Goal: Communication & Community: Answer question/provide support

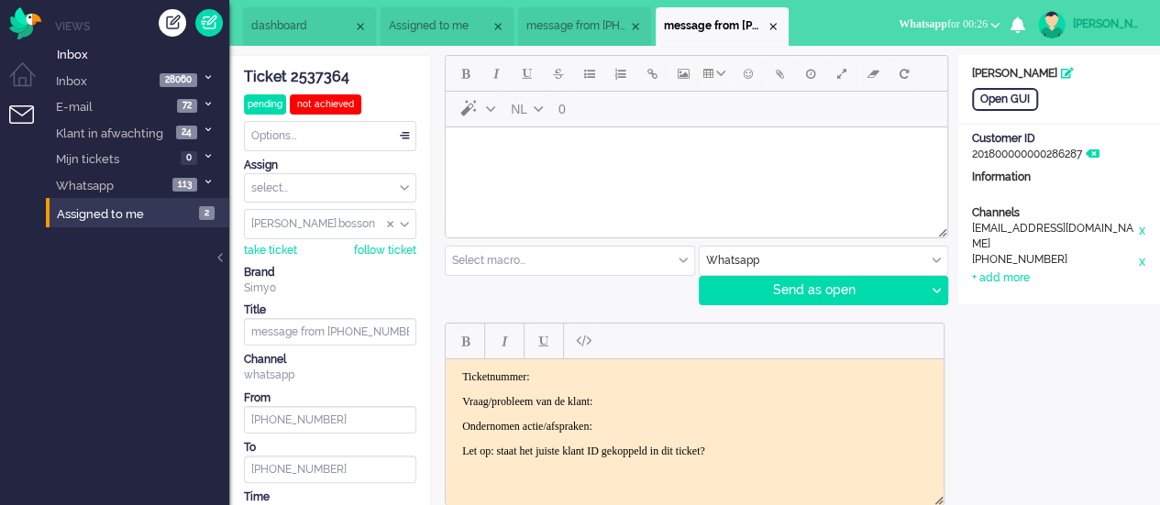
click at [579, 25] on span "message from +31610195791" at bounding box center [577, 26] width 102 height 16
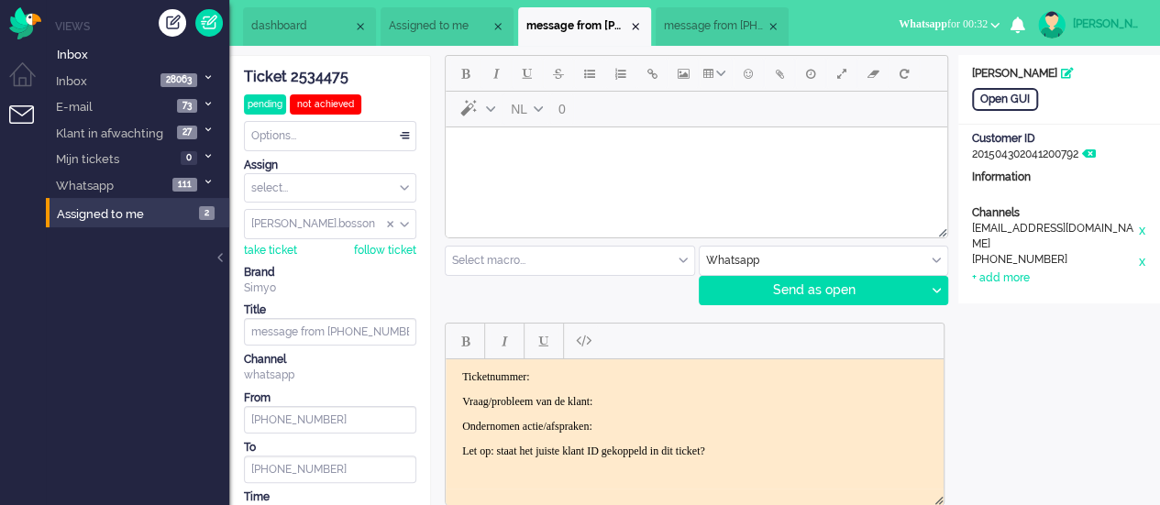
click at [323, 75] on div "Ticket 2534475" at bounding box center [330, 77] width 172 height 21
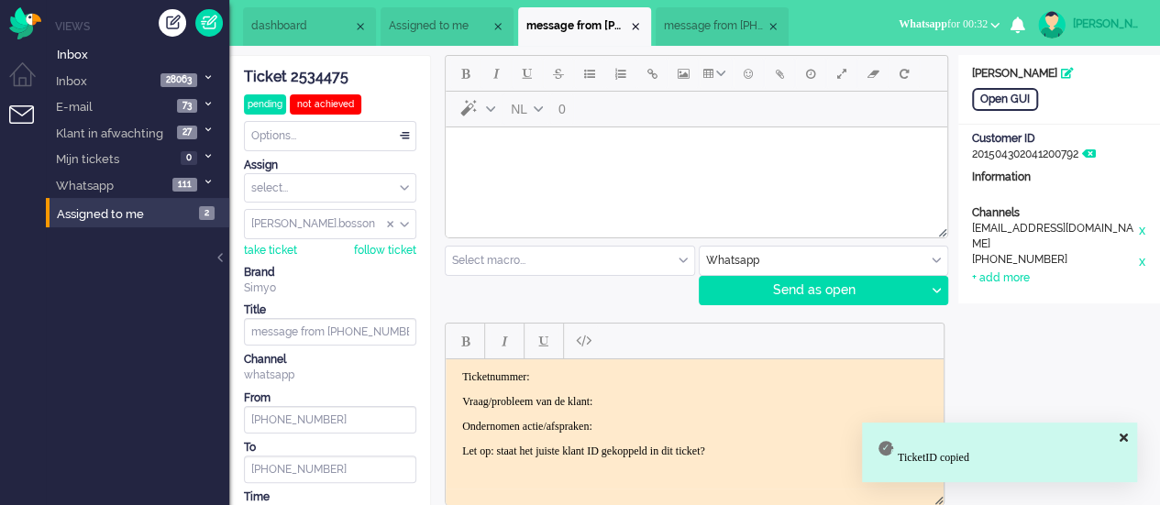
drag, startPoint x: 572, startPoint y: 358, endPoint x: 127, endPoint y: 1, distance: 570.0
click at [572, 359] on iframe at bounding box center [695, 423] width 498 height 129
click at [573, 369] on html "Ticketnummer: Vraag/probleem van de klant: Ondernomen actie/afspraken: Let op: …" at bounding box center [695, 413] width 498 height 110
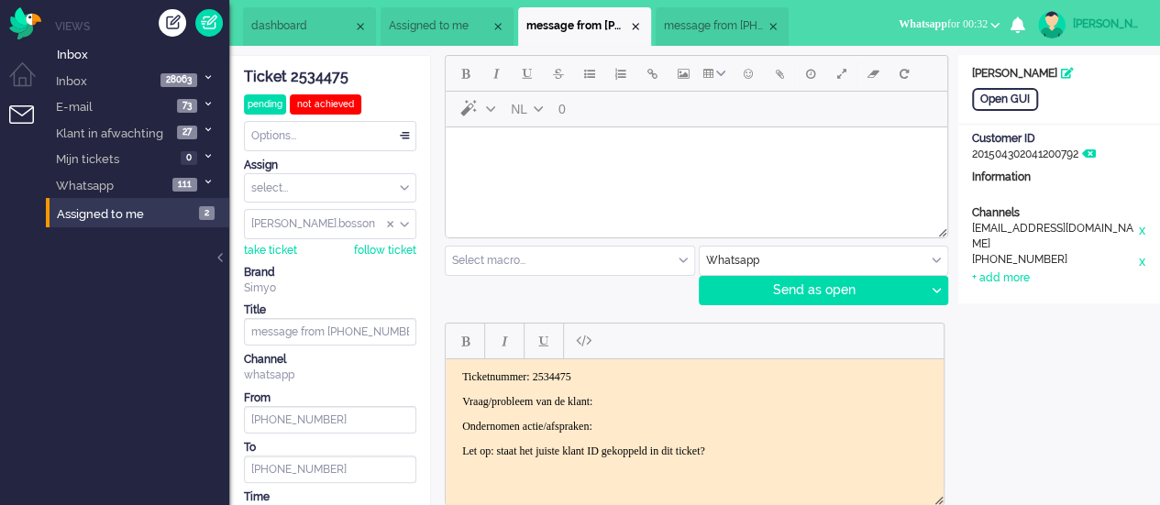
click at [652, 390] on body "Ticketnummer: 2534475 Vraag/probleem van de klant: Ondernomen actie/afspraken: …" at bounding box center [694, 413] width 483 height 88
click at [650, 424] on p "Ondernomen actie/afspraken:" at bounding box center [694, 426] width 465 height 14
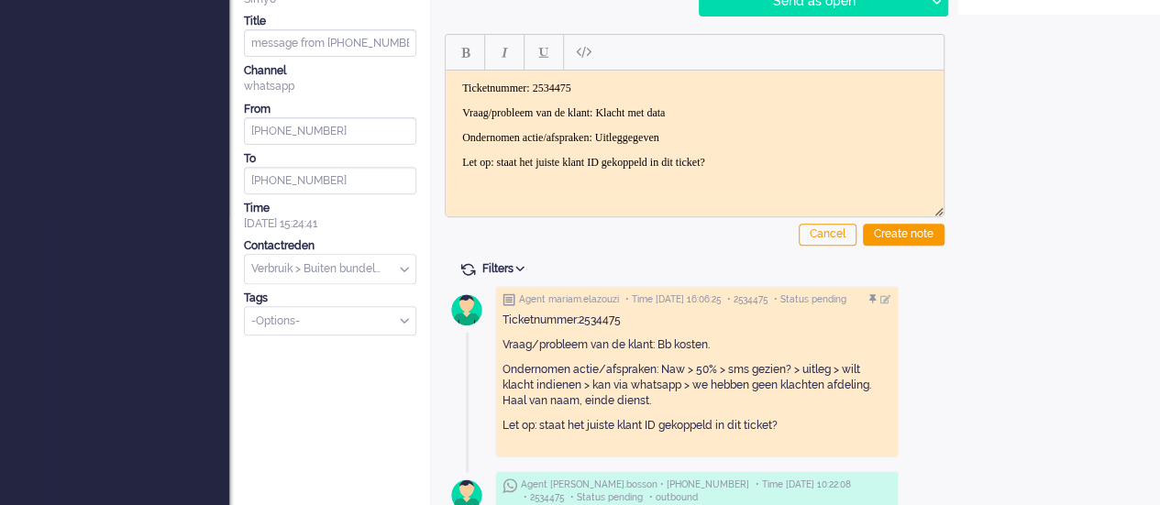
scroll to position [183, 0]
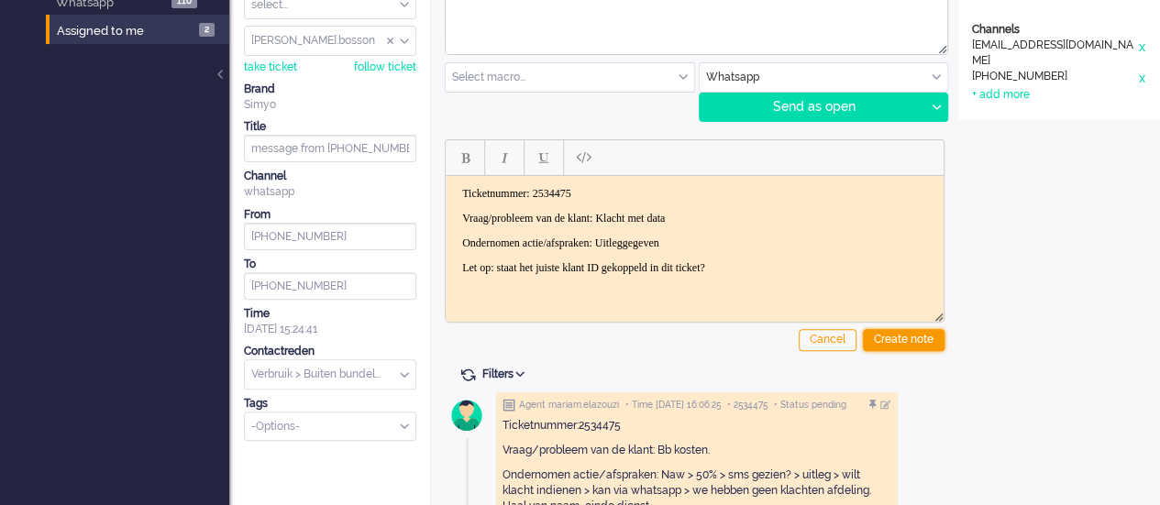
click at [899, 345] on div "Create note" at bounding box center [904, 340] width 82 height 22
click at [912, 338] on div "Create note" at bounding box center [904, 340] width 82 height 22
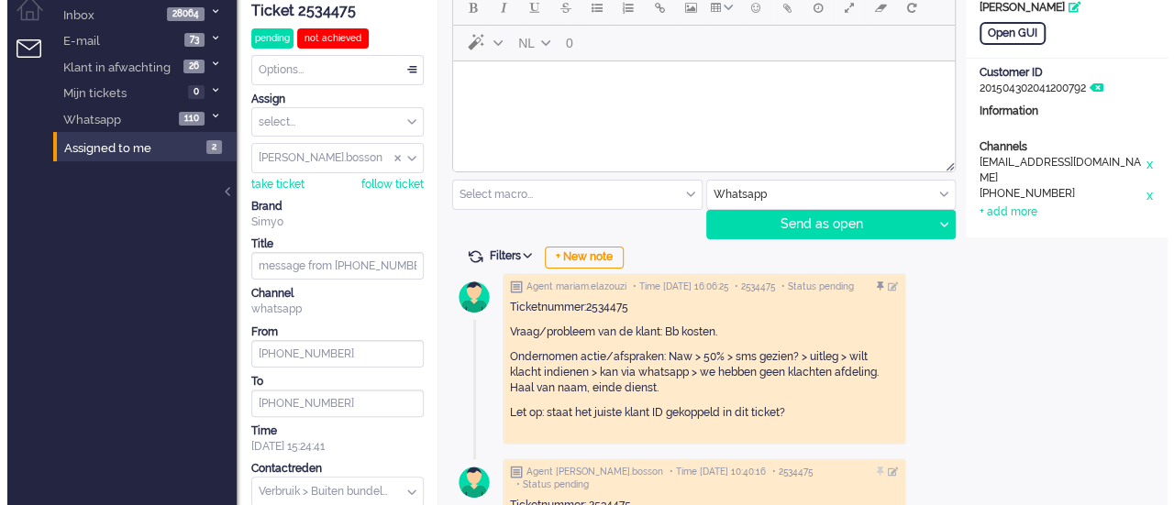
scroll to position [0, 0]
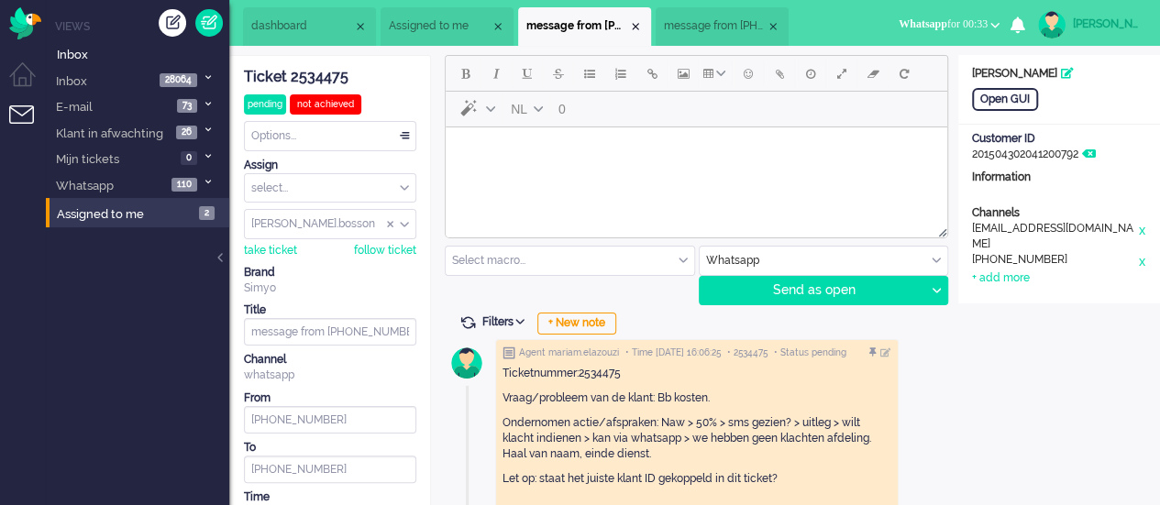
click at [587, 171] on html at bounding box center [696, 150] width 501 height 47
paste body "Rich Text Area. Press ALT-0 for help."
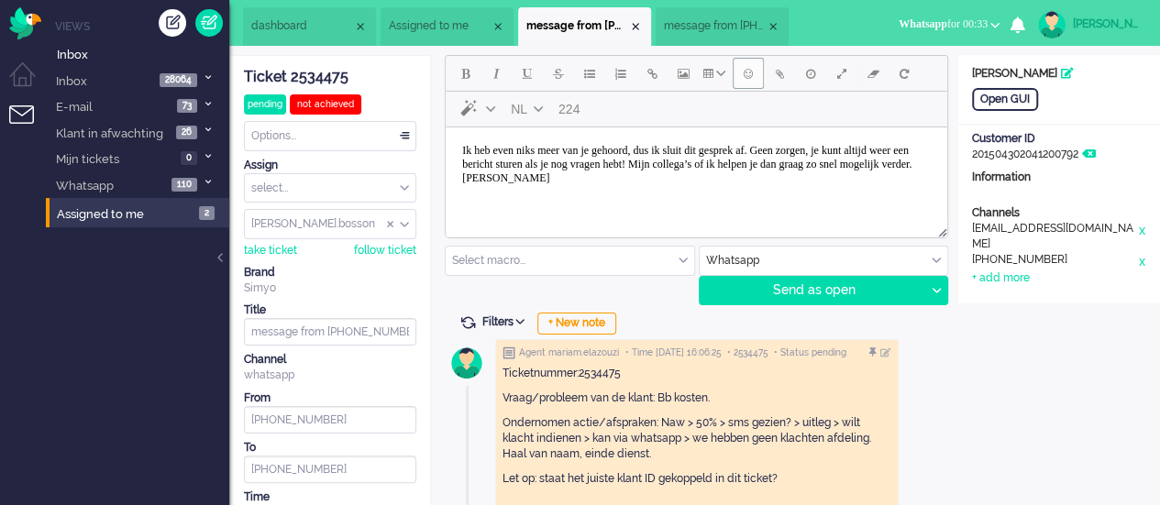
click at [743, 75] on button "Emoticons" at bounding box center [748, 73] width 31 height 31
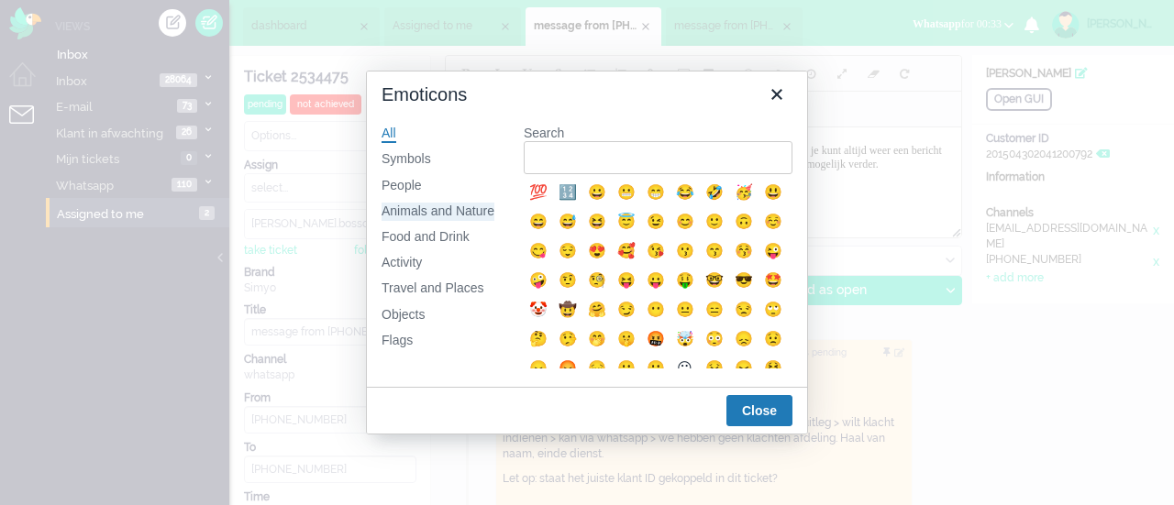
click at [475, 215] on div "Animals and Nature" at bounding box center [437, 212] width 113 height 18
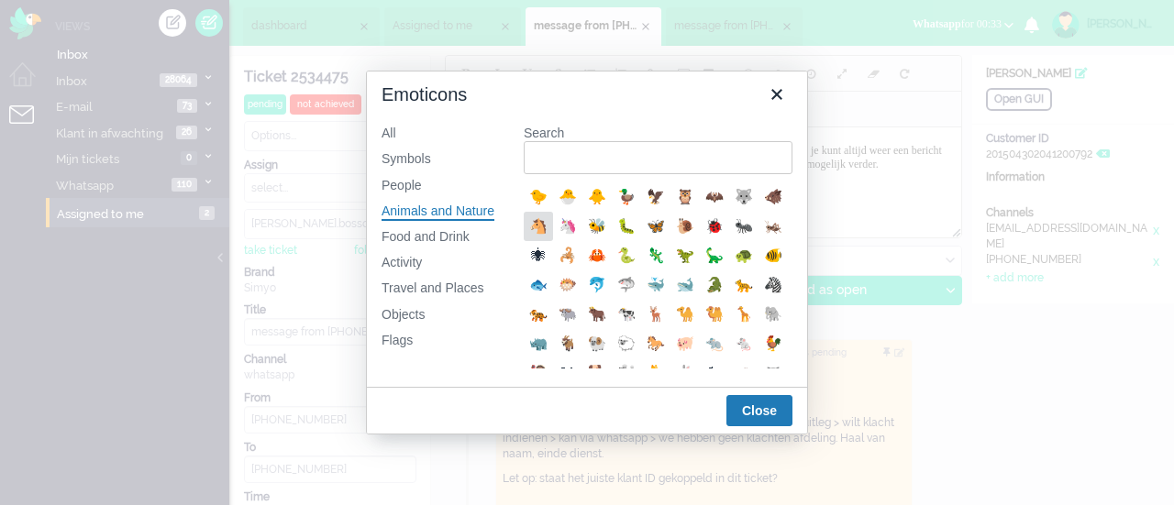
scroll to position [275, 0]
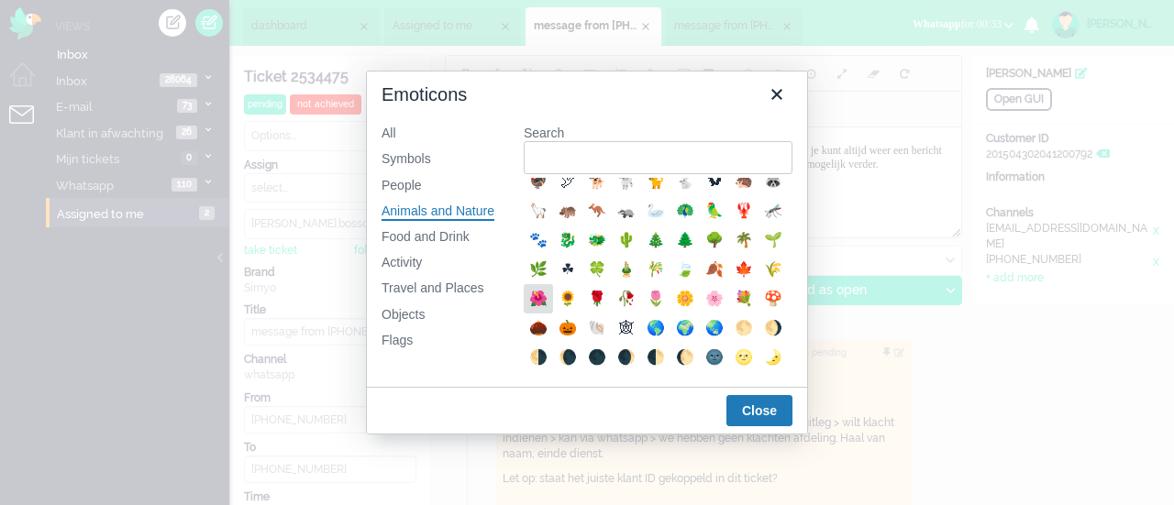
click at [549, 310] on div "🌺" at bounding box center [538, 299] width 22 height 22
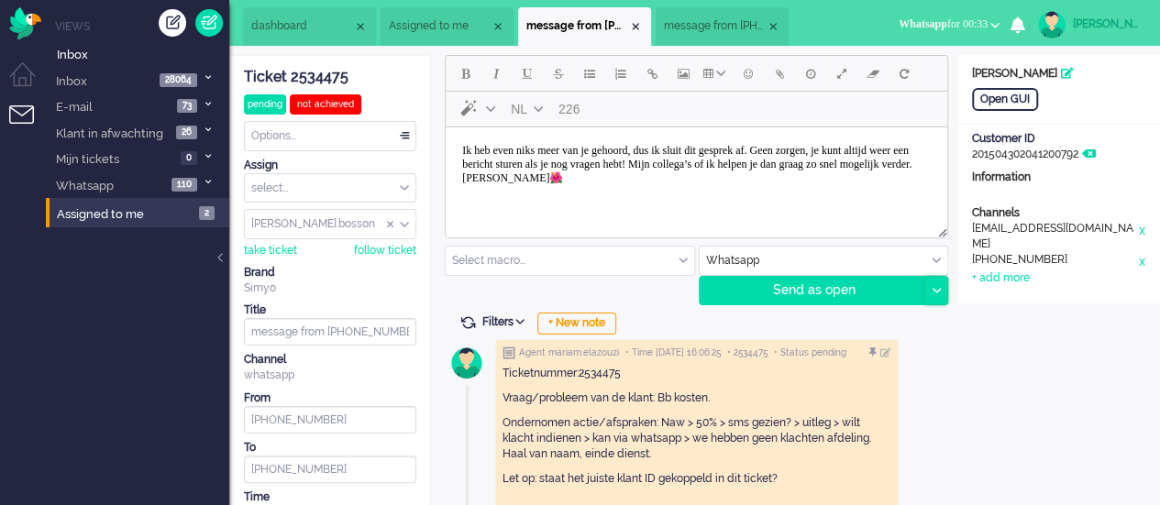
click at [935, 292] on div at bounding box center [935, 291] width 23 height 28
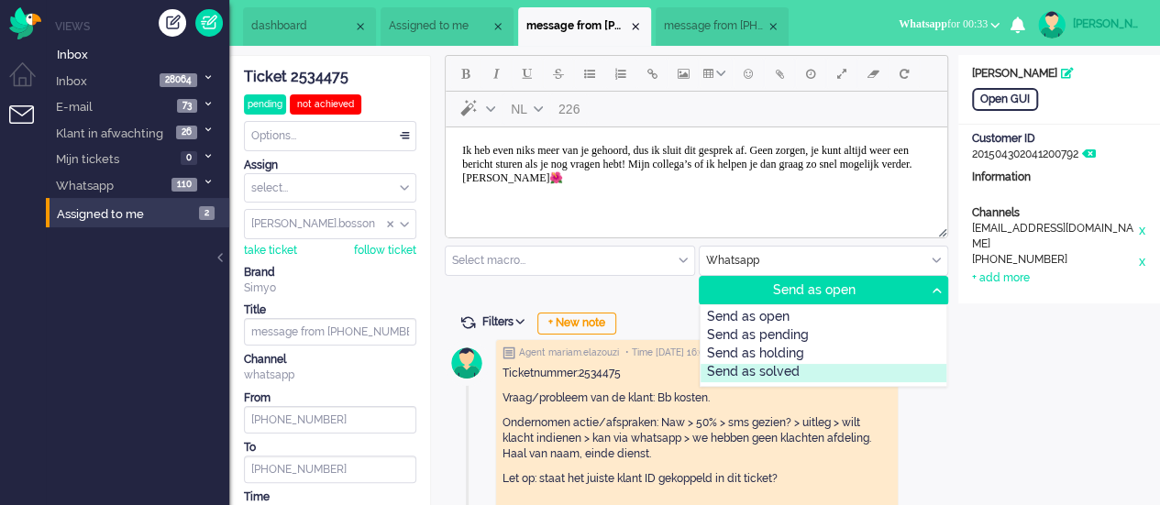
click at [834, 369] on div "Send as solved" at bounding box center [823, 373] width 247 height 18
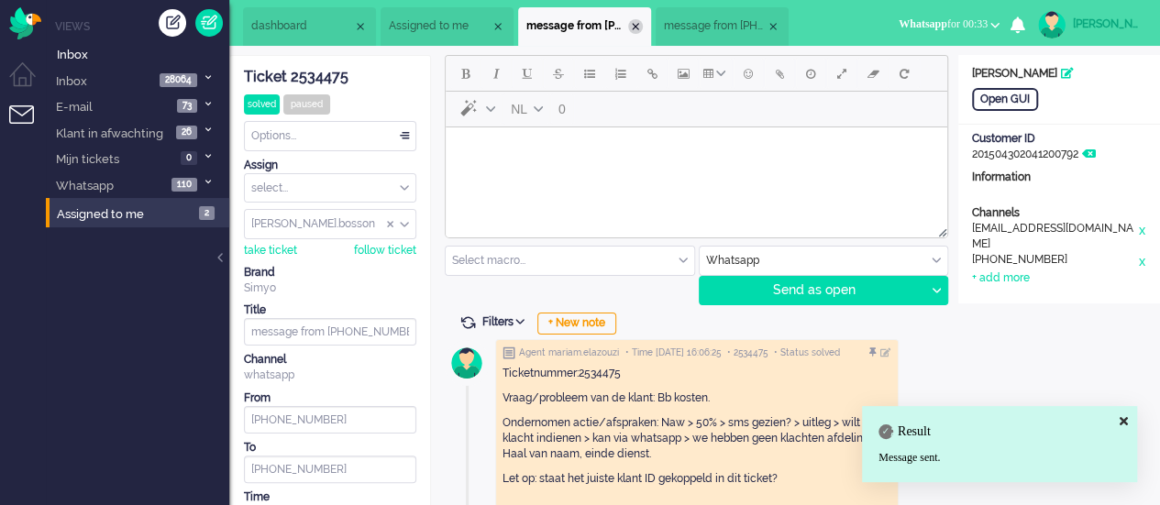
click at [643, 25] on div "Close tab" at bounding box center [635, 26] width 15 height 15
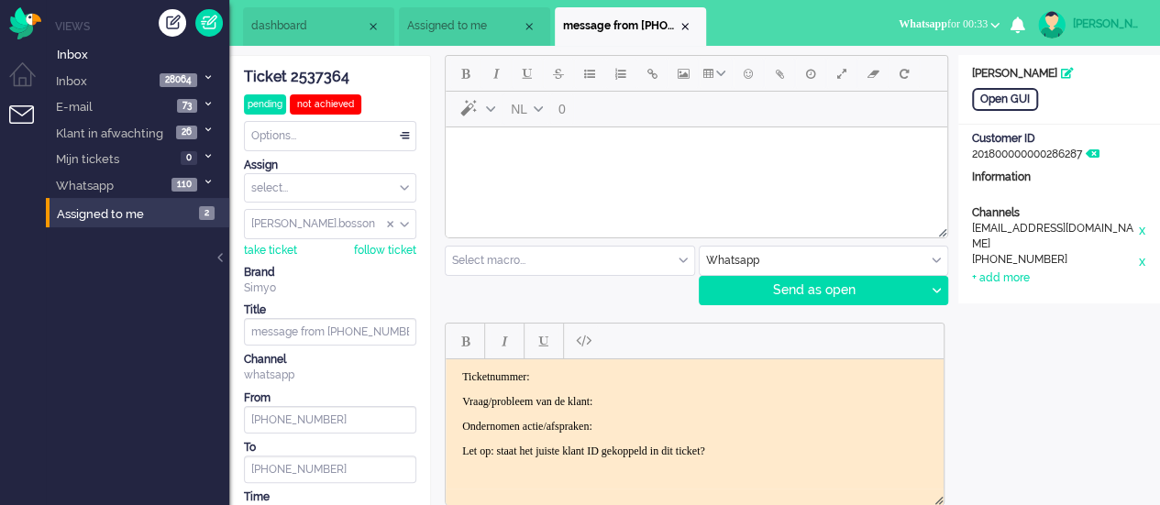
click at [573, 174] on html at bounding box center [696, 150] width 501 height 47
paste body "Rich Text Area. Press ALT-0 for help."
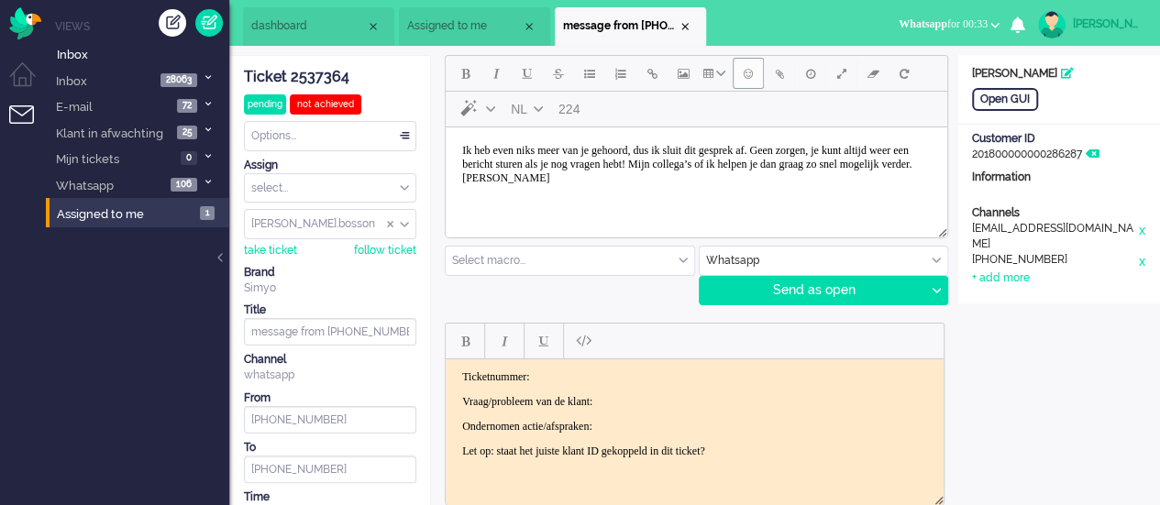
click at [749, 75] on span "Emoticons" at bounding box center [748, 73] width 9 height 15
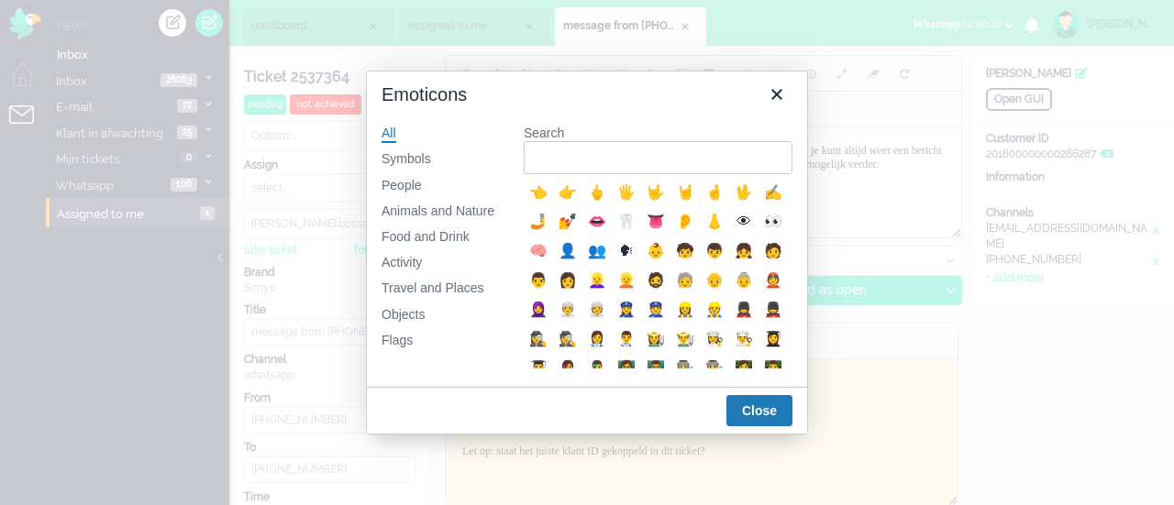
scroll to position [275, 0]
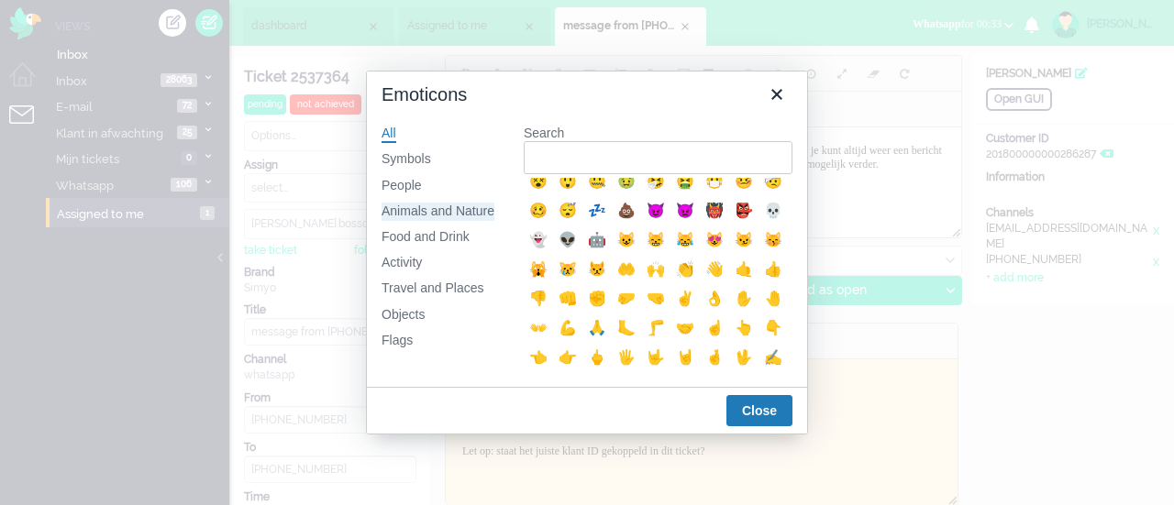
click at [420, 203] on div "Animals and Nature" at bounding box center [437, 212] width 113 height 18
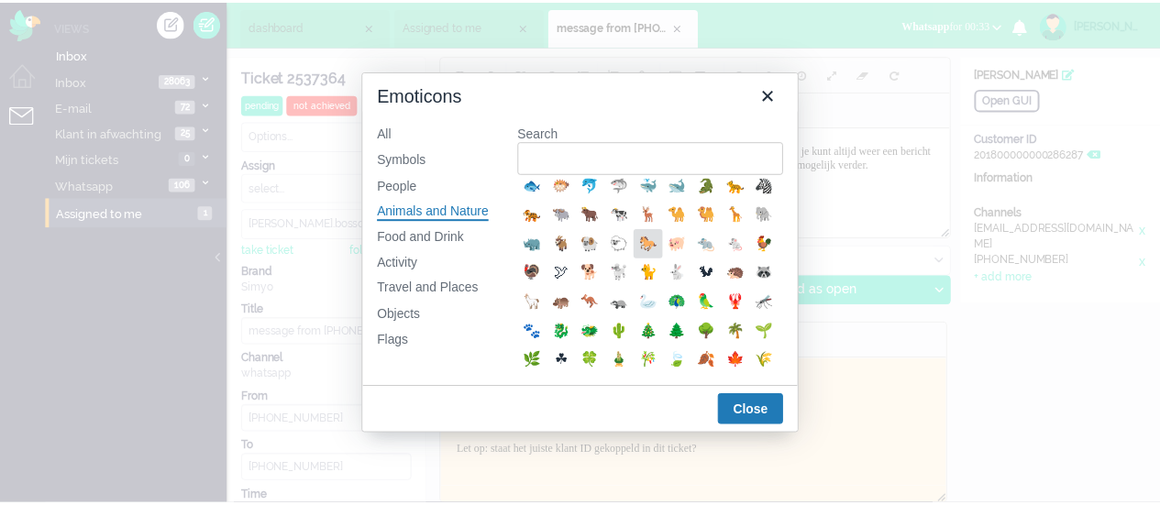
scroll to position [367, 0]
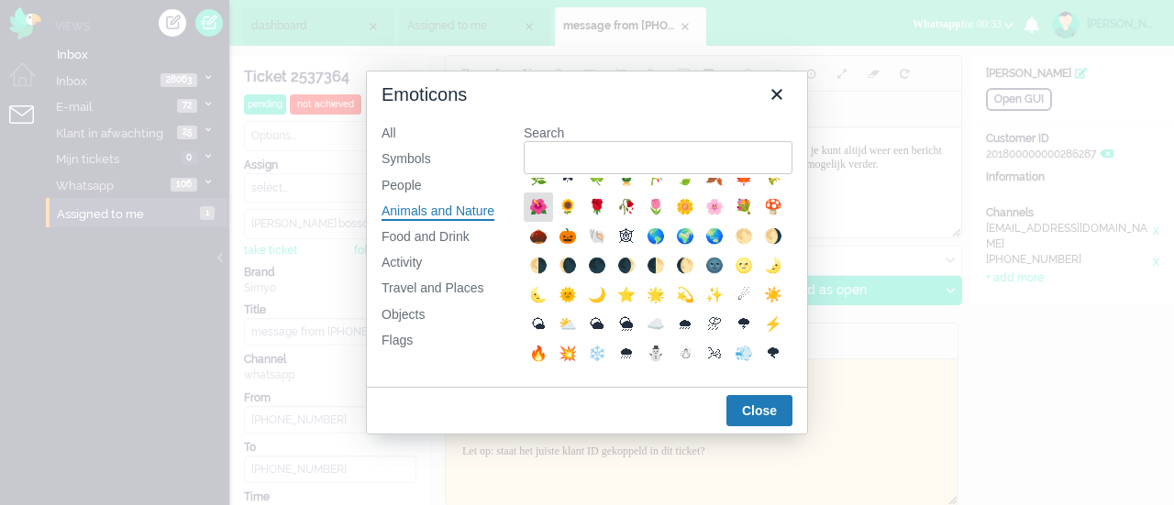
click at [549, 218] on div "🌺" at bounding box center [538, 207] width 22 height 22
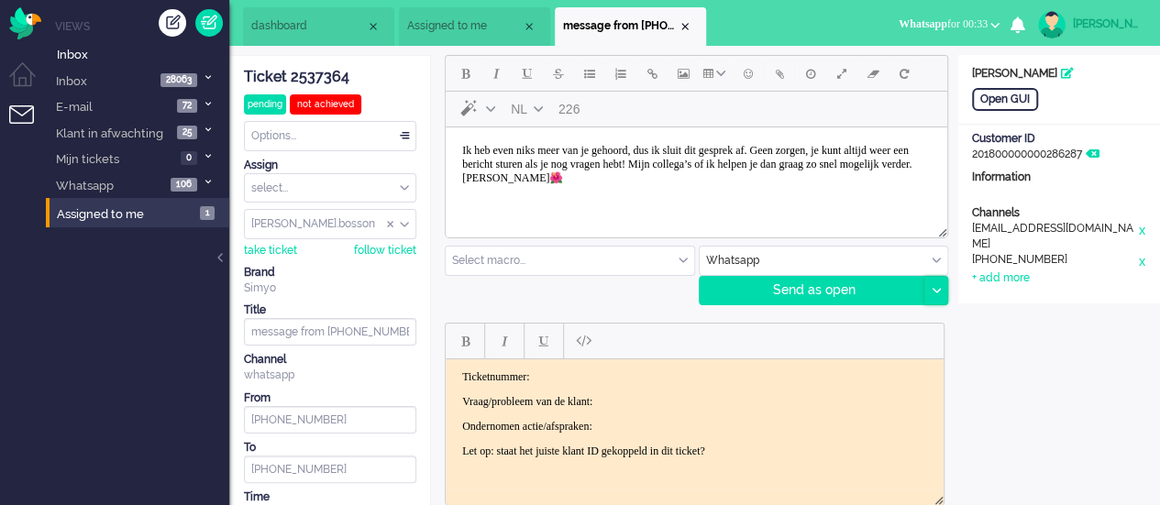
click at [933, 288] on icon at bounding box center [935, 291] width 9 height 6
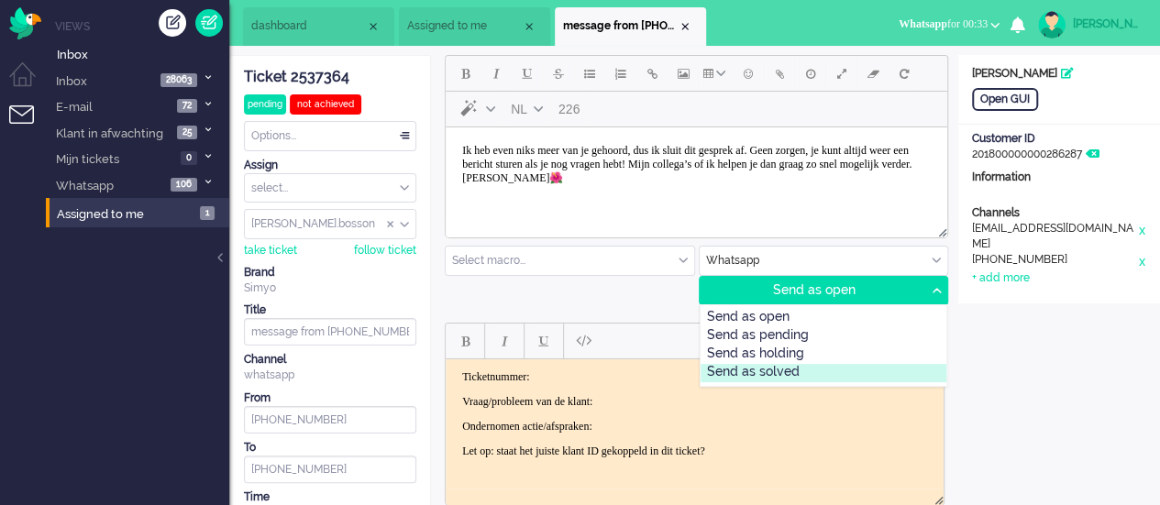
click at [808, 364] on div "Send as solved" at bounding box center [823, 373] width 247 height 18
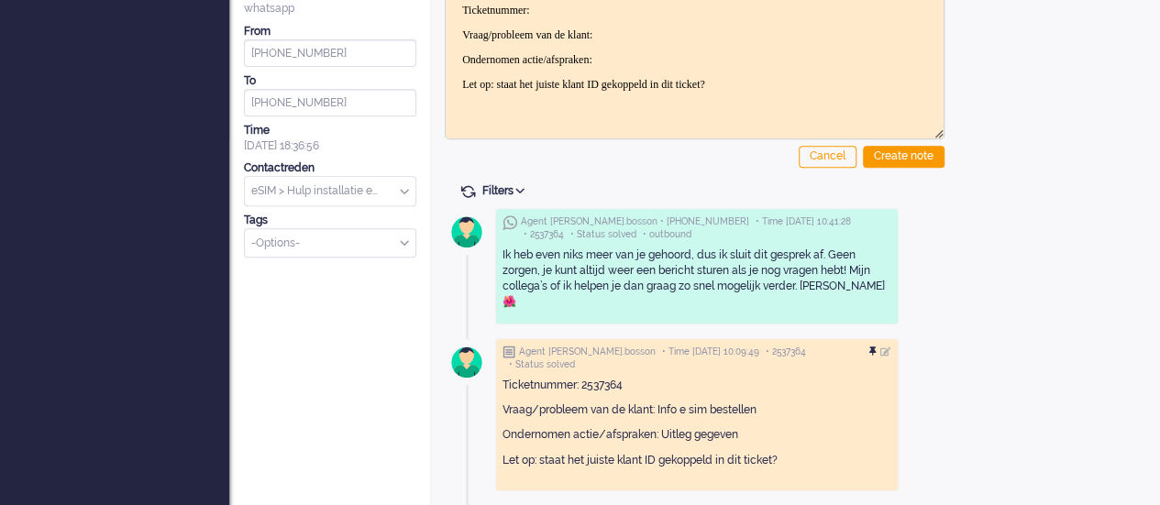
click at [880, 347] on div at bounding box center [874, 352] width 11 height 11
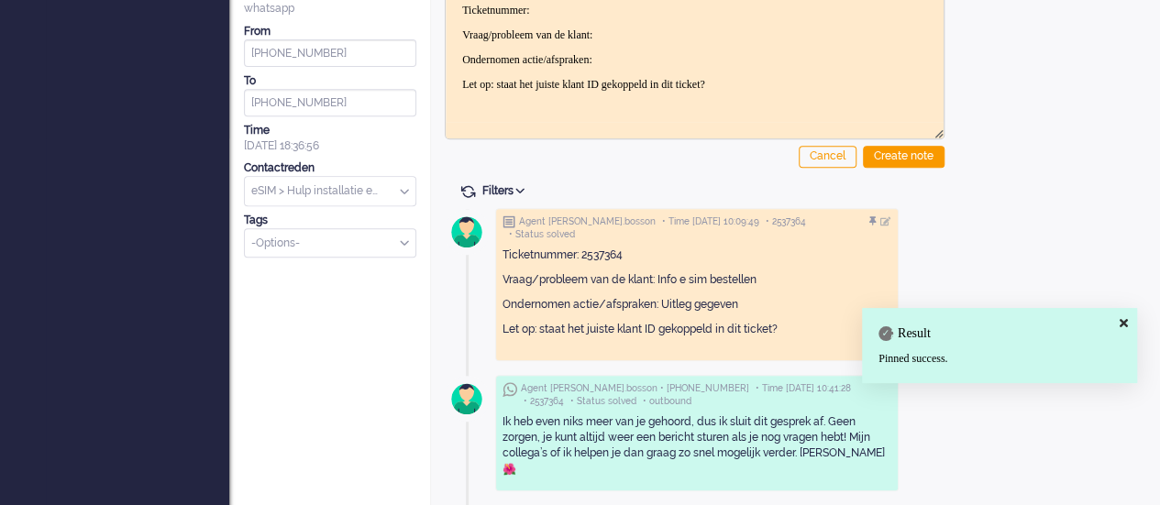
scroll to position [0, 0]
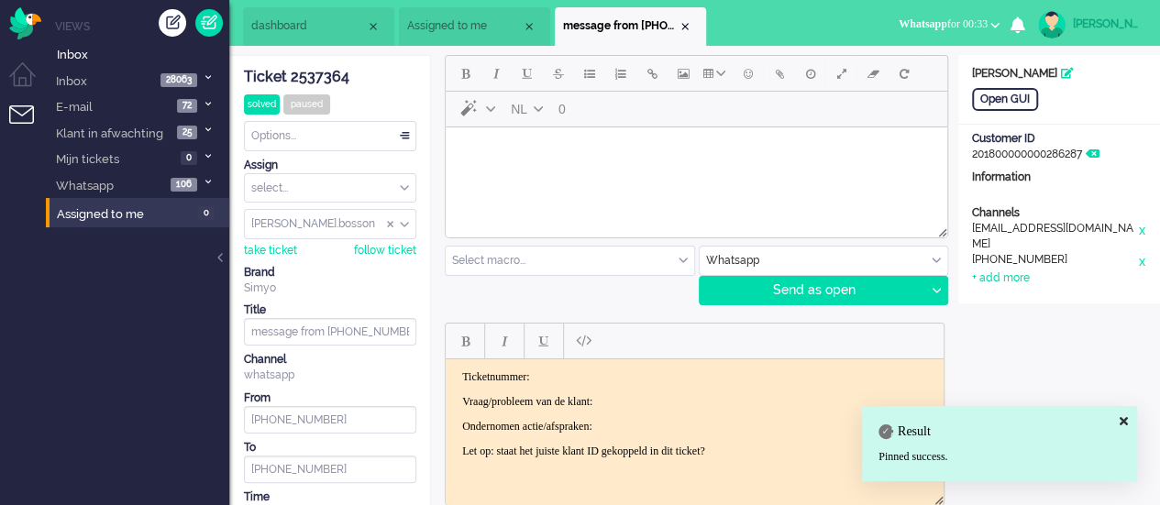
click at [690, 29] on div "Close tab" at bounding box center [685, 26] width 15 height 15
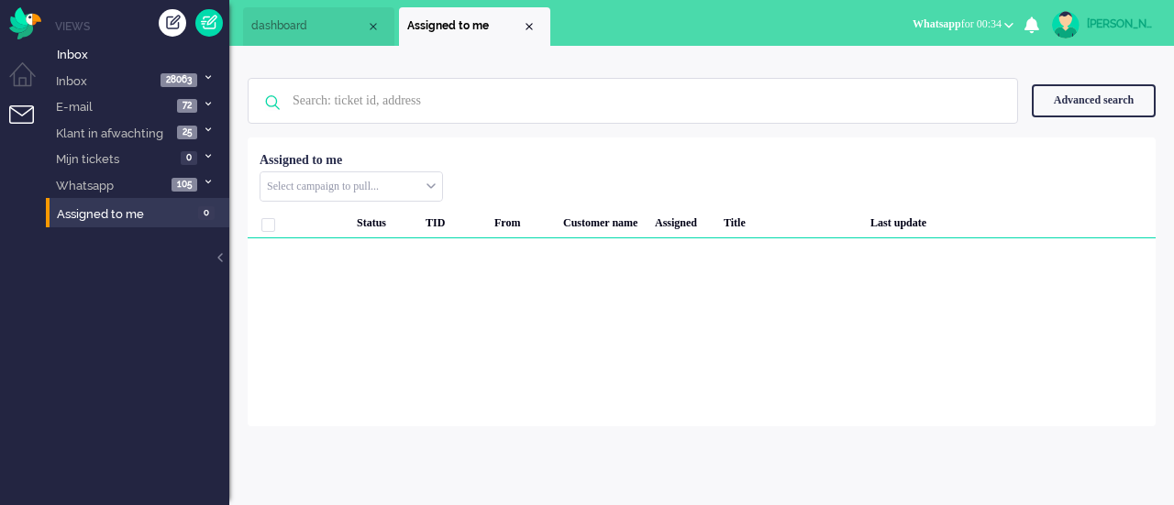
click at [300, 32] on span "dashboard" at bounding box center [308, 26] width 115 height 16
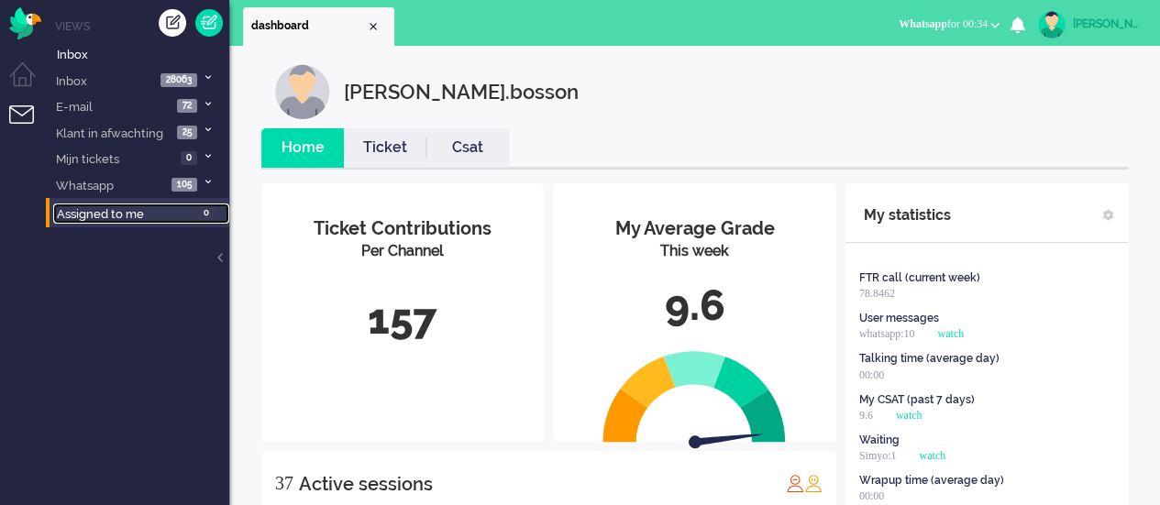
click at [82, 209] on span "Assigned to me" at bounding box center [100, 214] width 87 height 14
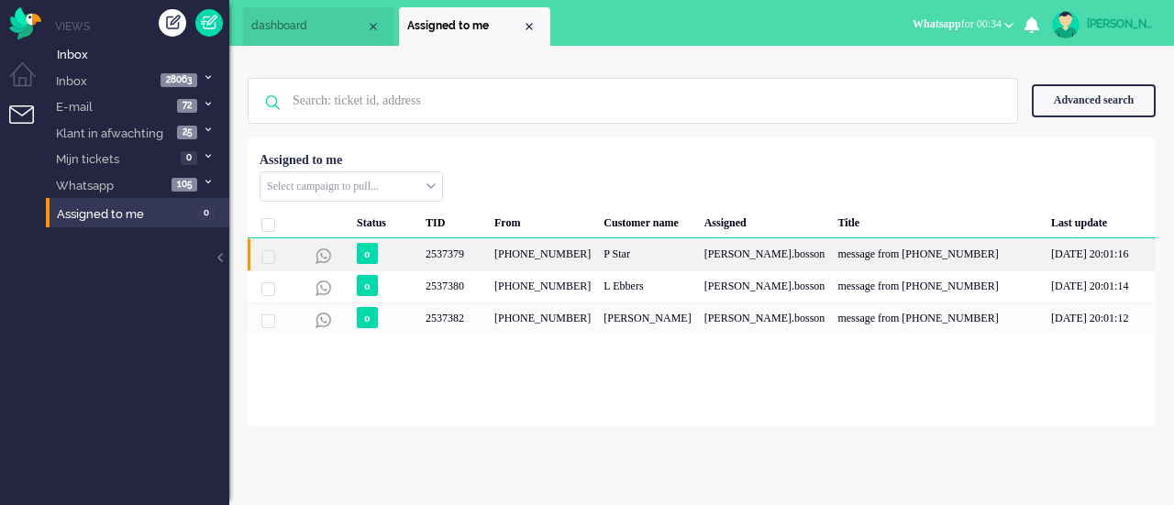
click at [530, 250] on div "[PHONE_NUMBER]" at bounding box center [542, 254] width 109 height 32
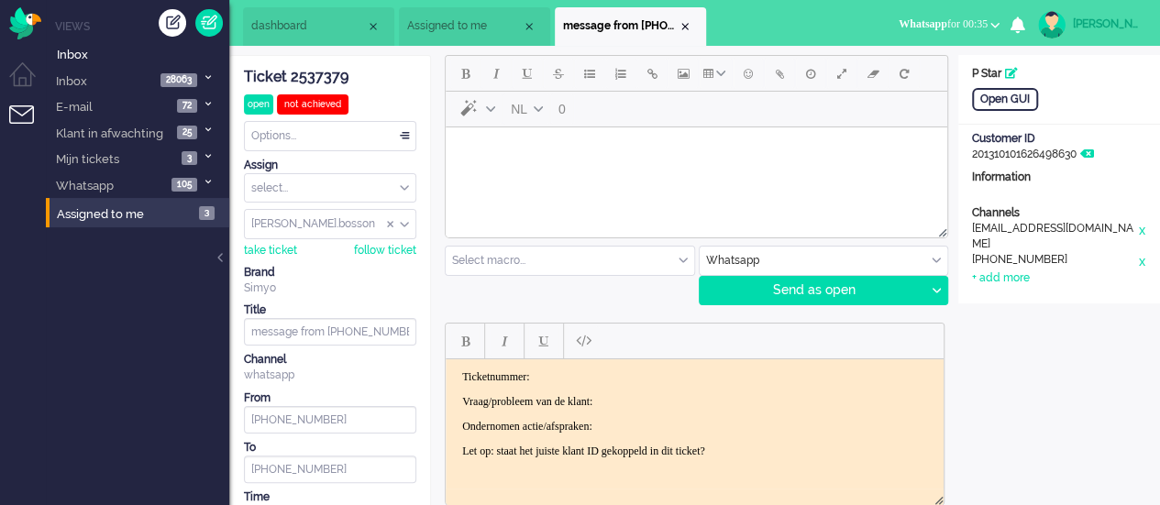
click at [507, 172] on html at bounding box center [696, 150] width 501 height 47
click at [750, 73] on span "Emoticons" at bounding box center [748, 73] width 9 height 15
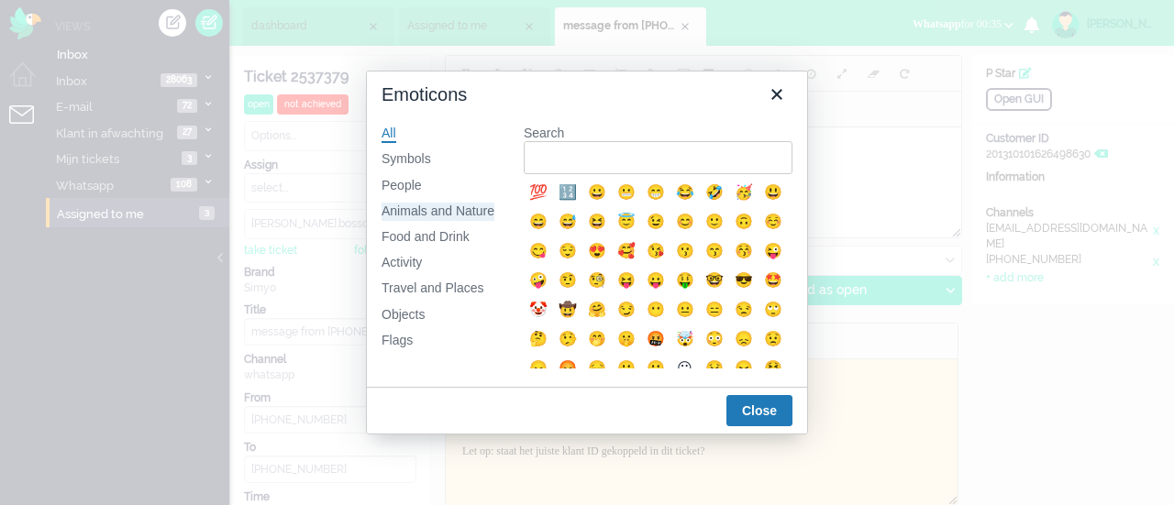
click at [459, 207] on div "Animals and Nature" at bounding box center [437, 212] width 113 height 18
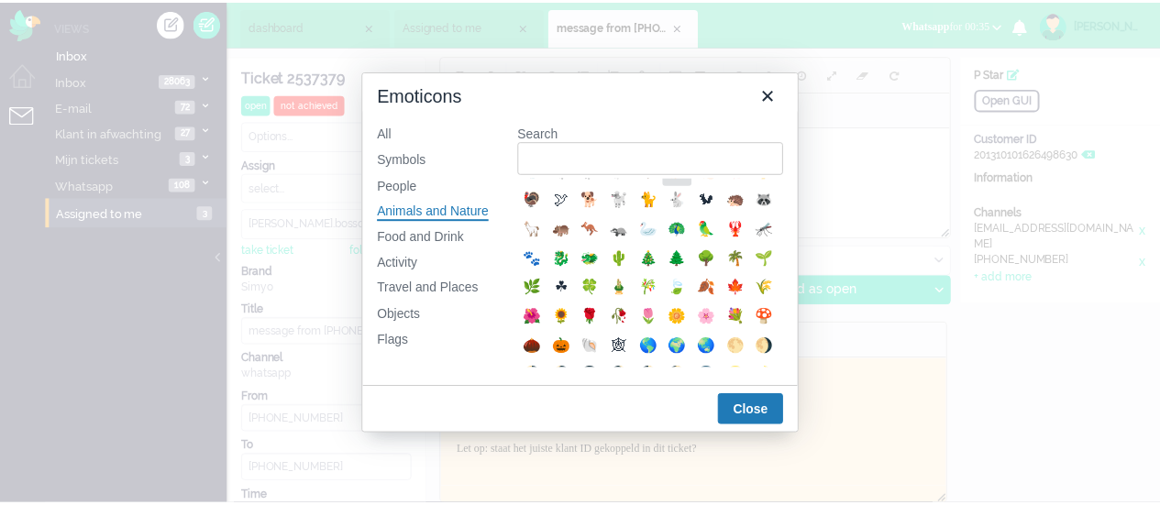
scroll to position [367, 0]
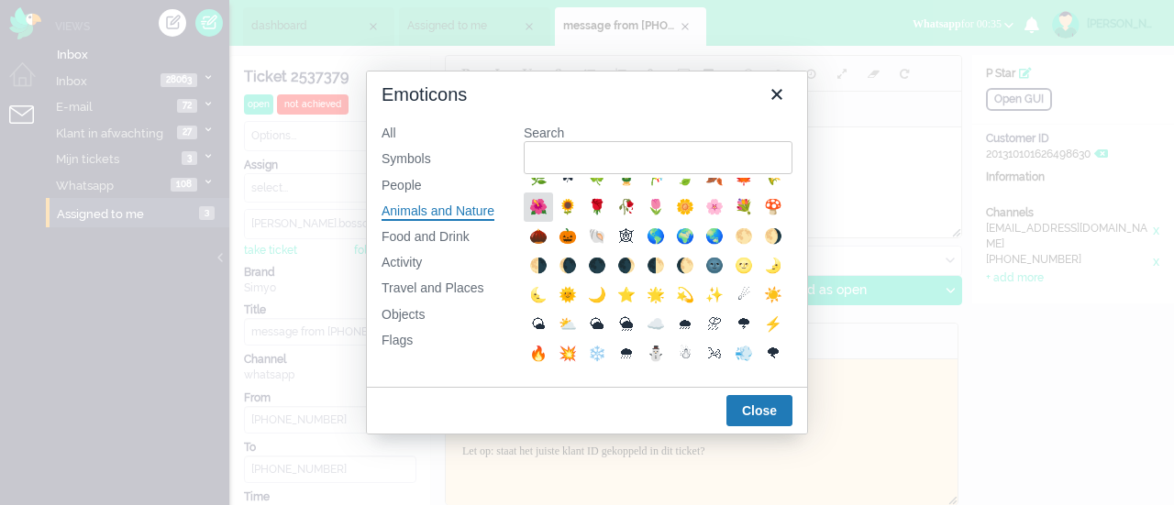
click at [549, 218] on div "🌺" at bounding box center [538, 207] width 22 height 22
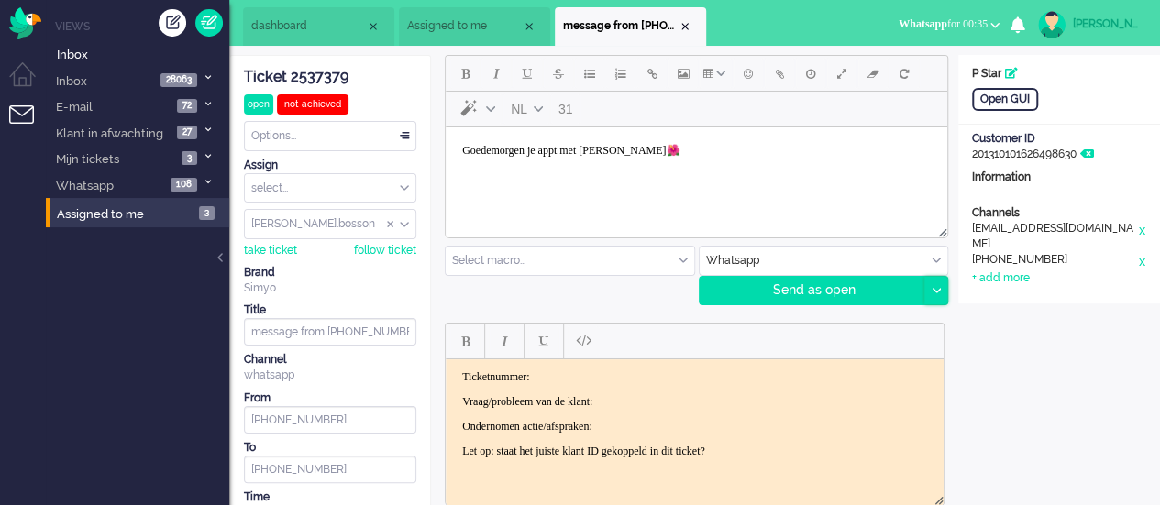
click at [931, 292] on div at bounding box center [935, 291] width 23 height 28
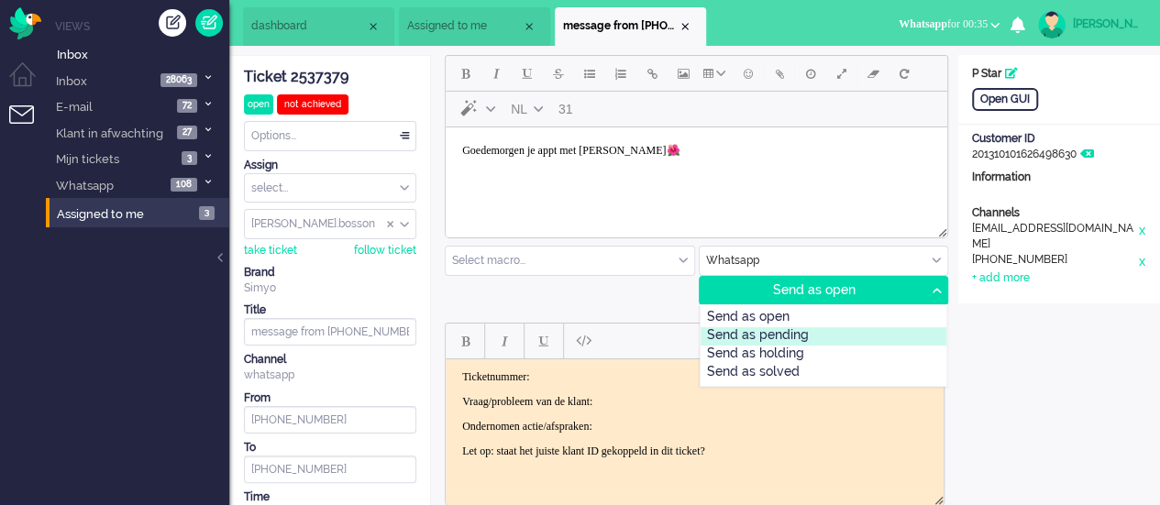
click at [842, 332] on div "Send as pending" at bounding box center [823, 336] width 247 height 18
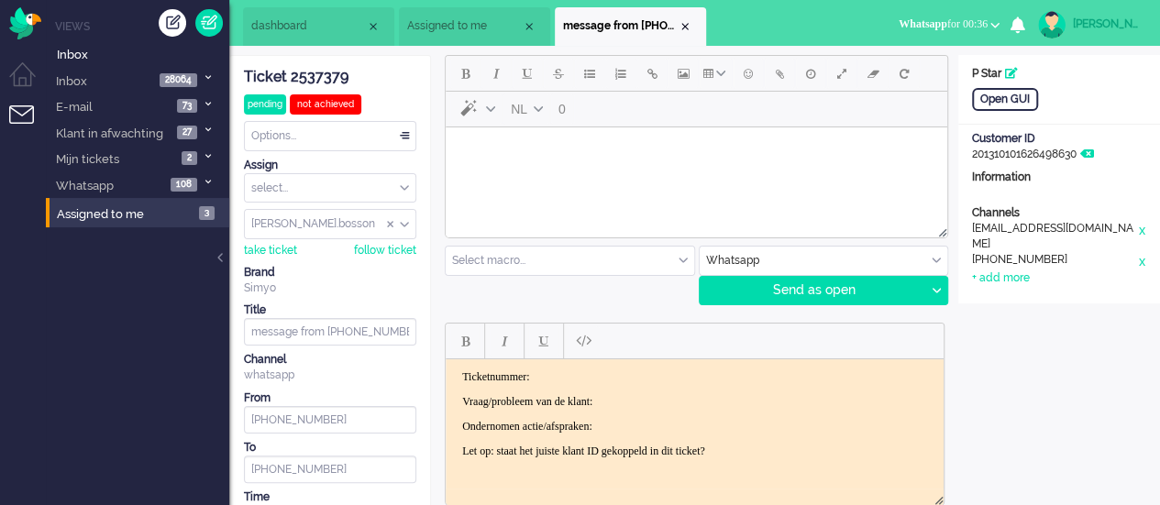
click at [552, 166] on body "Rich Text Area. Press ALT-0 for help." at bounding box center [696, 151] width 487 height 32
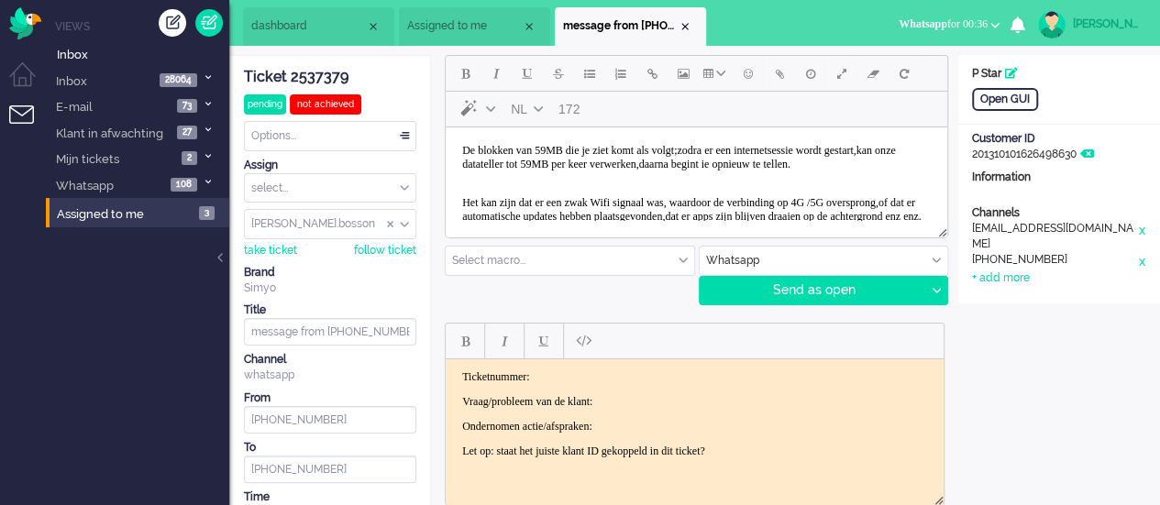
scroll to position [130, 0]
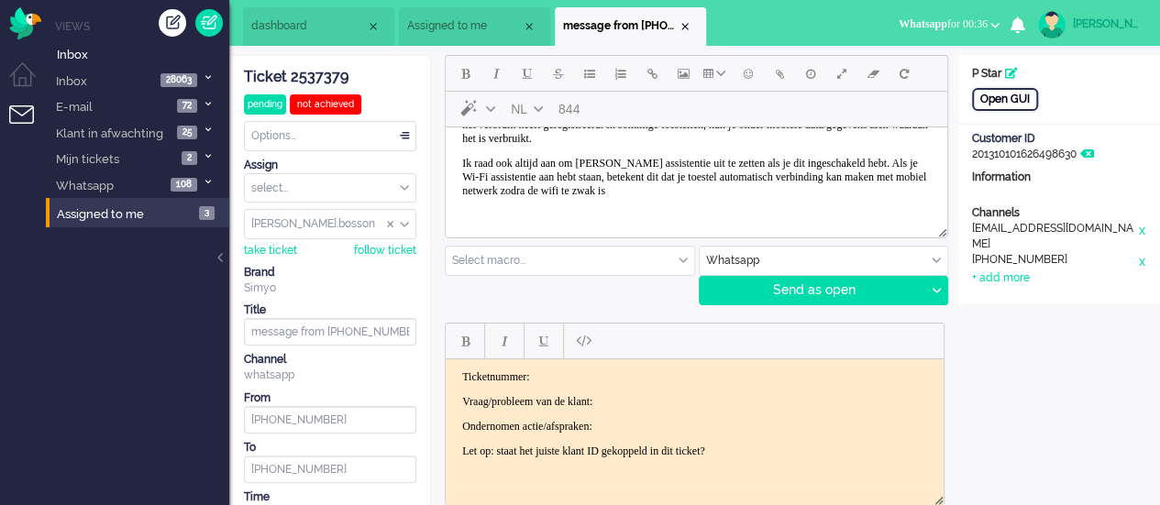
click at [1018, 100] on div "Open GUI" at bounding box center [1005, 99] width 66 height 23
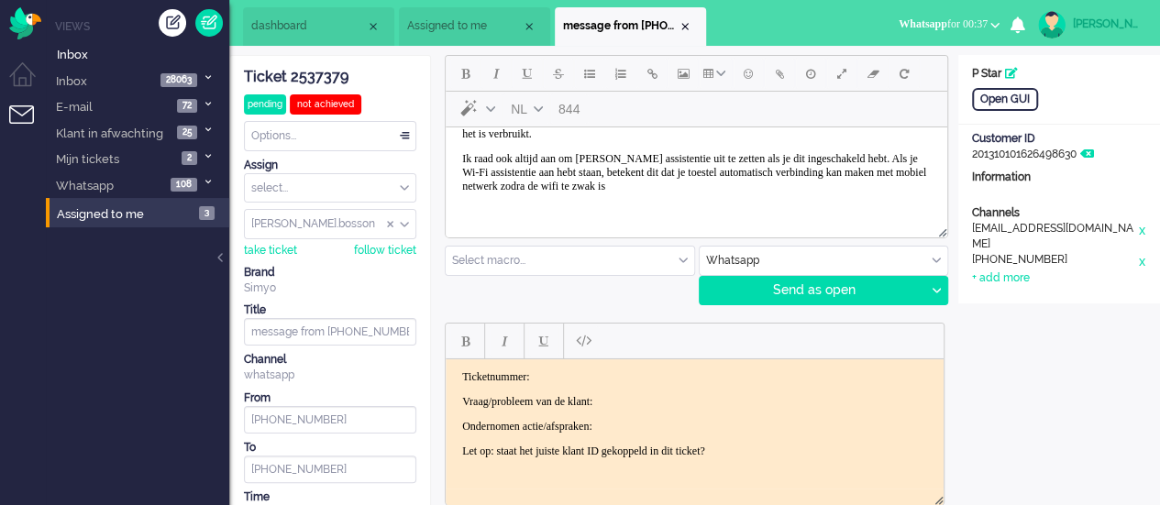
scroll to position [158, 0]
click at [905, 191] on p "Ik raad ook altijd aan om Wifi assistentie uit te zetten als je dit ingeschakel…" at bounding box center [696, 172] width 468 height 41
click at [928, 288] on div at bounding box center [935, 291] width 23 height 28
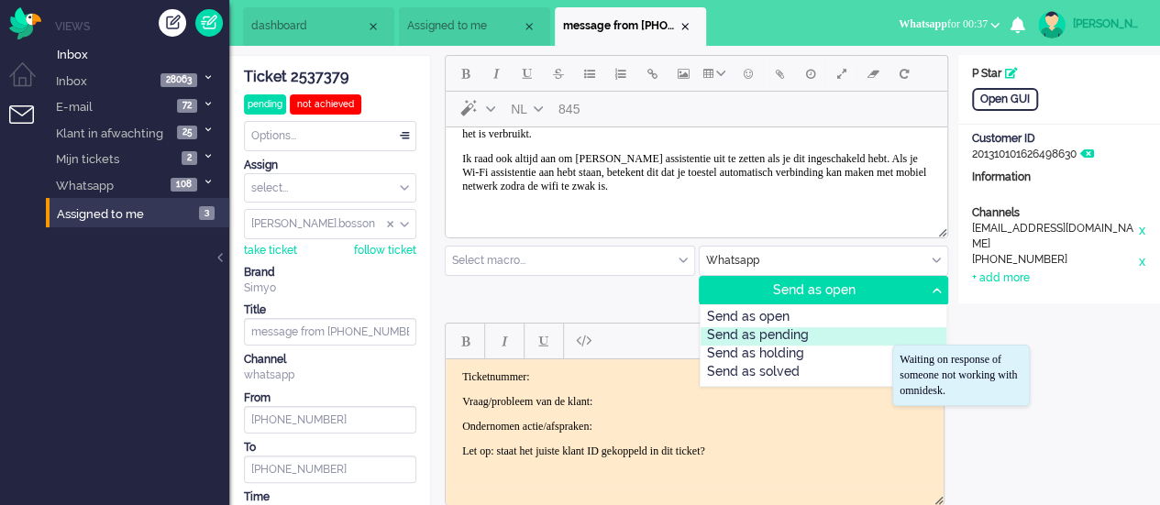
click at [826, 327] on div "Send as pending" at bounding box center [823, 336] width 247 height 18
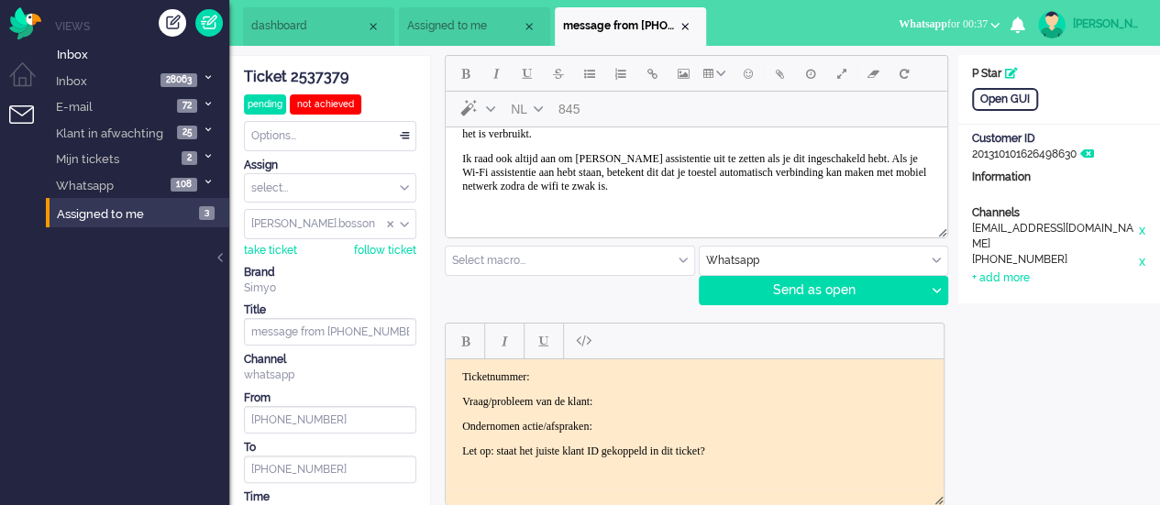
scroll to position [0, 0]
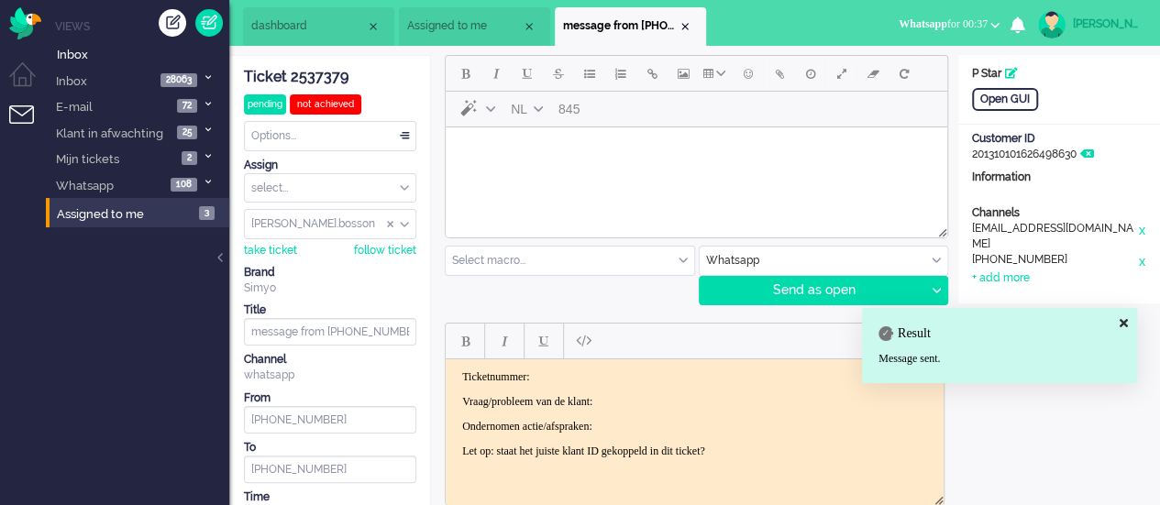
click at [487, 169] on html at bounding box center [696, 150] width 501 height 47
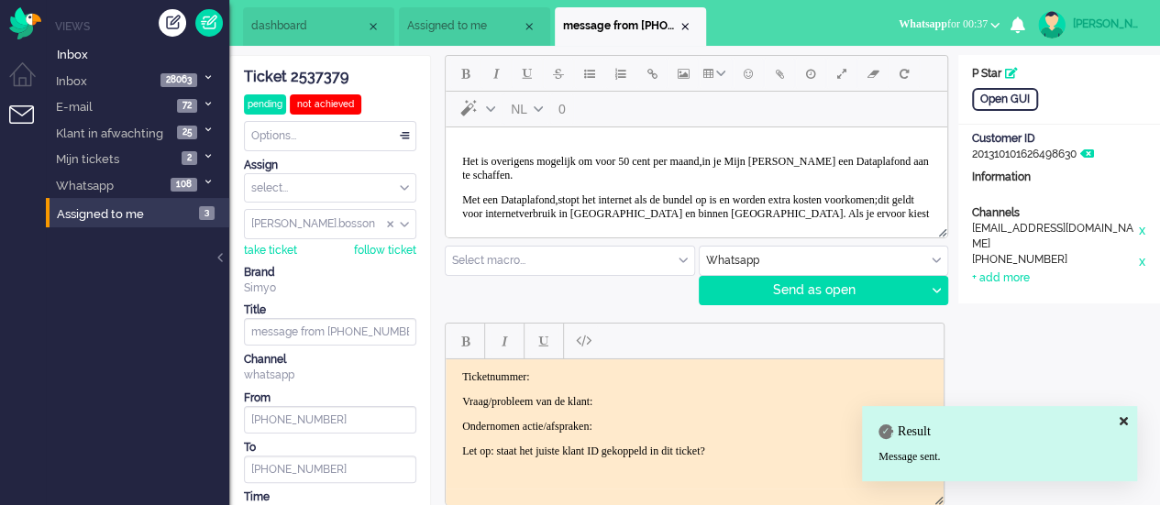
scroll to position [63, 0]
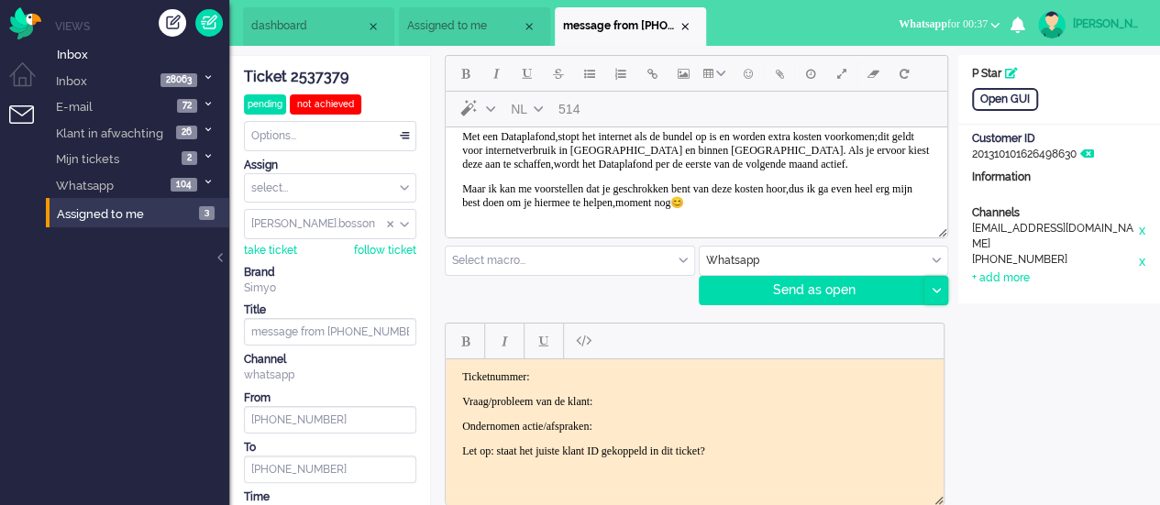
click at [939, 288] on icon at bounding box center [935, 291] width 9 height 6
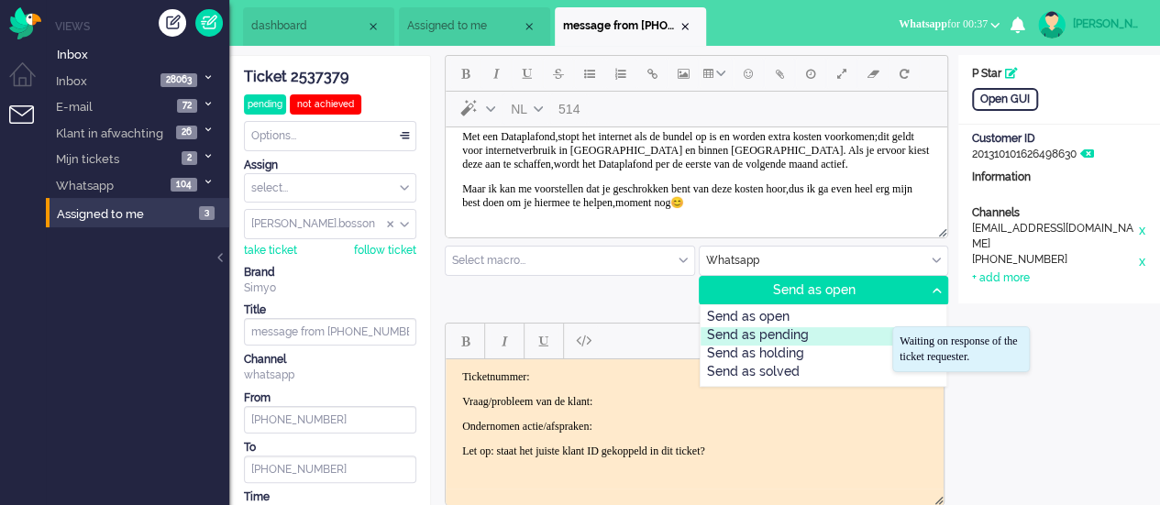
click at [838, 336] on div "Send as pending" at bounding box center [823, 336] width 247 height 18
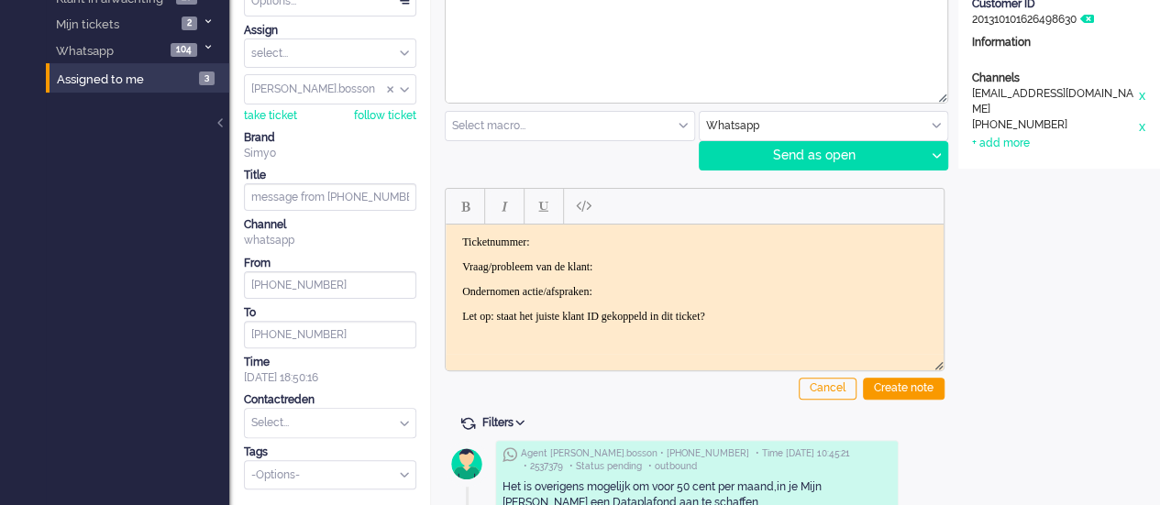
scroll to position [0, 0]
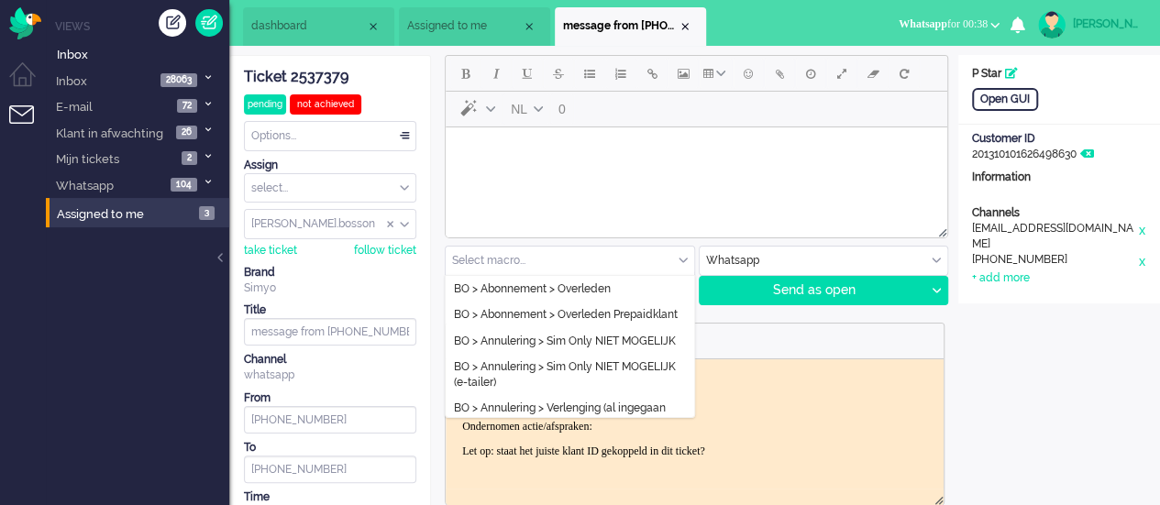
click at [651, 263] on input "text" at bounding box center [570, 261] width 248 height 28
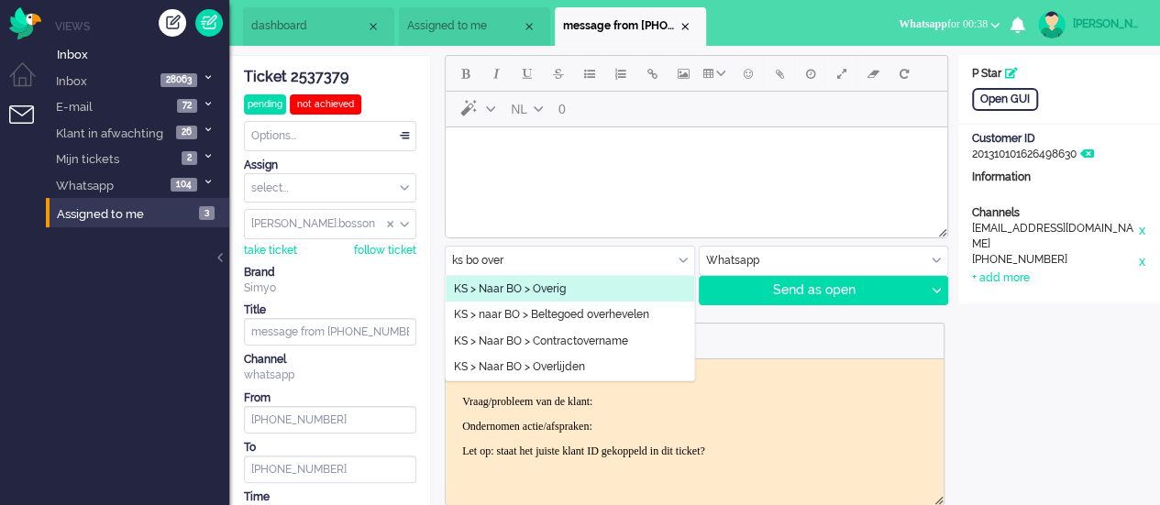
type input "ks bo over"
click at [583, 286] on li "KS > Naar BO > Overig" at bounding box center [570, 289] width 248 height 27
type input "Simyo Aansluiting"
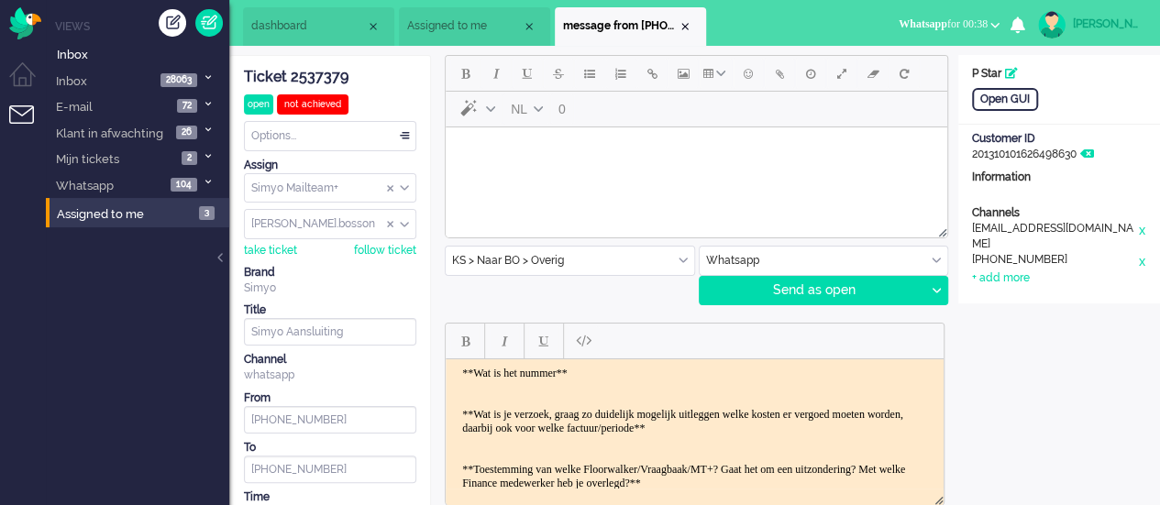
click at [601, 376] on body "**Wat is het nummer** **Wat is je verzoek, graag zo duidelijk mogelijk uitlegge…" at bounding box center [694, 490] width 483 height 248
click at [846, 431] on body "**Wat is het nummer** 0630096878 **Wat is je verzoek, graag zo duidelijk mogeli…" at bounding box center [694, 490] width 483 height 248
click at [844, 428] on body "**Wat is het nummer** 0630096878 **Wat is je verzoek, graag zo duidelijk mogeli…" at bounding box center [694, 490] width 483 height 248
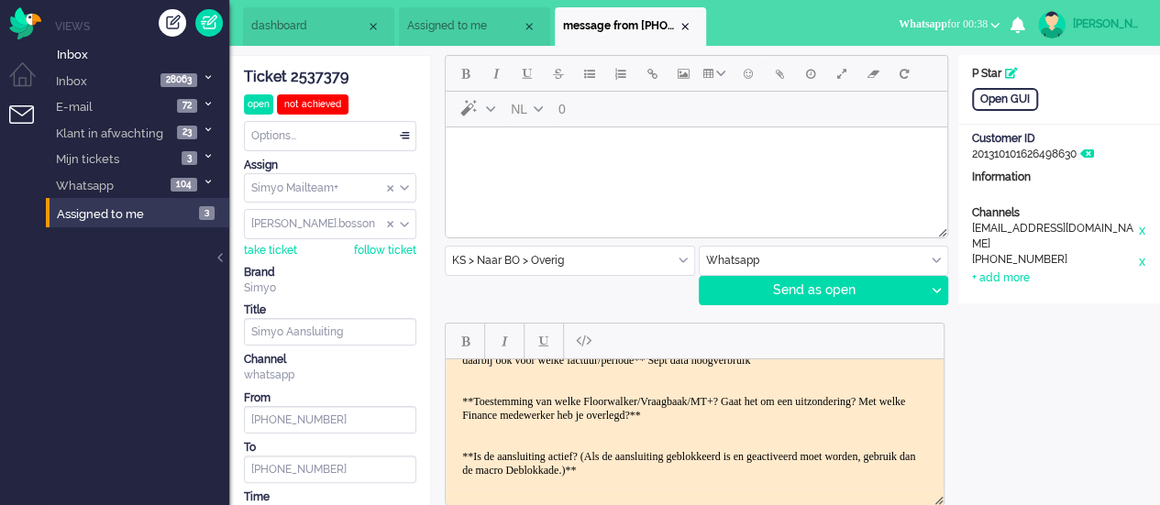
scroll to position [92, 0]
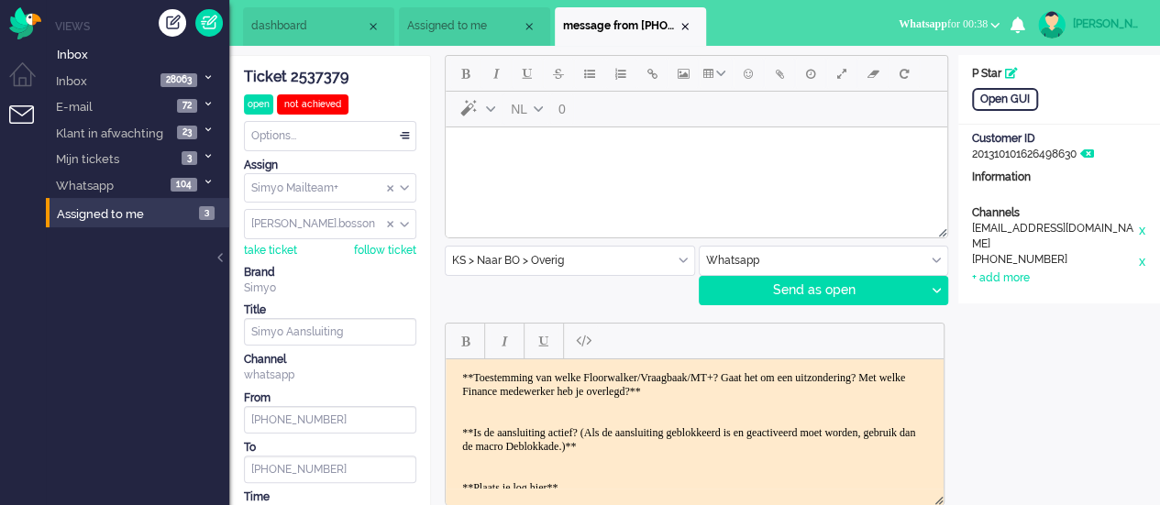
click at [832, 405] on body "**Wat is het nummer** 0630096878 **Wat is je verzoek, graag zo duidelijk mogeli…" at bounding box center [694, 398] width 483 height 248
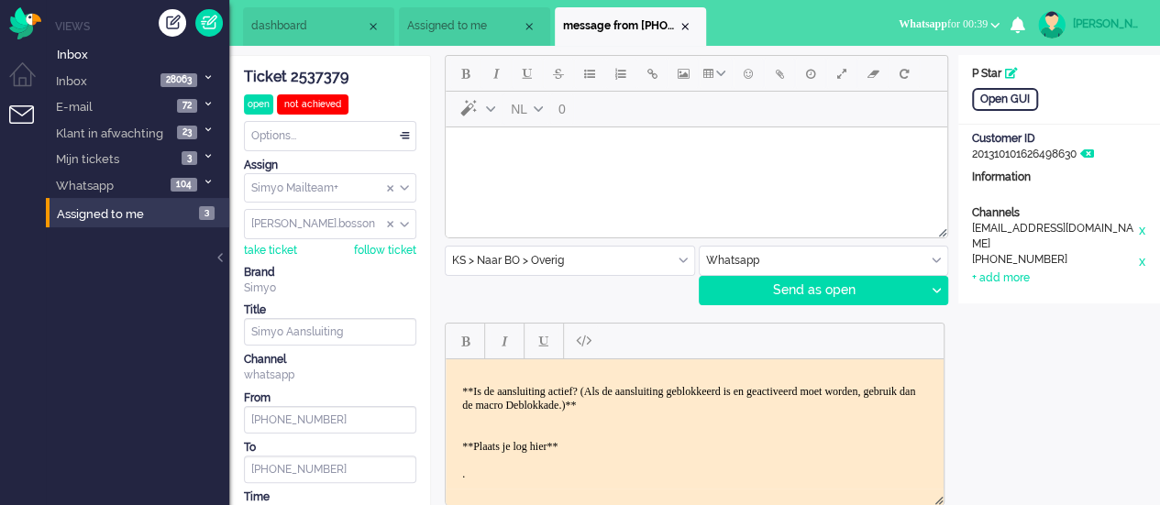
click at [317, 75] on div "Ticket 2537379" at bounding box center [330, 77] width 172 height 21
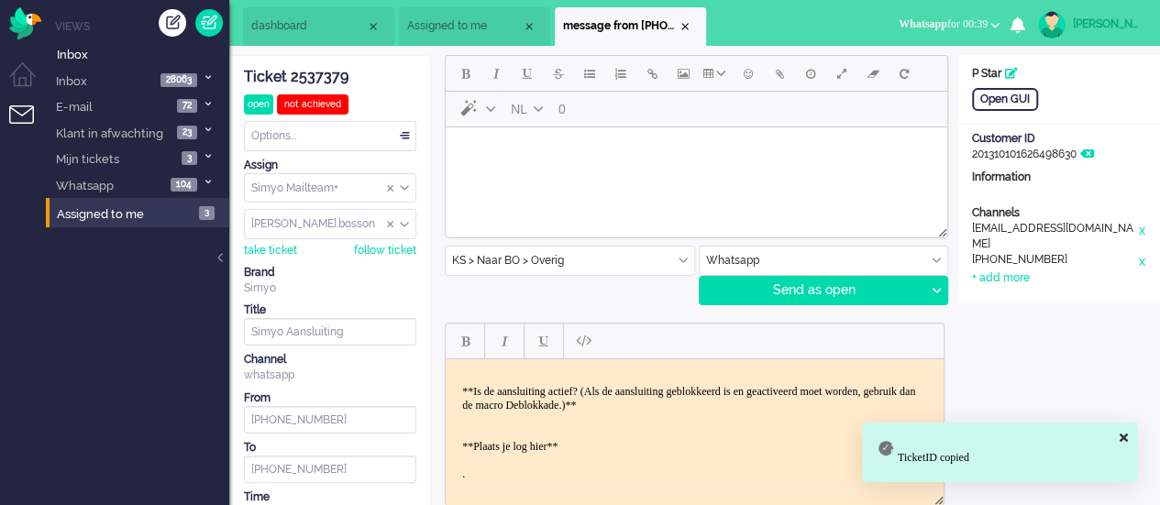
click at [603, 440] on body "**Wat is het nummer** 0630096878 **Wat is je verzoek, graag zo duidelijk mogeli…" at bounding box center [694, 357] width 483 height 248
click at [623, 454] on body "**Wat is het nummer** 0630096878 **Wat is je verzoek, graag zo duidelijk mogeli…" at bounding box center [694, 357] width 483 height 248
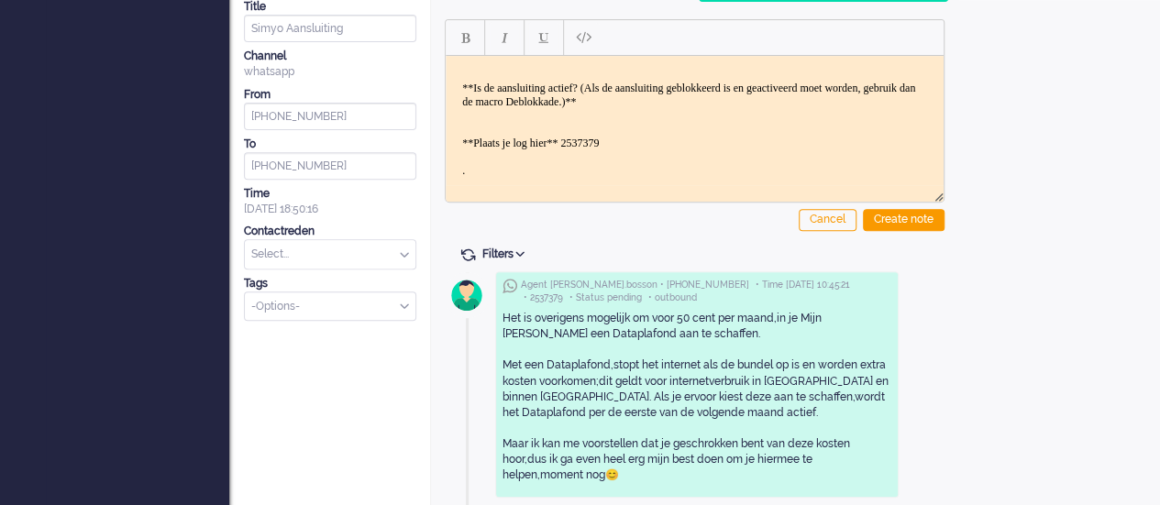
scroll to position [275, 0]
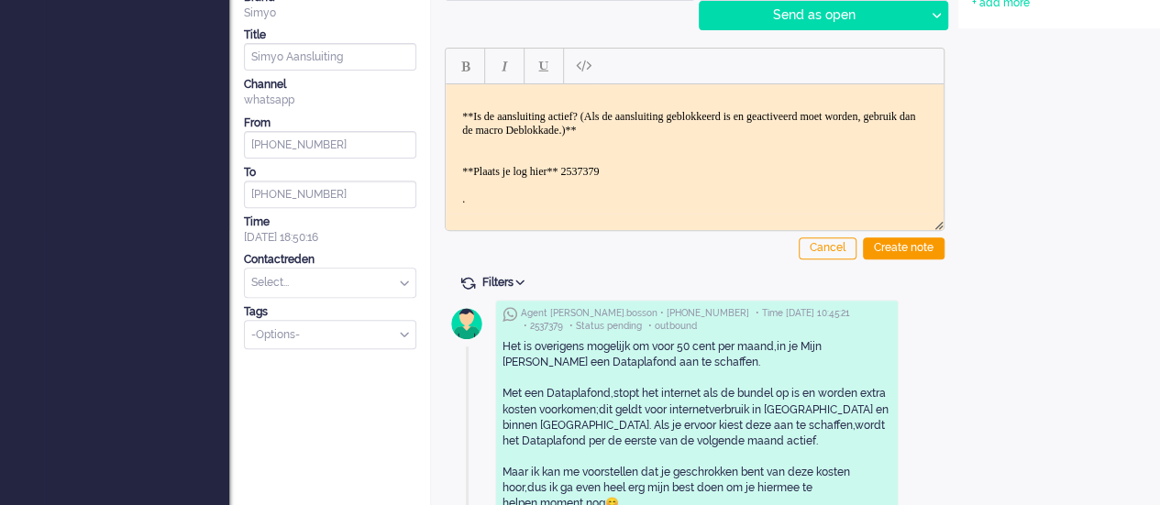
click at [266, 287] on input "text" at bounding box center [330, 283] width 171 height 28
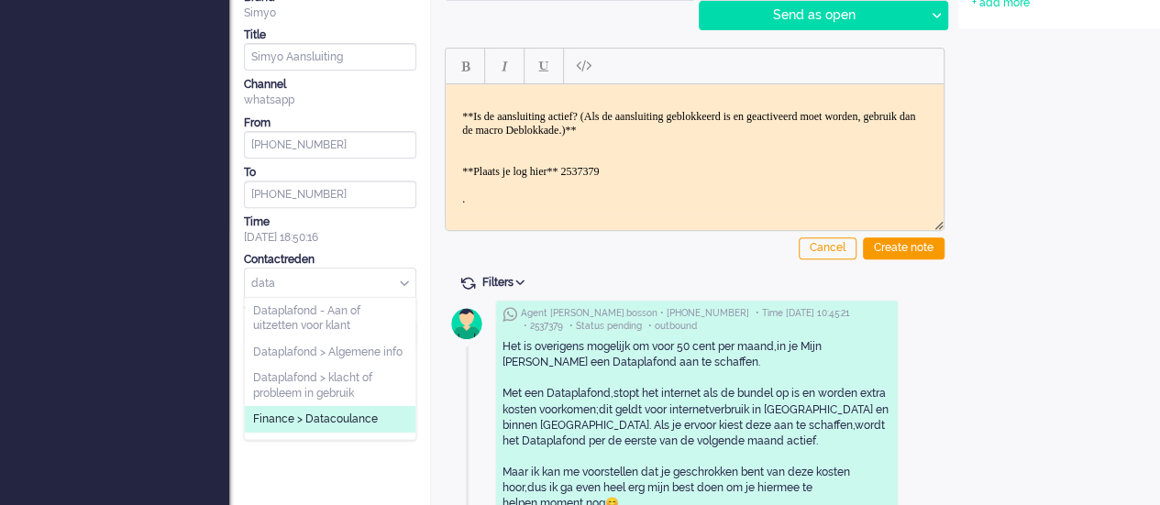
type input "data"
click at [297, 413] on span "Finance > Datacoulance" at bounding box center [315, 420] width 125 height 16
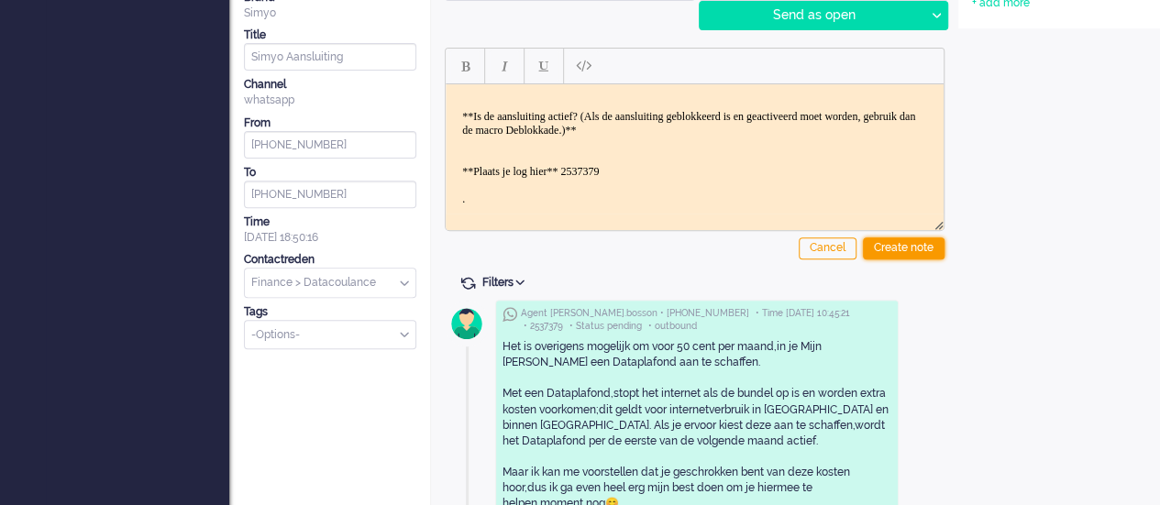
click at [931, 247] on div "Create note" at bounding box center [904, 248] width 82 height 22
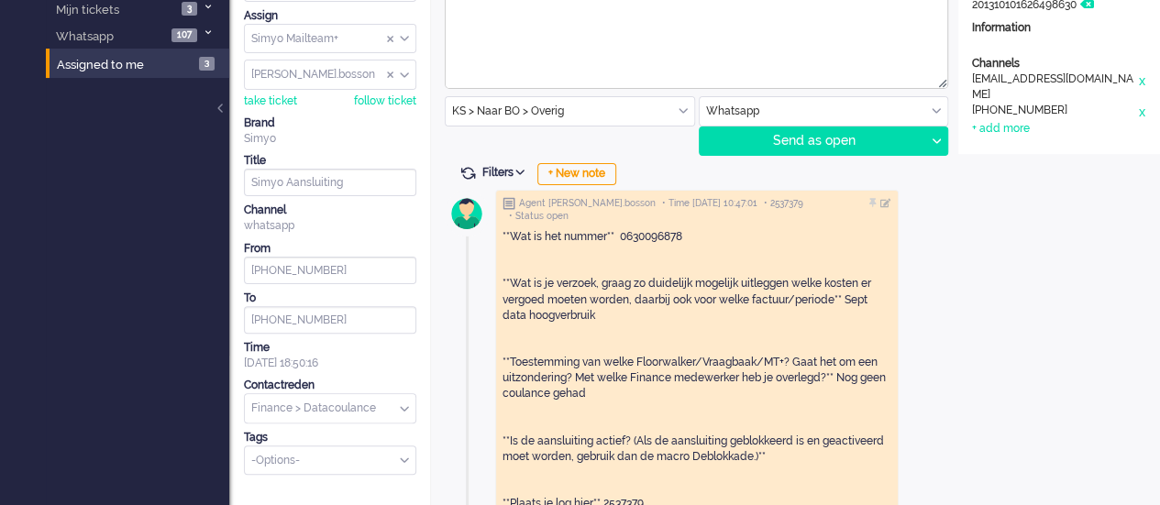
scroll to position [0, 0]
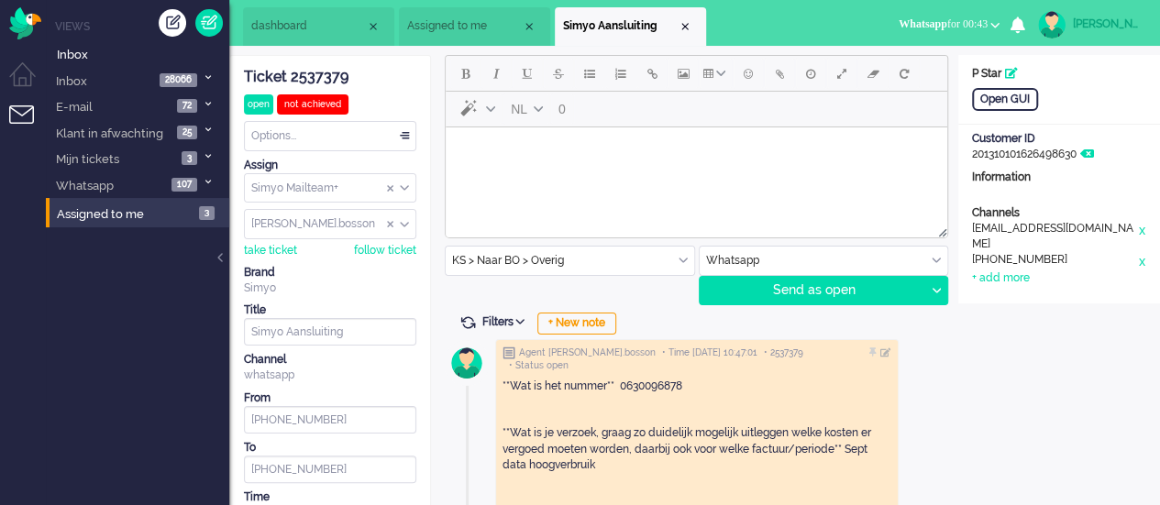
click at [584, 171] on html at bounding box center [696, 150] width 501 height 47
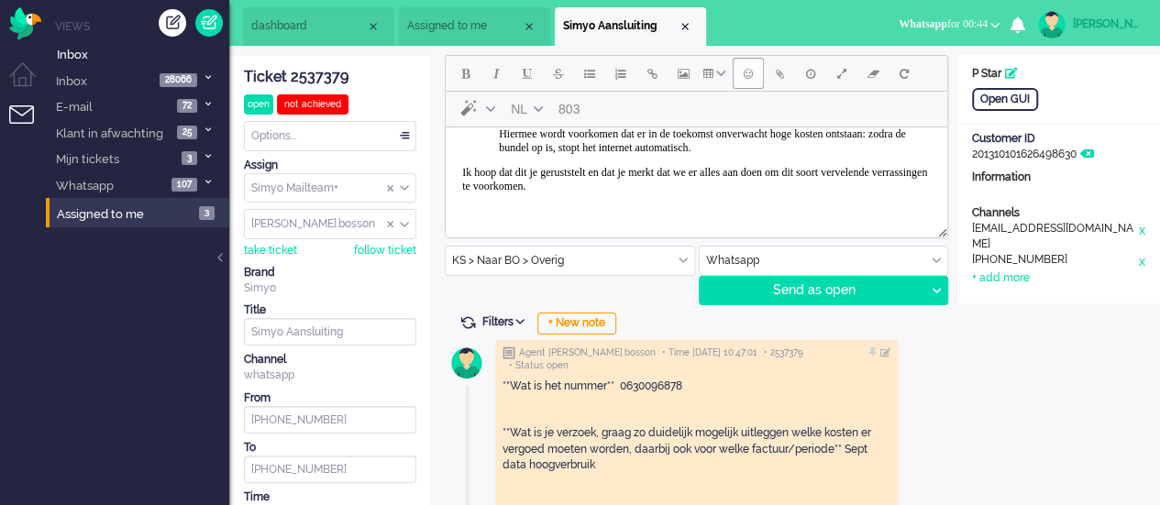
click at [743, 82] on button "Emoticons" at bounding box center [748, 73] width 31 height 31
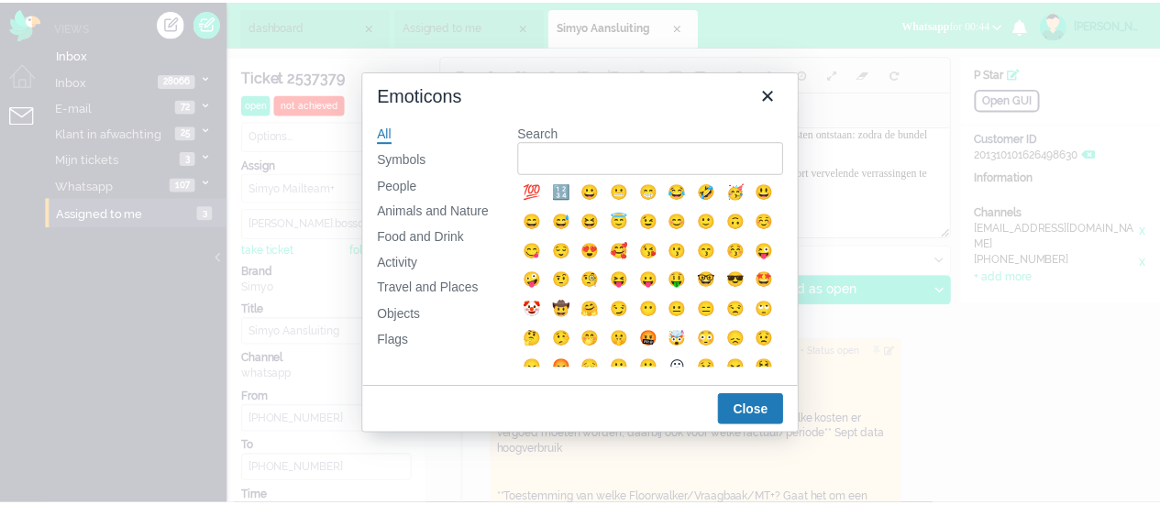
scroll to position [163, 0]
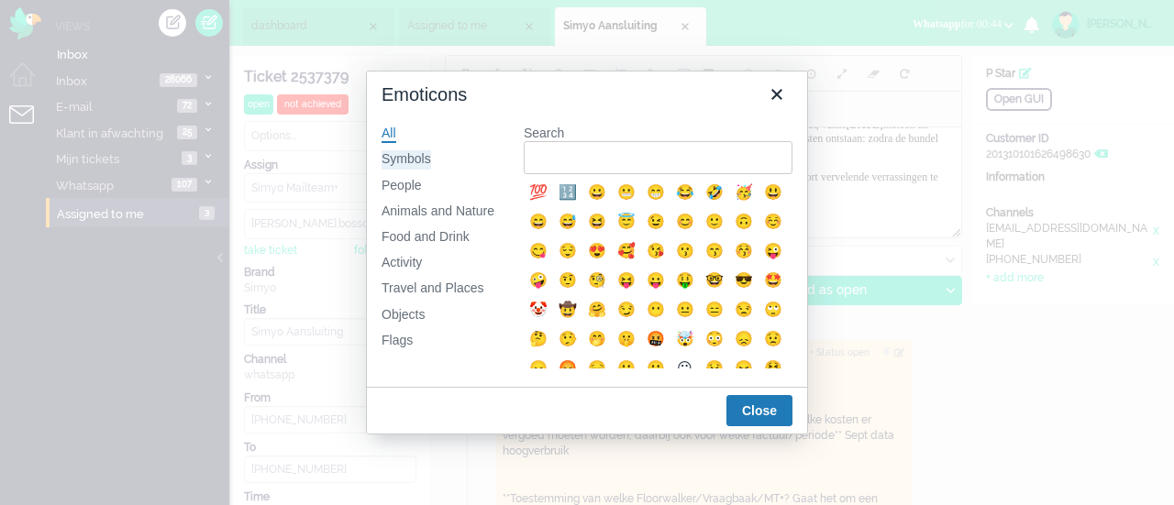
click at [409, 160] on div "Symbols" at bounding box center [406, 159] width 50 height 18
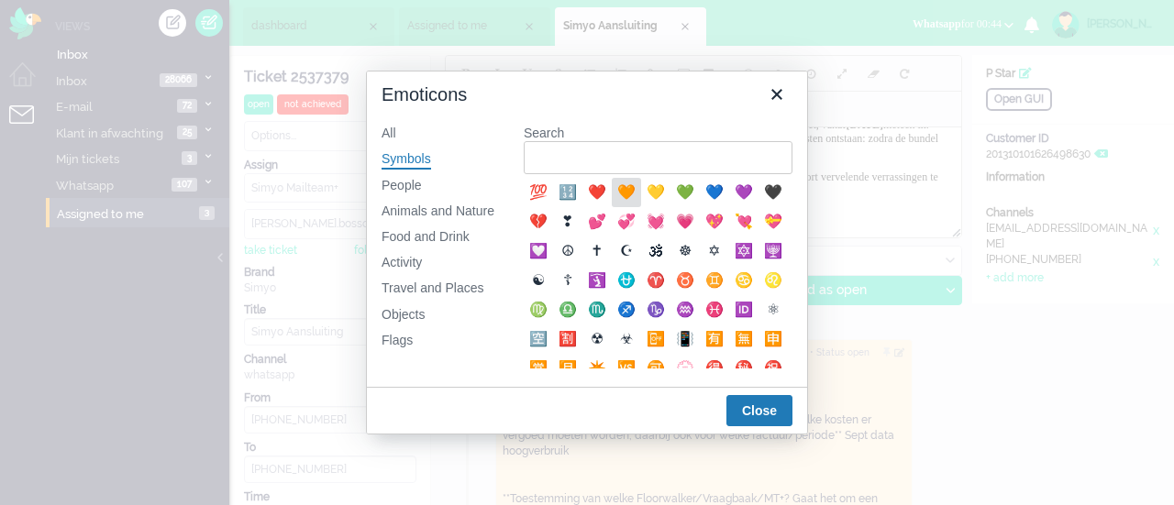
click at [626, 195] on div "🧡" at bounding box center [626, 193] width 22 height 22
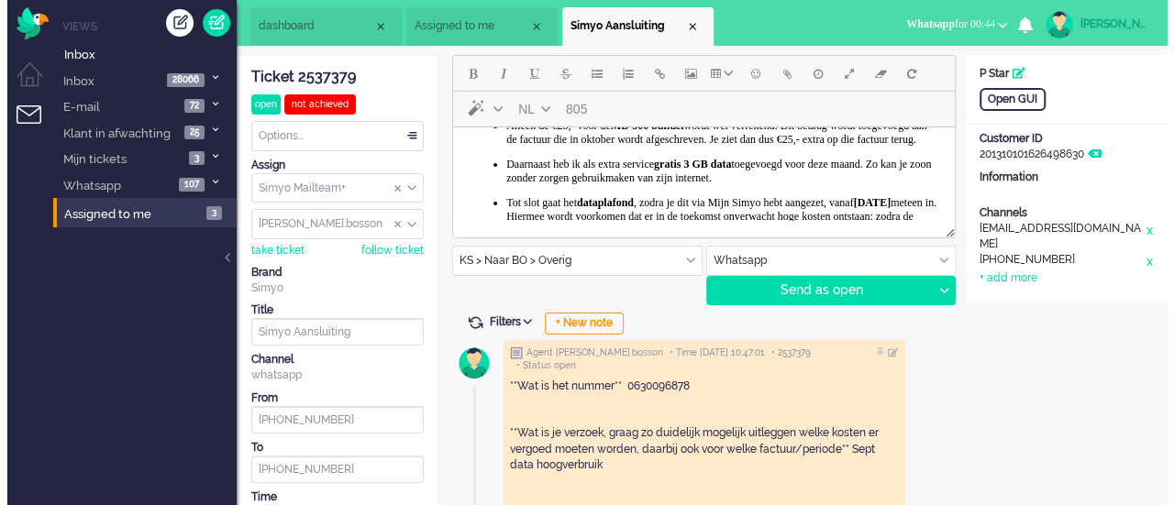
scroll to position [0, 0]
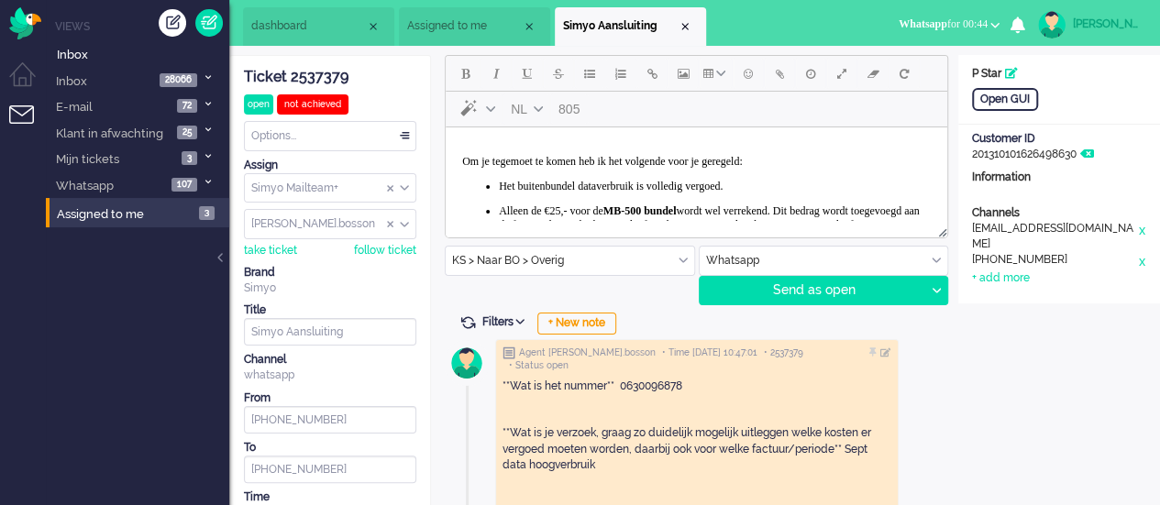
click at [824, 164] on p "Om je tegemoet te komen heb ik het volgende voor je geregeld:" at bounding box center [696, 162] width 468 height 14
click at [739, 78] on button "Emoticons" at bounding box center [748, 73] width 31 height 31
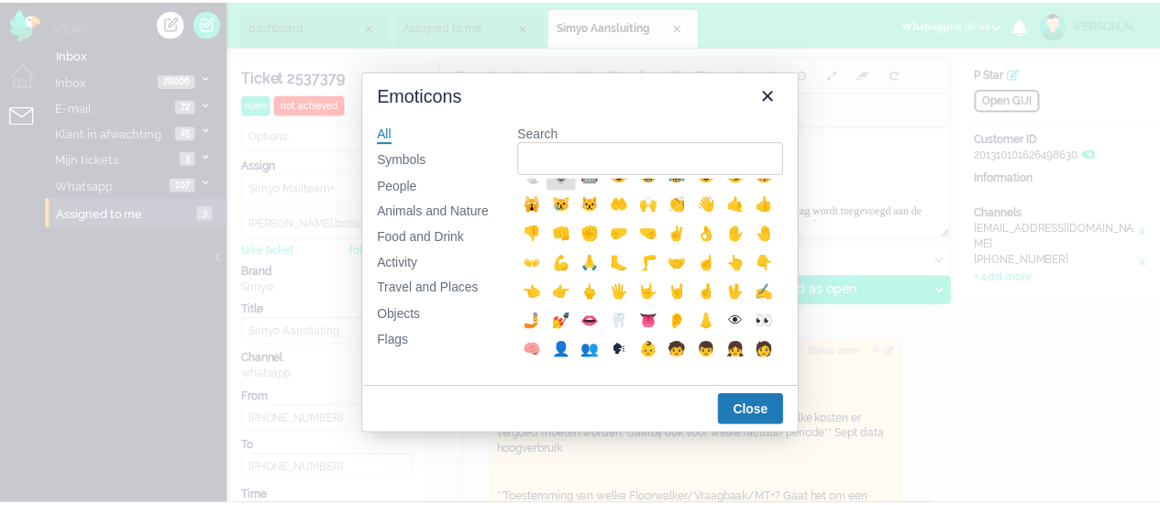
scroll to position [367, 0]
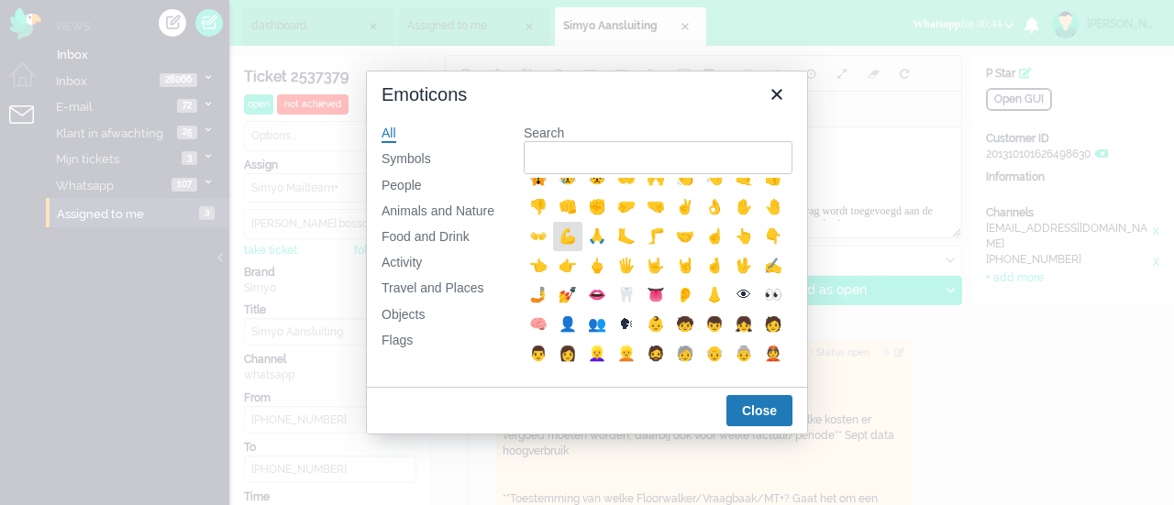
click at [579, 248] on div "💪" at bounding box center [568, 237] width 22 height 22
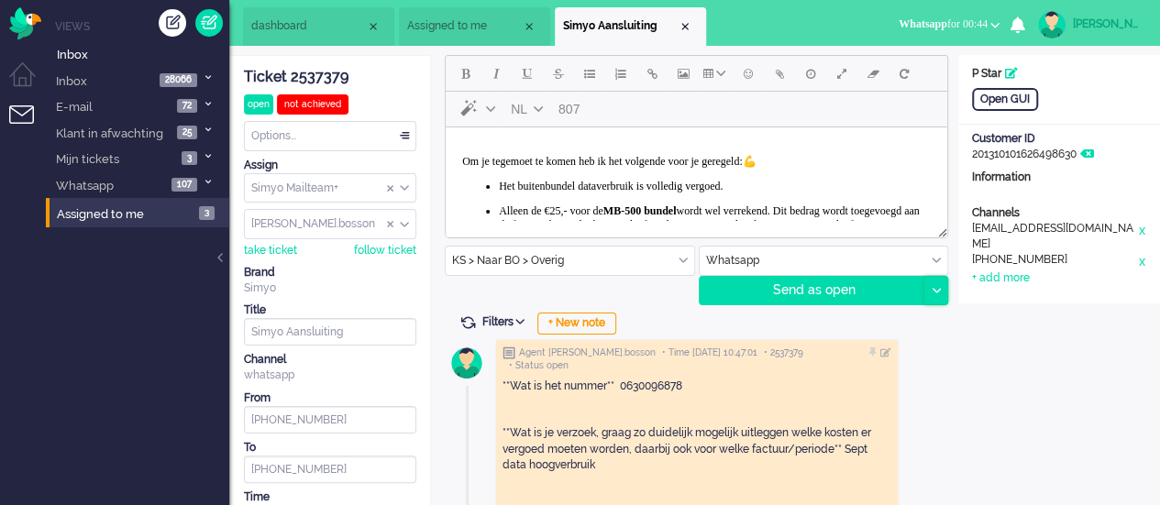
click at [938, 285] on div at bounding box center [935, 291] width 23 height 28
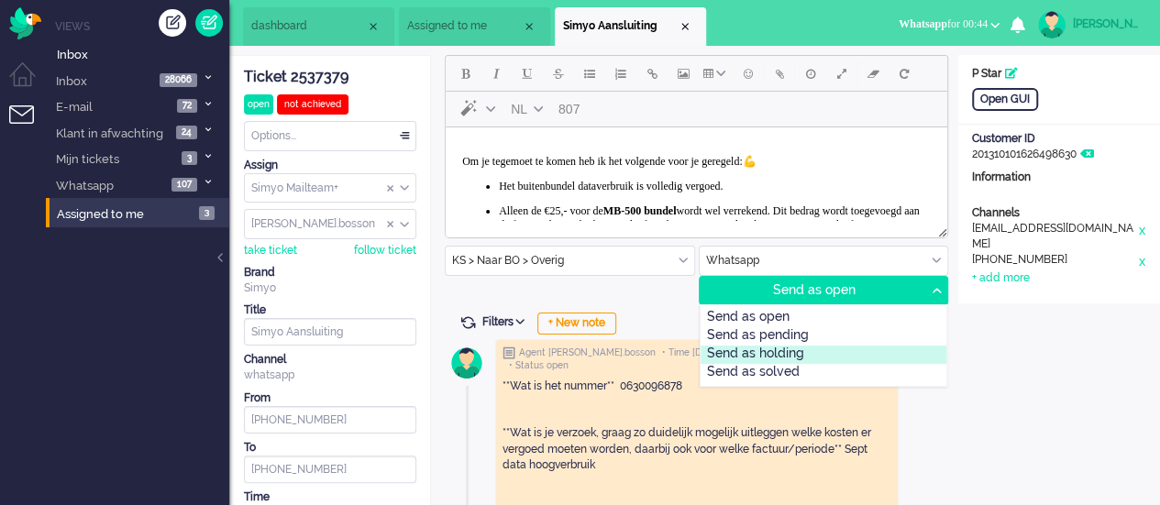
click at [840, 347] on div "Send as holding" at bounding box center [823, 355] width 247 height 18
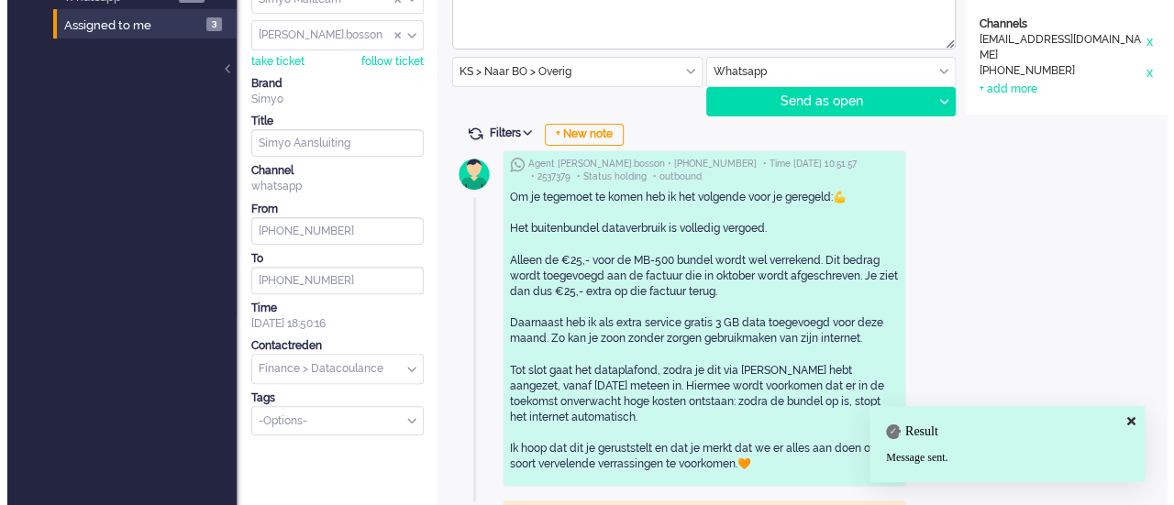
scroll to position [0, 0]
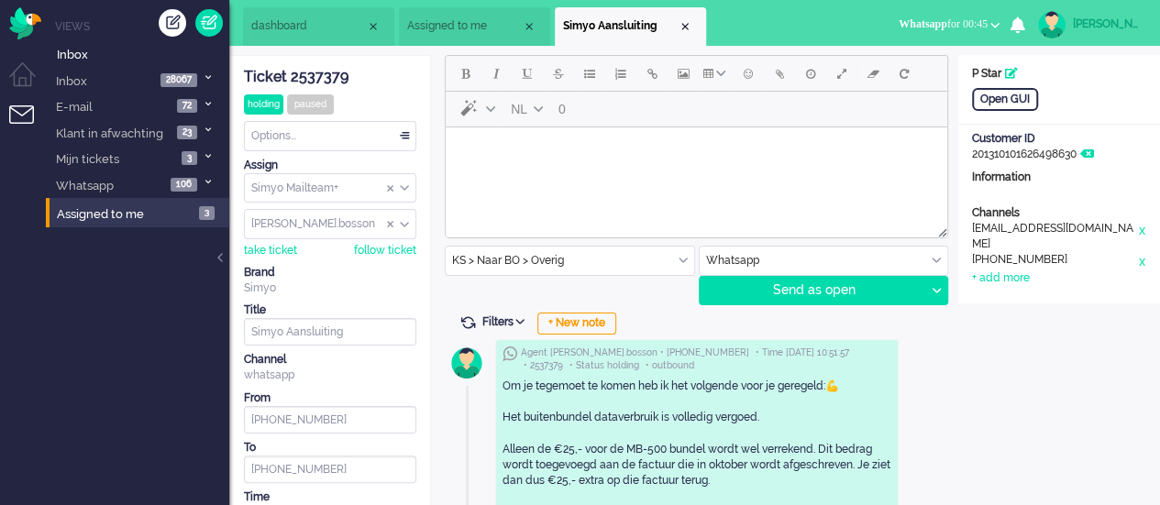
click at [590, 174] on html at bounding box center [696, 150] width 501 height 47
drag, startPoint x: 837, startPoint y: 156, endPoint x: 886, endPoint y: 157, distance: 48.6
click at [886, 157] on span "Ik zie dat je inmiddels een Dataplafond hebt aangeschaft dat per 1 Augustus act…" at bounding box center [686, 150] width 448 height 13
click at [933, 156] on body "Ik zie dat je inmiddels een Dataplafond hebt aangeschaft dat per 1 oktober acti…" at bounding box center [696, 151] width 487 height 32
click at [746, 68] on span "Emoticons" at bounding box center [748, 73] width 9 height 15
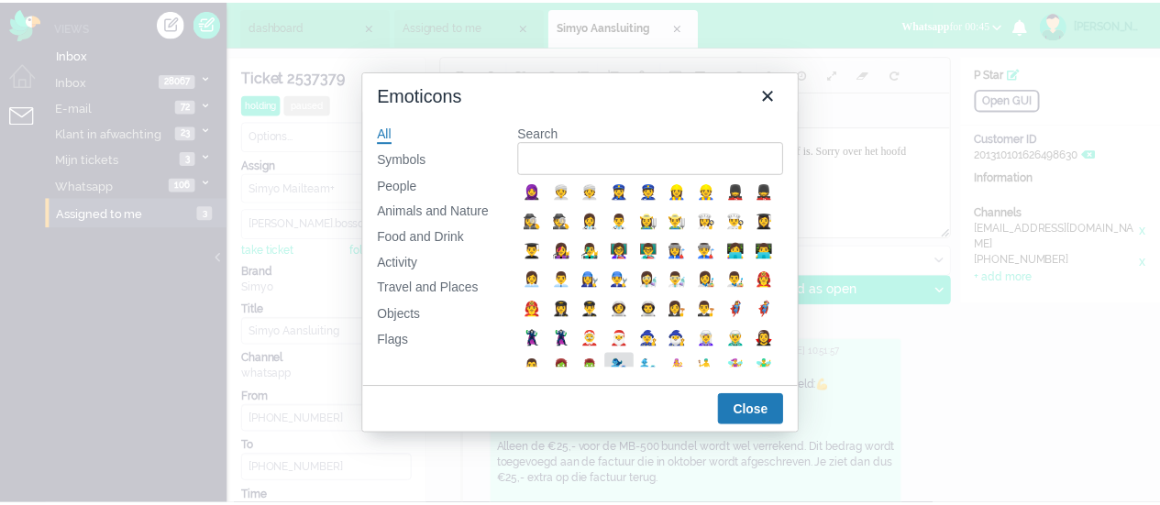
scroll to position [550, 0]
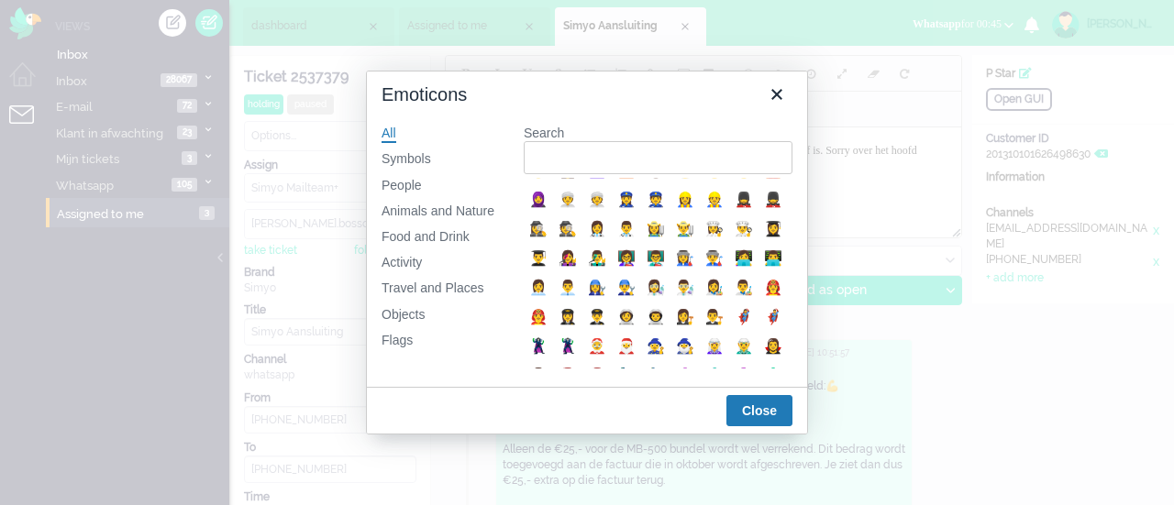
click at [762, 123] on div "👀" at bounding box center [773, 112] width 22 height 22
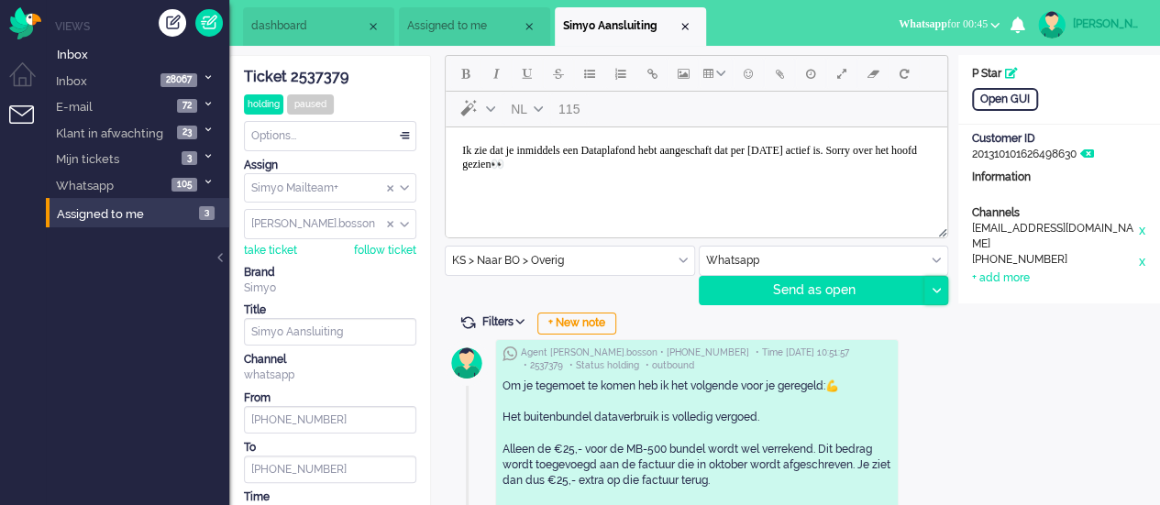
click at [934, 292] on div at bounding box center [935, 291] width 23 height 28
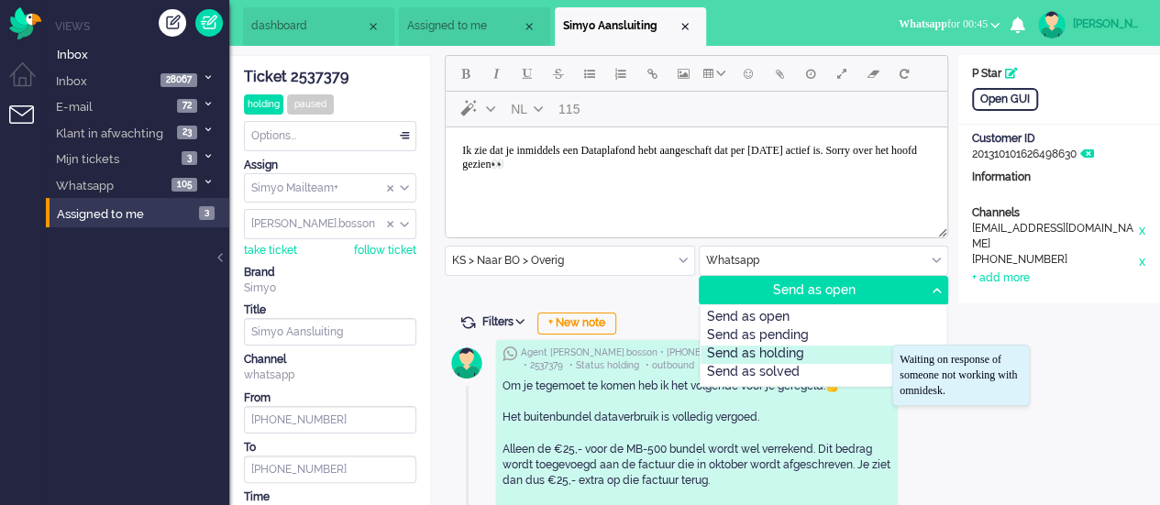
click at [850, 348] on div "Send as holding" at bounding box center [823, 355] width 247 height 18
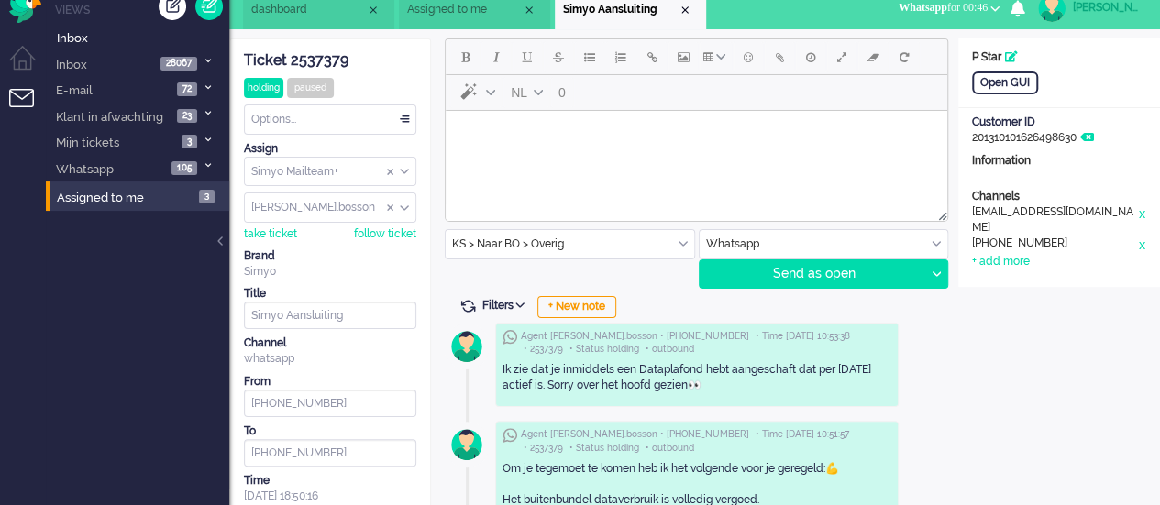
scroll to position [0, 0]
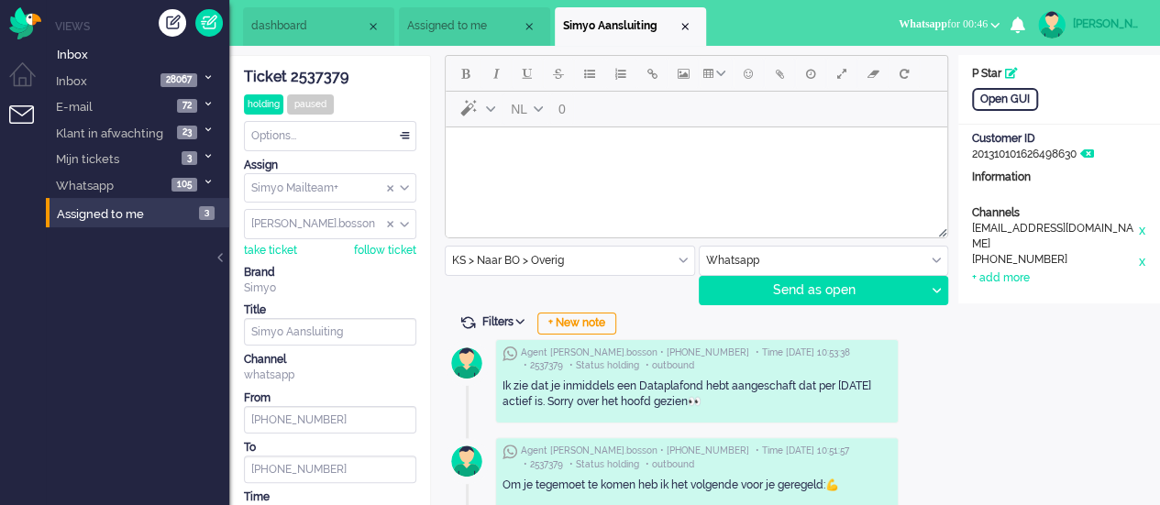
click at [443, 18] on span "Assigned to me" at bounding box center [464, 26] width 115 height 16
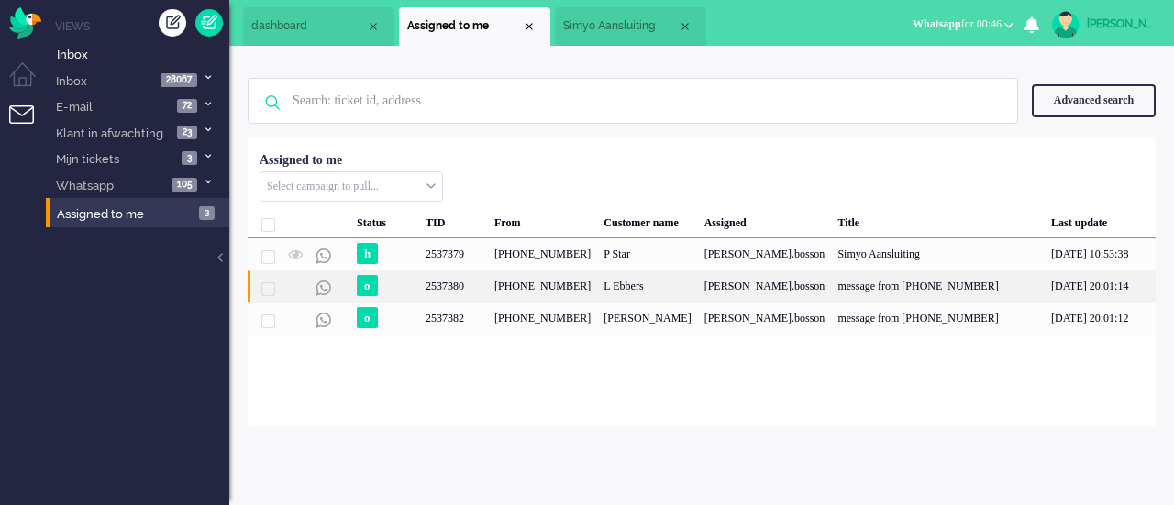
click at [478, 279] on div "2537380" at bounding box center [453, 286] width 69 height 32
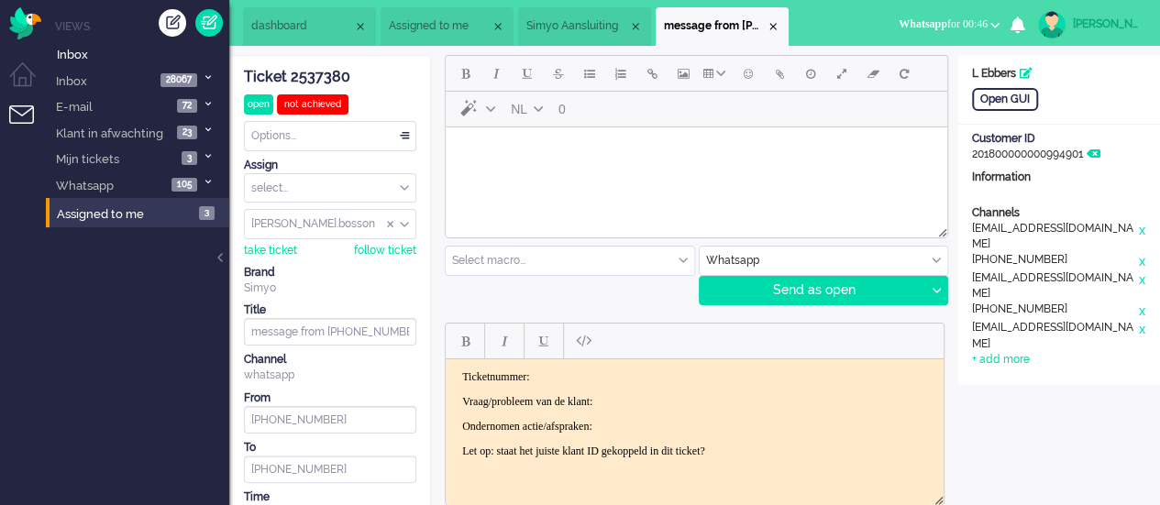
scroll to position [296, 0]
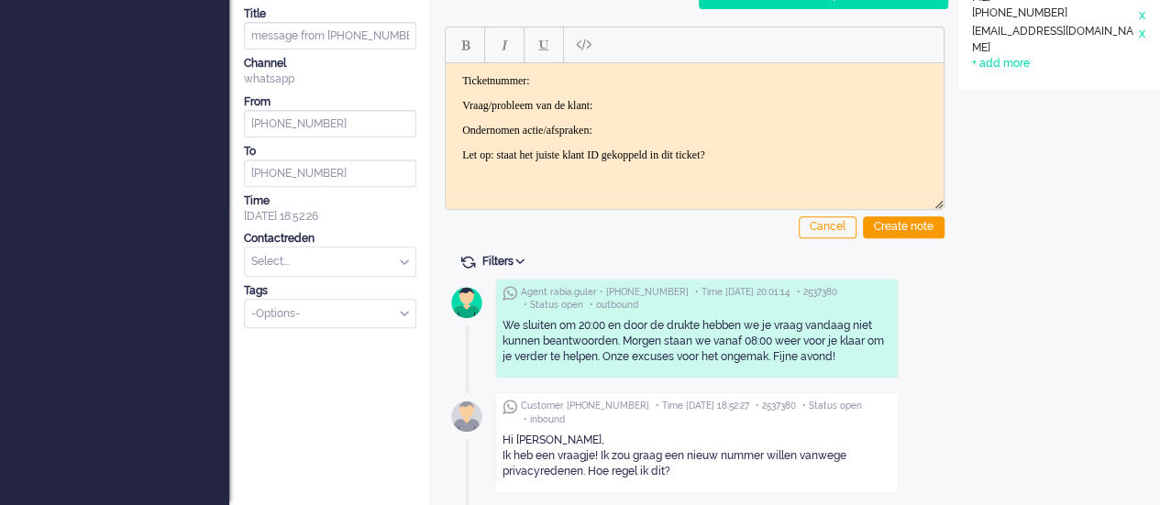
drag, startPoint x: 500, startPoint y: 457, endPoint x: 708, endPoint y: 468, distance: 208.5
click at [708, 468] on div "Customer +31627102723 • Time 2025-09-24 18:52:27 • 2537380 • Status open • inbo…" at bounding box center [696, 442] width 403 height 101
copy div "Ik heb een vraagje! Ik zou graag een nieuw nummer willen vanwege privacyredenen…"
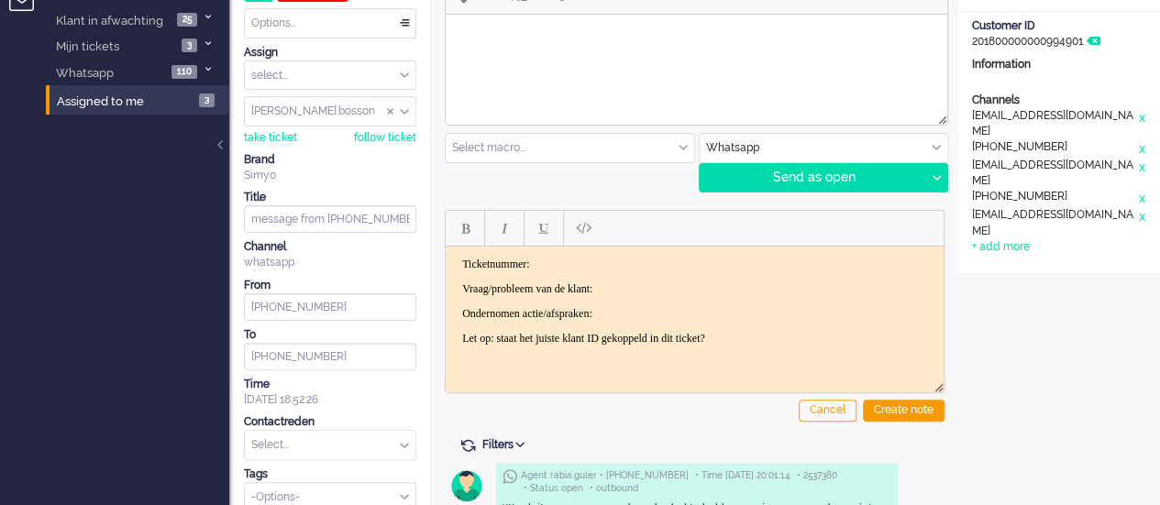
click at [527, 61] on html at bounding box center [696, 38] width 501 height 47
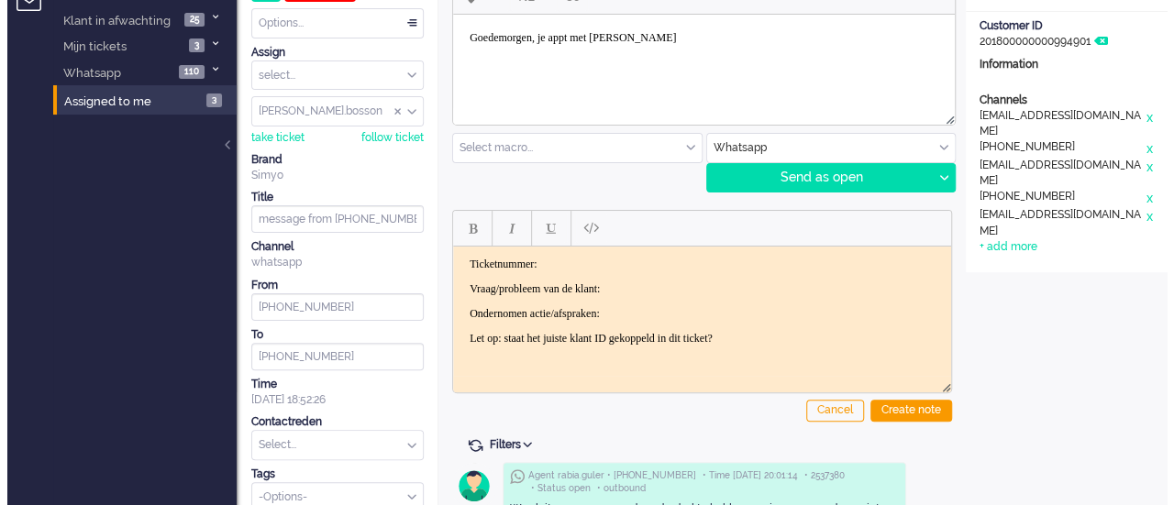
scroll to position [0, 0]
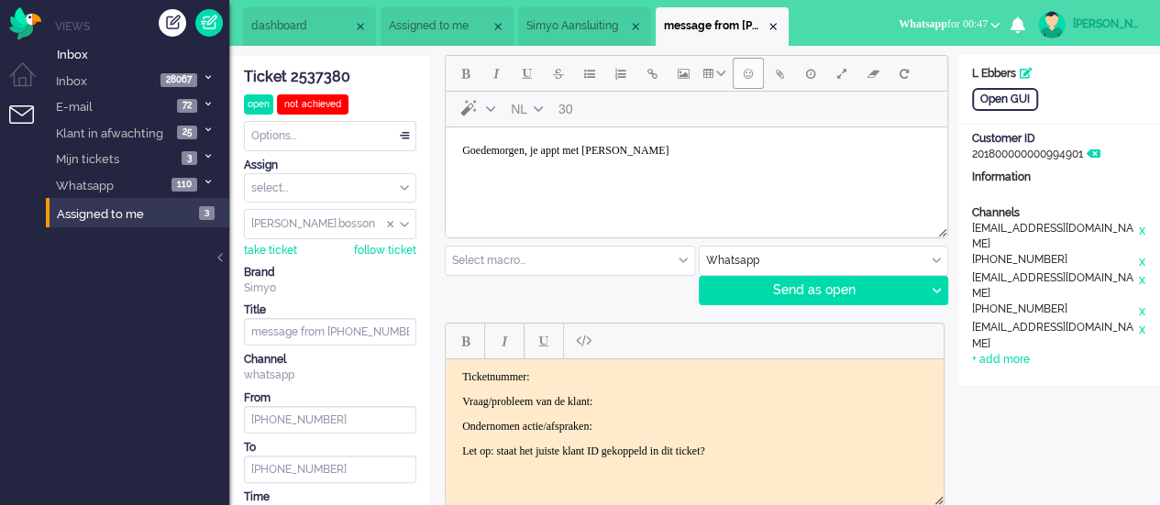
click at [750, 70] on span "Emoticons" at bounding box center [748, 73] width 9 height 15
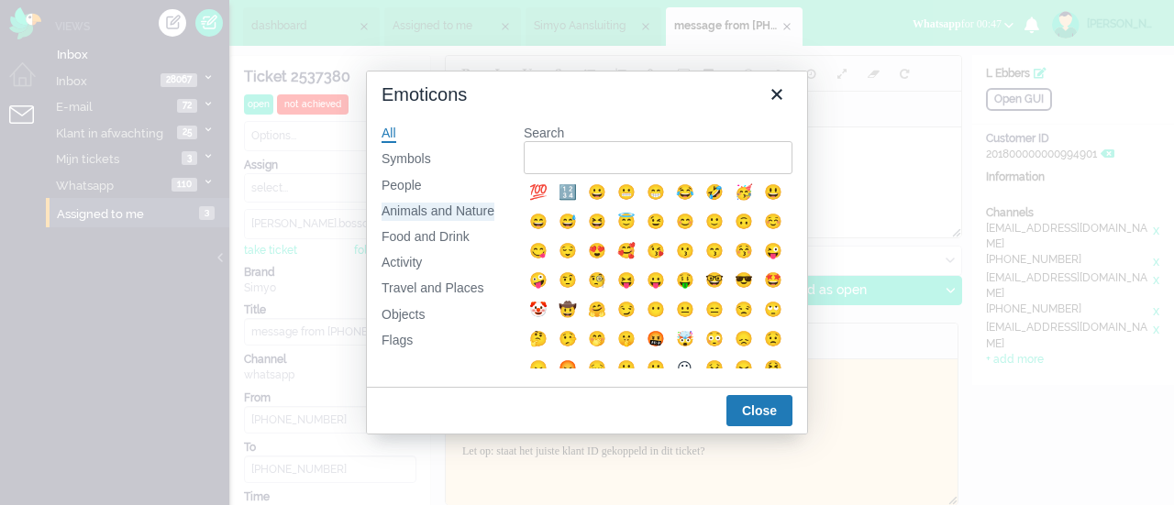
click at [425, 208] on div "Animals and Nature" at bounding box center [437, 212] width 113 height 18
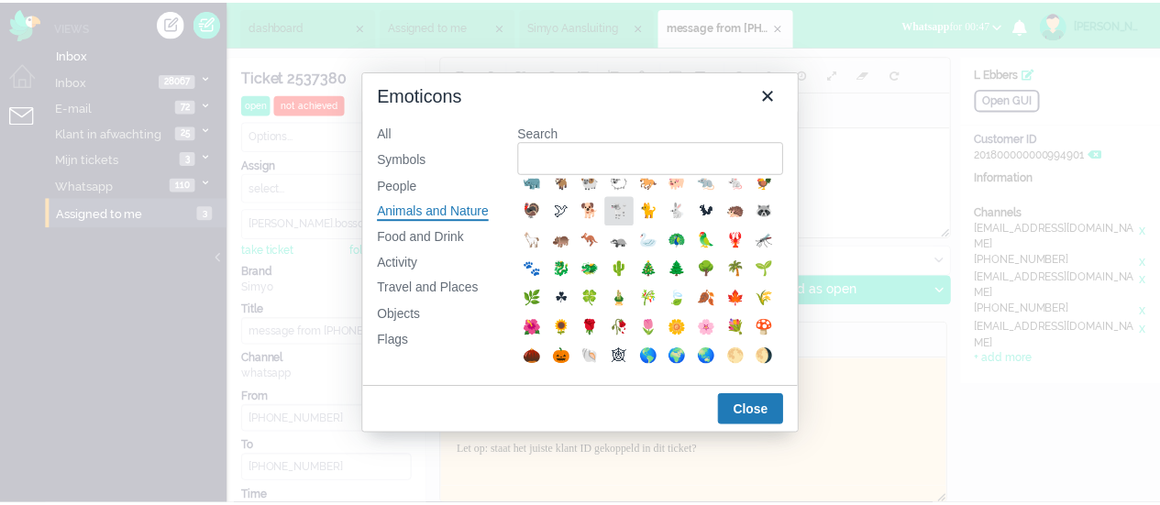
scroll to position [275, 0]
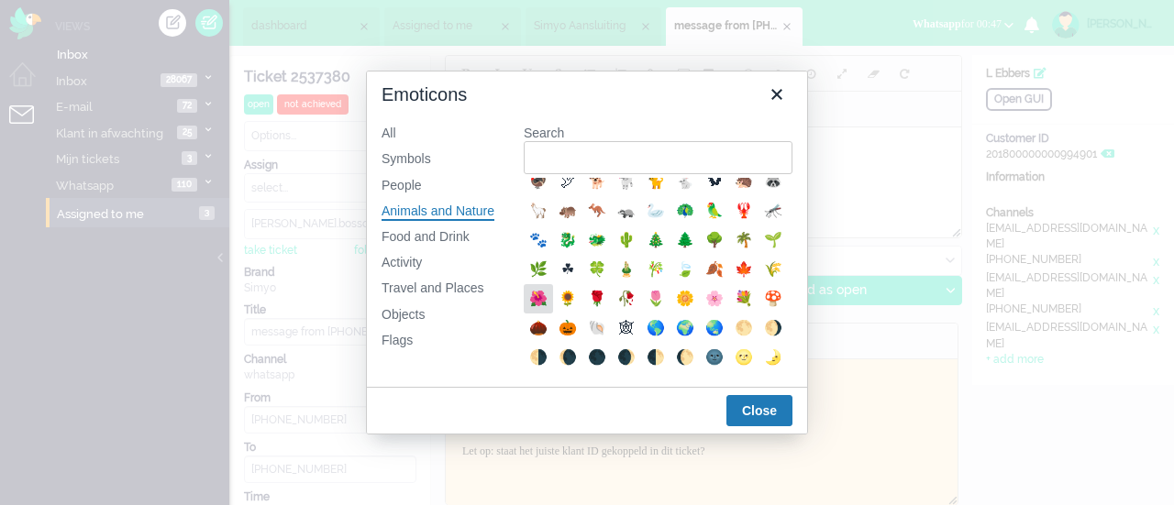
click at [549, 310] on div "🌺" at bounding box center [538, 299] width 22 height 22
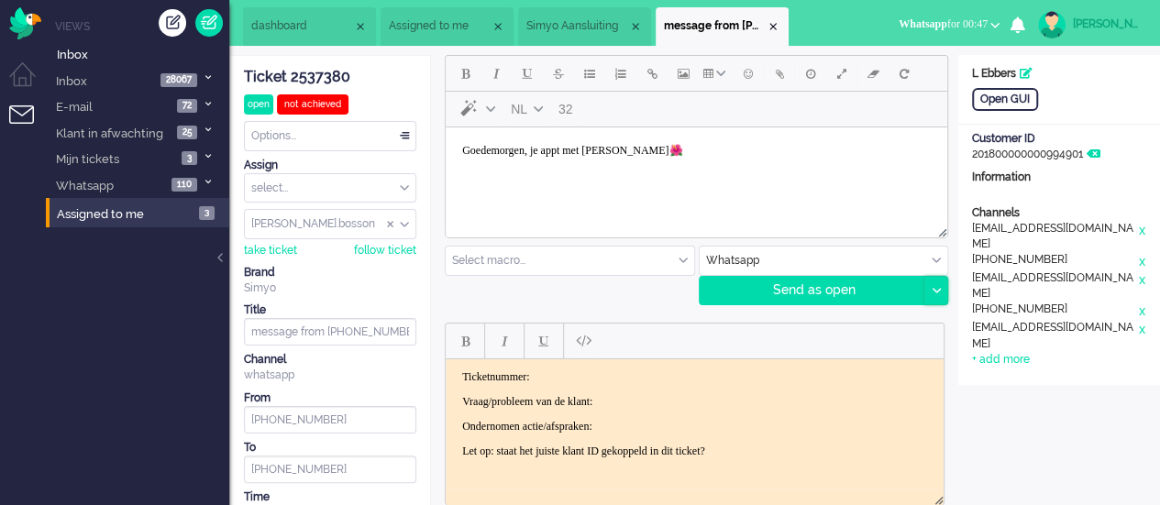
click at [937, 289] on icon at bounding box center [935, 291] width 9 height 6
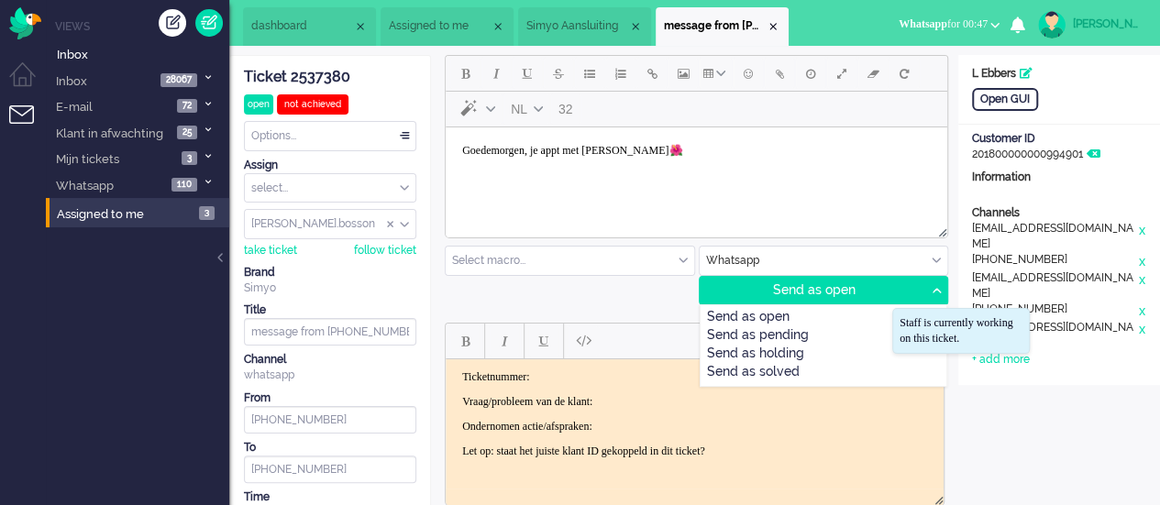
click at [836, 329] on div "Send as pending" at bounding box center [823, 336] width 247 height 18
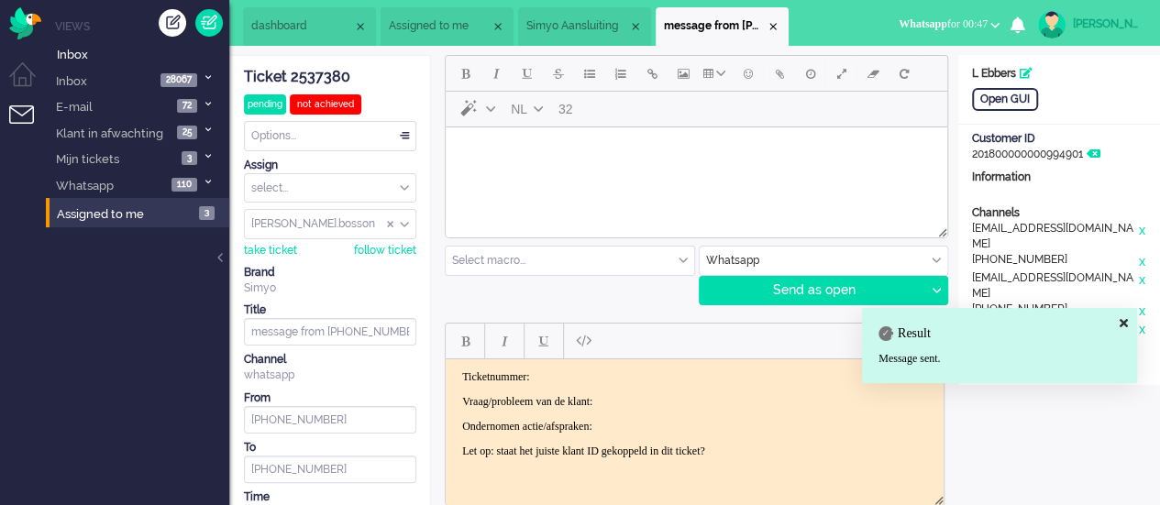
click at [499, 174] on html at bounding box center [696, 150] width 501 height 47
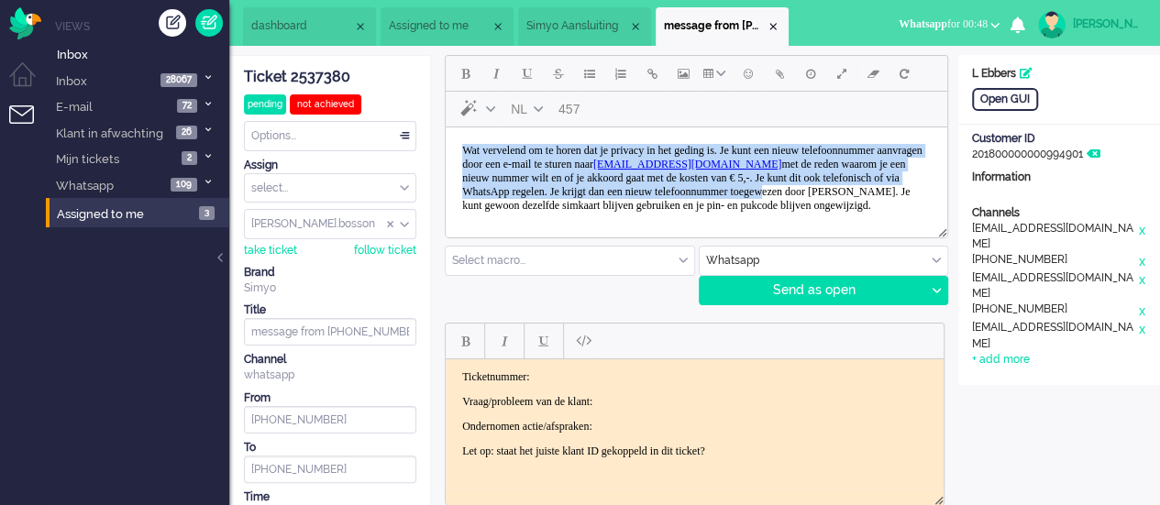
scroll to position [33, 0]
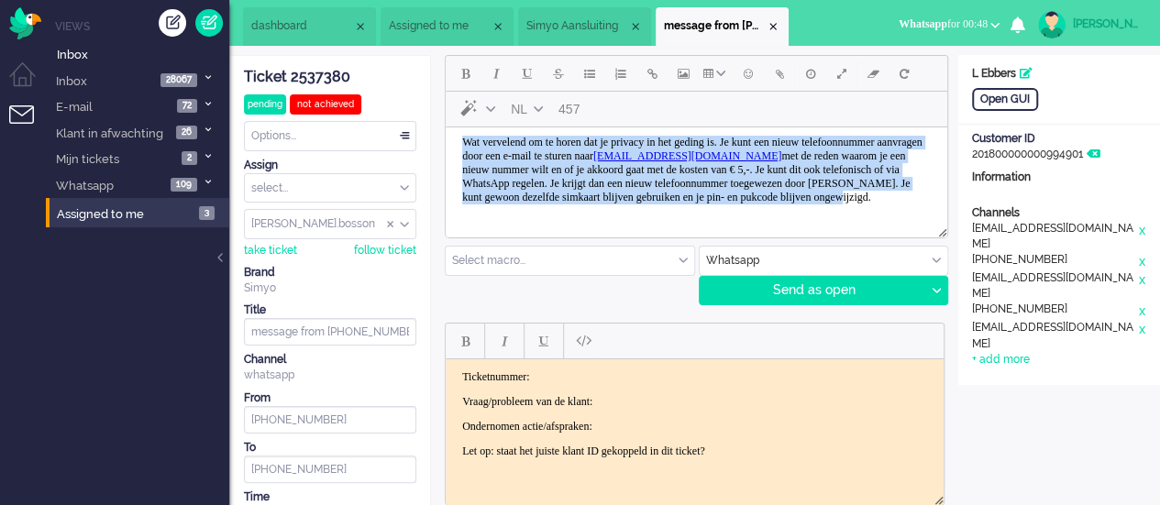
drag, startPoint x: 463, startPoint y: 149, endPoint x: 854, endPoint y: 203, distance: 395.1
click at [854, 202] on body "Wat vervelend om te horen dat je privacy in het geding is. Je kunt een nieuw te…" at bounding box center [696, 170] width 487 height 87
copy body "Wat vervelend om te horen dat je privacy in het geding is. Je kunt een nieuw te…"
click at [589, 202] on body "Wat vervelend om te horen dat je privacy in het geding is. Je kunt een nieuw te…" at bounding box center [696, 170] width 487 height 87
click at [589, 204] on body "Wat vervelend om te horen dat je privacy in het geding is. Je kunt een nieuw te…" at bounding box center [696, 170] width 487 height 87
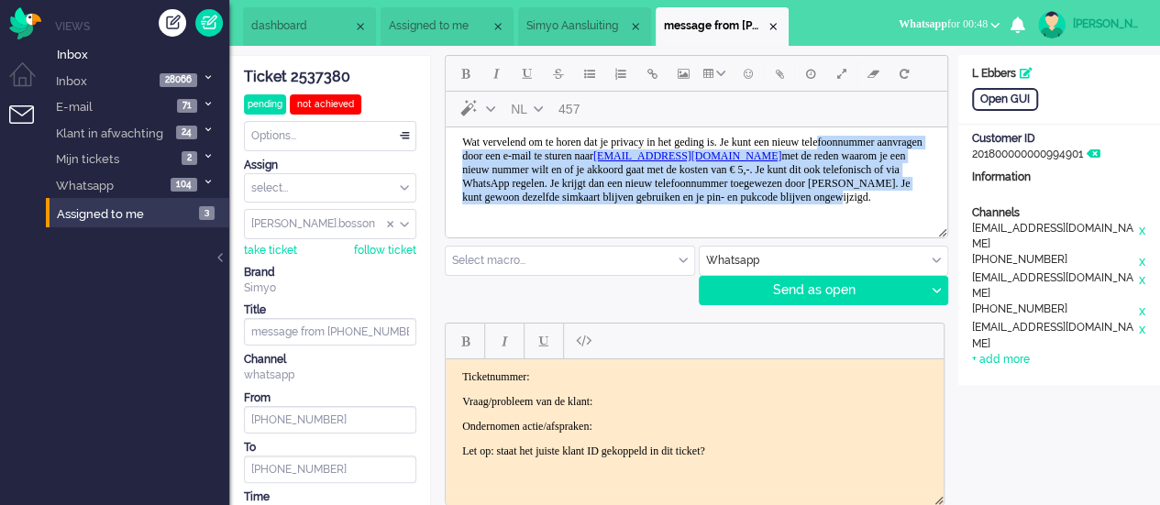
scroll to position [0, 0]
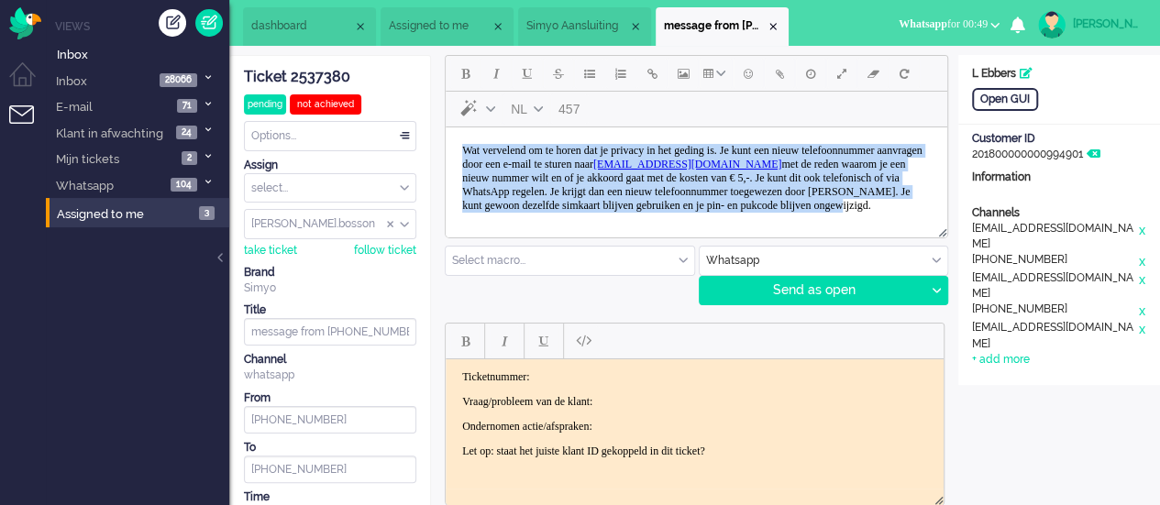
drag, startPoint x: 582, startPoint y: 209, endPoint x: 452, endPoint y: 116, distance: 160.3
click at [452, 127] on html "Wat vervelend om te horen dat je privacy in het geding is. Je kunt een nieuw te…" at bounding box center [696, 178] width 501 height 102
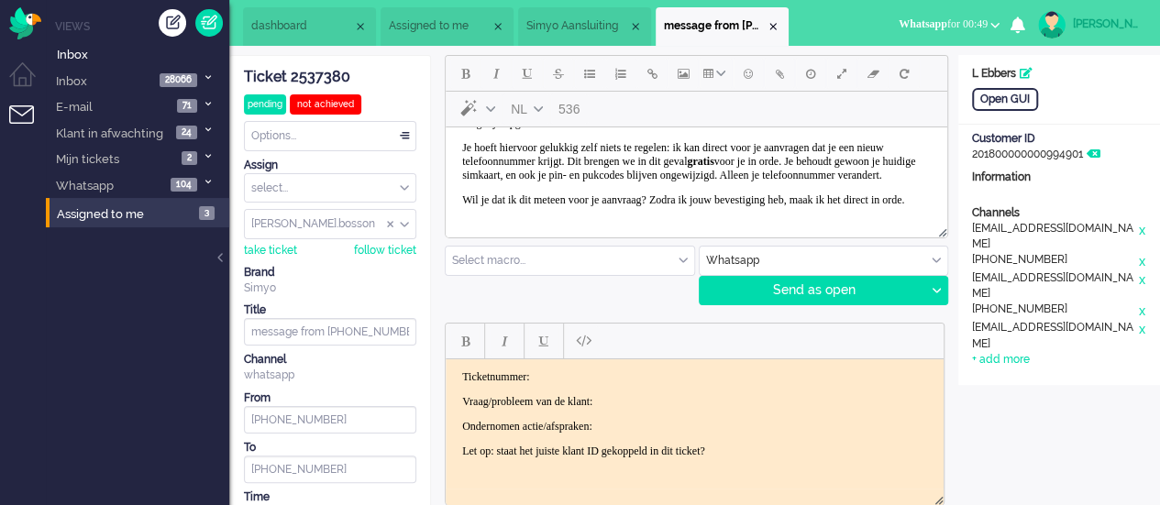
scroll to position [90, 0]
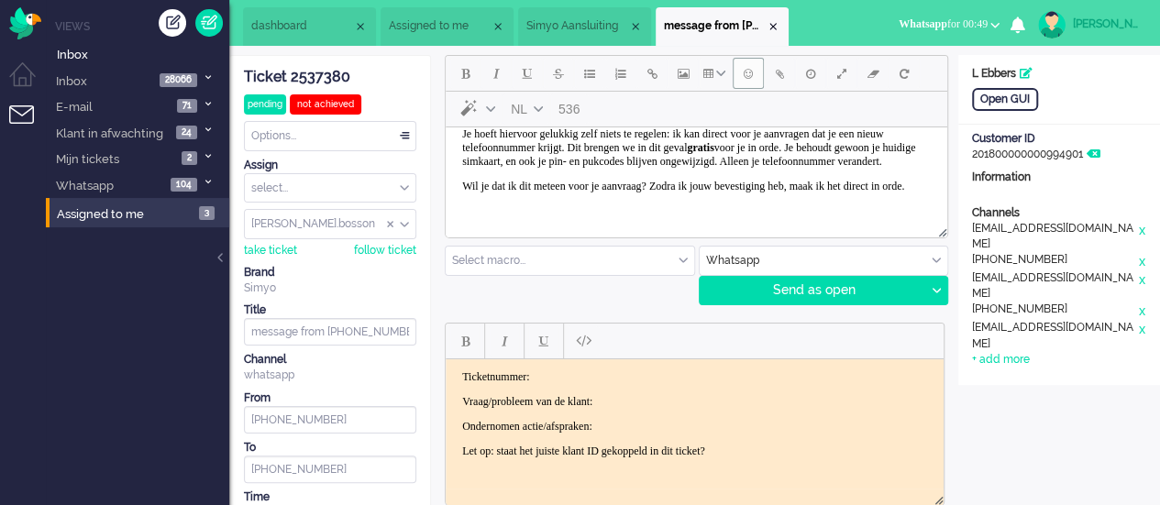
click at [753, 76] on button "Emoticons" at bounding box center [748, 73] width 31 height 31
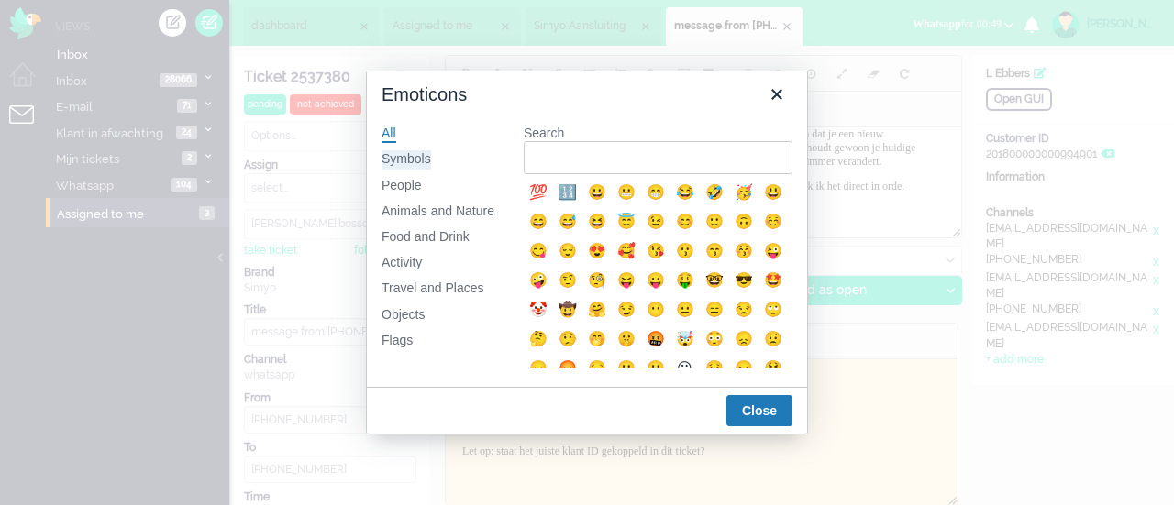
click at [404, 159] on div "Symbols" at bounding box center [406, 159] width 50 height 18
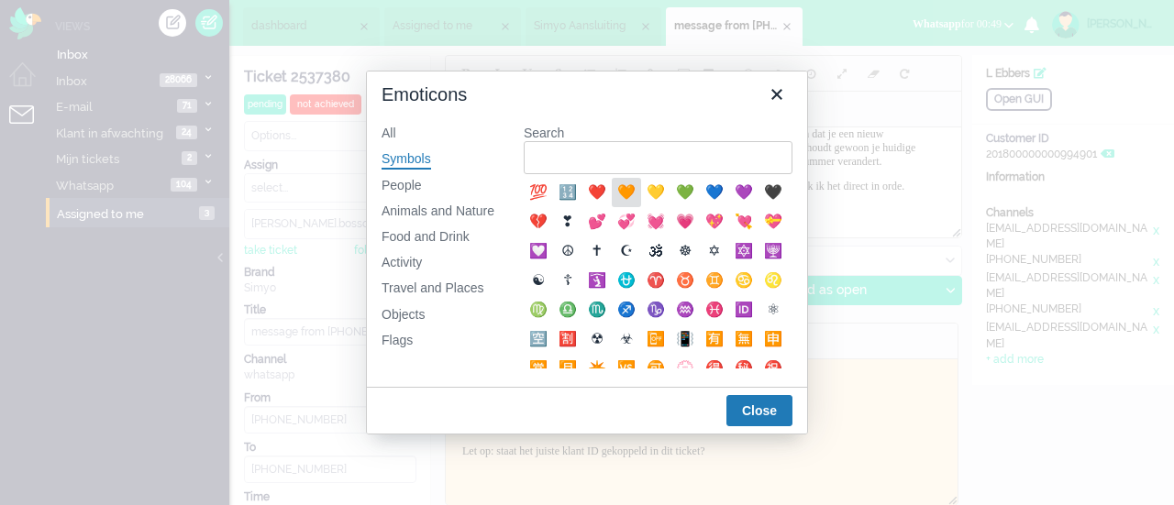
click at [621, 194] on div "🧡" at bounding box center [626, 193] width 22 height 22
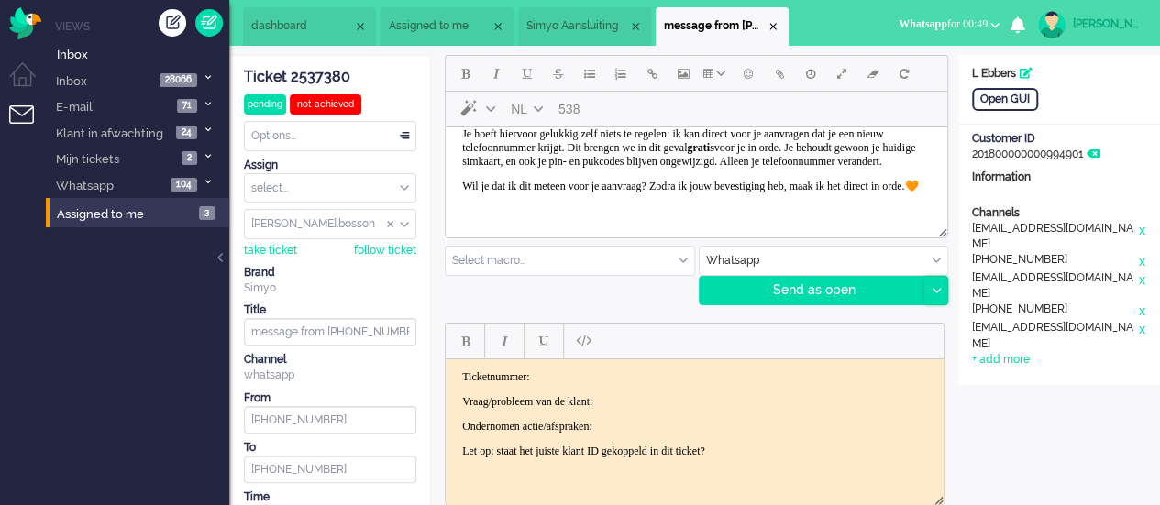
click at [939, 285] on div at bounding box center [935, 291] width 23 height 28
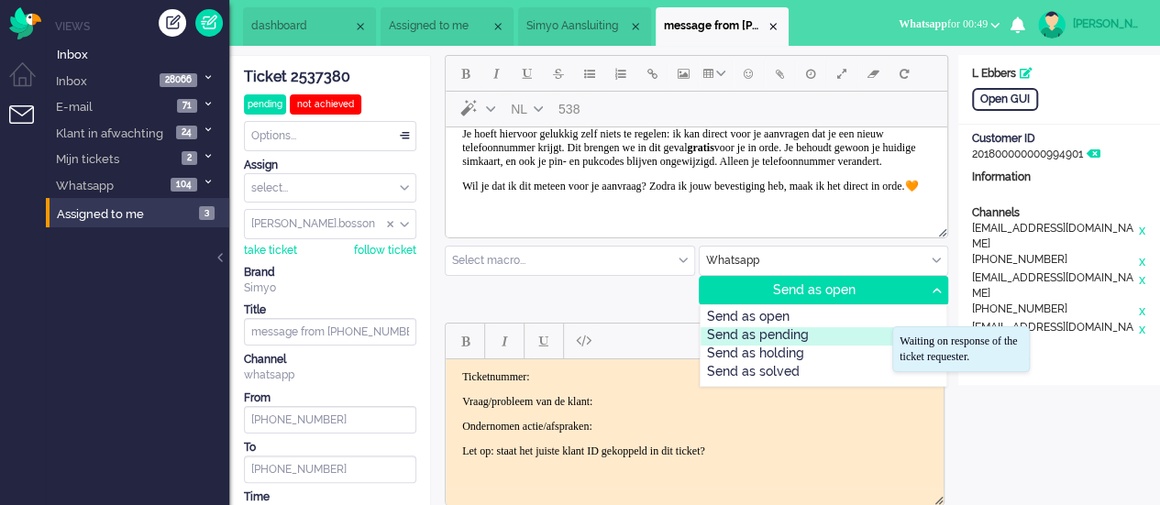
click at [799, 342] on div "Send as pending" at bounding box center [823, 336] width 247 height 18
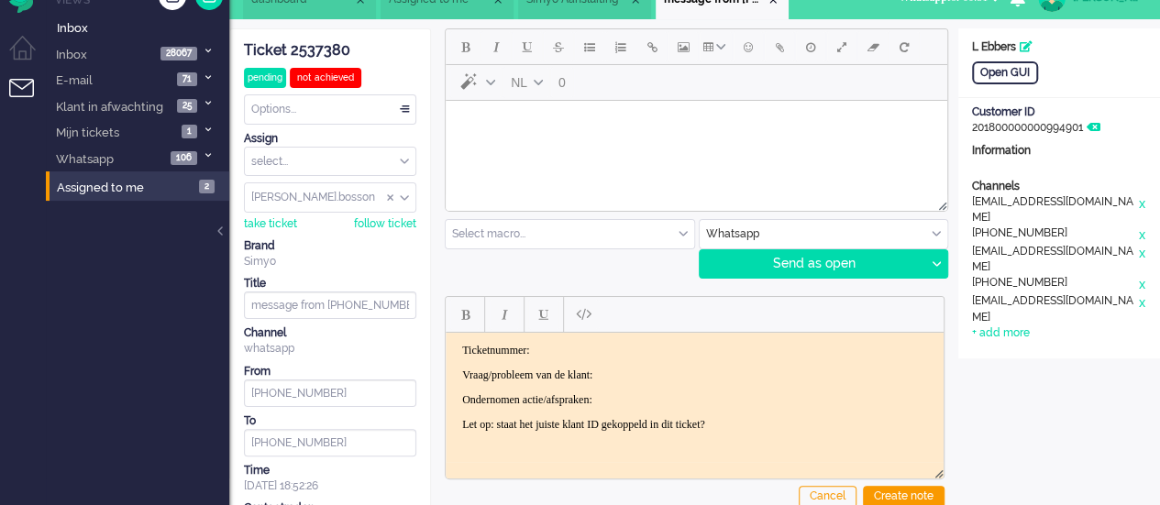
scroll to position [0, 0]
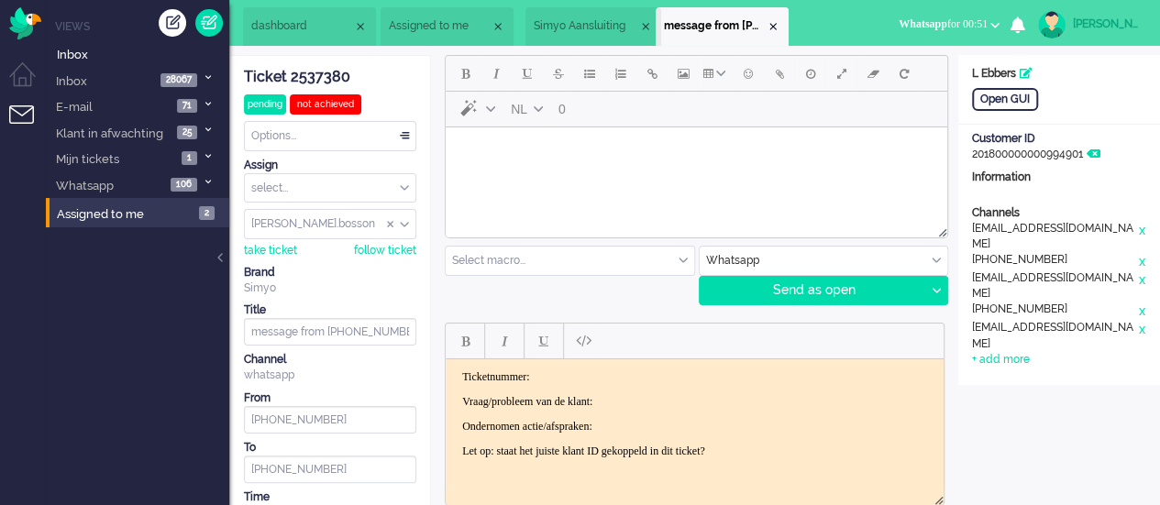
click at [576, 23] on span "Simyo Aansluiting" at bounding box center [586, 26] width 105 height 16
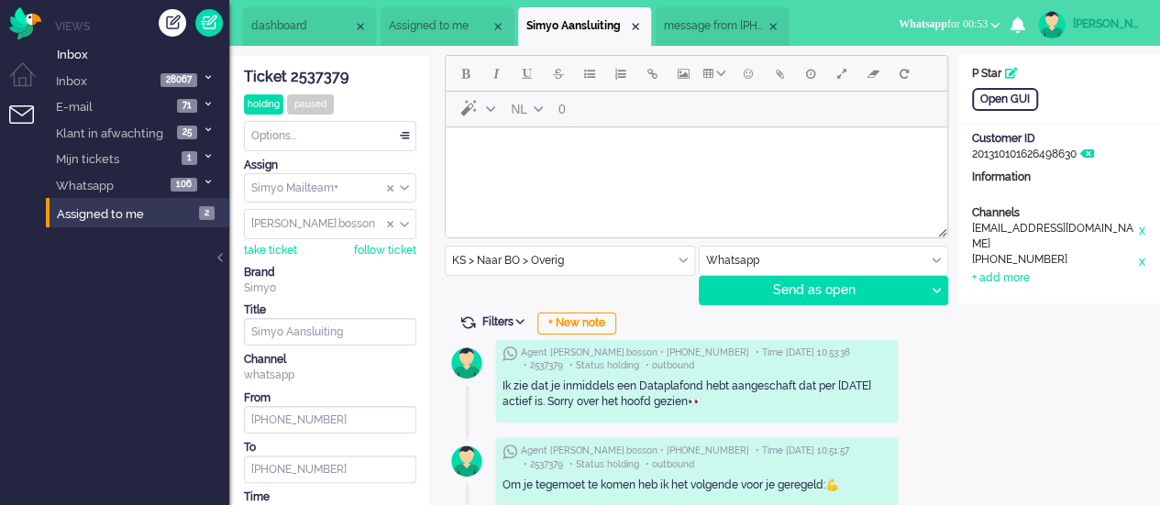
drag, startPoint x: 289, startPoint y: 22, endPoint x: 314, endPoint y: 20, distance: 25.7
click at [288, 22] on span "dashboard" at bounding box center [302, 26] width 102 height 16
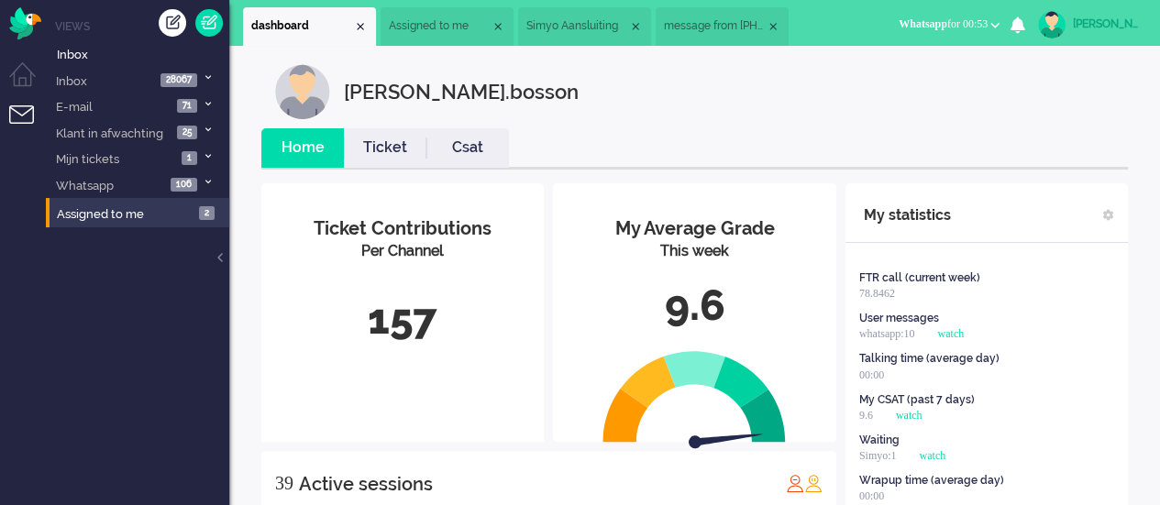
click at [928, 16] on button "Whatsapp for 00:53" at bounding box center [948, 24] width 123 height 27
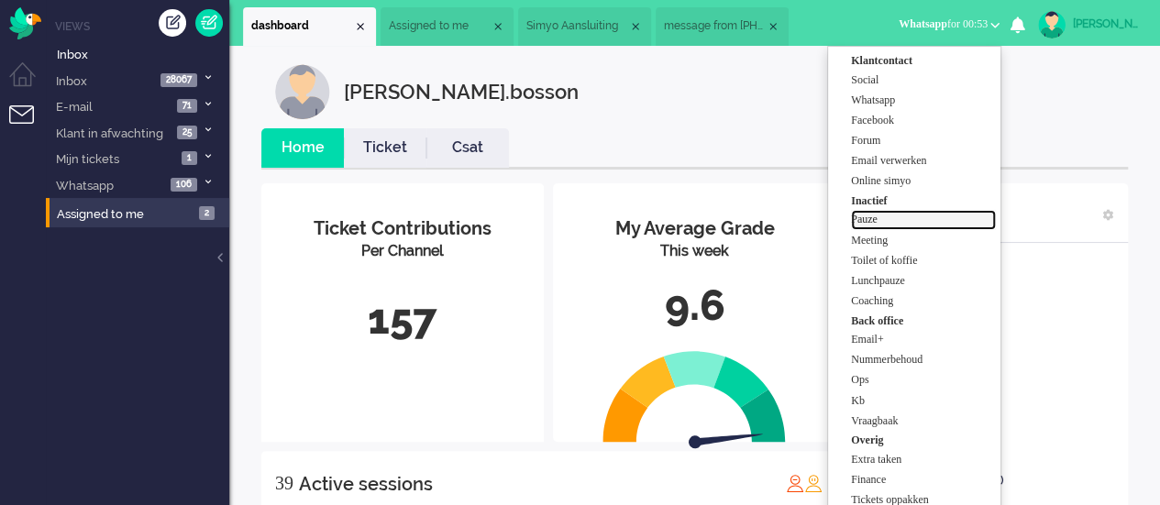
click at [904, 221] on label "Pauze" at bounding box center [923, 220] width 145 height 16
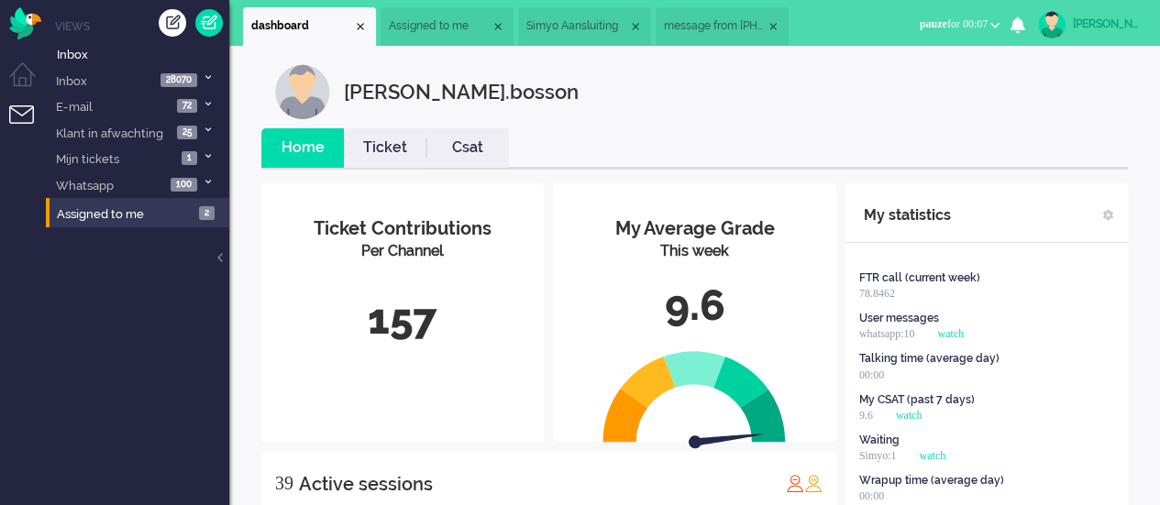
click at [459, 20] on span "Assigned to me" at bounding box center [440, 26] width 102 height 16
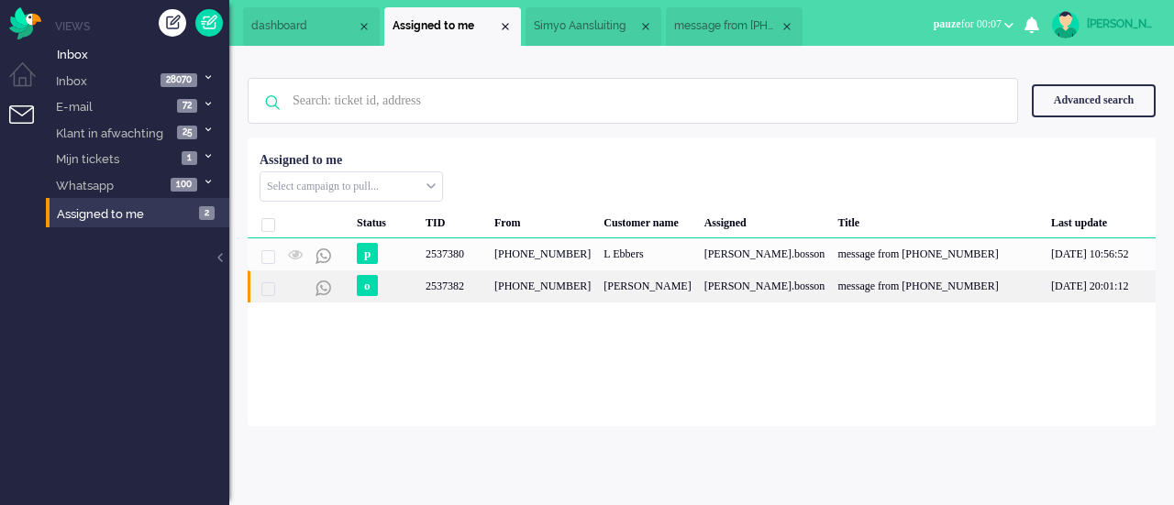
click at [473, 277] on div "2537382" at bounding box center [453, 286] width 69 height 32
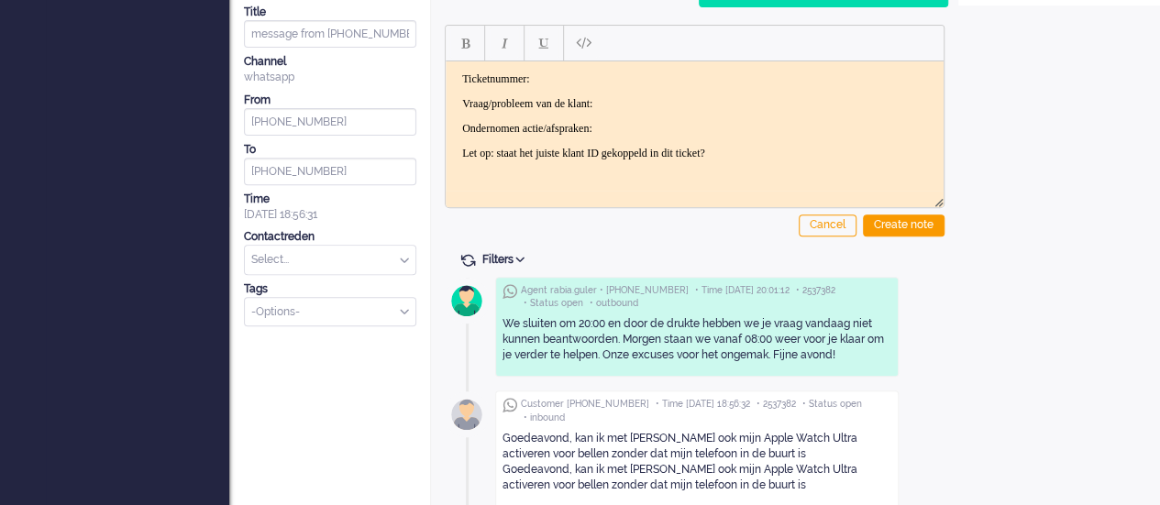
scroll to position [312, 0]
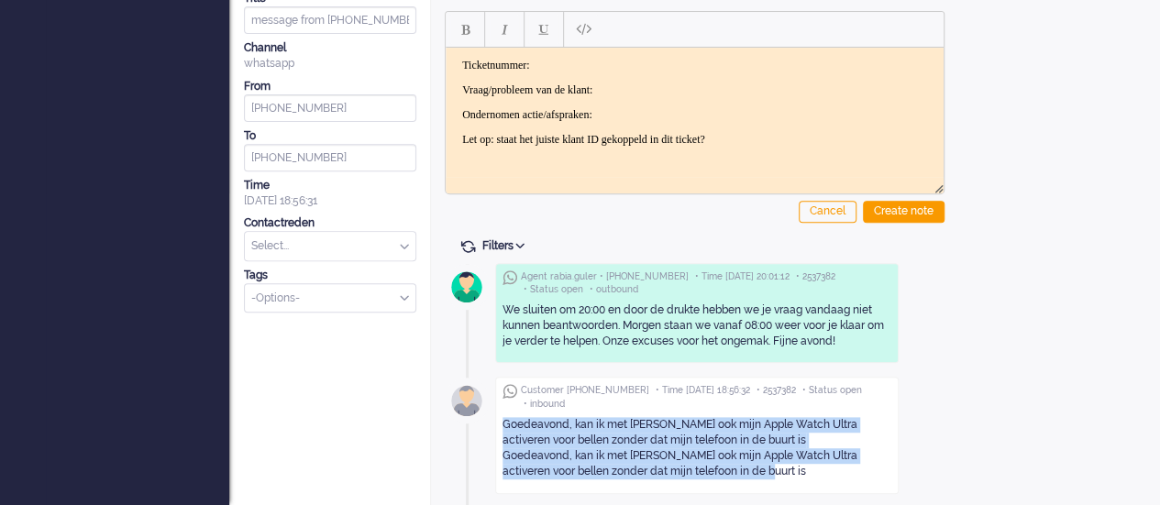
drag, startPoint x: 503, startPoint y: 419, endPoint x: 749, endPoint y: 470, distance: 251.0
click at [749, 470] on div "Goedeavond, kan ik met Simyo ook mijn Apple Watch Ultra activeren voor bellen z…" at bounding box center [696, 448] width 389 height 63
copy div "Goedeavond, kan ik met Simyo ook mijn Apple Watch Ultra activeren voor bellen z…"
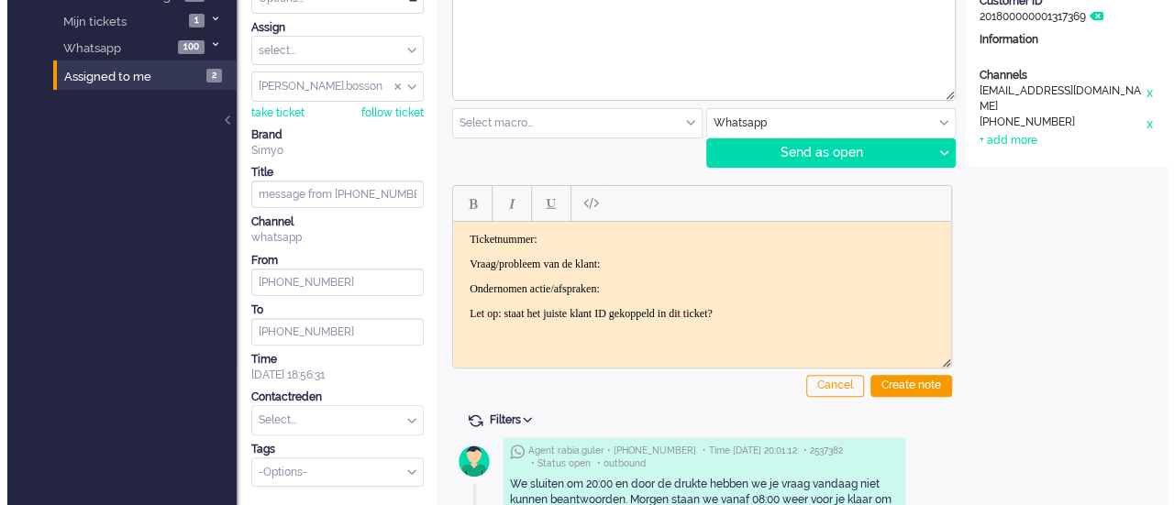
scroll to position [0, 0]
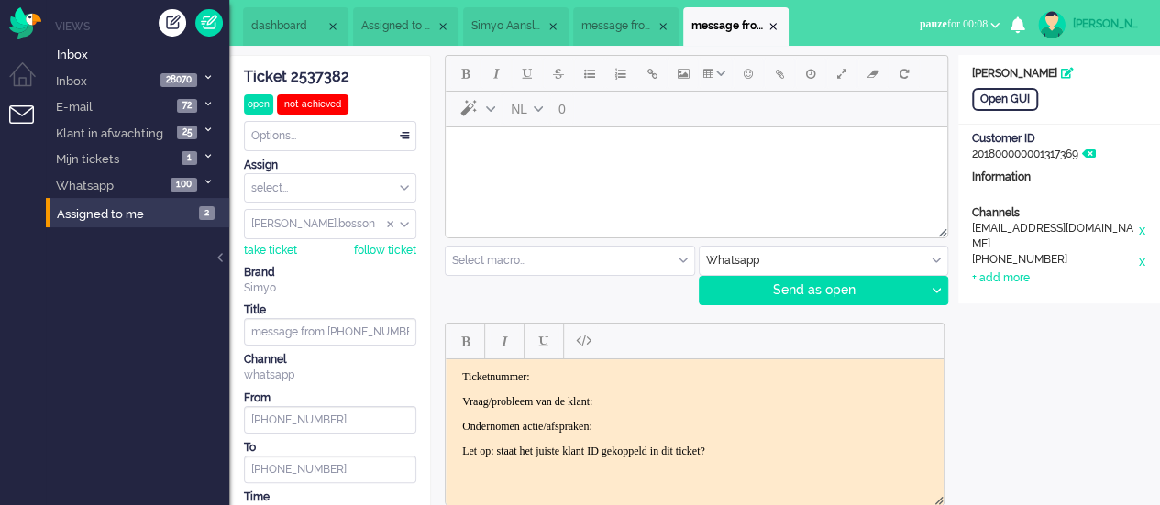
click at [565, 174] on html at bounding box center [696, 150] width 501 height 47
click at [744, 72] on span "Emoticons" at bounding box center [748, 73] width 9 height 15
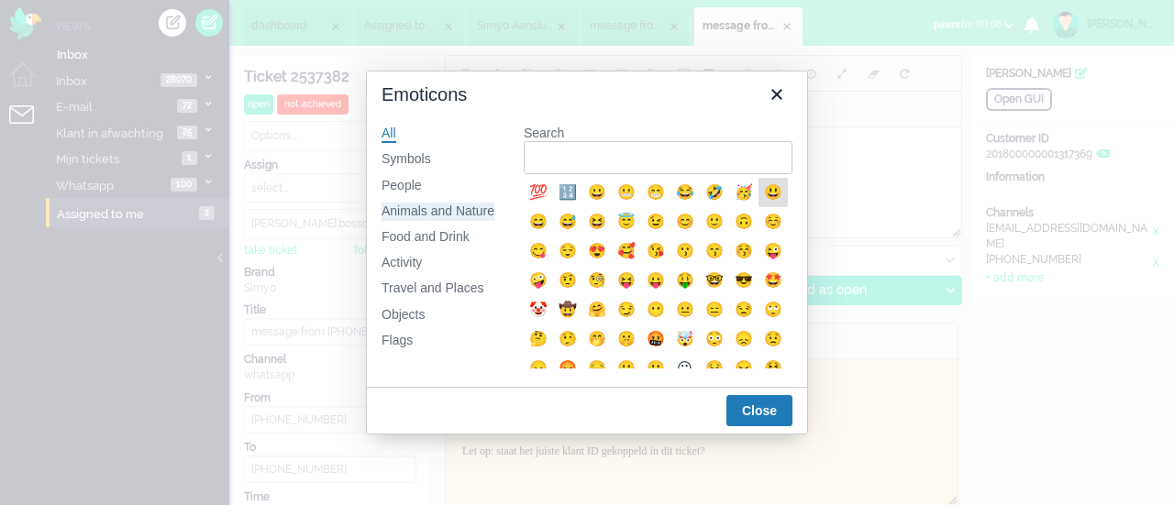
click at [442, 204] on div "Animals and Nature" at bounding box center [437, 212] width 113 height 18
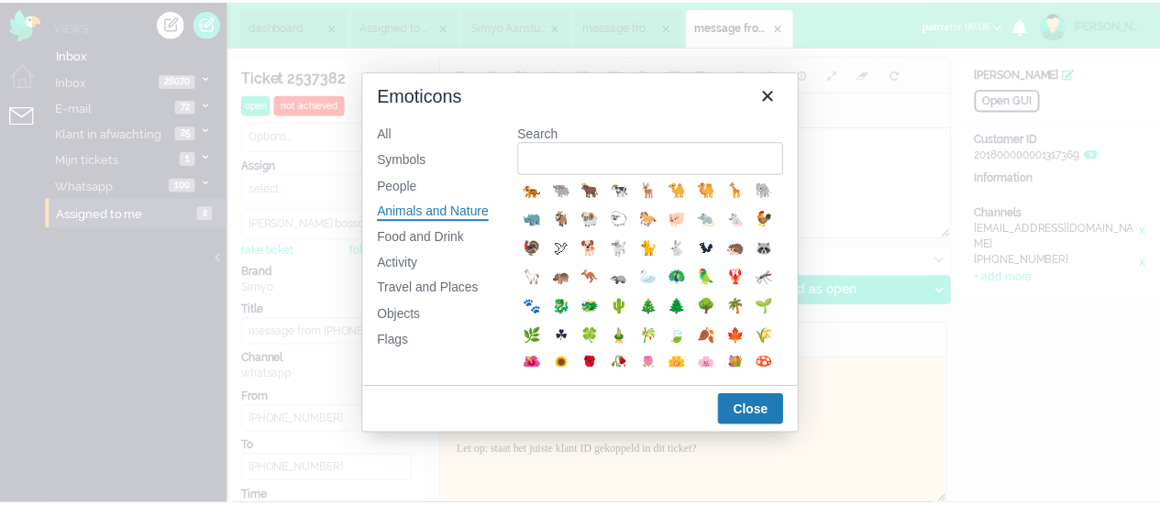
scroll to position [367, 0]
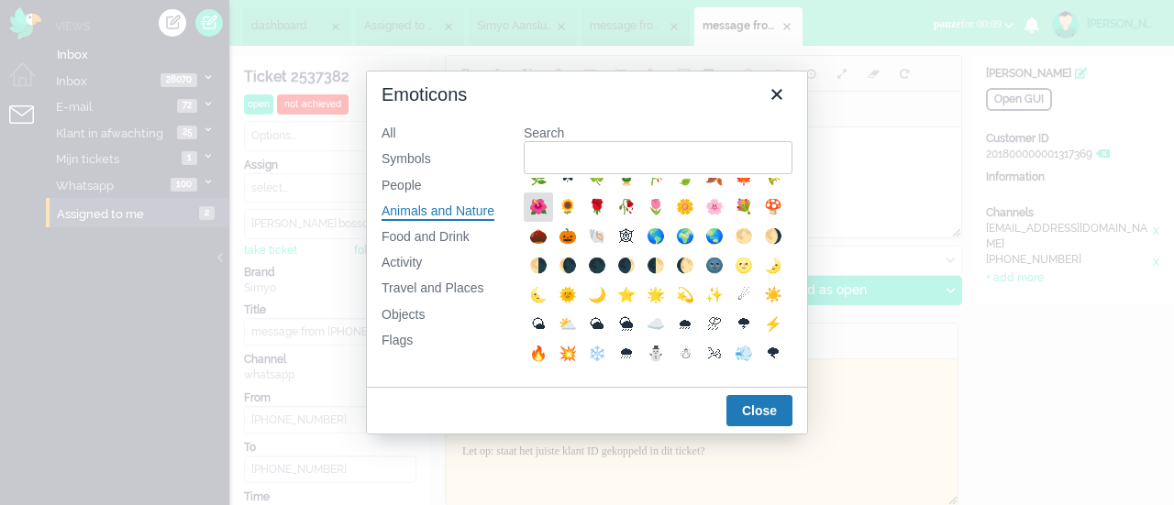
click at [549, 218] on div "🌺" at bounding box center [538, 207] width 22 height 22
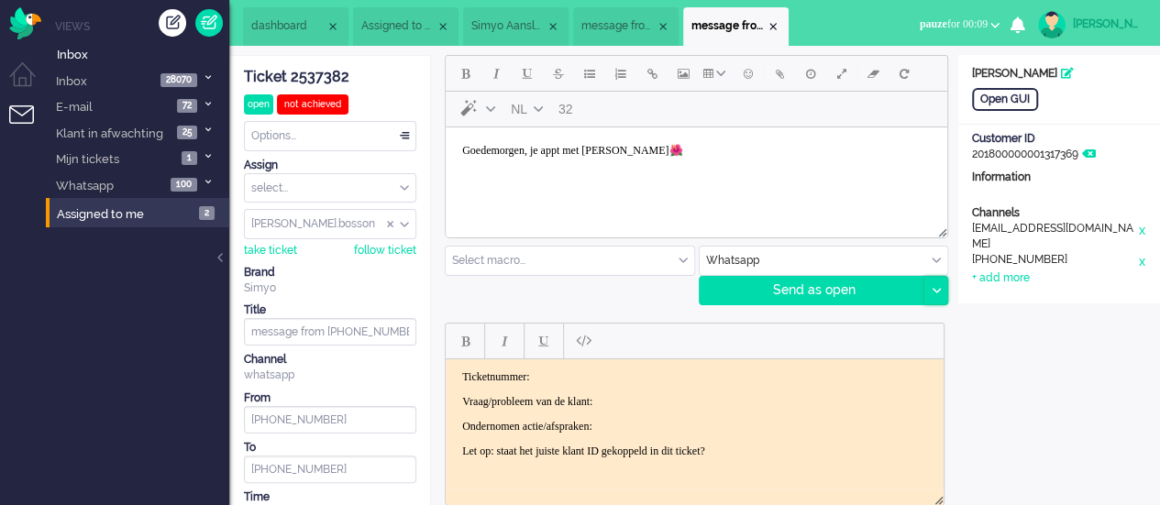
click at [930, 288] on div at bounding box center [935, 291] width 23 height 28
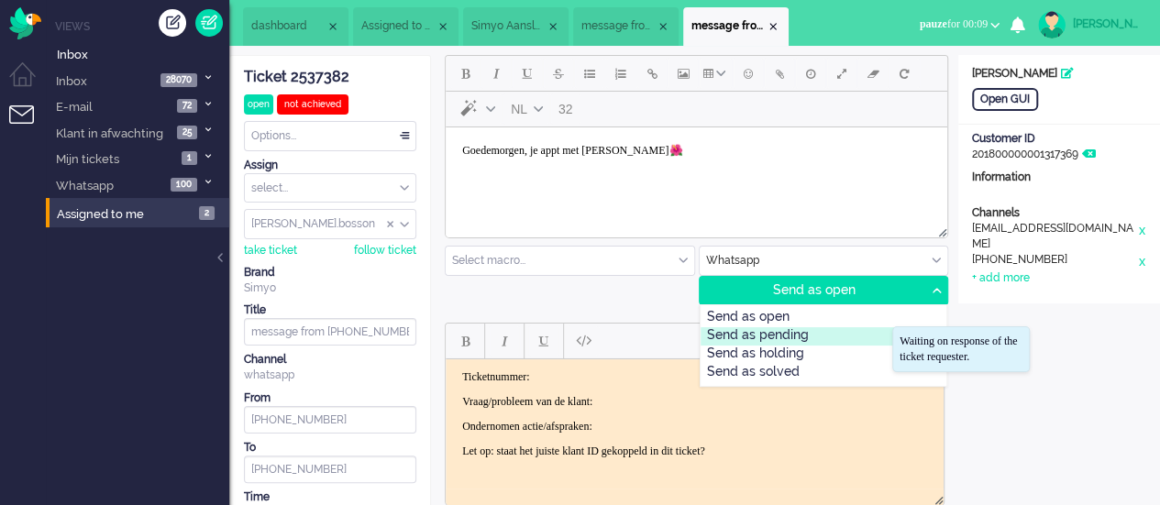
click at [851, 342] on div "Send as pending" at bounding box center [823, 336] width 247 height 18
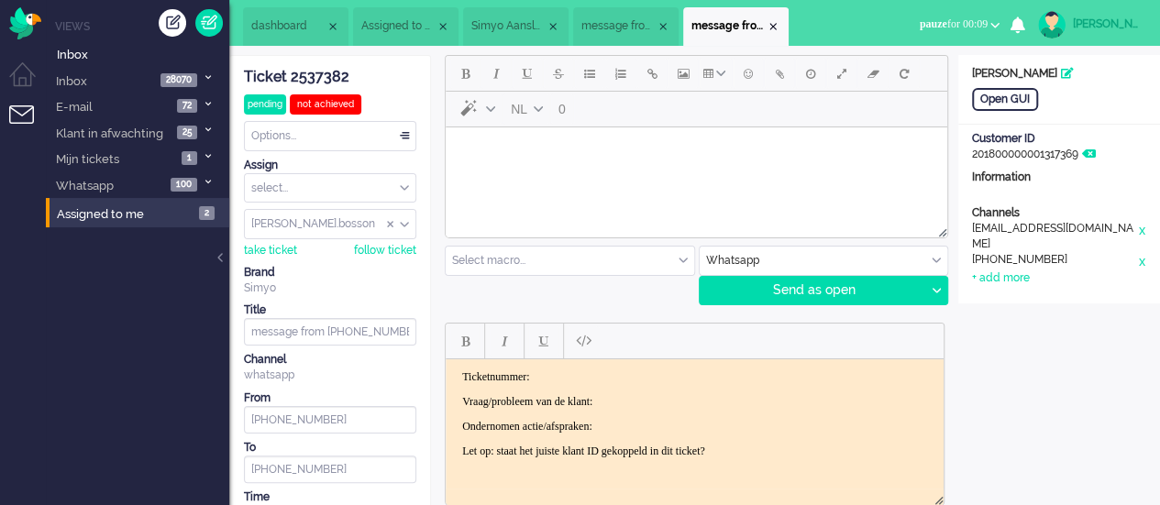
click at [613, 155] on body "Rich Text Area. Press ALT-0 for help." at bounding box center [696, 151] width 487 height 32
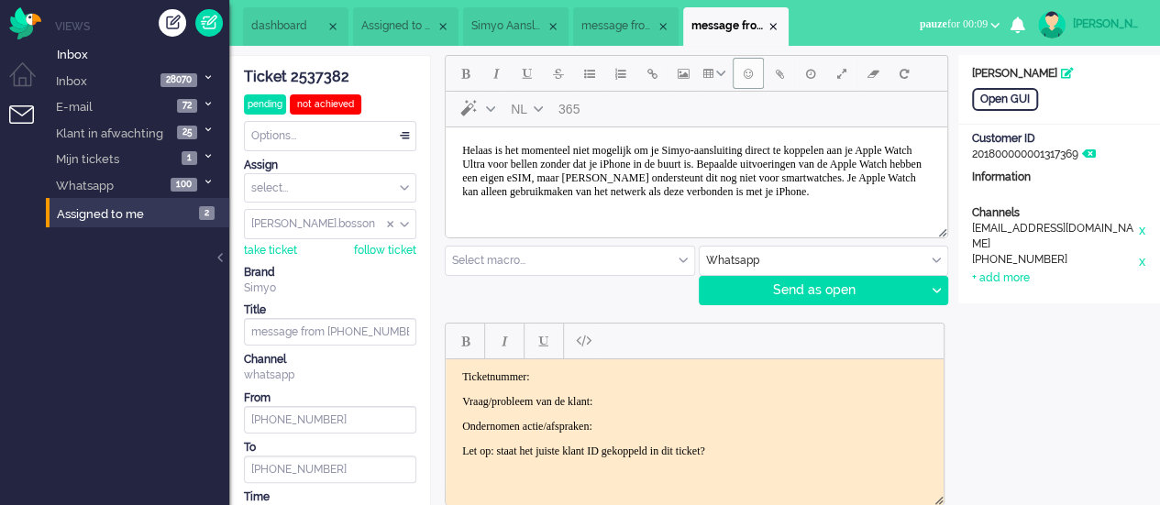
click at [744, 74] on span "Emoticons" at bounding box center [748, 73] width 9 height 15
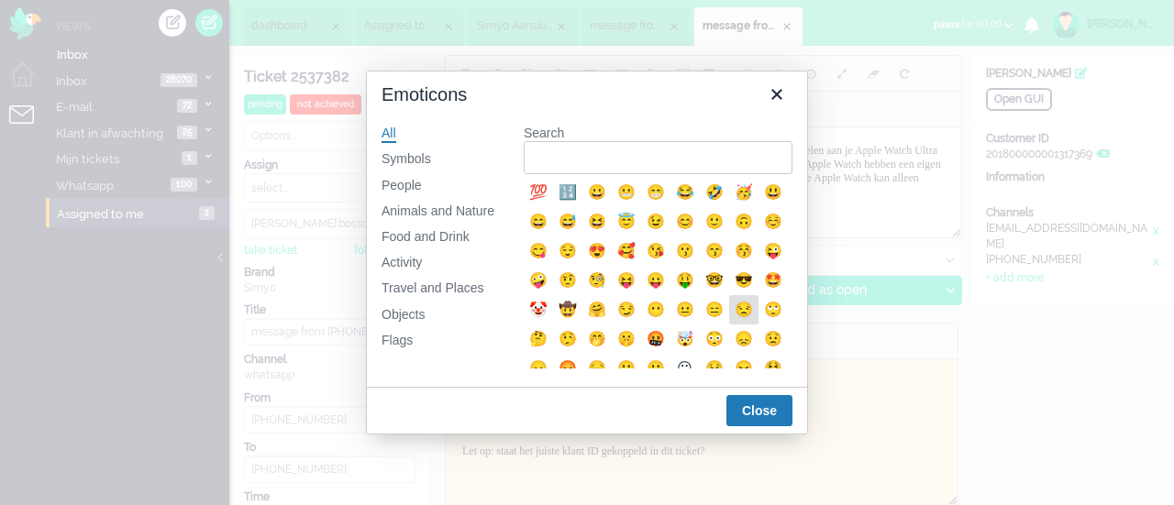
click at [733, 321] on div "😒" at bounding box center [744, 310] width 22 height 22
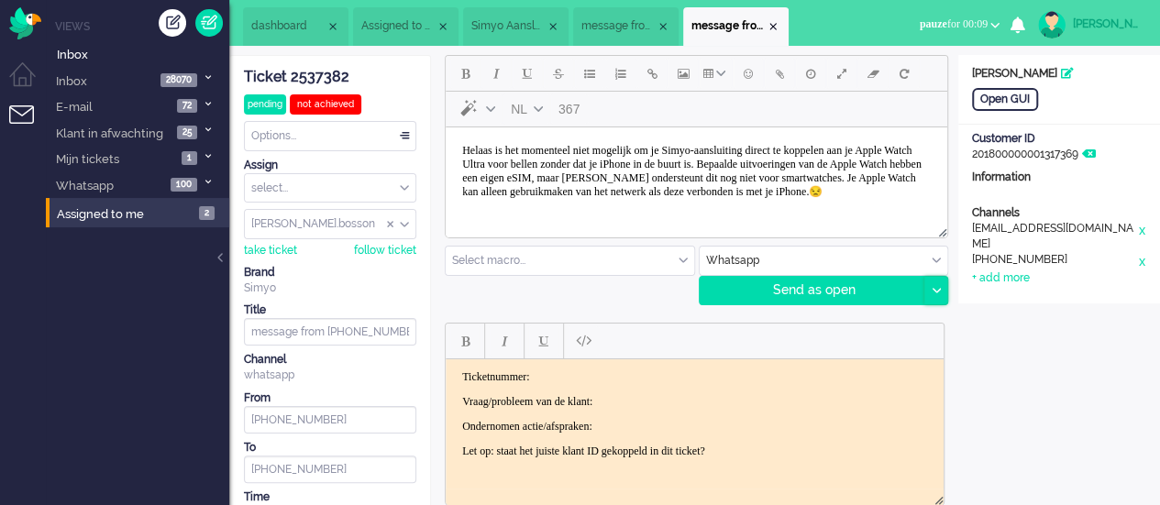
click at [931, 284] on div at bounding box center [935, 291] width 23 height 28
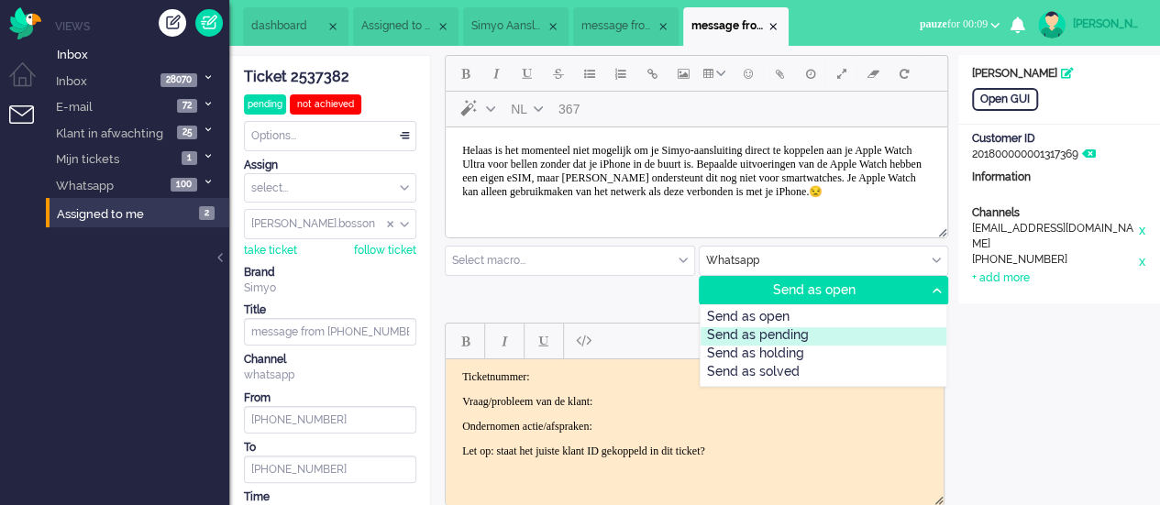
click at [864, 336] on div "Send as pending" at bounding box center [823, 336] width 247 height 18
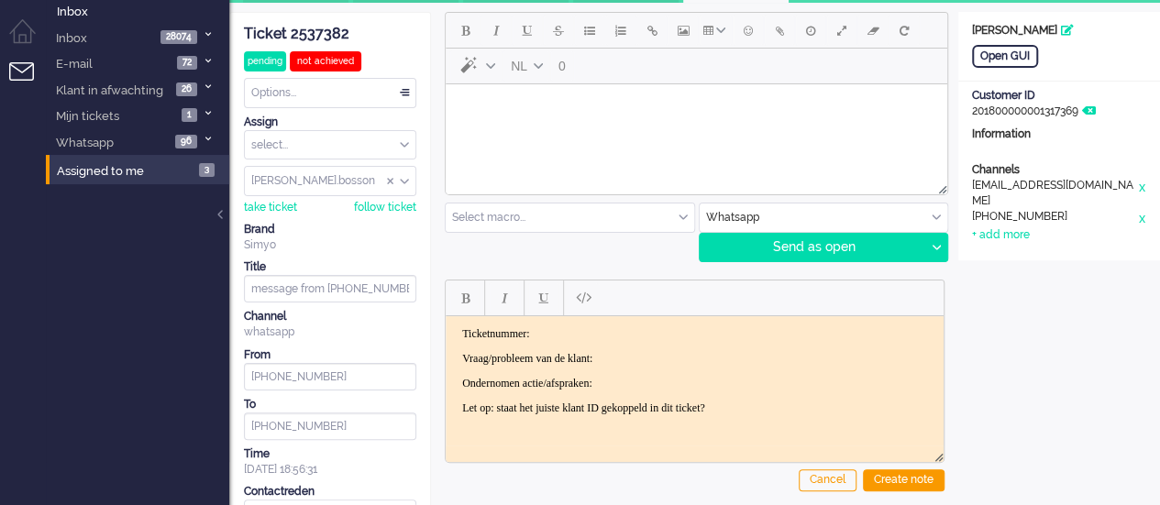
scroll to position [0, 0]
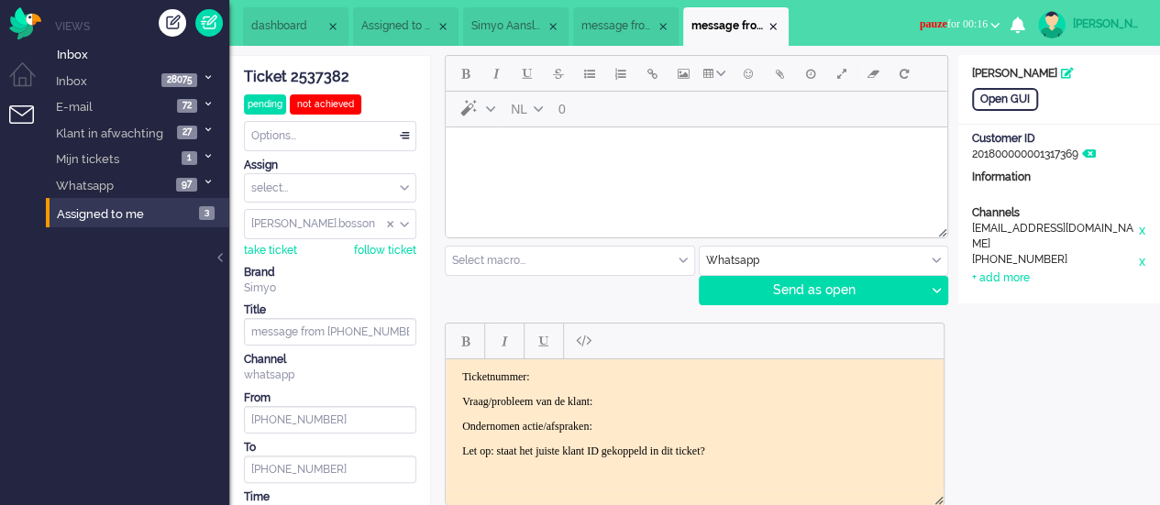
click at [959, 25] on span "pauze for 00:16" at bounding box center [954, 23] width 68 height 13
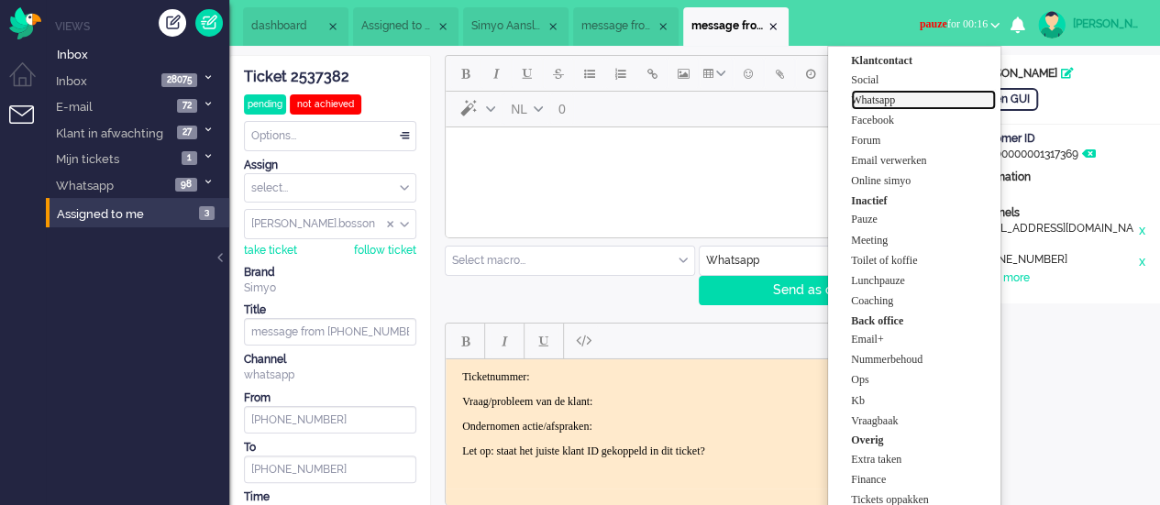
click at [898, 101] on label "Whatsapp" at bounding box center [923, 101] width 145 height 16
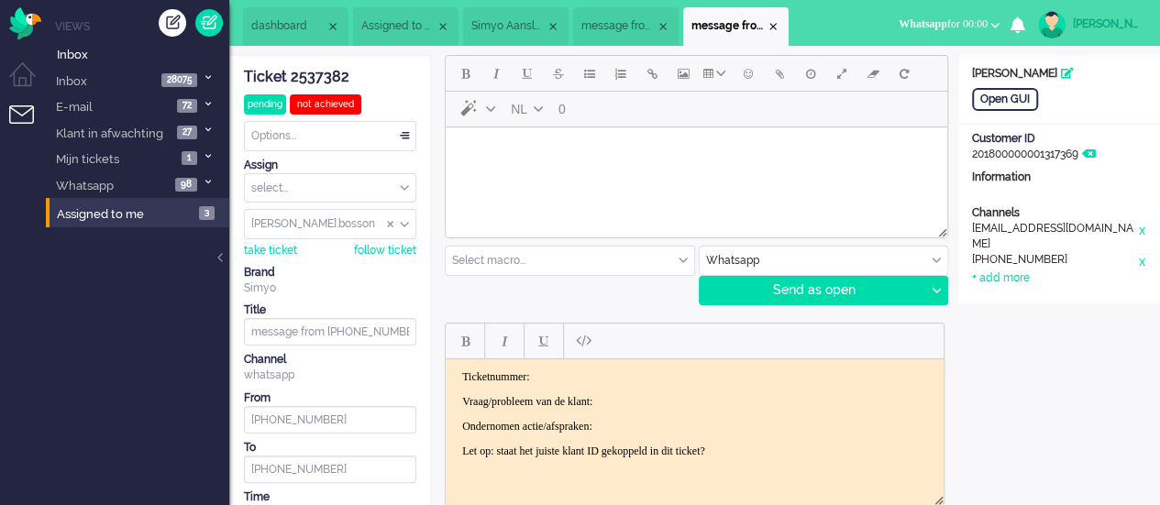
click at [642, 36] on li "message from +31627102723" at bounding box center [625, 26] width 105 height 39
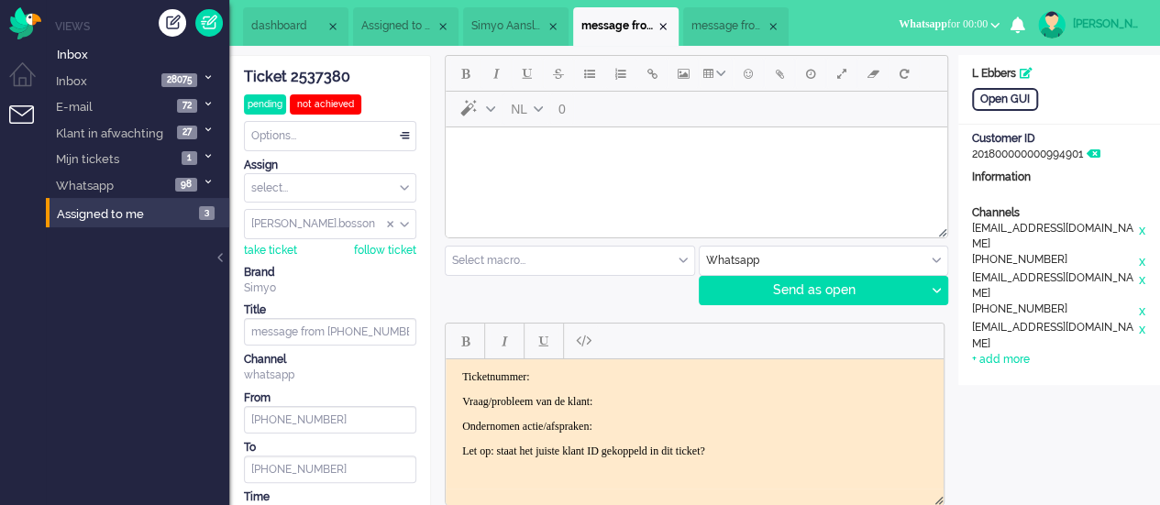
click at [530, 17] on li "Simyo Aansluiting" at bounding box center [515, 26] width 105 height 39
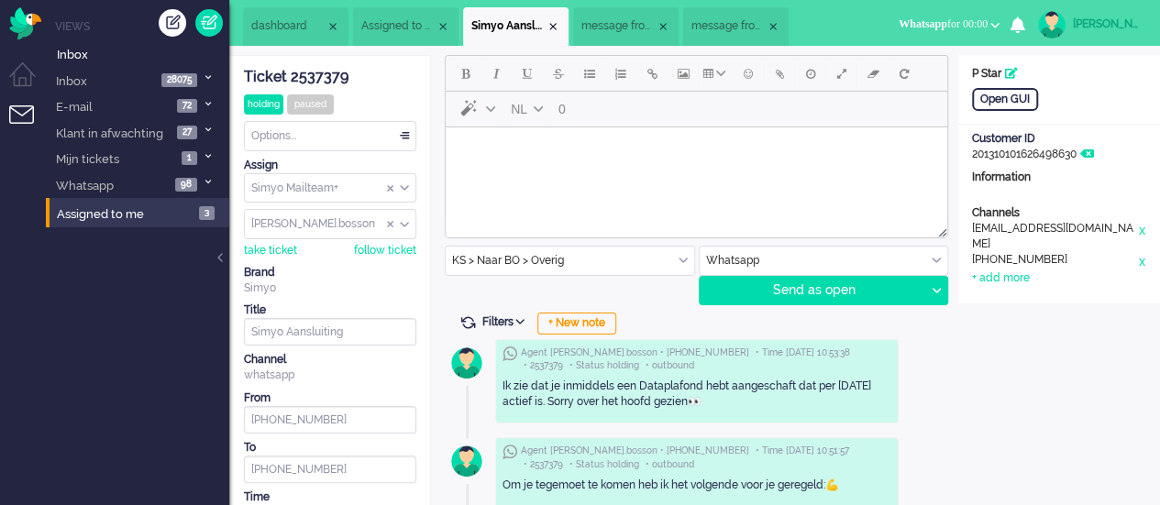
click at [388, 20] on span "Assigned to me" at bounding box center [398, 26] width 74 height 16
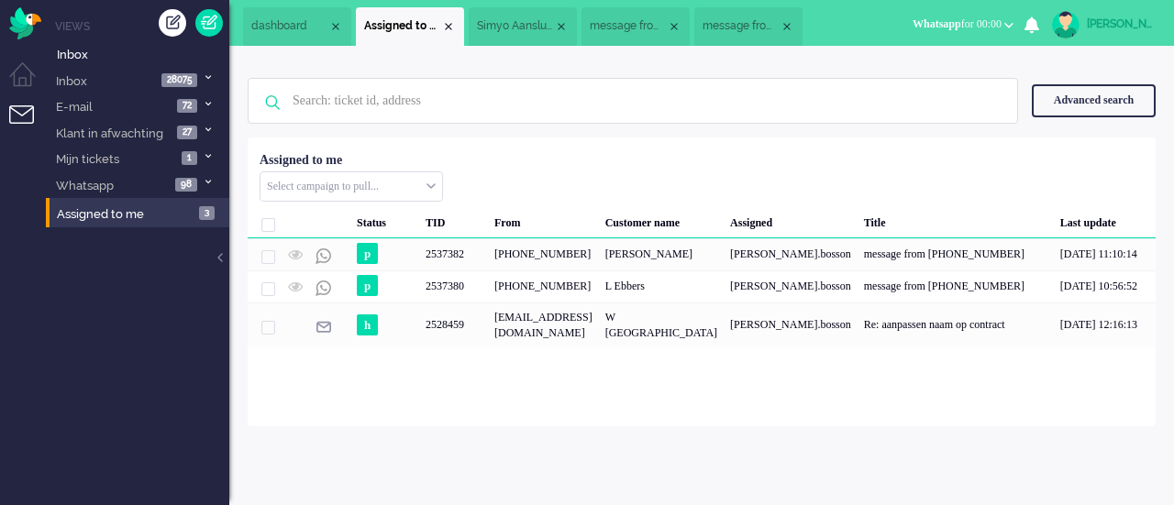
click at [502, 29] on span "Simyo Aansluiting" at bounding box center [515, 26] width 77 height 16
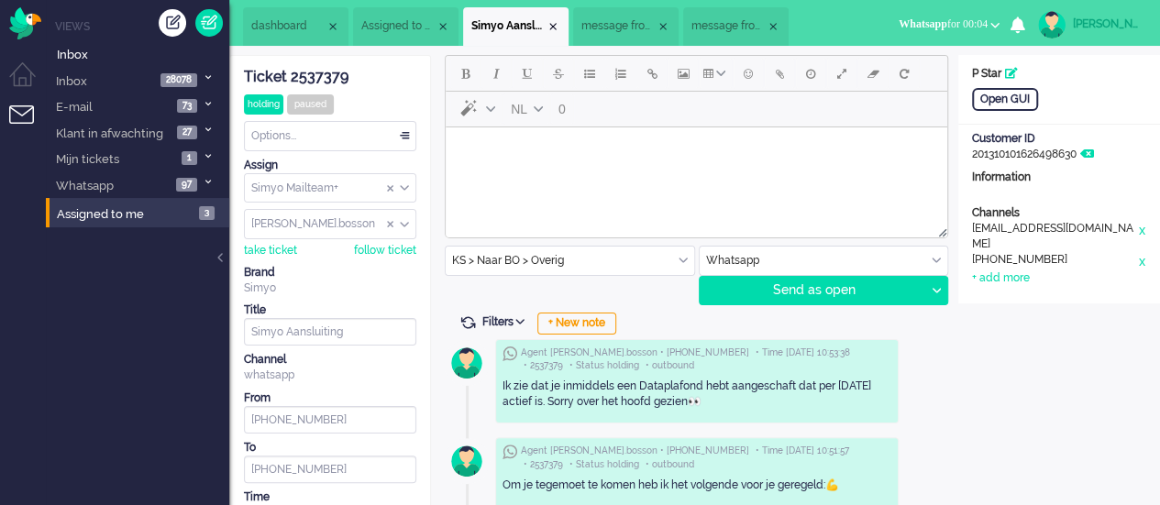
click at [483, 146] on body "Rich Text Area. Press ALT-0 for help." at bounding box center [696, 151] width 487 height 32
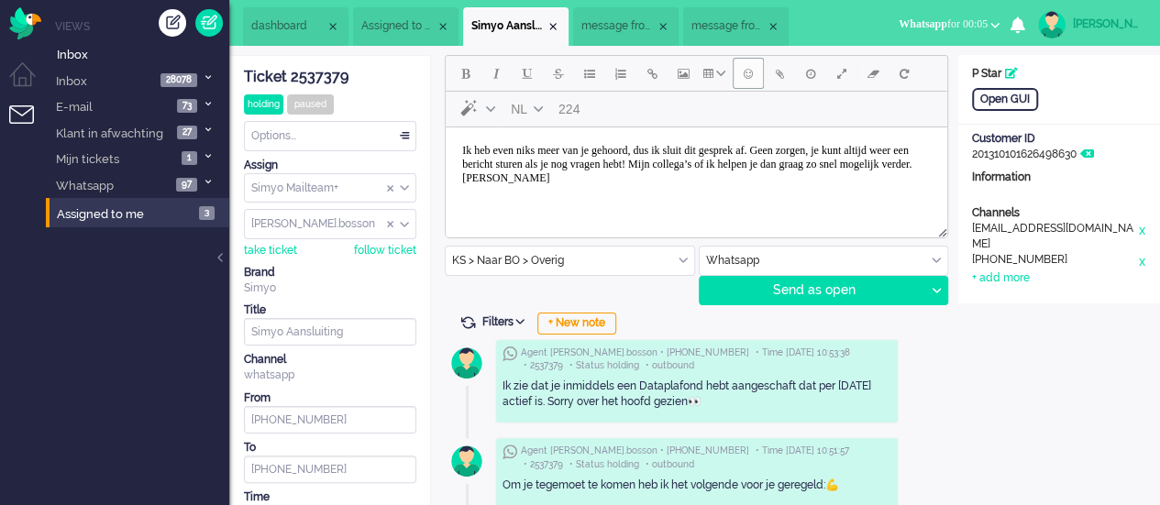
click at [748, 66] on span "Emoticons" at bounding box center [748, 73] width 9 height 15
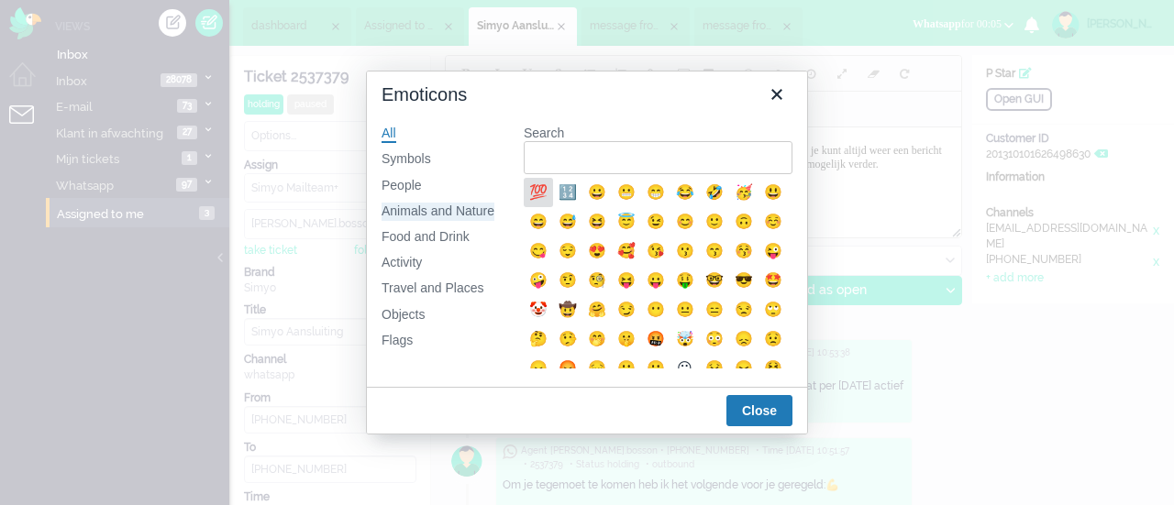
click at [432, 208] on div "Animals and Nature" at bounding box center [437, 212] width 113 height 18
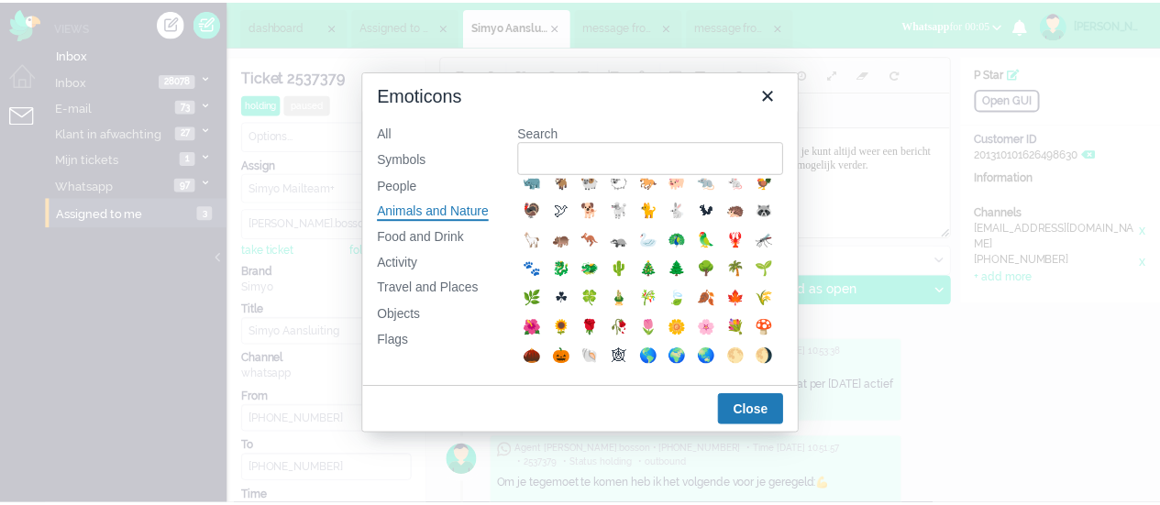
scroll to position [275, 0]
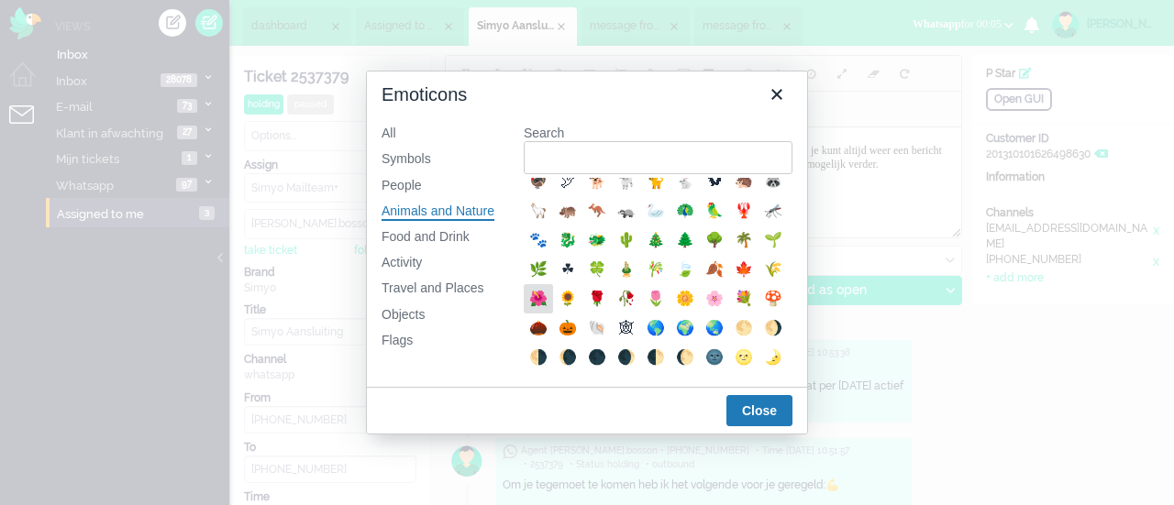
click at [549, 310] on div "🌺" at bounding box center [538, 299] width 22 height 22
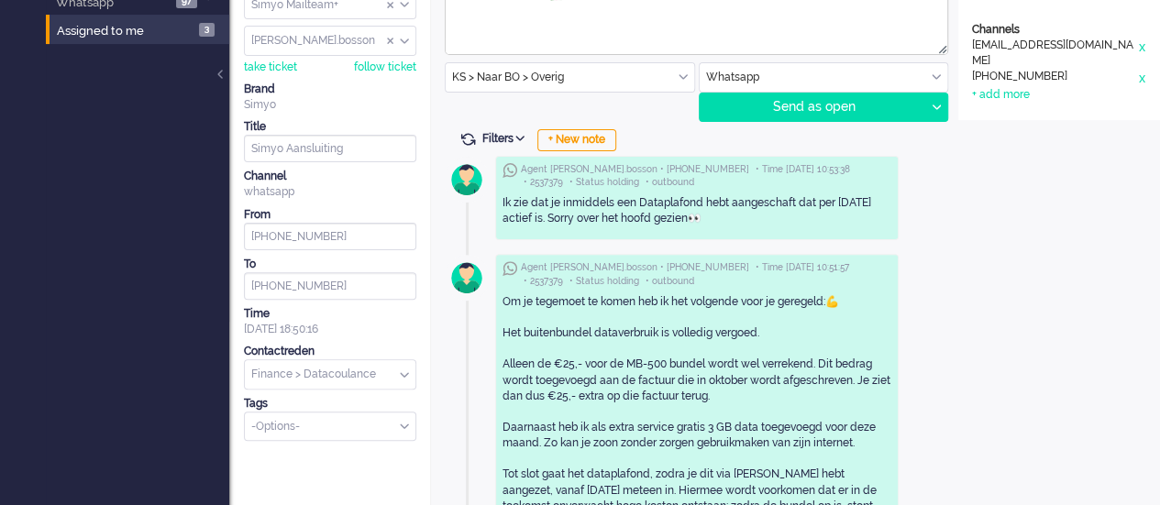
scroll to position [0, 0]
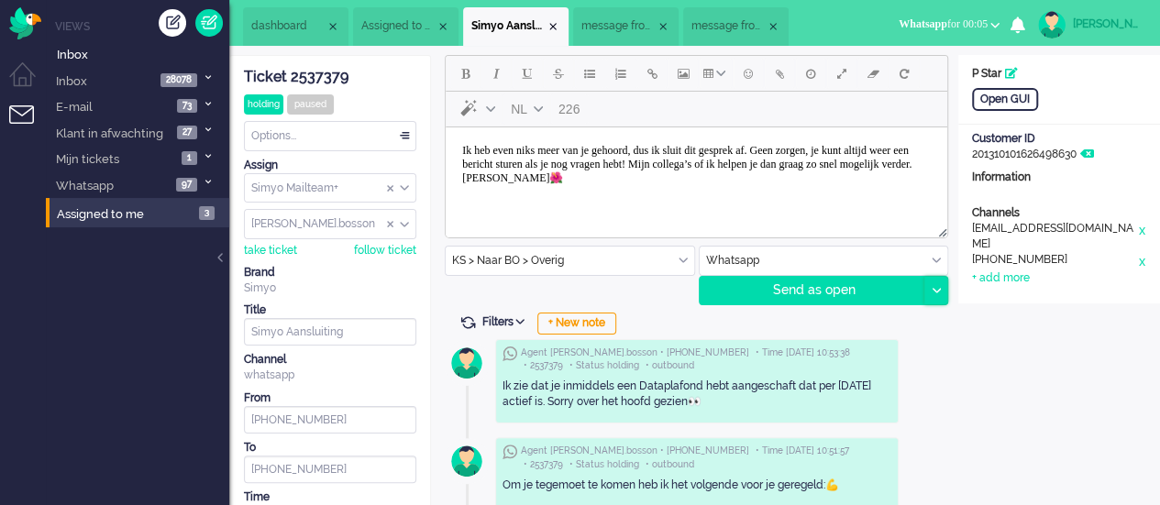
click at [943, 291] on div at bounding box center [935, 291] width 23 height 28
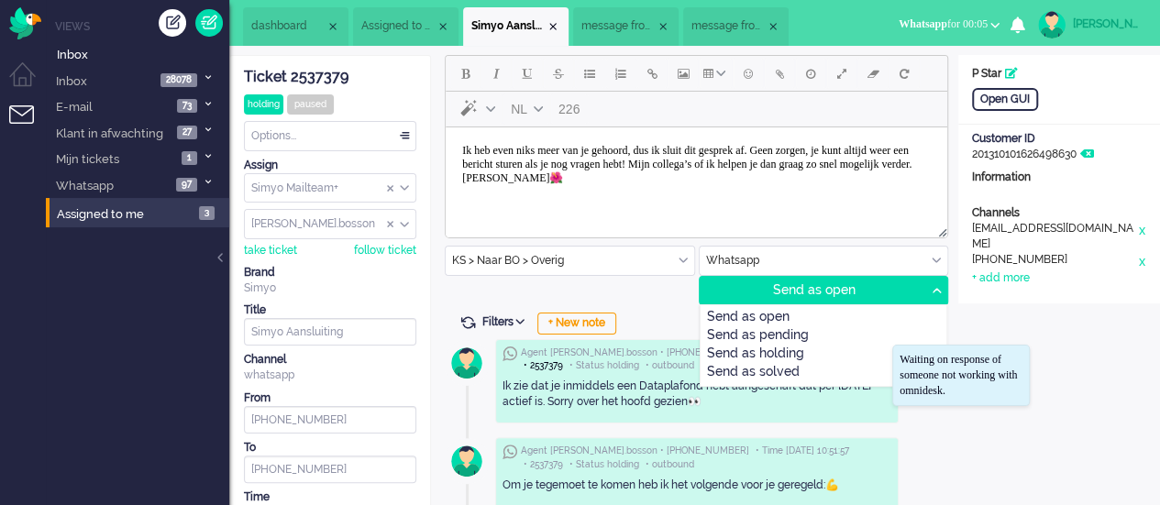
click at [826, 347] on div "Send as holding" at bounding box center [823, 355] width 247 height 18
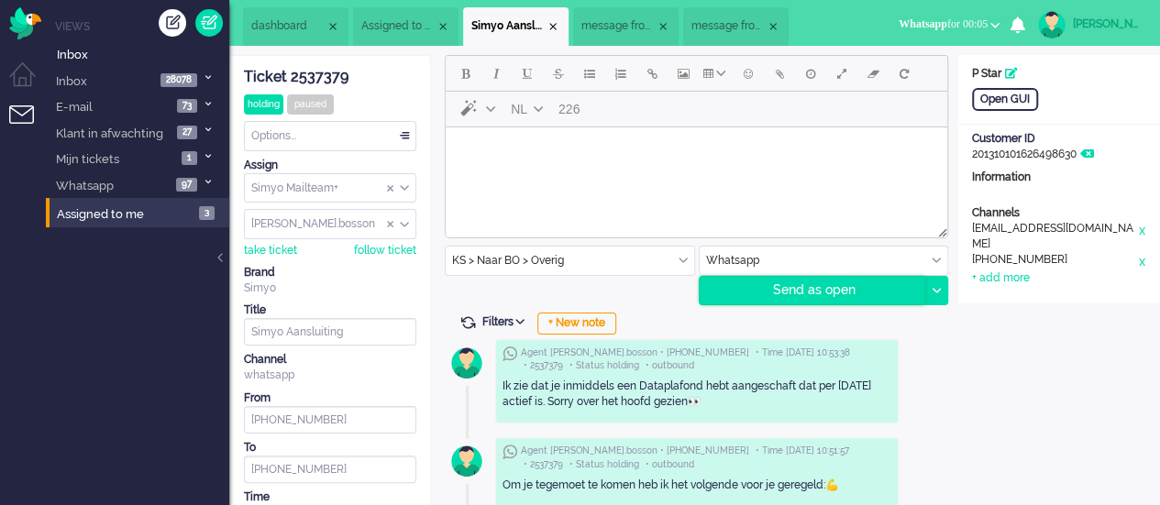
type input "Informatie over je tegemoetkoming"
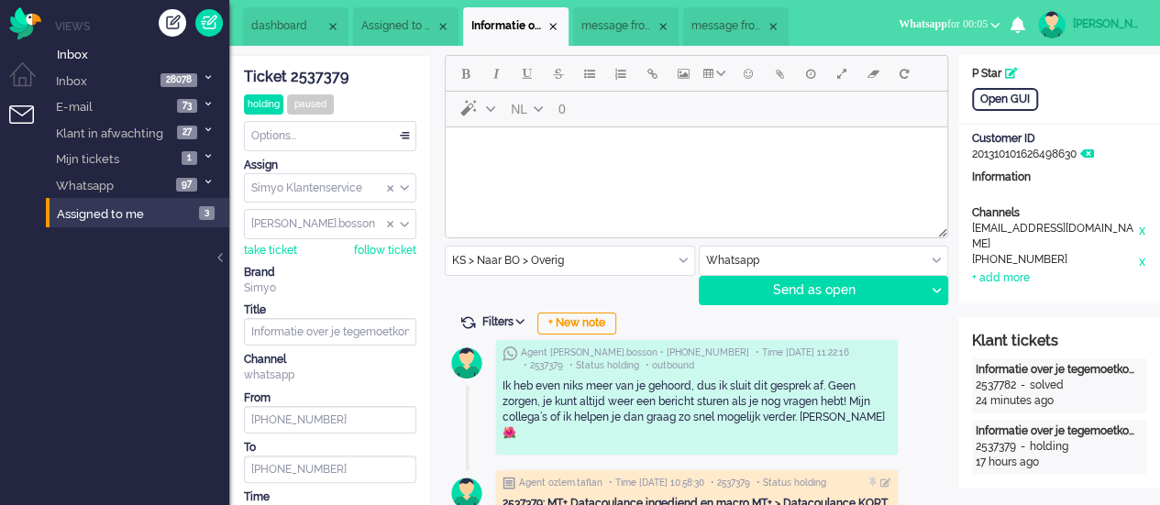
drag, startPoint x: 502, startPoint y: 380, endPoint x: 831, endPoint y: 417, distance: 330.4
click at [831, 417] on div "Ik heb even niks meer van je gehoord, dus ik sluit dit gesprek af. Geen zorgen,…" at bounding box center [696, 410] width 389 height 63
copy div "Ik heb even niks meer van je gehoord, dus ik sluit dit gesprek af. Geen zorgen,…"
click at [560, 23] on div "Close tab" at bounding box center [553, 26] width 15 height 15
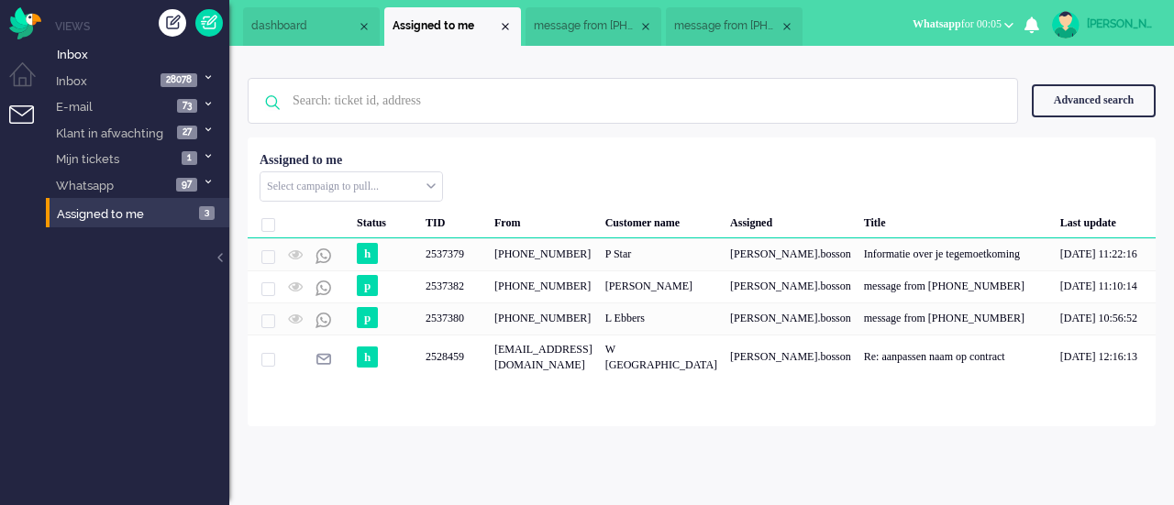
click at [566, 27] on span "message from +31627102723" at bounding box center [586, 26] width 105 height 16
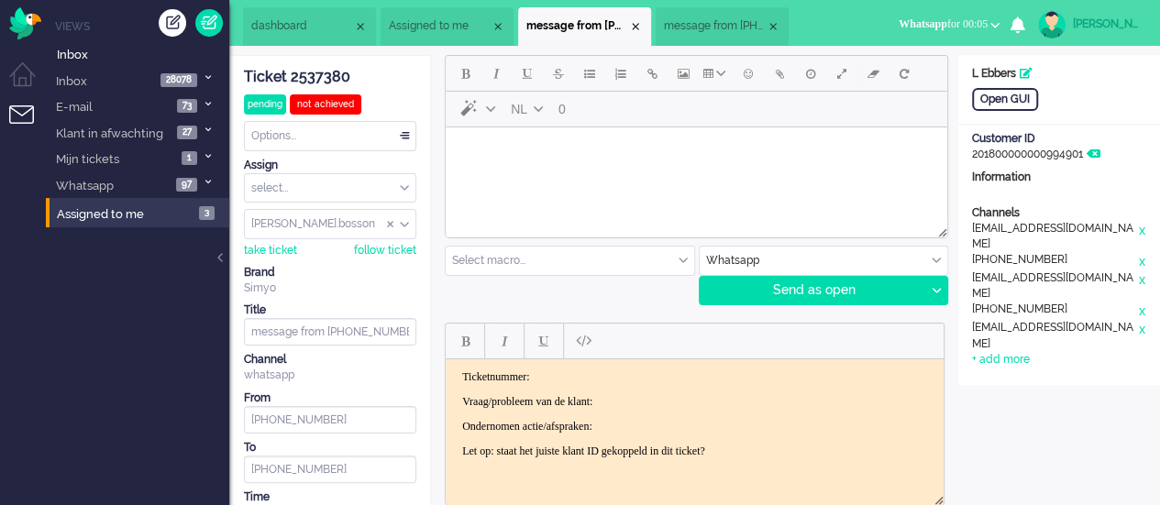
click at [484, 174] on html at bounding box center [696, 150] width 501 height 47
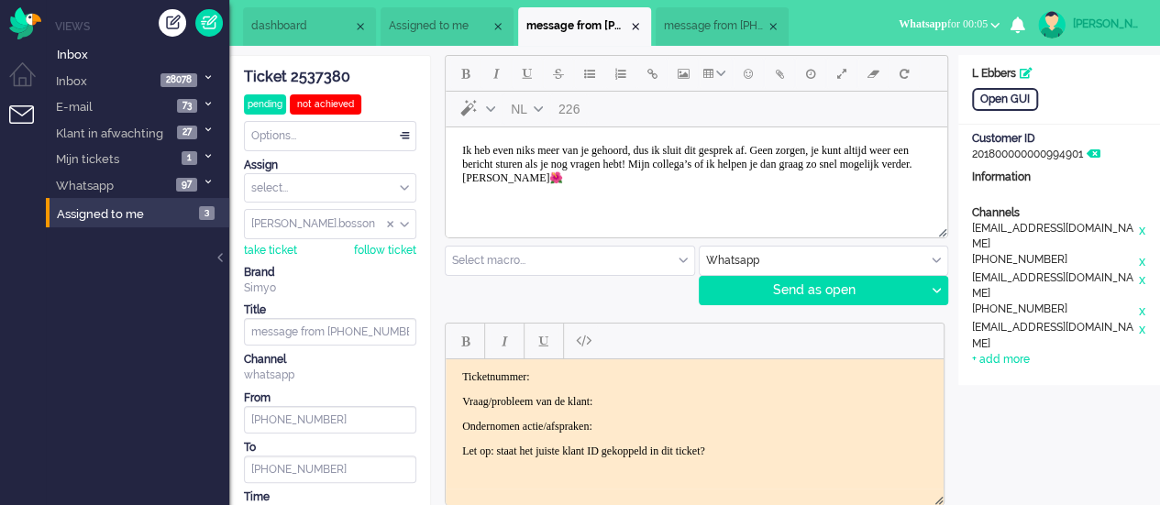
click at [321, 74] on div "Ticket 2537380" at bounding box center [330, 77] width 172 height 21
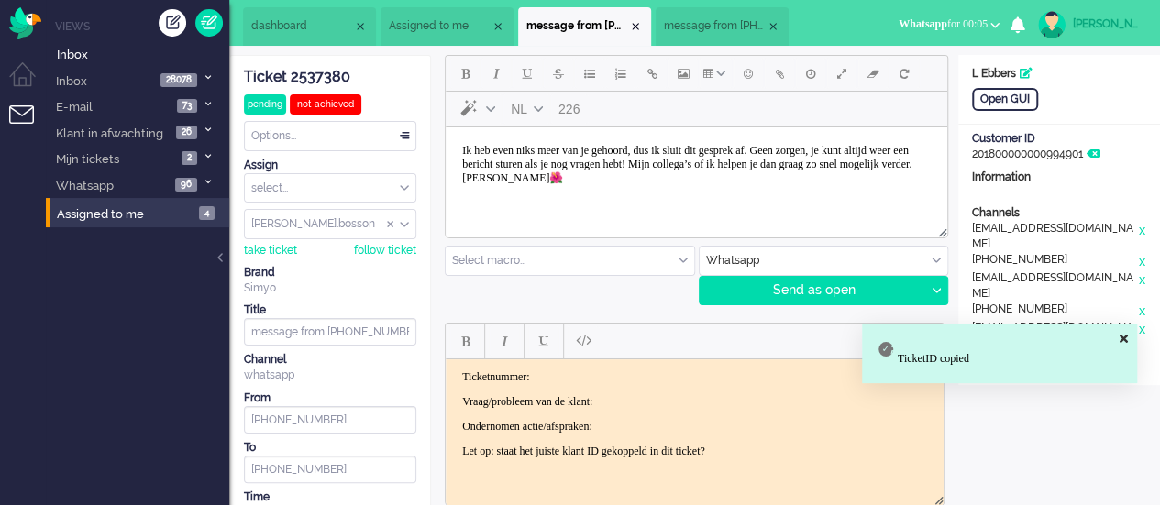
click at [575, 372] on p "Ticketnummer:" at bounding box center [694, 376] width 465 height 14
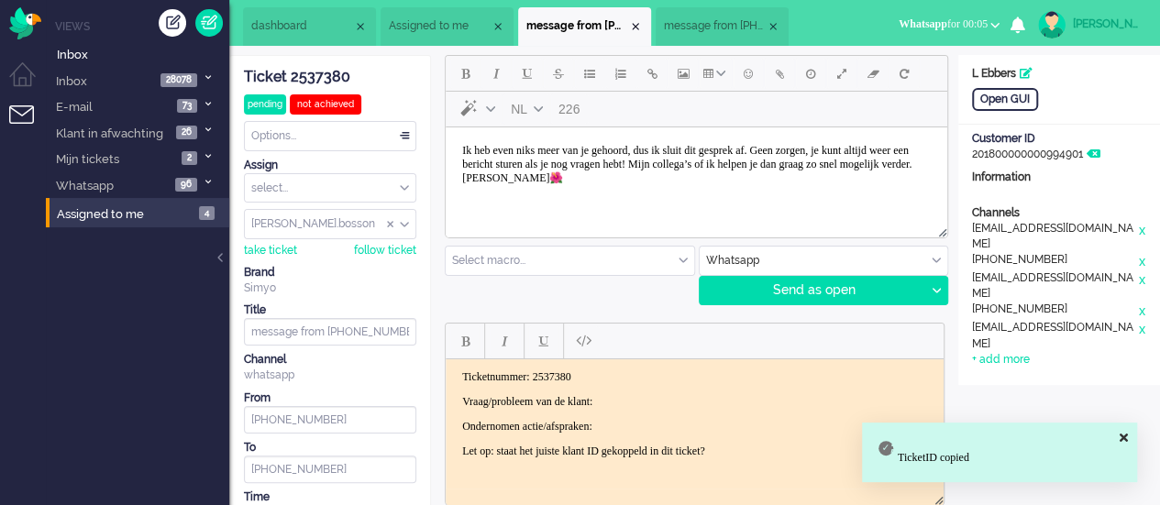
click at [657, 409] on body "Ticketnummer: 2537380 Vraag/probleem van de klant: Ondernomen actie/afspraken: …" at bounding box center [694, 413] width 483 height 88
click at [652, 400] on p "Vraag/probleem van de klant:" at bounding box center [694, 401] width 465 height 14
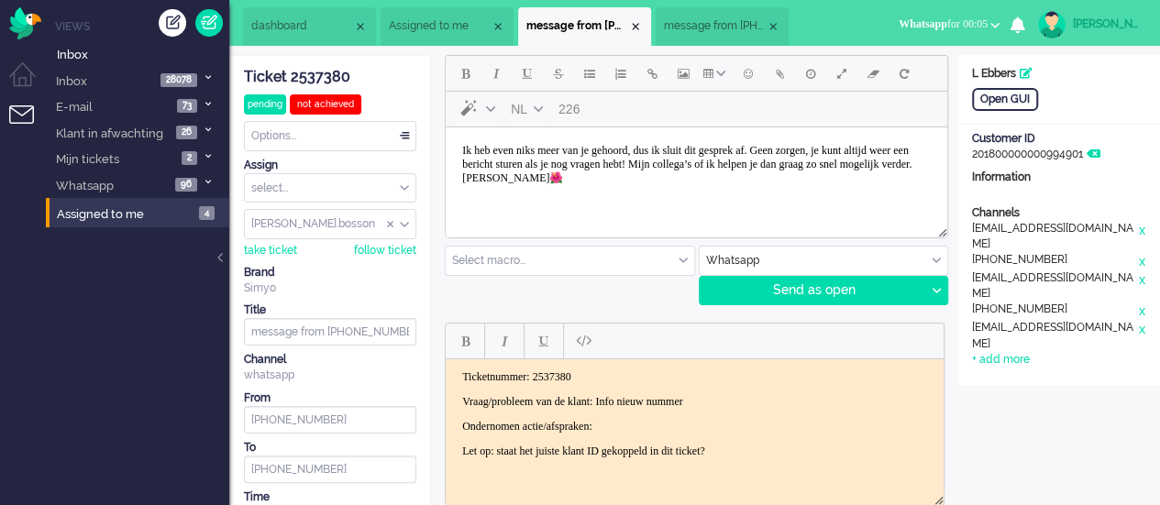
click at [646, 416] on body "Ticketnummer: 2537380 Vraag/probleem van de klant: Info nieuw nummer Ondernomen…" at bounding box center [694, 413] width 483 height 88
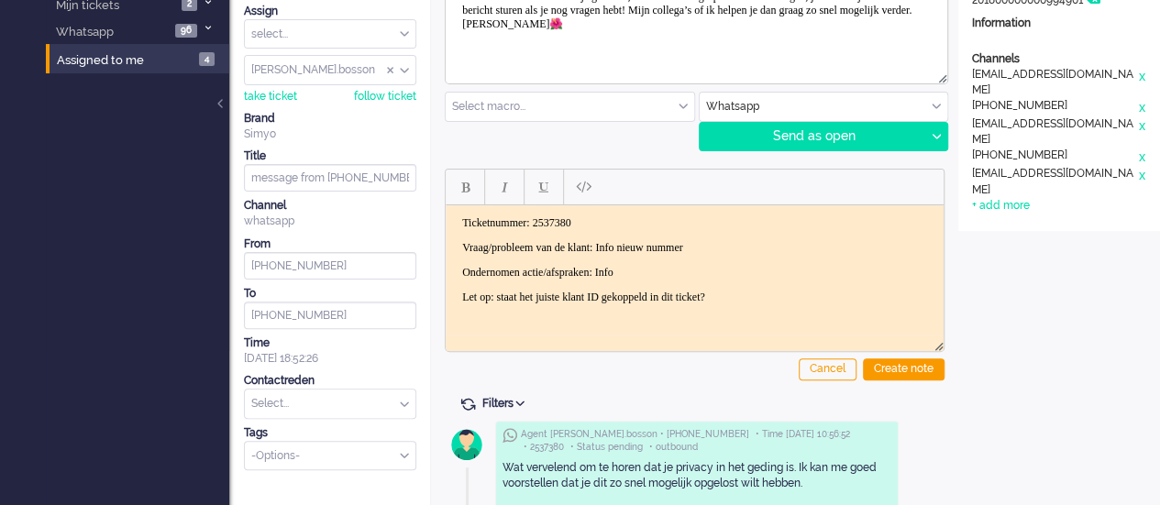
scroll to position [183, 0]
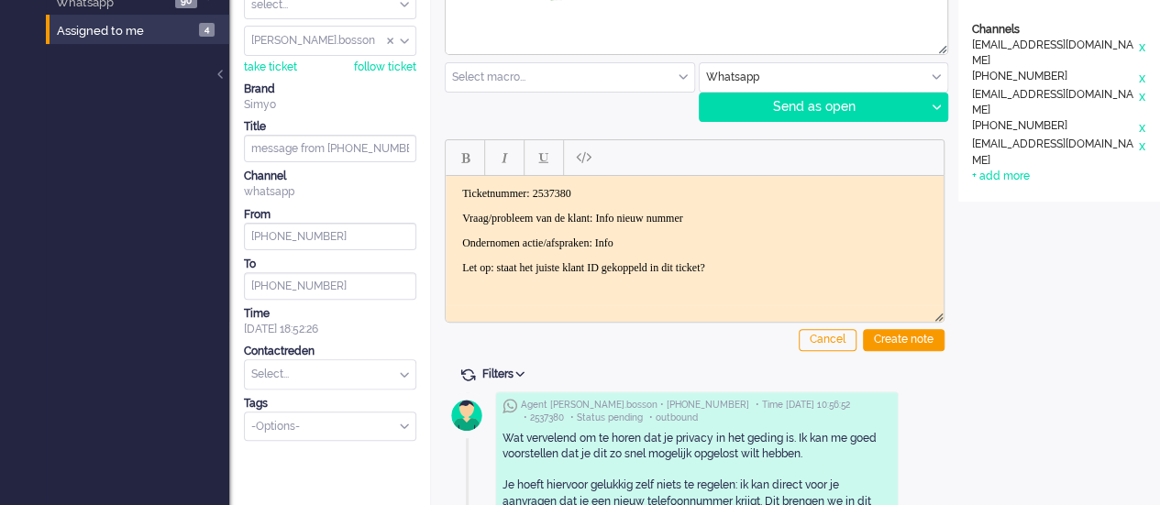
click at [286, 382] on input "text" at bounding box center [330, 374] width 171 height 28
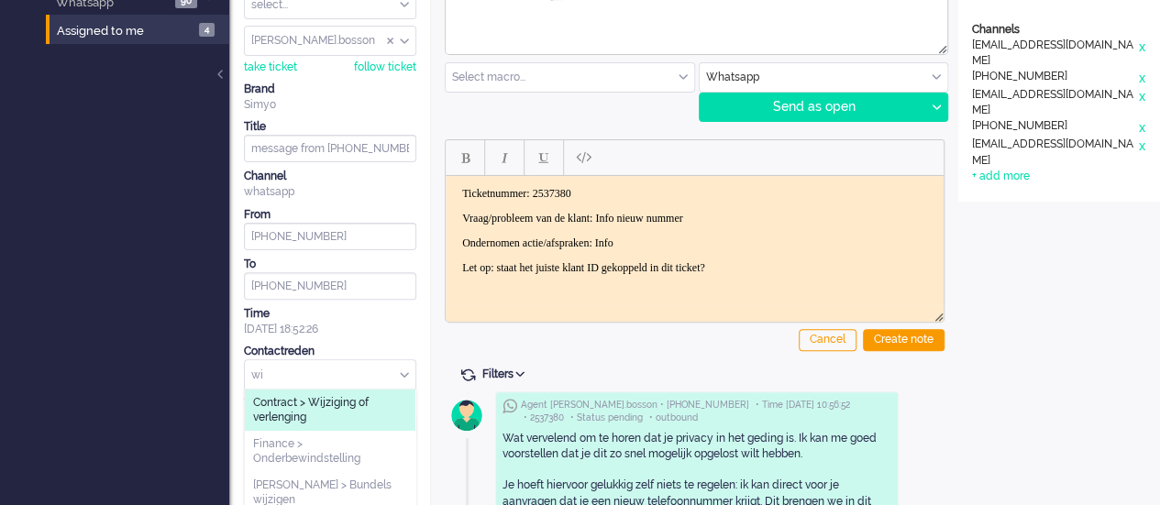
type input "w"
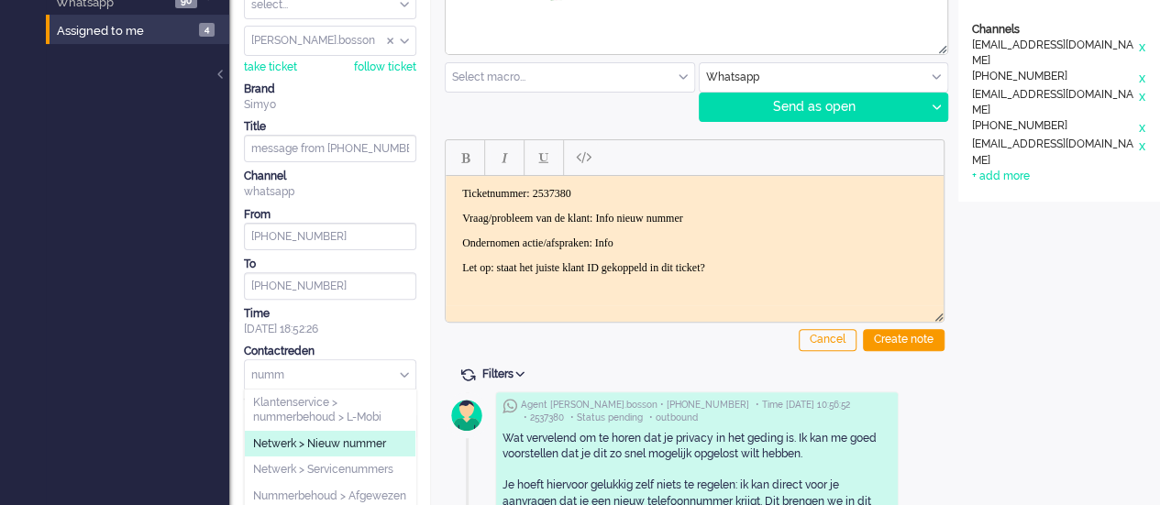
type input "numm"
click at [290, 431] on li "Netwerk > Nieuw nummer" at bounding box center [330, 444] width 171 height 27
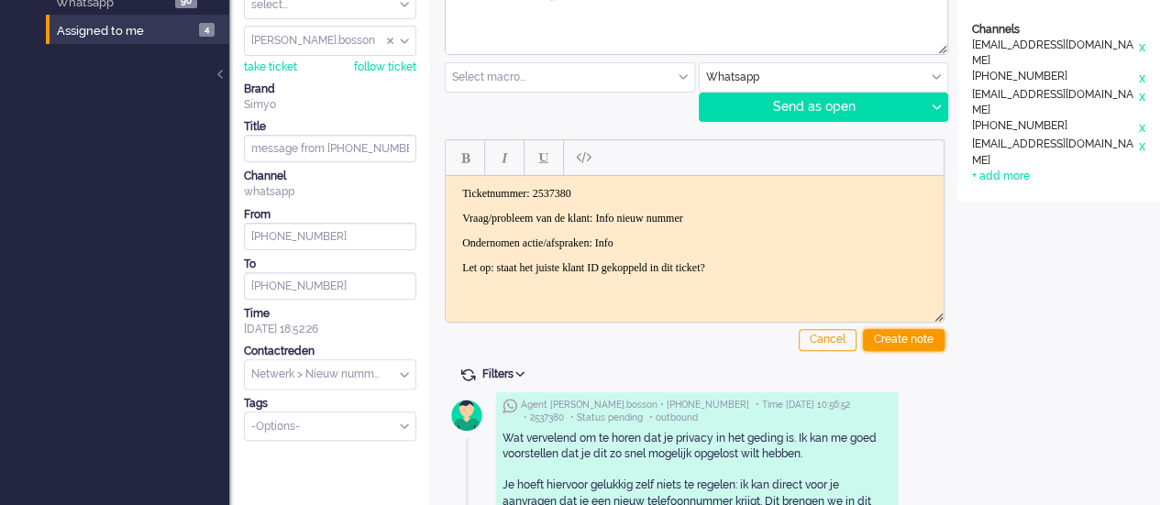
click at [895, 322] on body "Home Dashboard Notifications Following Knowledge Base release_2.1.0 Views Inbox…" at bounding box center [580, 69] width 1160 height 505
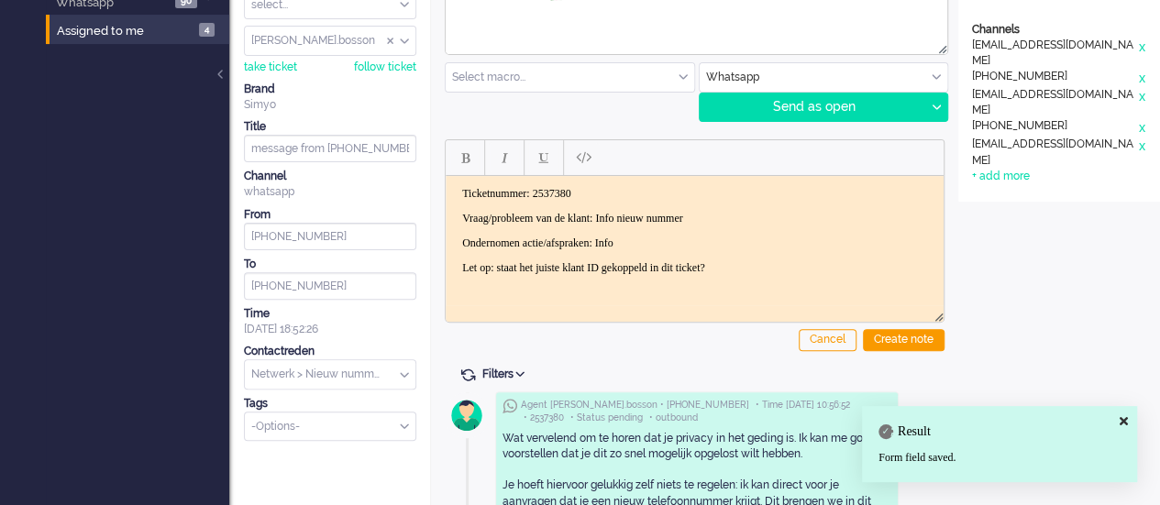
scroll to position [0, 0]
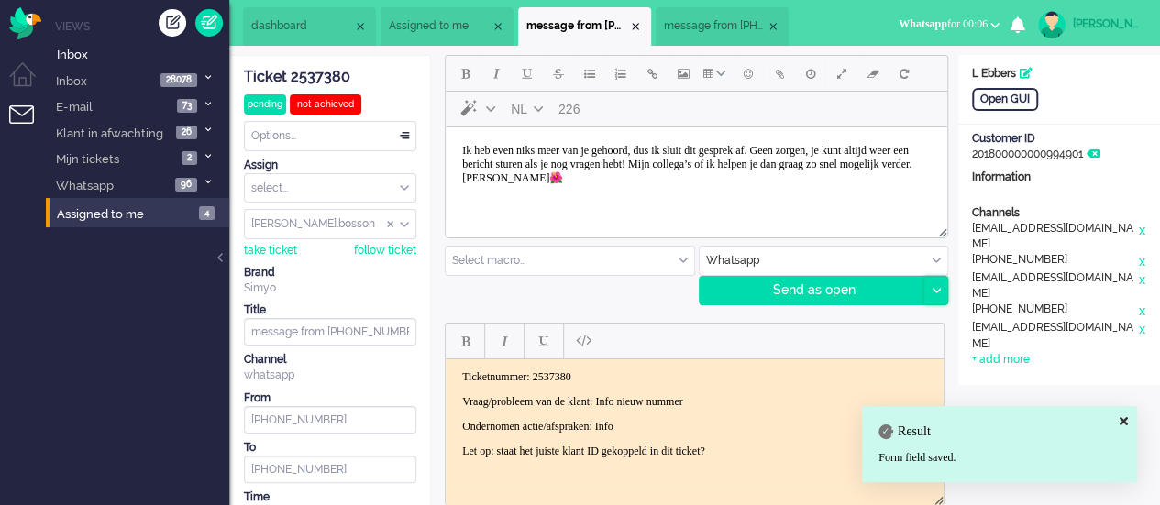
click at [941, 283] on div at bounding box center [935, 291] width 23 height 28
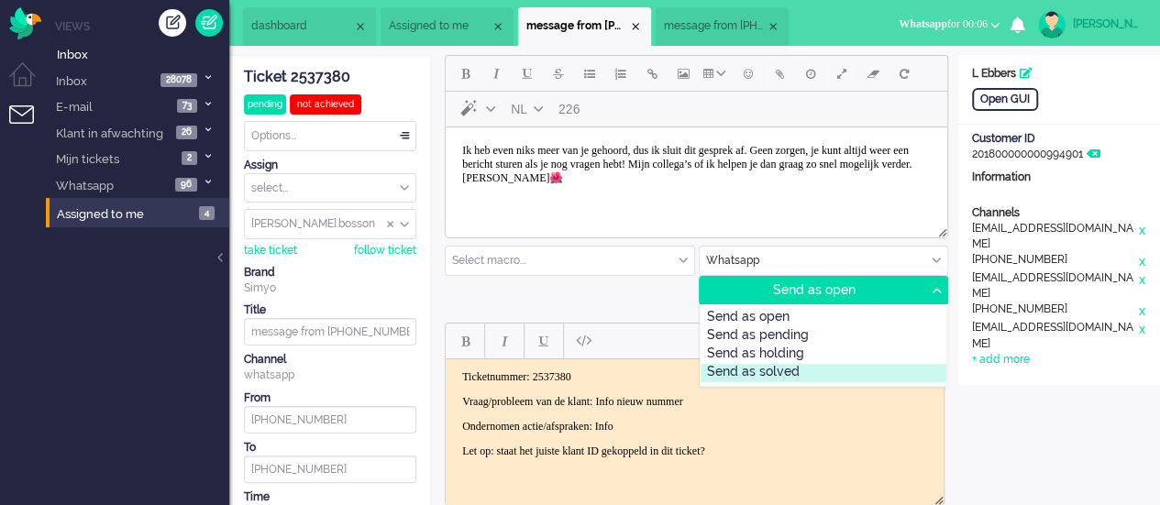
click at [811, 371] on div "Send as solved" at bounding box center [823, 373] width 247 height 18
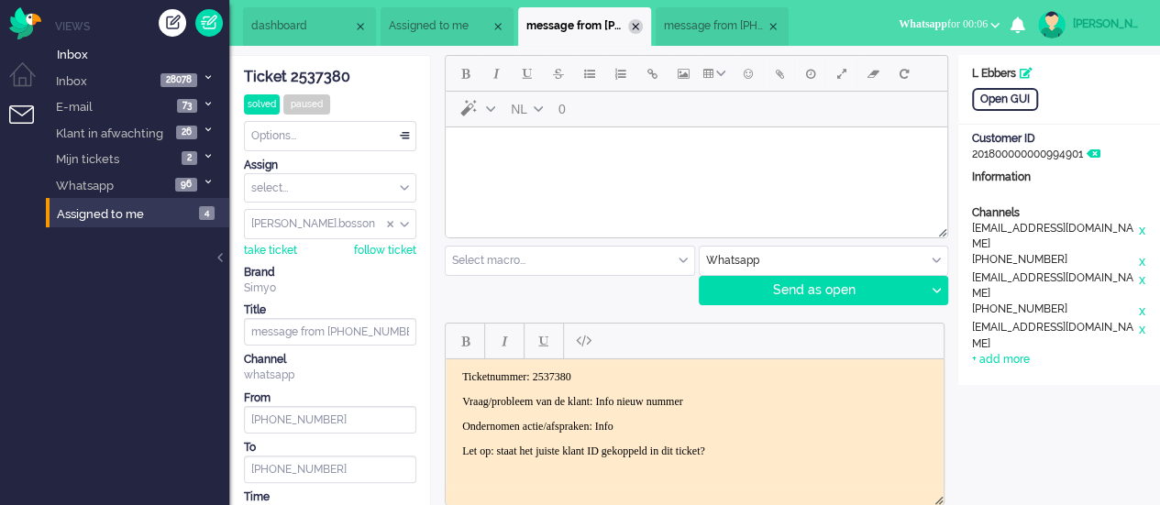
click at [642, 28] on div "Close tab" at bounding box center [635, 26] width 15 height 15
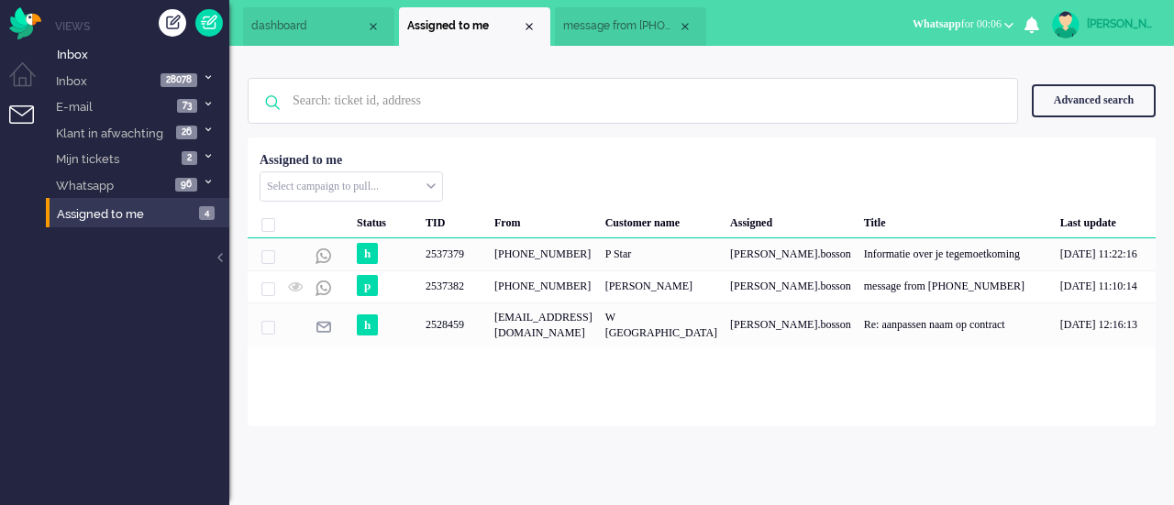
click at [608, 28] on span "message from +31653538532" at bounding box center [620, 26] width 115 height 16
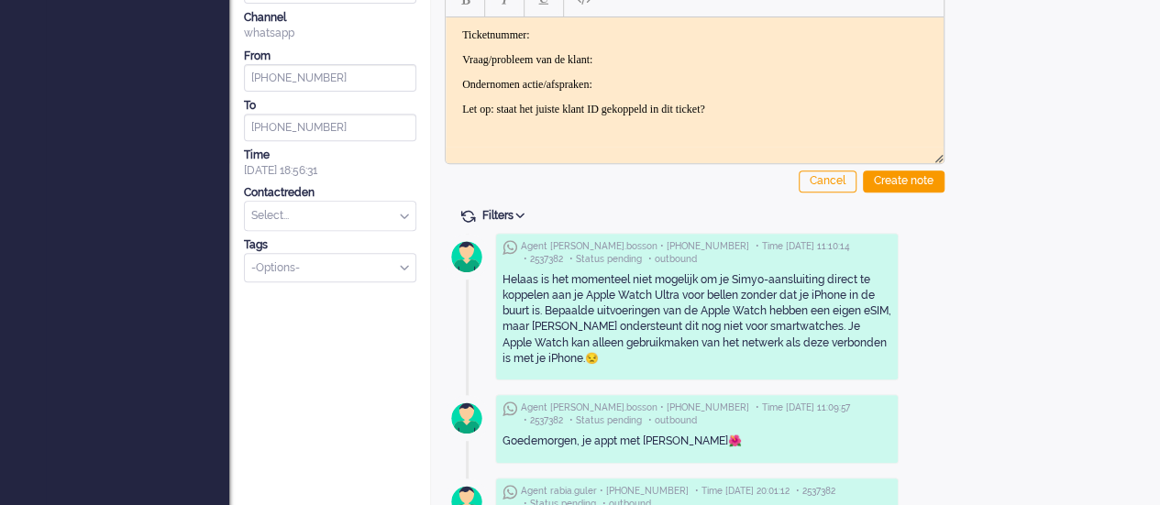
scroll to position [172, 0]
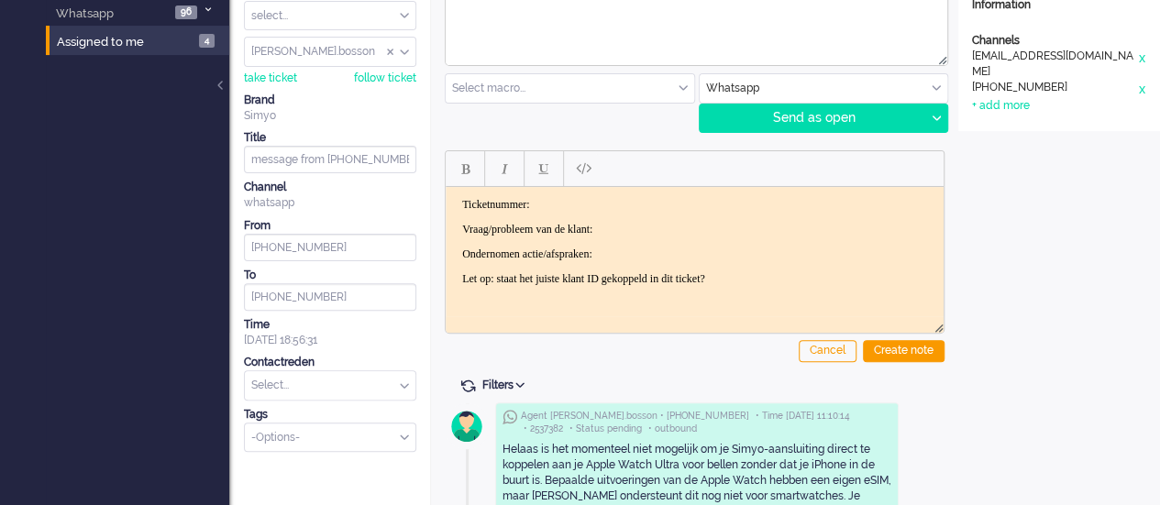
click at [584, 193] on html "Ticketnummer: Vraag/probleem van de klant: Ondernomen actie/afspraken: Let op: …" at bounding box center [695, 241] width 498 height 110
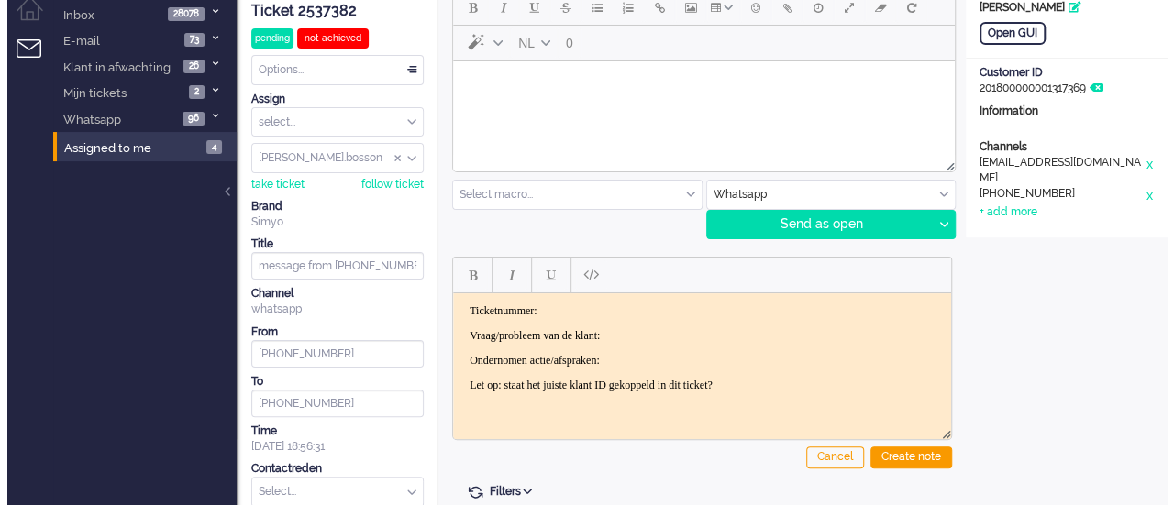
scroll to position [0, 0]
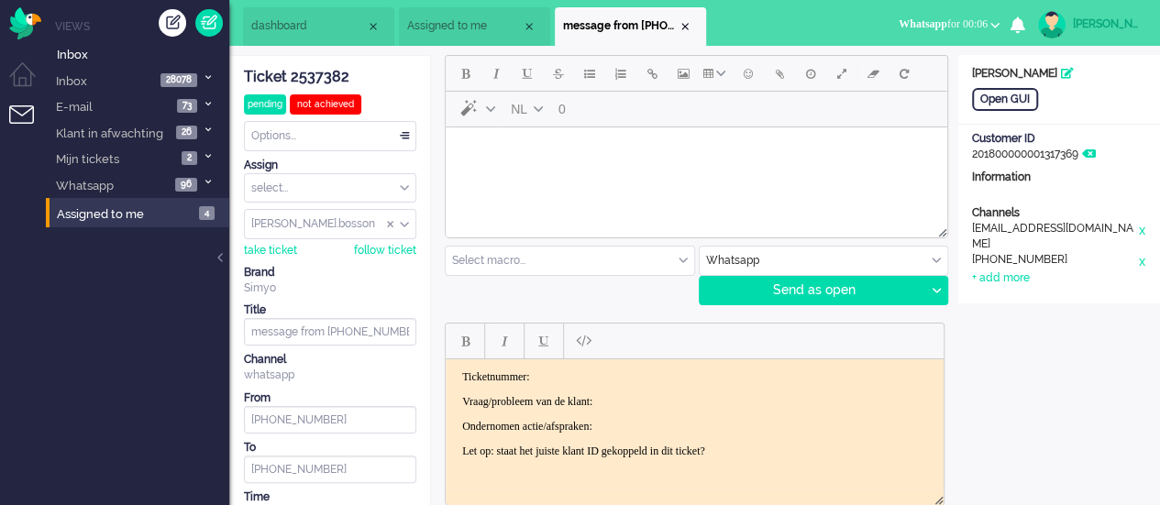
click at [571, 174] on html at bounding box center [696, 150] width 501 height 47
drag, startPoint x: 512, startPoint y: 142, endPoint x: 854, endPoint y: 273, distance: 365.4
click at [446, 145] on html "2537380" at bounding box center [696, 150] width 501 height 47
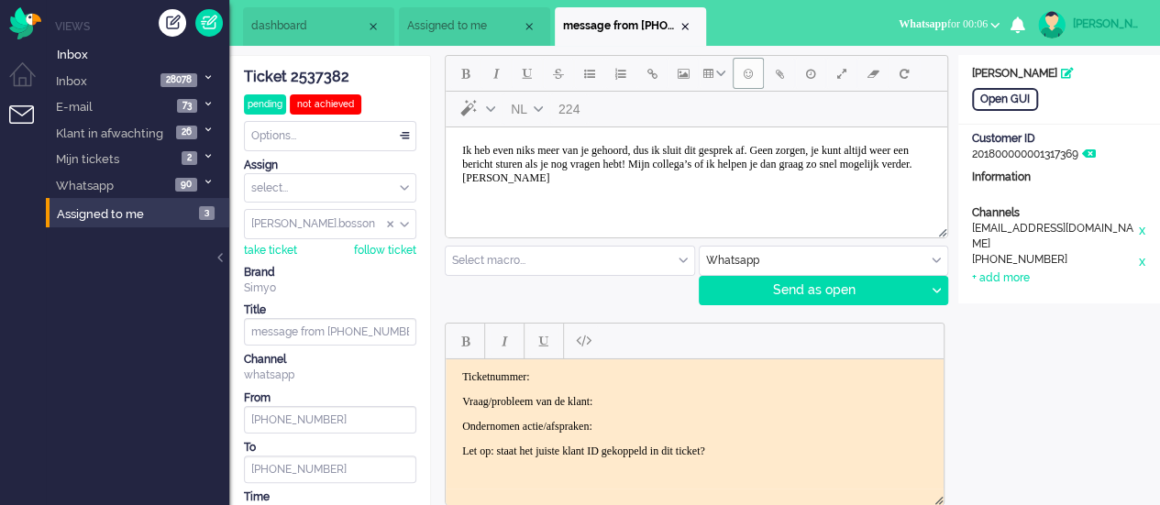
click at [744, 68] on span "Emoticons" at bounding box center [748, 73] width 9 height 15
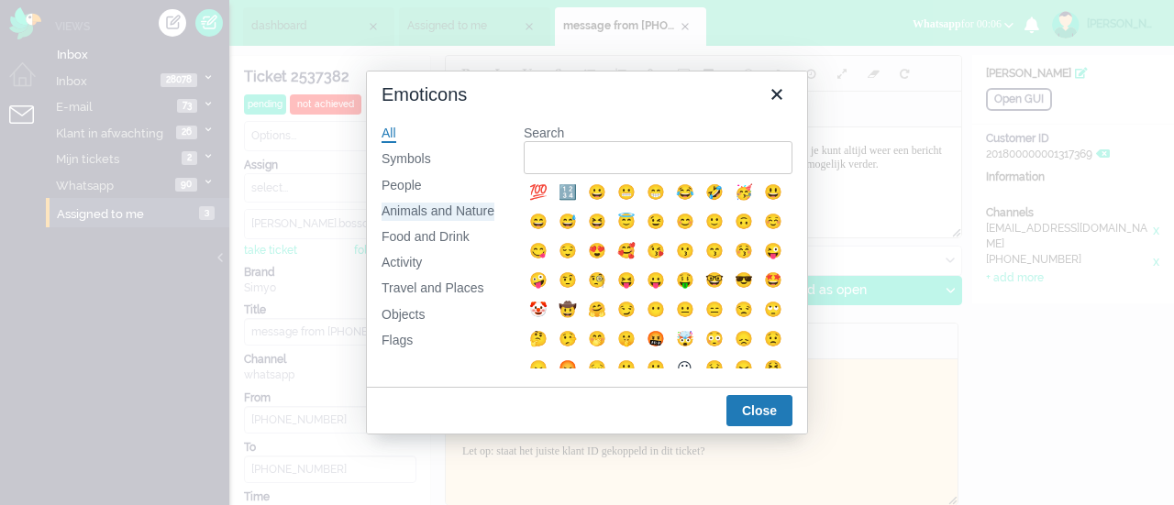
click at [457, 212] on div "Animals and Nature" at bounding box center [437, 212] width 113 height 18
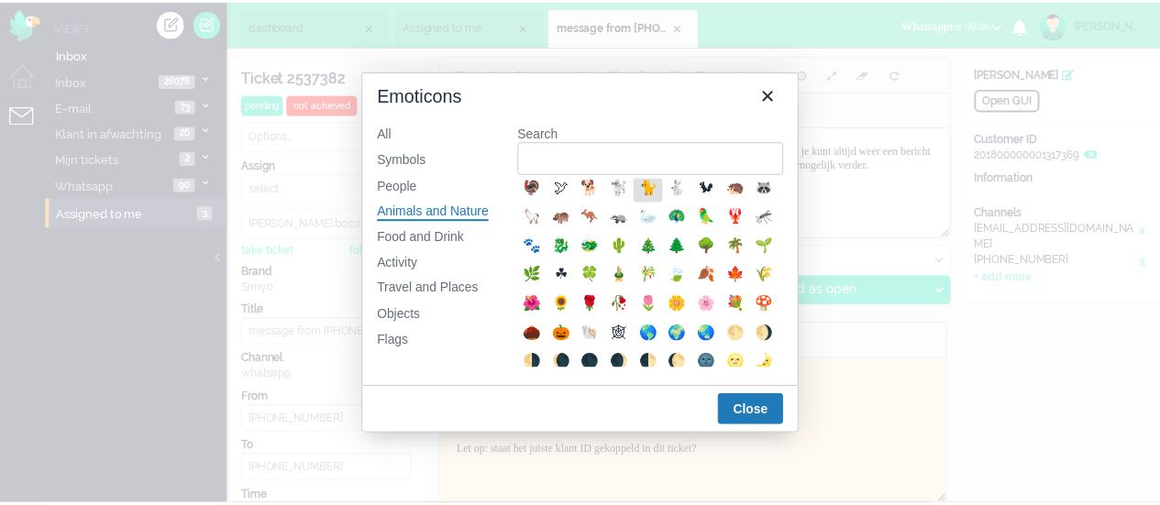
scroll to position [367, 0]
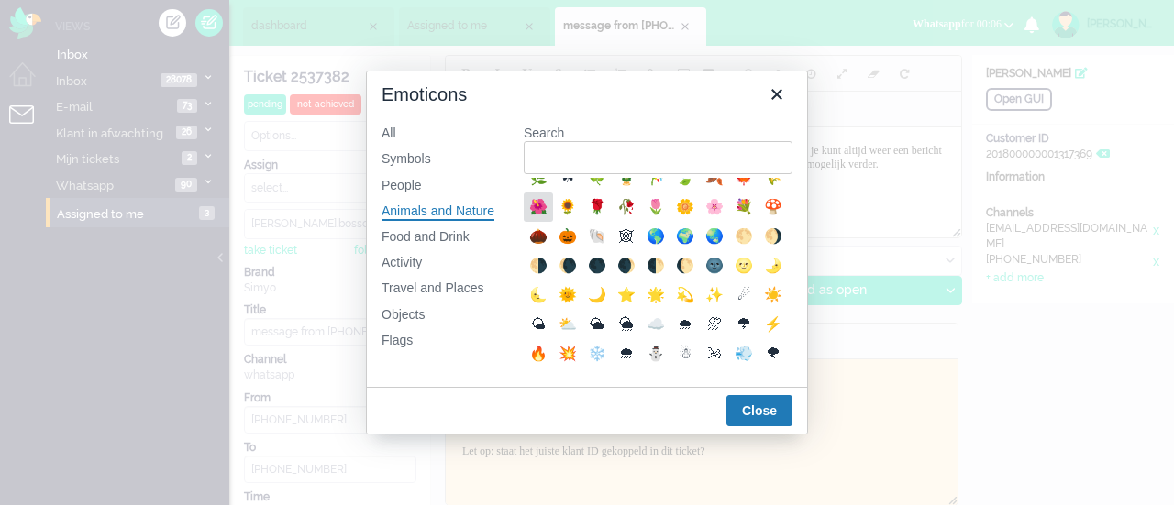
click at [549, 218] on div "🌺" at bounding box center [538, 207] width 22 height 22
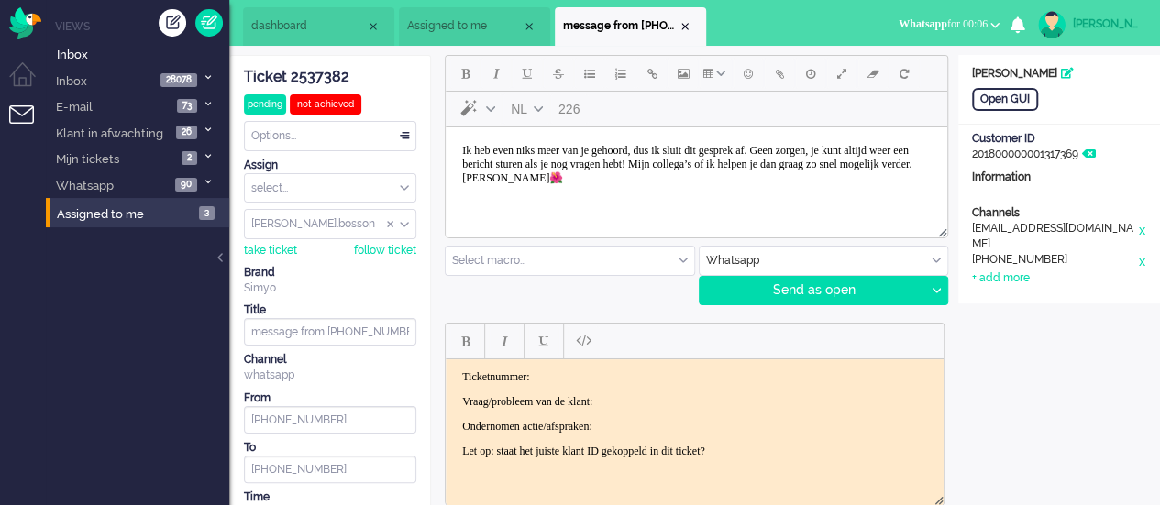
click at [339, 78] on div "Ticket 2537382" at bounding box center [330, 77] width 172 height 21
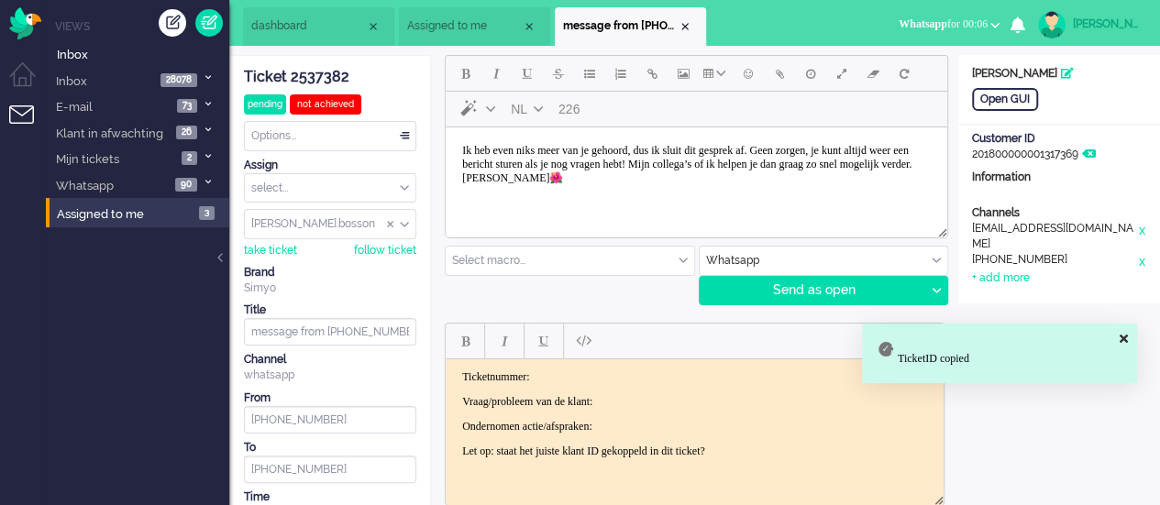
click at [566, 369] on html "Ticketnummer: Vraag/probleem van de klant: Ondernomen actie/afspraken: Let op: …" at bounding box center [695, 413] width 498 height 110
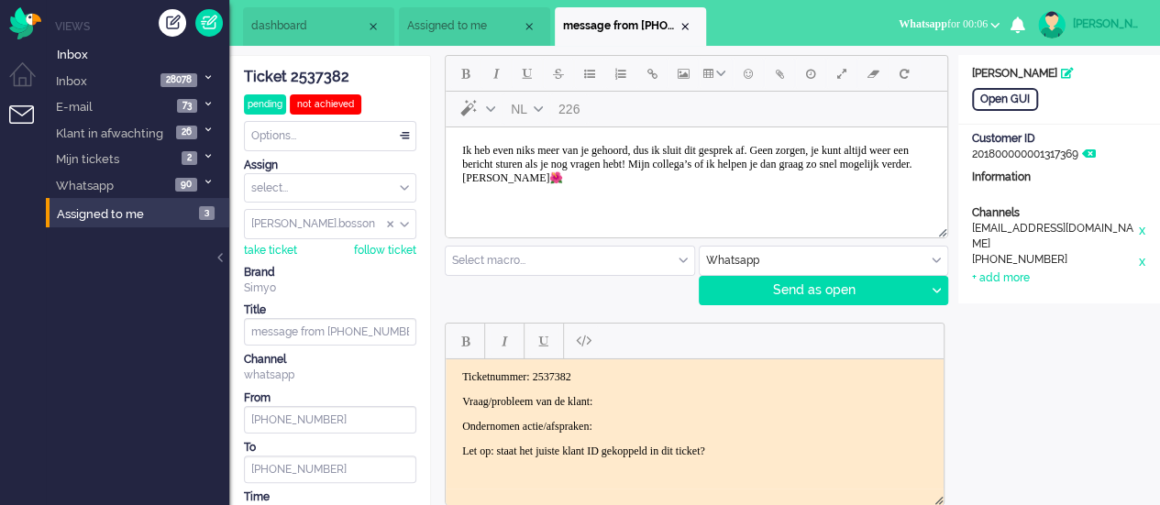
click at [652, 401] on p "Vraag/probleem van de klant:" at bounding box center [694, 401] width 465 height 14
click at [648, 417] on body "Ticketnummer: 2537382 Vraag/probleem van de klant: Hebben wij multi sim? Ondern…" at bounding box center [694, 413] width 483 height 88
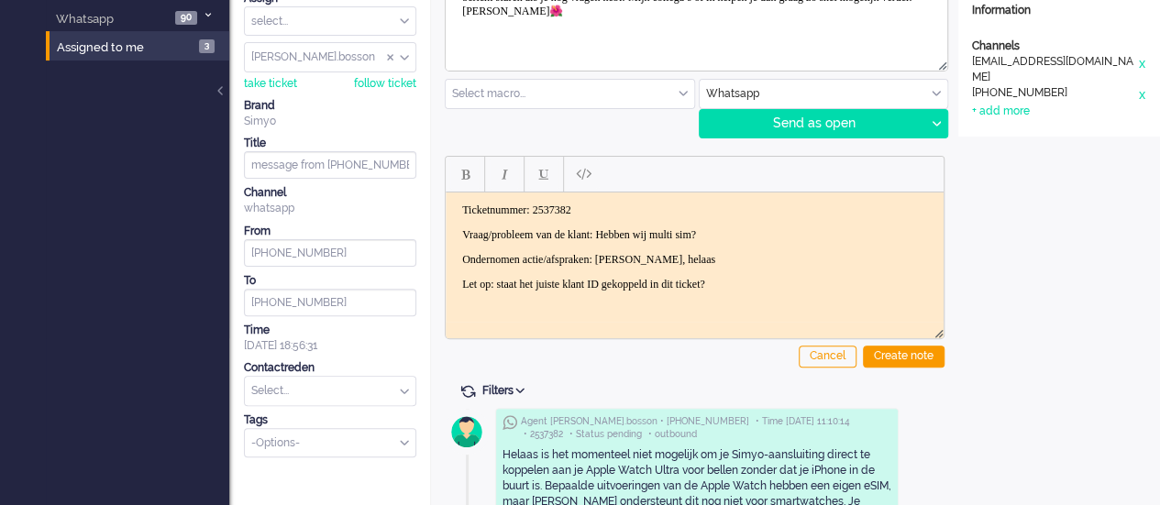
scroll to position [275, 0]
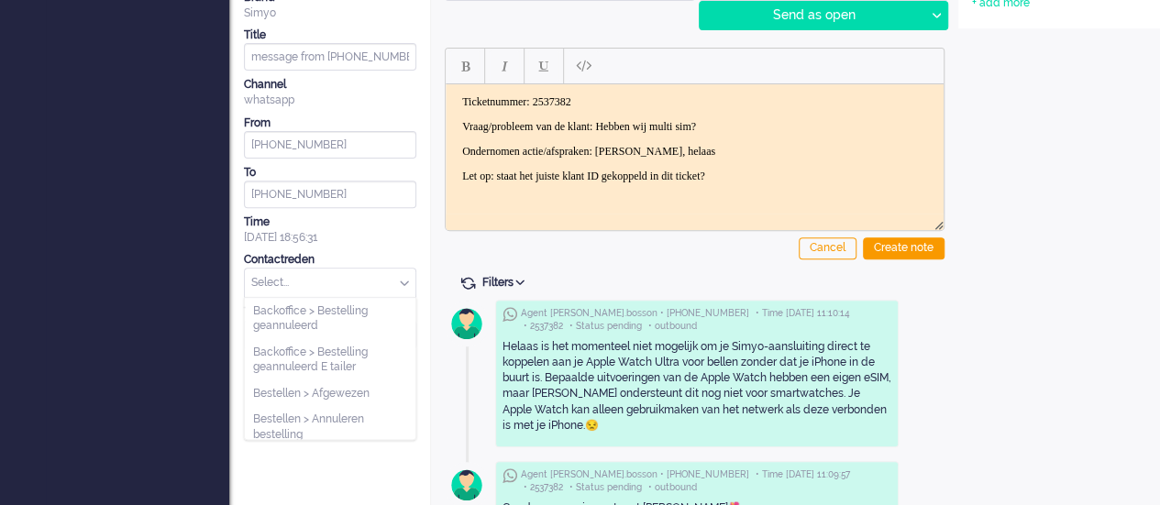
click at [325, 278] on input "text" at bounding box center [330, 283] width 171 height 28
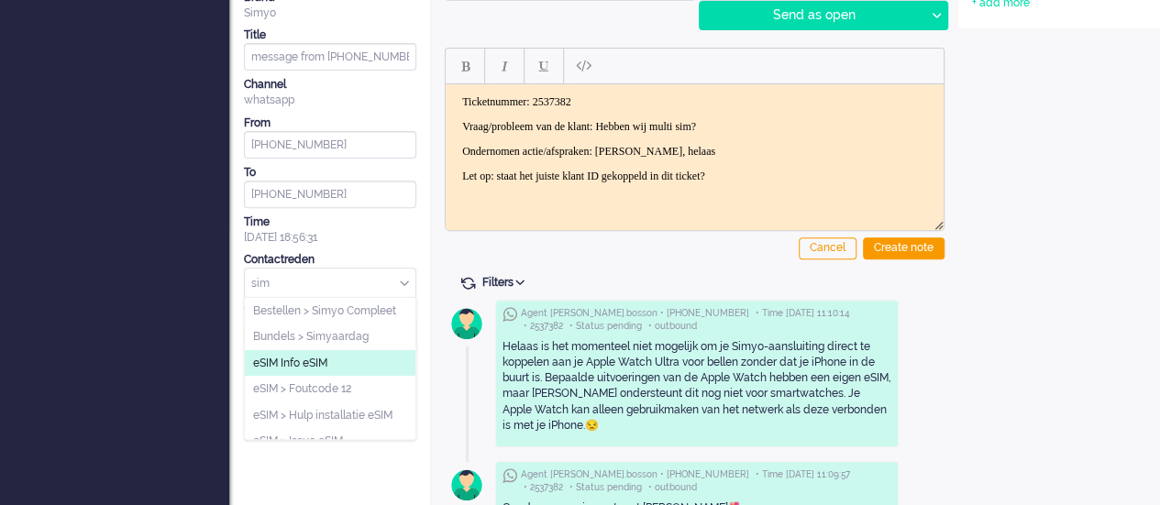
type input "sim"
click at [310, 366] on span "eSIM Info eSIM" at bounding box center [290, 364] width 74 height 16
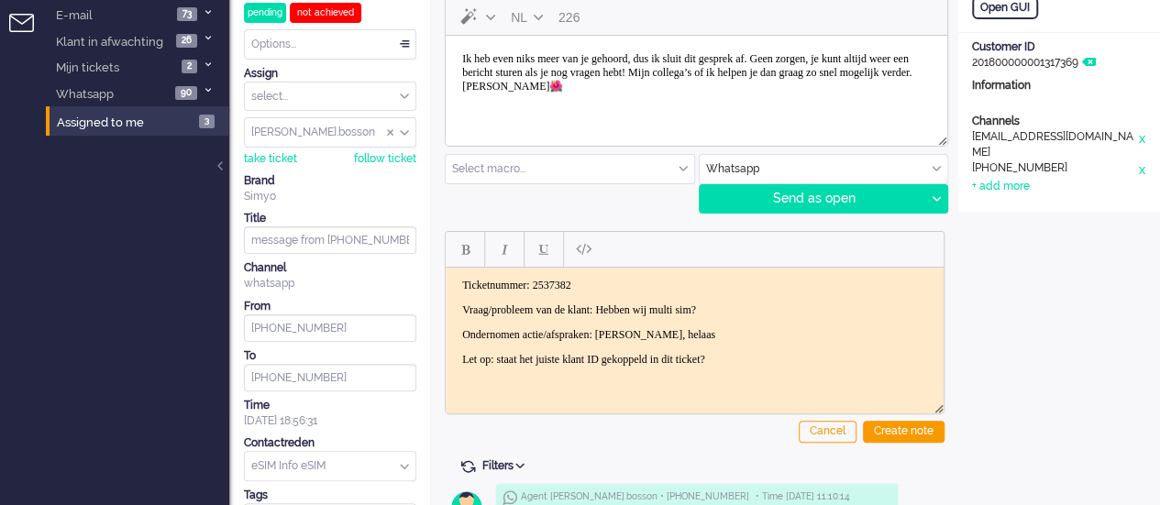
scroll to position [0, 0]
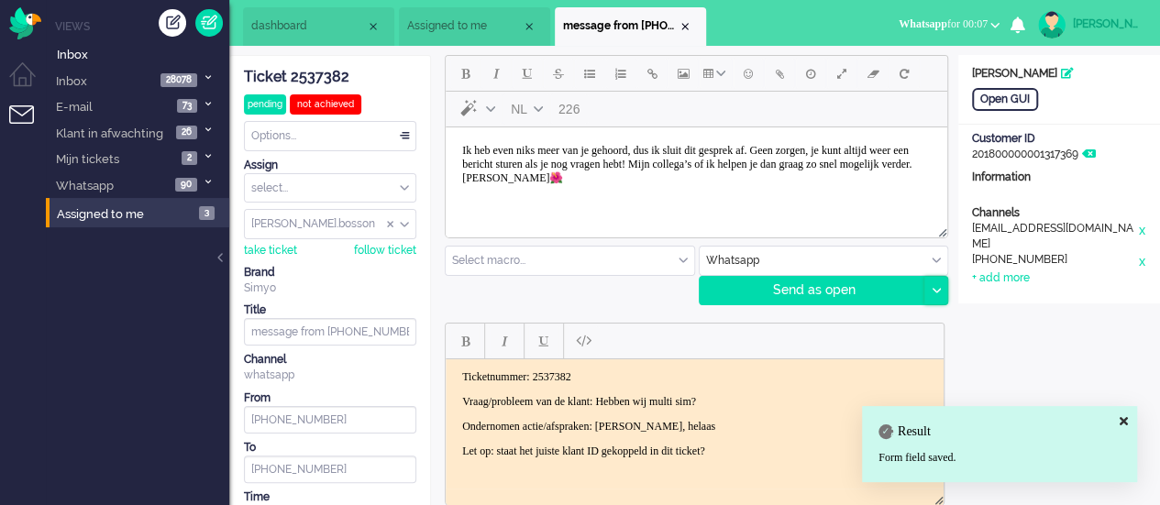
click at [931, 292] on div at bounding box center [935, 291] width 23 height 28
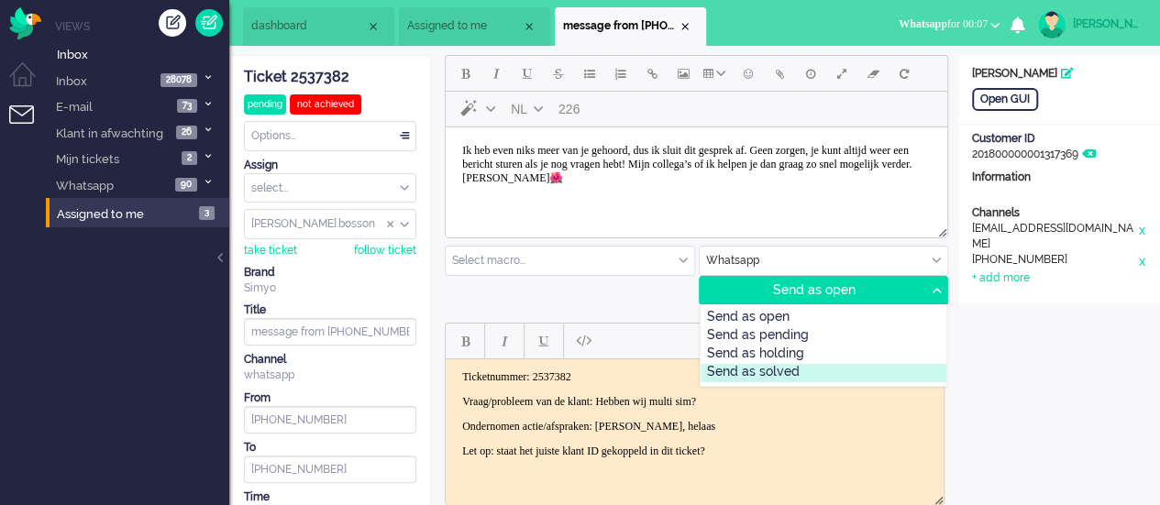
click at [847, 364] on div "Send as solved" at bounding box center [823, 373] width 247 height 18
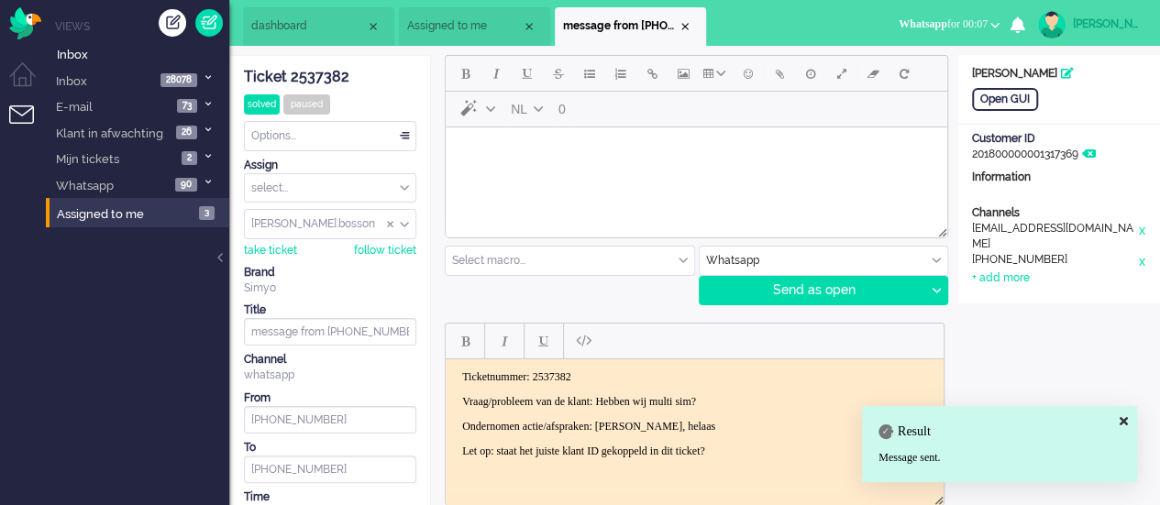
click at [685, 23] on div "Close tab" at bounding box center [685, 26] width 15 height 15
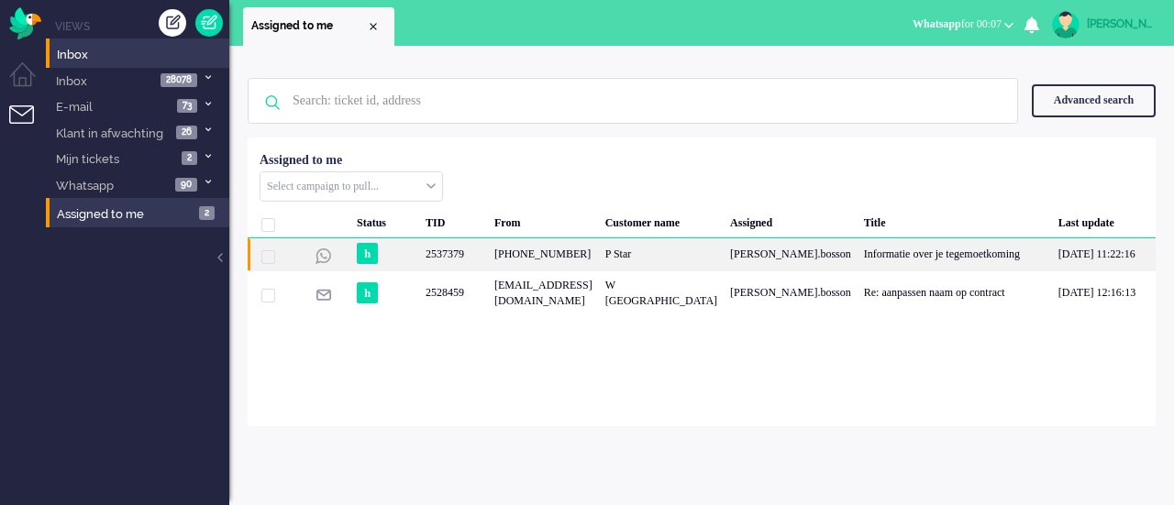
click at [583, 270] on div "[PHONE_NUMBER]" at bounding box center [543, 254] width 111 height 32
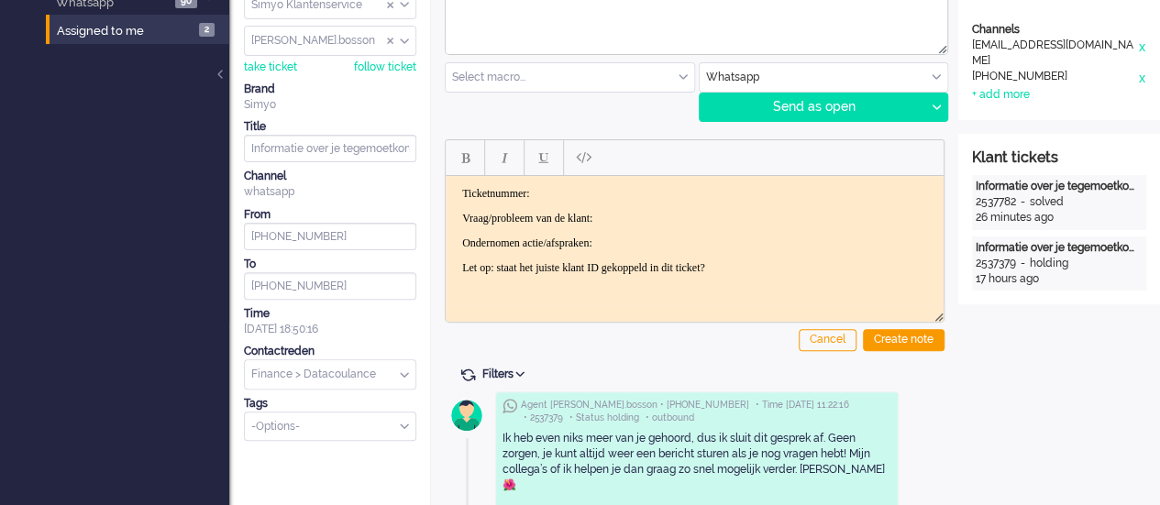
scroll to position [458, 0]
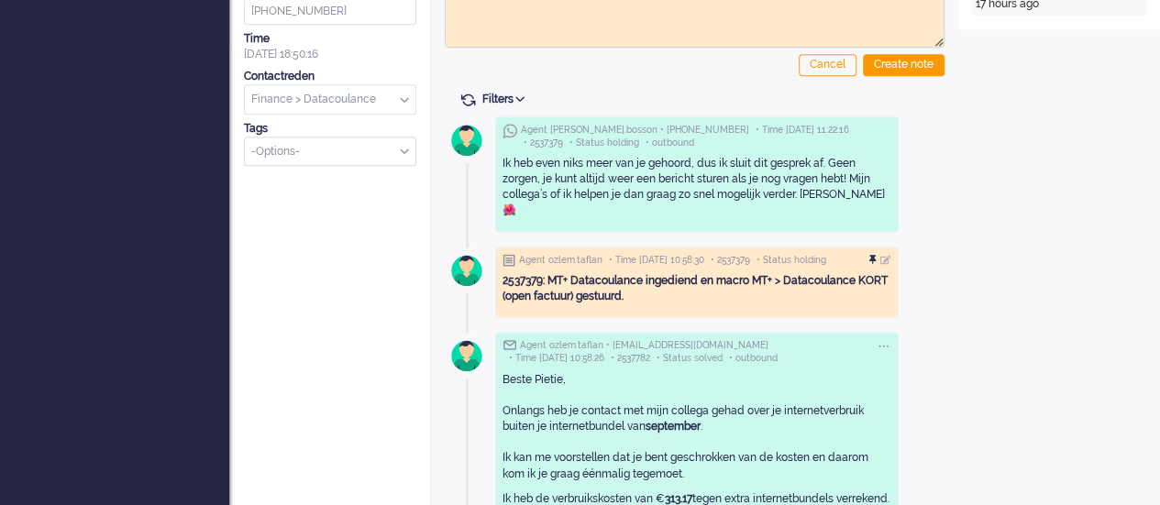
click at [880, 255] on div at bounding box center [874, 260] width 11 height 11
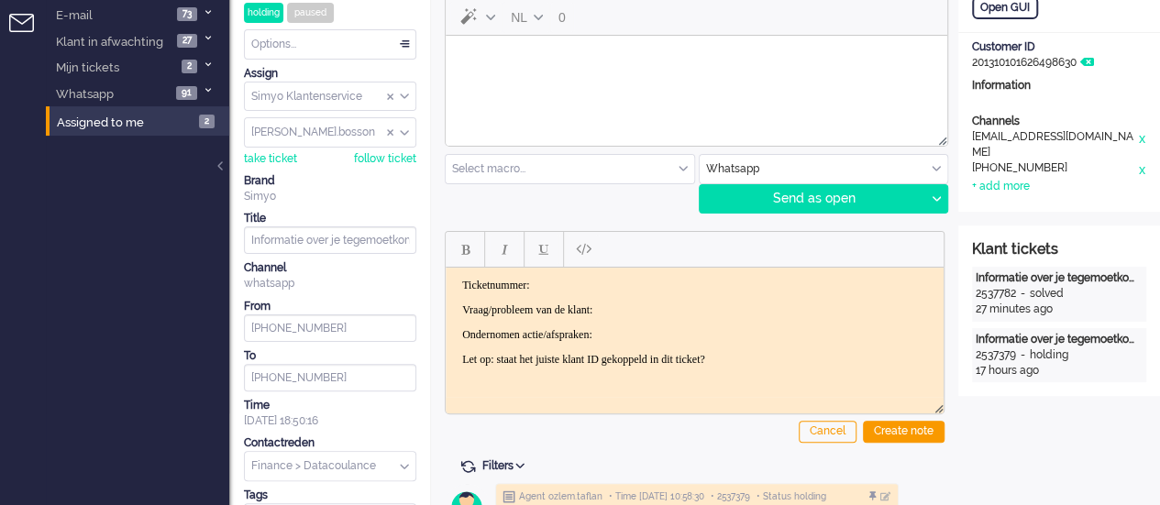
scroll to position [0, 0]
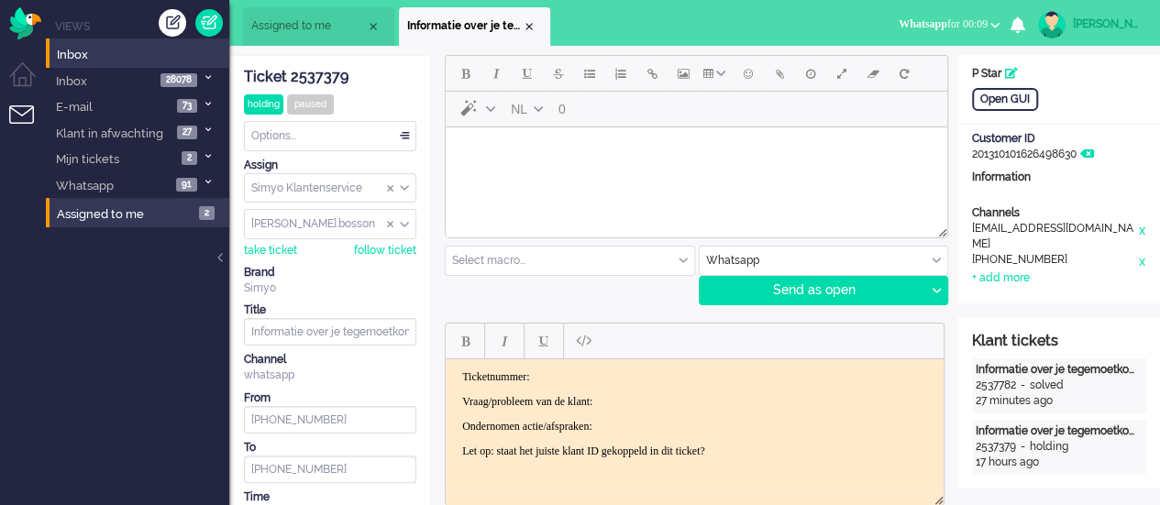
click at [525, 25] on div "Close tab" at bounding box center [529, 26] width 15 height 15
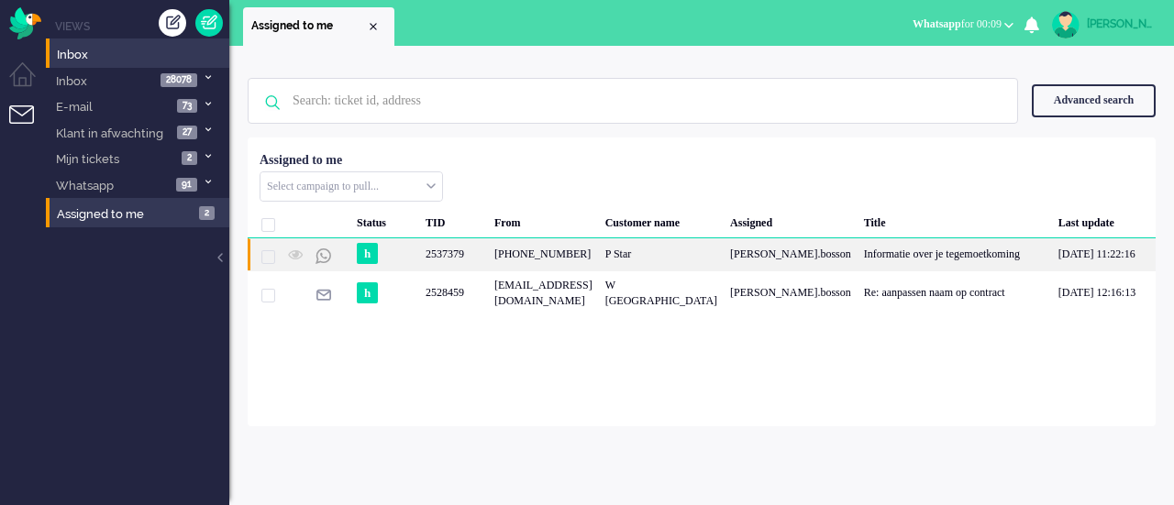
click at [473, 251] on div "2537379" at bounding box center [453, 254] width 69 height 32
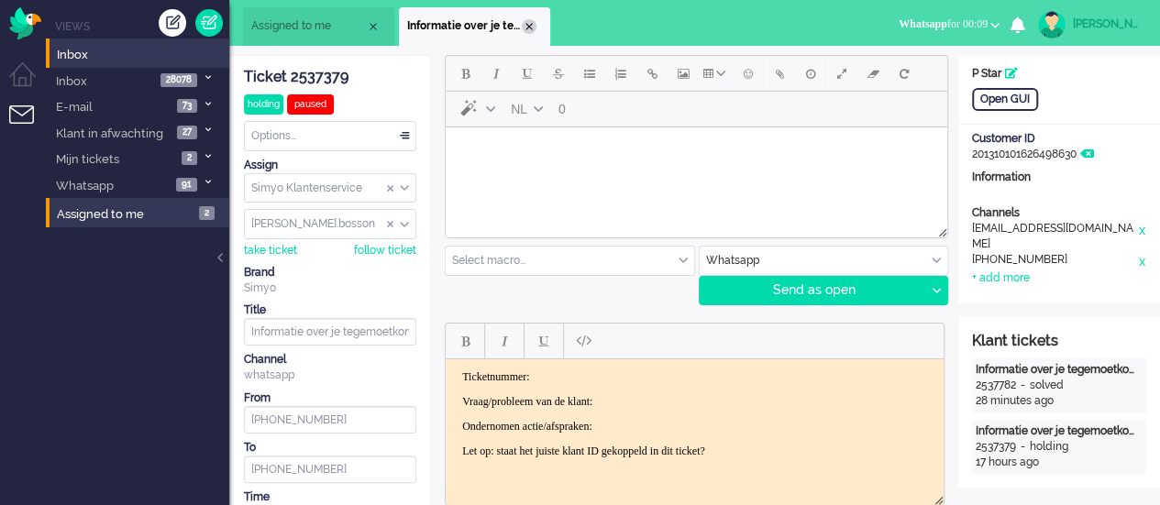
click at [530, 29] on div "Close tab" at bounding box center [529, 26] width 15 height 15
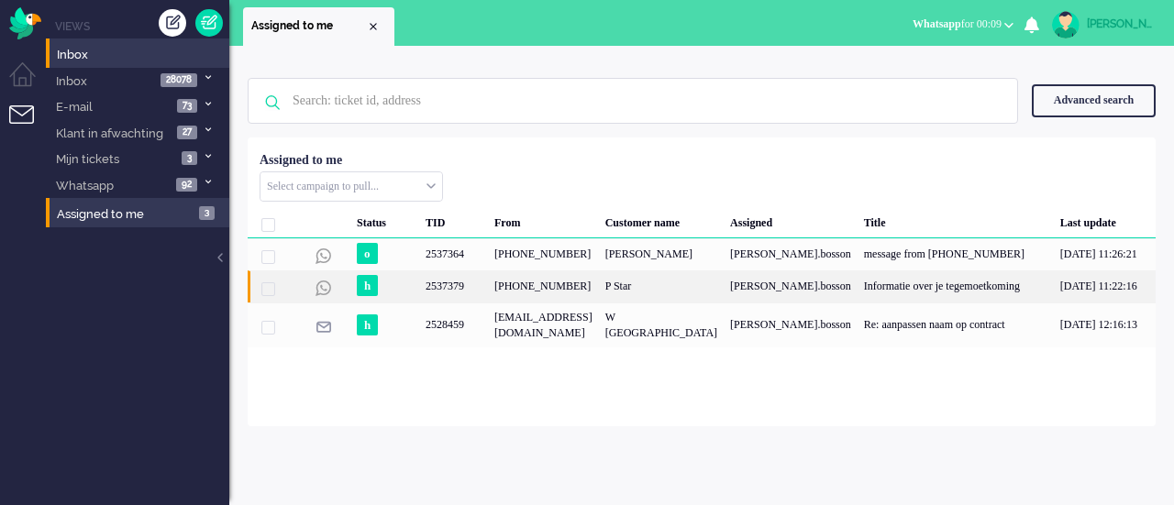
click at [519, 299] on div "[PHONE_NUMBER]" at bounding box center [543, 286] width 111 height 32
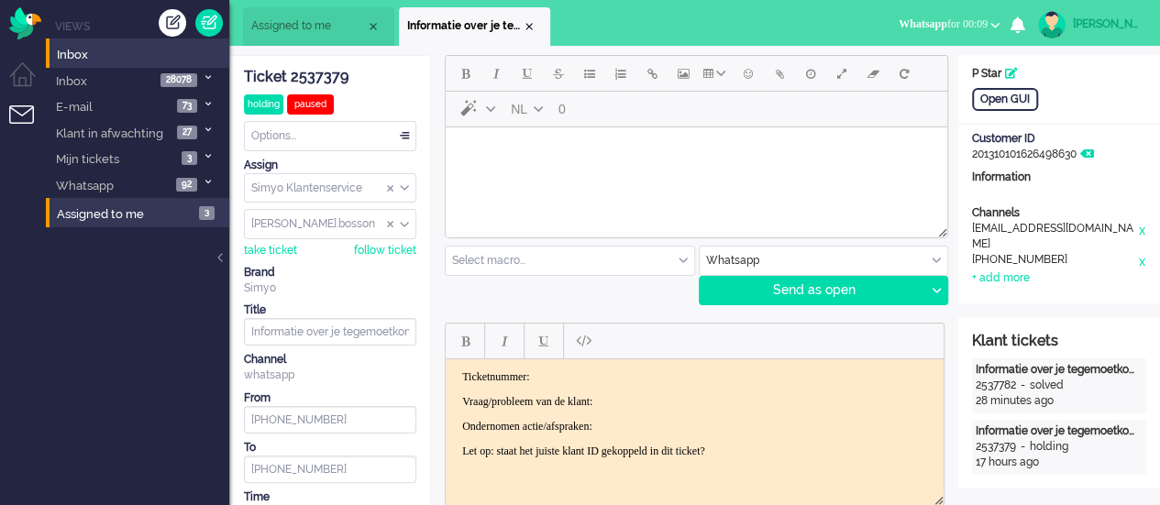
click at [528, 28] on div "Close tab" at bounding box center [529, 26] width 15 height 15
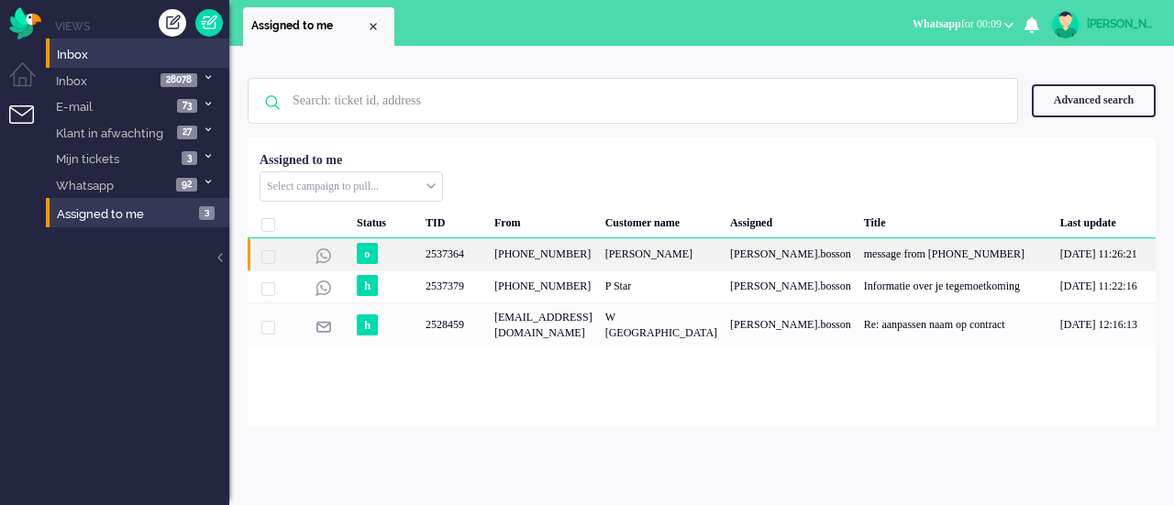
click at [490, 248] on div "+31650883714" at bounding box center [543, 254] width 111 height 32
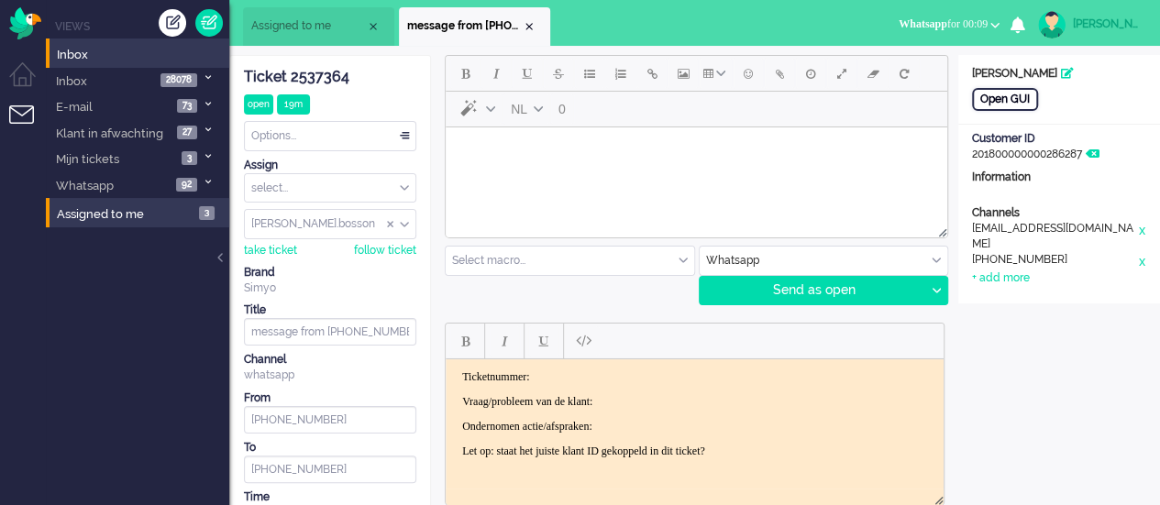
click at [1020, 103] on div "Open GUI" at bounding box center [1005, 99] width 66 height 23
click at [473, 156] on body "Rich Text Area. Press ALT-0 for help." at bounding box center [696, 151] width 487 height 32
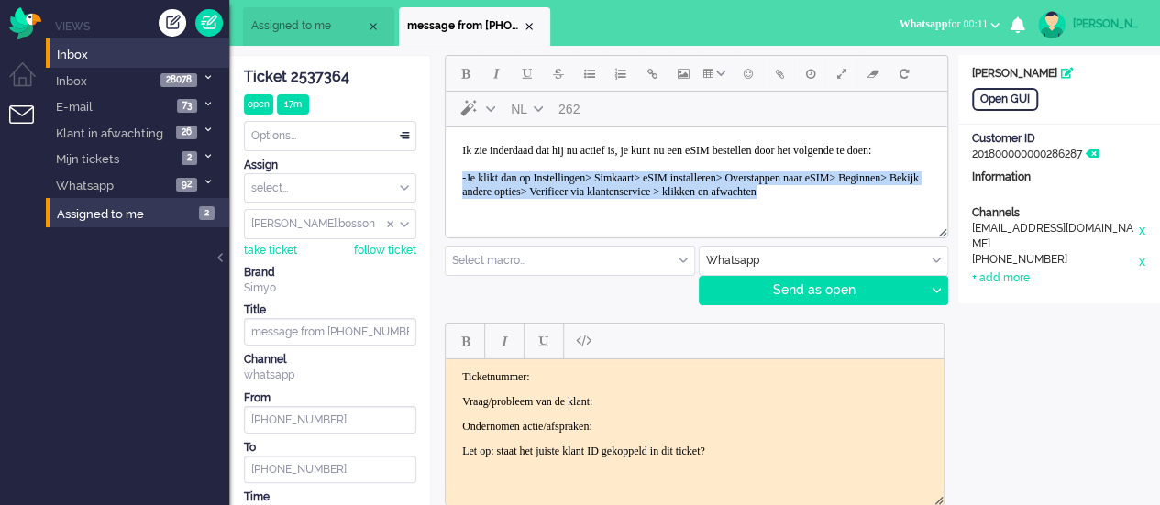
scroll to position [19, 0]
drag, startPoint x: 459, startPoint y: 185, endPoint x: 557, endPoint y: 213, distance: 101.0
click at [557, 208] on body "Ik zie inderdaad dat hij nu actief is, je kunt nu een eSIM bestellen door het v…" at bounding box center [696, 171] width 487 height 73
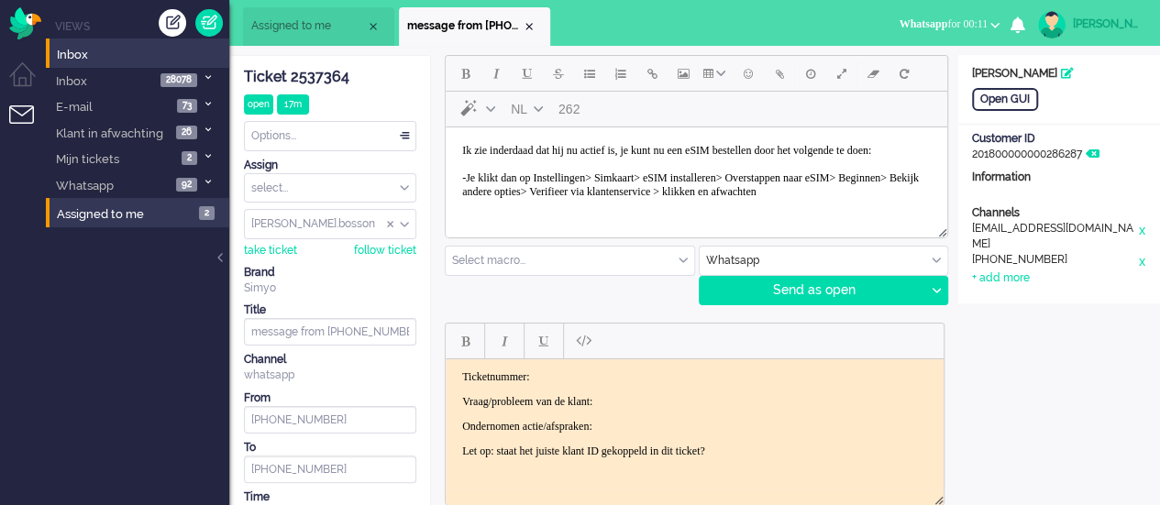
scroll to position [76, 0]
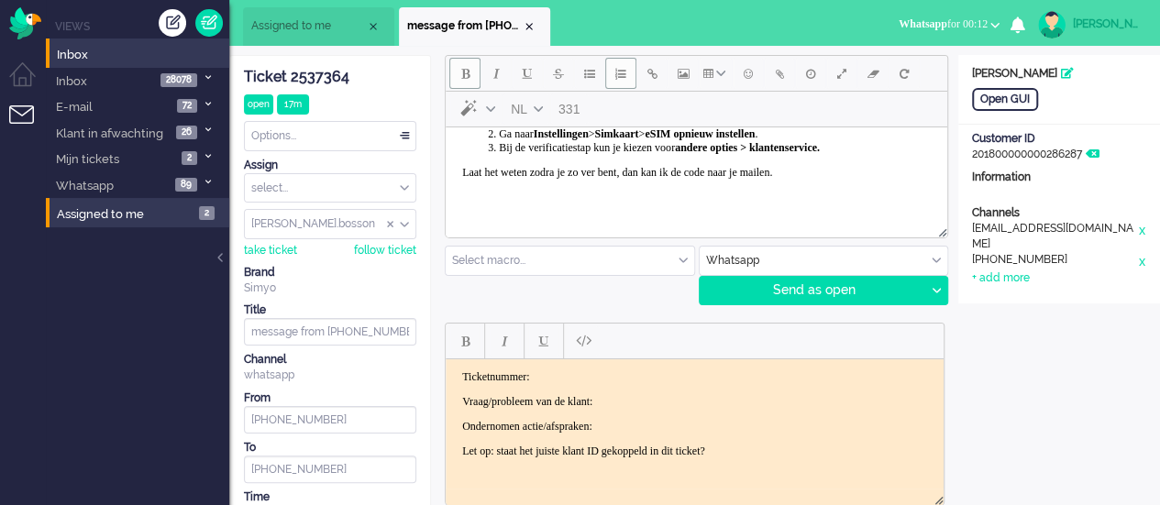
click at [830, 155] on li "Bij de verificatiestap kun je kiezen voor andere opties > klantenservice." at bounding box center [715, 148] width 432 height 14
click at [453, 185] on html "Ik zie inderdaad dat hij nu actief is, je kunt nu een eSIM bestellen door het v…" at bounding box center [696, 140] width 501 height 162
click at [457, 185] on body "Ik zie inderdaad dat hij nu actief is, je kunt nu een eSIM bestellen door het v…" at bounding box center [696, 140] width 487 height 148
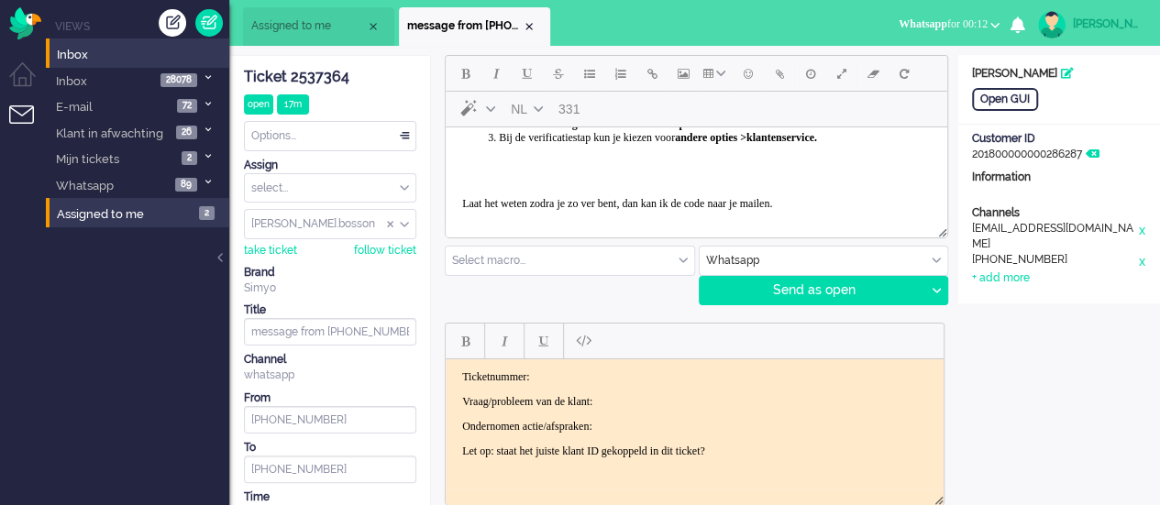
scroll to position [92, 0]
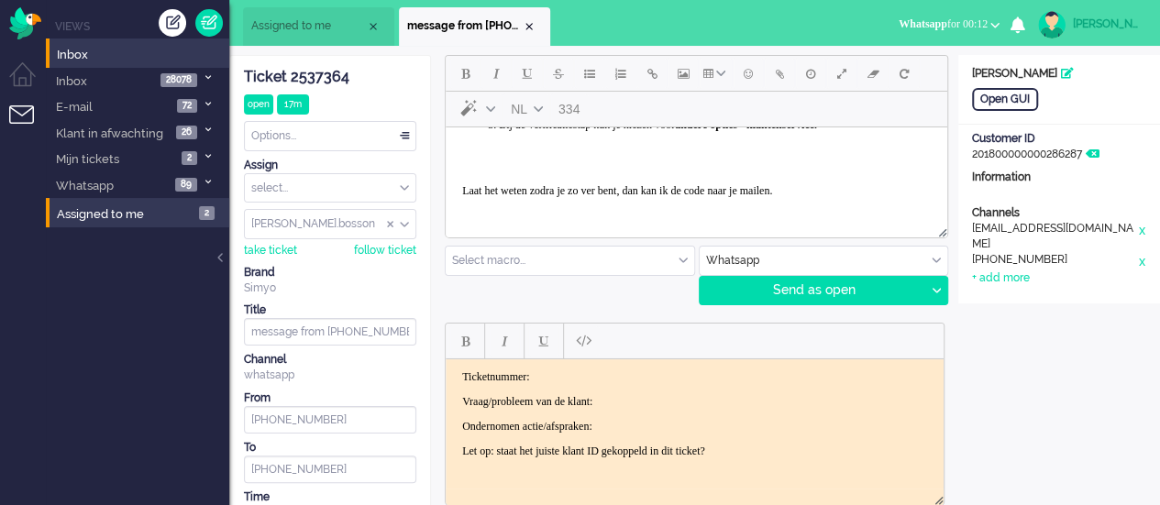
click at [463, 179] on p "Laat het weten zodra je zo ver bent, dan kan ik de code naar je mailen." at bounding box center [696, 170] width 468 height 55
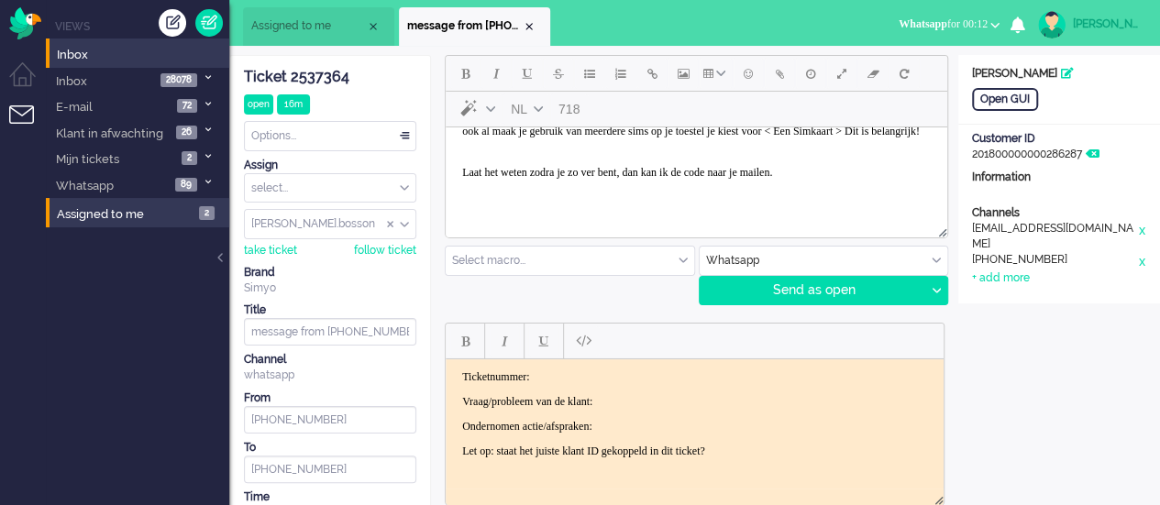
scroll to position [227, 0]
click at [459, 171] on body "Ik zie inderdaad dat hij nu actief is, je kunt nu een eSIM bestellen door het v…" at bounding box center [696, 85] width 487 height 258
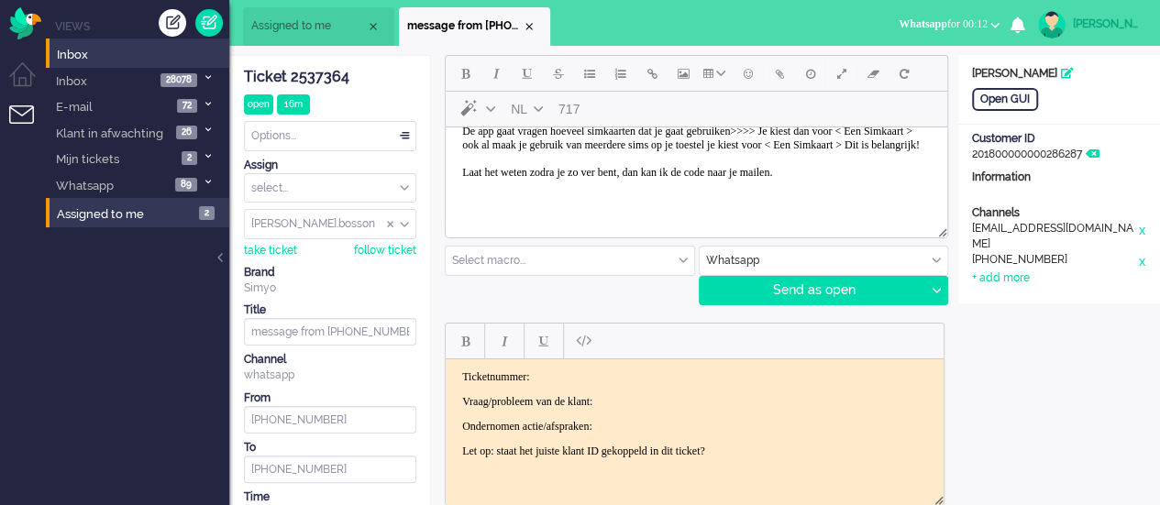
click at [874, 170] on p "Voordat je de ESIM installeert op je toestel je fysieke simkaart uit je toestel…" at bounding box center [696, 125] width 468 height 110
click at [757, 74] on button "Emoticons" at bounding box center [748, 73] width 31 height 31
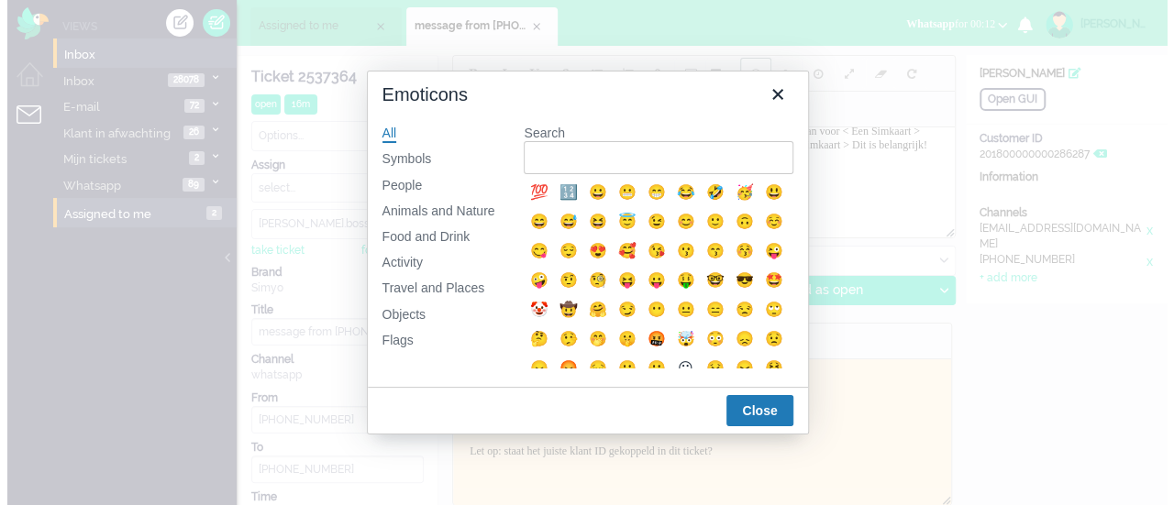
scroll to position [200, 0]
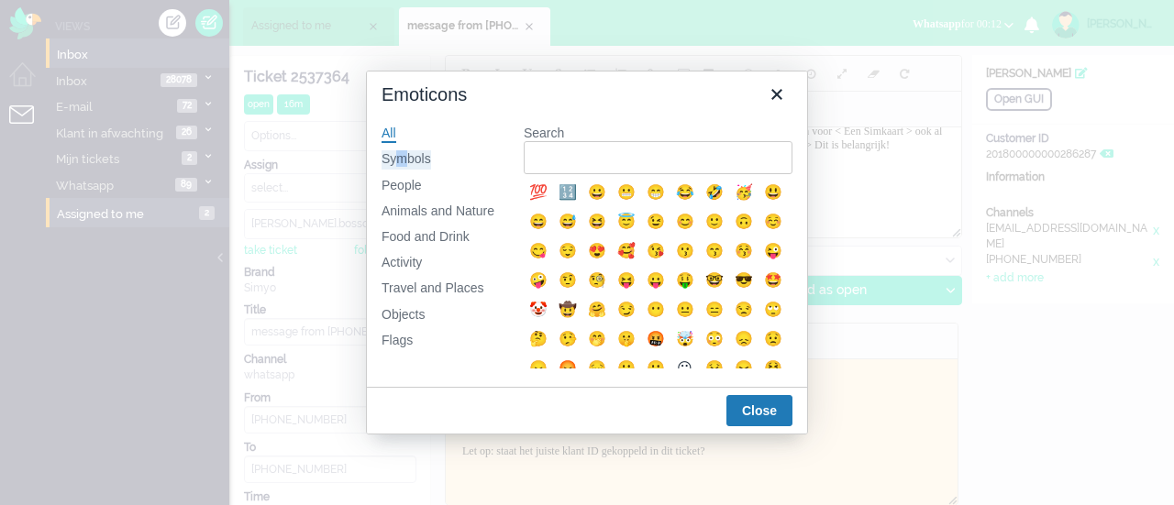
click at [399, 160] on div "Symbols" at bounding box center [406, 159] width 50 height 18
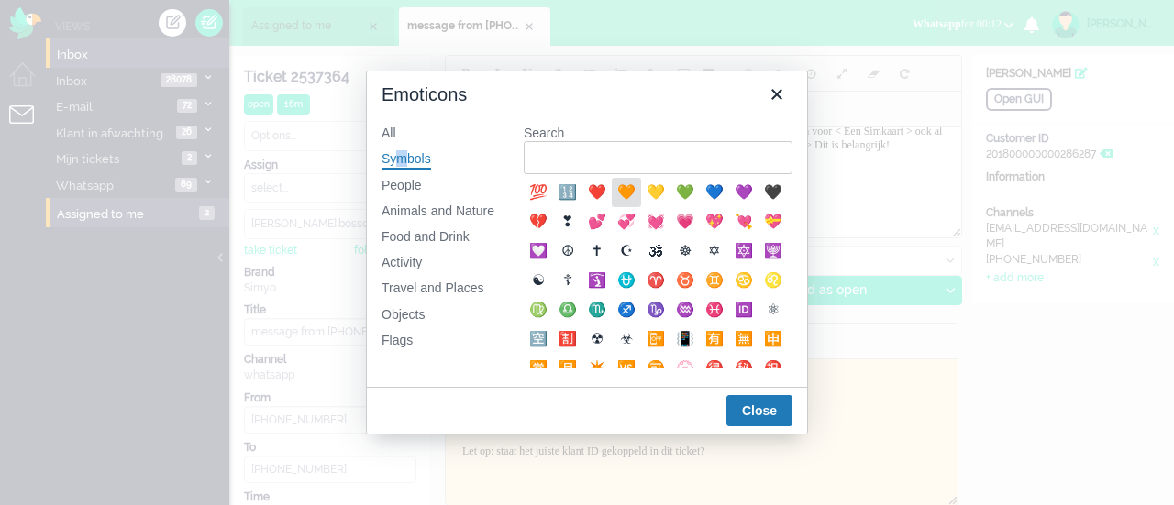
click at [626, 192] on div "🧡" at bounding box center [626, 193] width 22 height 22
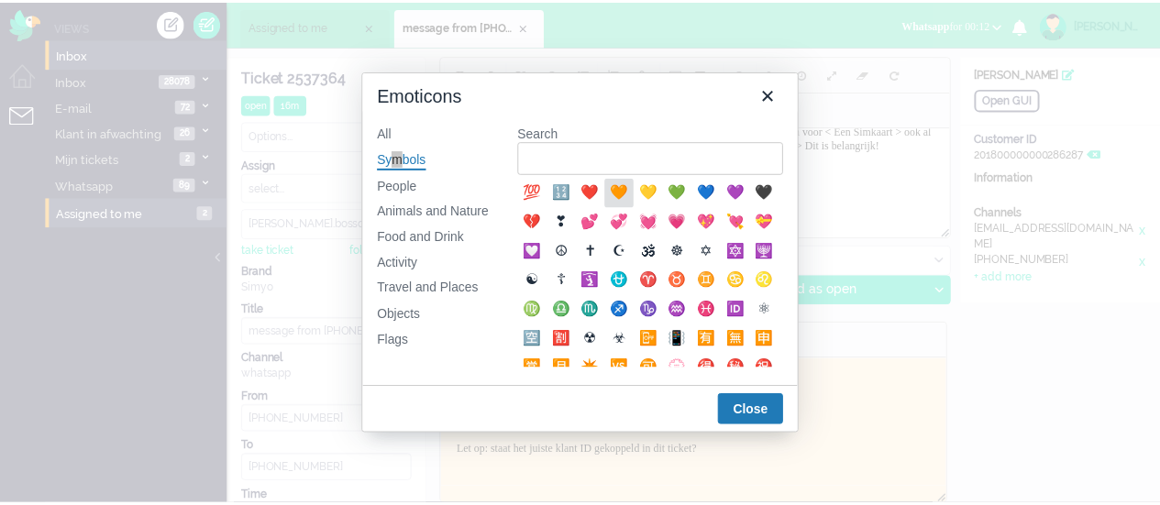
scroll to position [214, 0]
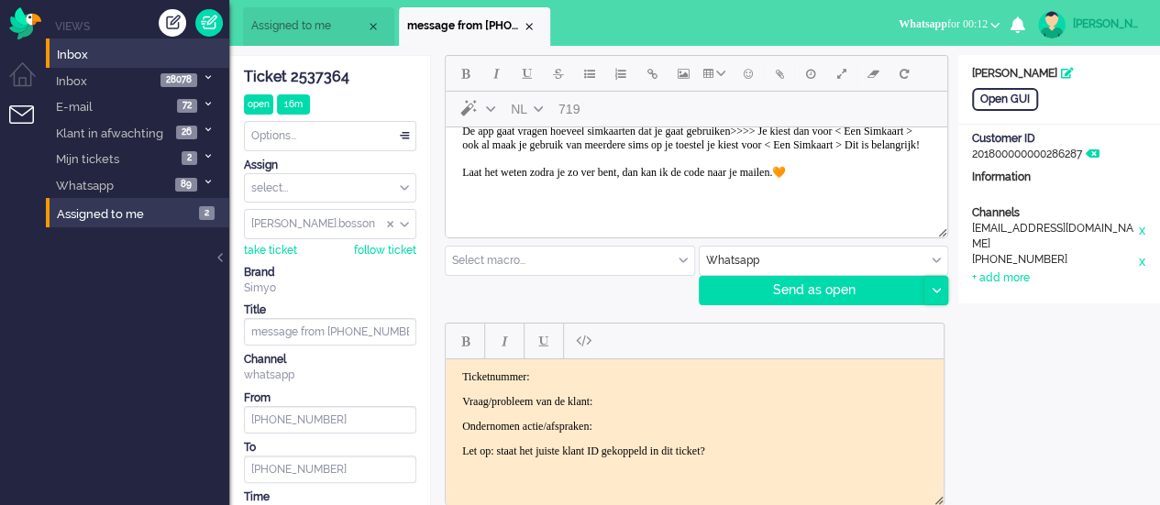
click at [939, 290] on icon at bounding box center [935, 291] width 9 height 6
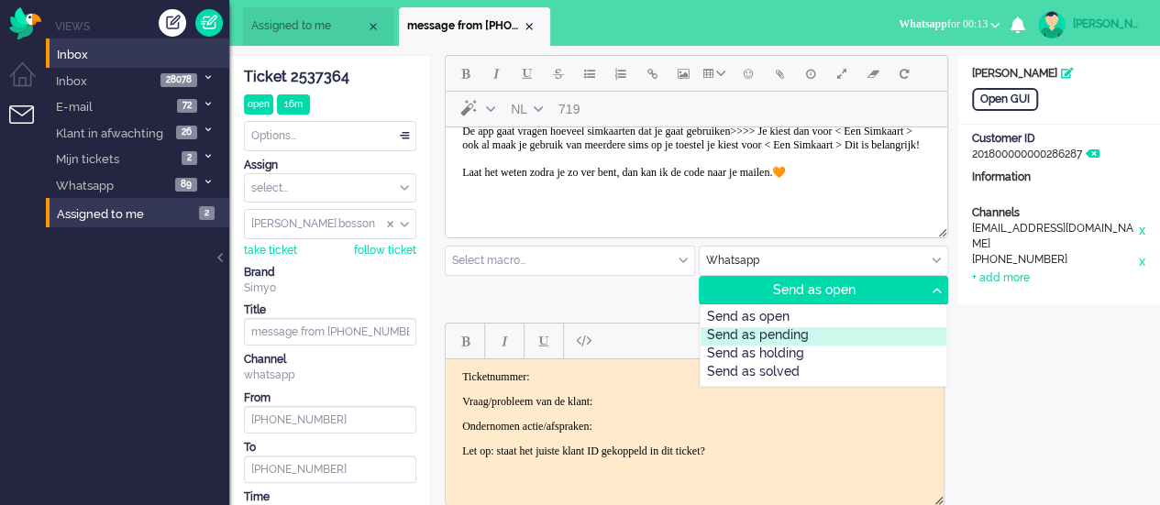
click at [845, 330] on div "Send as pending" at bounding box center [823, 336] width 247 height 18
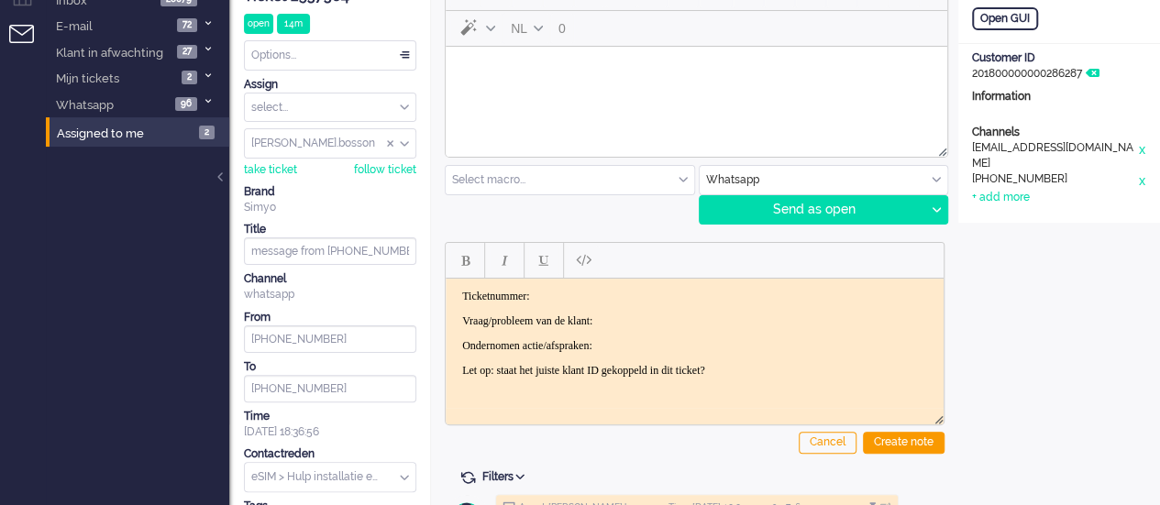
scroll to position [0, 0]
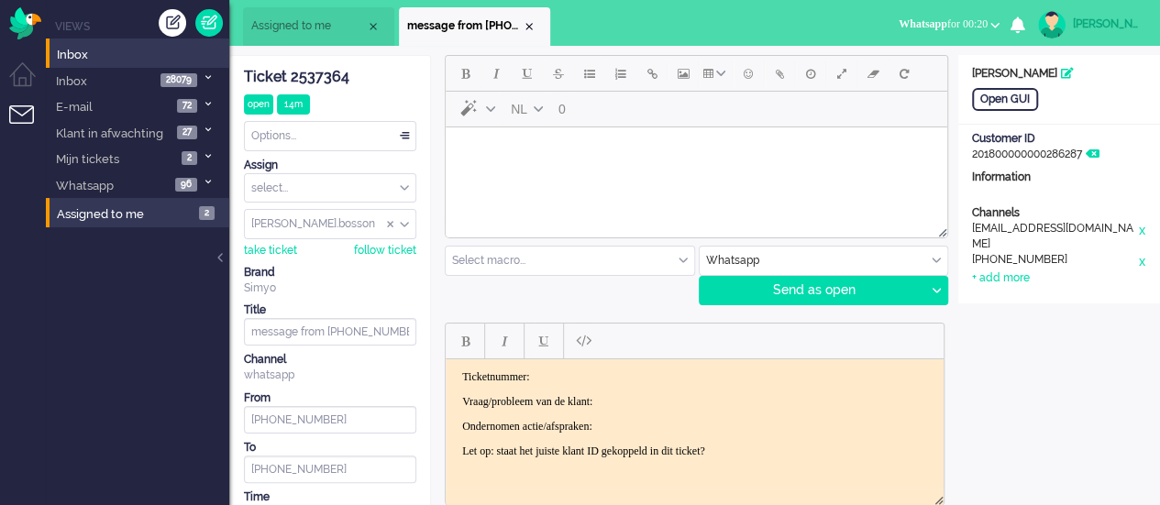
click at [535, 174] on html at bounding box center [696, 150] width 501 height 47
click at [751, 75] on span "Emoticons" at bounding box center [748, 73] width 9 height 15
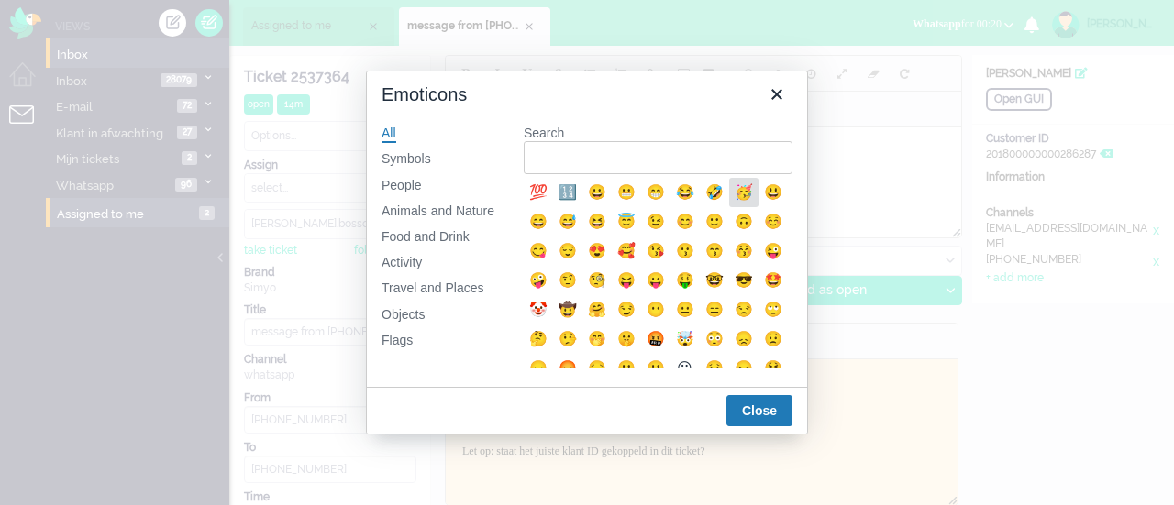
drag, startPoint x: 296, startPoint y: 60, endPoint x: 741, endPoint y: 186, distance: 462.3
click at [741, 186] on div "🥳" at bounding box center [744, 193] width 22 height 22
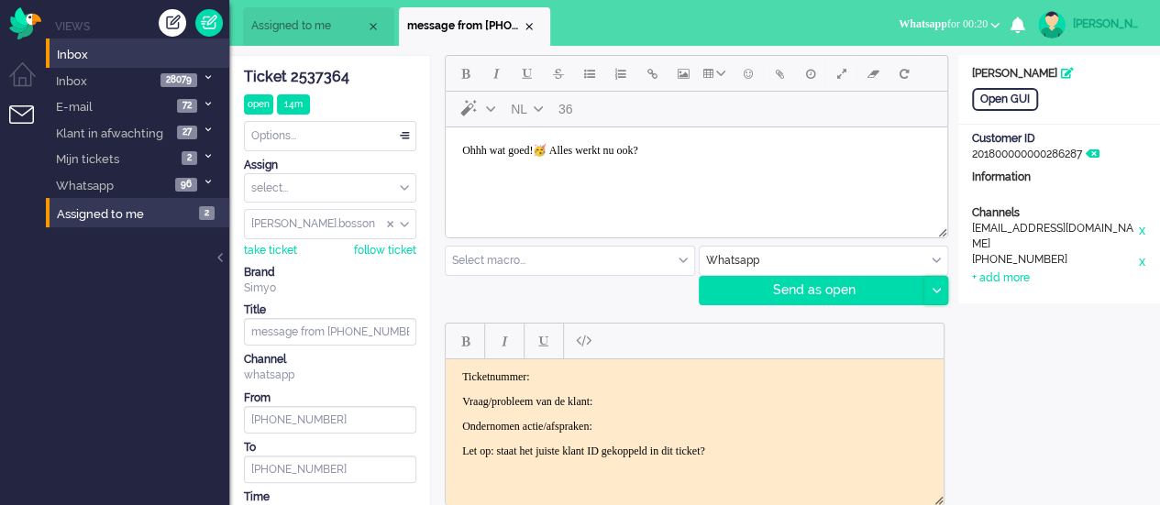
click at [936, 291] on icon at bounding box center [935, 291] width 9 height 6
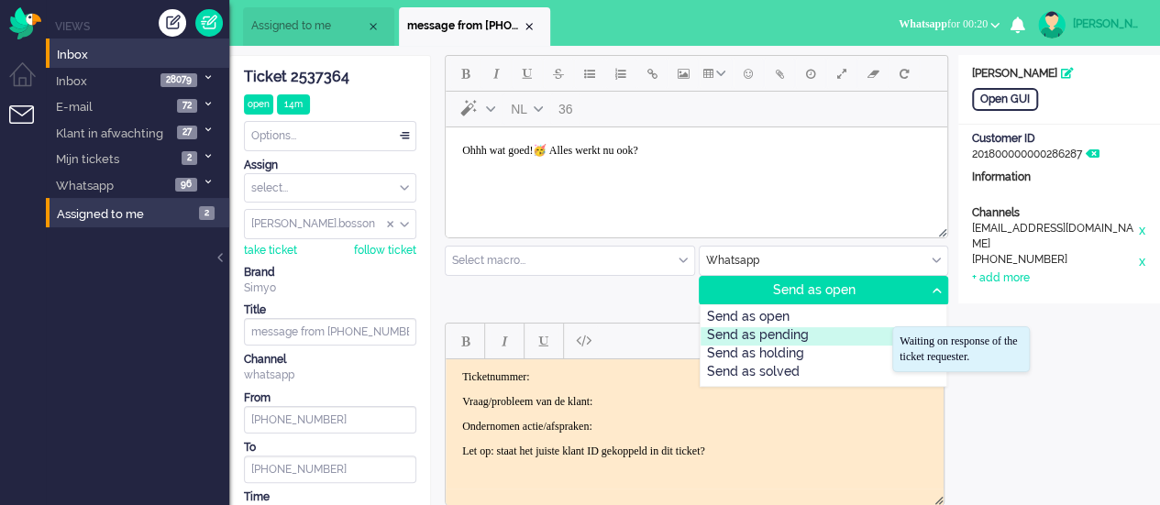
click at [874, 333] on div "Send as pending" at bounding box center [823, 336] width 247 height 18
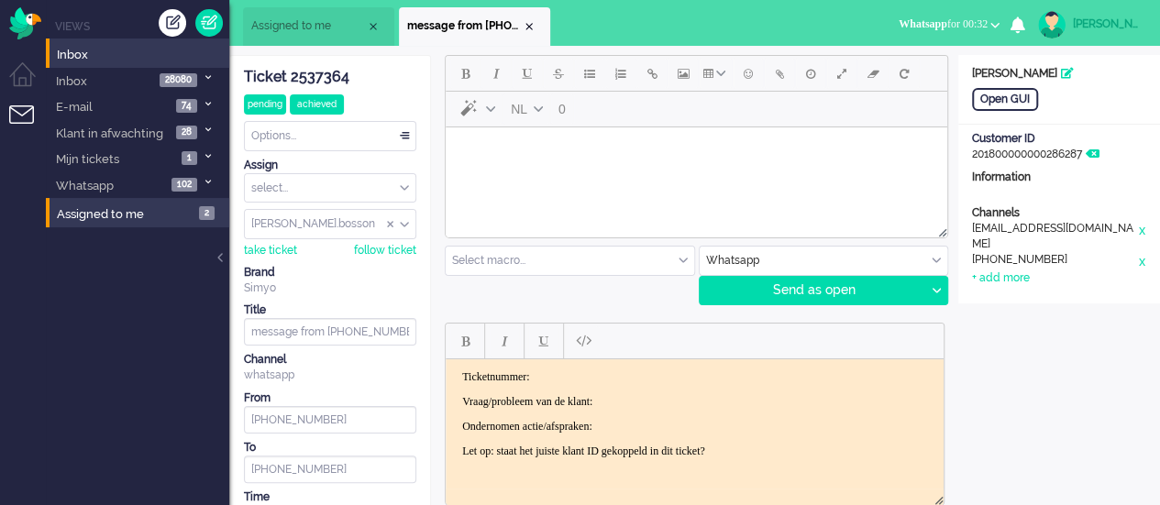
click at [599, 159] on body "Rich Text Area. Press ALT-0 for help." at bounding box center [696, 151] width 487 height 32
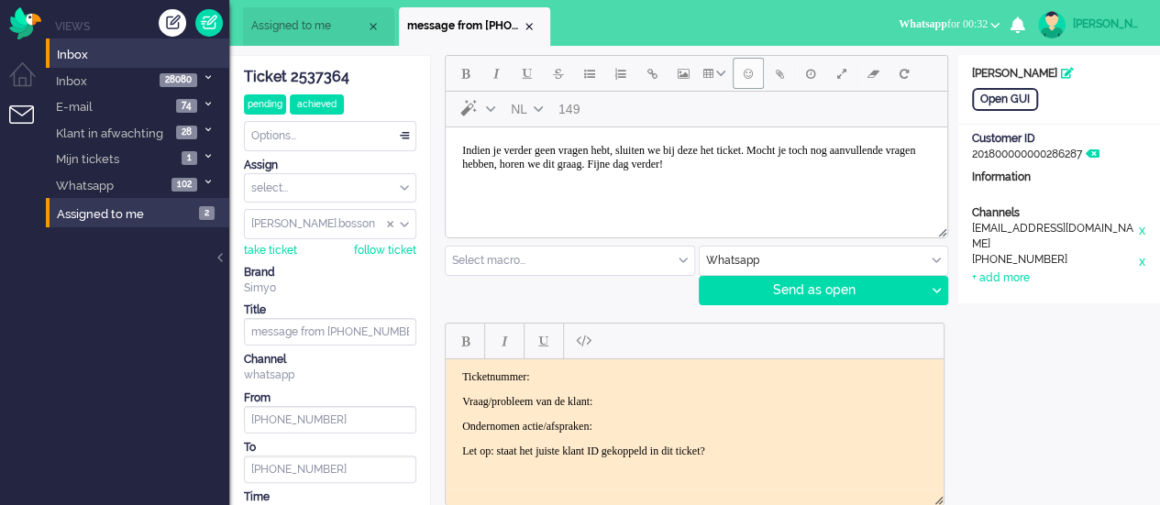
click at [747, 69] on span "Emoticons" at bounding box center [748, 73] width 9 height 15
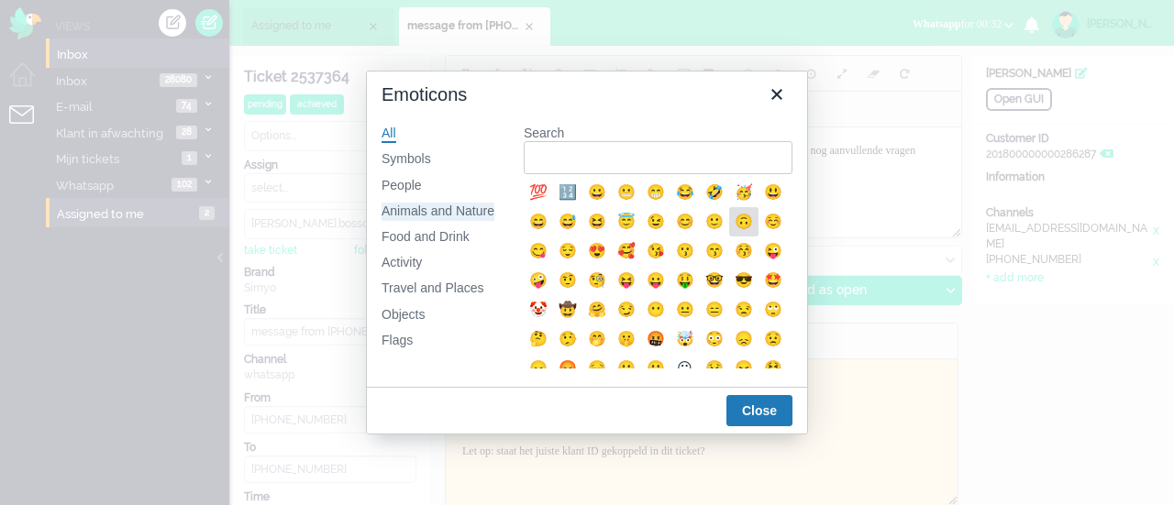
click at [451, 206] on div "Animals and Nature" at bounding box center [437, 212] width 113 height 18
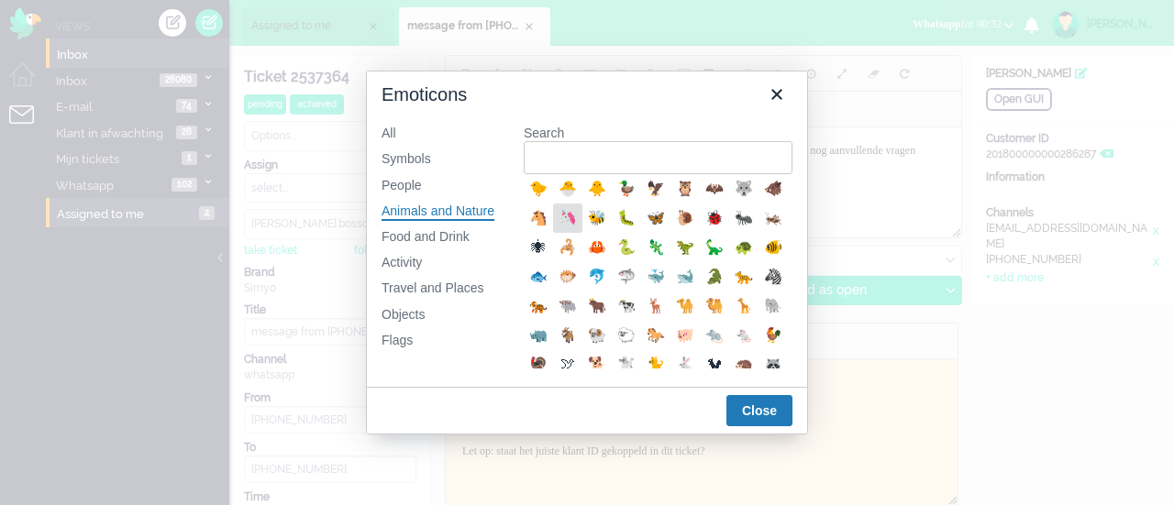
scroll to position [367, 0]
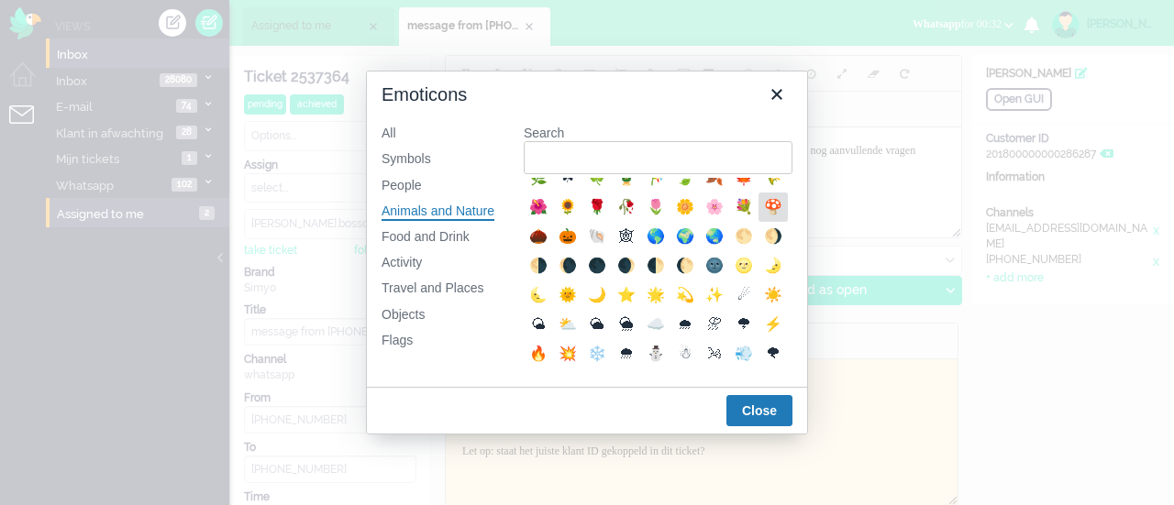
click at [762, 218] on div "🍄" at bounding box center [773, 207] width 22 height 22
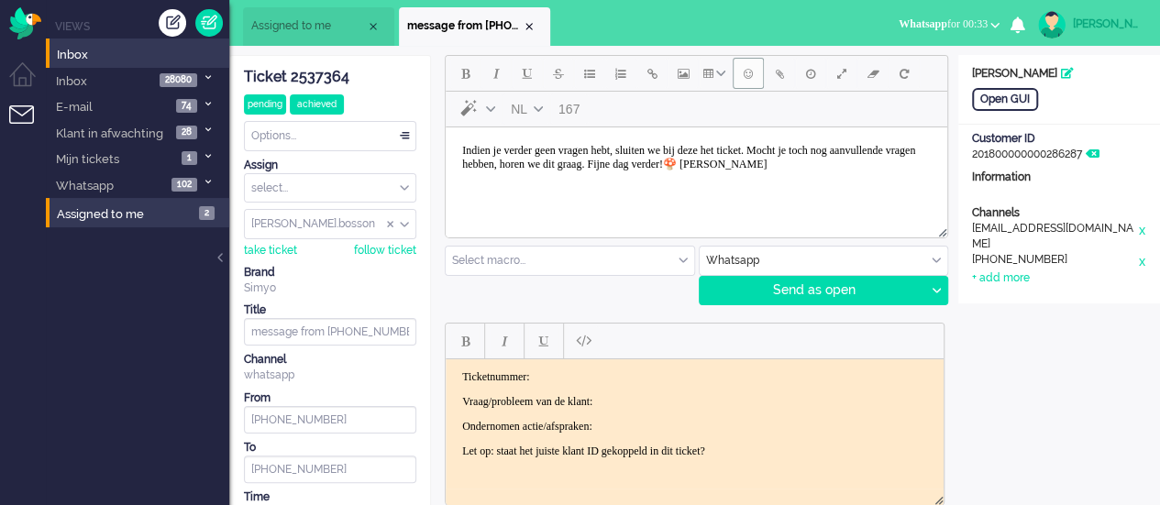
click at [746, 66] on span "Emoticons" at bounding box center [748, 73] width 9 height 15
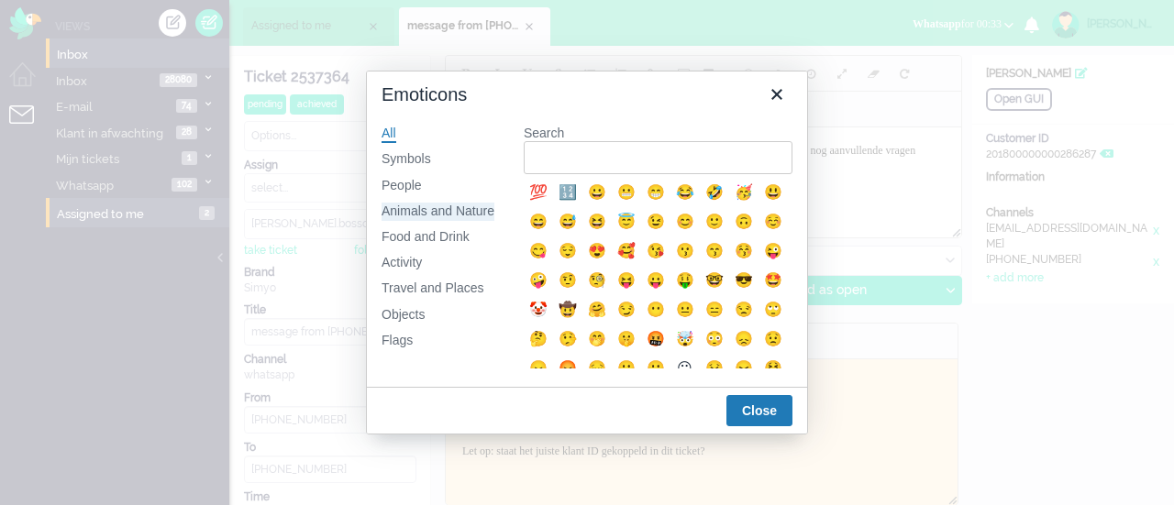
click at [447, 205] on div "Animals and Nature" at bounding box center [437, 212] width 113 height 18
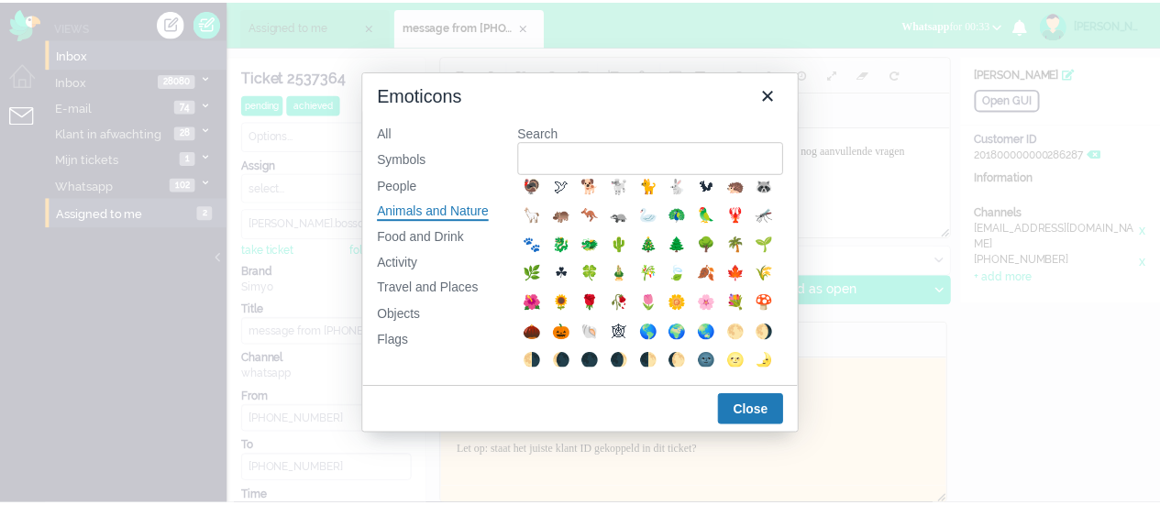
scroll to position [275, 0]
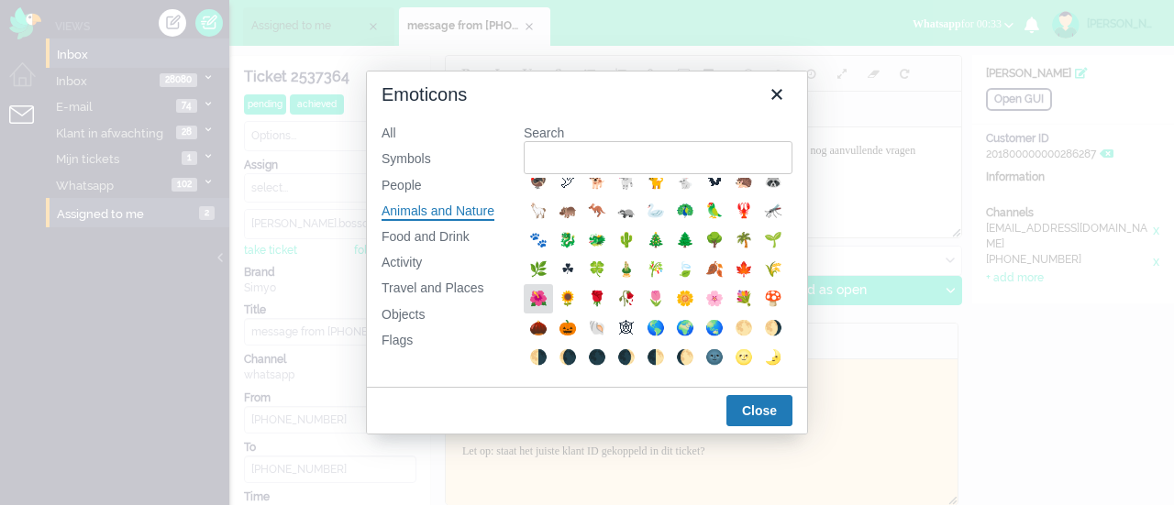
click at [549, 310] on div "🌺" at bounding box center [538, 299] width 22 height 22
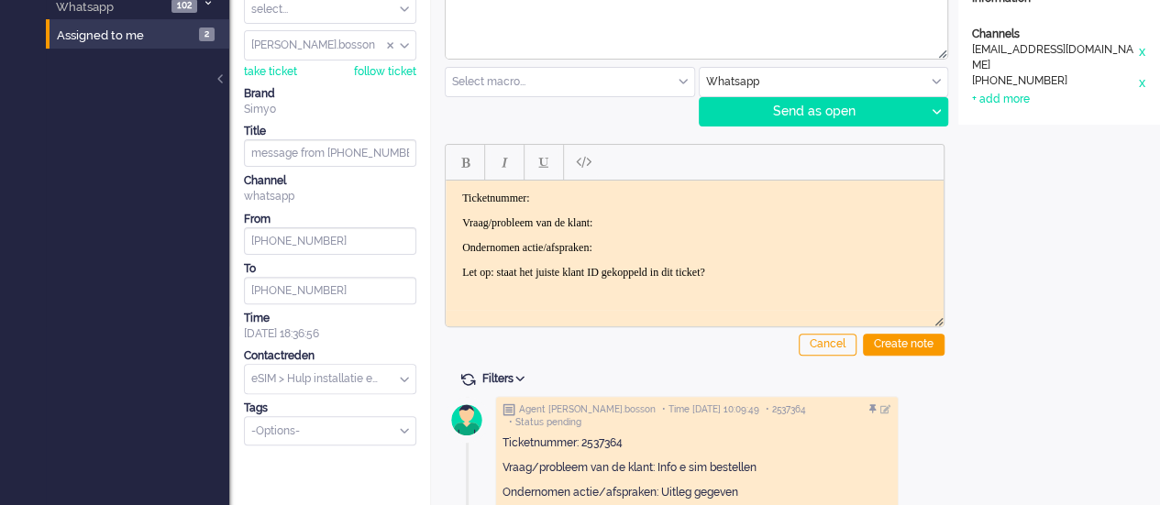
scroll to position [0, 0]
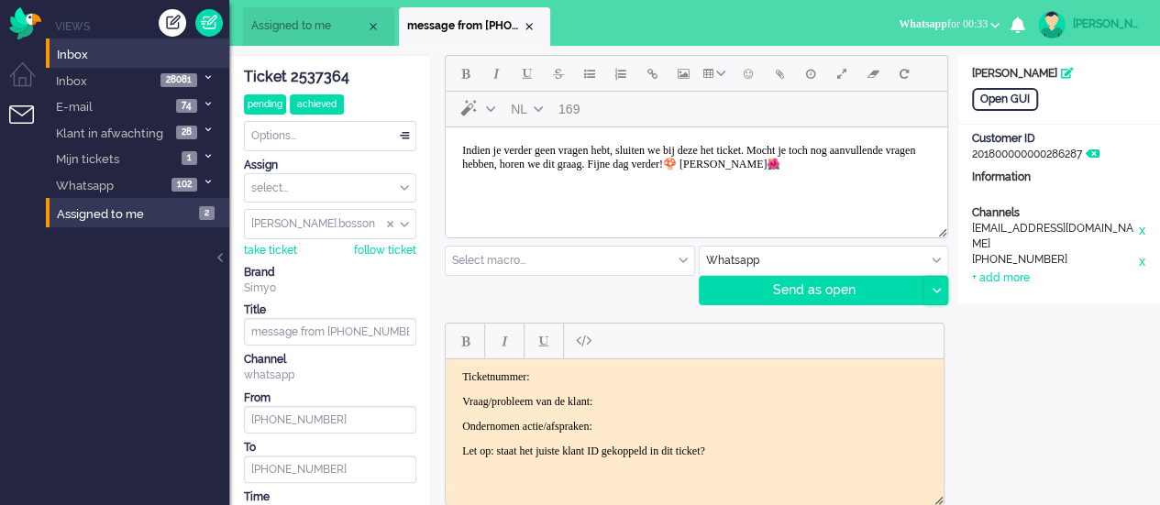
click at [940, 283] on div at bounding box center [935, 291] width 23 height 28
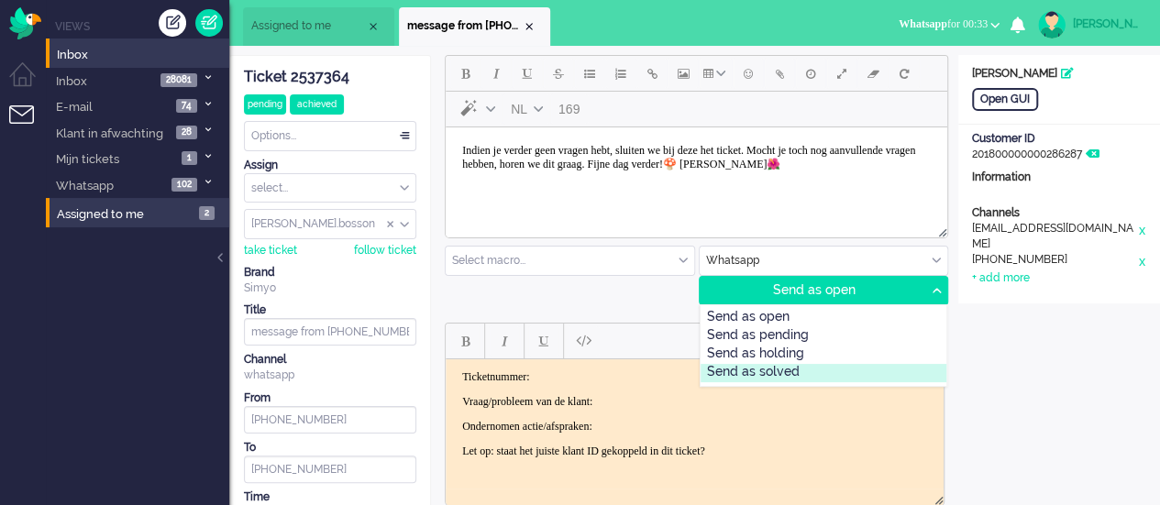
click at [829, 367] on div "Send as solved" at bounding box center [823, 373] width 247 height 18
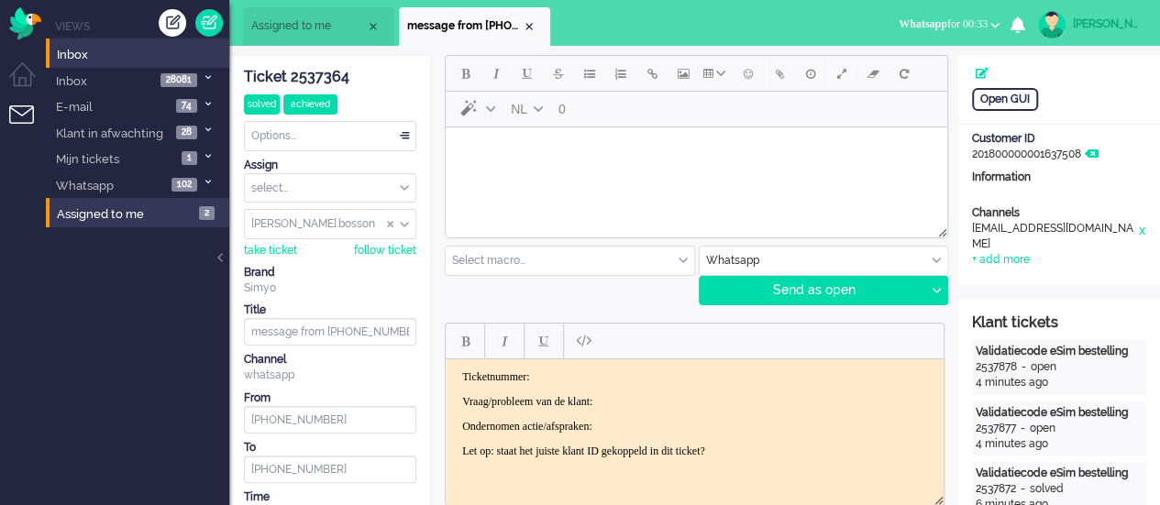
click at [532, 27] on div "Close tab" at bounding box center [529, 26] width 15 height 15
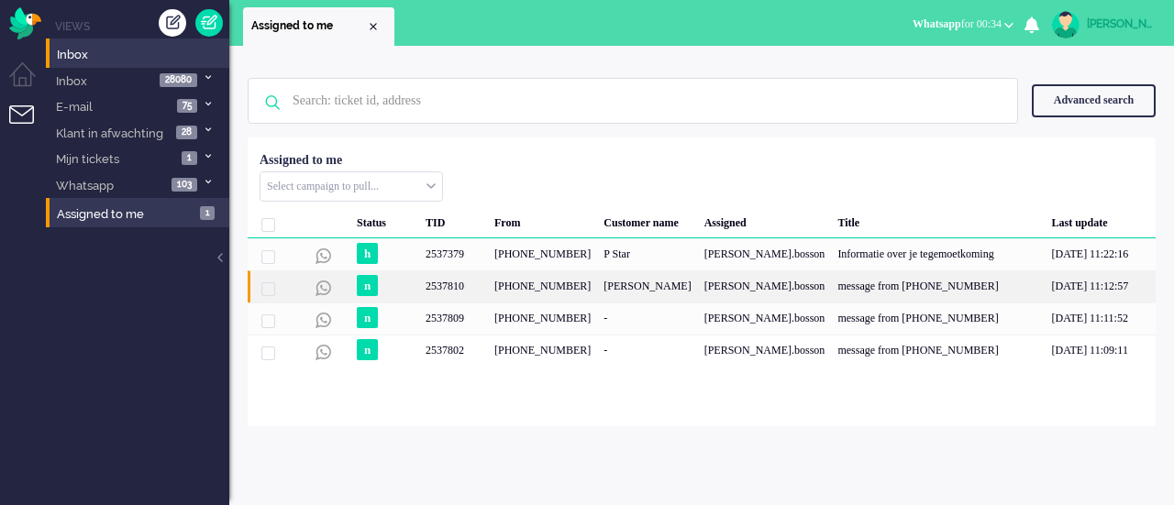
click at [500, 281] on div "[PHONE_NUMBER]" at bounding box center [542, 286] width 109 height 32
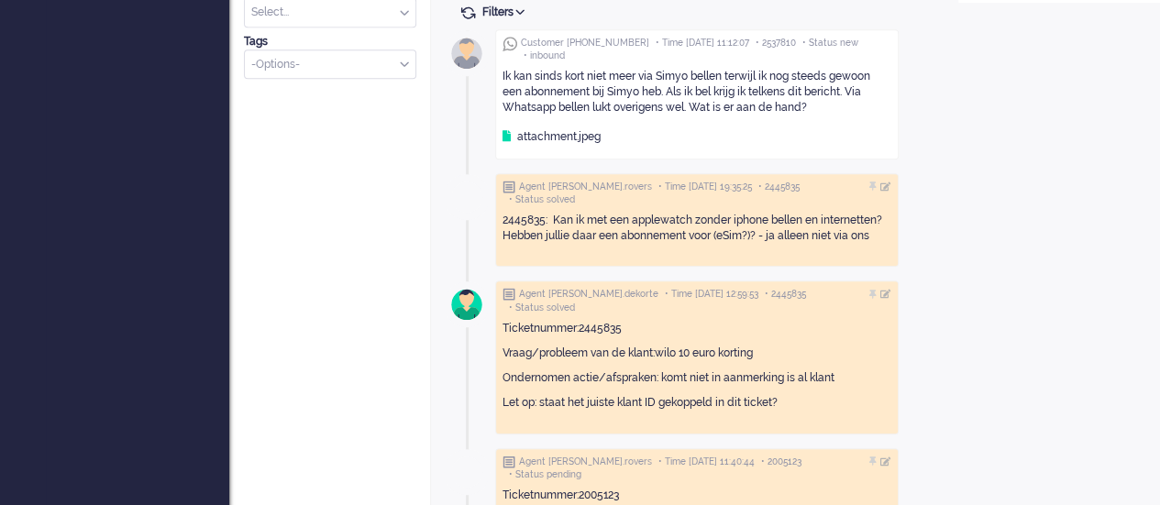
scroll to position [454, 0]
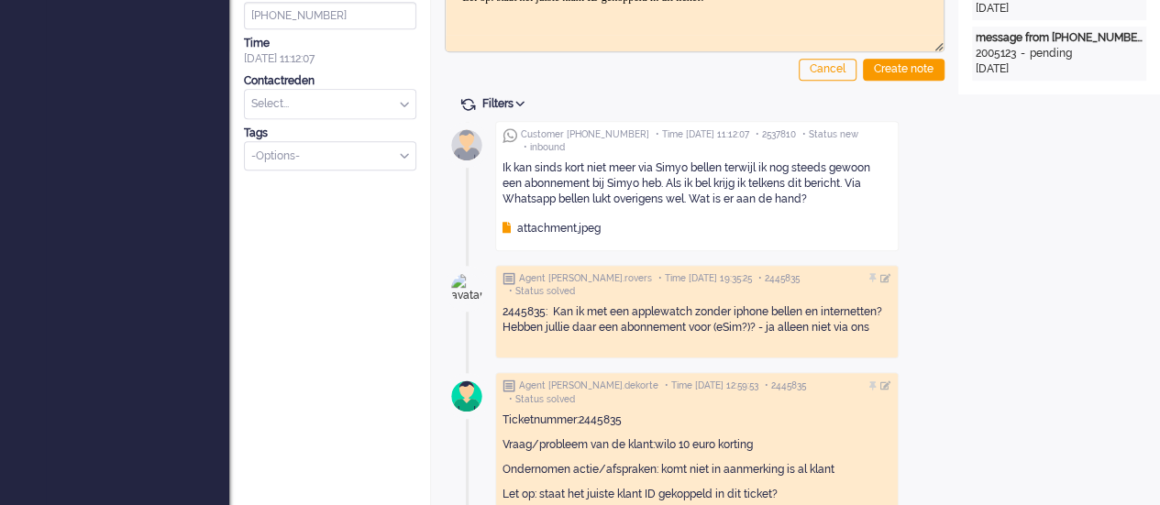
click at [548, 230] on div "attachment.jpeg" at bounding box center [551, 229] width 98 height 16
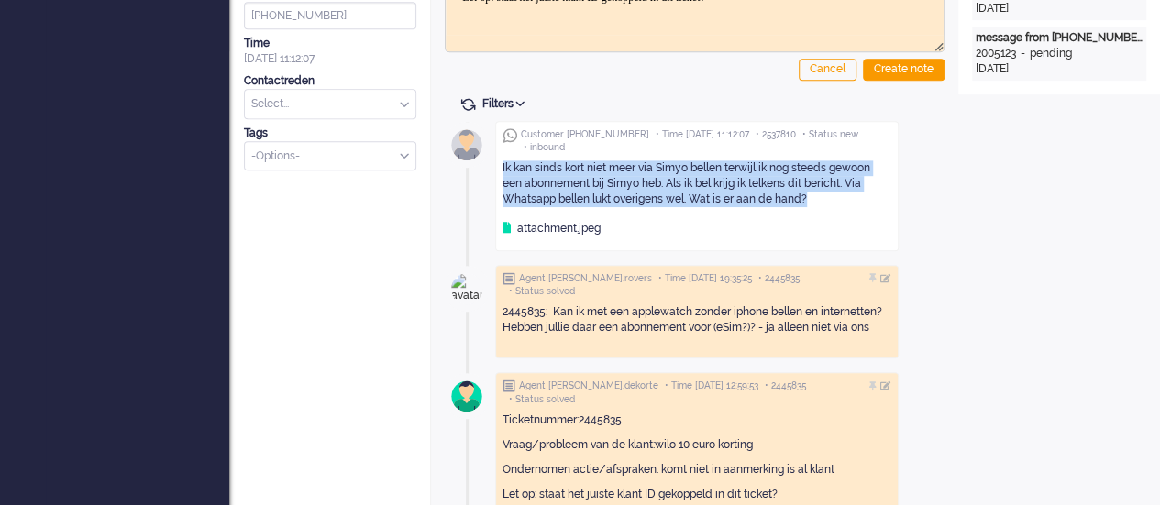
drag, startPoint x: 501, startPoint y: 165, endPoint x: 790, endPoint y: 206, distance: 292.6
click at [790, 206] on div "Customer +31611052151 • Time 2025-09-25 11:12:07 • 2537810 • Status new • inbou…" at bounding box center [696, 186] width 403 height 130
copy div "Ik kan sinds kort niet meer via Simyo bellen terwijl ik nog steeds gewoon een a…"
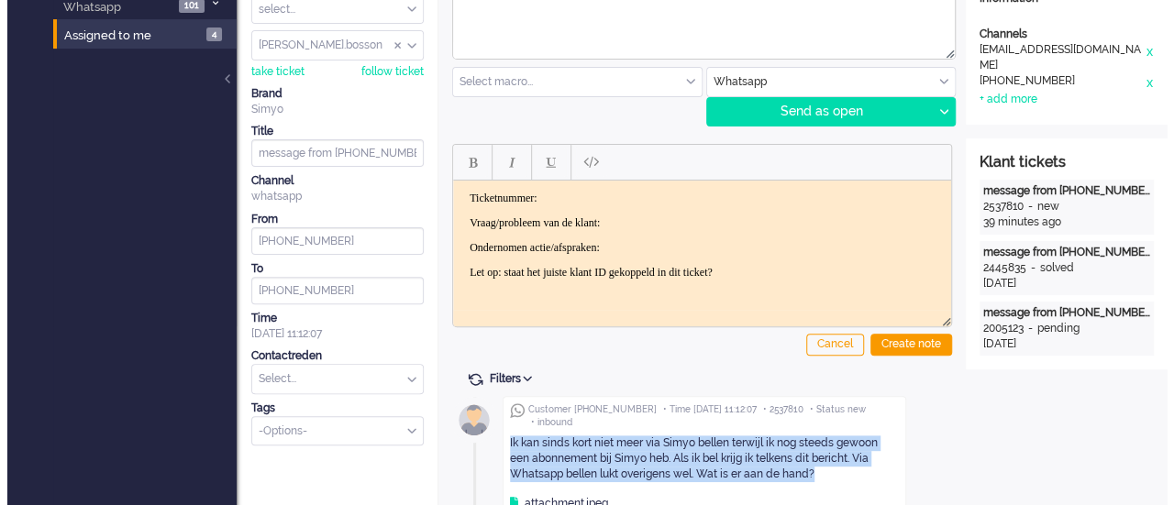
scroll to position [0, 0]
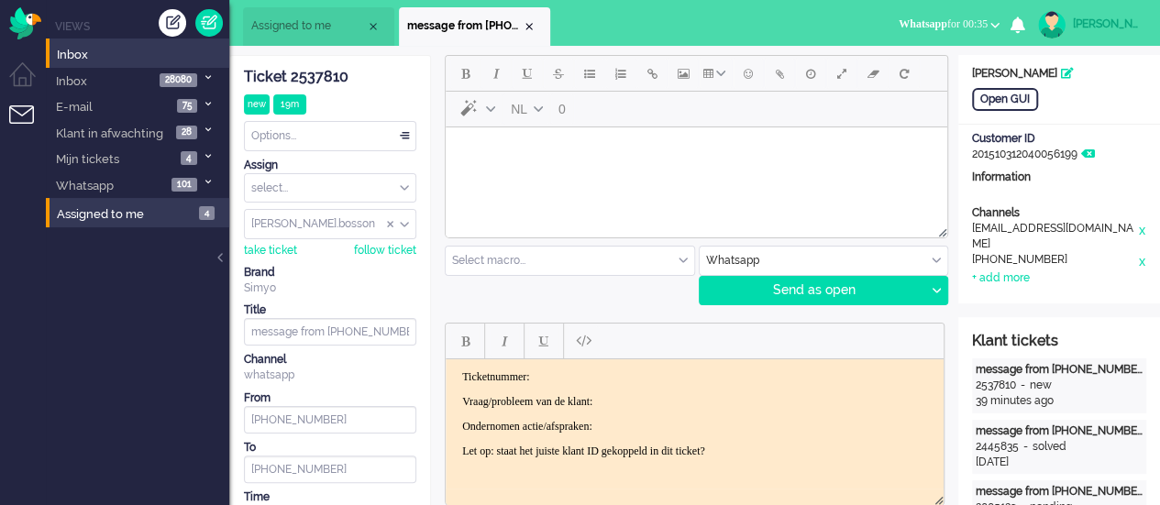
click at [514, 152] on body "Rich Text Area. Press ALT-0 for help." at bounding box center [696, 151] width 487 height 32
click at [749, 69] on span "Emoticons" at bounding box center [748, 73] width 9 height 15
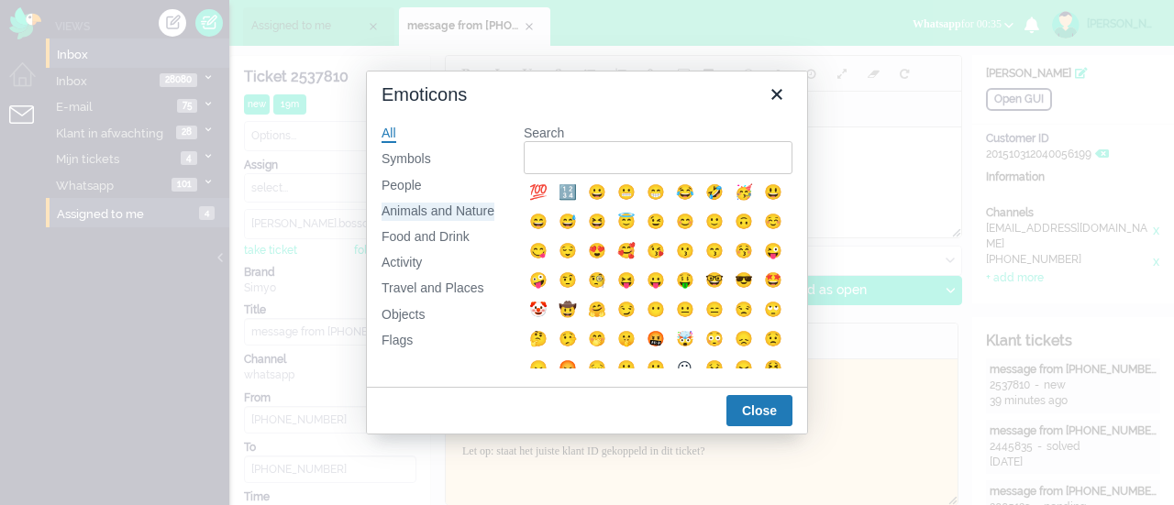
click at [407, 214] on div "Animals and Nature" at bounding box center [437, 212] width 113 height 18
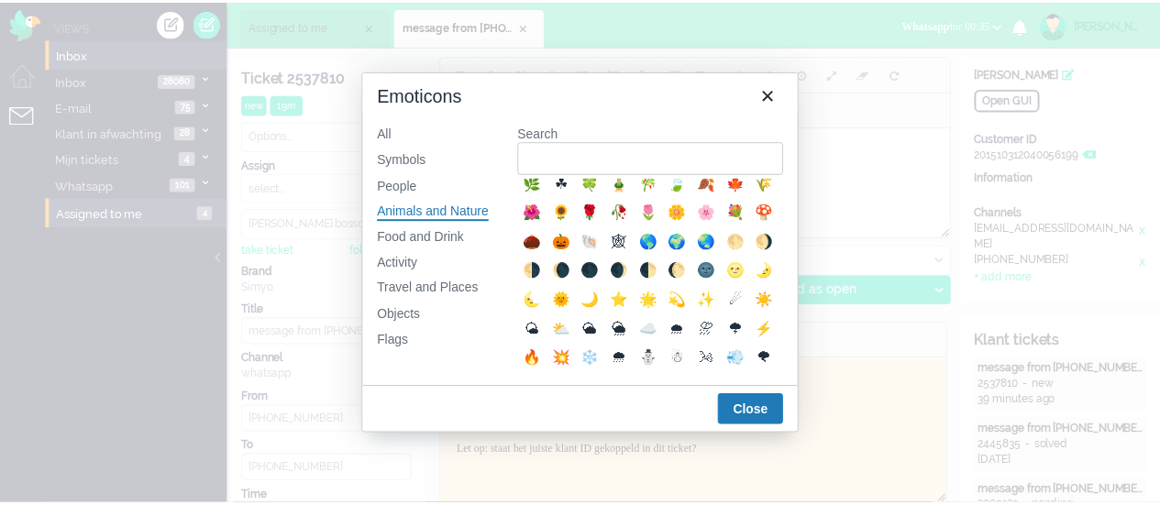
scroll to position [367, 0]
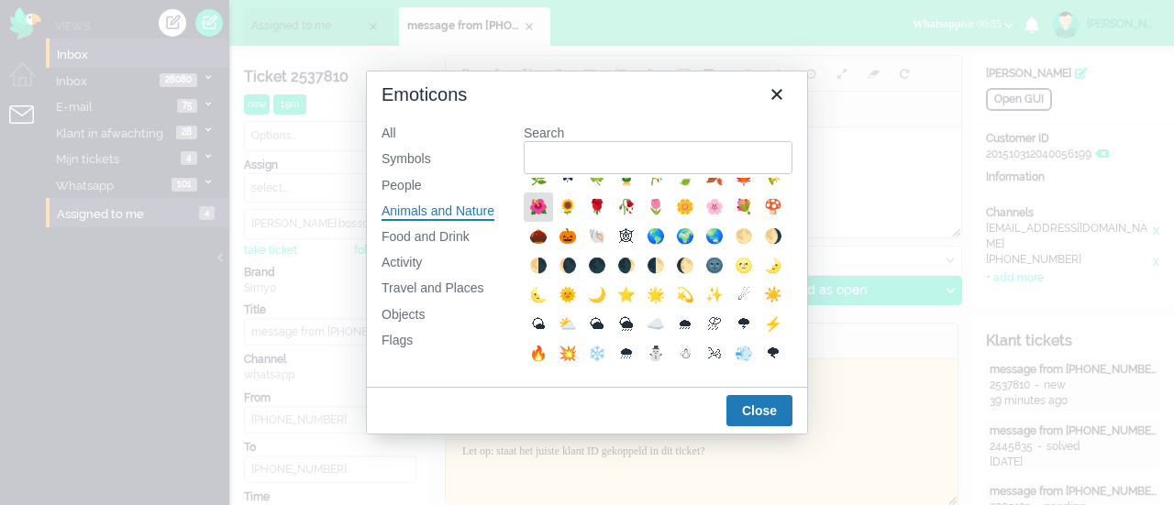
click at [549, 218] on div "🌺" at bounding box center [538, 207] width 22 height 22
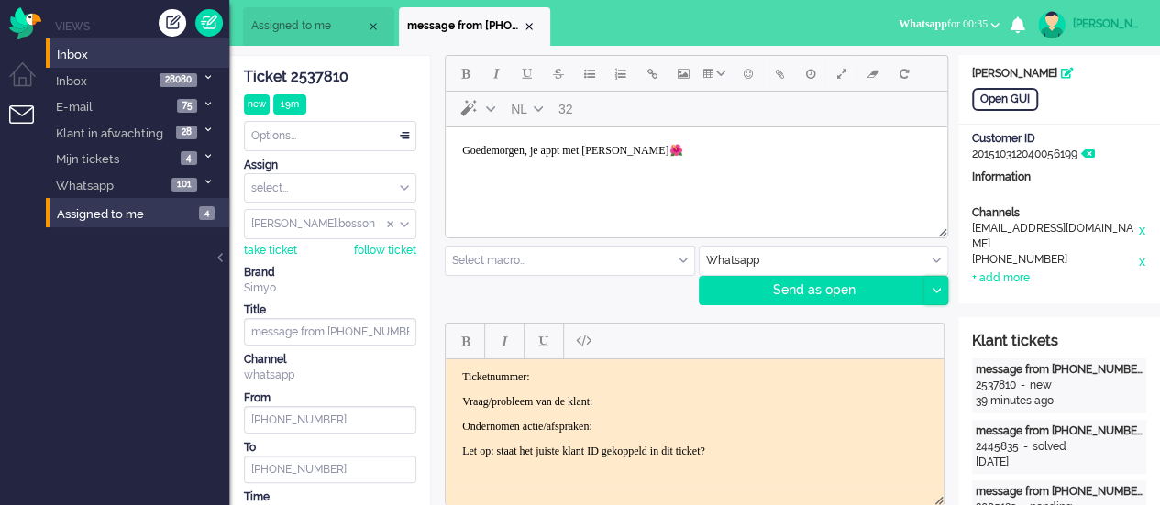
click at [937, 283] on div at bounding box center [935, 291] width 23 height 28
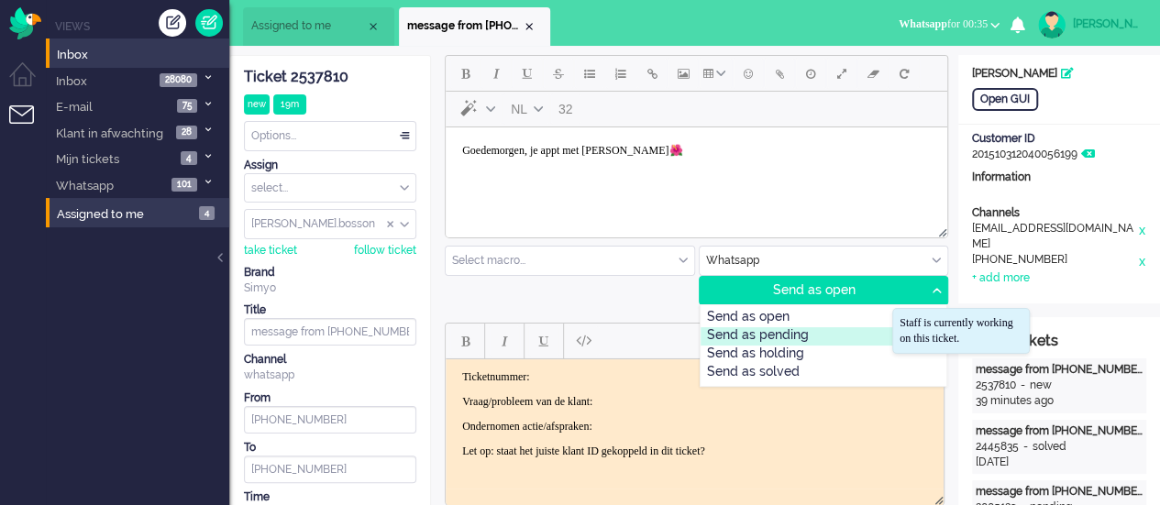
click at [875, 335] on div "Send as pending" at bounding box center [823, 336] width 247 height 18
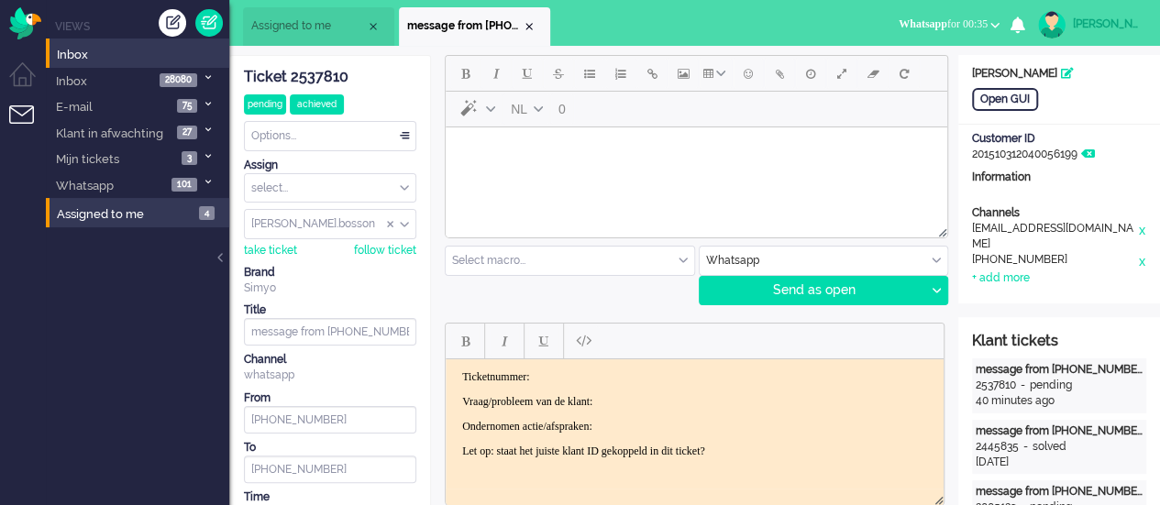
click at [483, 146] on body "Rich Text Area. Press ALT-0 for help." at bounding box center [696, 151] width 487 height 32
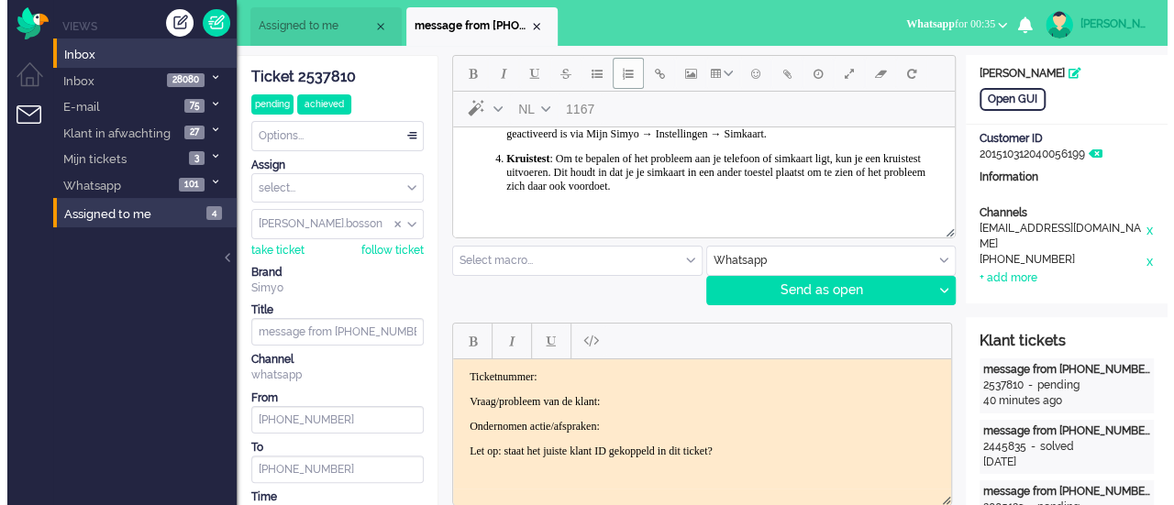
scroll to position [233, 0]
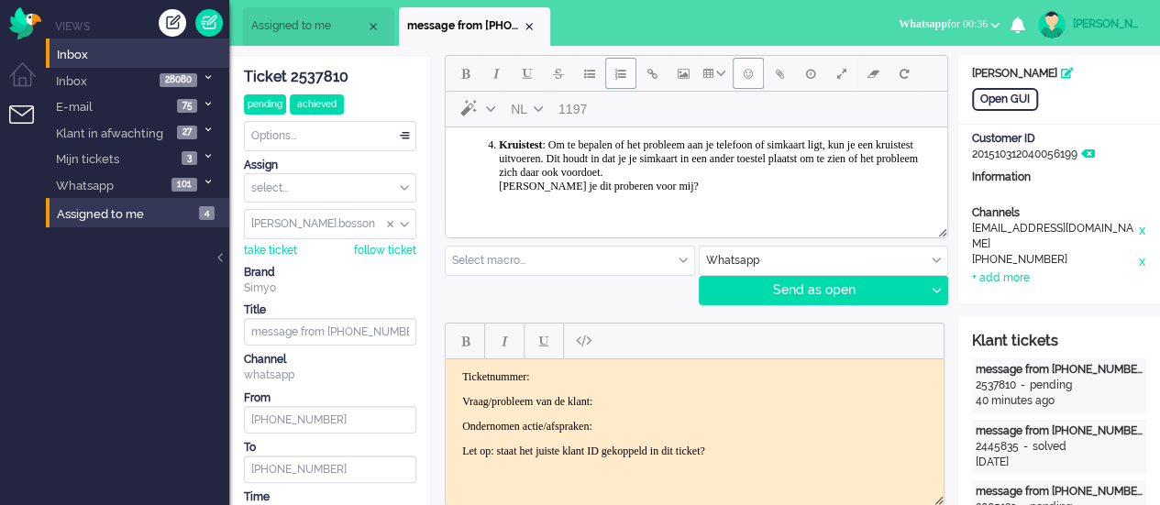
click at [746, 77] on span "Emoticons" at bounding box center [748, 73] width 9 height 15
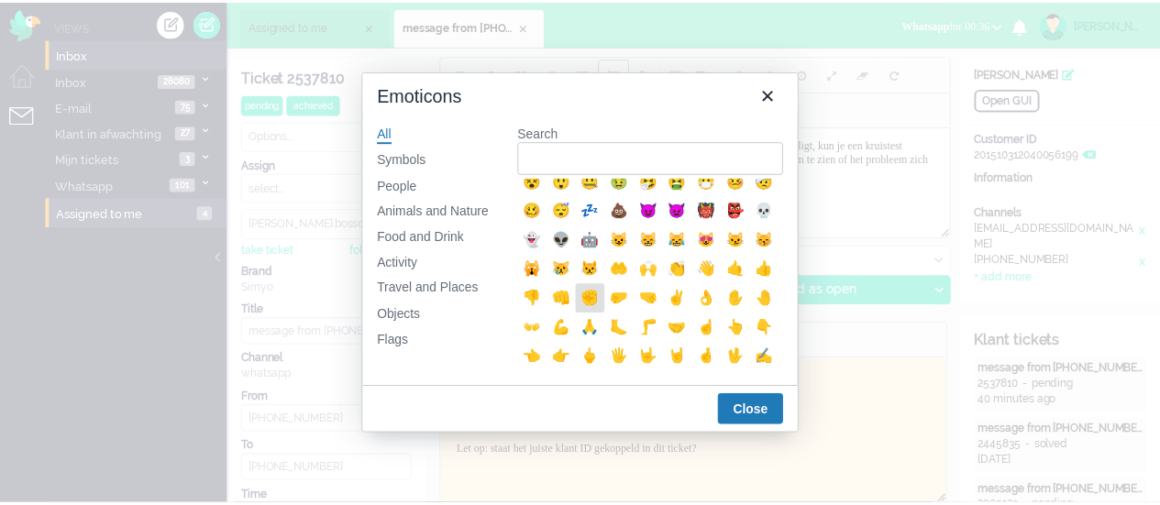
scroll to position [279, 0]
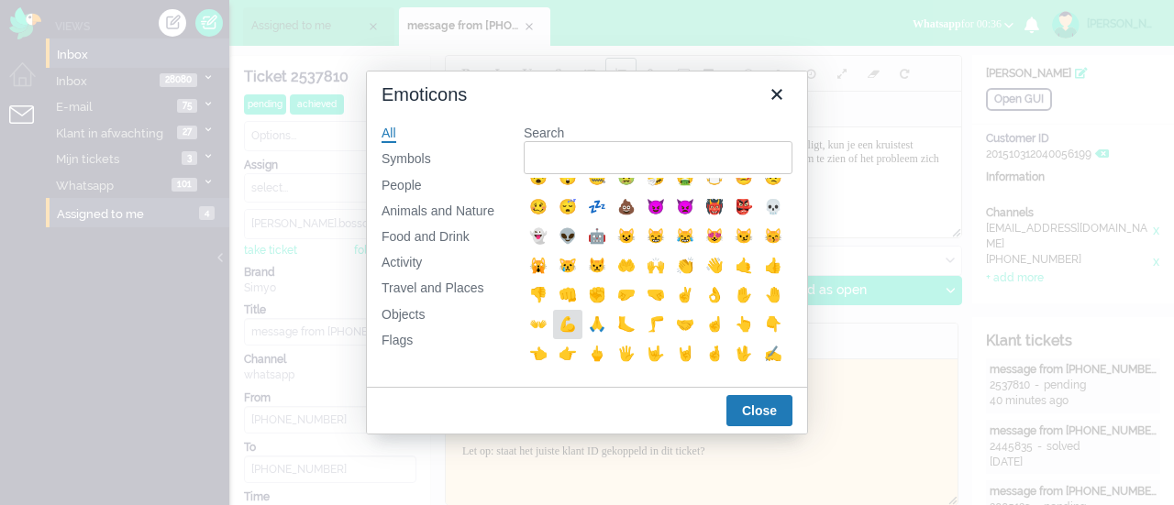
click at [579, 336] on div "💪" at bounding box center [568, 325] width 22 height 22
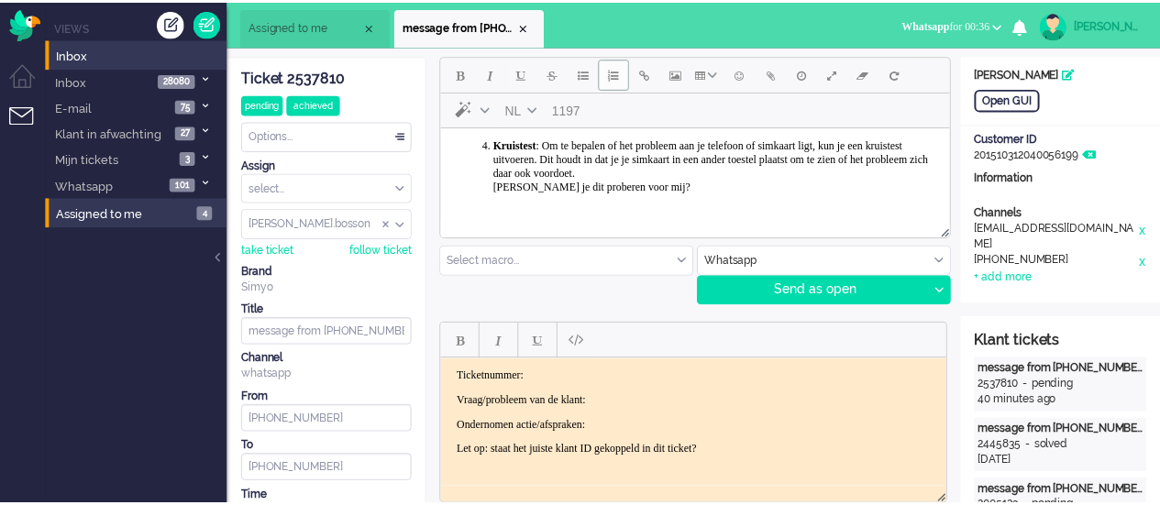
scroll to position [234, 0]
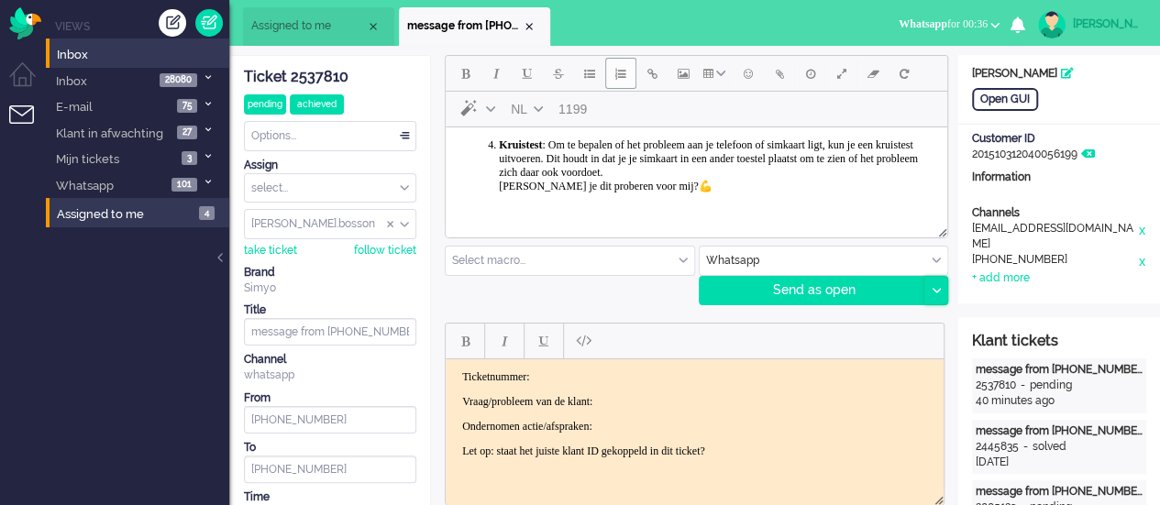
click at [939, 281] on div at bounding box center [935, 291] width 23 height 28
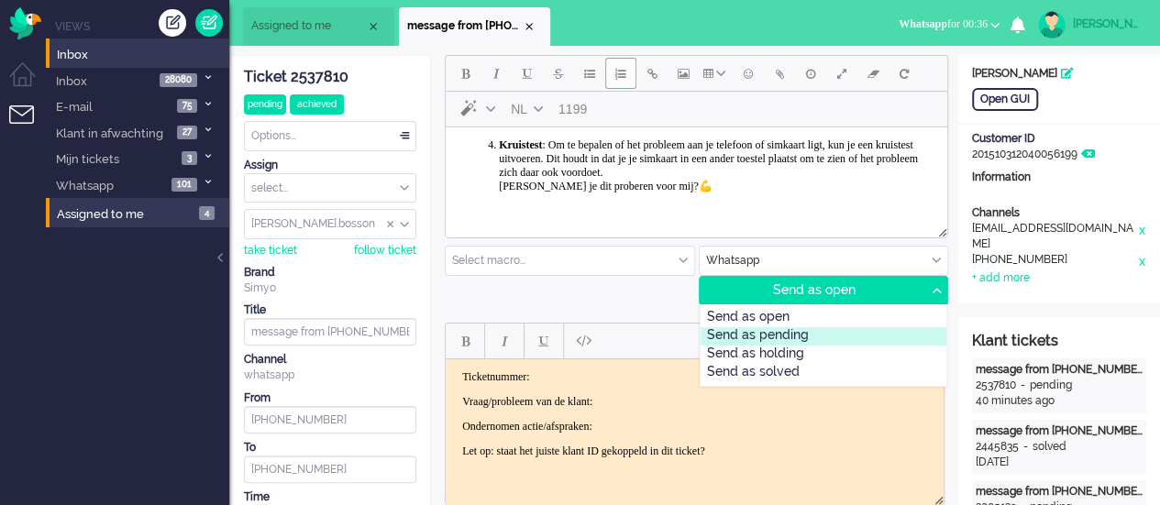
click at [839, 335] on div "Send as pending" at bounding box center [823, 336] width 247 height 18
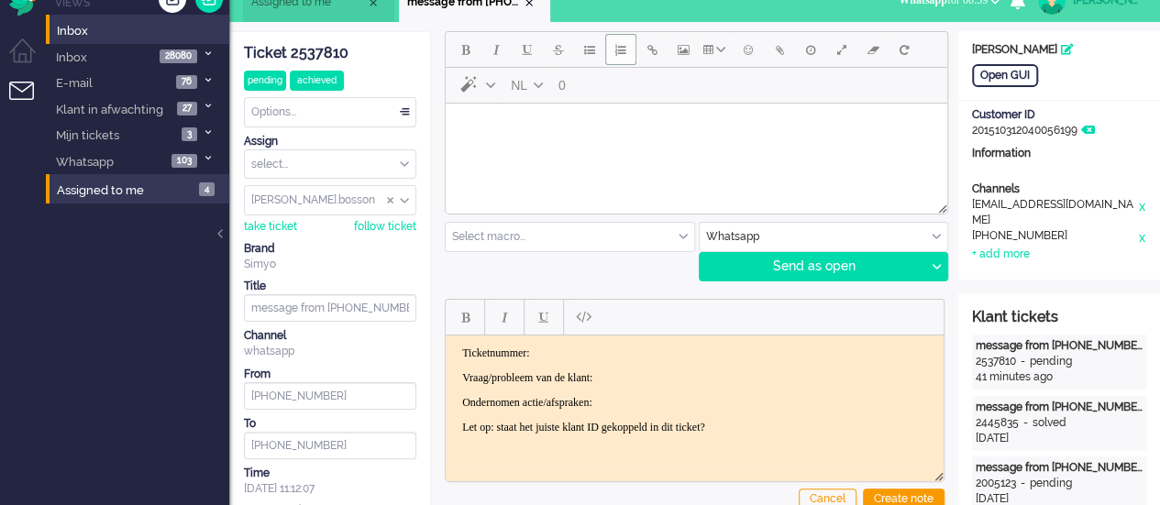
scroll to position [0, 0]
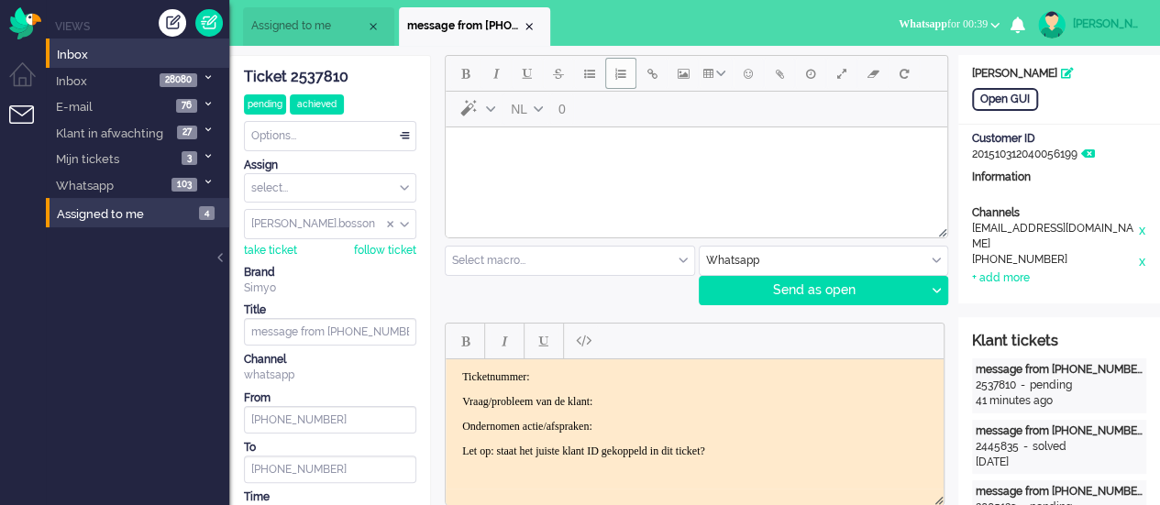
click at [297, 16] on li "Assigned to me" at bounding box center [318, 26] width 151 height 39
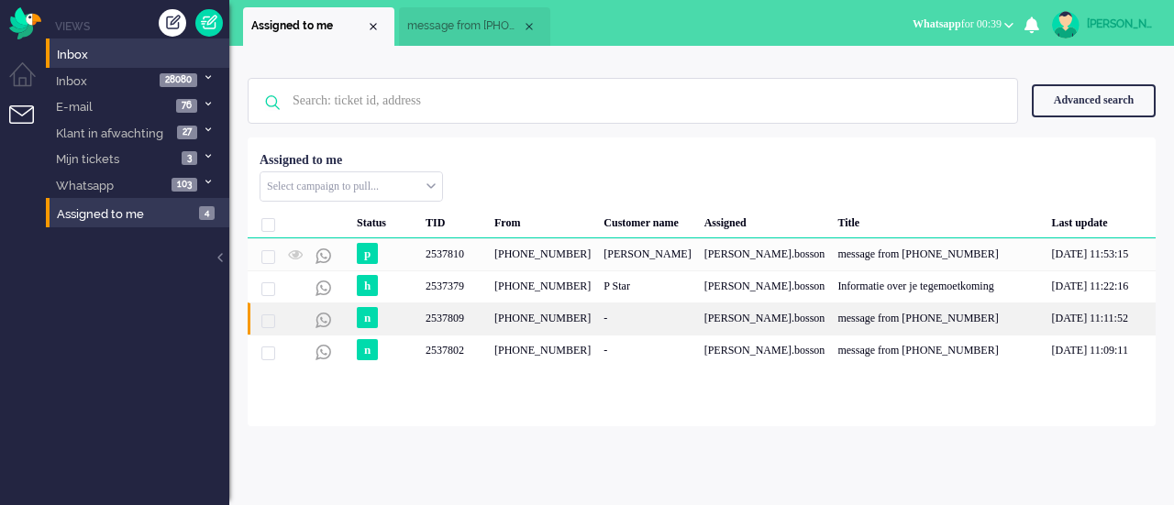
click at [523, 314] on div "+31657794412" at bounding box center [542, 319] width 109 height 32
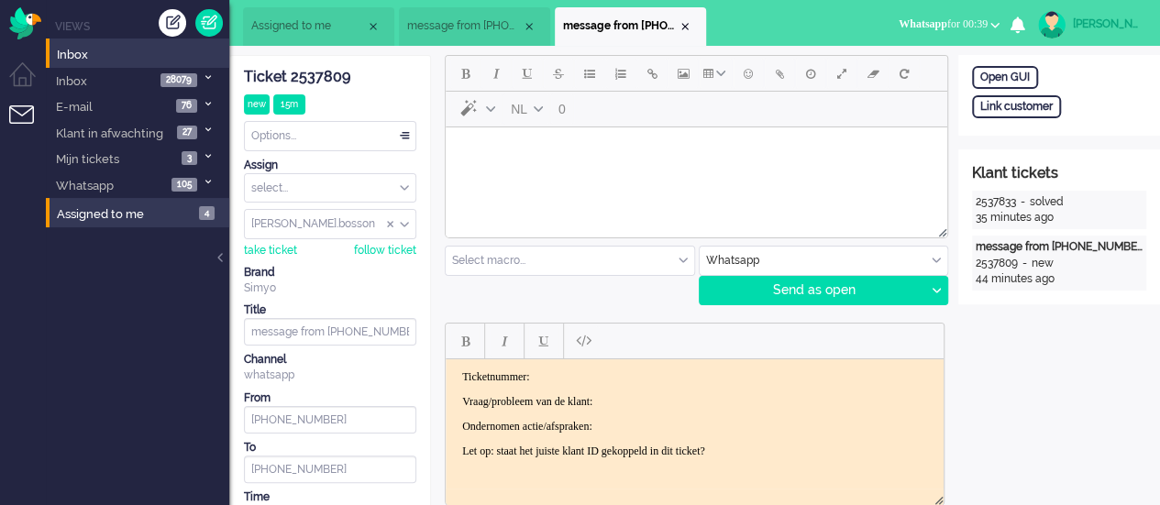
click at [555, 174] on html at bounding box center [696, 150] width 501 height 47
click at [739, 79] on button "Emoticons" at bounding box center [748, 73] width 31 height 31
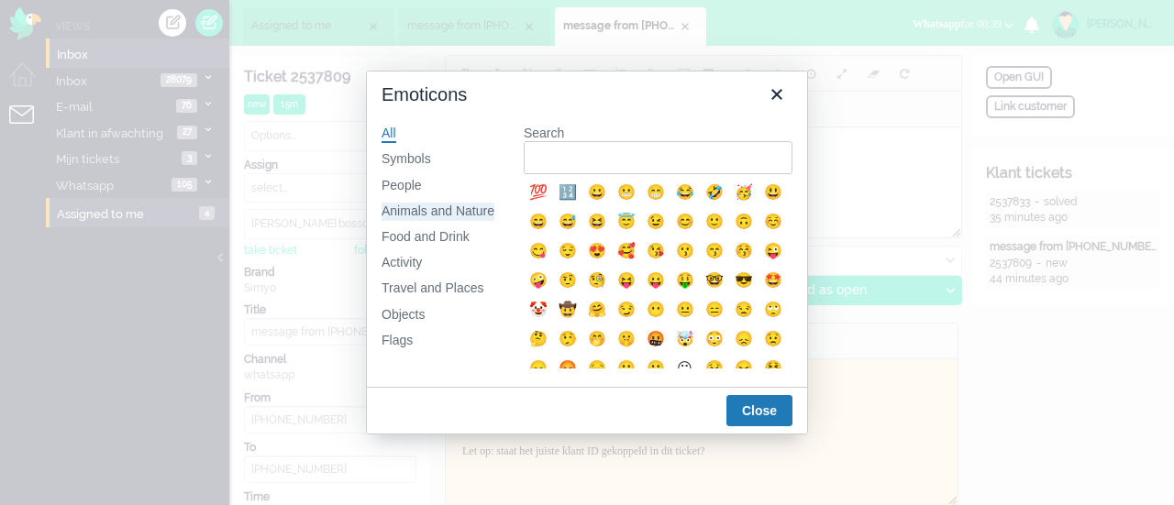
click at [399, 207] on div "Animals and Nature" at bounding box center [437, 212] width 113 height 18
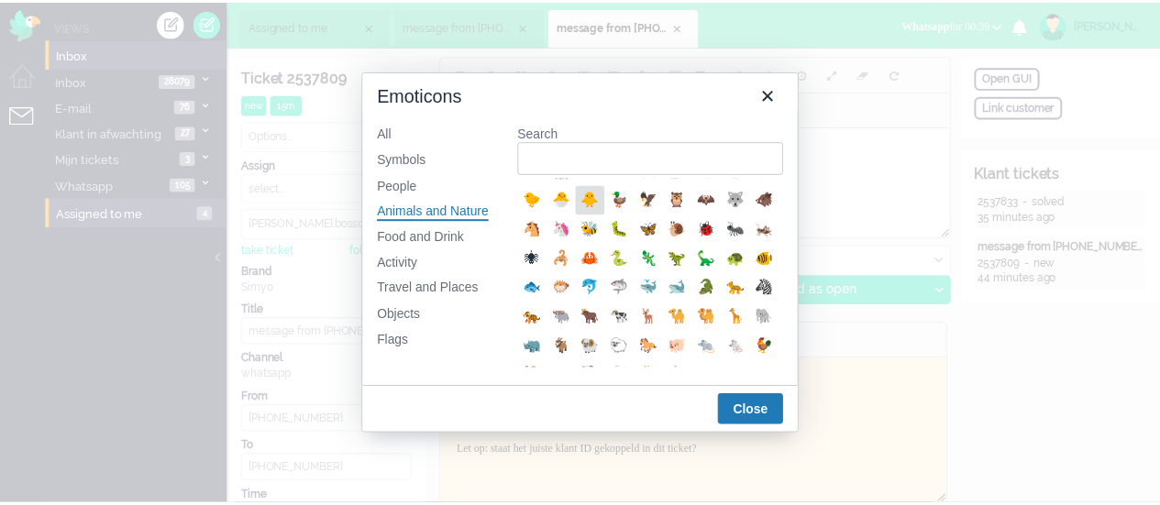
scroll to position [367, 0]
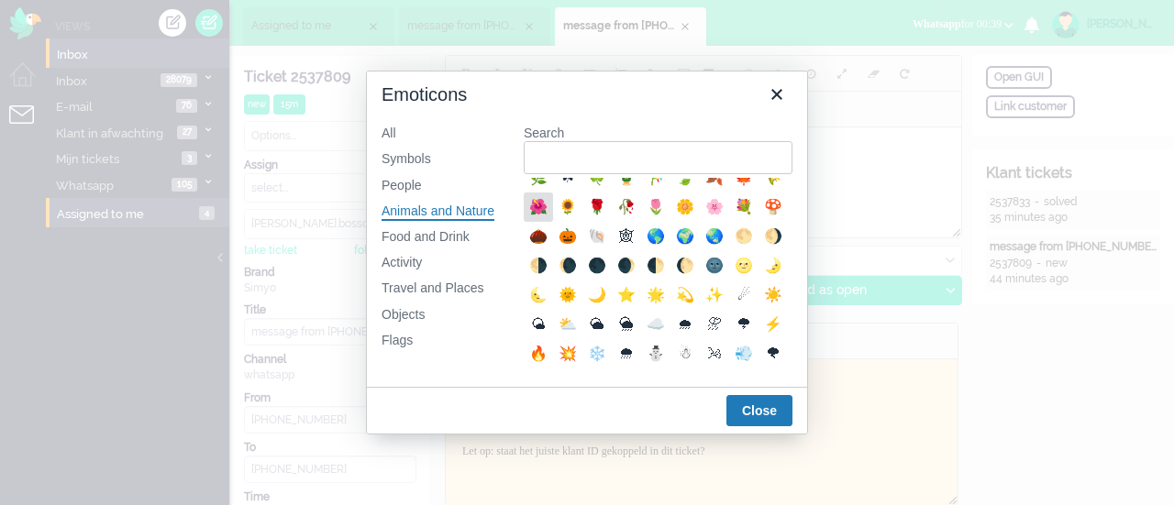
click at [549, 218] on div "🌺" at bounding box center [538, 207] width 22 height 22
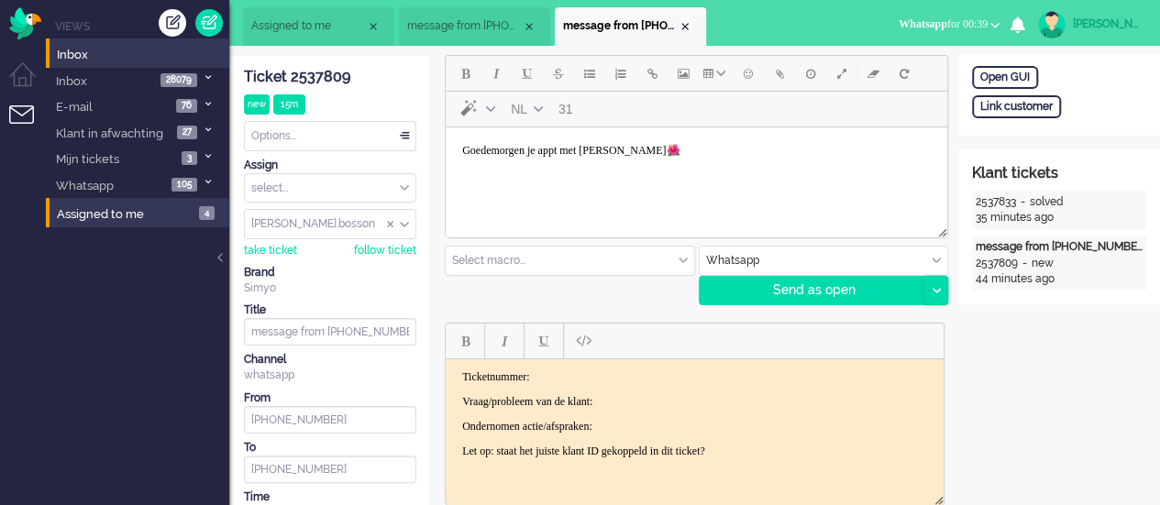
click at [941, 287] on div at bounding box center [935, 291] width 23 height 28
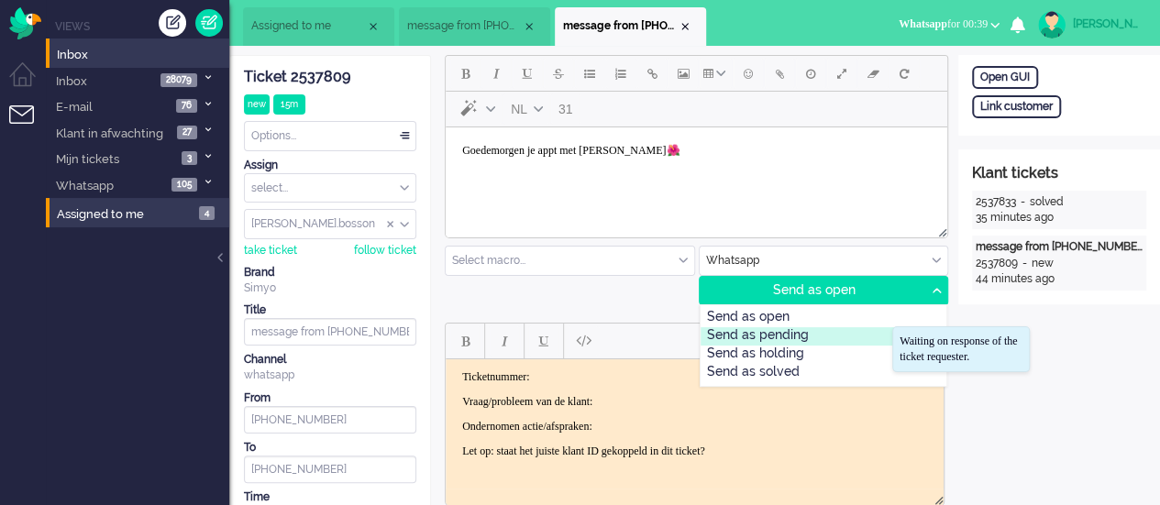
click at [792, 329] on div "Send as pending" at bounding box center [823, 336] width 247 height 18
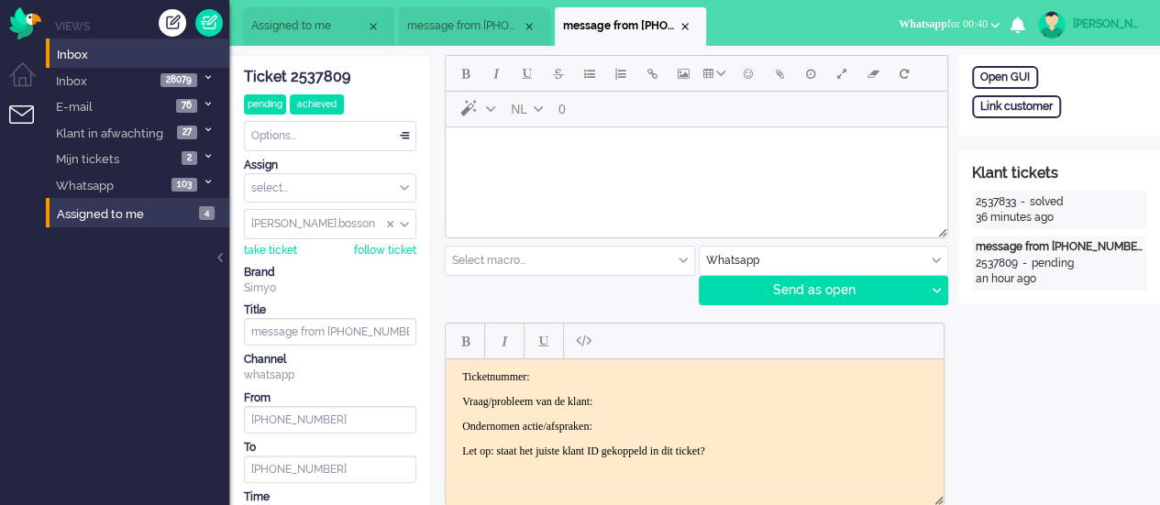
click at [563, 174] on html at bounding box center [696, 150] width 501 height 47
click at [932, 288] on icon at bounding box center [935, 291] width 9 height 6
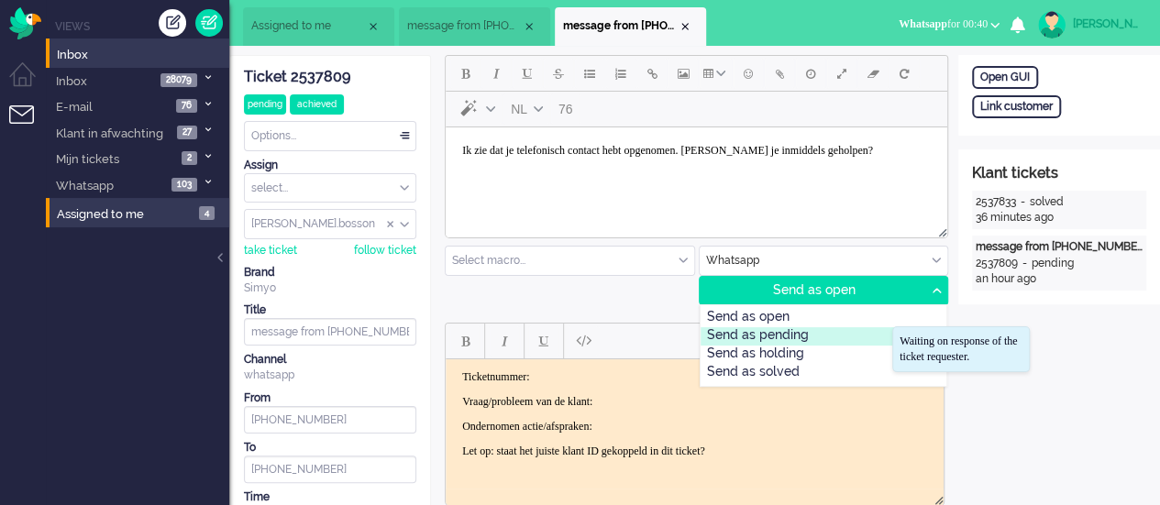
click at [871, 337] on div "Send as pending" at bounding box center [823, 336] width 247 height 18
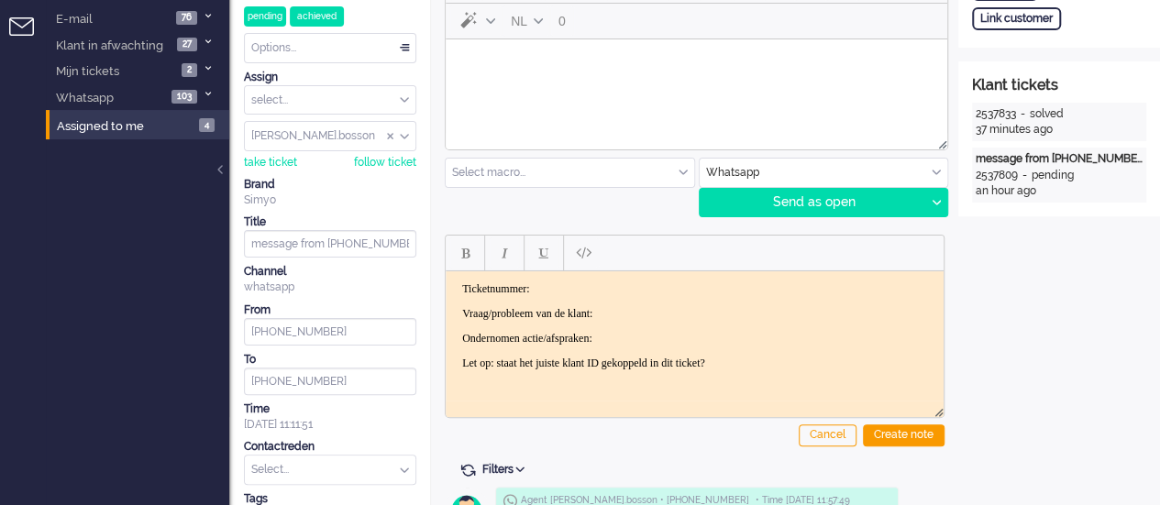
scroll to position [0, 0]
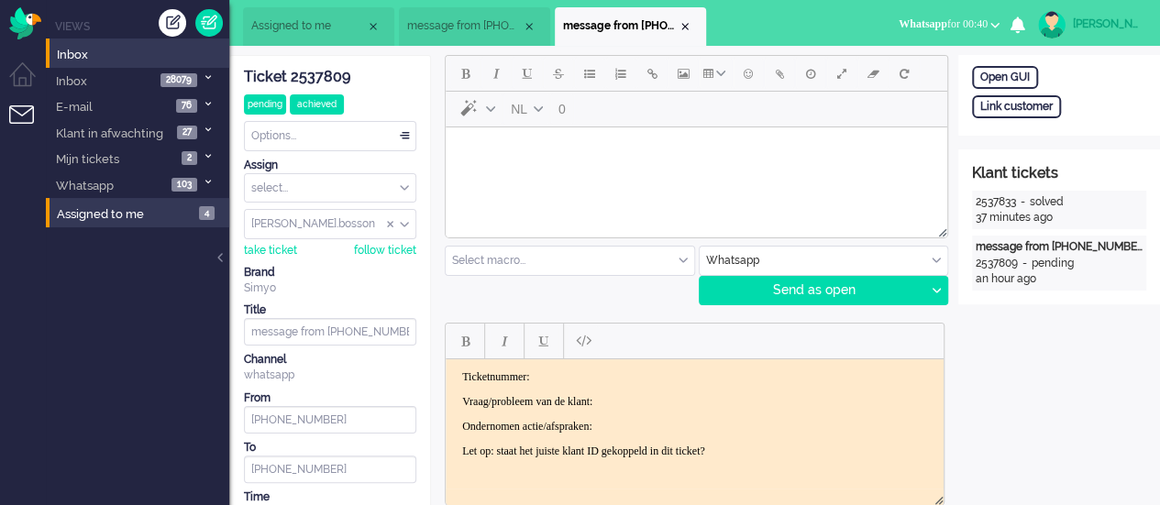
click at [330, 36] on li "Assigned to me" at bounding box center [318, 26] width 151 height 39
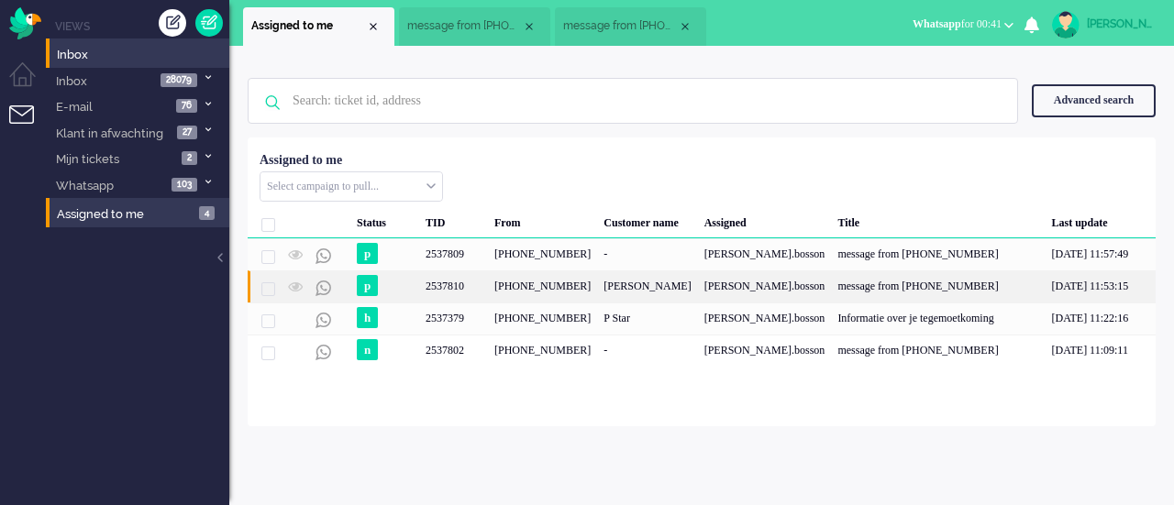
click at [548, 275] on div "[PHONE_NUMBER]" at bounding box center [542, 286] width 109 height 32
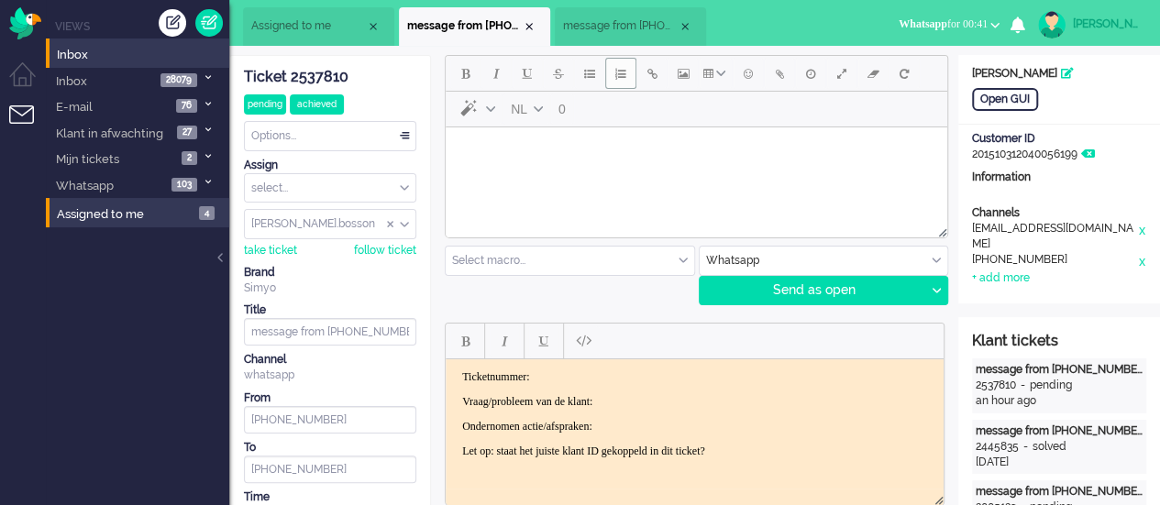
click at [323, 23] on span "Assigned to me" at bounding box center [308, 26] width 115 height 16
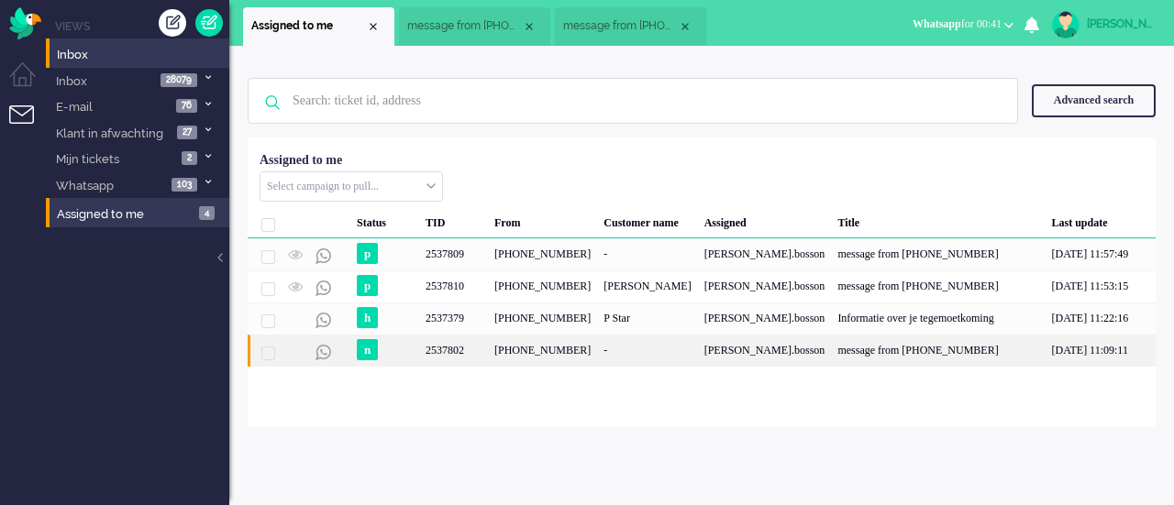
click at [557, 344] on div "+393348205910" at bounding box center [542, 351] width 109 height 32
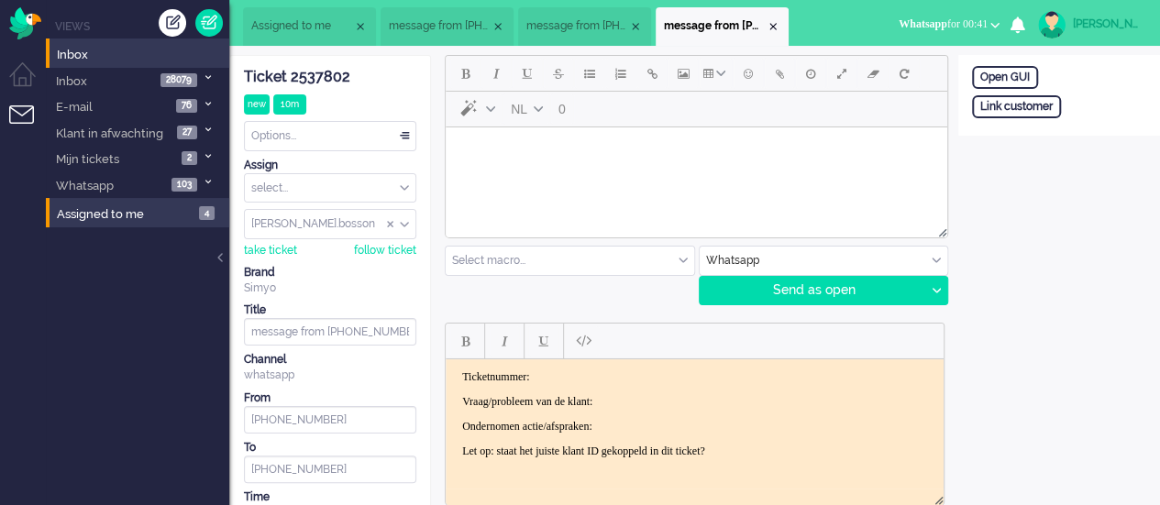
click at [508, 162] on body "Rich Text Area. Press ALT-0 for help." at bounding box center [696, 151] width 487 height 32
drag, startPoint x: 628, startPoint y: 150, endPoint x: 595, endPoint y: 149, distance: 33.0
click at [595, 149] on span "Hi, you’re chatting with Rabia. I’d be happy to assist you further." at bounding box center [636, 150] width 349 height 13
click at [757, 66] on button "Emoticons" at bounding box center [748, 73] width 31 height 31
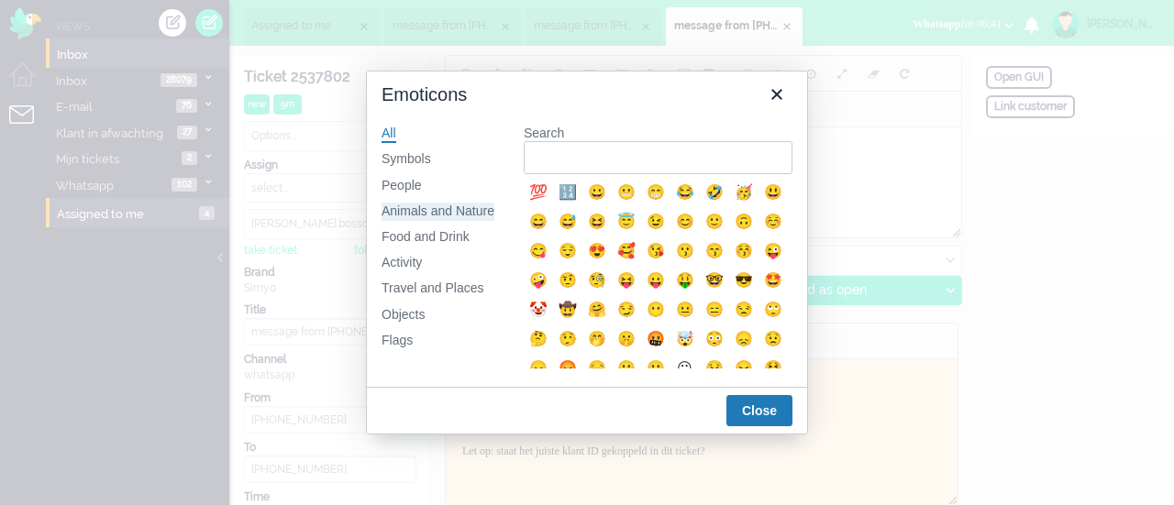
click at [455, 215] on div "Animals and Nature" at bounding box center [437, 212] width 113 height 18
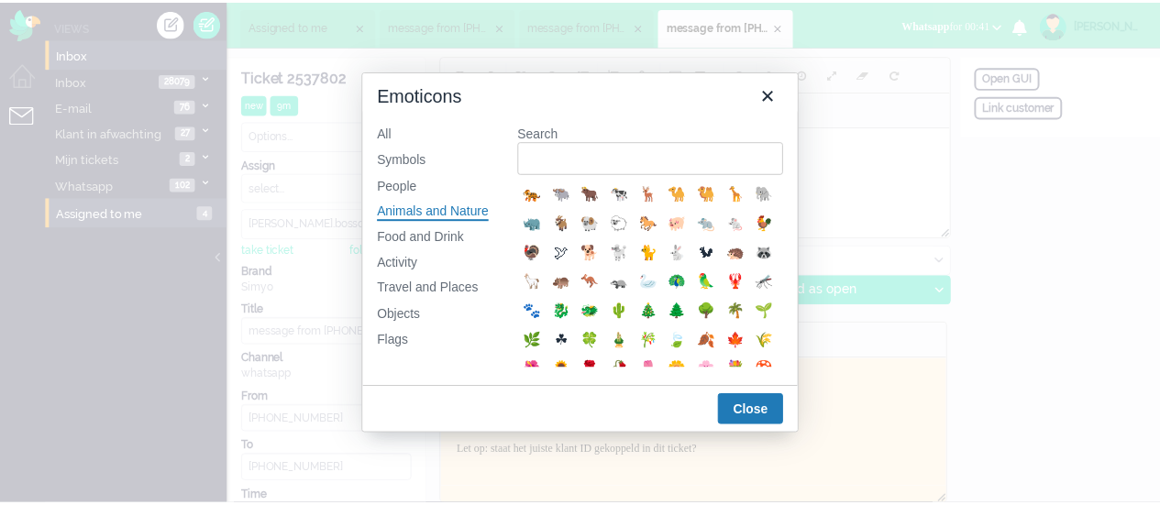
scroll to position [275, 0]
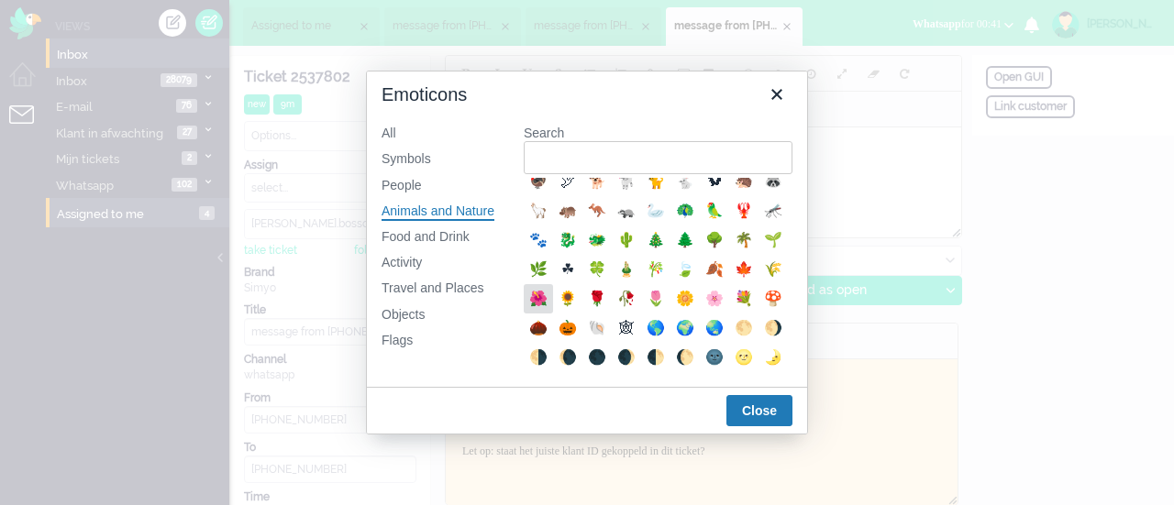
click at [549, 310] on div "🌺" at bounding box center [538, 299] width 22 height 22
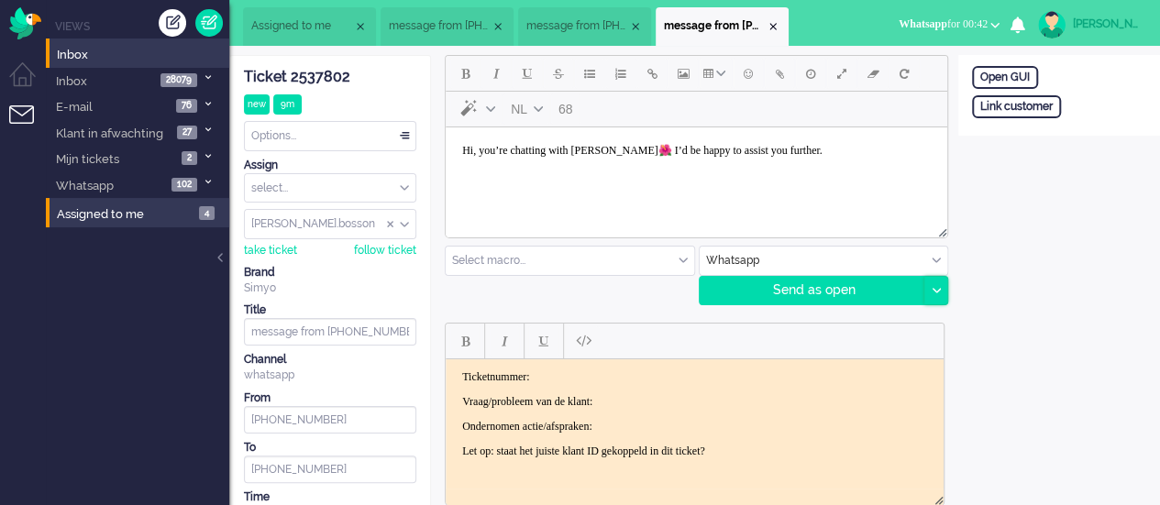
click at [944, 286] on div at bounding box center [935, 291] width 23 height 28
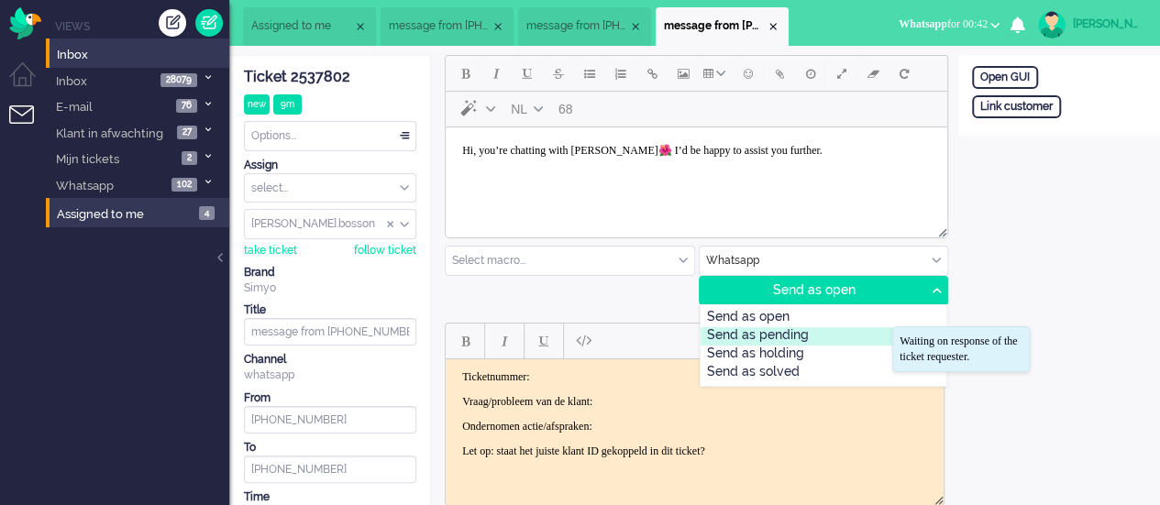
click at [824, 334] on div "Send as pending" at bounding box center [823, 336] width 247 height 18
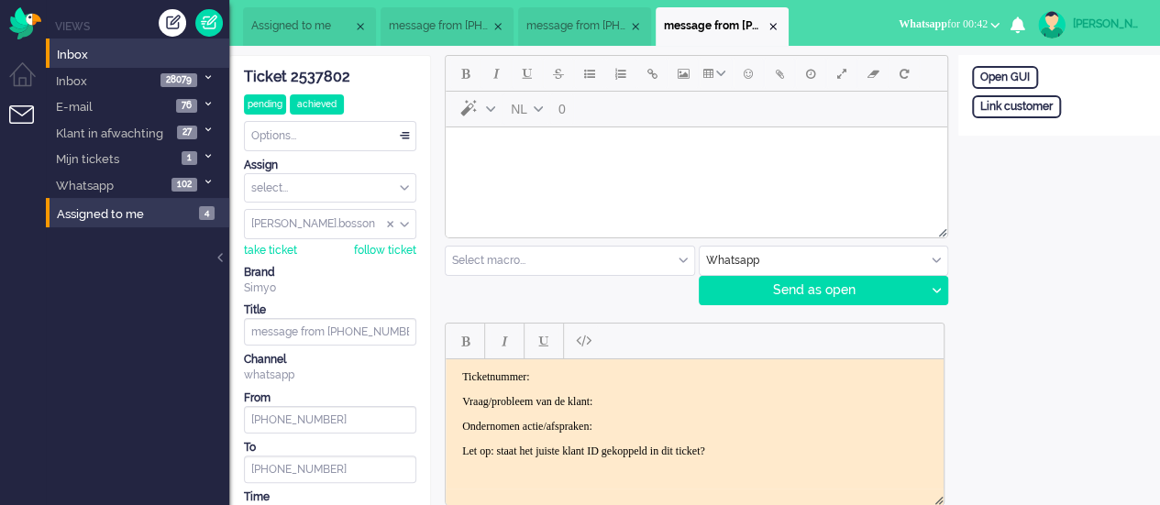
click at [534, 174] on html at bounding box center [696, 150] width 501 height 47
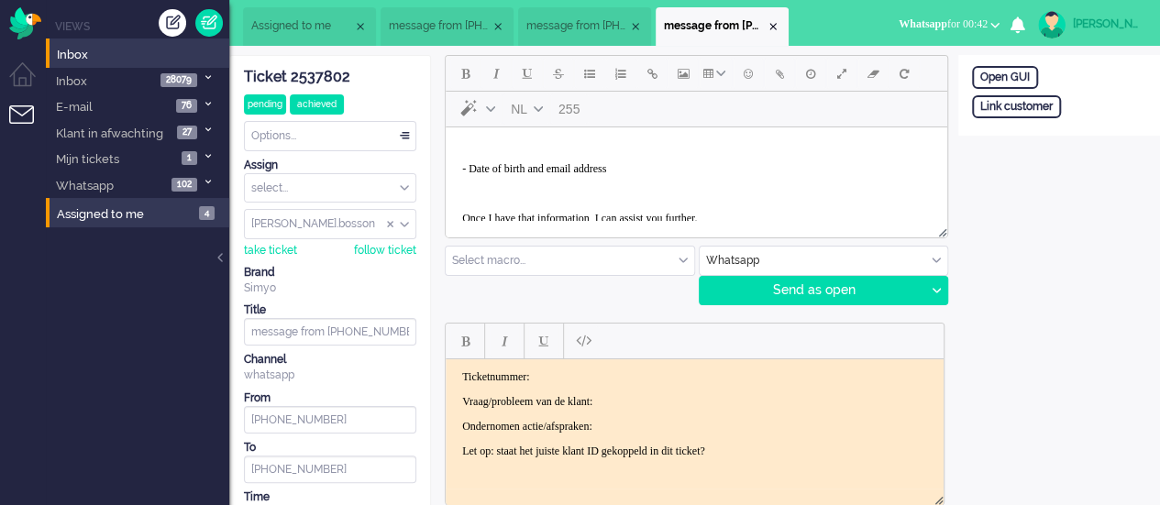
scroll to position [167, 0]
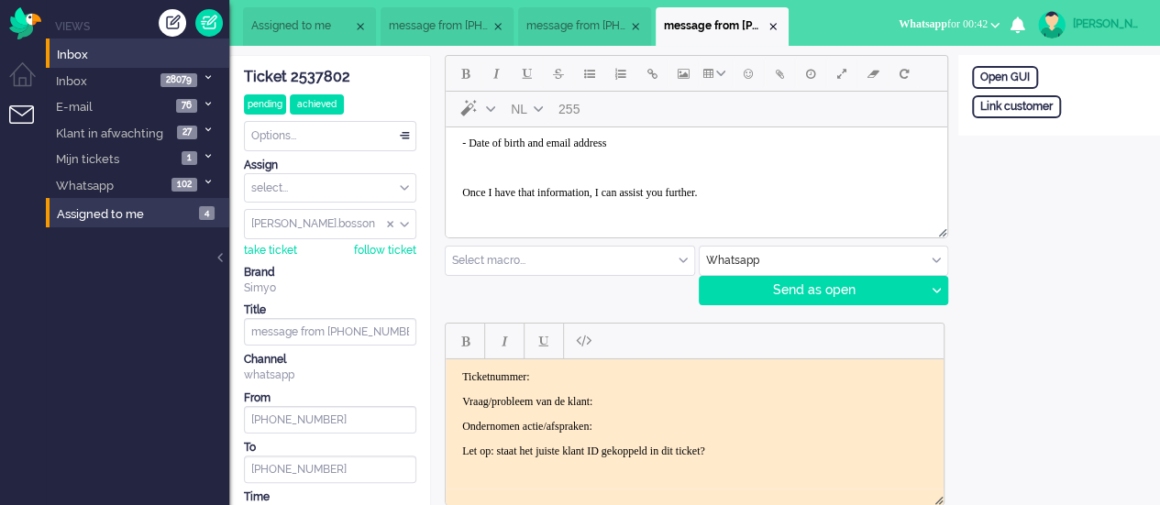
click at [455, 141] on body "May I first have the following information for verification? - The phone number…" at bounding box center [696, 94] width 487 height 252
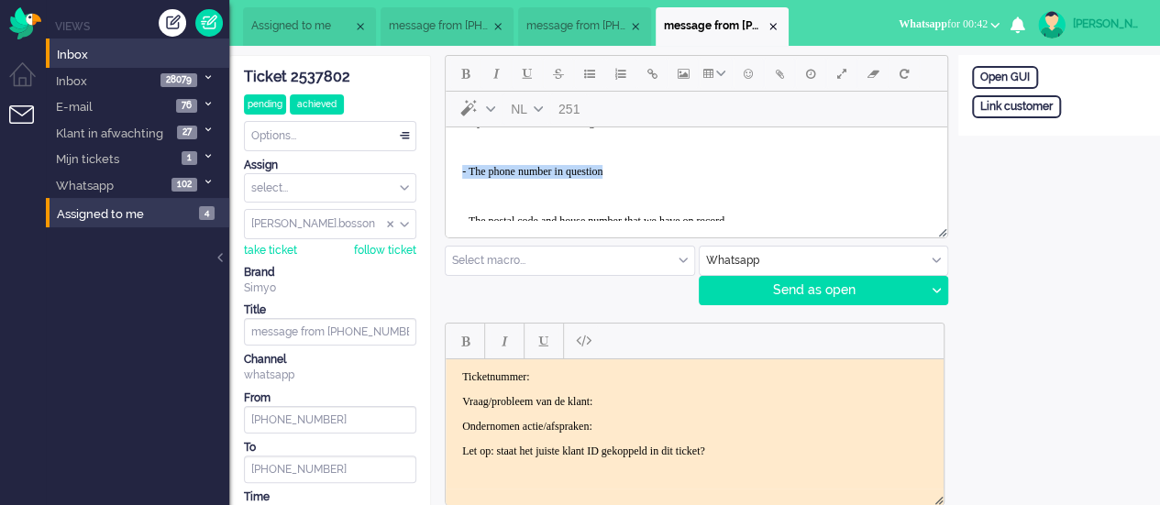
drag, startPoint x: 645, startPoint y: 167, endPoint x: 457, endPoint y: 156, distance: 187.4
click at [457, 156] on body "May I first have the following information for verification? - The phone number…" at bounding box center [696, 203] width 487 height 216
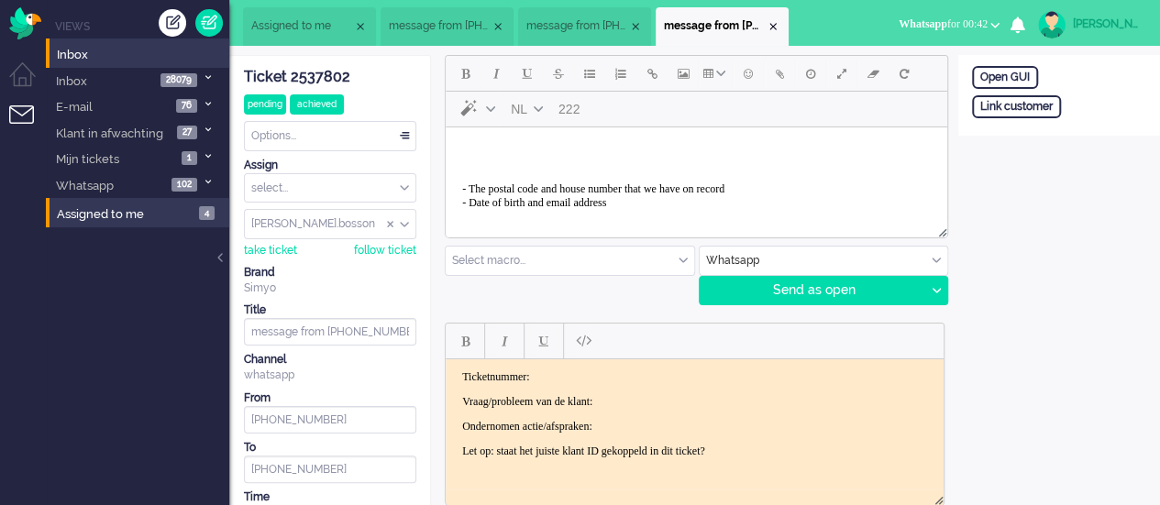
scroll to position [42, 0]
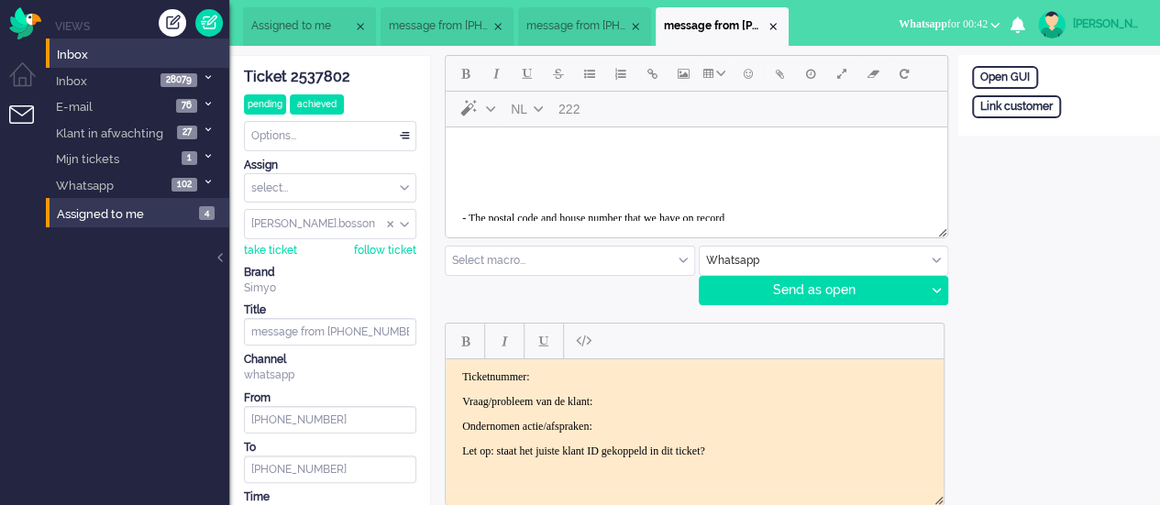
click at [457, 208] on body "May I first have the following information for verification? - The postal code …" at bounding box center [696, 201] width 487 height 216
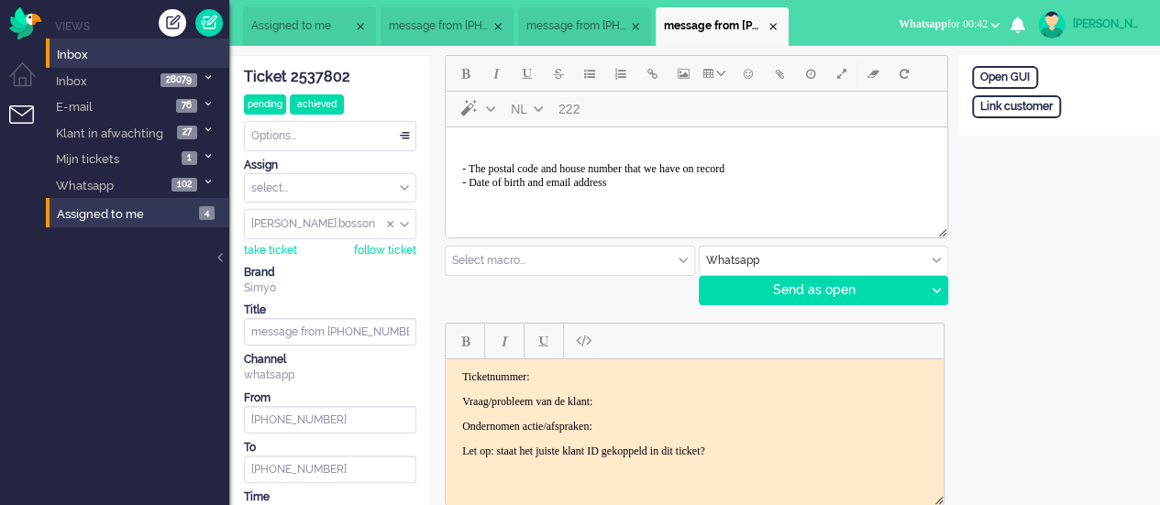
scroll to position [18, 0]
click at [810, 138] on p "May I first have the following information for verification?" at bounding box center [696, 144] width 468 height 14
click at [750, 75] on span "Emoticons" at bounding box center [748, 73] width 9 height 15
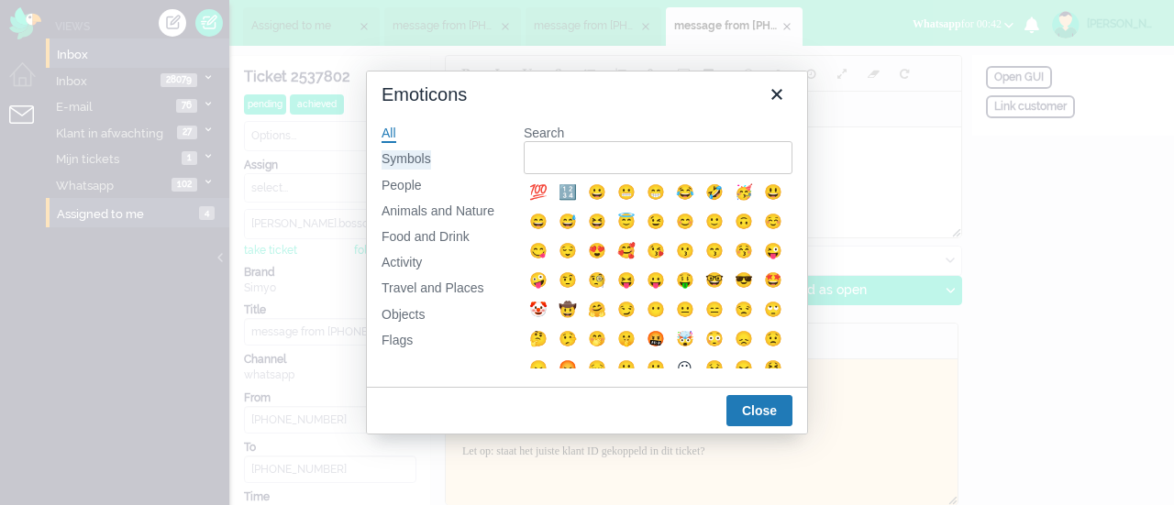
click at [401, 162] on div "Symbols" at bounding box center [406, 159] width 50 height 18
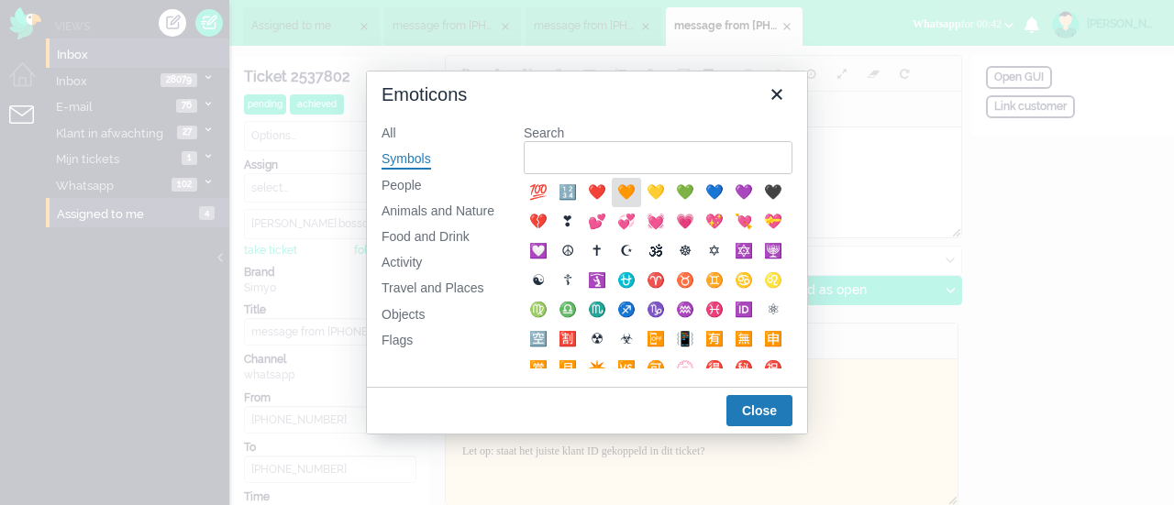
click at [623, 185] on div "🧡" at bounding box center [626, 193] width 22 height 22
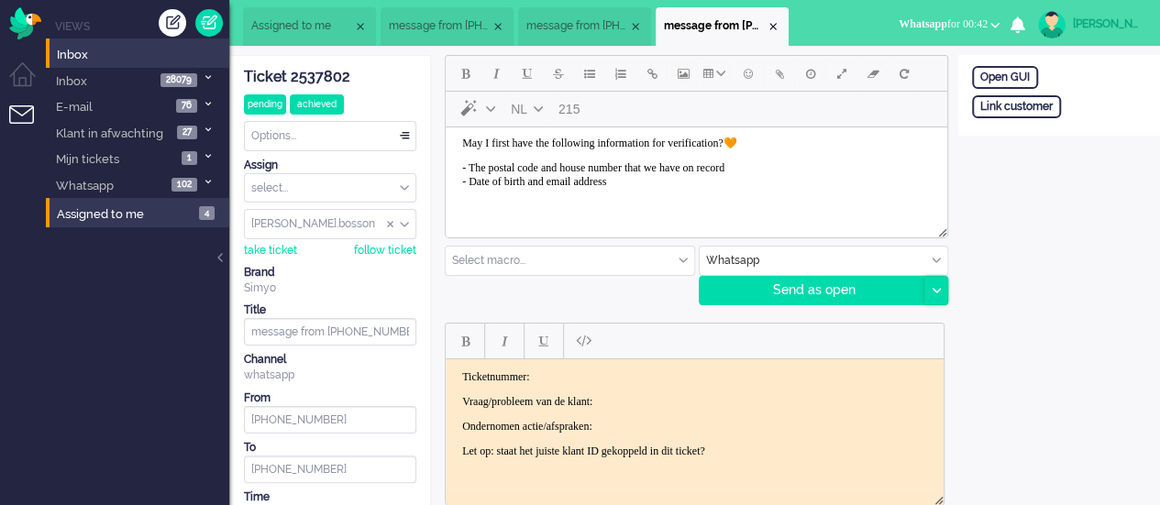
click at [931, 289] on icon at bounding box center [935, 291] width 9 height 6
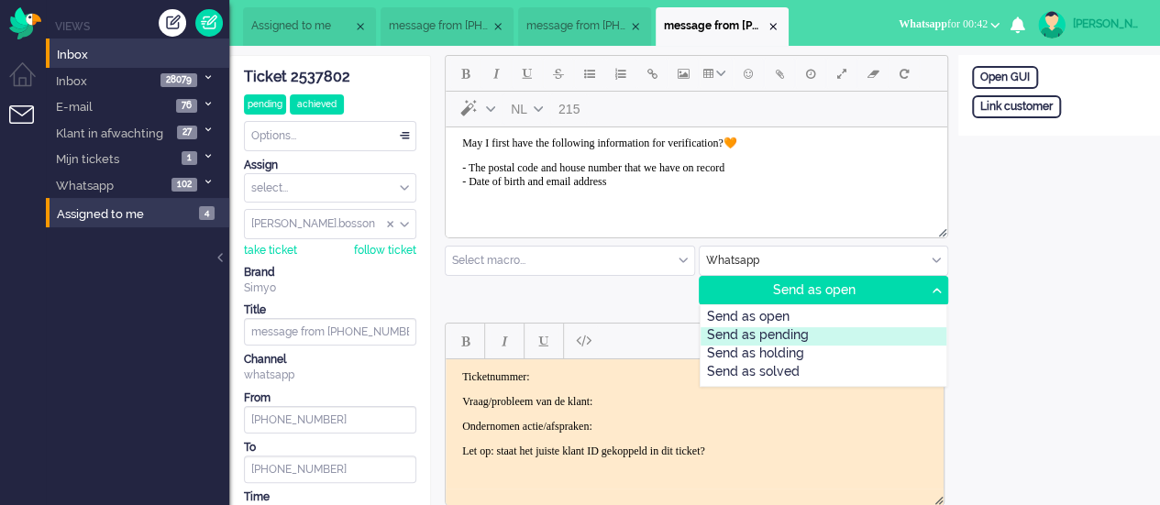
click at [865, 331] on div "Send as pending" at bounding box center [823, 336] width 247 height 18
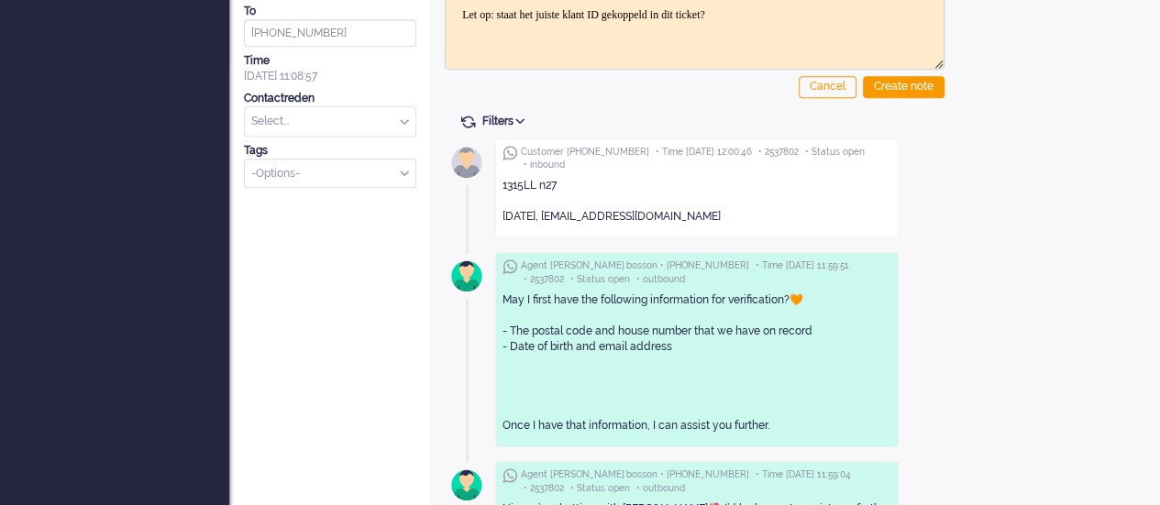
scroll to position [220, 0]
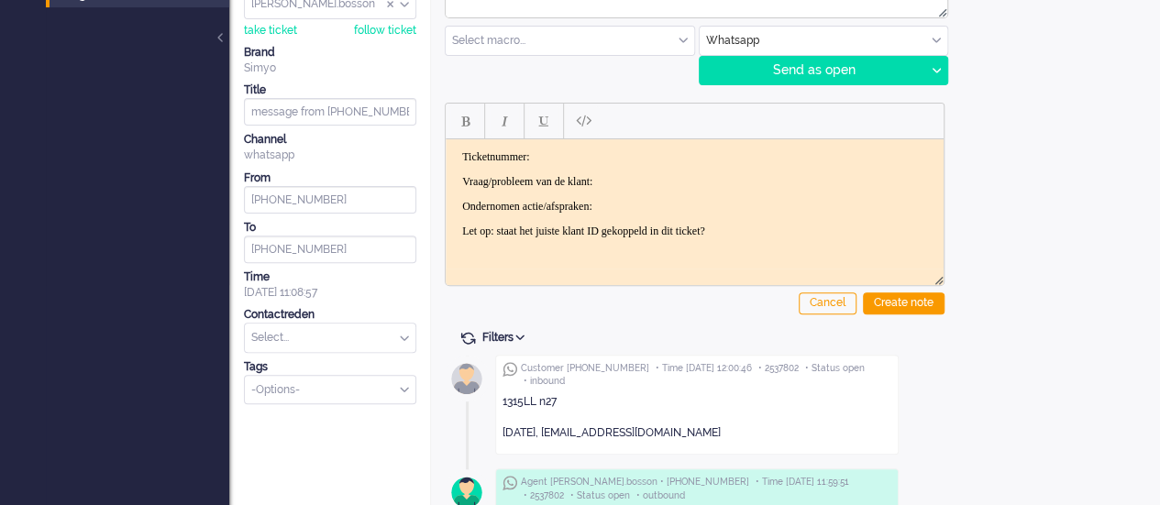
click at [509, 391] on div "1315LL n27 30/11/2001, anatuliaagapito@gmail.com" at bounding box center [696, 418] width 389 height 60
drag, startPoint x: 503, startPoint y: 404, endPoint x: 535, endPoint y: 401, distance: 32.3
click at [535, 401] on div "1315LL n27 30/11/2001, anatuliaagapito@gmail.com" at bounding box center [696, 417] width 389 height 47
copy div "1315LL"
drag, startPoint x: 682, startPoint y: 430, endPoint x: 570, endPoint y: 437, distance: 112.1
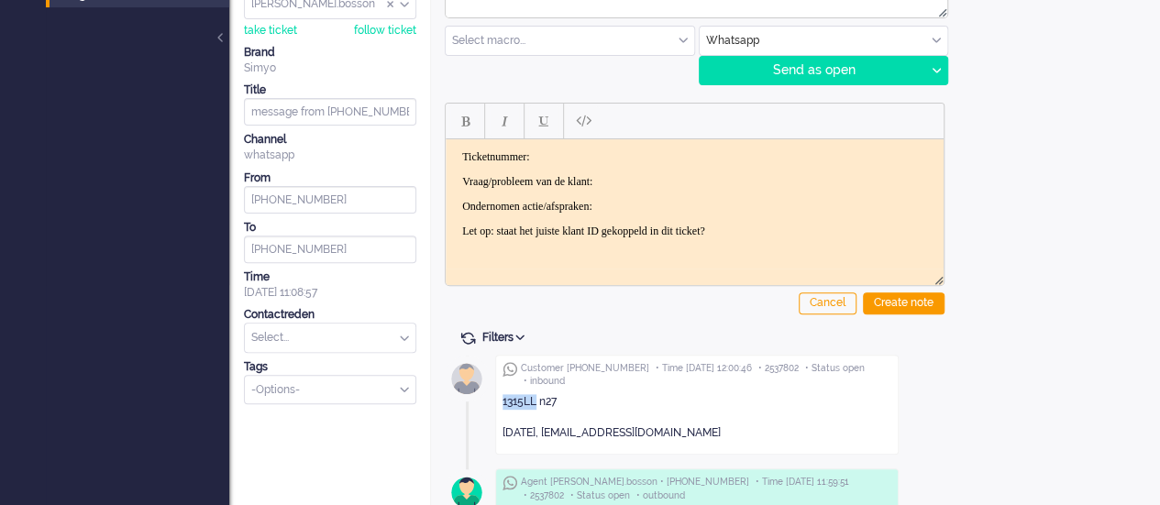
click at [570, 437] on div "1315LL n27 30/11/2001, anatuliaagapito@gmail.com" at bounding box center [696, 417] width 389 height 47
copy div "anatuliaagapito@gmail.com"
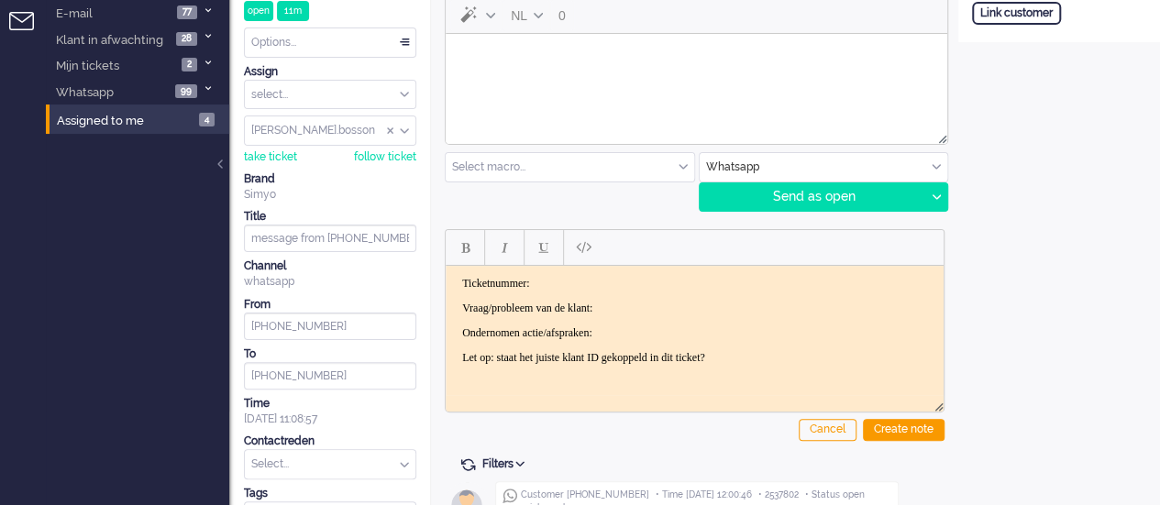
scroll to position [37, 0]
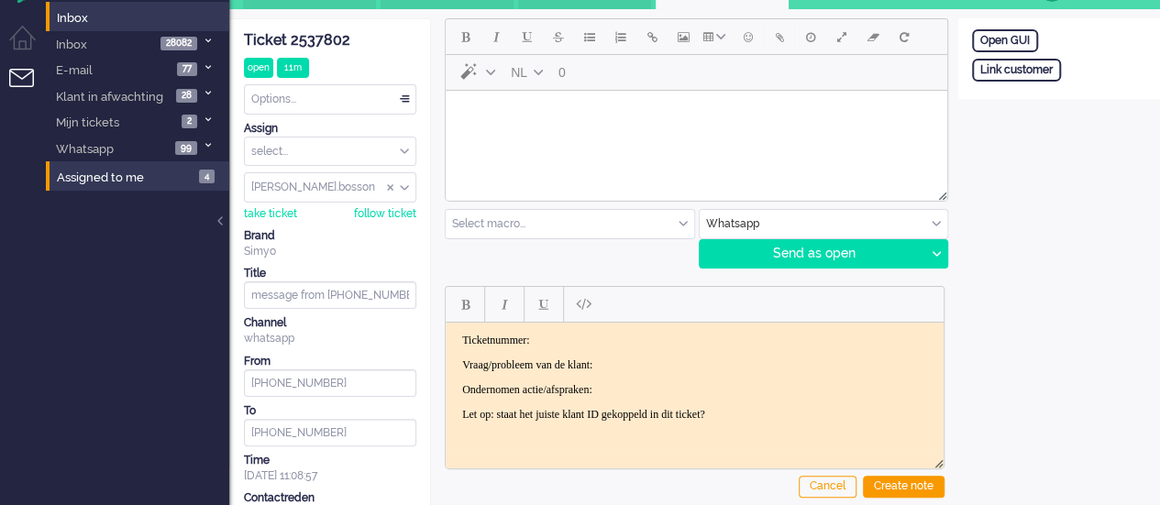
click at [572, 138] on html at bounding box center [696, 114] width 501 height 47
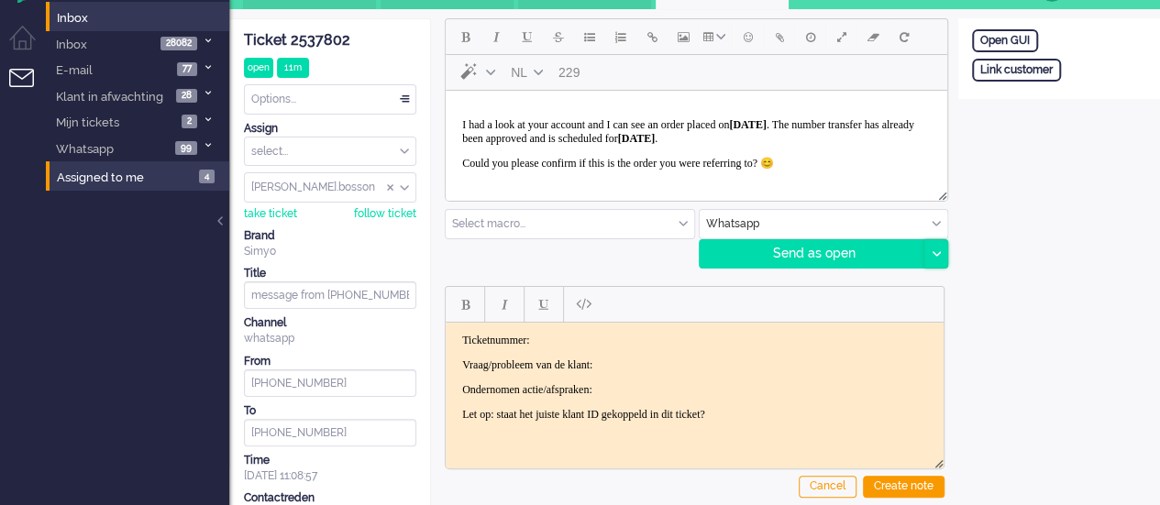
click at [933, 254] on icon at bounding box center [935, 254] width 9 height 6
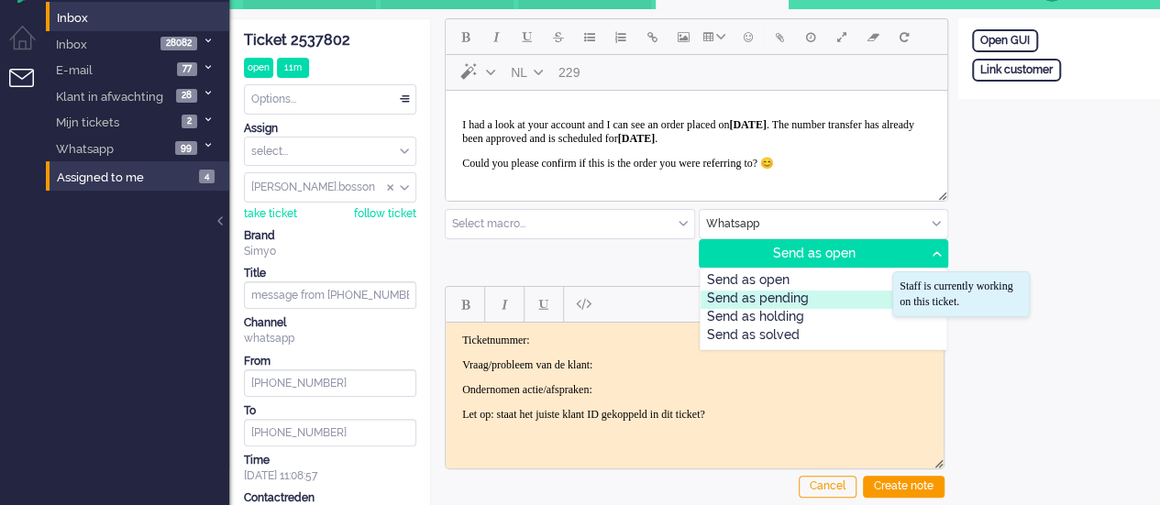
click at [845, 298] on div "Send as pending" at bounding box center [823, 300] width 247 height 18
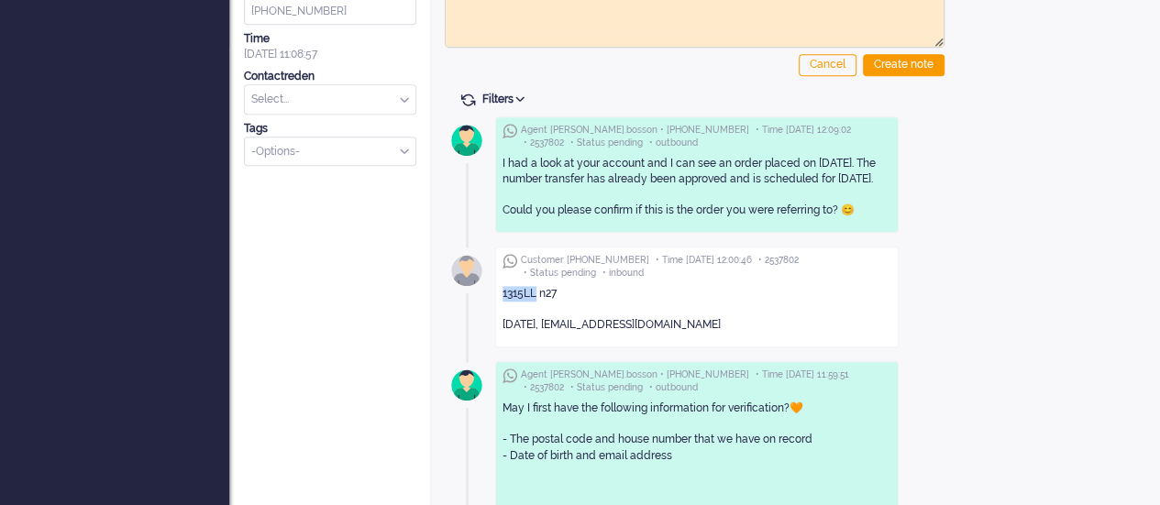
scroll to position [0, 0]
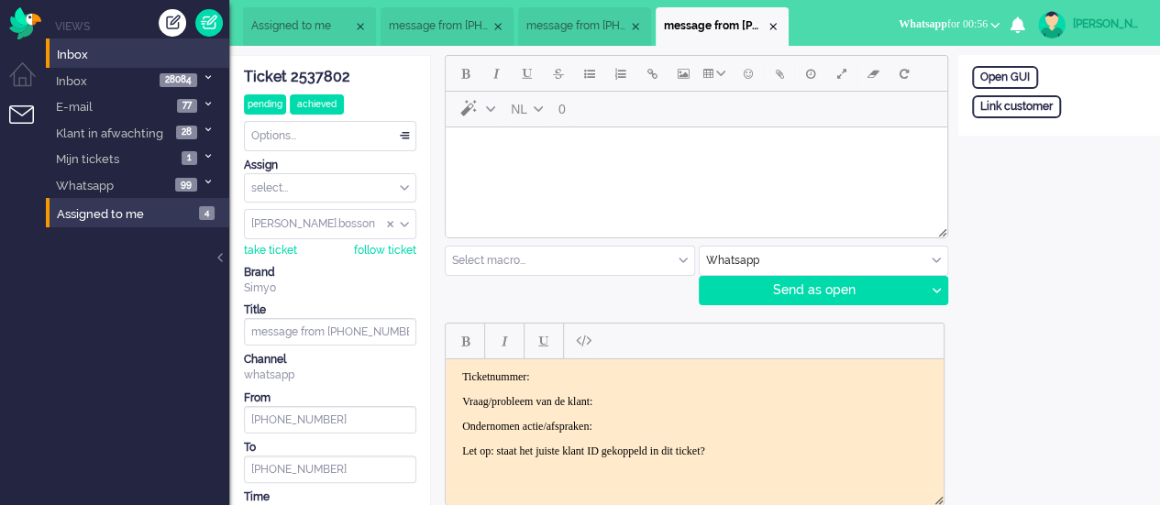
click at [596, 30] on span "message from +31657794412" at bounding box center [577, 26] width 102 height 16
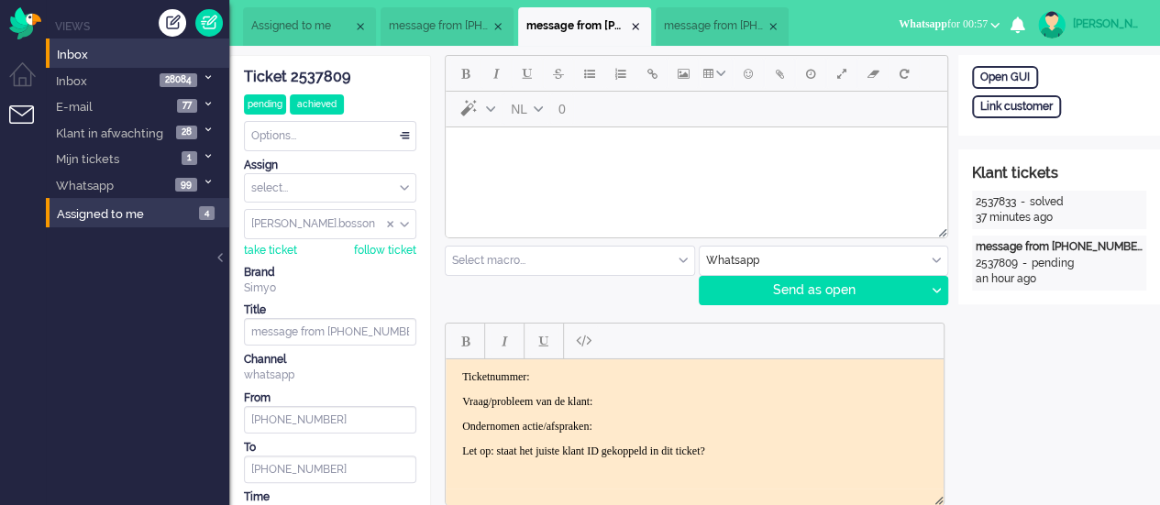
click at [578, 174] on html at bounding box center [696, 150] width 501 height 47
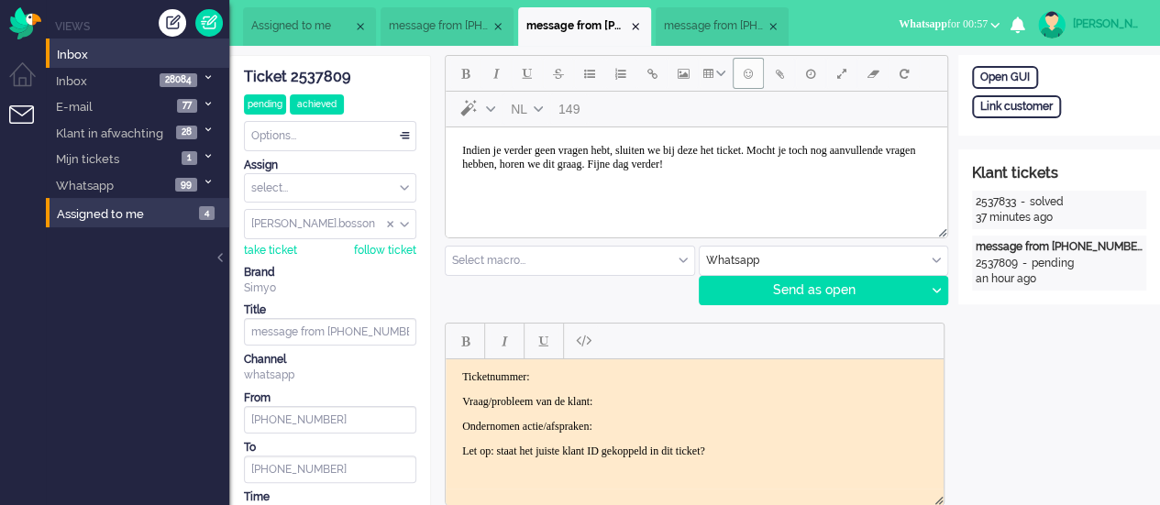
click at [754, 71] on button "Emoticons" at bounding box center [748, 73] width 31 height 31
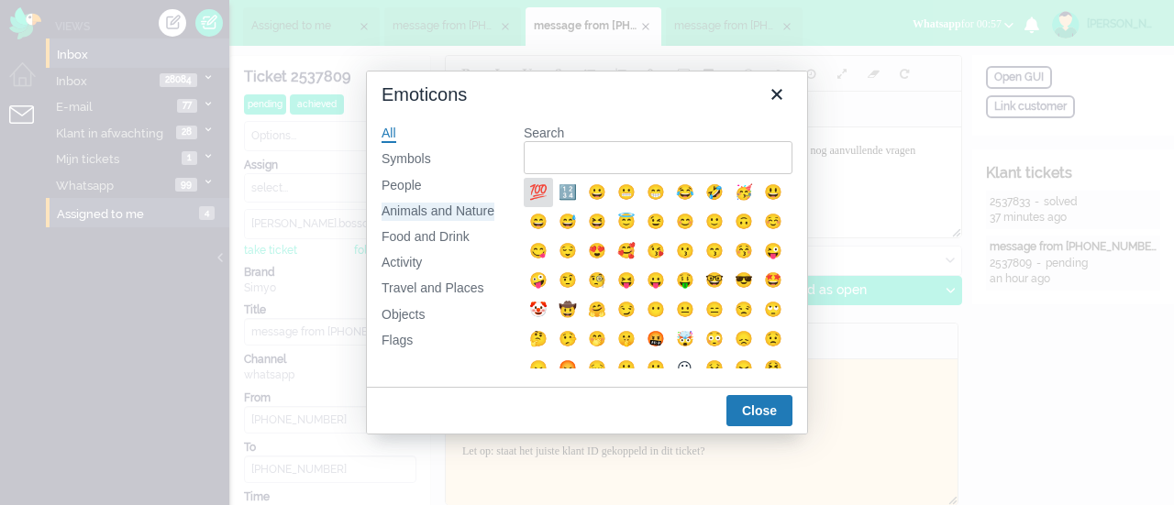
click at [449, 212] on div "Animals and Nature" at bounding box center [437, 212] width 113 height 18
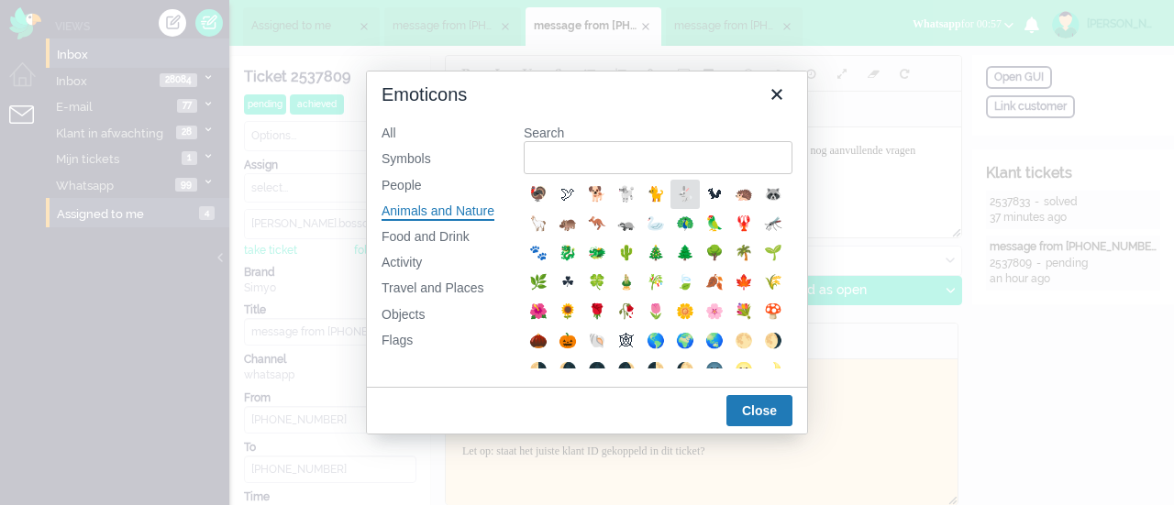
scroll to position [367, 0]
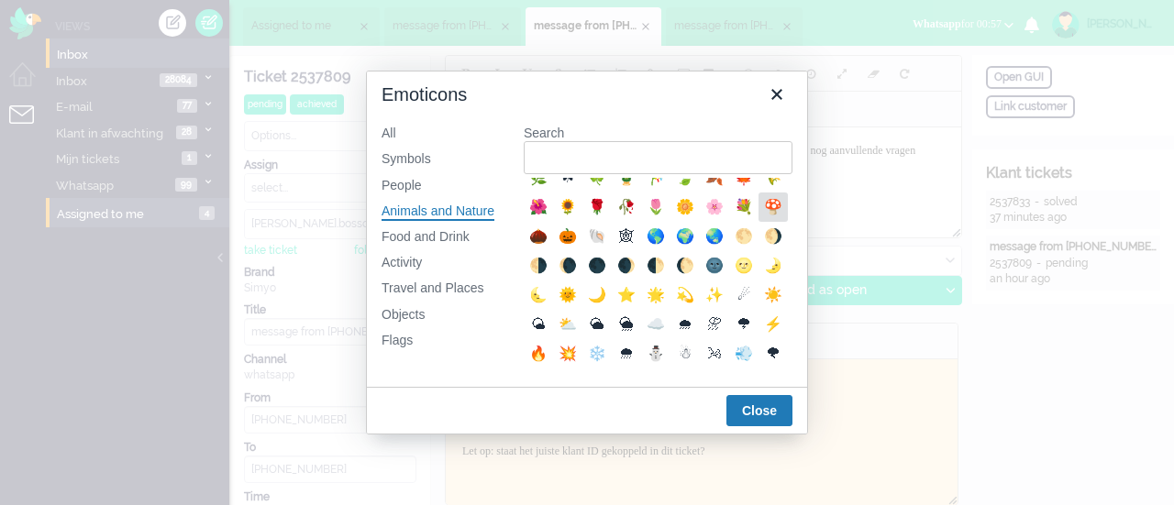
click at [762, 218] on div "🍄" at bounding box center [773, 207] width 22 height 22
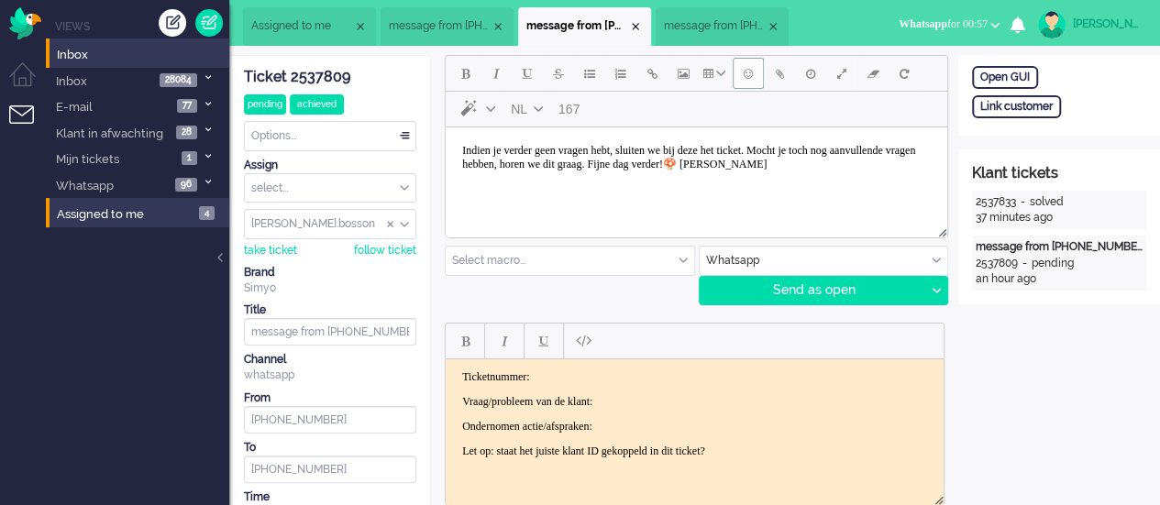
click at [747, 76] on span "Emoticons" at bounding box center [748, 73] width 9 height 15
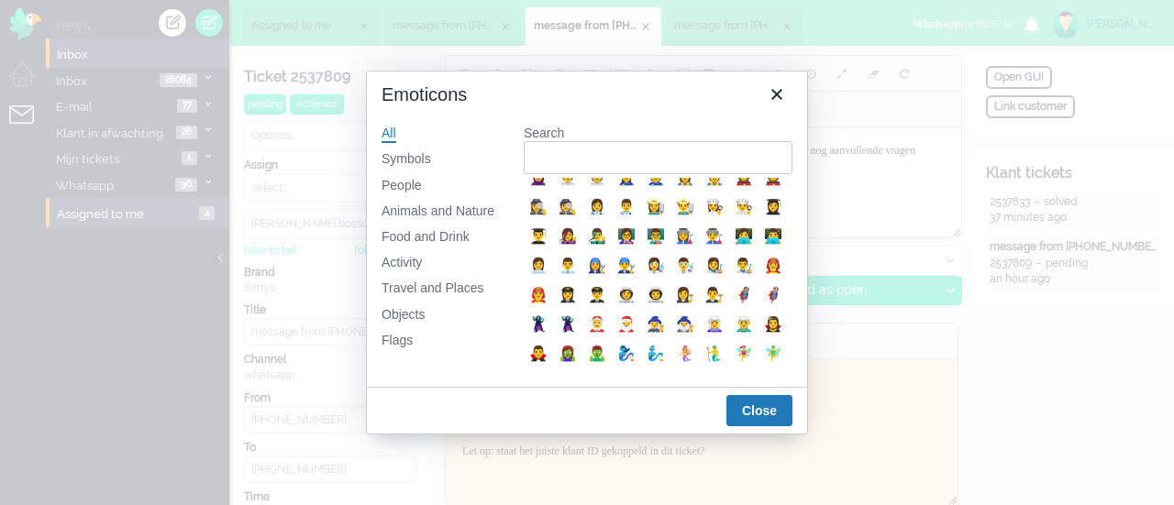
scroll to position [557, 0]
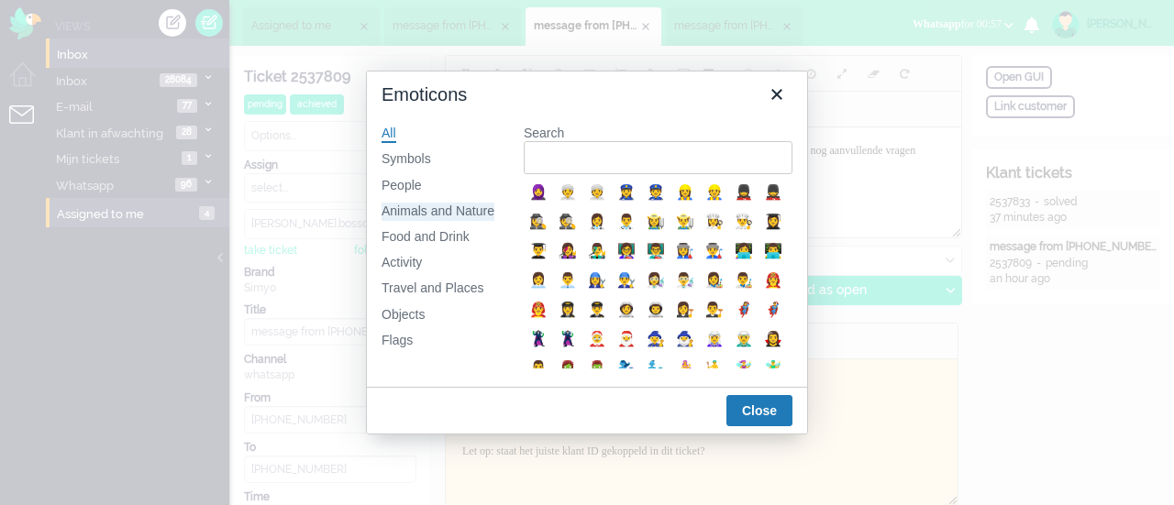
click at [449, 214] on div "Animals and Nature" at bounding box center [437, 212] width 113 height 18
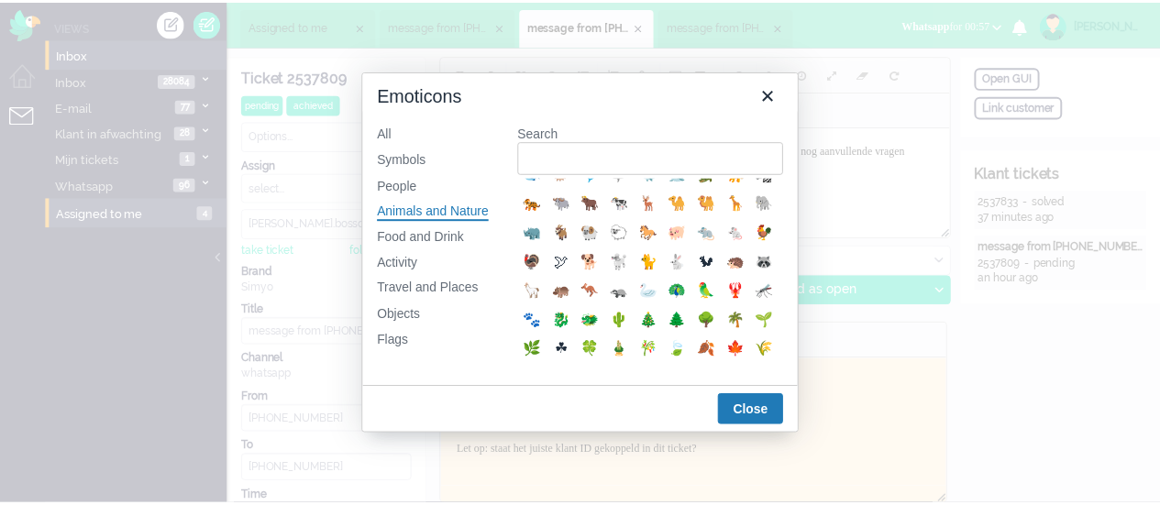
scroll to position [367, 0]
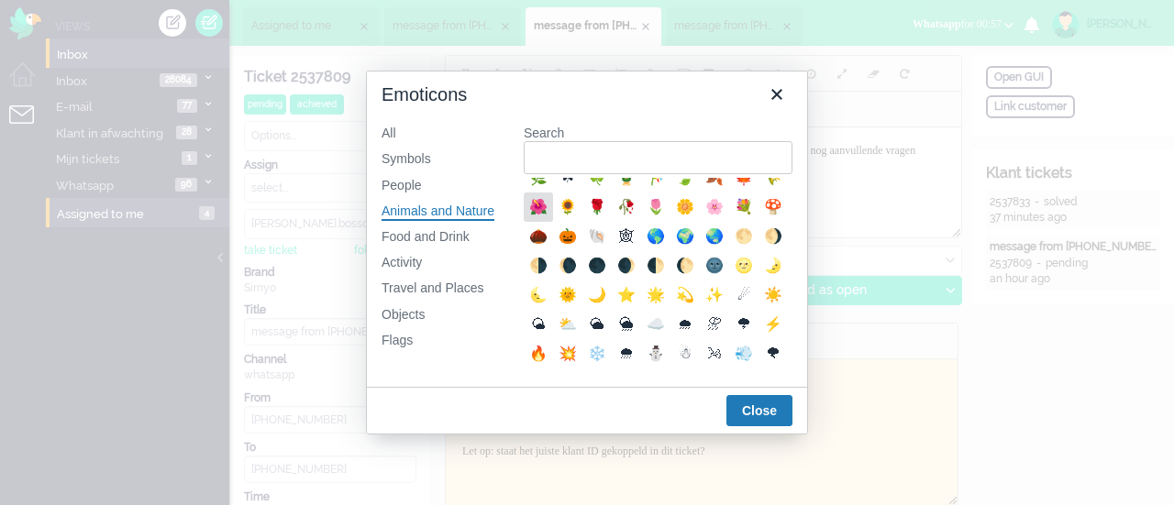
click at [549, 218] on div "🌺" at bounding box center [538, 207] width 22 height 22
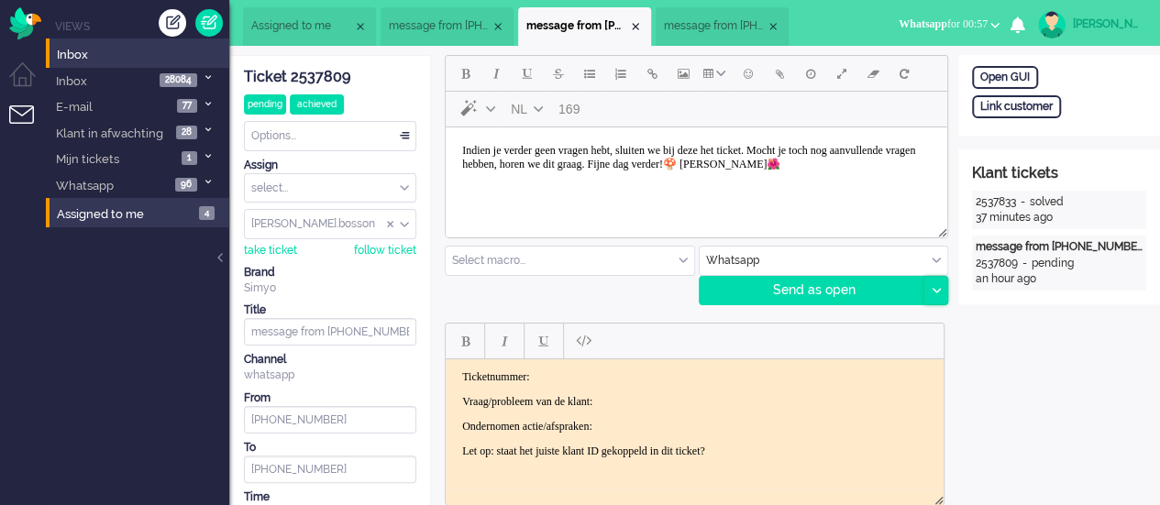
click at [942, 292] on div at bounding box center [935, 291] width 23 height 28
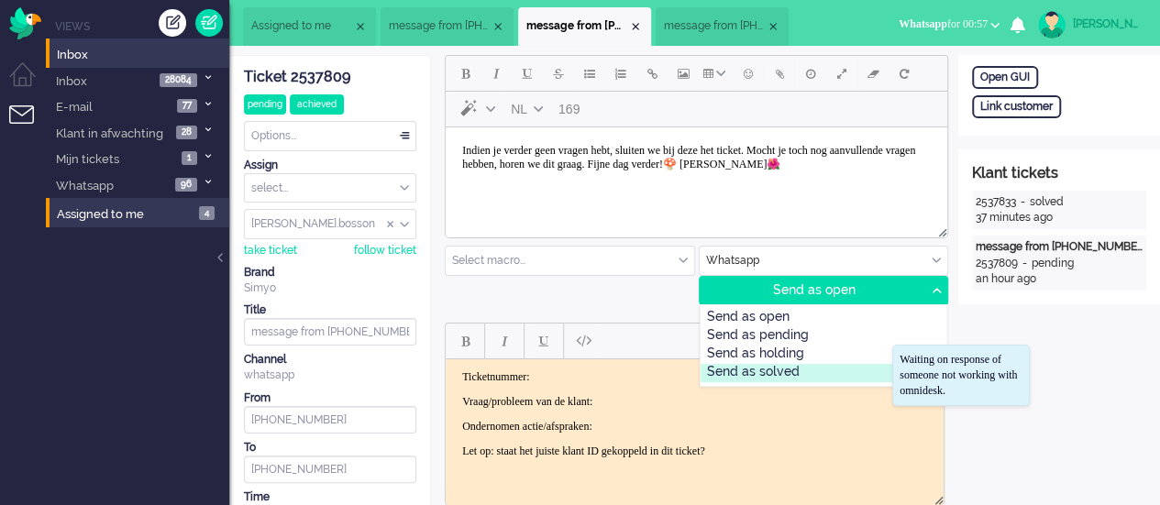
click at [813, 368] on div "Send as solved" at bounding box center [823, 373] width 247 height 18
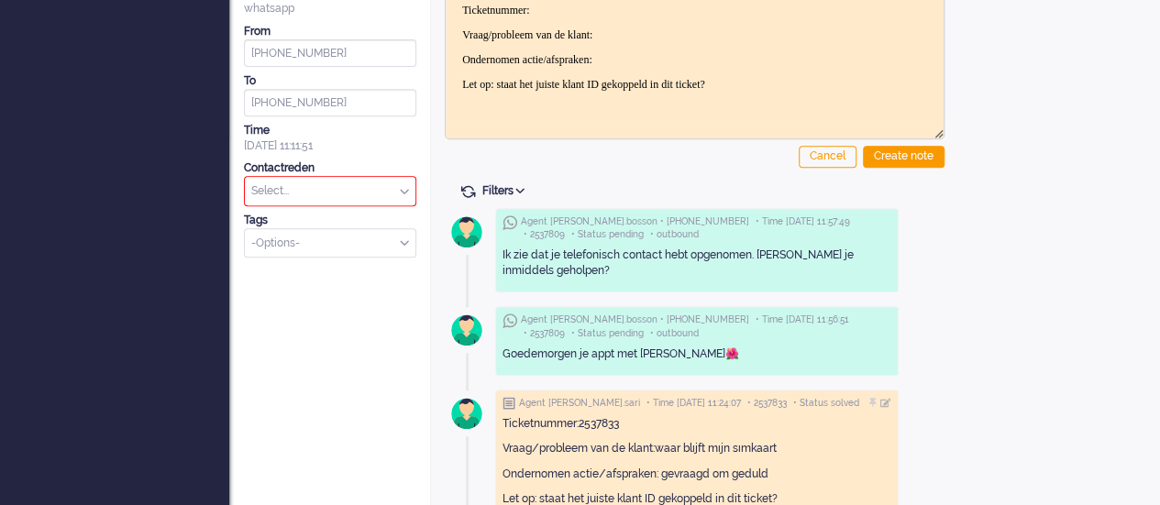
click at [315, 183] on input "text" at bounding box center [330, 191] width 171 height 28
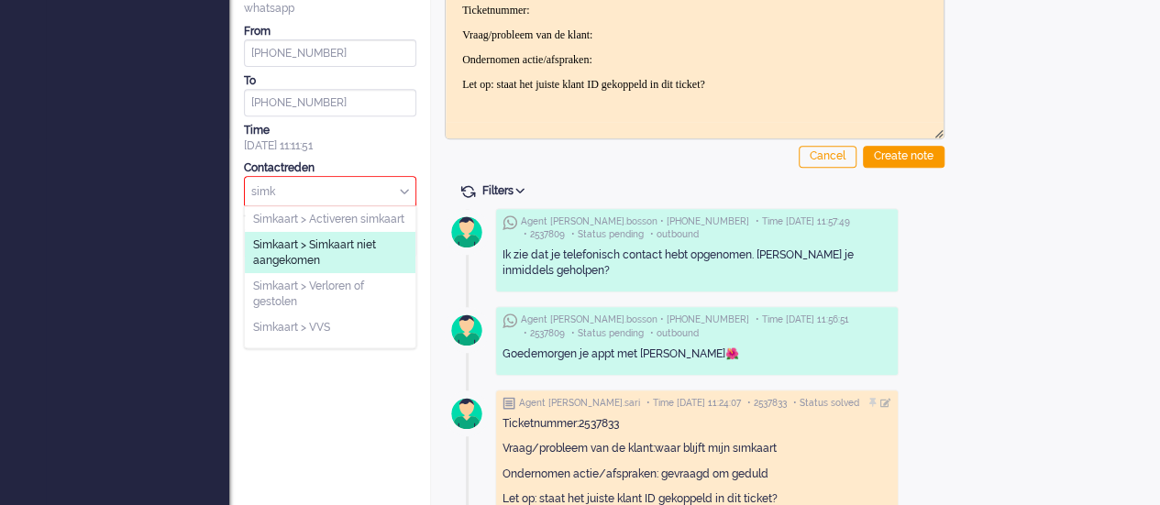
type input "simk"
click at [295, 263] on span "Simkaart > Simkaart niet aangekomen" at bounding box center [330, 252] width 154 height 30
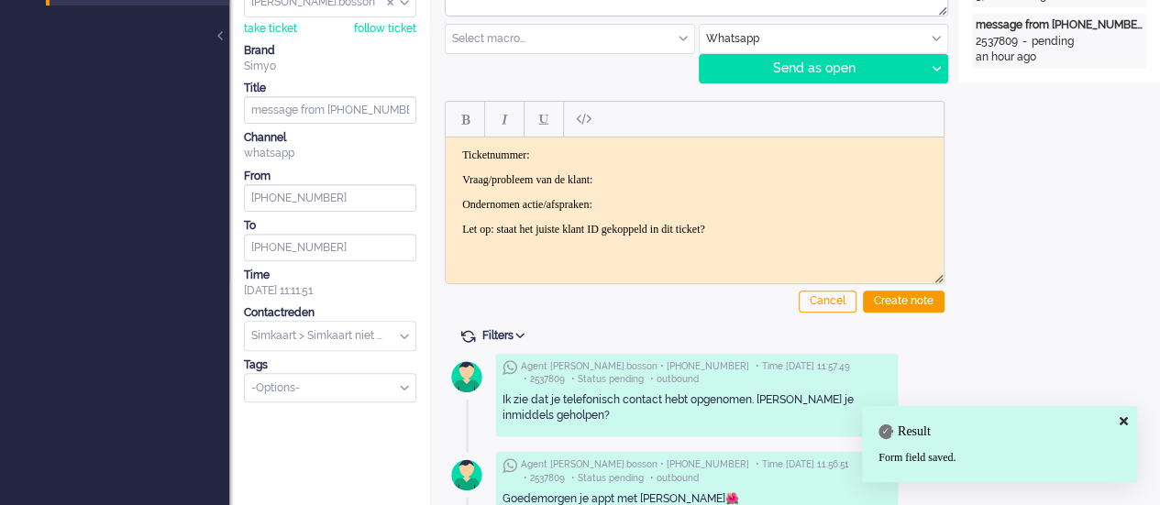
scroll to position [92, 0]
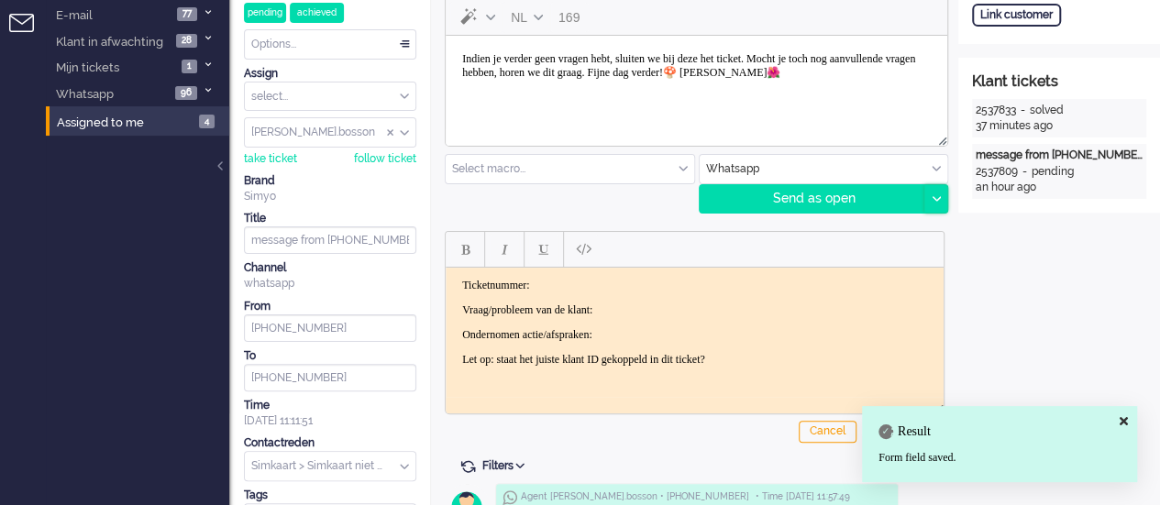
click at [928, 197] on div at bounding box center [935, 199] width 23 height 28
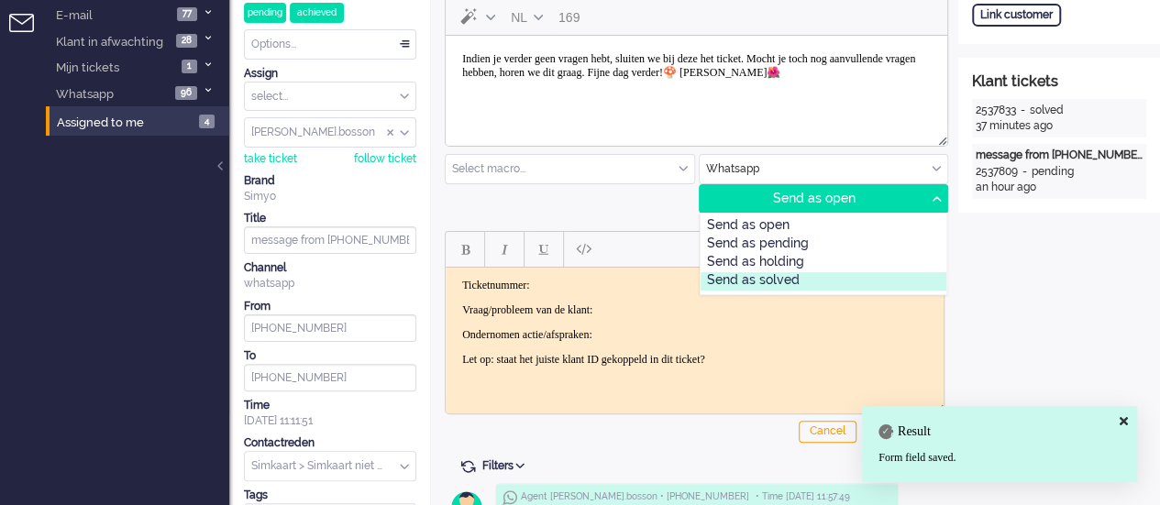
click at [796, 275] on div "Send as solved" at bounding box center [823, 281] width 247 height 18
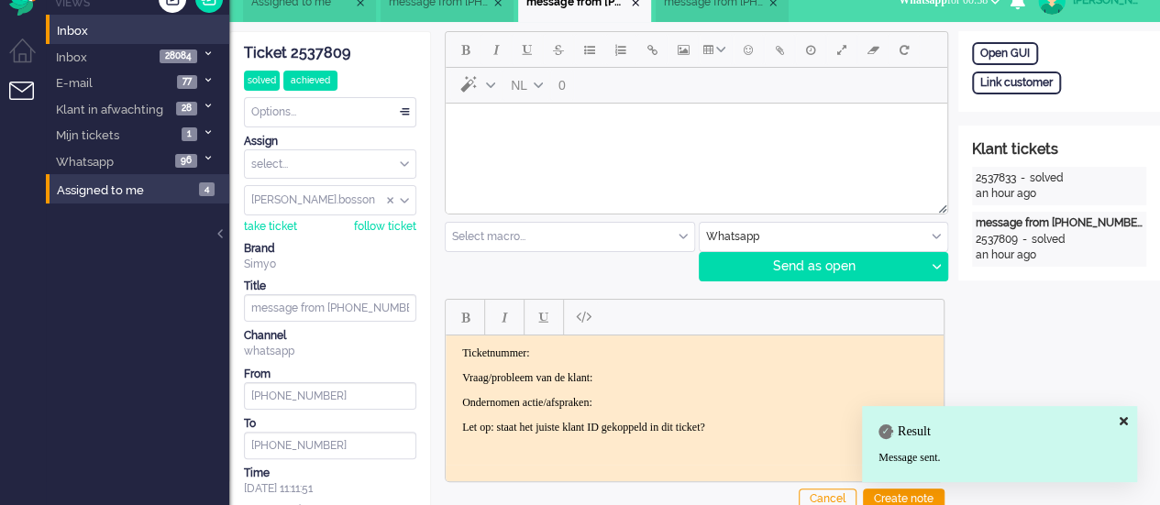
scroll to position [0, 0]
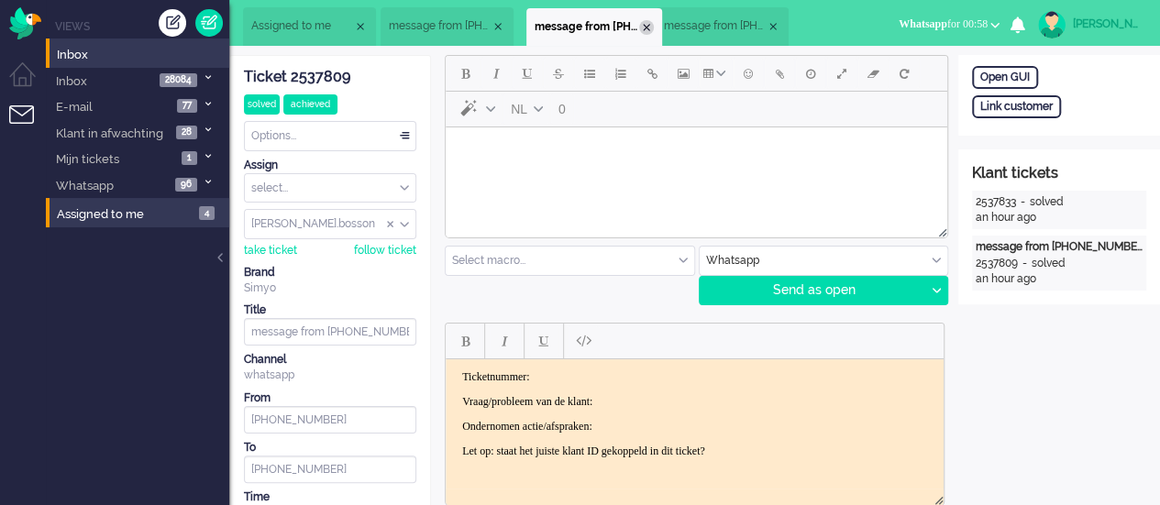
click at [647, 28] on div "Close tab" at bounding box center [646, 27] width 15 height 15
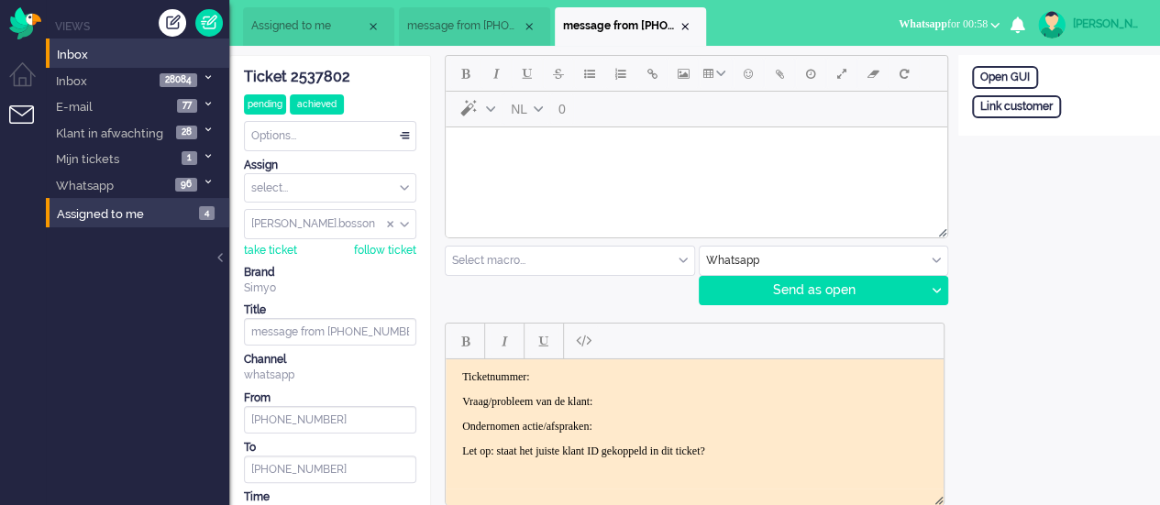
click at [422, 28] on span "message from [PHONE_NUMBER]" at bounding box center [464, 26] width 115 height 16
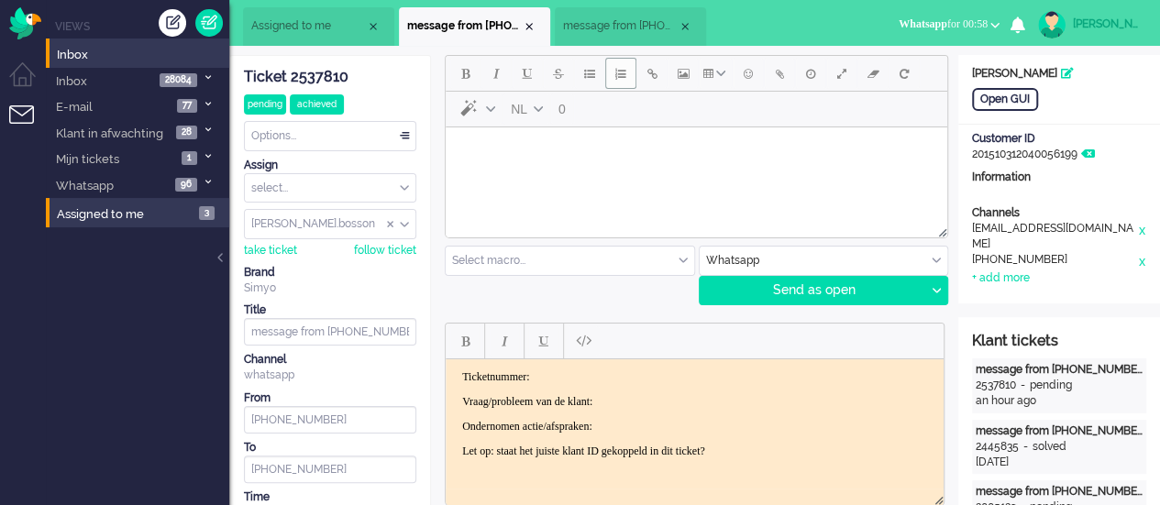
click at [488, 163] on body "Rich Text Area. Press ALT-0 for help." at bounding box center [696, 151] width 487 height 32
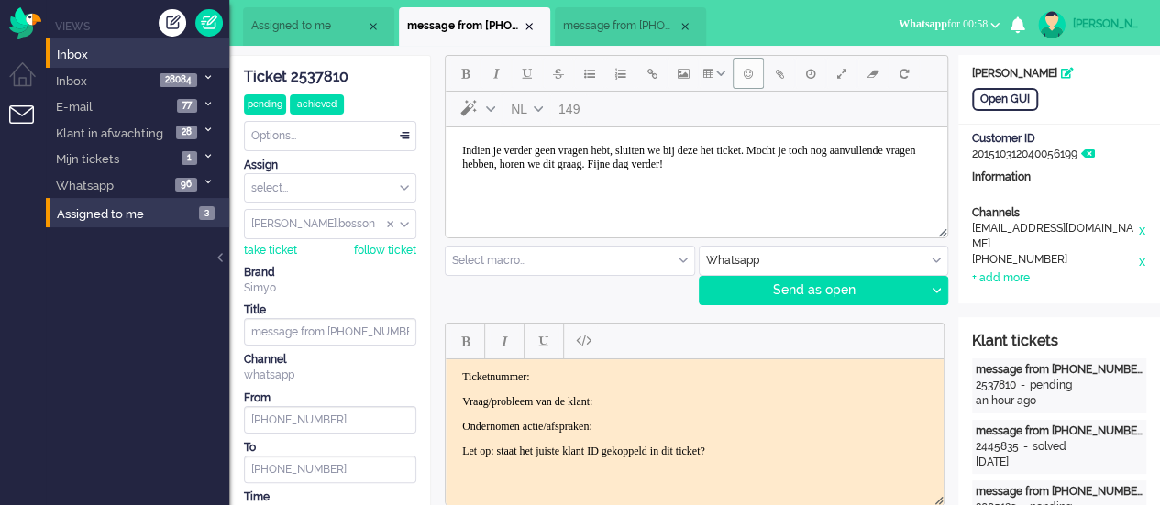
click at [745, 78] on span "Emoticons" at bounding box center [748, 73] width 9 height 15
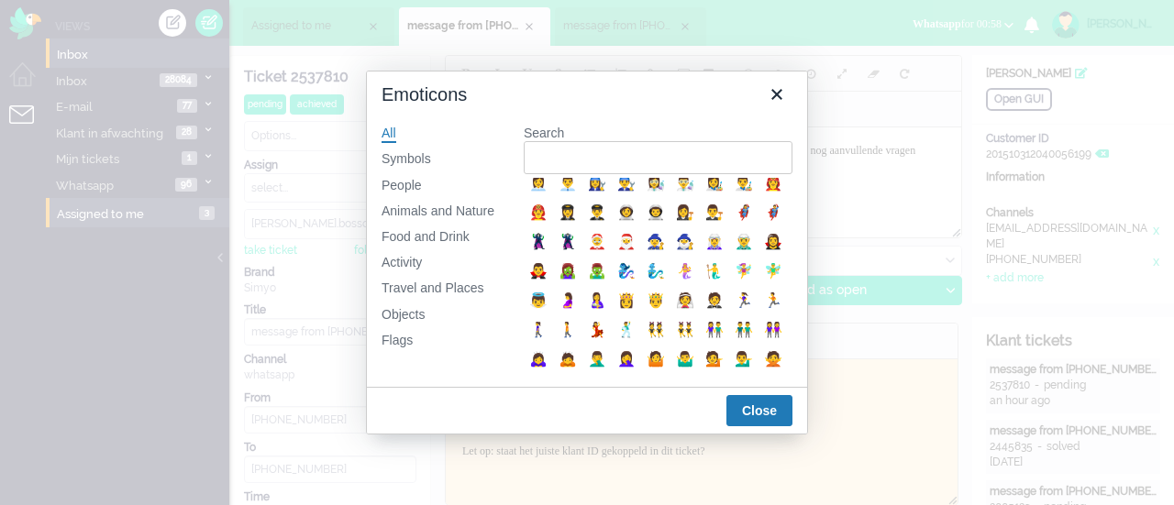
scroll to position [733, 0]
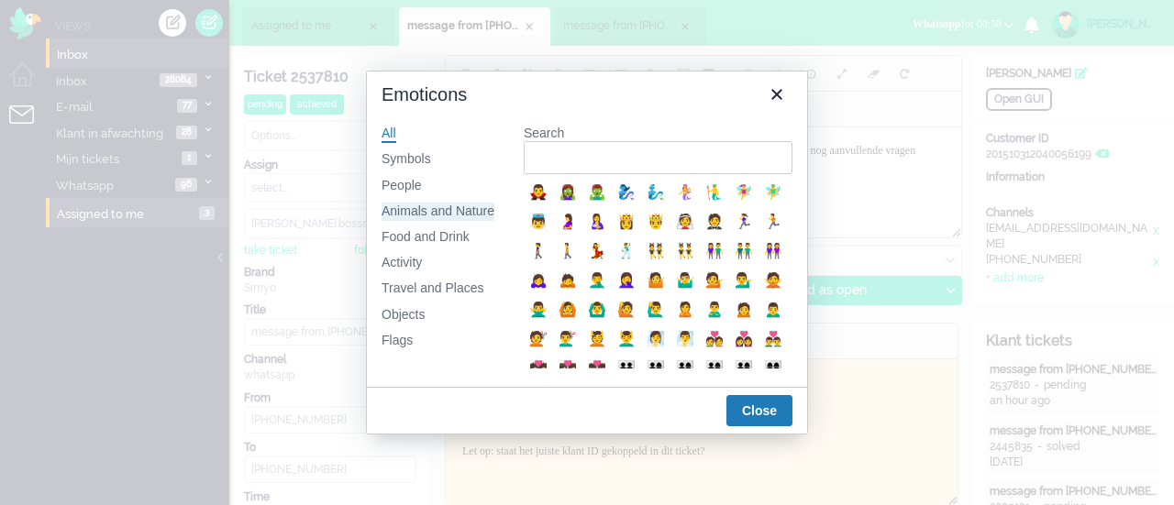
click at [401, 209] on div "Animals and Nature" at bounding box center [437, 212] width 113 height 18
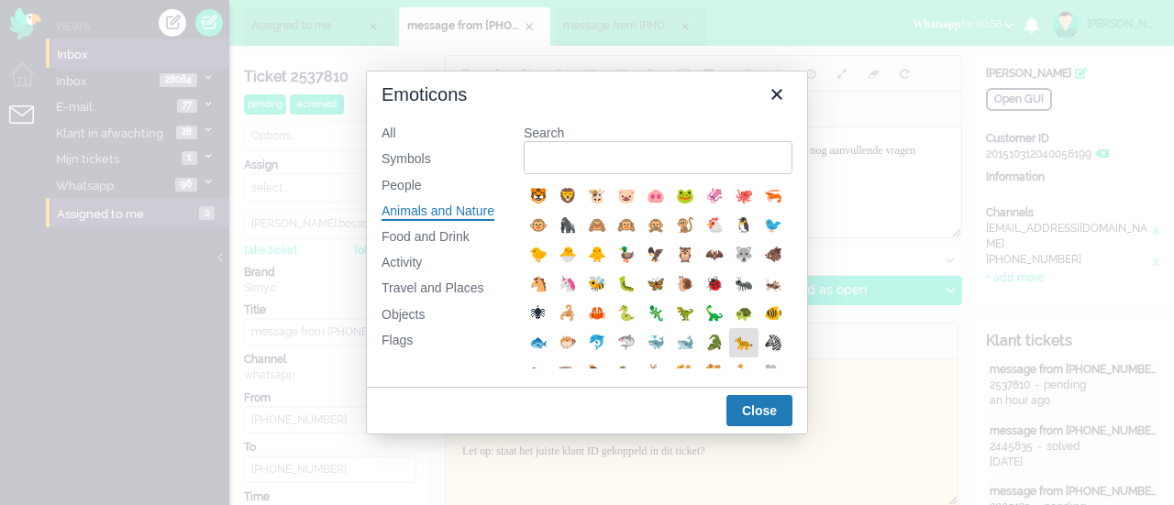
scroll to position [301, 0]
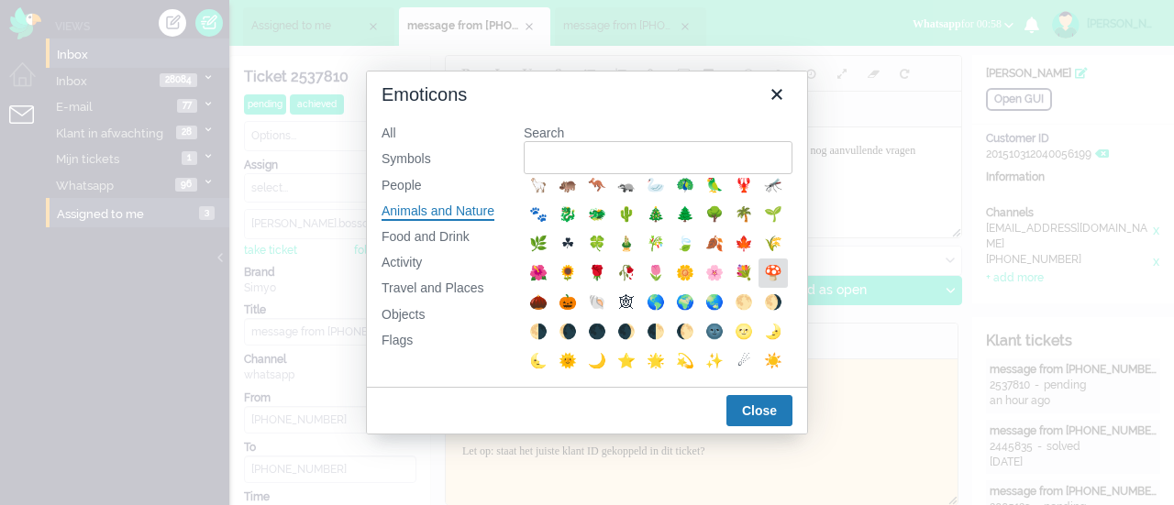
click at [762, 284] on div "🍄" at bounding box center [773, 273] width 22 height 22
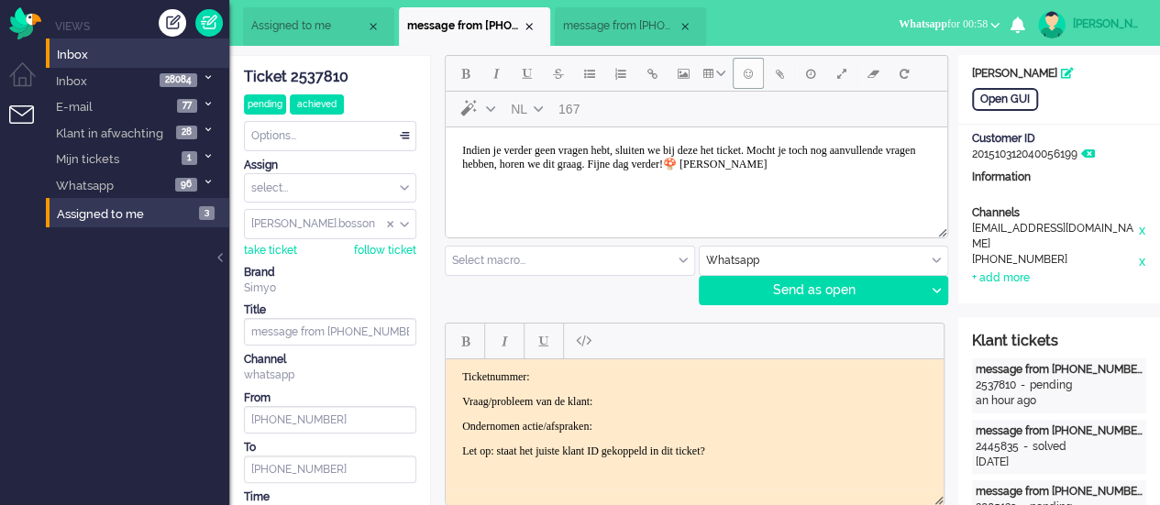
click at [750, 74] on span "Emoticons" at bounding box center [748, 73] width 9 height 15
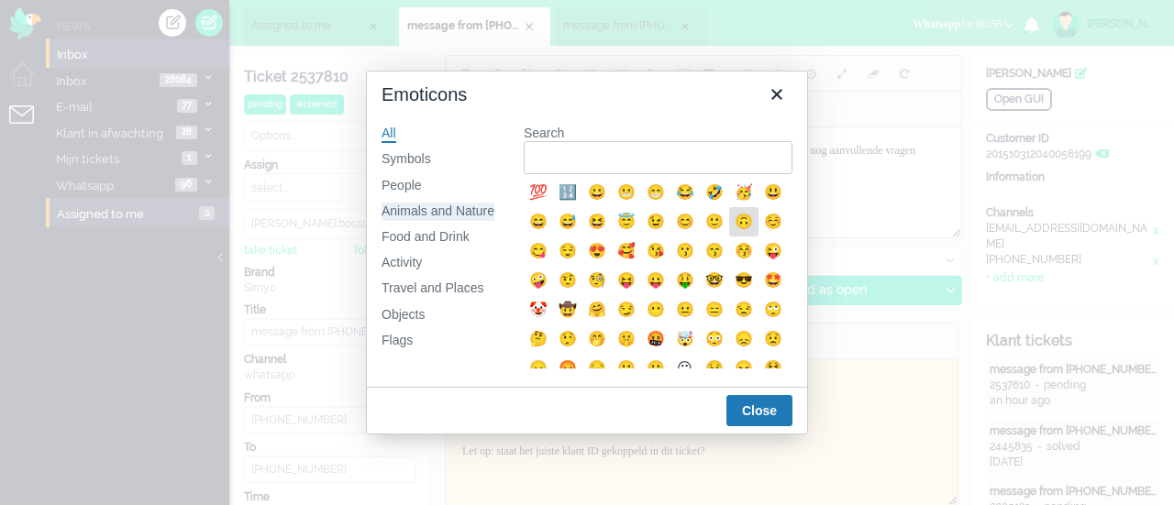
click at [431, 211] on div "Animals and Nature" at bounding box center [437, 212] width 113 height 18
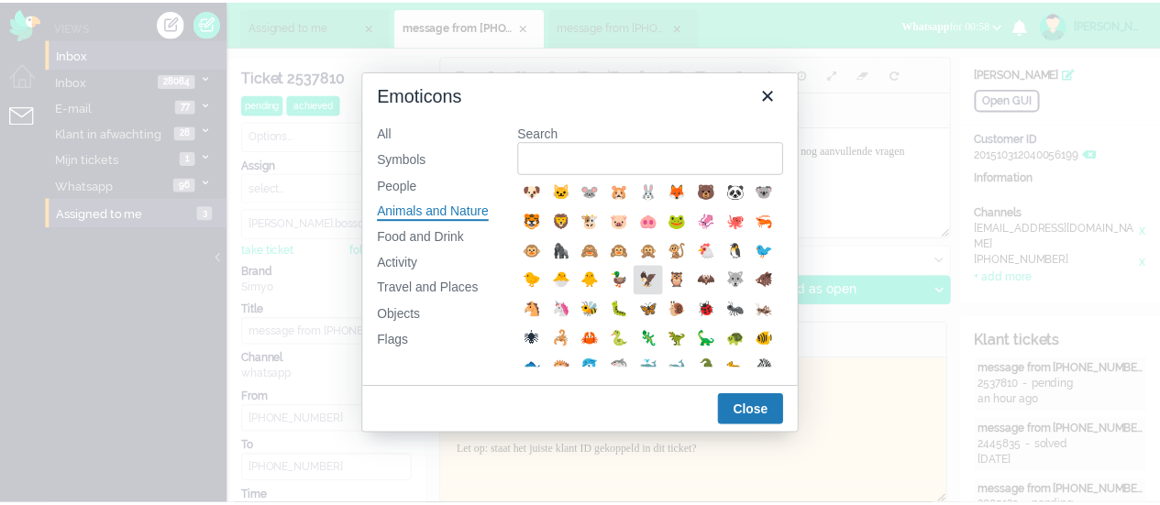
scroll to position [367, 0]
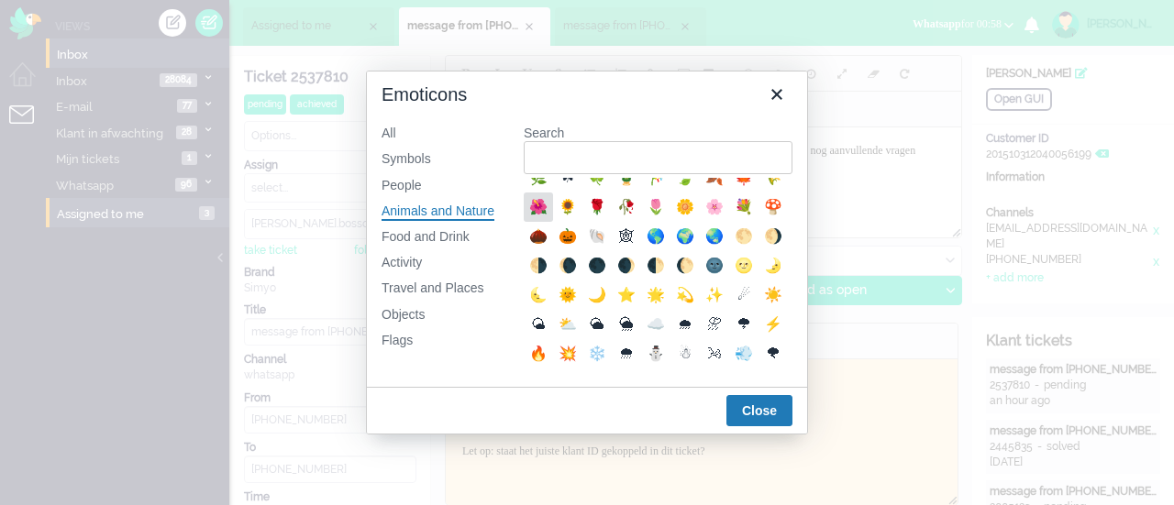
click at [549, 218] on div "🌺" at bounding box center [538, 207] width 22 height 22
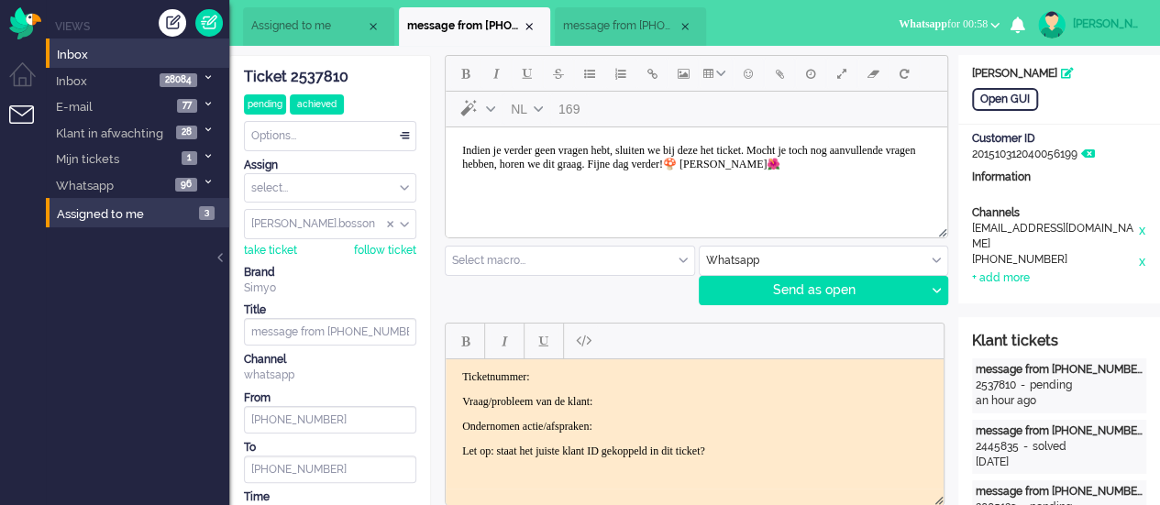
click at [321, 72] on div "Ticket 2537810" at bounding box center [330, 77] width 172 height 21
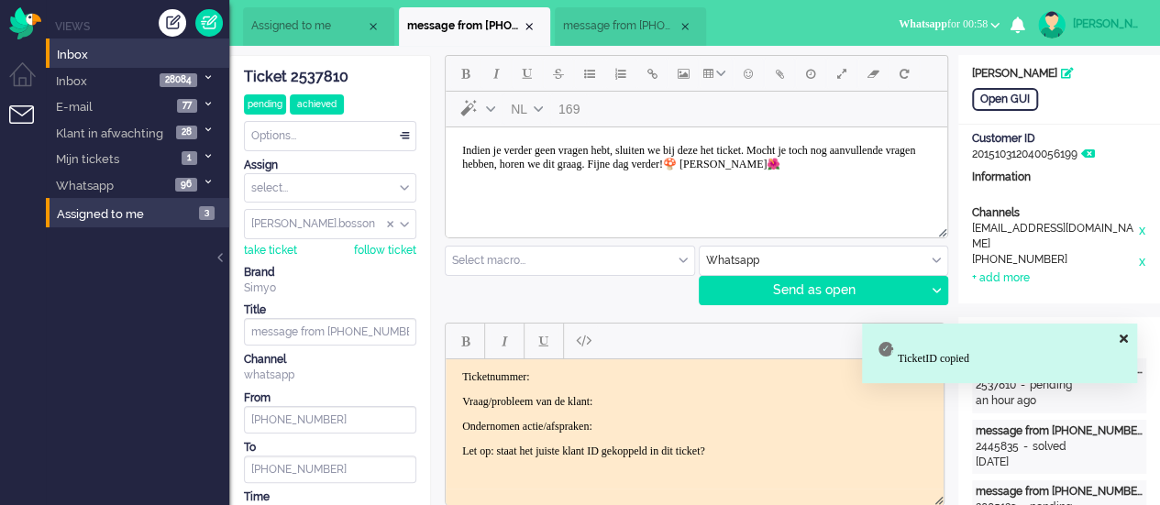
click at [579, 376] on p "Ticketnummer:" at bounding box center [694, 376] width 465 height 14
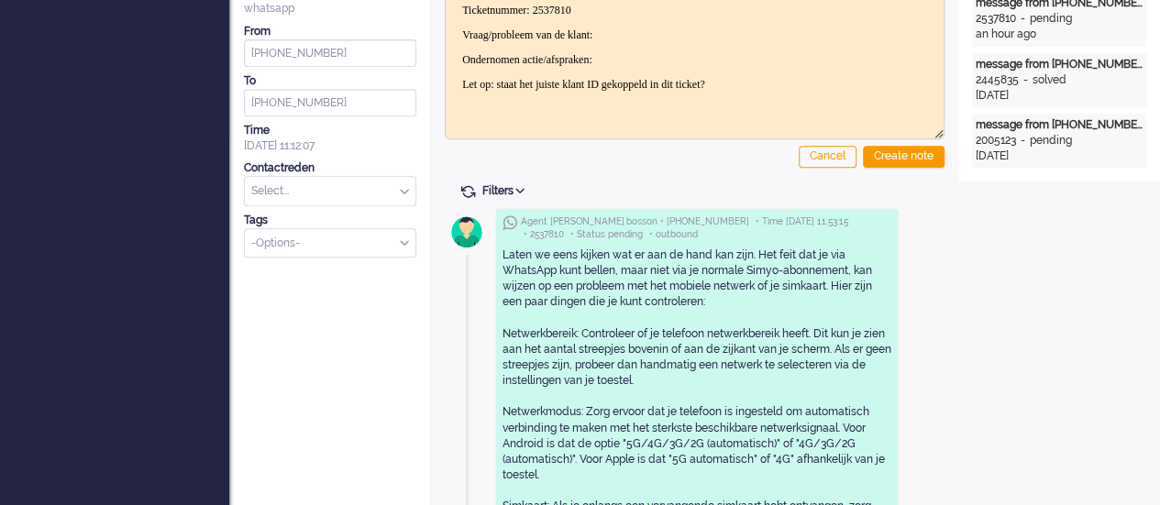
scroll to position [0, 0]
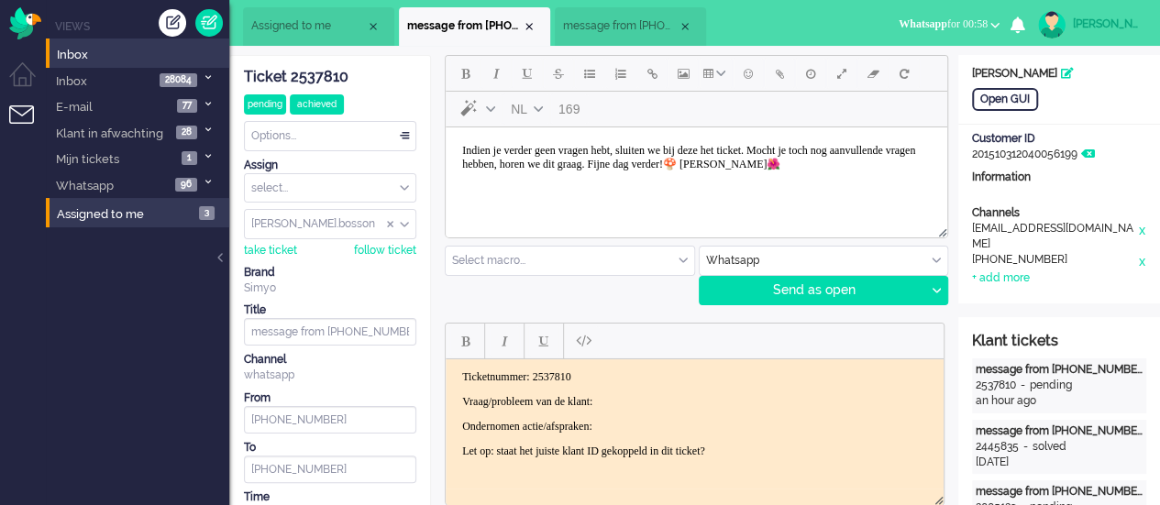
click at [654, 401] on p "Vraag/probleem van de klant:" at bounding box center [694, 401] width 465 height 14
click at [646, 431] on p "Ondernomen actie/afspraken:" at bounding box center [694, 426] width 465 height 14
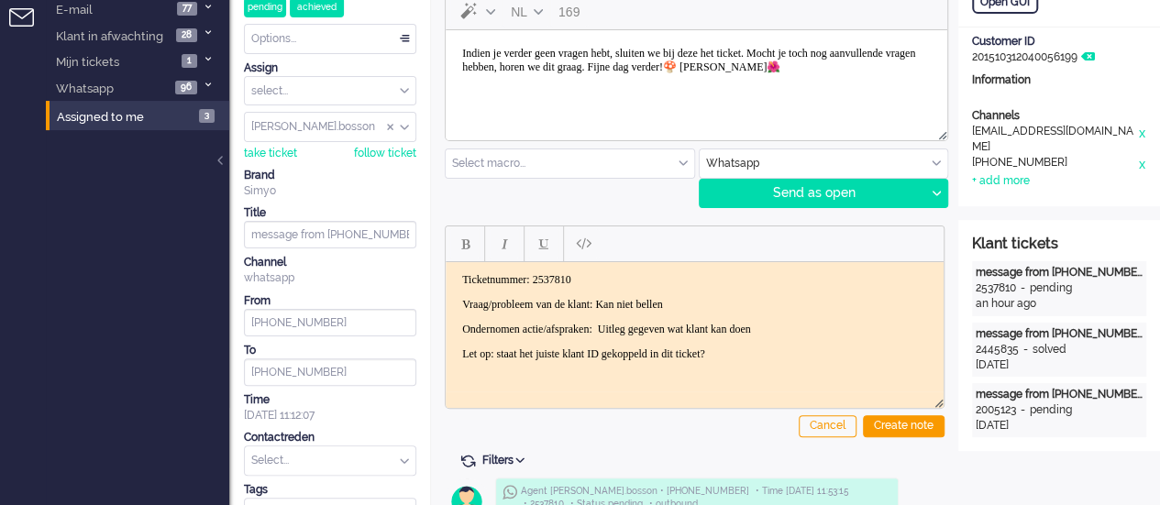
scroll to position [275, 0]
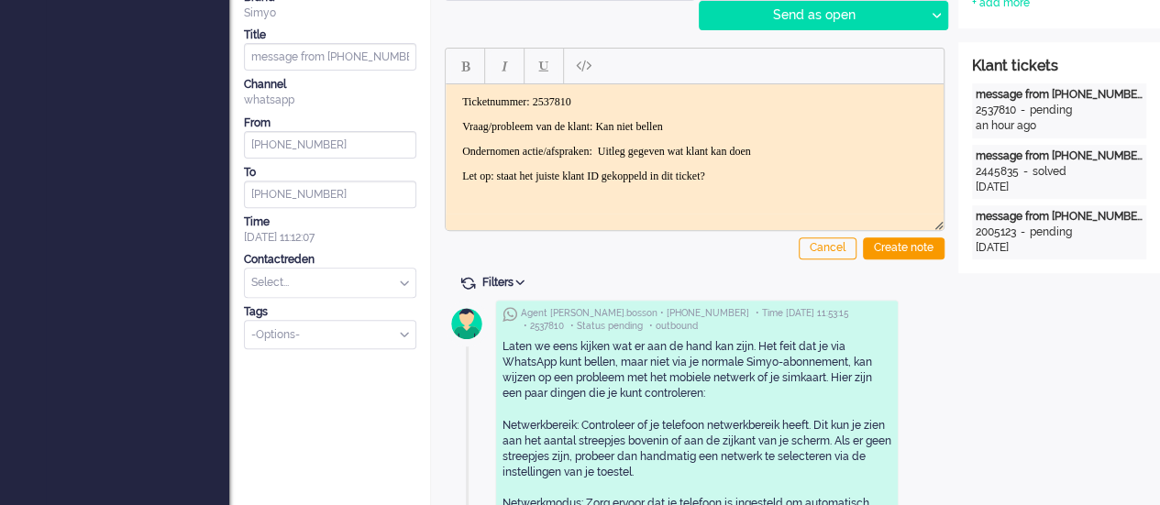
click at [297, 278] on input "text" at bounding box center [330, 283] width 171 height 28
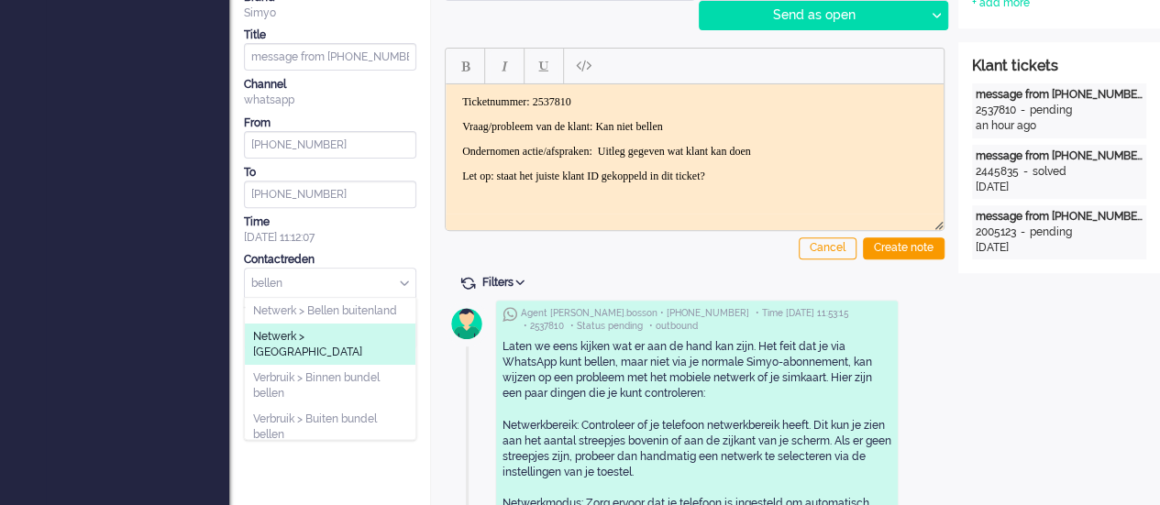
type input "bellen"
click at [292, 329] on span "Netwerk > [GEOGRAPHIC_DATA]" at bounding box center [330, 344] width 154 height 30
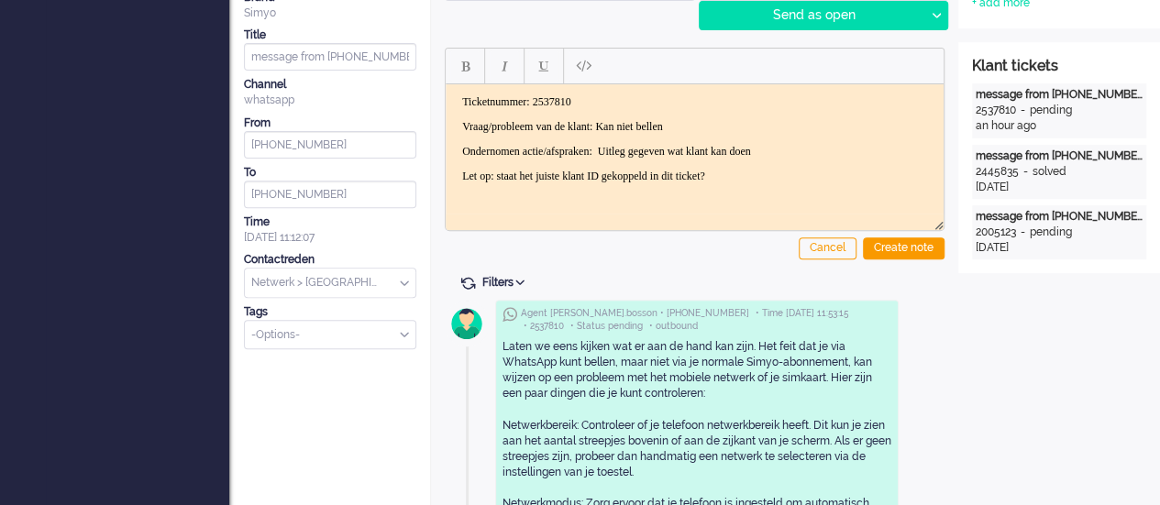
drag, startPoint x: 463, startPoint y: 118, endPoint x: 910, endPoint y: 259, distance: 469.2
click at [915, 255] on div "Create note" at bounding box center [904, 248] width 82 height 22
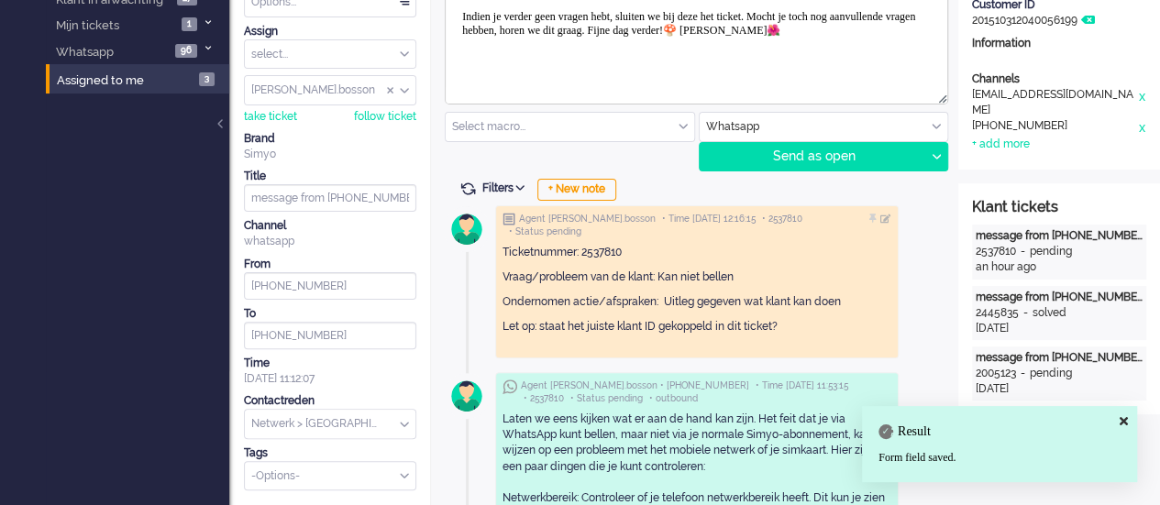
scroll to position [0, 0]
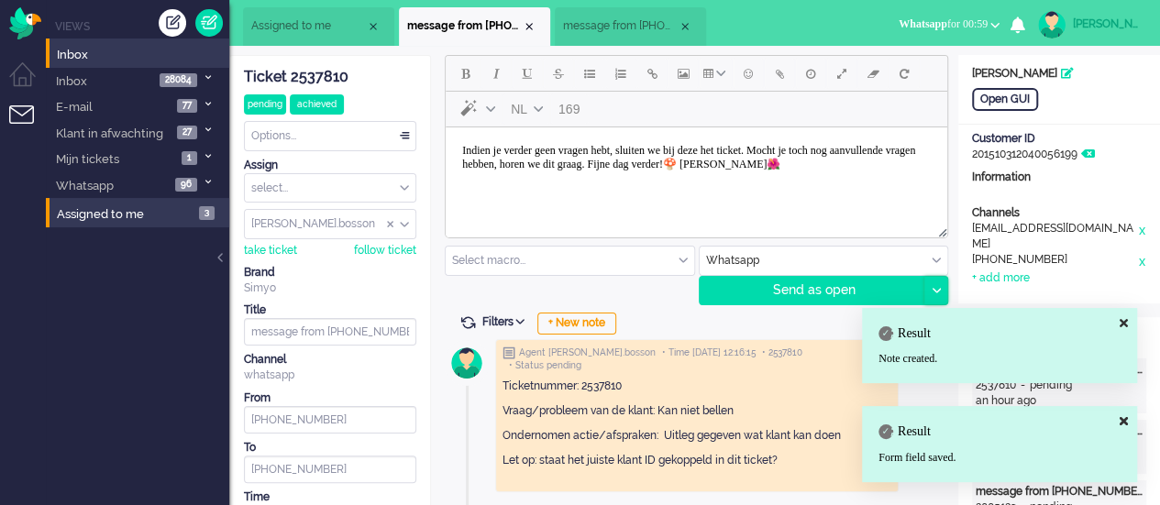
click at [928, 290] on div at bounding box center [935, 291] width 23 height 28
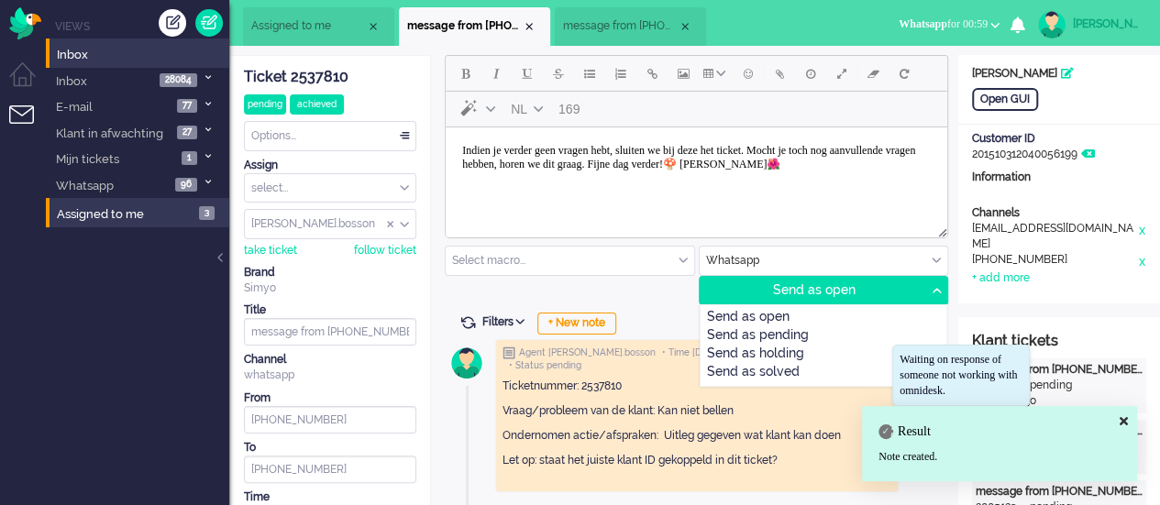
click at [800, 367] on div "Send as solved" at bounding box center [823, 373] width 247 height 18
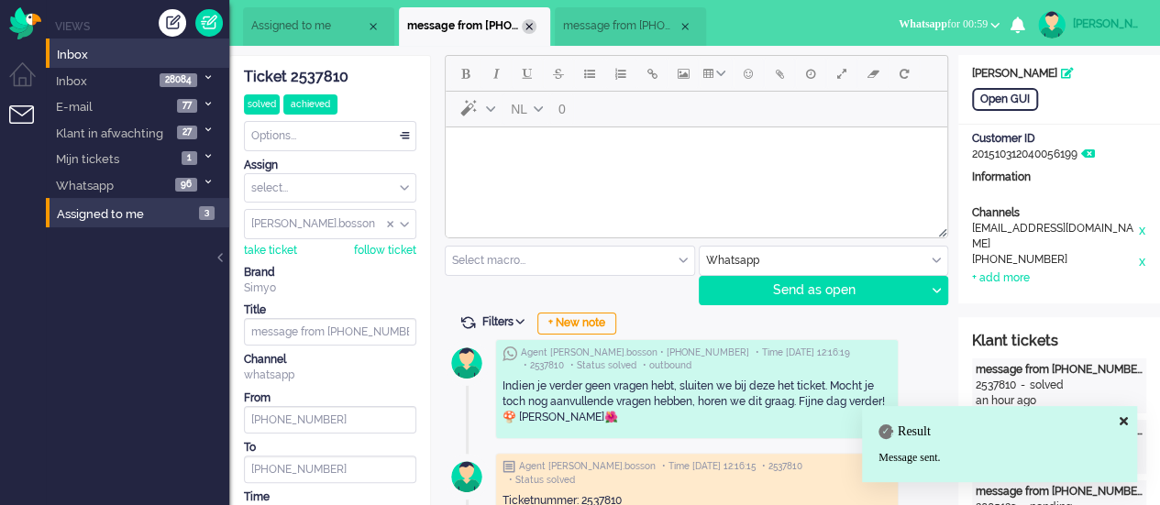
click at [535, 29] on div "Close tab" at bounding box center [529, 26] width 15 height 15
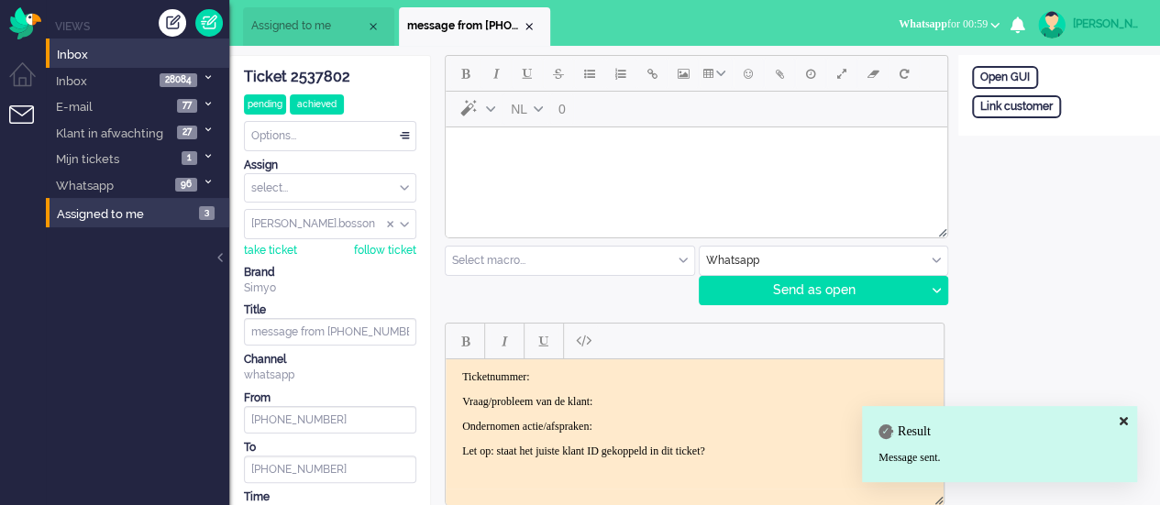
click at [327, 28] on span "Assigned to me" at bounding box center [308, 26] width 115 height 16
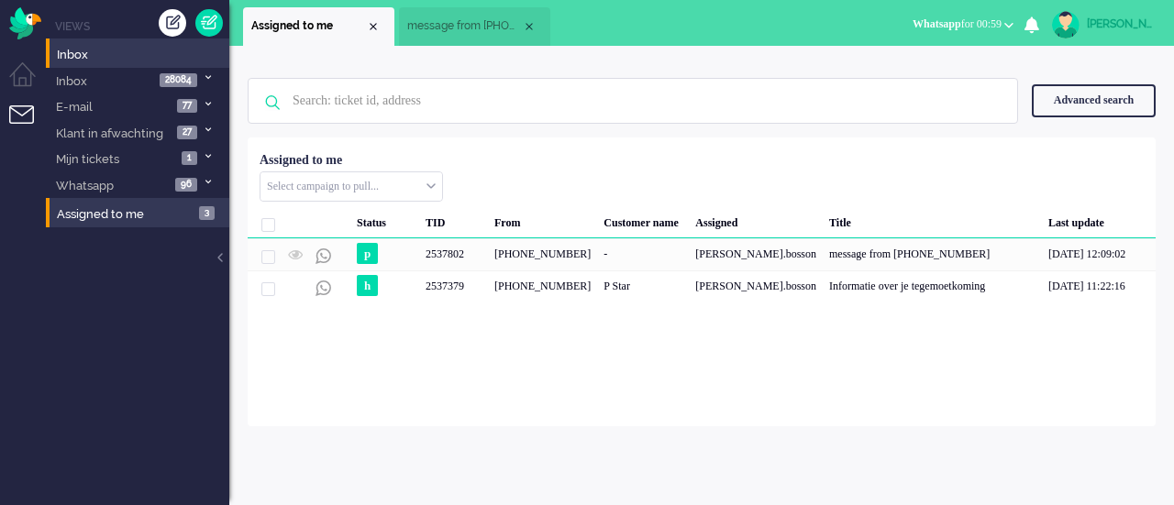
click at [480, 21] on span "message from +393348205910" at bounding box center [464, 26] width 115 height 16
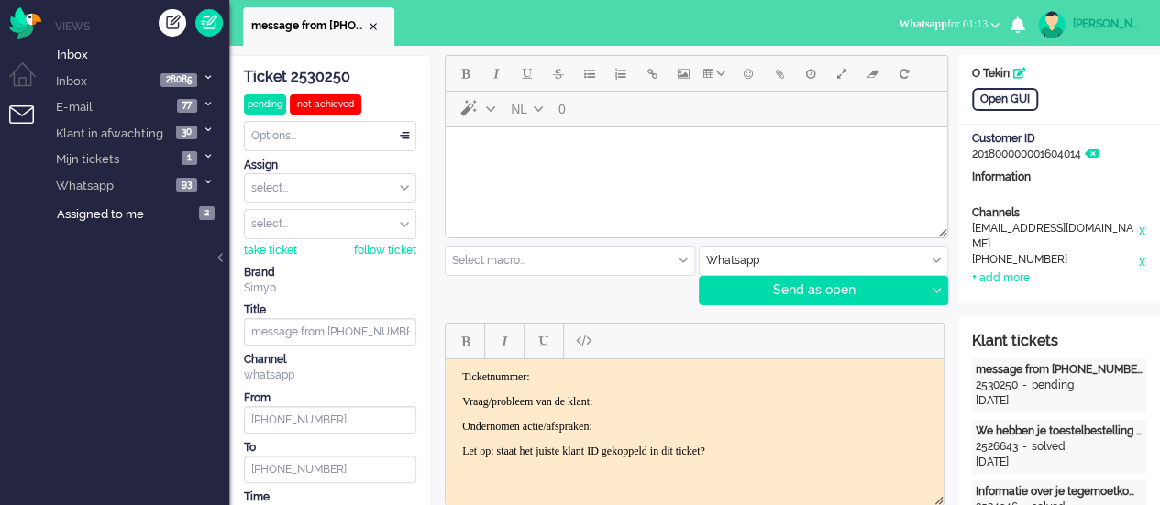
click at [378, 26] on div "Close tab" at bounding box center [373, 26] width 15 height 15
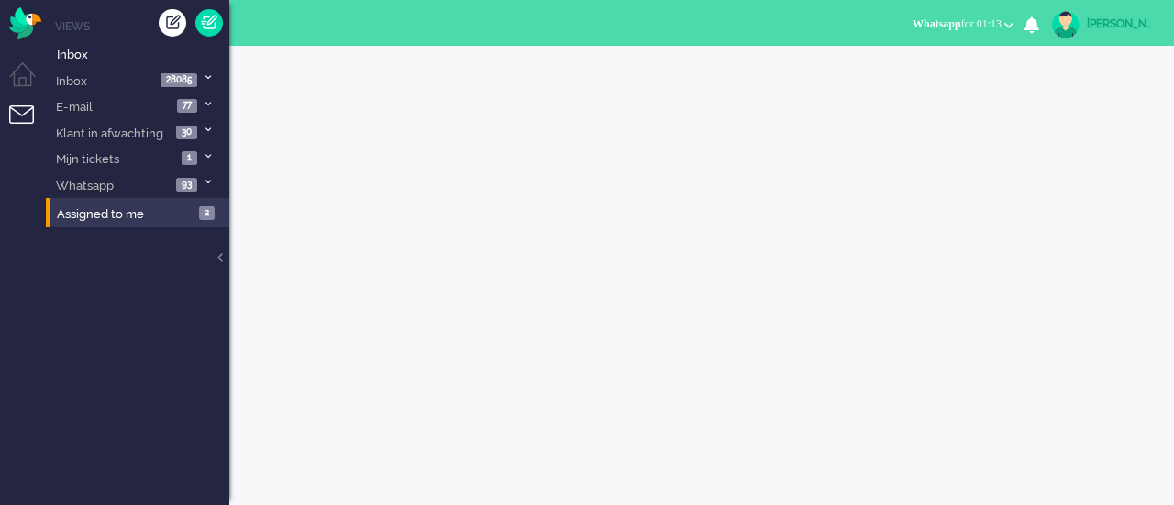
click at [110, 203] on li "Assigned to me 2" at bounding box center [137, 212] width 183 height 29
click at [107, 214] on span "Assigned to me" at bounding box center [100, 214] width 87 height 14
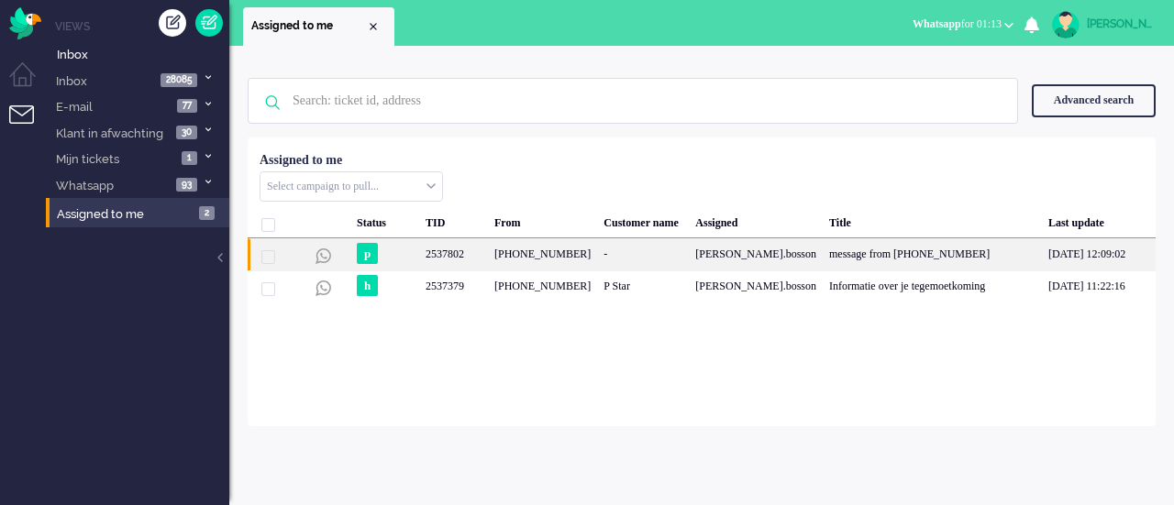
click at [663, 254] on div "-" at bounding box center [643, 254] width 92 height 32
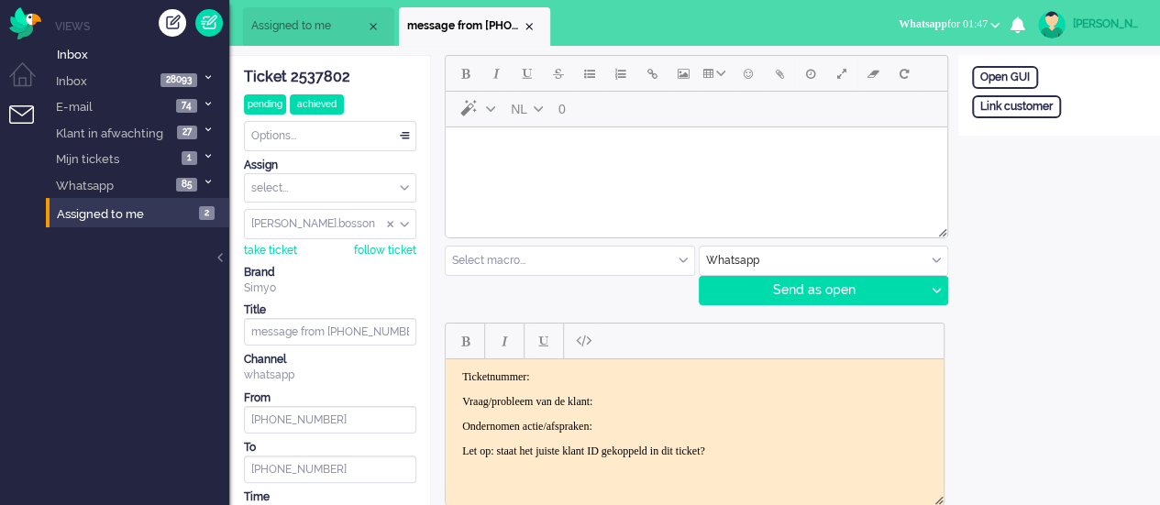
click at [560, 174] on html at bounding box center [696, 150] width 501 height 47
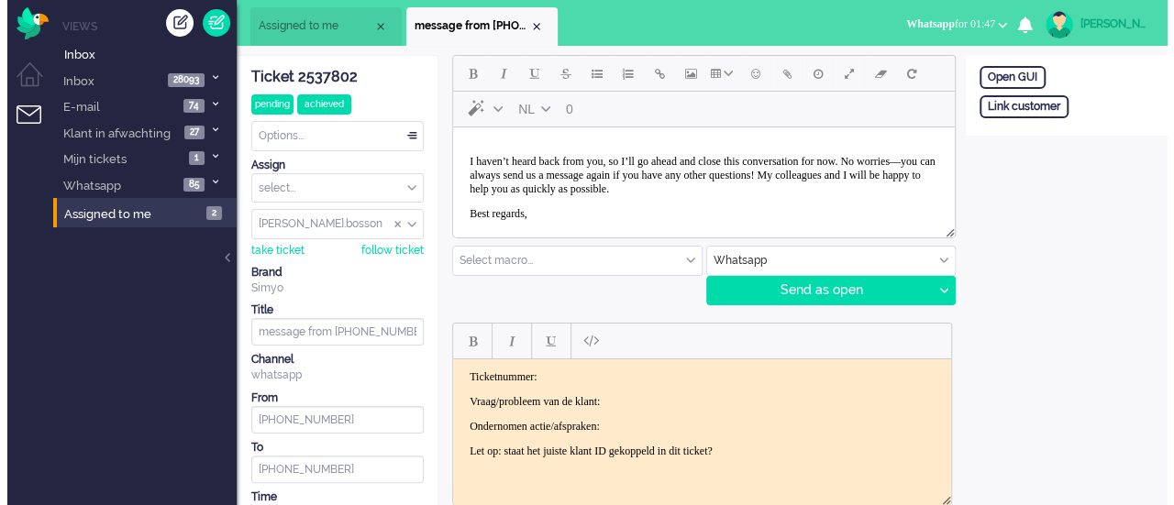
scroll to position [11, 0]
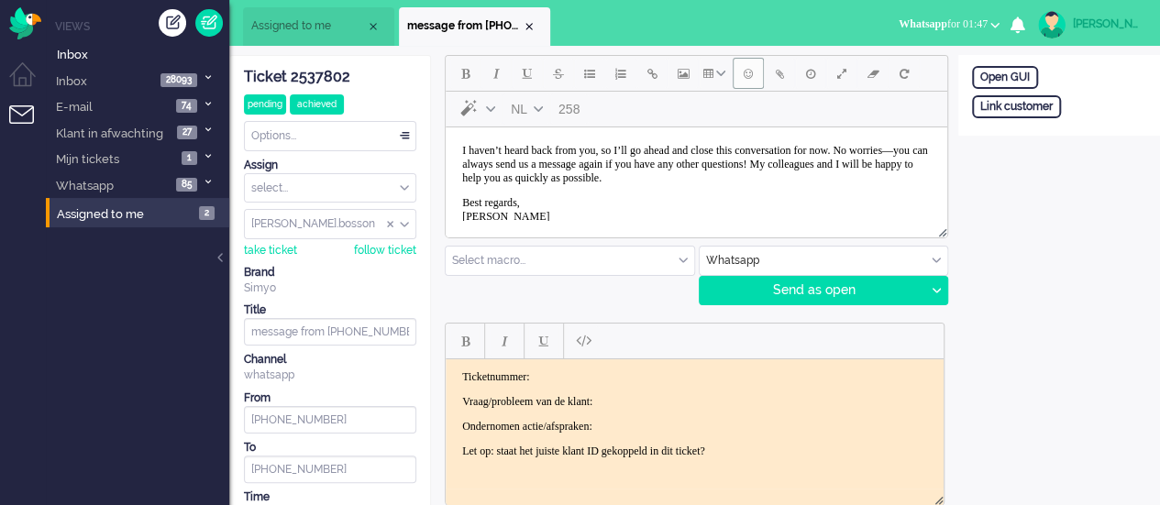
click at [747, 66] on span "Emoticons" at bounding box center [748, 73] width 9 height 15
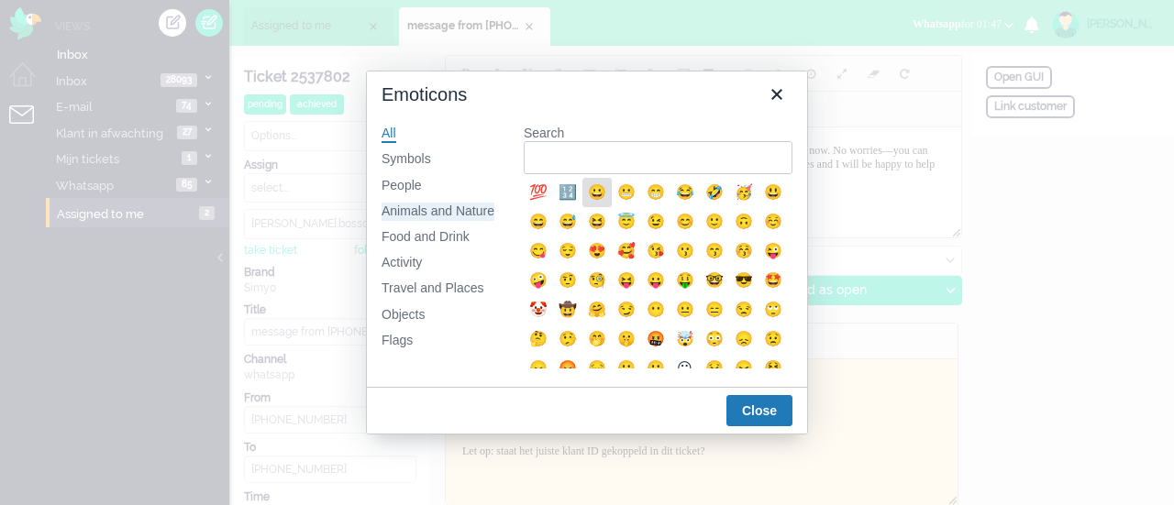
click at [451, 214] on div "Animals and Nature" at bounding box center [437, 212] width 113 height 18
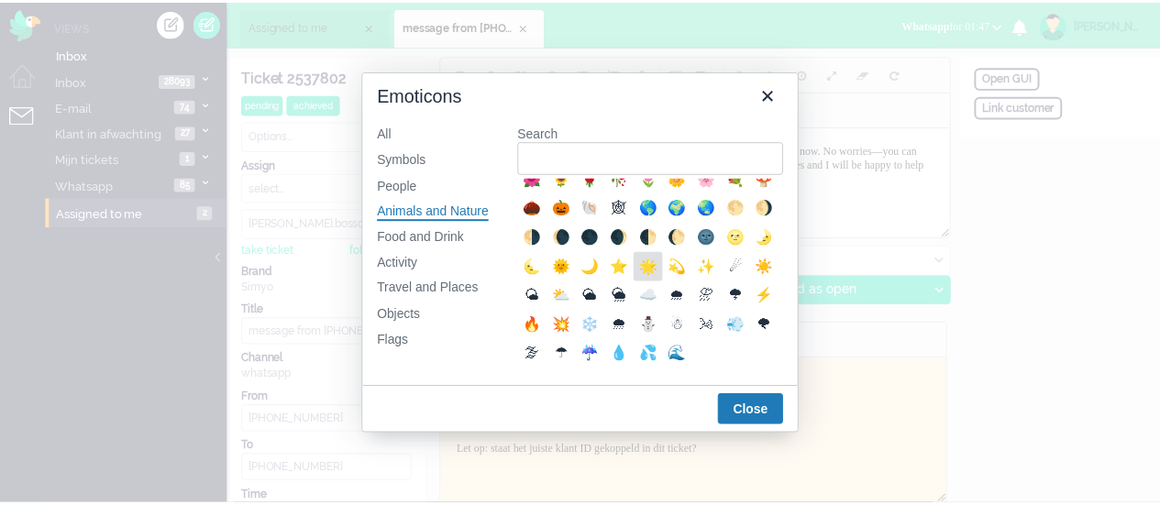
scroll to position [367, 0]
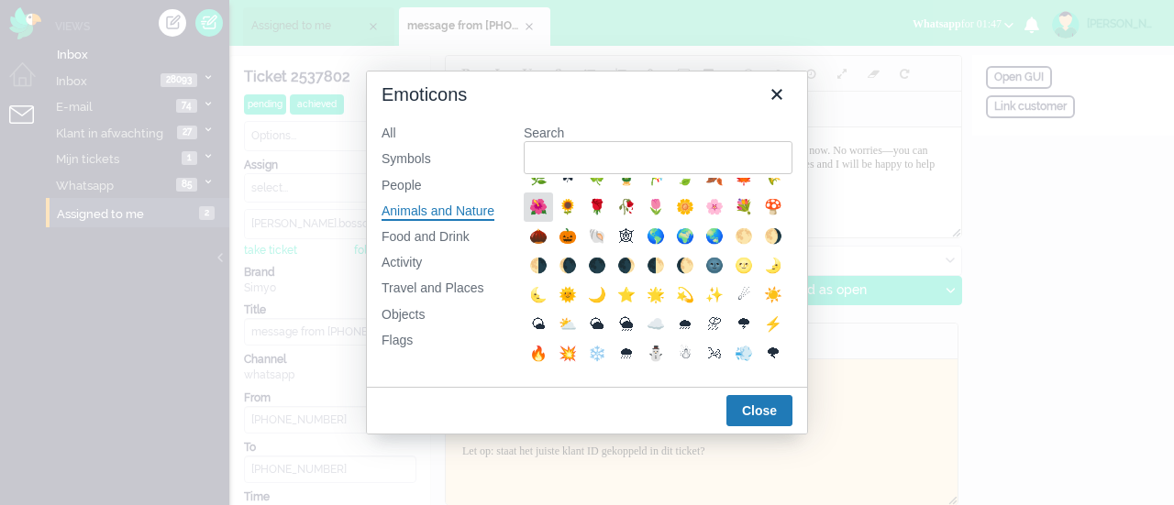
click at [549, 218] on div "🌺" at bounding box center [538, 207] width 22 height 22
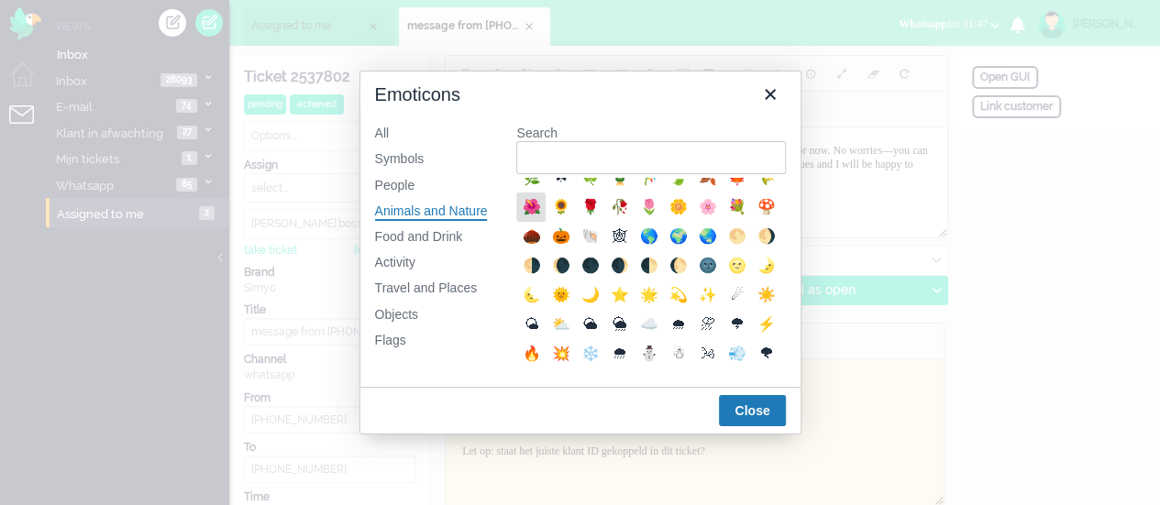
scroll to position [12, 0]
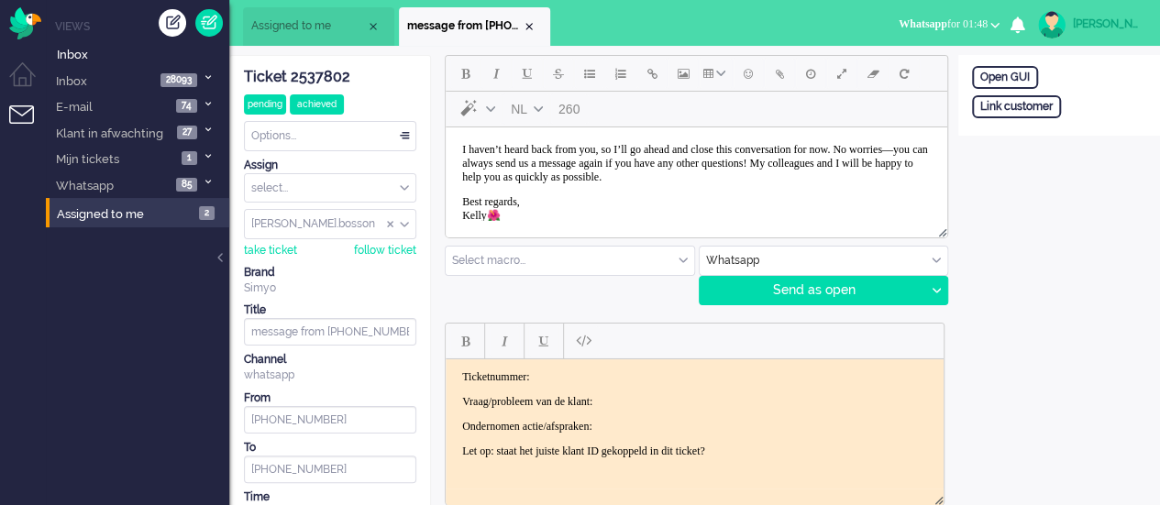
click at [922, 252] on input "text" at bounding box center [824, 261] width 248 height 28
click at [652, 284] on div "NL 260 Select macro... BO > Abonnement > Overleden BO > Abonnement > Overleden …" at bounding box center [695, 180] width 500 height 250
drag, startPoint x: 334, startPoint y: 81, endPoint x: 335, endPoint y: 93, distance: 12.0
click at [333, 80] on div "Ticket 2537802" at bounding box center [330, 77] width 172 height 21
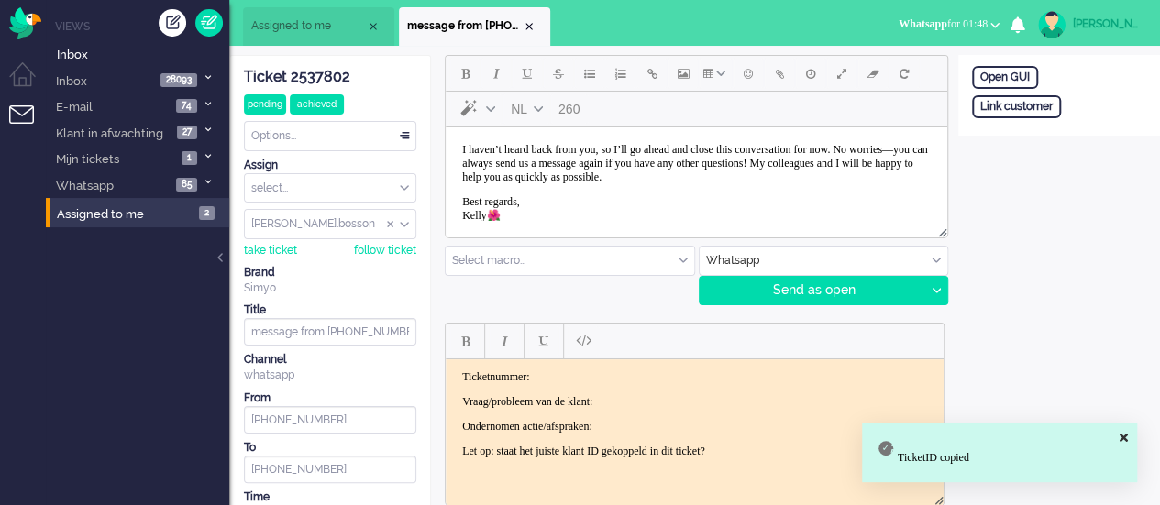
click at [562, 369] on p "Ticketnummer:" at bounding box center [694, 376] width 465 height 14
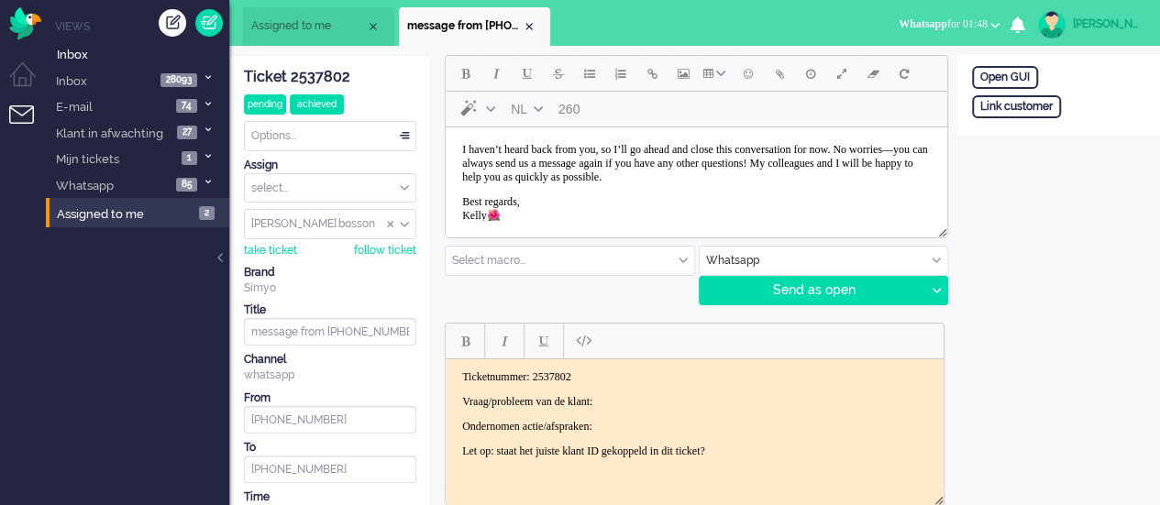
click at [637, 400] on p "Vraag/probleem van de klant:" at bounding box center [694, 401] width 465 height 14
click at [639, 420] on p "Ondernomen actie/afspraken:" at bounding box center [694, 426] width 465 height 14
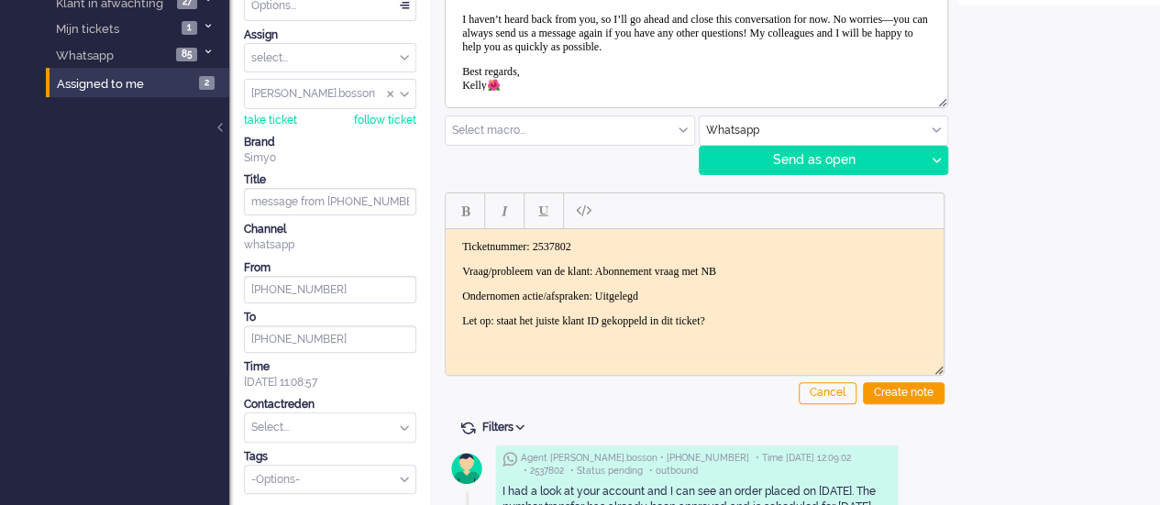
scroll to position [367, 0]
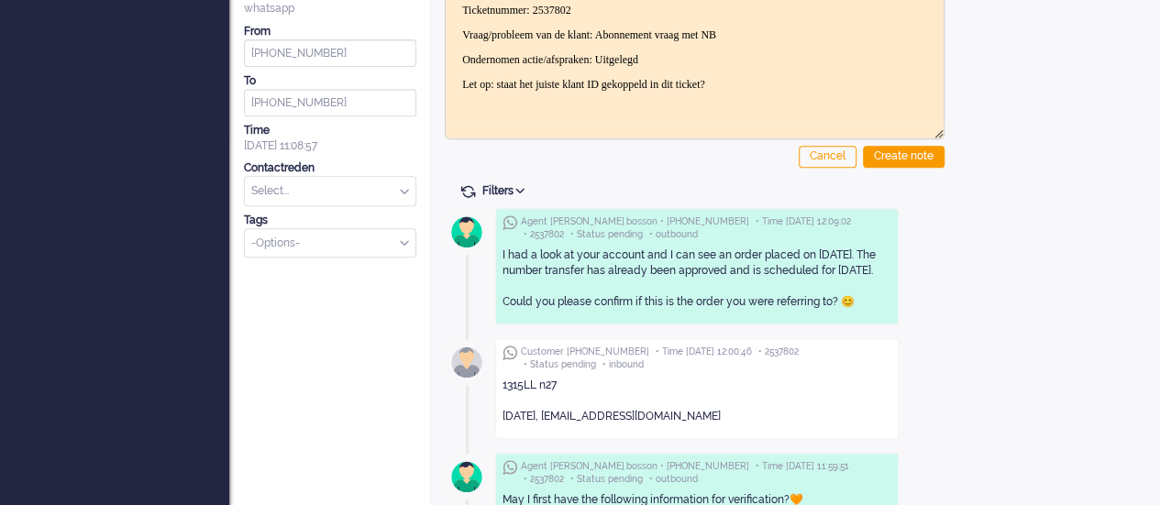
click at [277, 190] on input "text" at bounding box center [330, 191] width 171 height 28
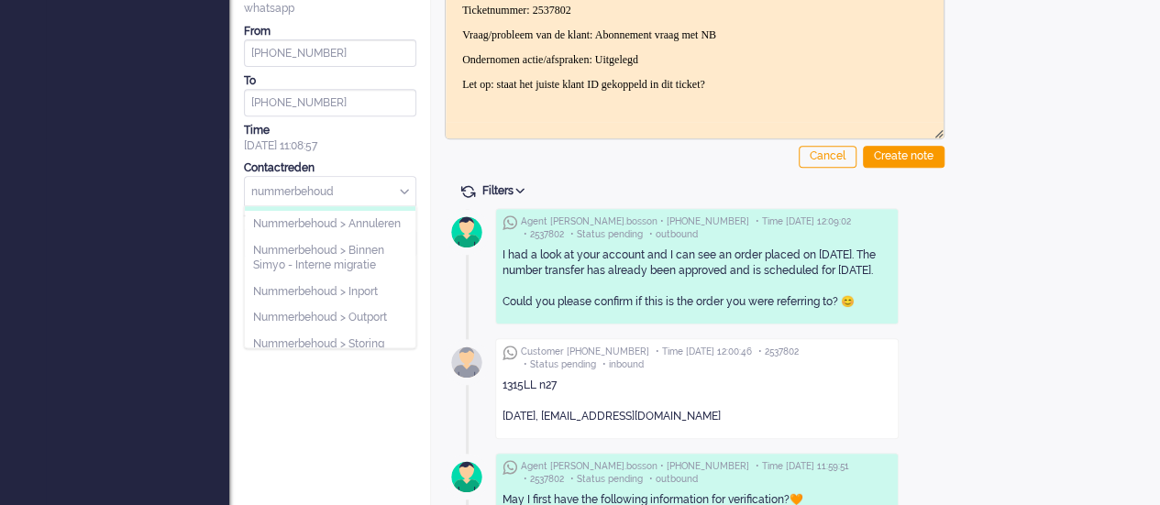
scroll to position [92, 0]
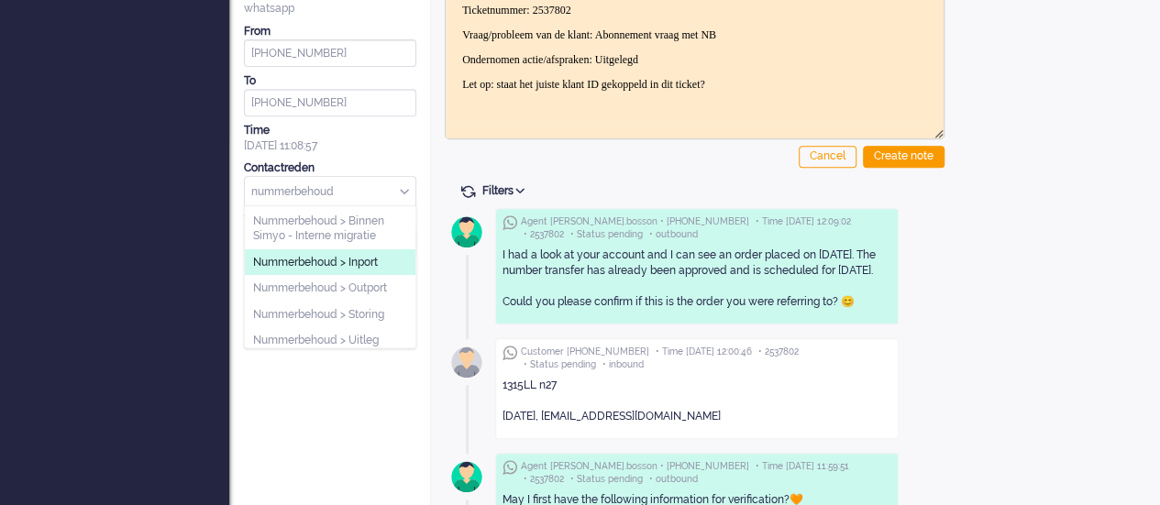
type input "nummerbehoud"
click at [268, 261] on li "Nummerbehoud > Inport" at bounding box center [330, 262] width 171 height 27
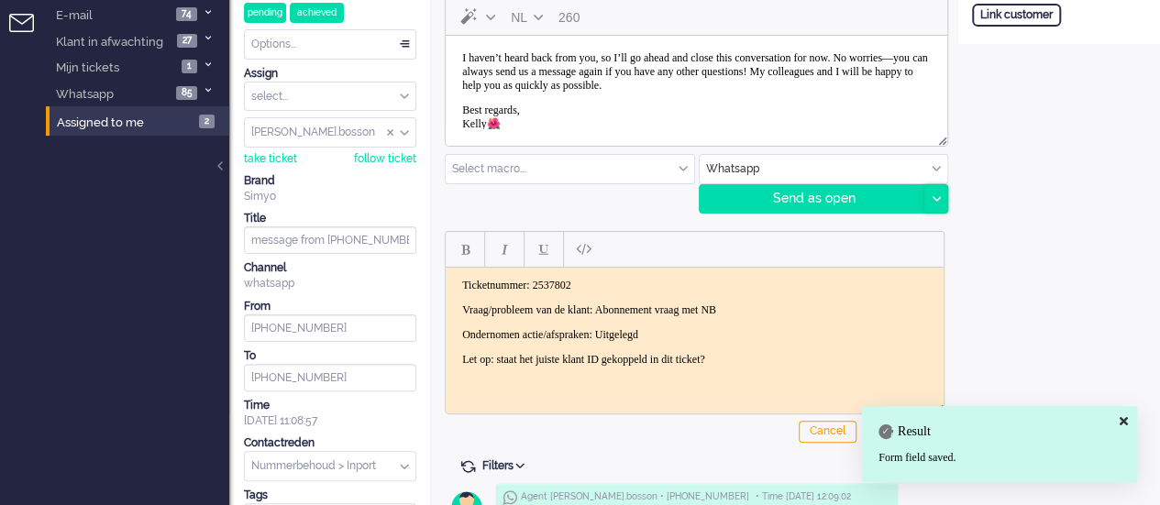
click at [931, 190] on div at bounding box center [935, 199] width 23 height 28
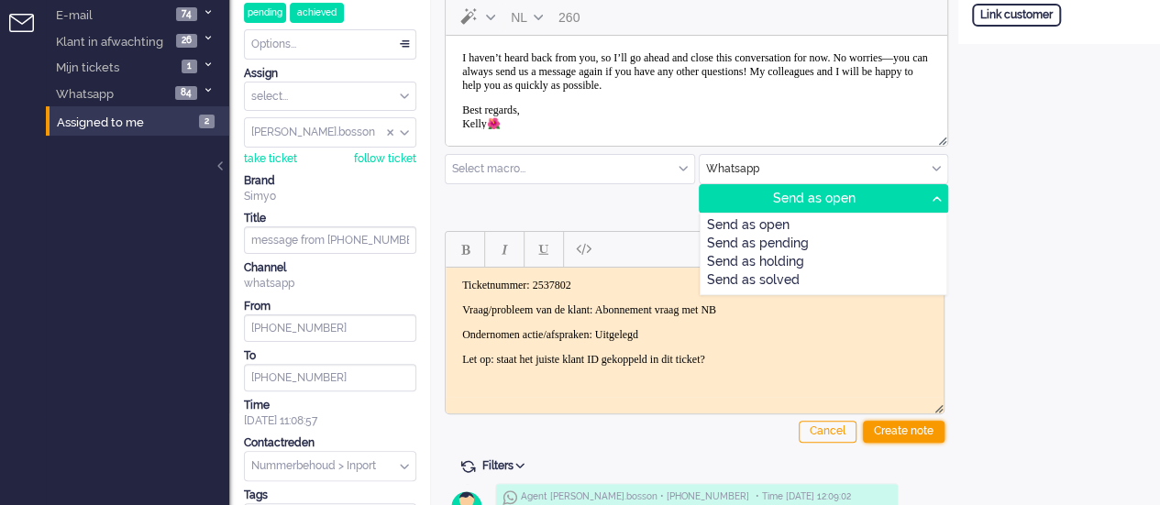
click at [889, 433] on div "Create note" at bounding box center [904, 432] width 82 height 22
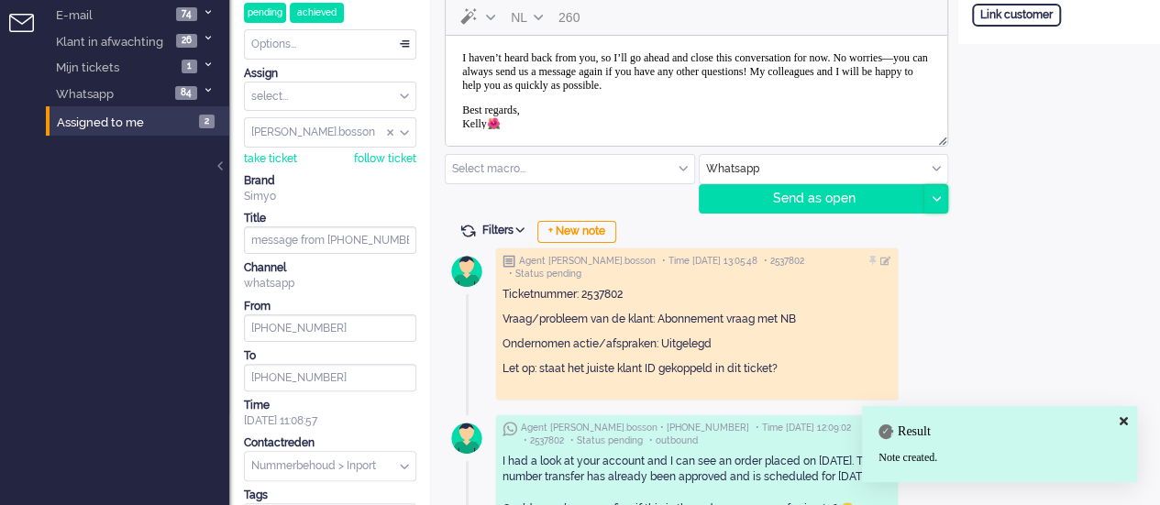
click at [933, 196] on icon at bounding box center [935, 199] width 9 height 6
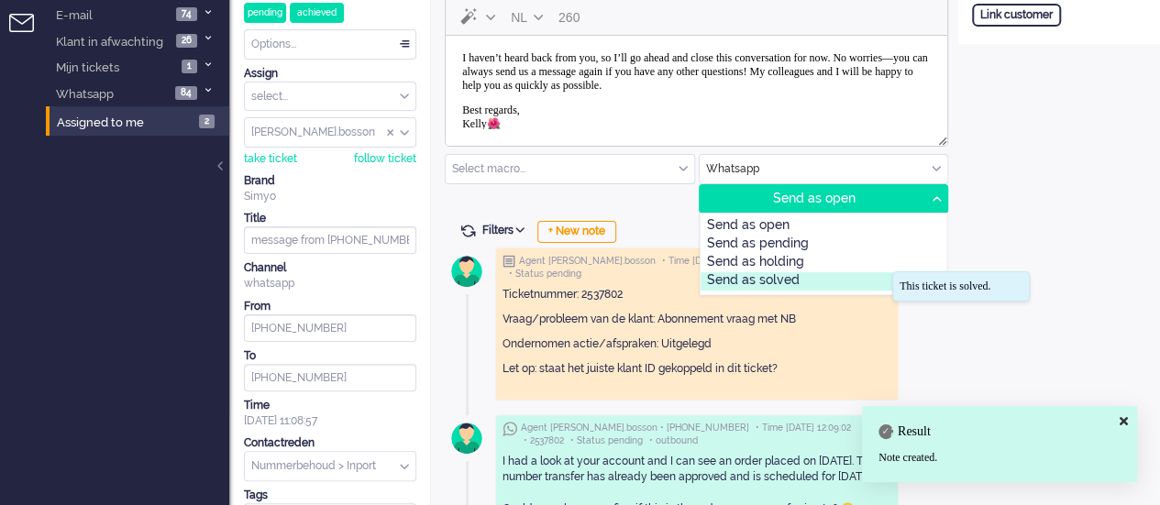
click at [847, 272] on div "Send as solved" at bounding box center [823, 281] width 247 height 18
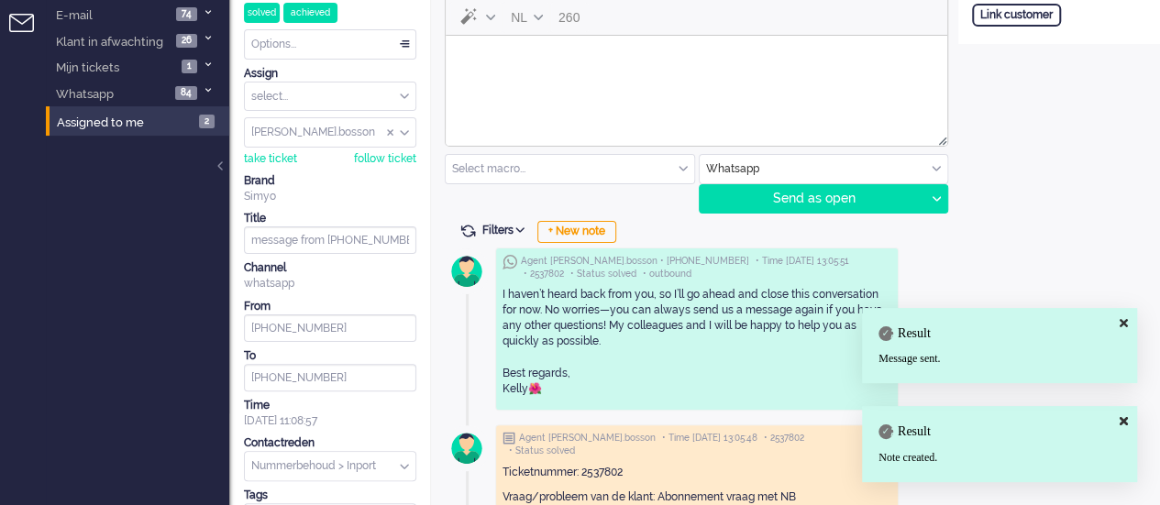
scroll to position [0, 0]
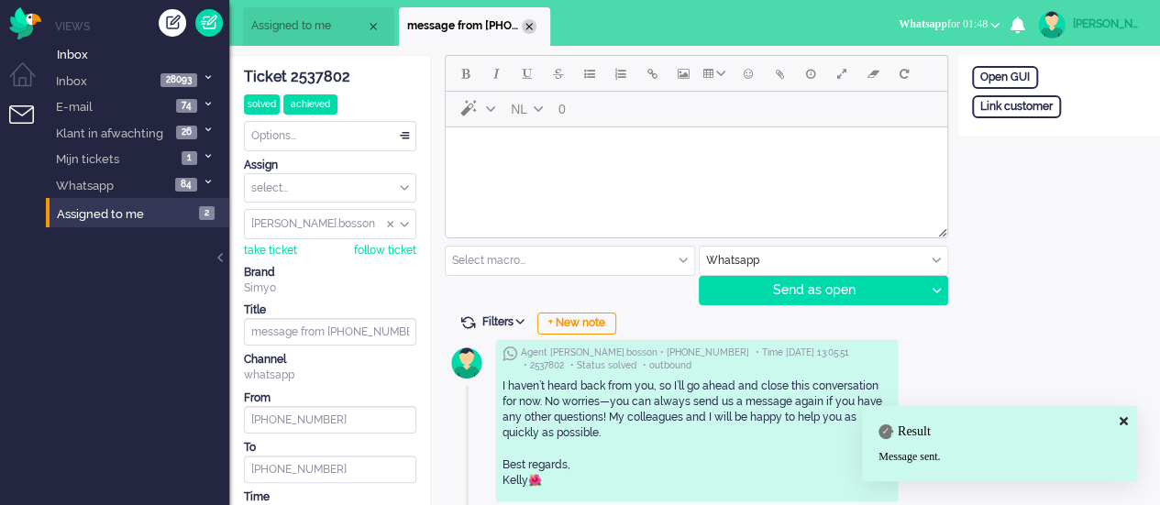
click at [525, 23] on div "Close tab" at bounding box center [529, 26] width 15 height 15
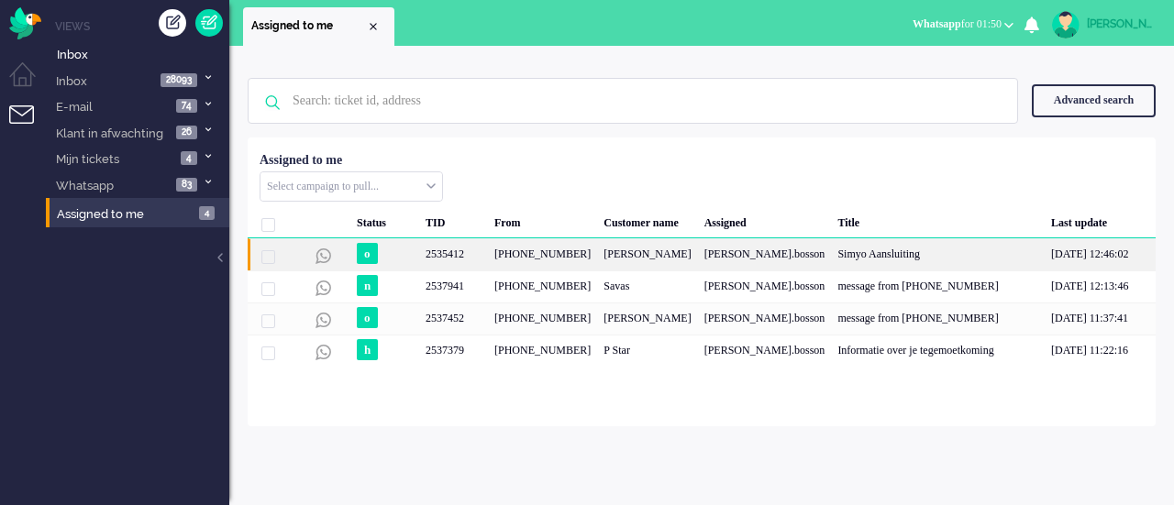
click at [601, 251] on div "J Hengeveld" at bounding box center [647, 254] width 100 height 32
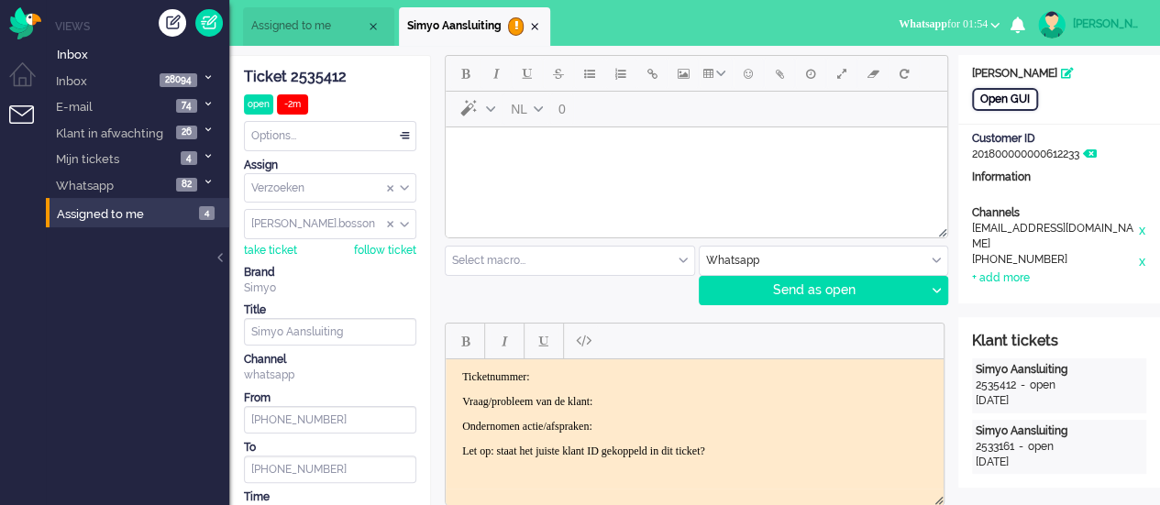
click at [996, 94] on div "Open GUI" at bounding box center [1005, 99] width 66 height 23
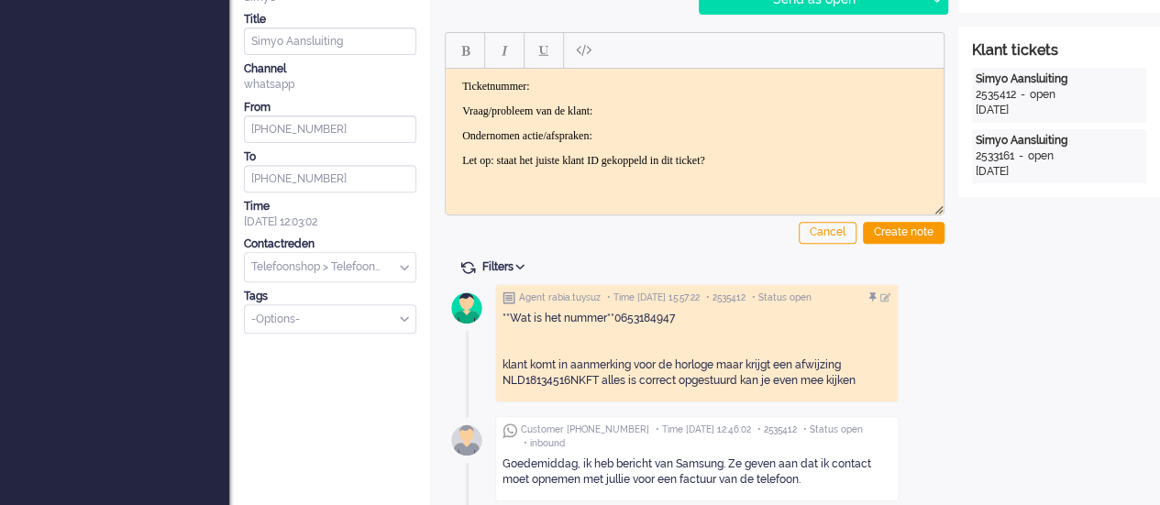
scroll to position [458, 0]
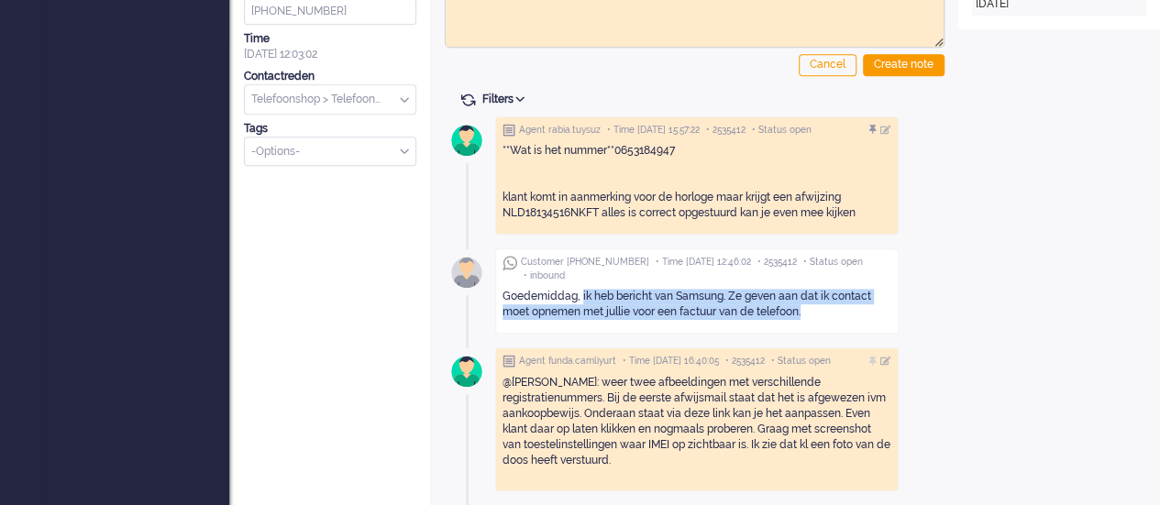
drag, startPoint x: 580, startPoint y: 294, endPoint x: 782, endPoint y: 315, distance: 202.8
click at [782, 315] on div "Goedemiddag, ik heb bericht van Samsung. Ze geven aan dat ik contact moet opnem…" at bounding box center [696, 304] width 389 height 31
copy div "ik heb bericht van Samsung. Ze geven aan dat ik contact moet opnemen met jullie…"
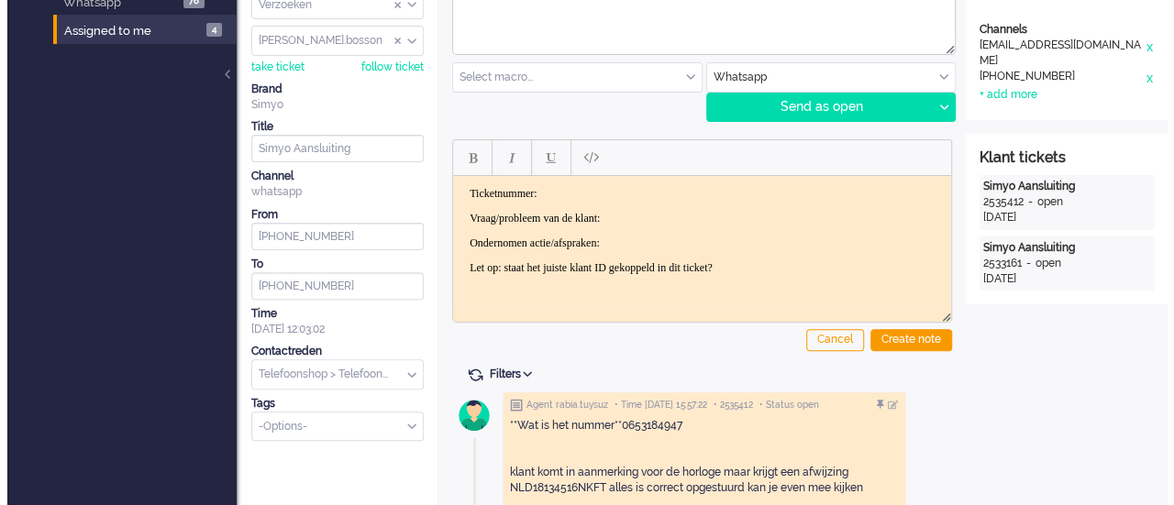
scroll to position [0, 0]
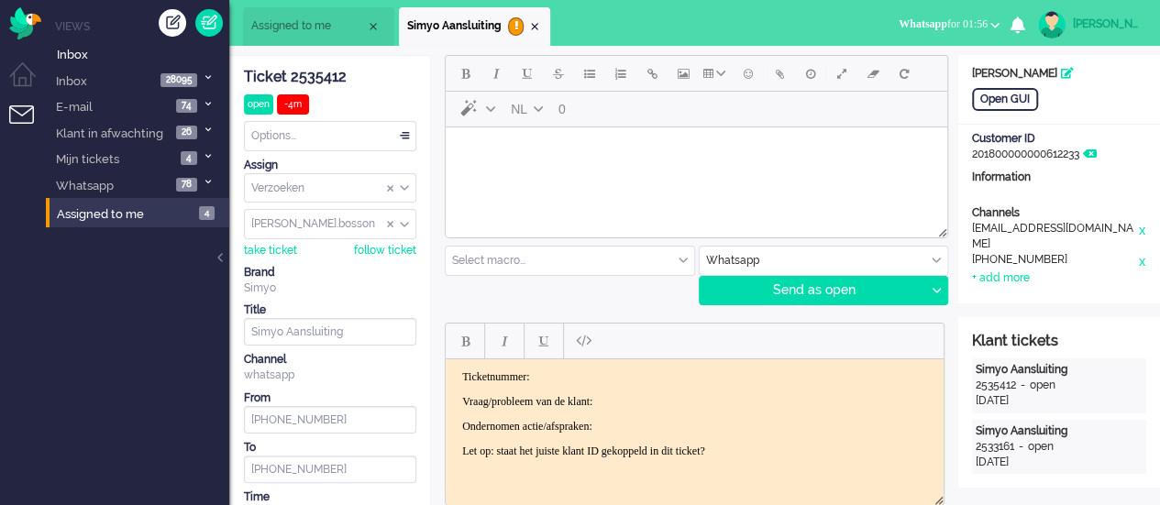
click at [546, 174] on html at bounding box center [696, 150] width 501 height 47
click at [741, 76] on button "Emoticons" at bounding box center [748, 73] width 31 height 31
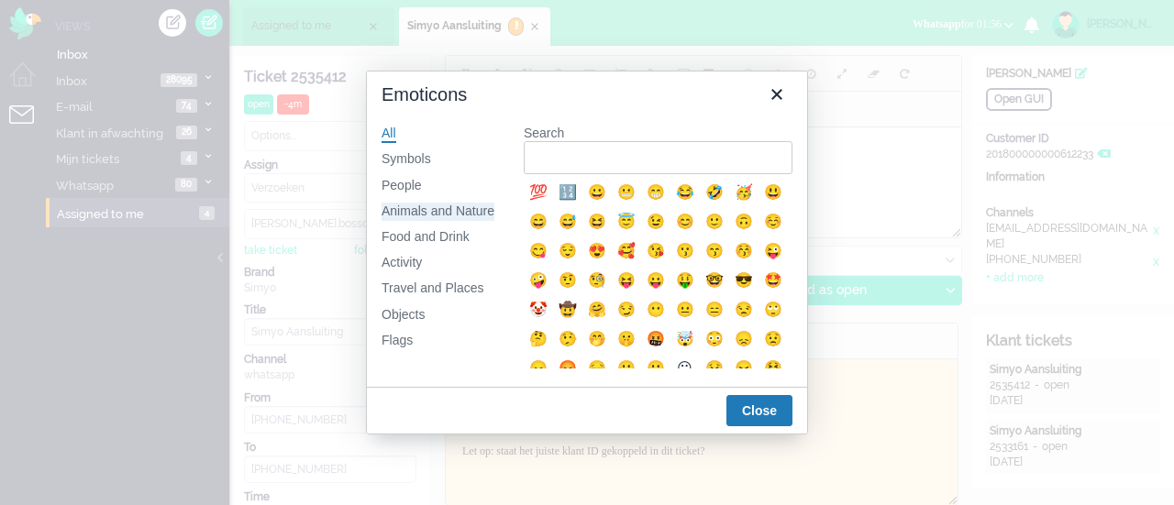
click at [421, 206] on div "Animals and Nature" at bounding box center [437, 212] width 113 height 18
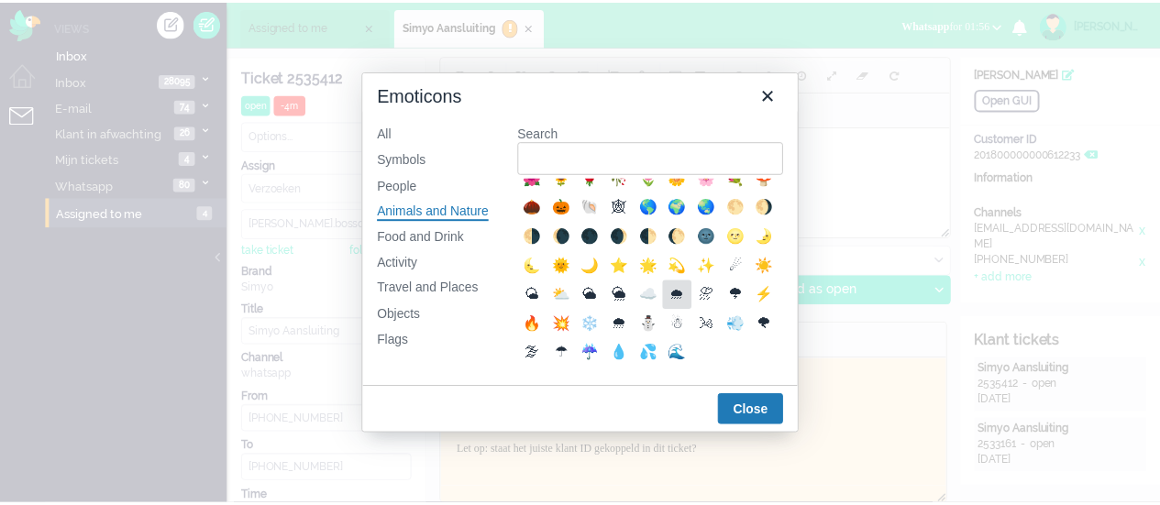
scroll to position [367, 0]
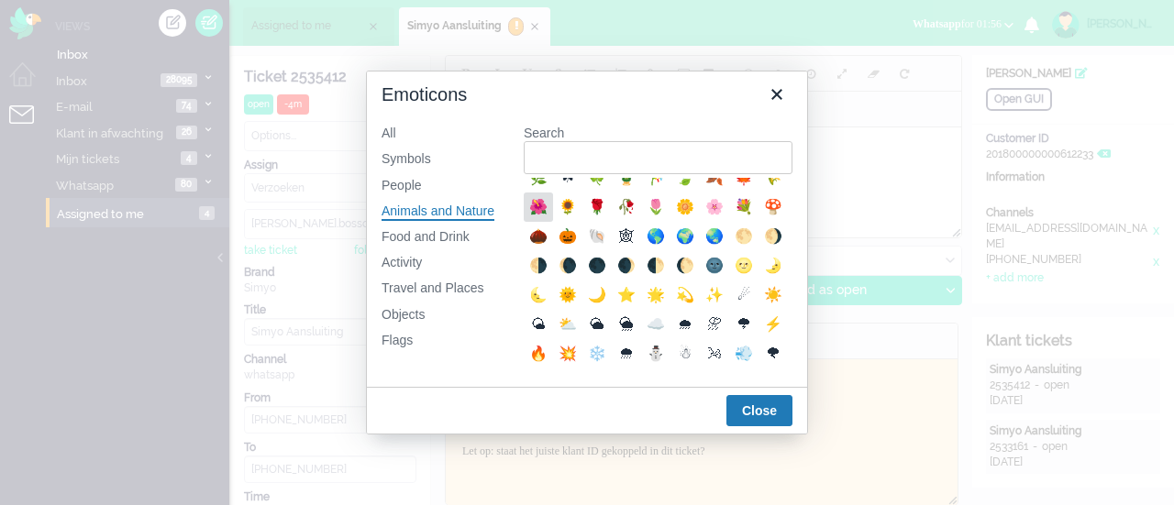
click at [549, 218] on div "🌺" at bounding box center [538, 207] width 22 height 22
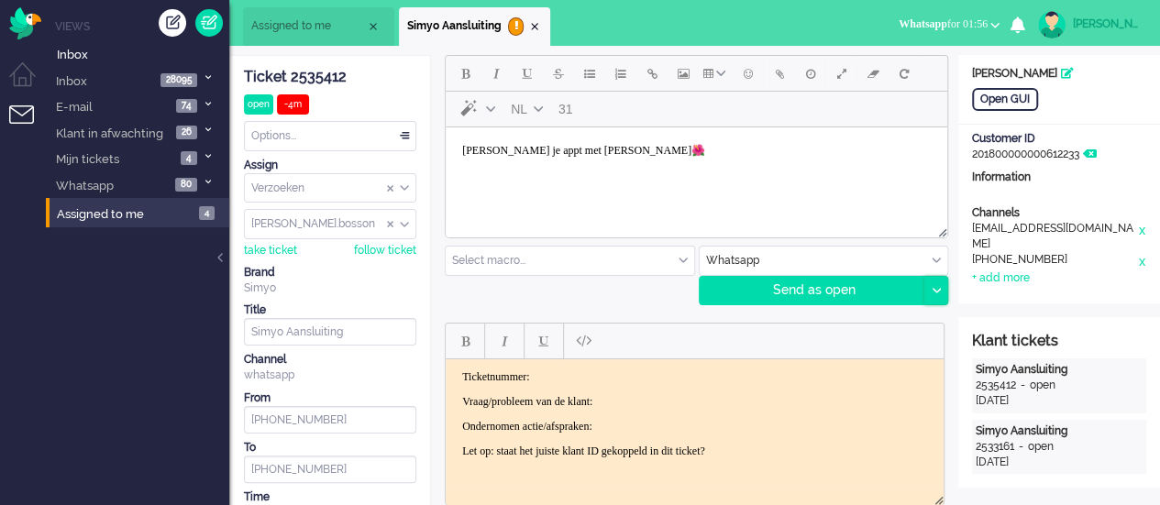
click at [937, 298] on div at bounding box center [935, 291] width 23 height 28
click at [935, 283] on div at bounding box center [935, 291] width 23 height 28
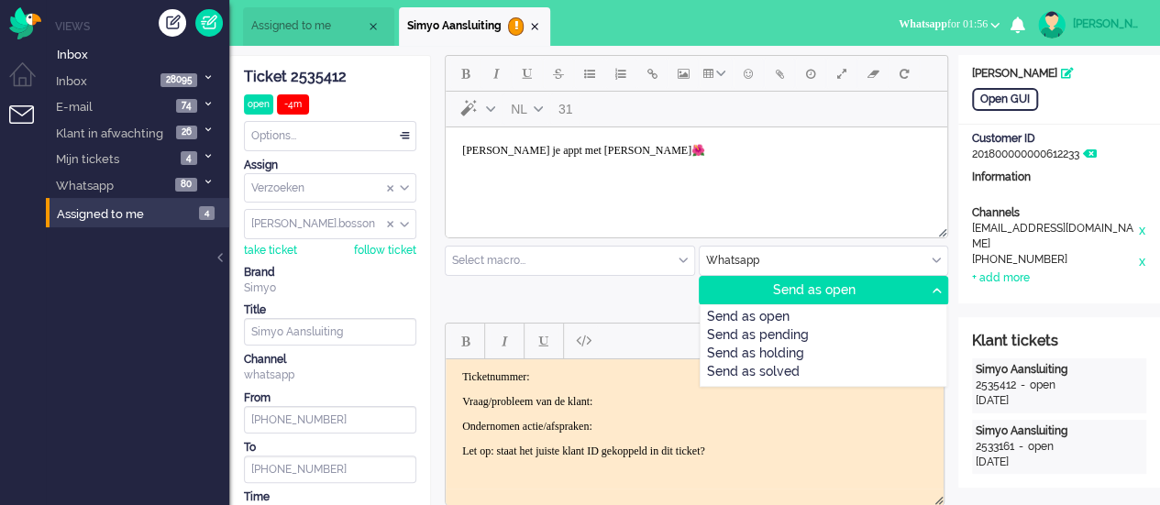
click at [810, 335] on div "Send as pending" at bounding box center [823, 336] width 247 height 18
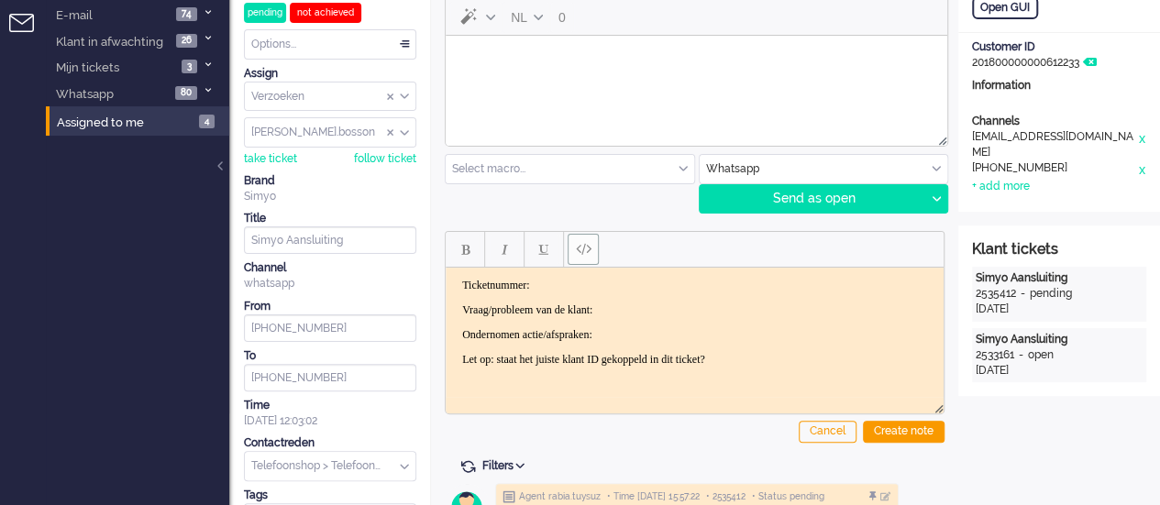
scroll to position [0, 0]
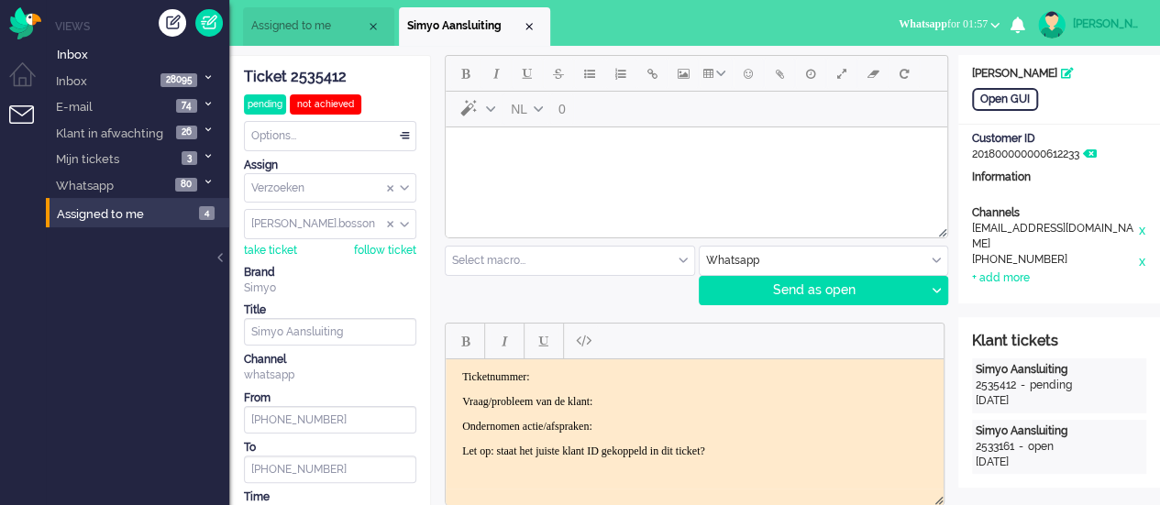
click at [509, 174] on html at bounding box center [696, 150] width 501 height 47
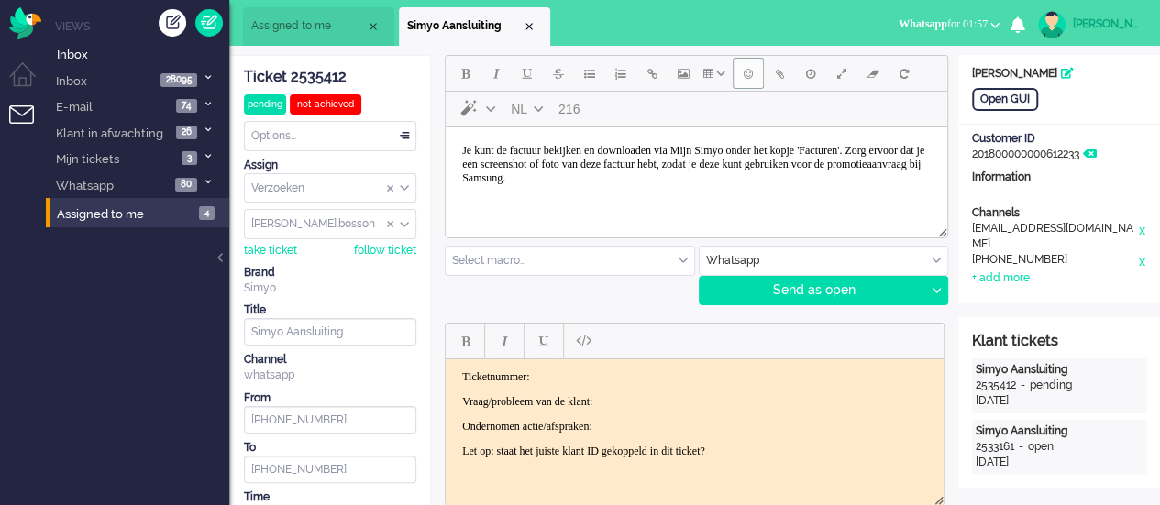
click at [744, 68] on span "Emoticons" at bounding box center [748, 73] width 9 height 15
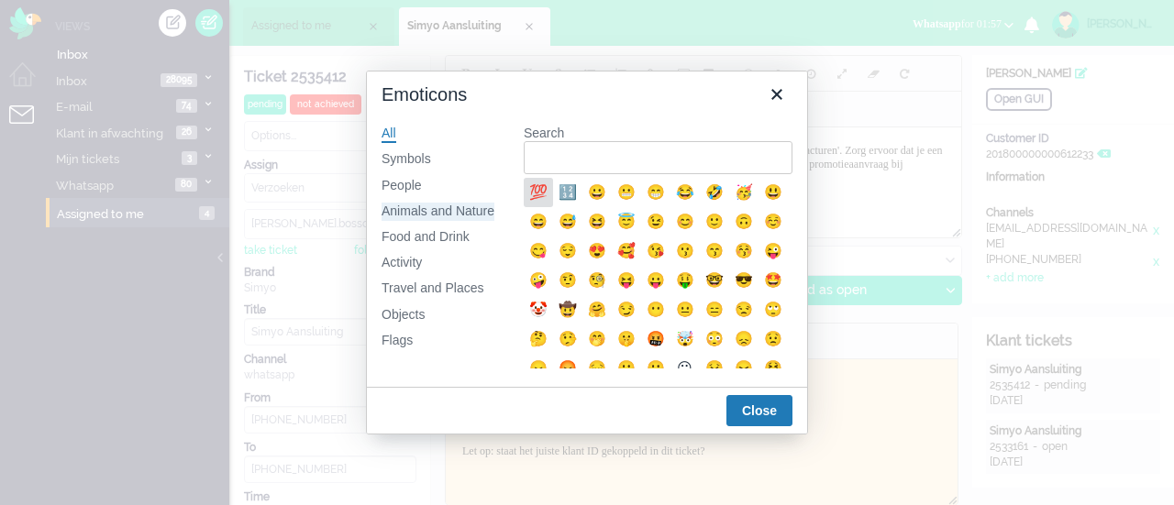
click at [446, 207] on div "Animals and Nature" at bounding box center [437, 212] width 113 height 18
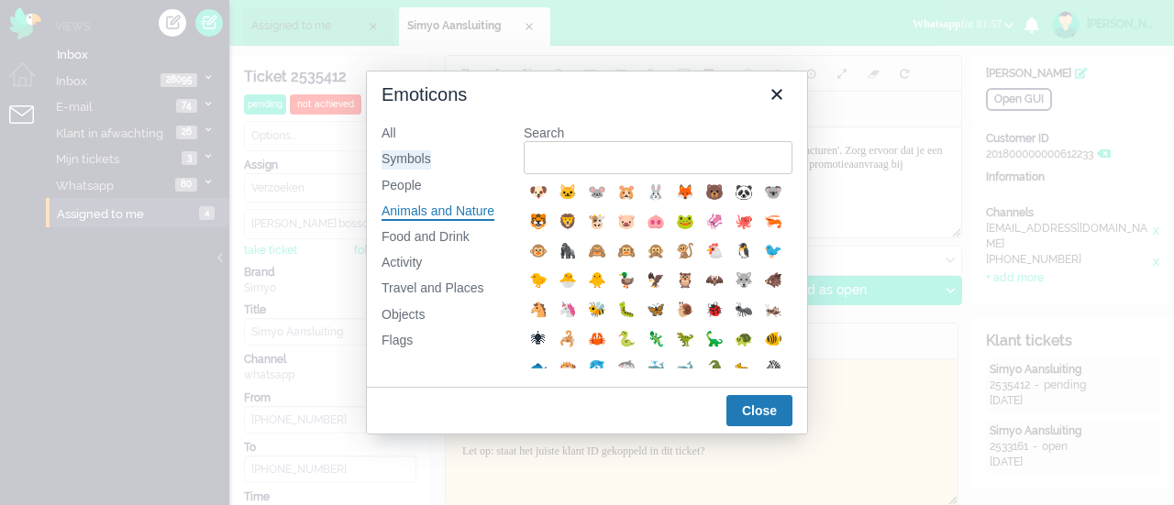
click at [392, 149] on div "All Symbols People Animals and Nature Food and Drink Activity Travel and Places…" at bounding box center [438, 248] width 142 height 277
click at [398, 160] on div "Symbols" at bounding box center [406, 159] width 50 height 18
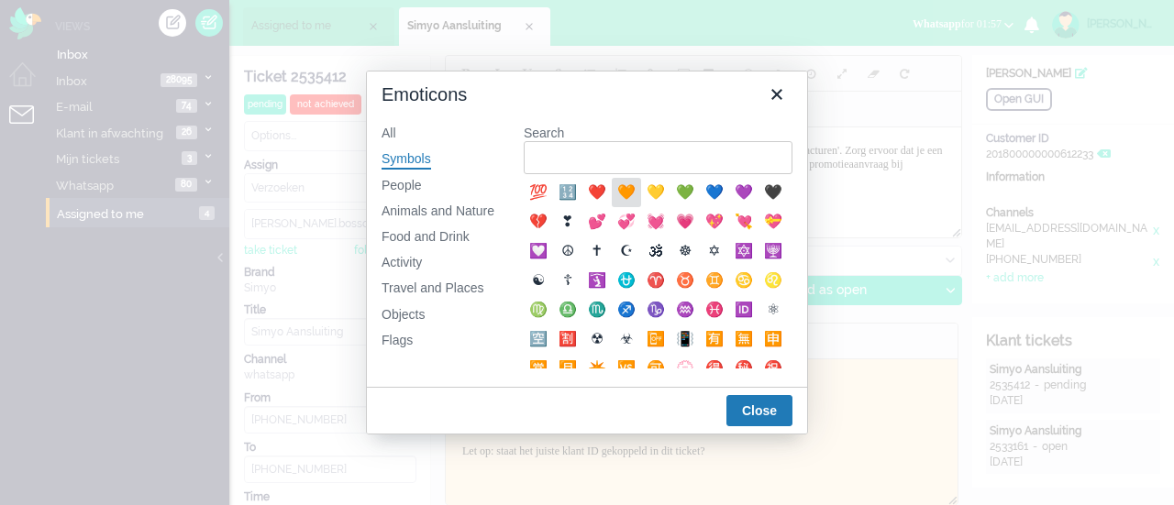
click at [621, 190] on div "🧡" at bounding box center [626, 193] width 22 height 22
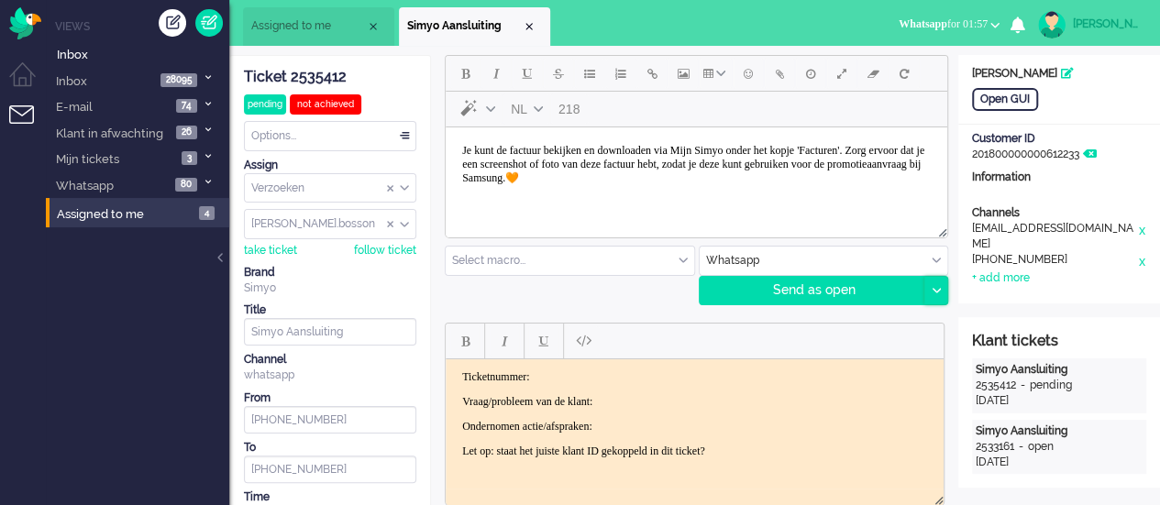
click at [935, 283] on div at bounding box center [935, 291] width 23 height 28
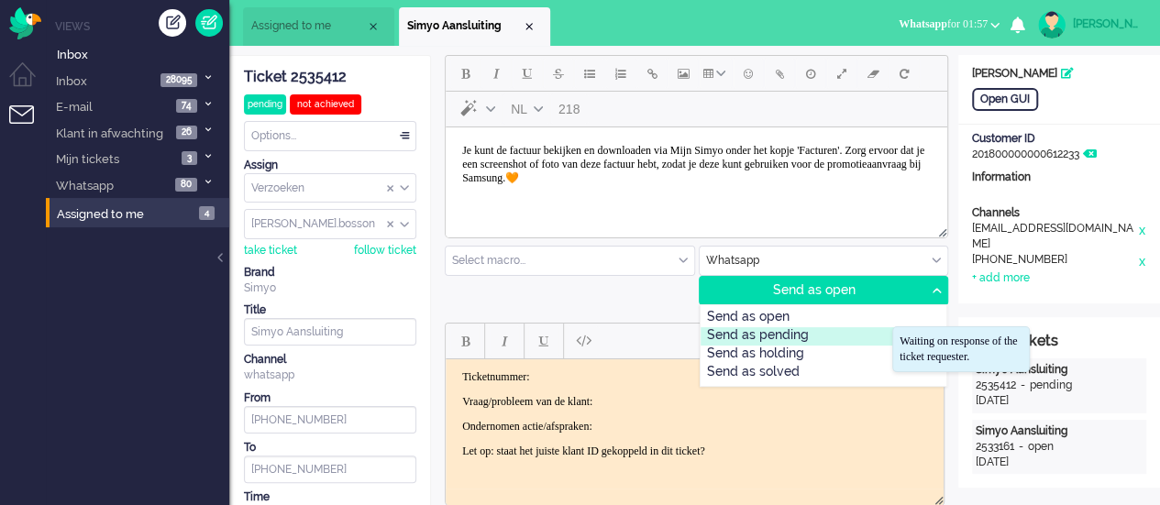
click at [812, 333] on div "Send as pending" at bounding box center [823, 336] width 247 height 18
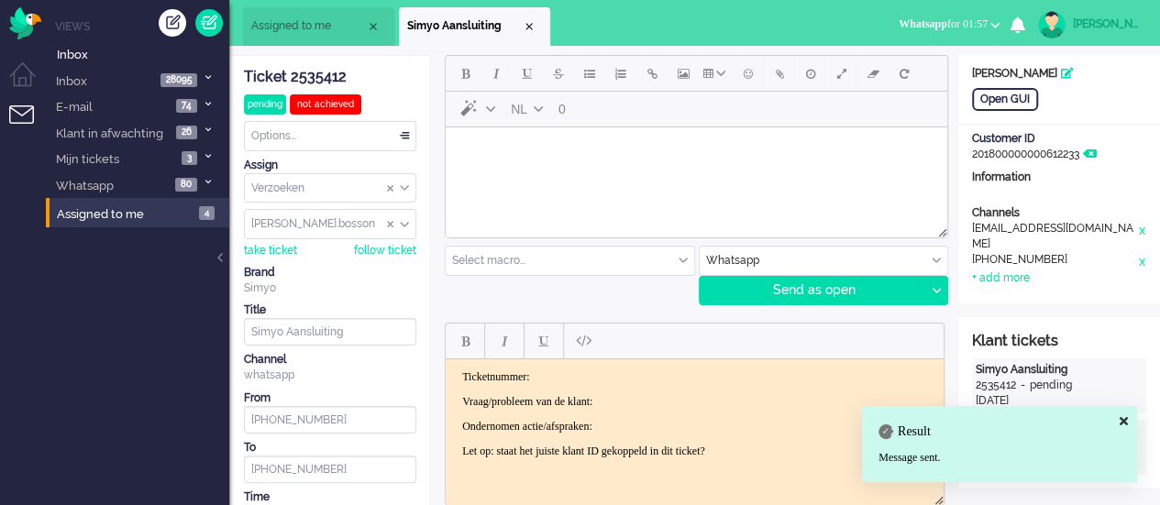
click at [339, 22] on span "Assigned to me" at bounding box center [308, 26] width 115 height 16
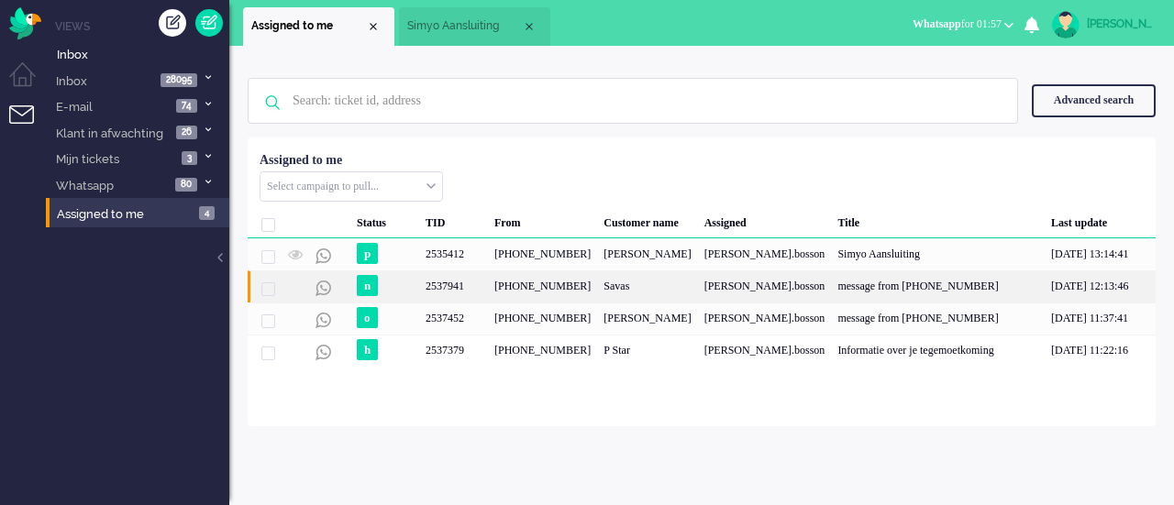
click at [442, 281] on div "2537941" at bounding box center [453, 286] width 69 height 32
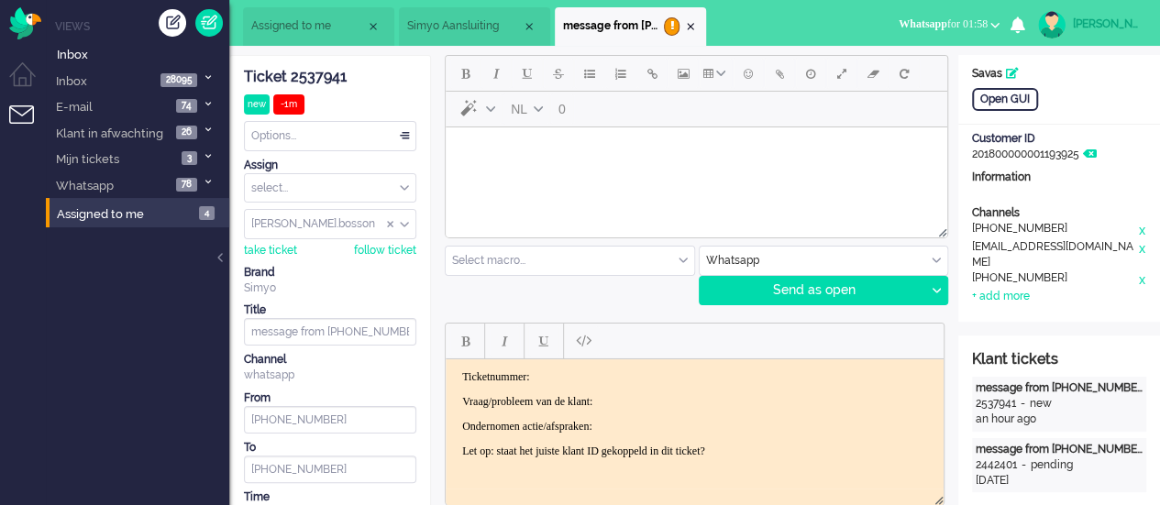
click at [968, 91] on div "Open GUI" at bounding box center [1059, 99] width 202 height 23
click at [983, 103] on div "Open GUI" at bounding box center [1005, 99] width 66 height 23
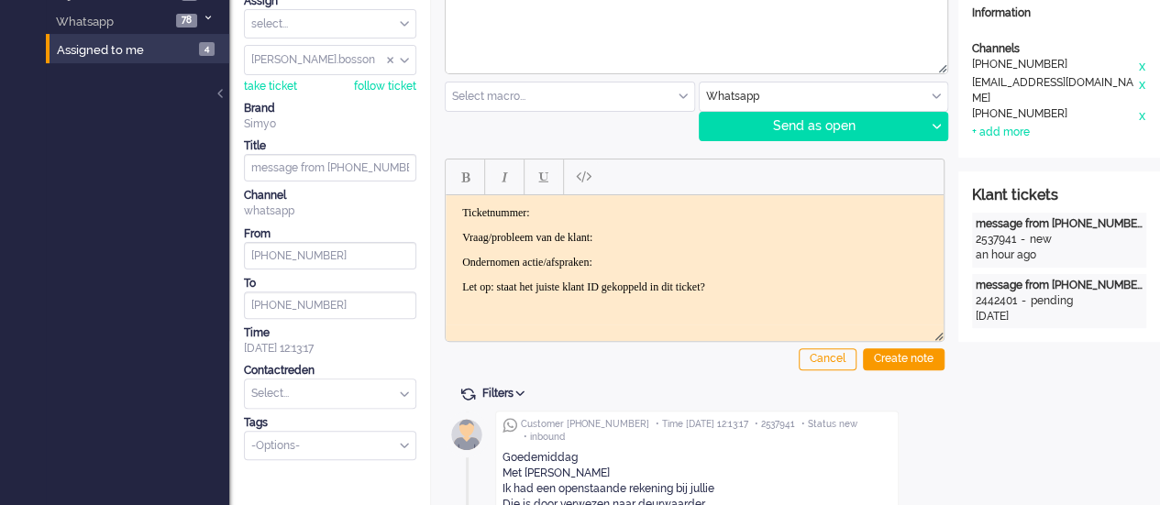
scroll to position [339, 0]
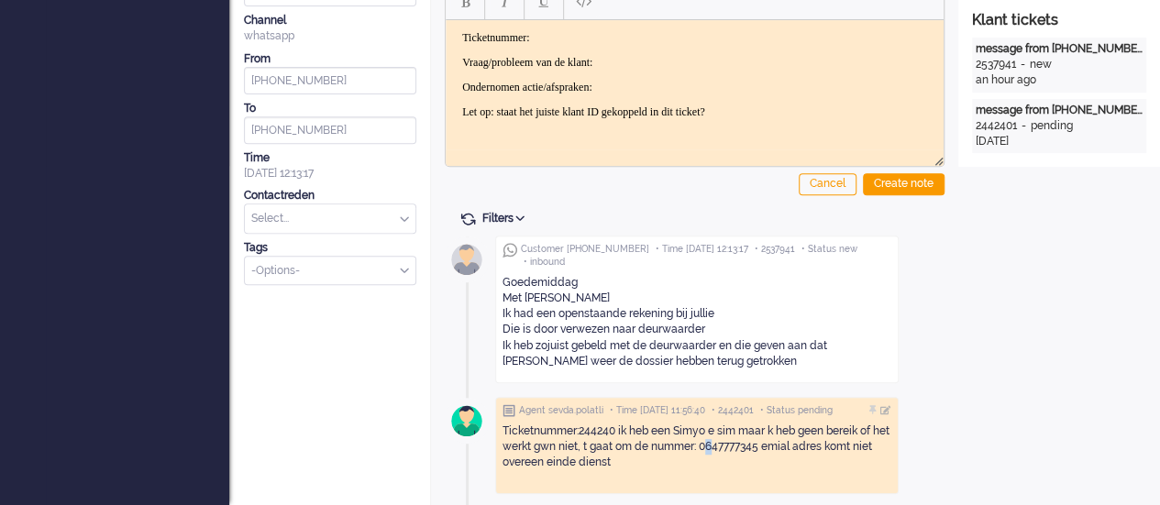
drag, startPoint x: 704, startPoint y: 442, endPoint x: 713, endPoint y: 441, distance: 9.2
click at [713, 441] on p "Ticketnummer:244240 ik heb een Simyo e sim maar k heb geen bereik of het werkt …" at bounding box center [696, 447] width 389 height 47
click at [704, 446] on p "Ticketnummer:244240 ik heb een Simyo e sim maar k heb geen bereik of het werkt …" at bounding box center [696, 447] width 389 height 47
click at [700, 446] on p "Ticketnummer:244240 ik heb een Simyo e sim maar k heb geen bereik of het werkt …" at bounding box center [696, 447] width 389 height 47
drag, startPoint x: 700, startPoint y: 445, endPoint x: 761, endPoint y: 445, distance: 60.5
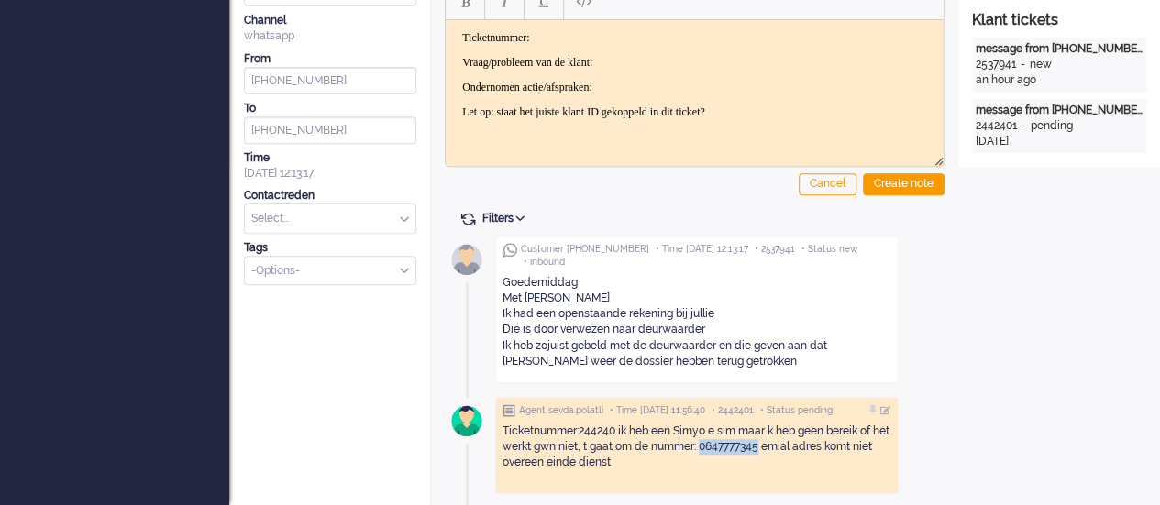
click at [761, 445] on p "Ticketnummer:244240 ik heb een Simyo e sim maar k heb geen bereik of het werkt …" at bounding box center [696, 447] width 389 height 47
copy p "0647777345"
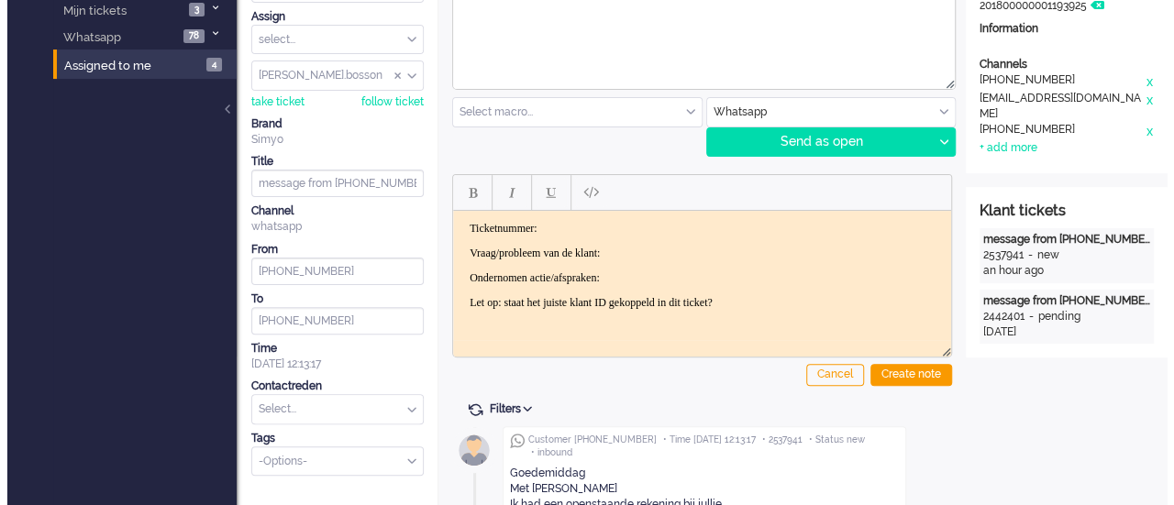
scroll to position [0, 0]
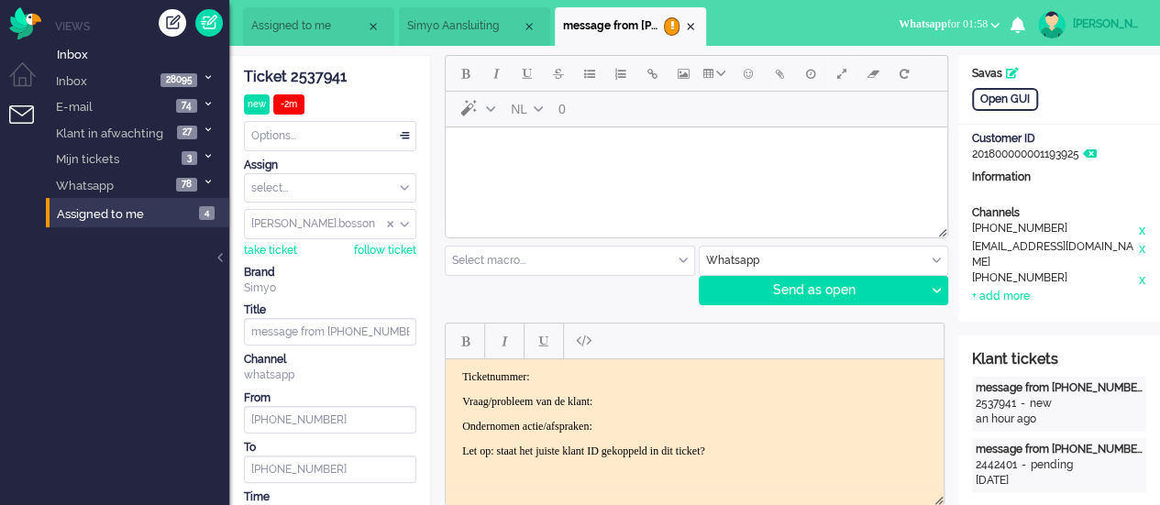
click at [548, 174] on html at bounding box center [696, 150] width 501 height 47
click at [744, 68] on span "Emoticons" at bounding box center [748, 73] width 9 height 15
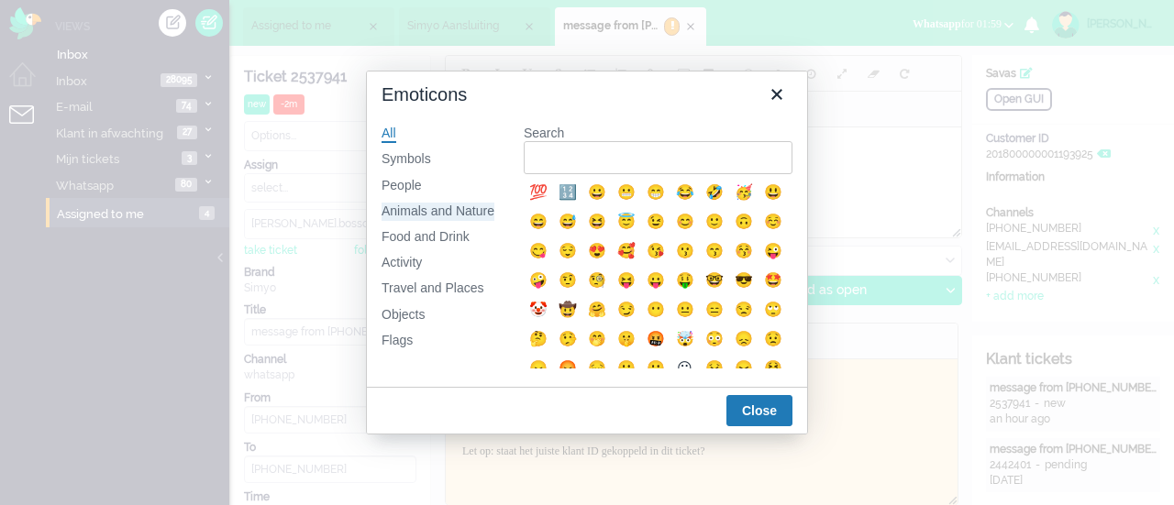
click at [449, 207] on div "Animals and Nature" at bounding box center [437, 212] width 113 height 18
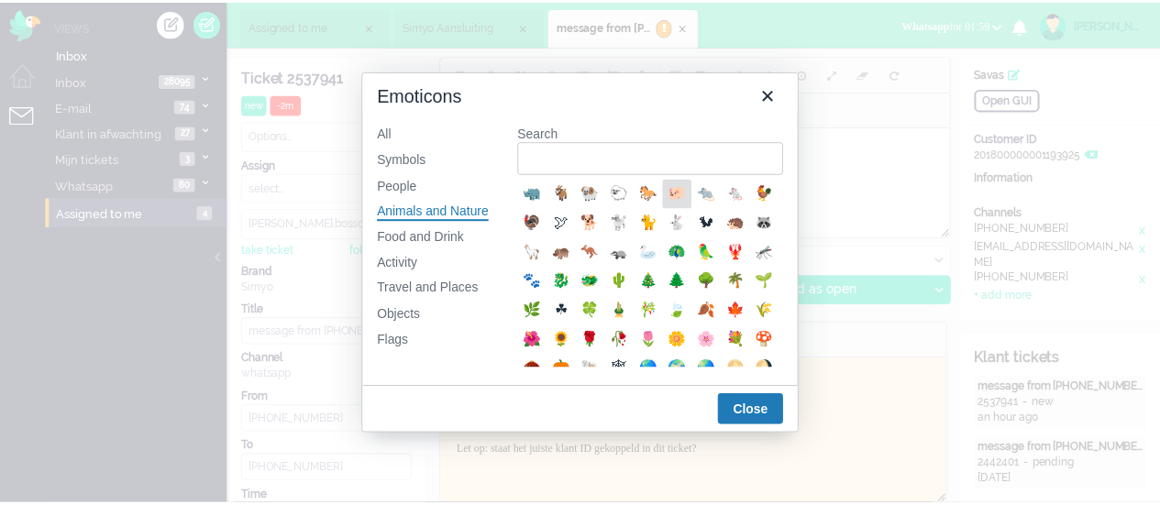
scroll to position [275, 0]
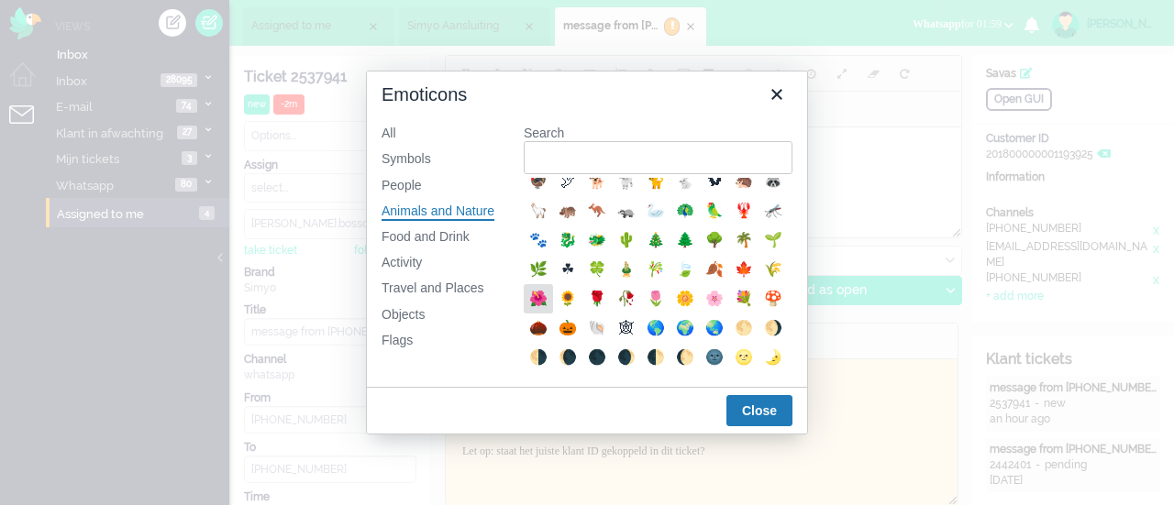
click at [549, 310] on div "🌺" at bounding box center [538, 299] width 22 height 22
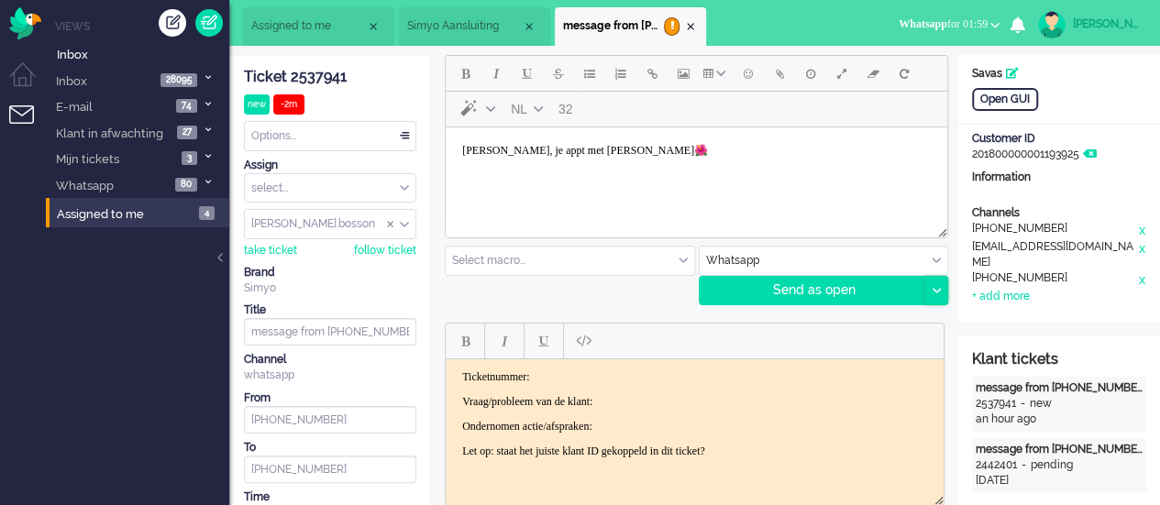
click at [931, 292] on div at bounding box center [935, 291] width 23 height 28
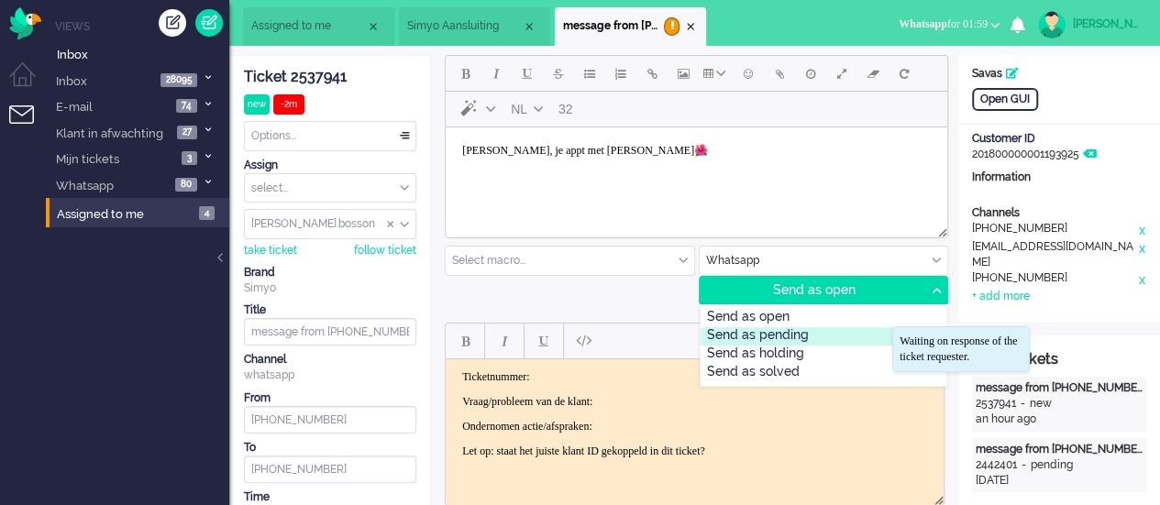
click at [882, 329] on div "Send as pending" at bounding box center [823, 336] width 247 height 18
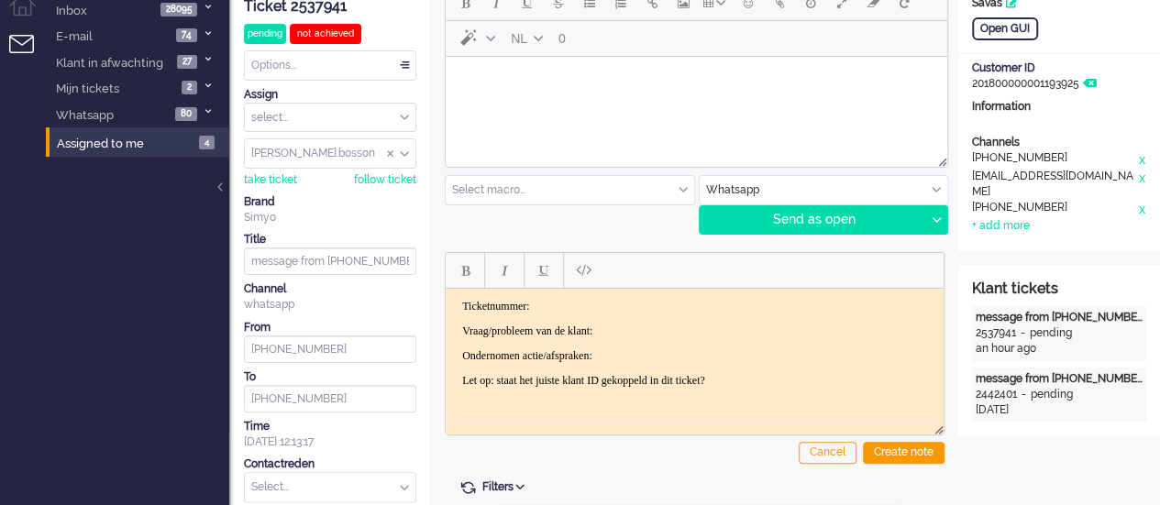
scroll to position [0, 0]
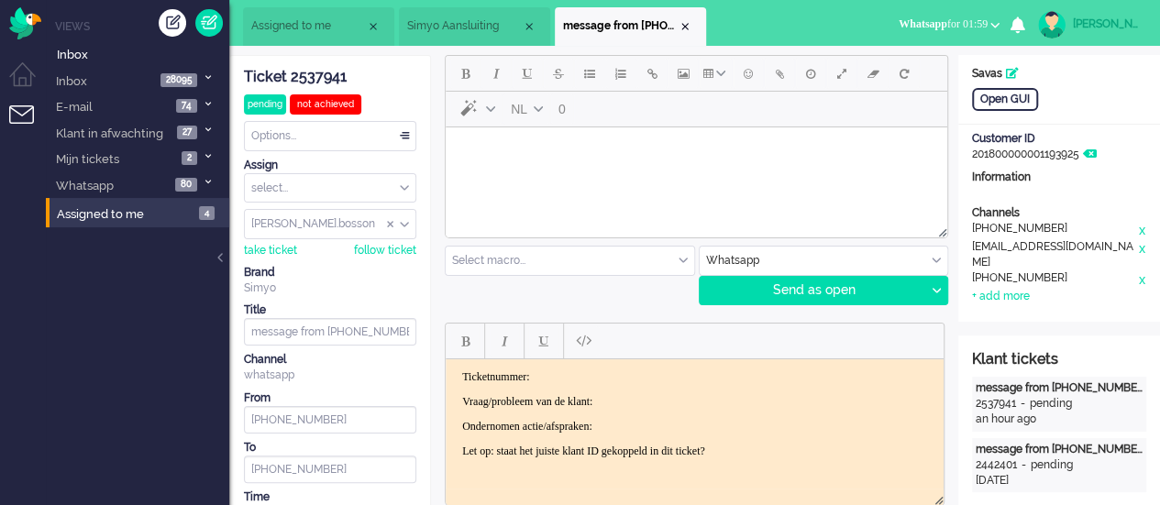
click at [533, 174] on html at bounding box center [696, 150] width 501 height 47
click at [459, 191] on body "Mag ik ter verificatie eerst de volgende gegevens? - telefoonnummer waar het om…" at bounding box center [696, 118] width 487 height 203
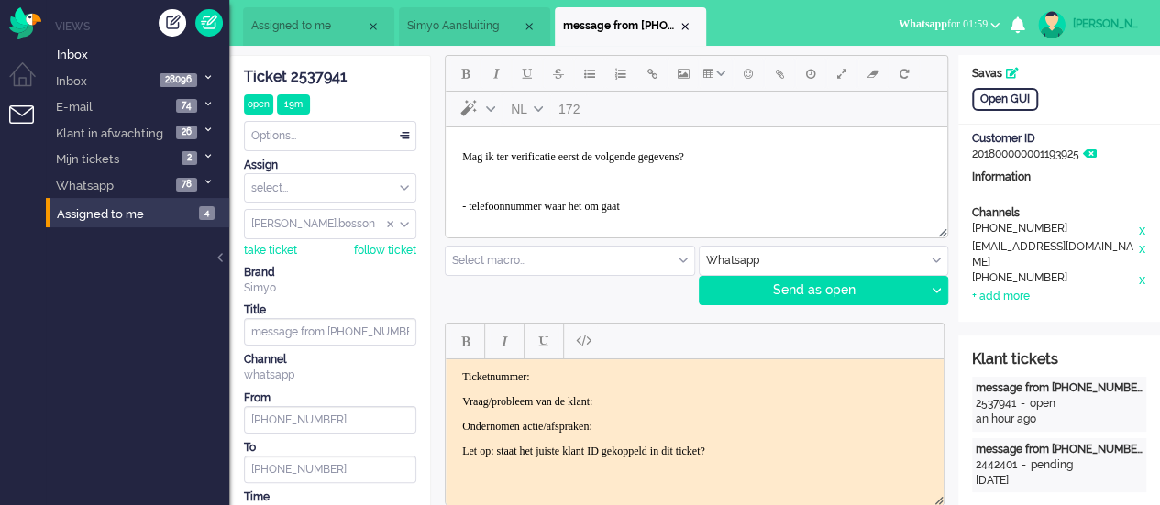
scroll to position [96, 0]
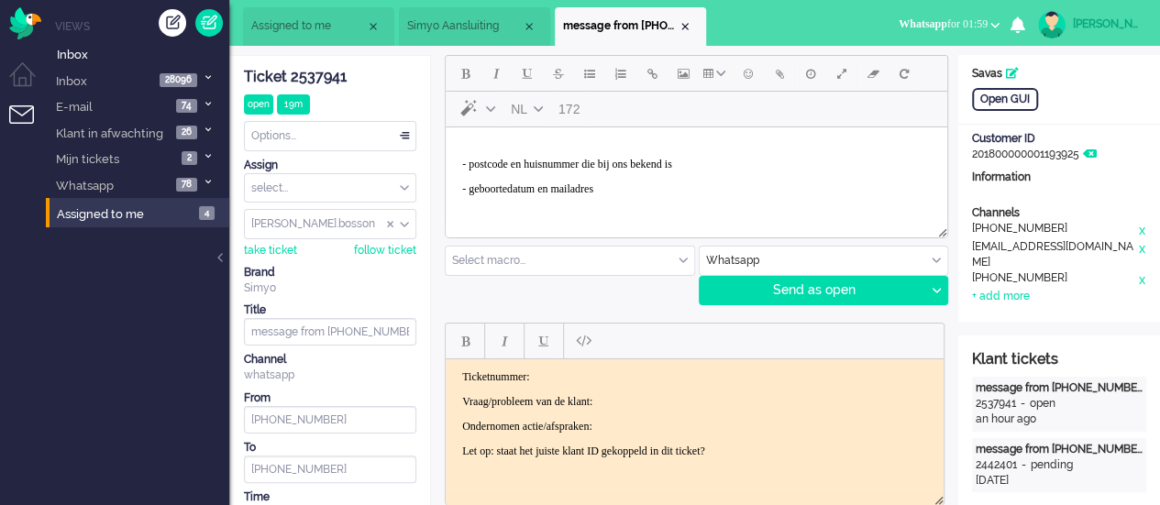
drag, startPoint x: 458, startPoint y: 160, endPoint x: 490, endPoint y: 147, distance: 34.6
click at [459, 160] on body "Mag ik ter verificatie eerst de volgende gegevens? - telefoonnummer waar het om…" at bounding box center [696, 128] width 487 height 178
click at [639, 191] on p "- geboortedatum en mailadres" at bounding box center [696, 189] width 468 height 14
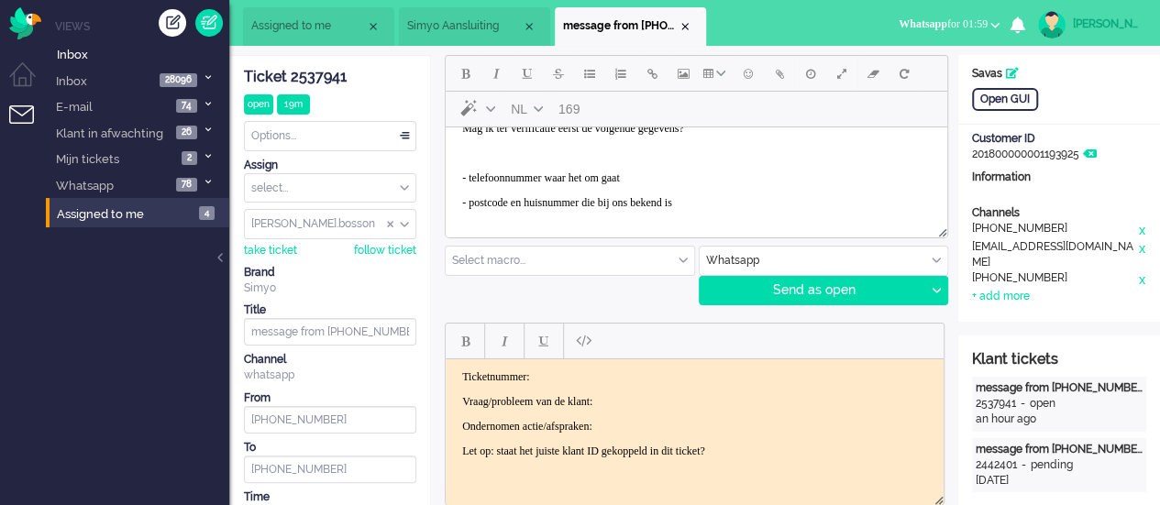
scroll to position [0, 0]
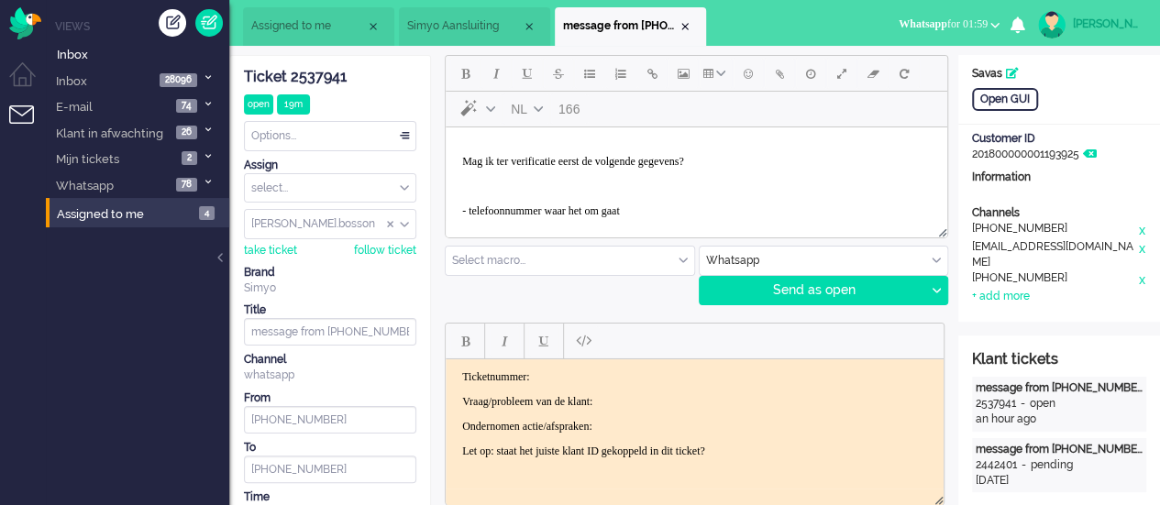
click at [459, 204] on body "Mag ik ter verificatie eerst de volgende gegevens? - telefoonnummer waar het om…" at bounding box center [696, 211] width 487 height 153
click at [931, 290] on icon at bounding box center [935, 291] width 9 height 6
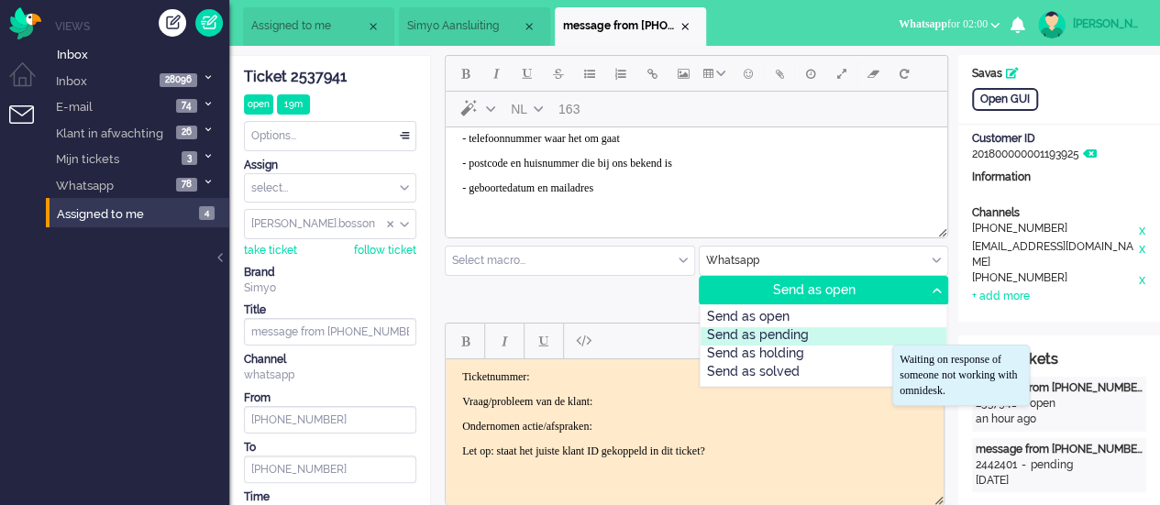
click at [862, 340] on div "Send as pending" at bounding box center [823, 336] width 247 height 18
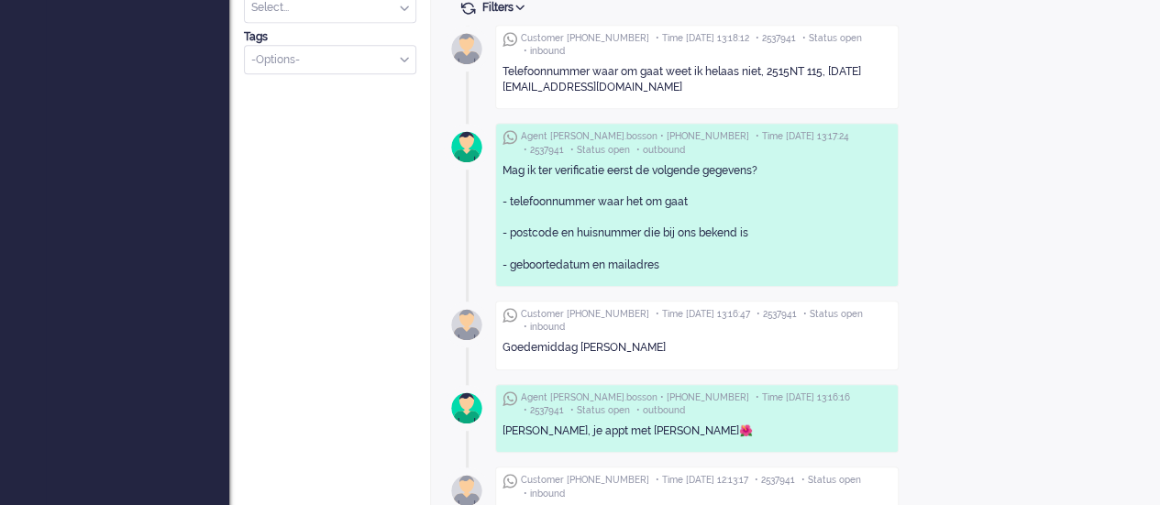
scroll to position [458, 0]
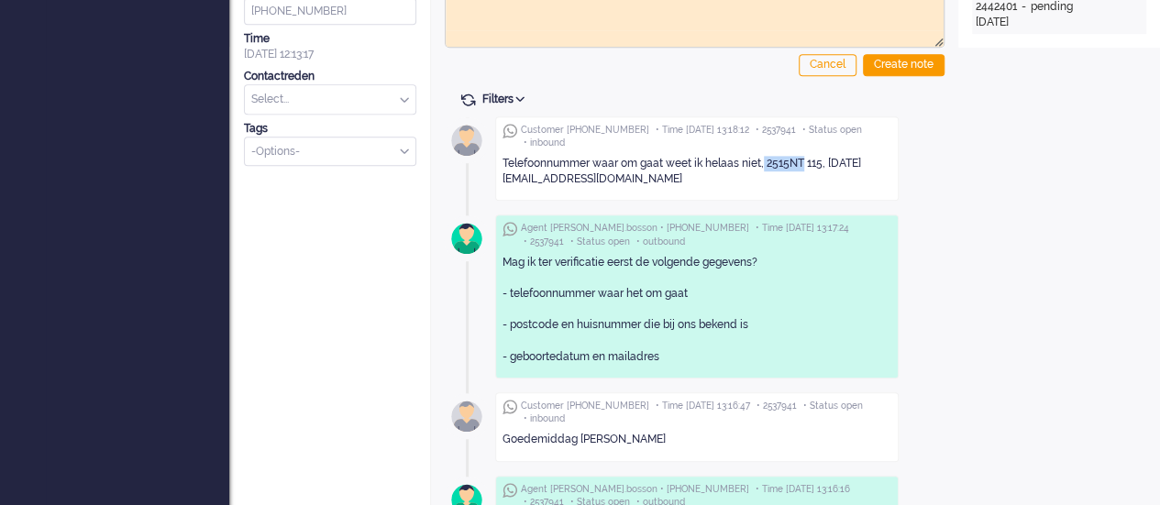
drag, startPoint x: 775, startPoint y: 160, endPoint x: 801, endPoint y: 160, distance: 26.6
click at [801, 160] on div "Telefoonnummer waar om gaat weet ik helaas niet, 2515NT 115, 15-06-1994 kasavas…" at bounding box center [696, 171] width 389 height 31
copy div "2515NT"
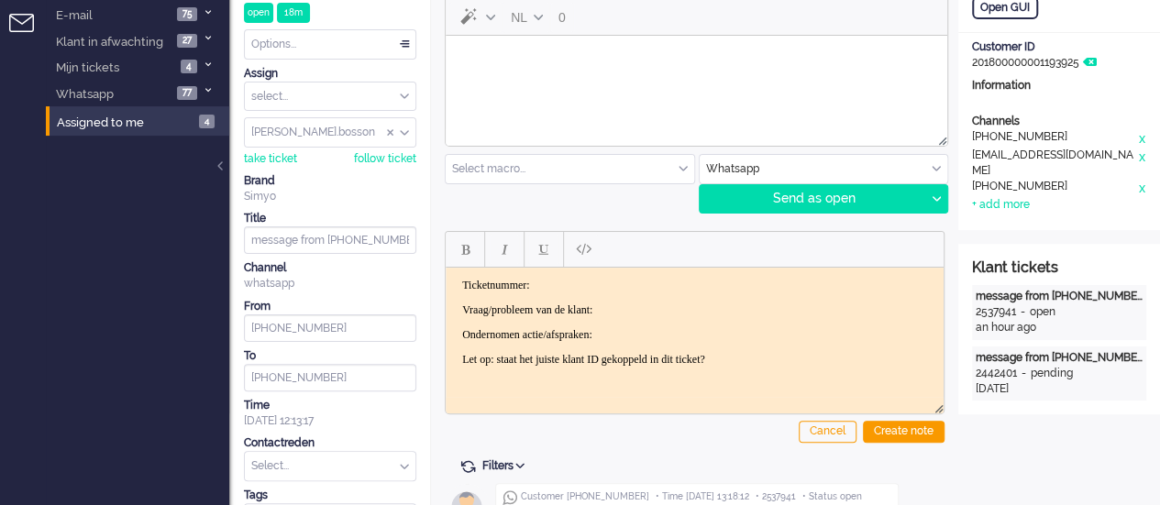
scroll to position [0, 0]
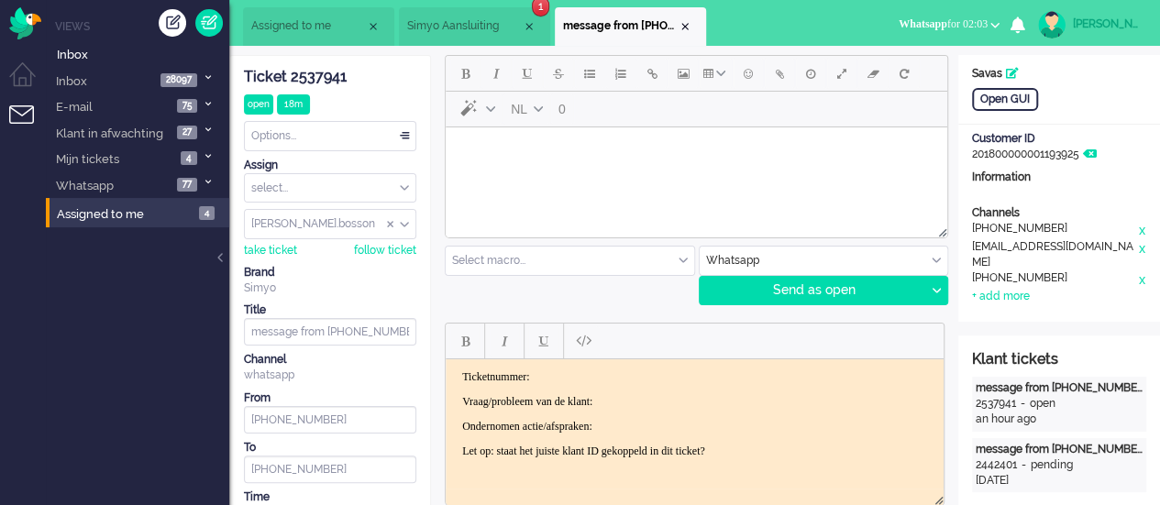
click at [516, 151] on body "Rich Text Area. Press ALT-0 for help." at bounding box center [696, 151] width 487 height 32
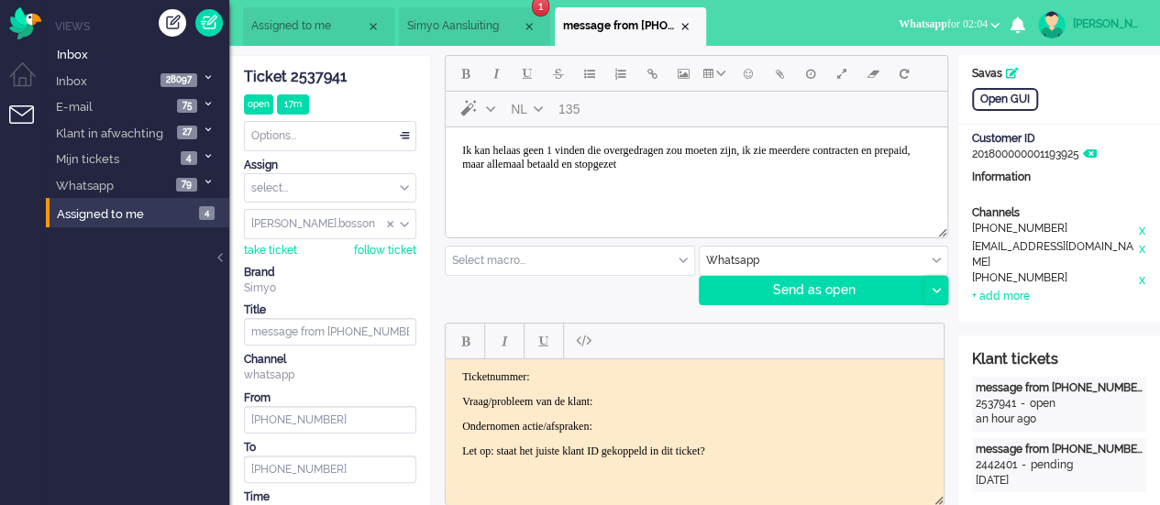
click at [931, 285] on div at bounding box center [935, 291] width 23 height 28
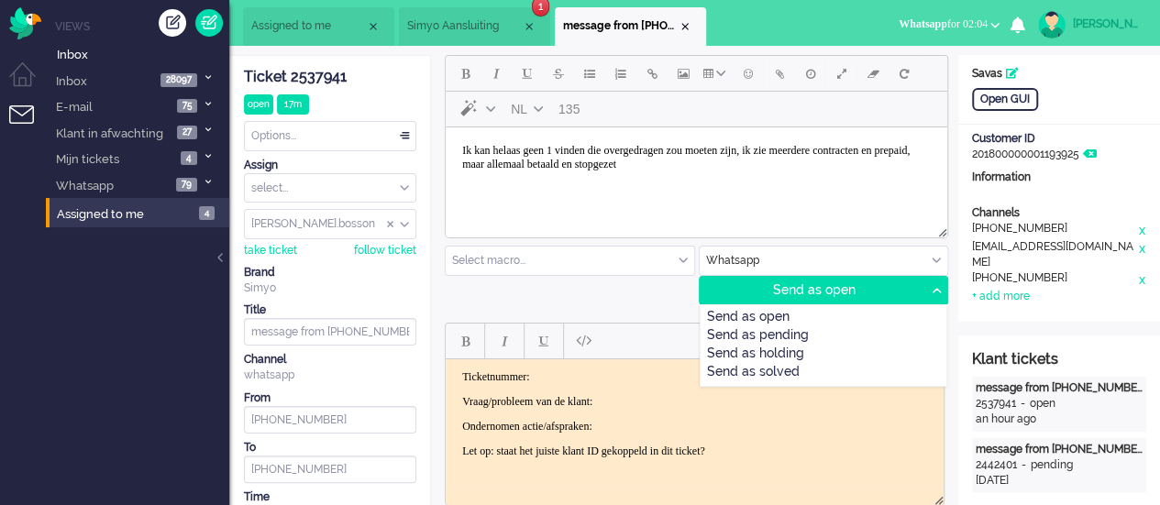
click at [853, 344] on div "Send as pending" at bounding box center [823, 336] width 247 height 18
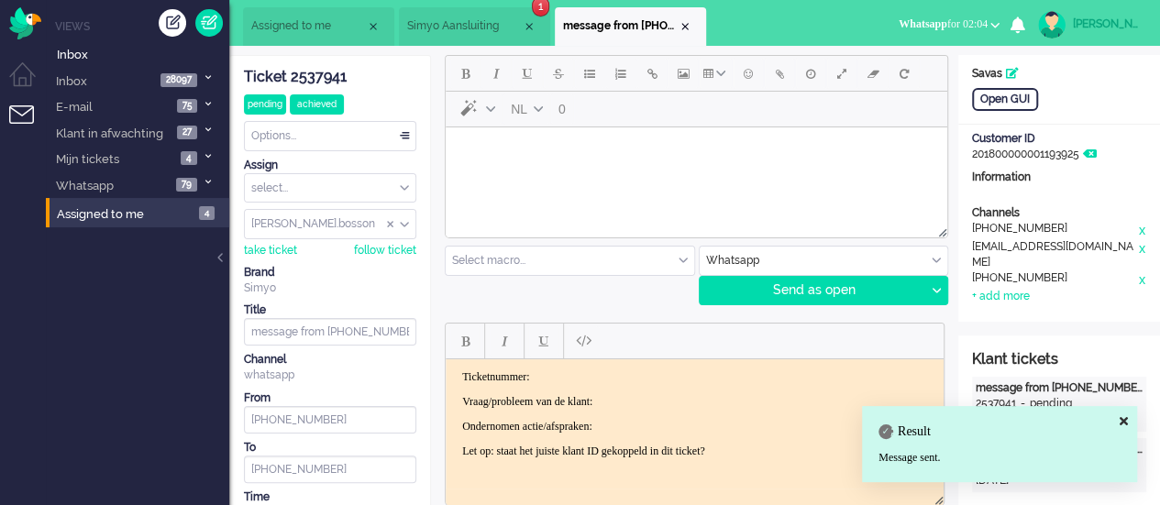
click at [486, 34] on li "Simyo Aansluiting 1" at bounding box center [474, 26] width 151 height 39
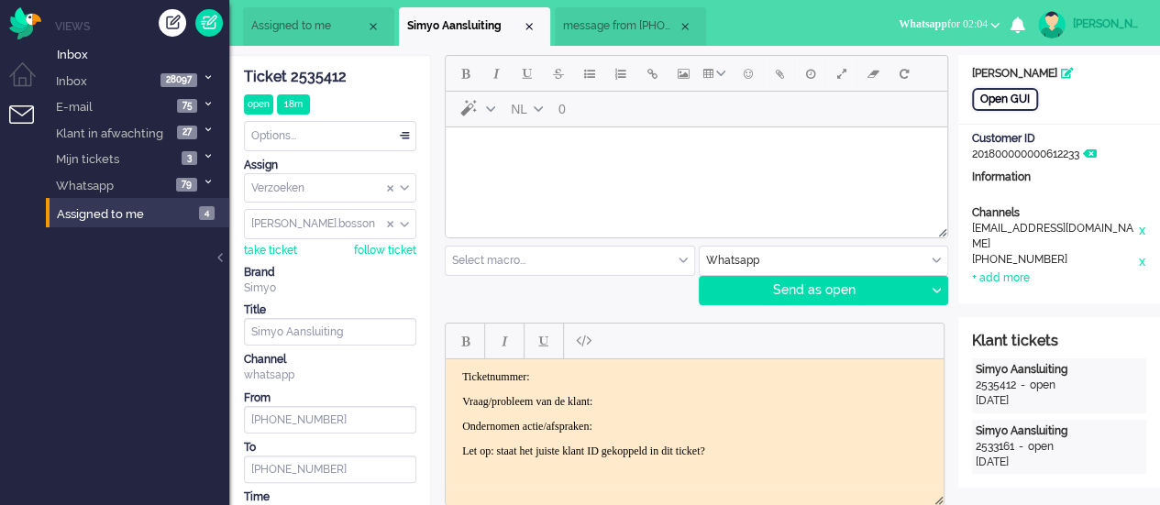
click at [1015, 95] on div "Open GUI" at bounding box center [1005, 99] width 66 height 23
drag, startPoint x: 1043, startPoint y: 249, endPoint x: 985, endPoint y: 254, distance: 58.9
click at [985, 254] on div "+31653184947" at bounding box center [1054, 261] width 165 height 18
click at [524, 160] on body "Rich Text Area. Press ALT-0 for help." at bounding box center [696, 151] width 487 height 32
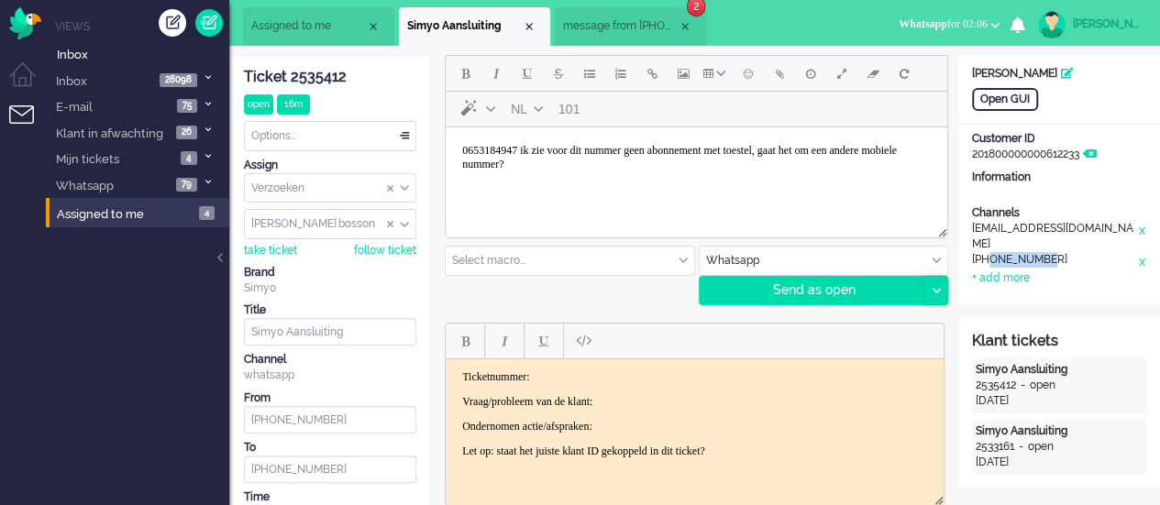
click at [934, 298] on div at bounding box center [935, 291] width 23 height 28
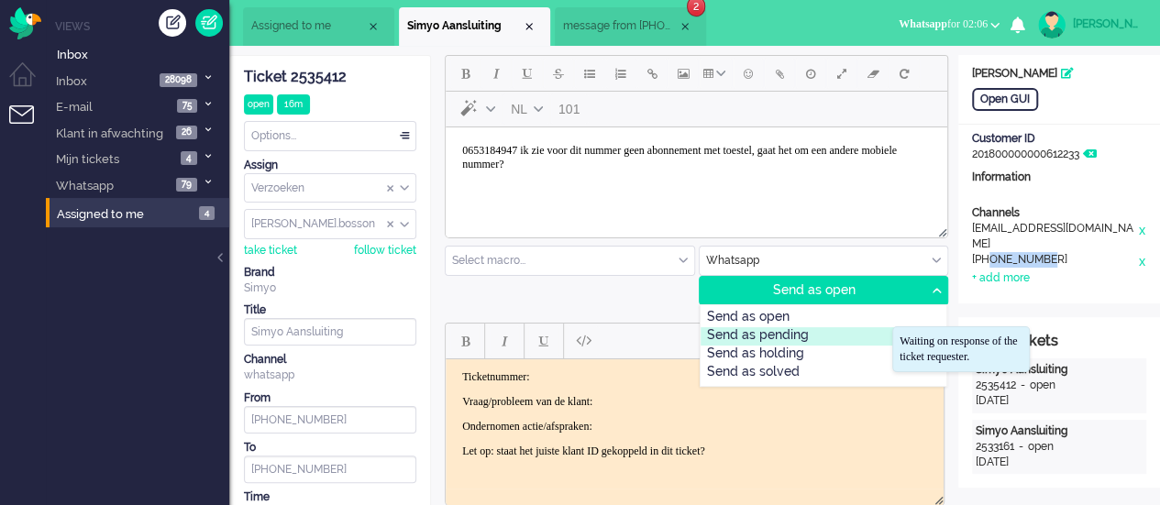
click at [838, 340] on div "Send as pending" at bounding box center [823, 336] width 247 height 18
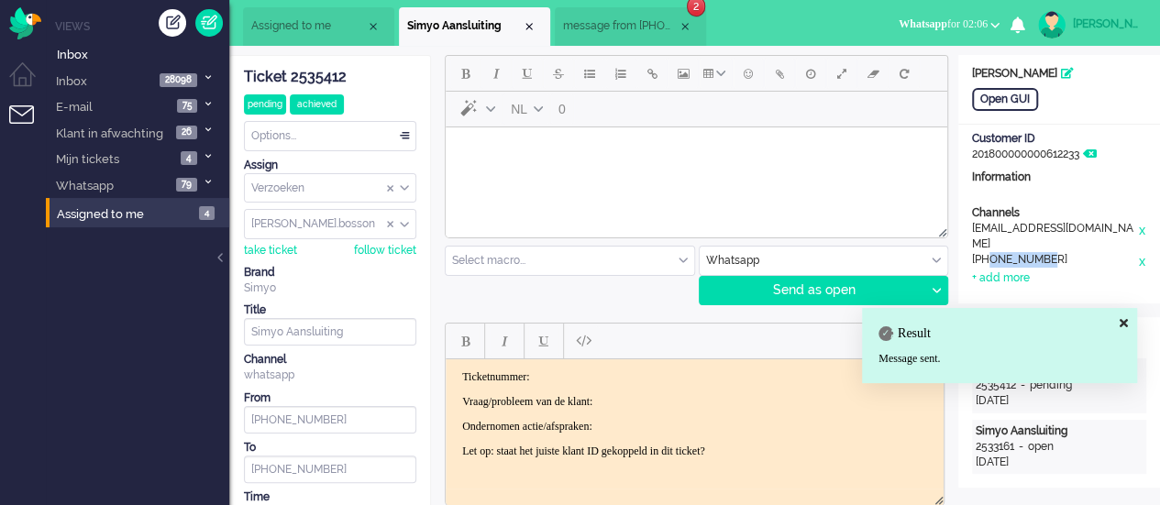
click at [634, 28] on span "message from +31620099093" at bounding box center [620, 26] width 115 height 16
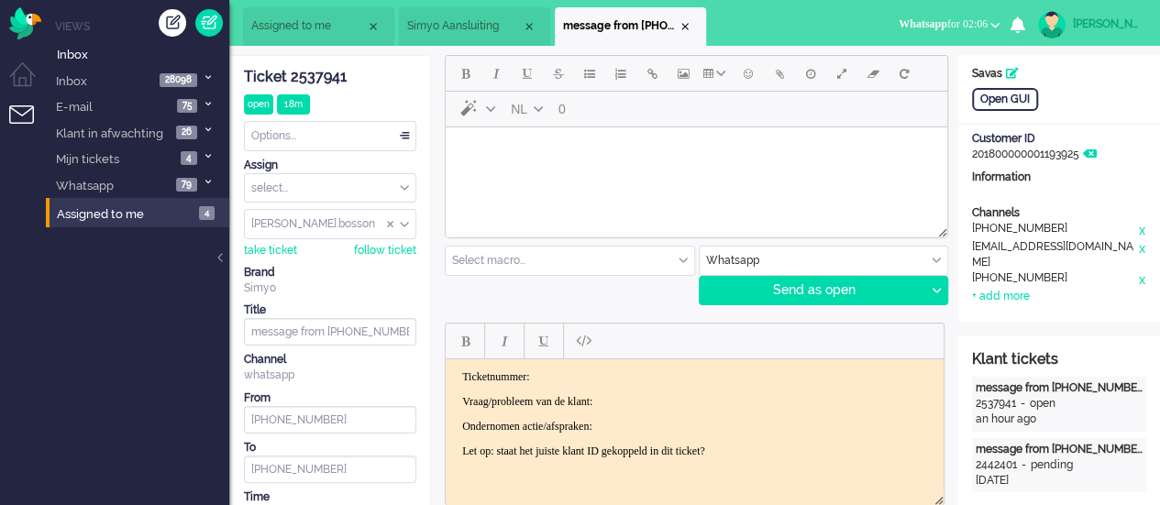
click at [584, 174] on html at bounding box center [696, 150] width 501 height 47
click at [937, 288] on icon at bounding box center [935, 291] width 9 height 6
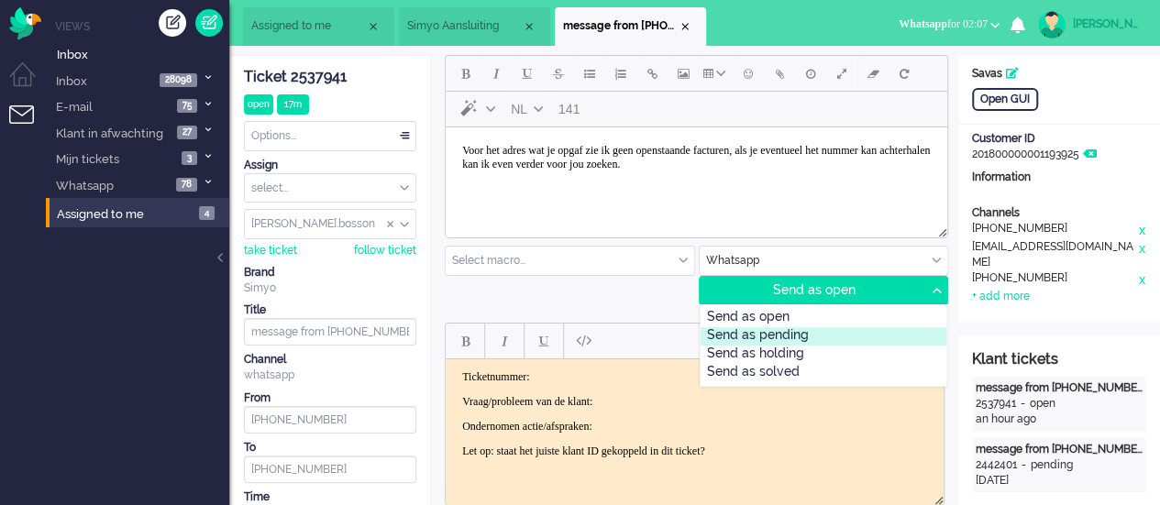
click at [850, 333] on div "Send as pending" at bounding box center [823, 336] width 247 height 18
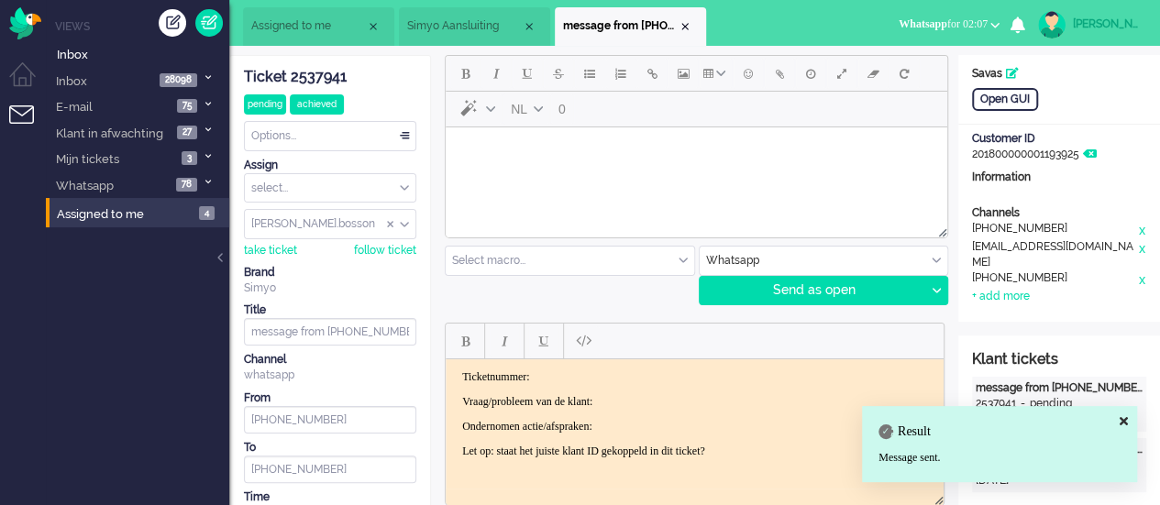
click at [491, 31] on span "Simyo Aansluiting" at bounding box center [464, 26] width 115 height 16
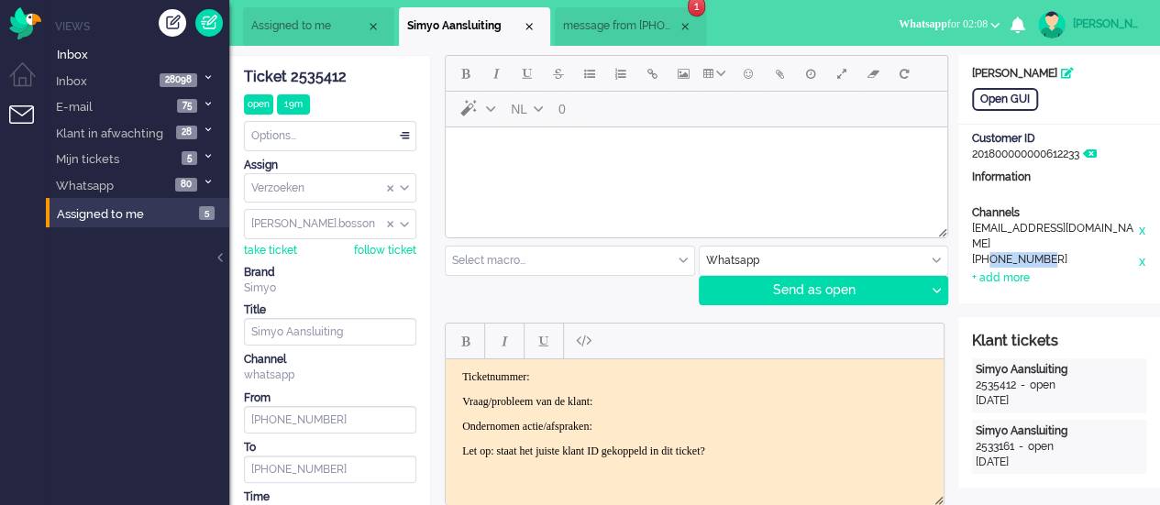
click at [605, 21] on span "message from +31620099093" at bounding box center [620, 26] width 115 height 16
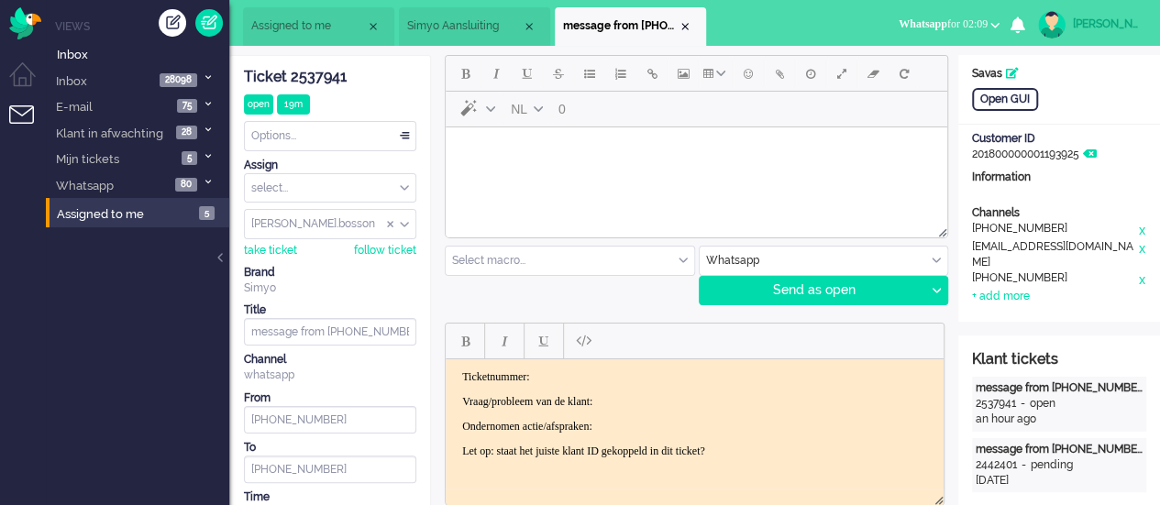
scroll to position [275, 0]
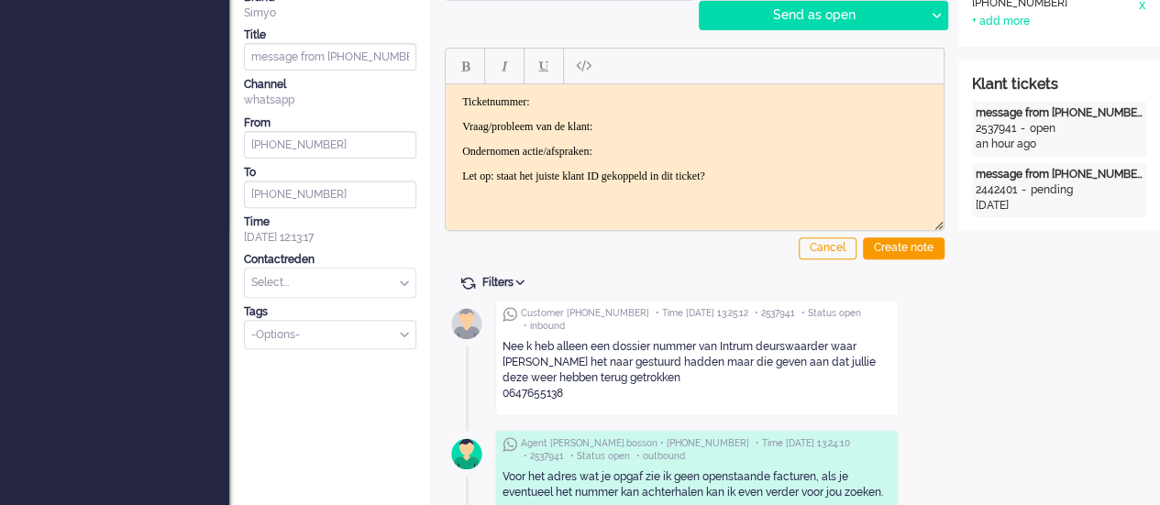
drag, startPoint x: 568, startPoint y: 390, endPoint x: 506, endPoint y: 393, distance: 62.5
click at [506, 393] on div "Nee k heb alleen een dossier nummer van Intrum deurswaarder waar jullie het naa…" at bounding box center [696, 370] width 389 height 63
copy div "647655138"
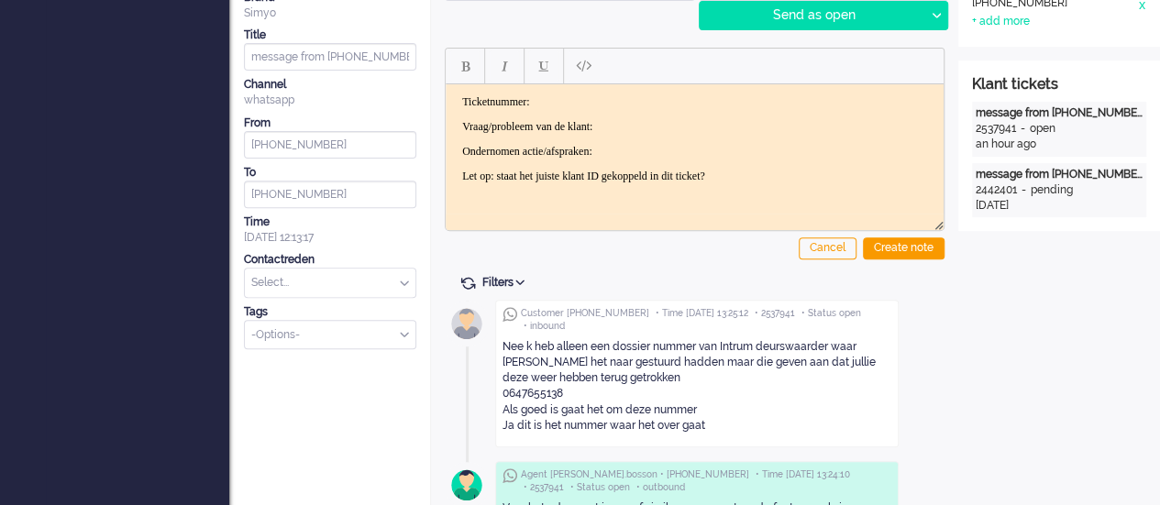
scroll to position [0, 0]
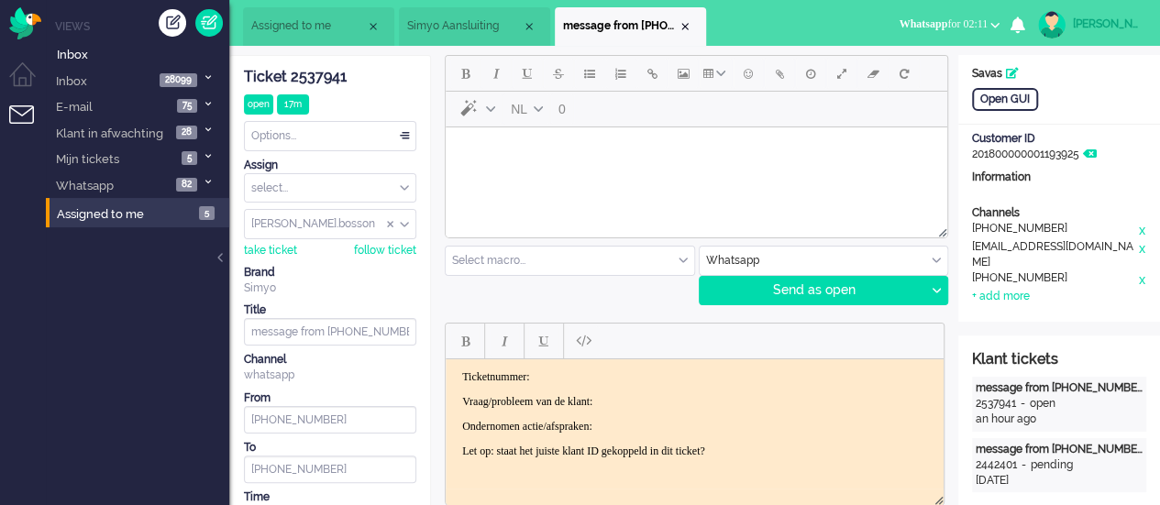
click at [541, 163] on body "Rich Text Area. Press ALT-0 for help." at bounding box center [696, 151] width 487 height 32
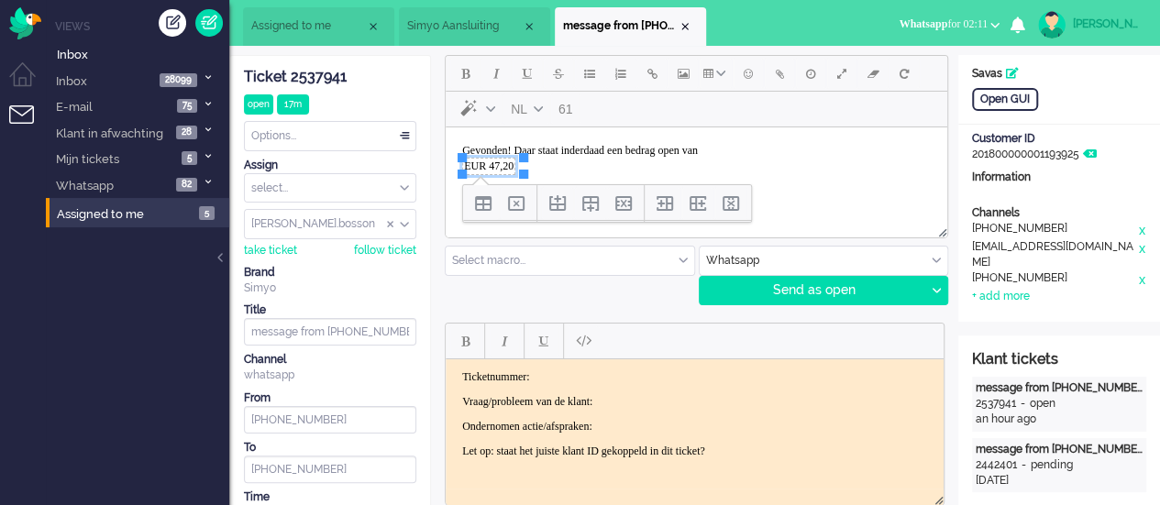
click at [591, 170] on body "Gevonden! Daar staat inderdaad een bedrag open van EUR 47,20" at bounding box center [696, 160] width 487 height 50
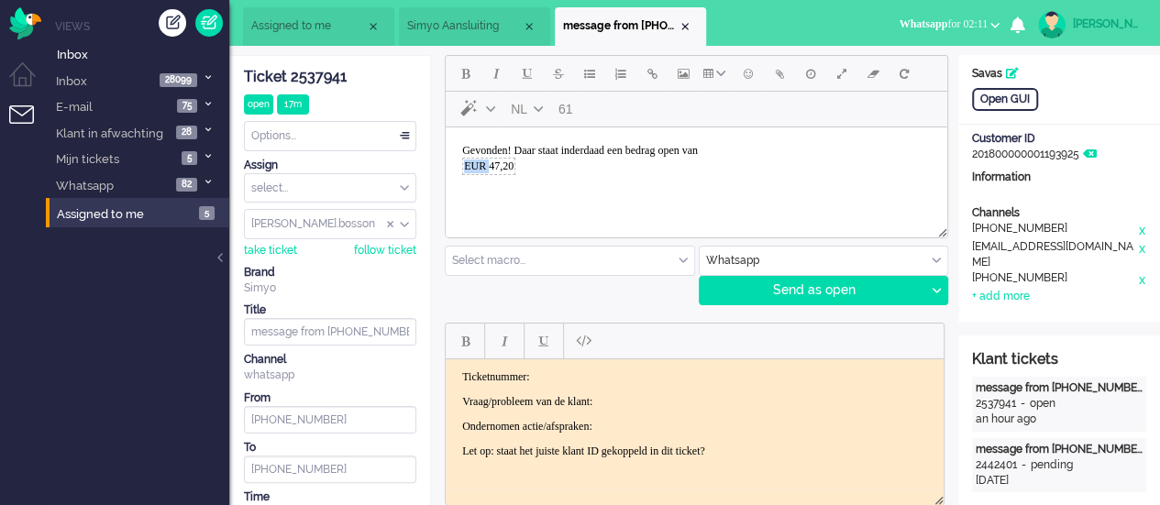
click at [591, 170] on body "Gevonden! Daar staat inderdaad een bedrag open van EUR 47,20" at bounding box center [696, 160] width 487 height 50
click at [591, 169] on body "Gevonden! Daar staat inderdaad een bedrag open van EUR 47,20" at bounding box center [696, 160] width 487 height 50
click at [939, 285] on div at bounding box center [935, 291] width 23 height 28
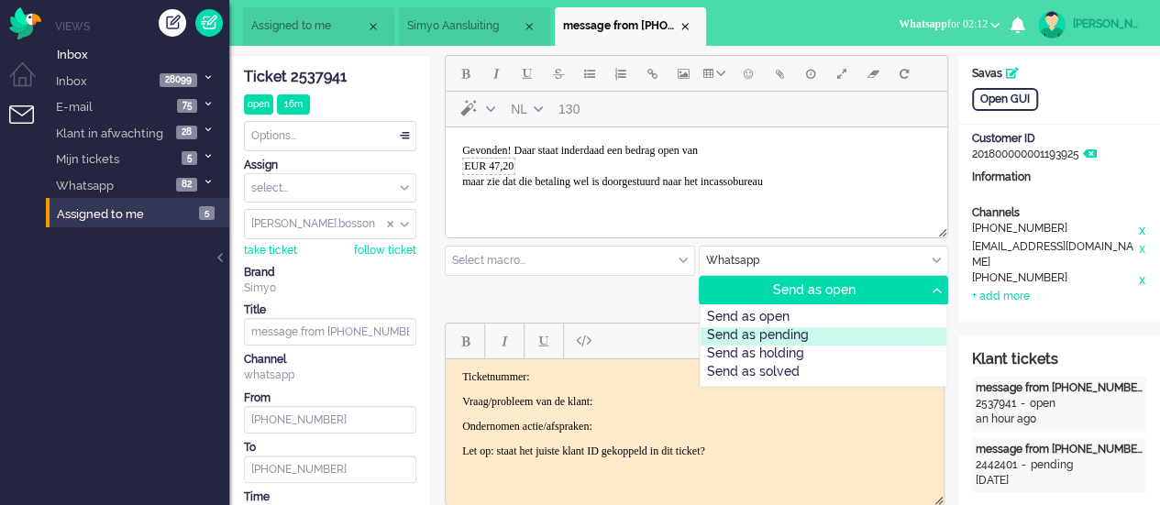
click at [829, 329] on div "Send as pending" at bounding box center [823, 336] width 247 height 18
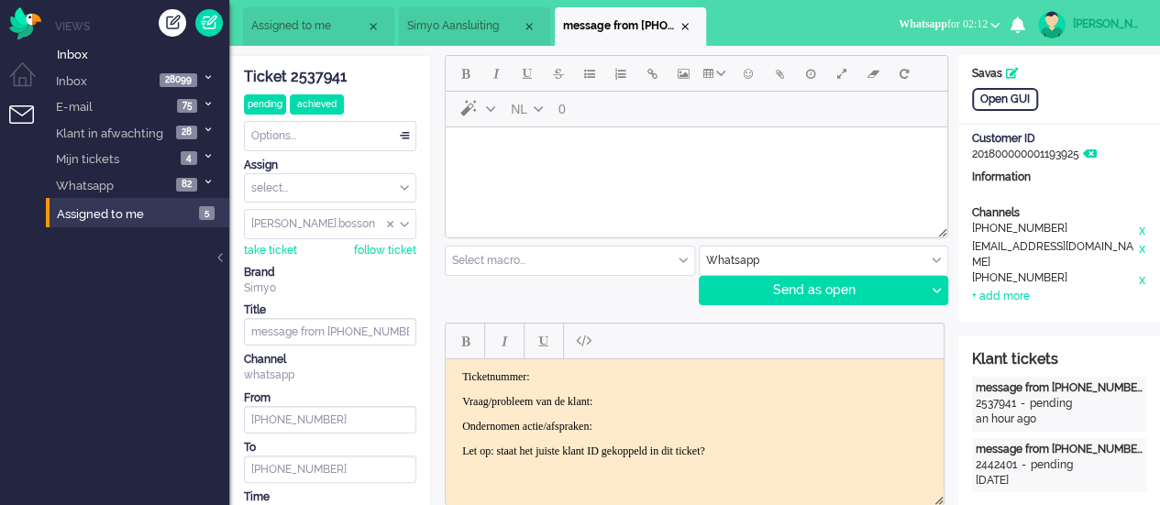
click at [564, 174] on html at bounding box center [696, 150] width 501 height 47
click at [933, 288] on icon at bounding box center [935, 291] width 9 height 6
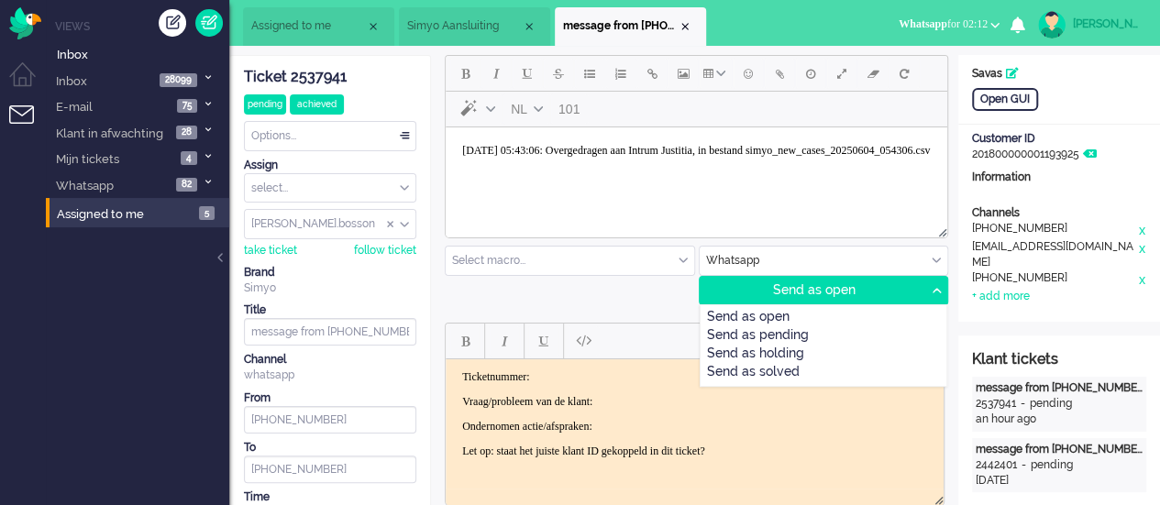
click at [785, 167] on body "04-06-2025 05:43:06: Overgedragen aan Intrum Justitia, in bestand simyo_new_cas…" at bounding box center [696, 151] width 487 height 32
drag, startPoint x: 786, startPoint y: 149, endPoint x: 832, endPoint y: 173, distance: 52.5
click at [832, 167] on body "04-06-2025 05:43:06: Overgedragen aan Intrum Justitia, in bestand simyo_new_cas…" at bounding box center [696, 151] width 487 height 32
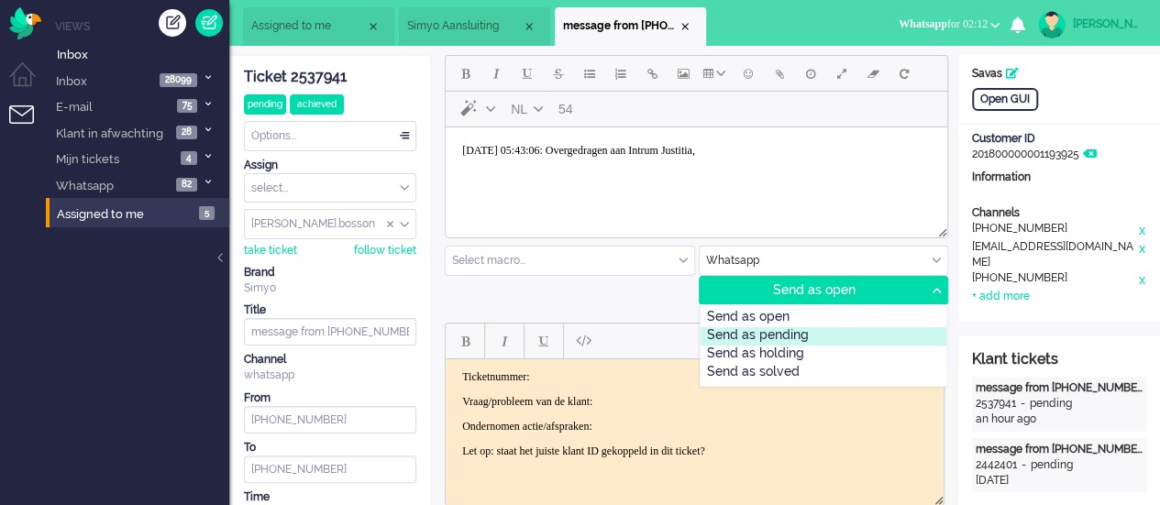
click at [800, 327] on div "Send as pending" at bounding box center [823, 336] width 247 height 18
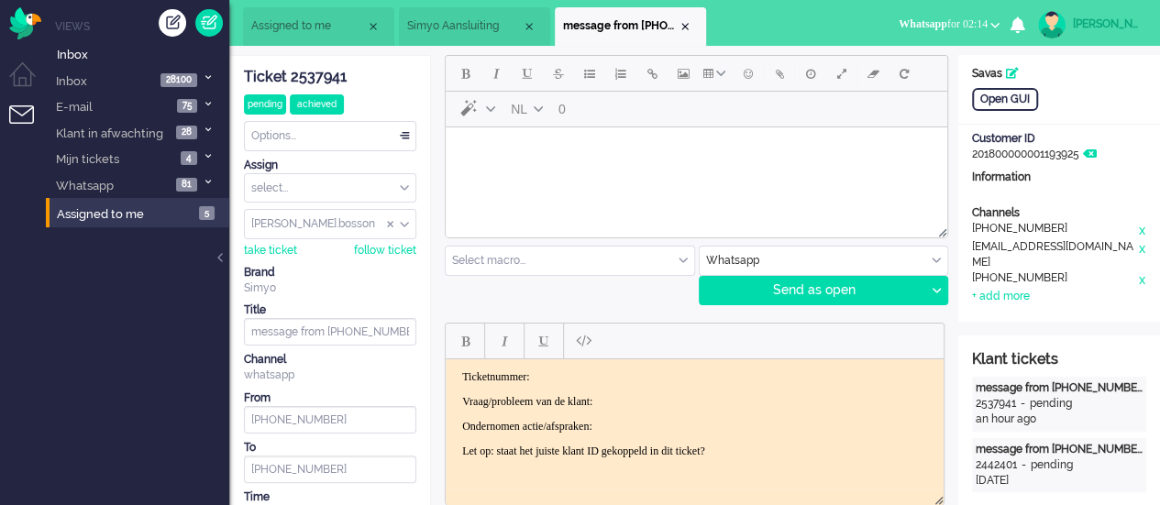
click at [471, 25] on span "Simyo Aansluiting" at bounding box center [464, 26] width 115 height 16
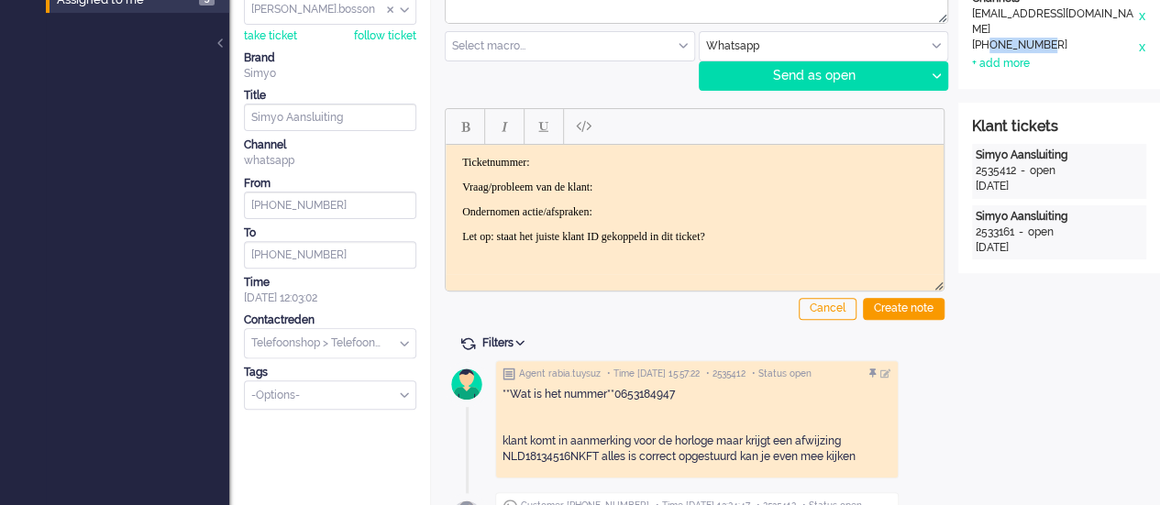
scroll to position [550, 0]
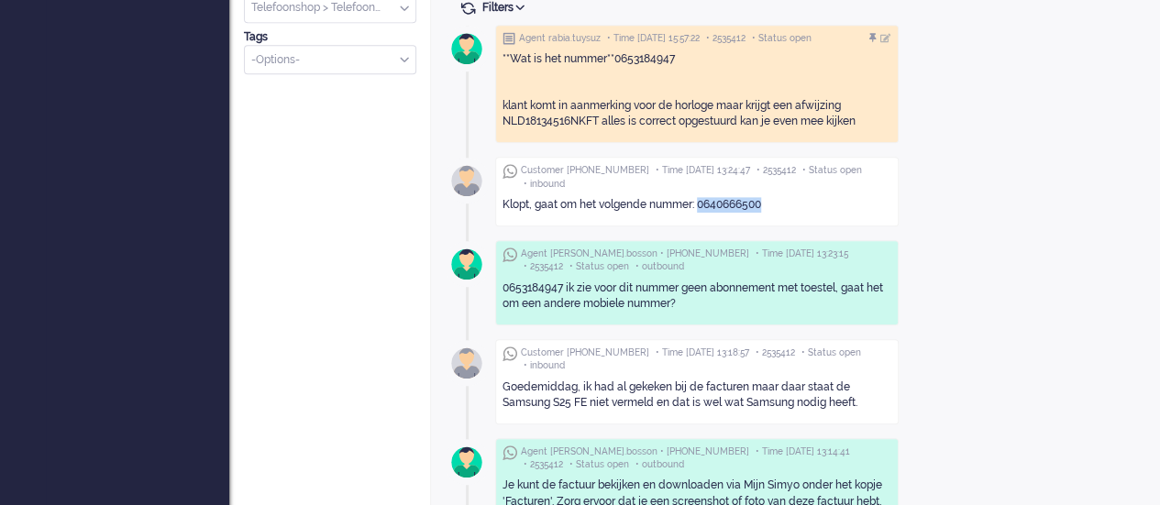
drag, startPoint x: 700, startPoint y: 201, endPoint x: 768, endPoint y: 200, distance: 67.9
click at [768, 200] on div "Klopt, gaat om het volgende nummer: 0640666500" at bounding box center [696, 205] width 389 height 16
copy div "0640666500"
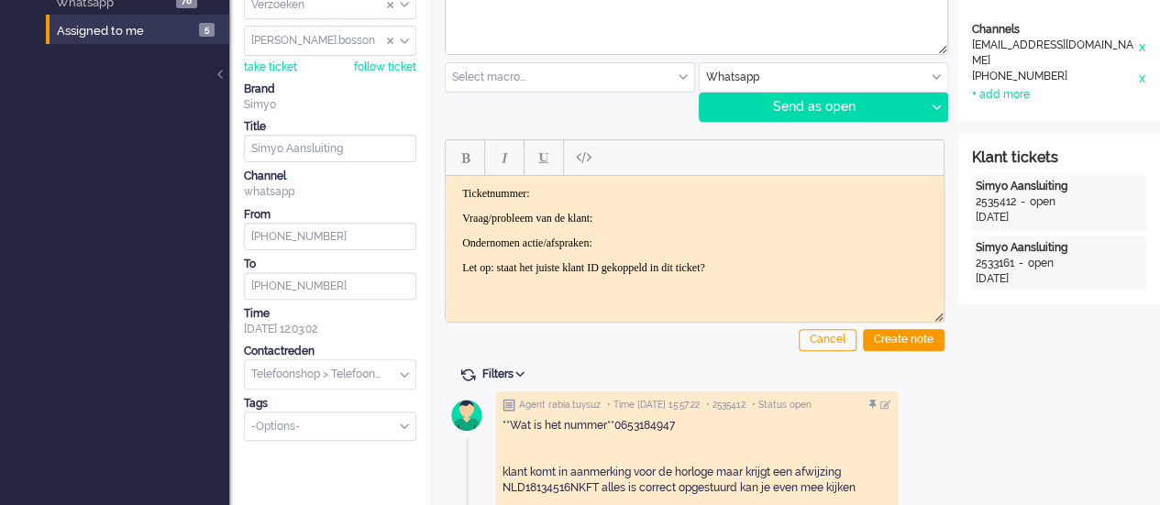
scroll to position [0, 0]
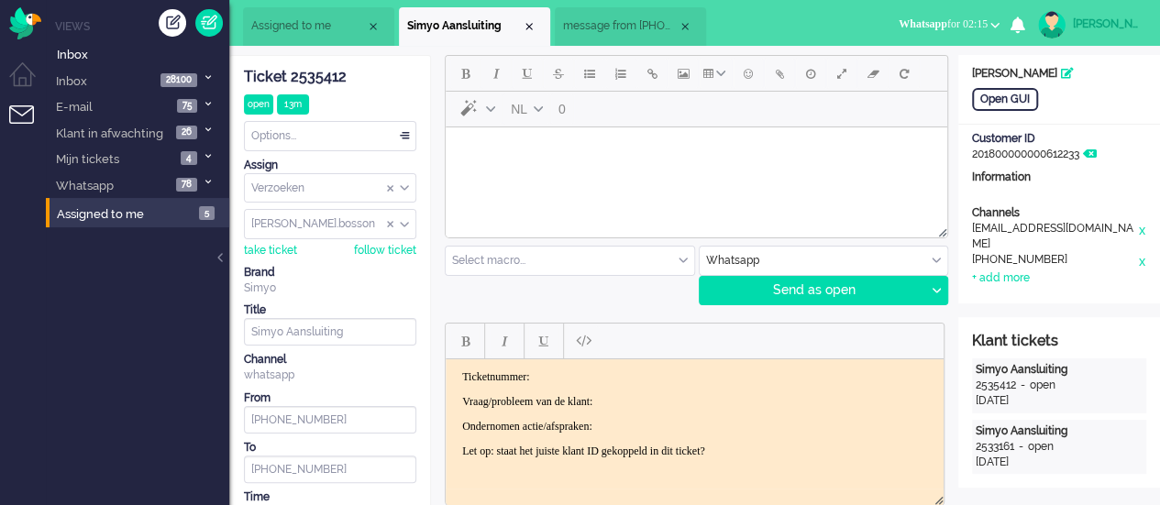
click at [499, 158] on body "Rich Text Area. Press ALT-0 for help." at bounding box center [696, 151] width 487 height 32
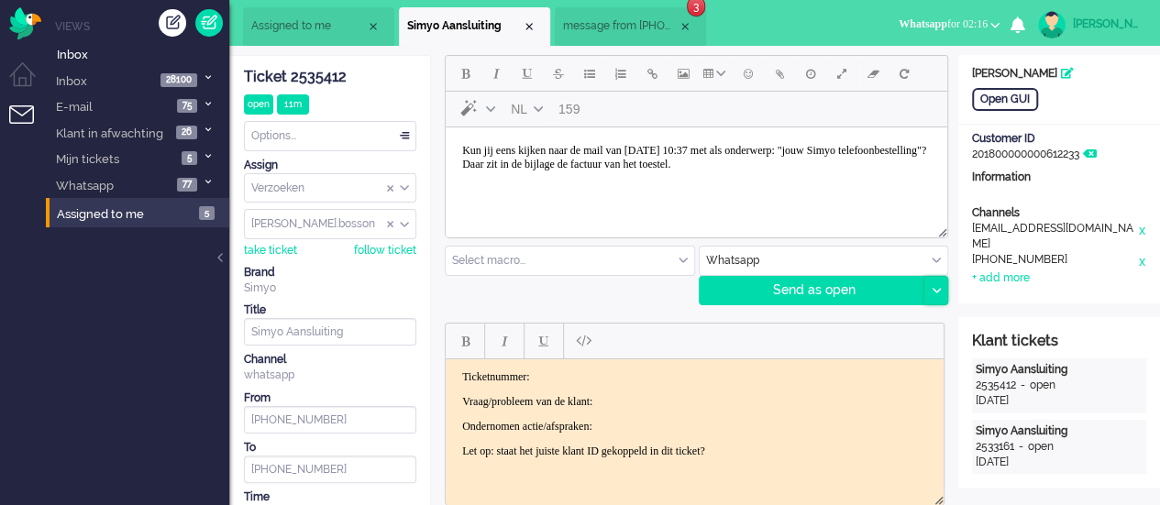
click at [936, 285] on div at bounding box center [935, 291] width 23 height 28
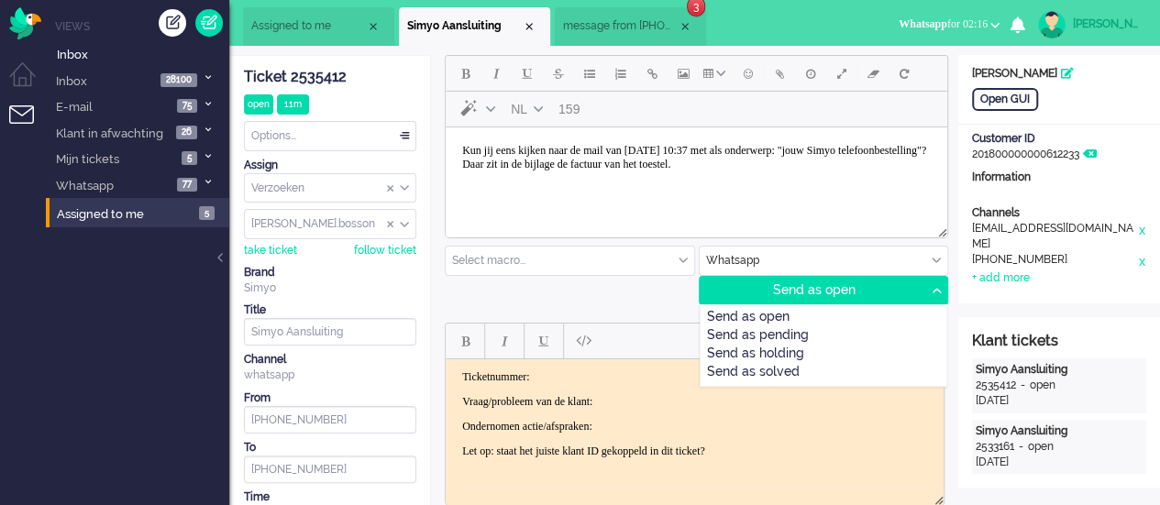
click at [860, 331] on div "Send as pending" at bounding box center [823, 336] width 247 height 18
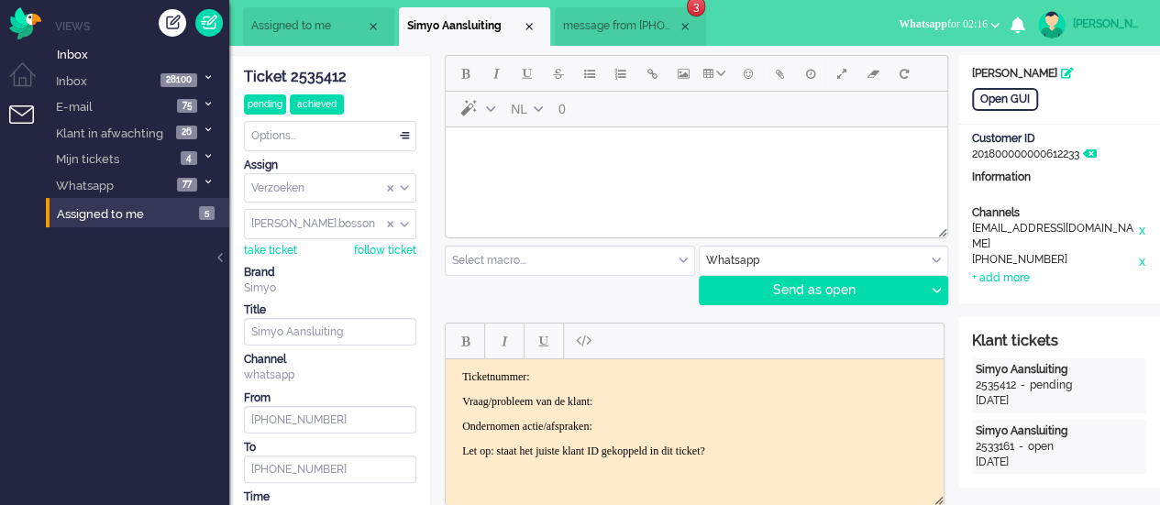
click at [617, 21] on span "message from +31620099093" at bounding box center [620, 26] width 115 height 16
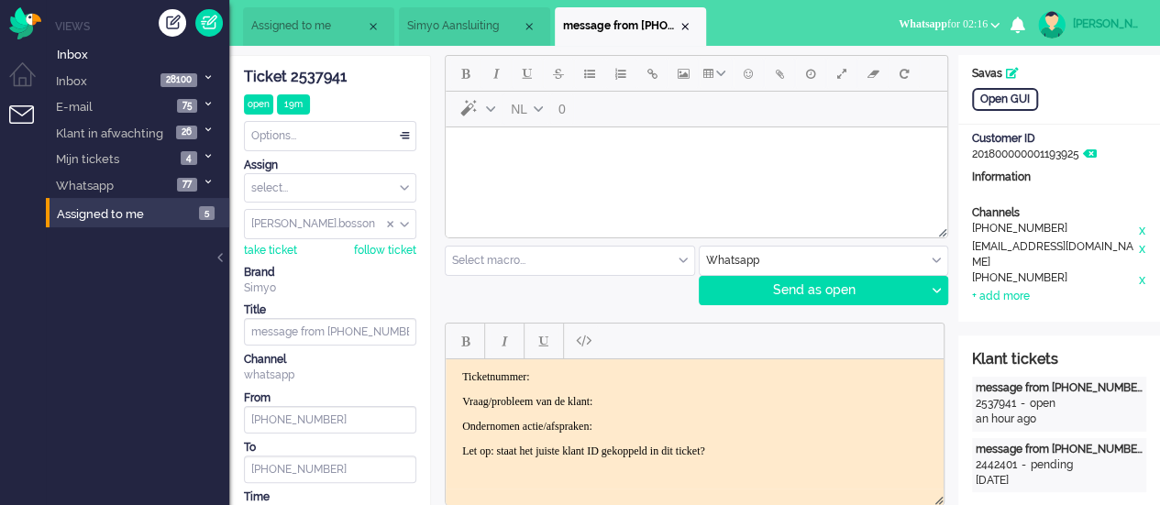
click at [524, 174] on html at bounding box center [696, 150] width 501 height 47
click at [747, 72] on span "Emoticons" at bounding box center [748, 73] width 9 height 15
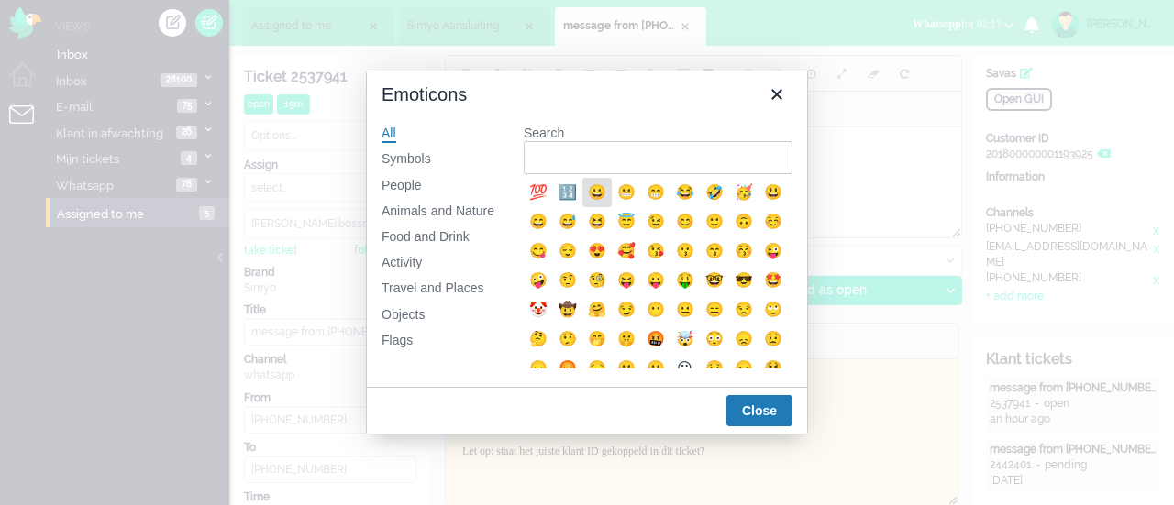
click at [592, 191] on div "😀" at bounding box center [597, 193] width 22 height 22
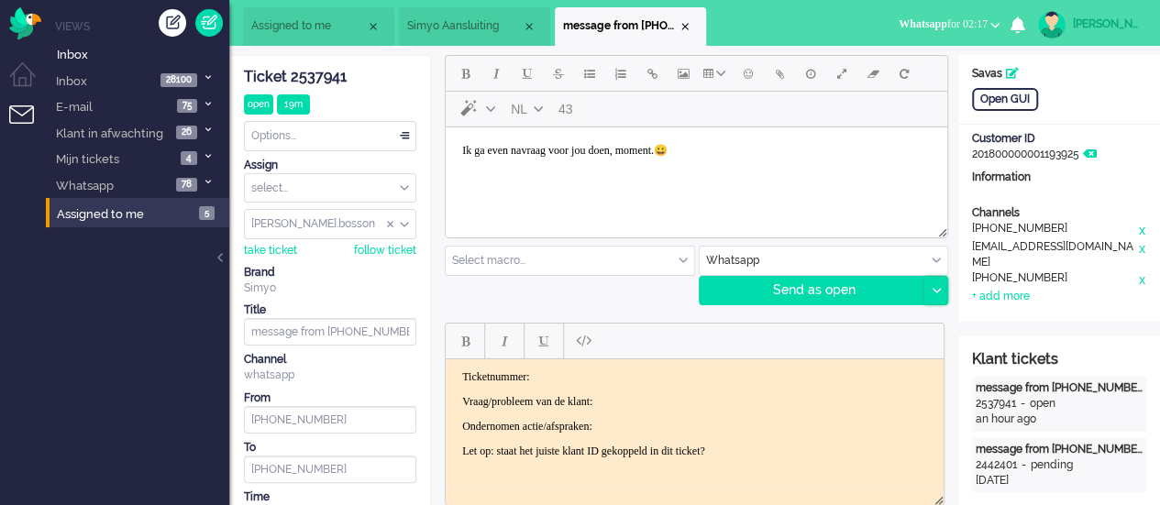
click at [932, 283] on div at bounding box center [935, 291] width 23 height 28
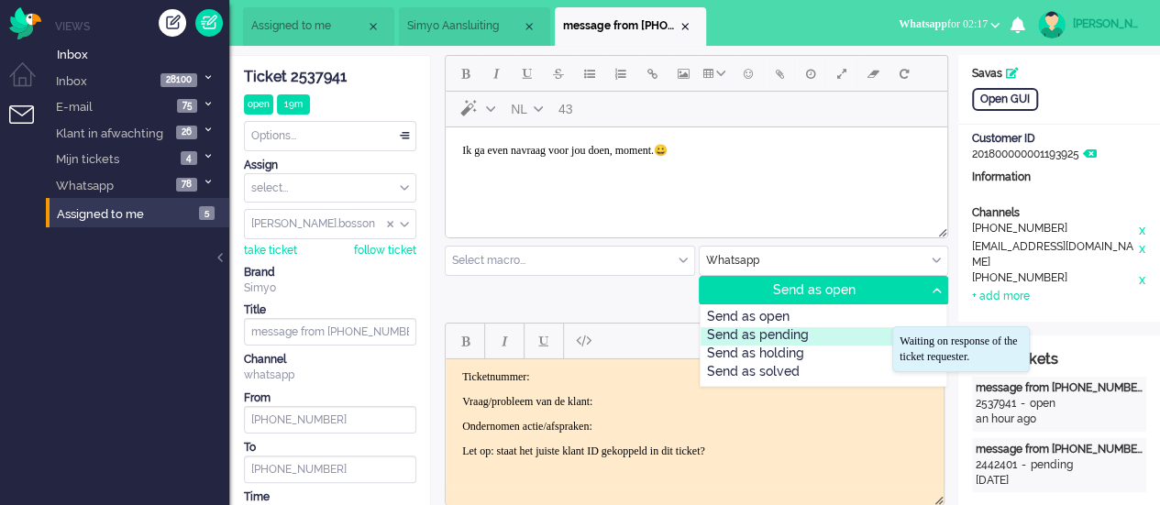
click at [852, 335] on div "Send as pending" at bounding box center [823, 336] width 247 height 18
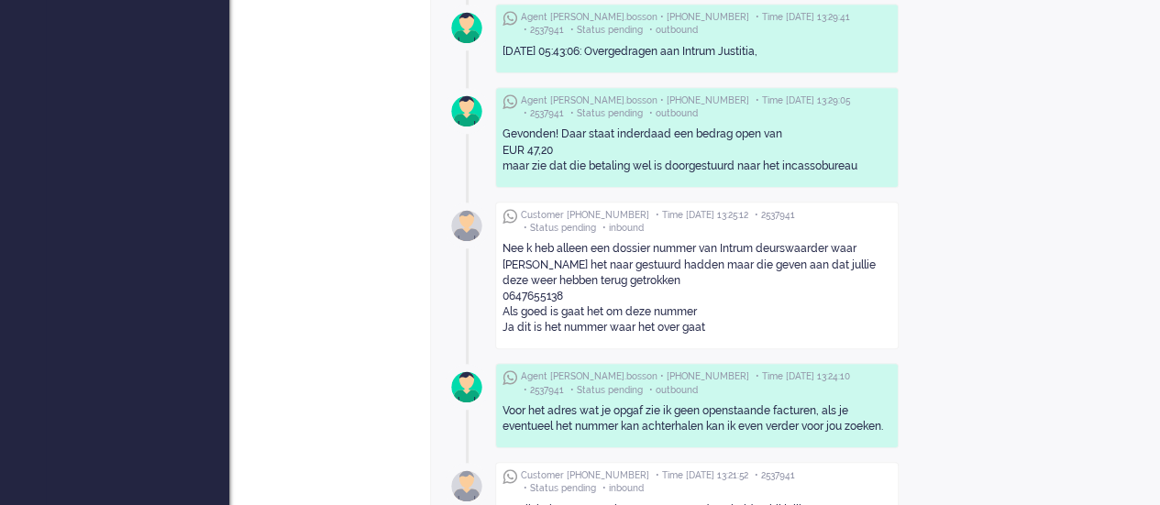
scroll to position [825, 0]
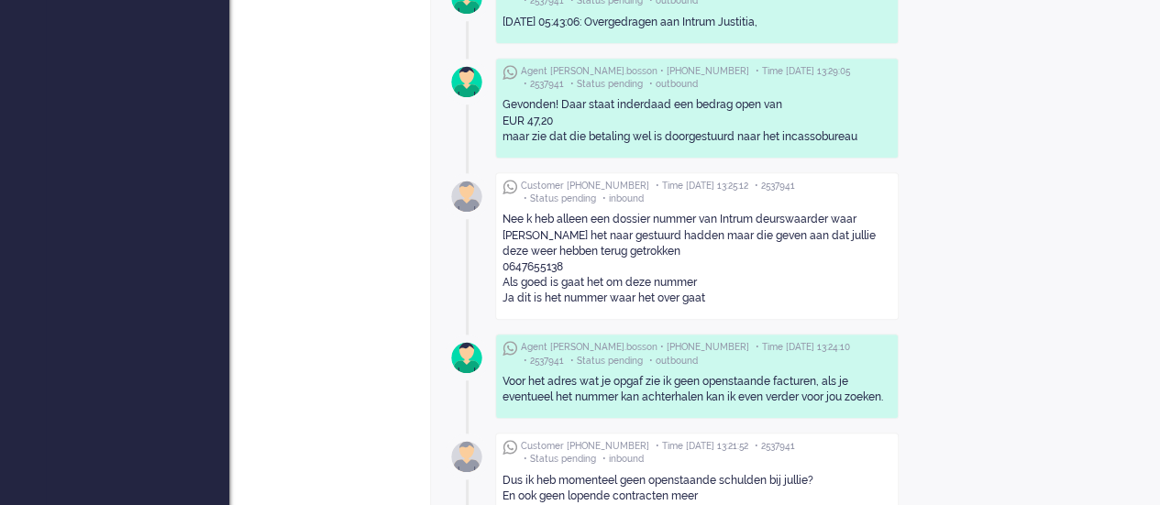
drag, startPoint x: 574, startPoint y: 259, endPoint x: 501, endPoint y: 261, distance: 73.4
click at [501, 261] on div "Customer +31620099093 • Time 2025-09-25 13:25:12 • 2537941 • Status pending • i…" at bounding box center [696, 246] width 403 height 148
copy div "0647655138"
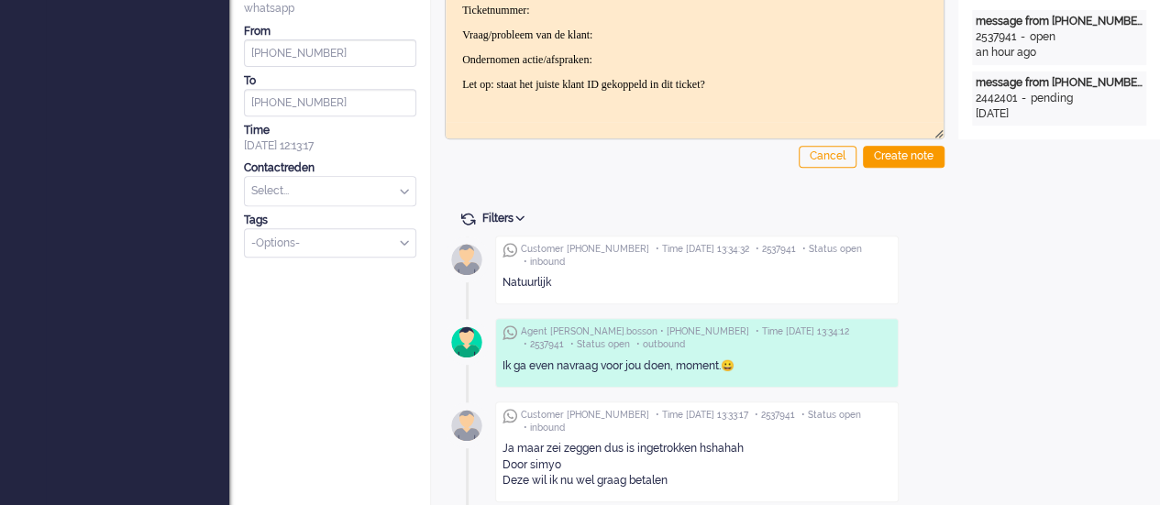
scroll to position [0, 0]
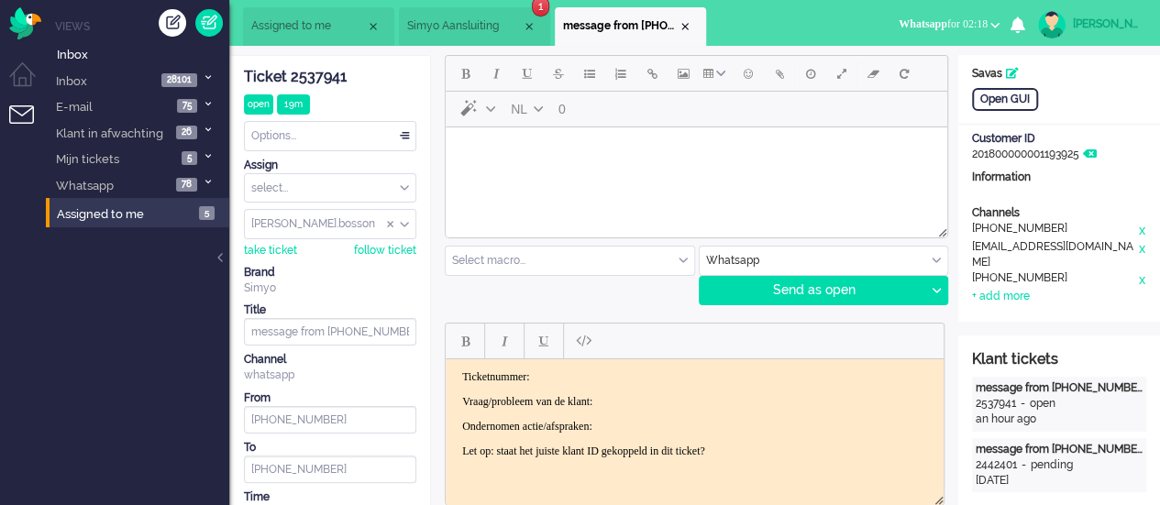
click at [427, 27] on span "Simyo Aansluiting" at bounding box center [464, 26] width 115 height 16
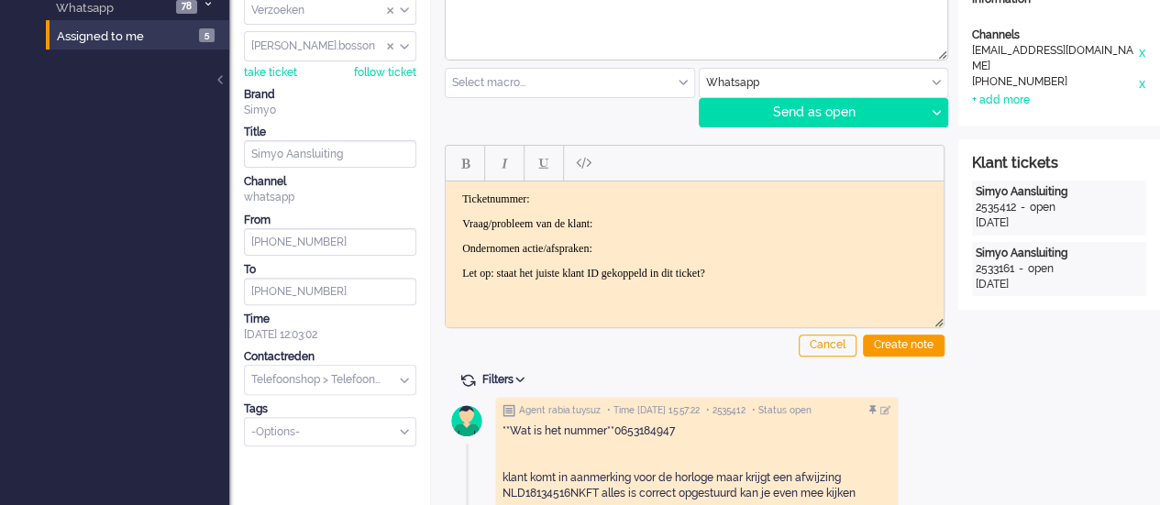
scroll to position [92, 0]
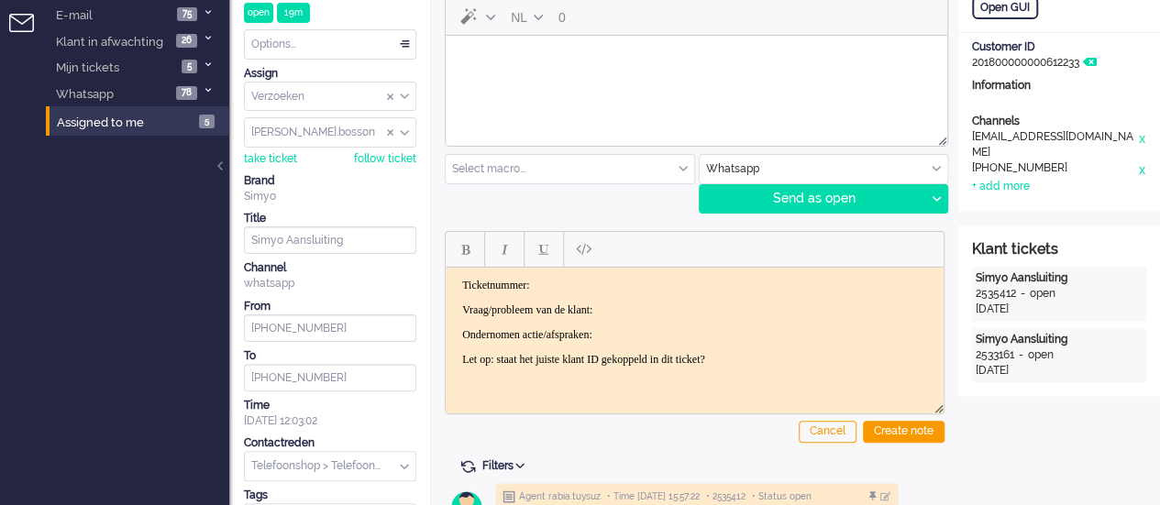
click at [540, 83] on html at bounding box center [696, 59] width 501 height 47
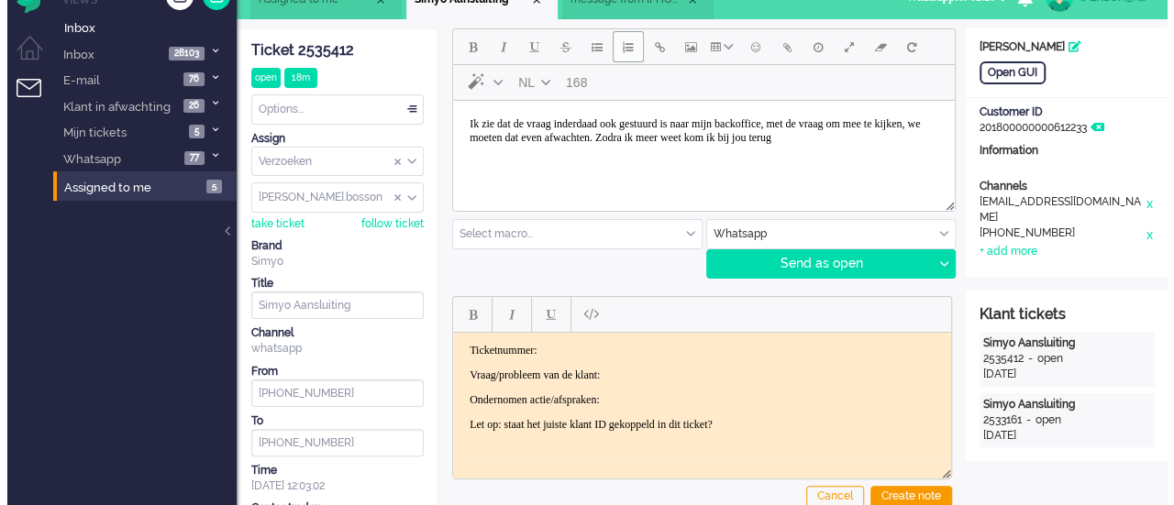
scroll to position [0, 0]
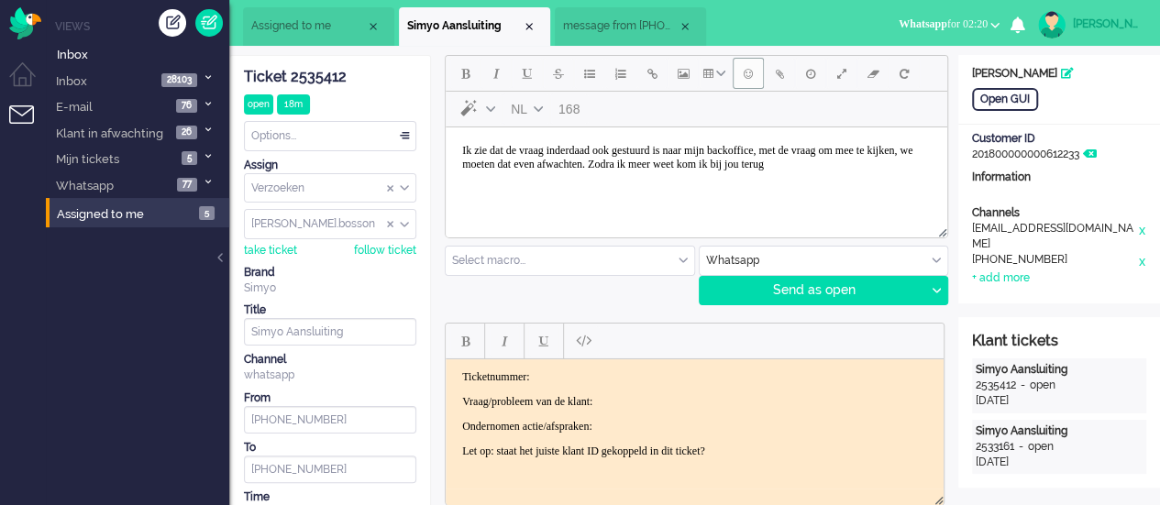
click at [754, 77] on button "Emoticons" at bounding box center [748, 73] width 31 height 31
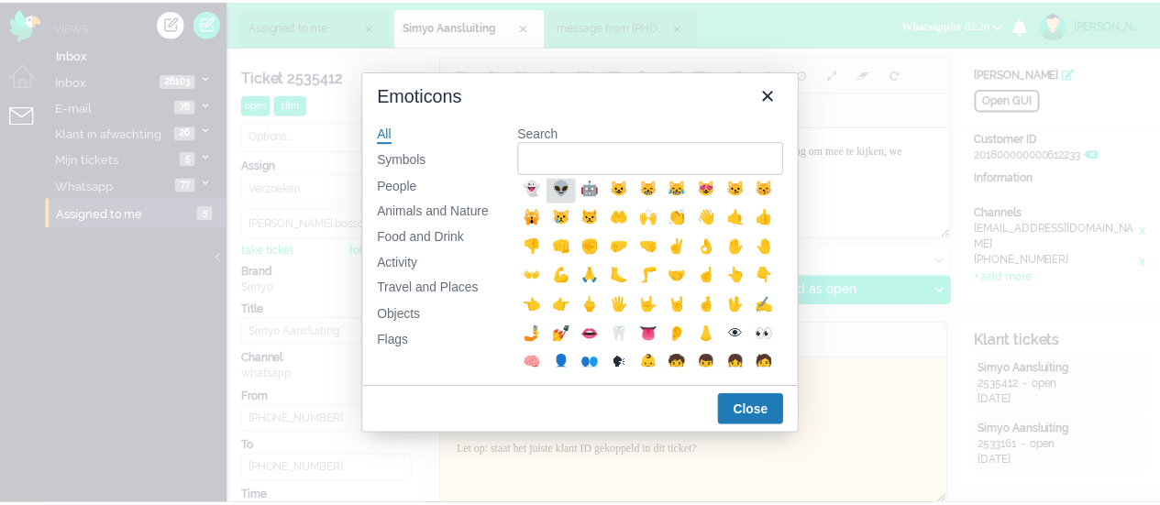
scroll to position [367, 0]
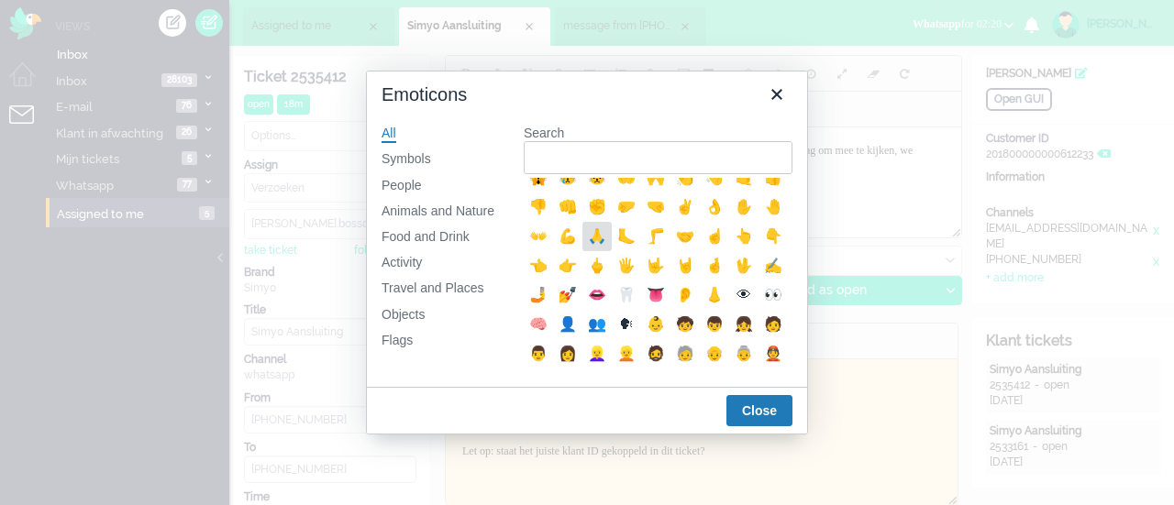
click at [586, 248] on div "🙏" at bounding box center [597, 237] width 22 height 22
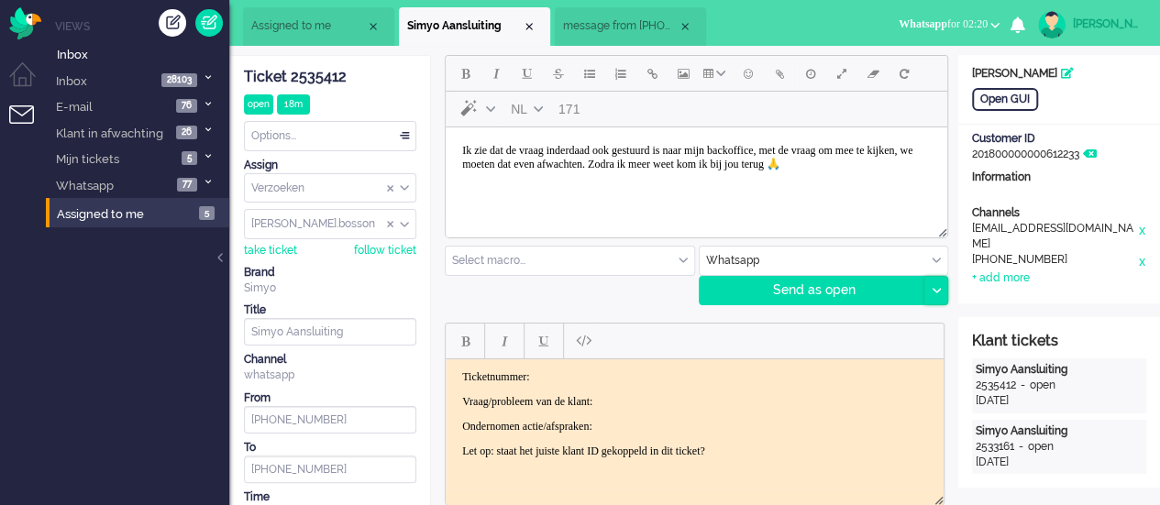
click at [936, 281] on div at bounding box center [935, 291] width 23 height 28
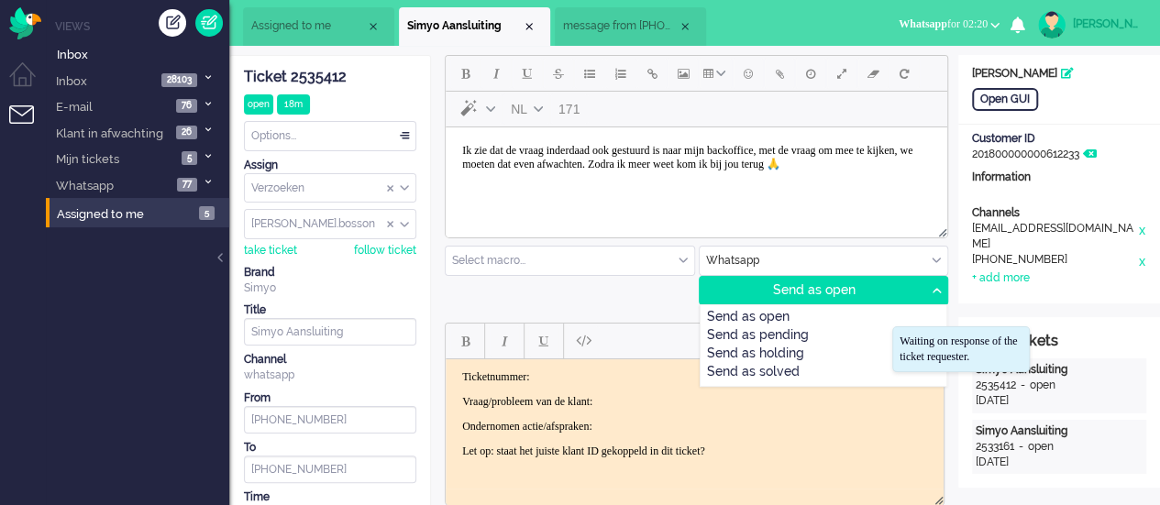
click at [832, 352] on div "Send as holding" at bounding box center [823, 355] width 247 height 18
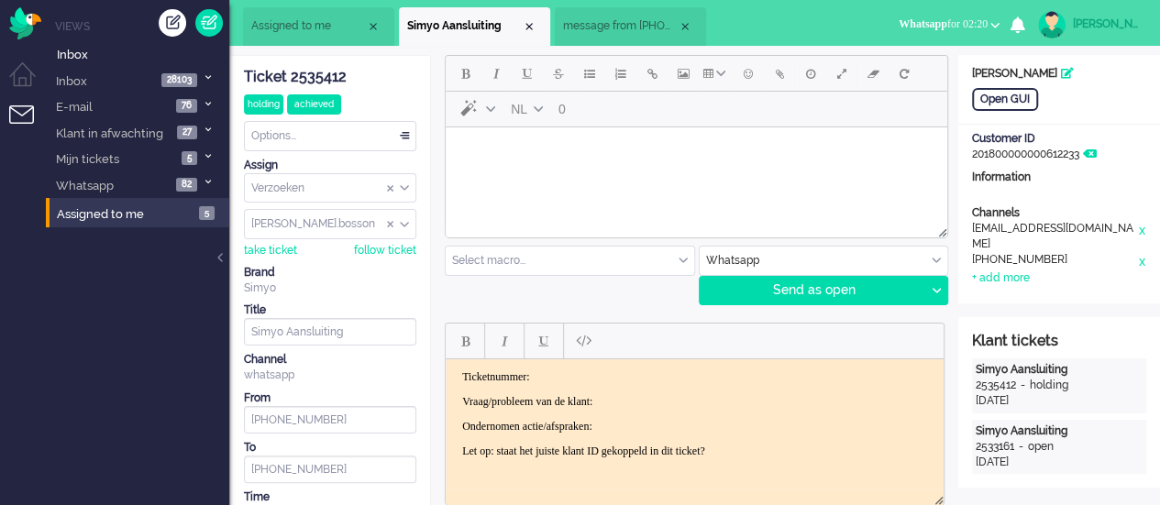
click at [314, 36] on li "Assigned to me" at bounding box center [318, 26] width 151 height 39
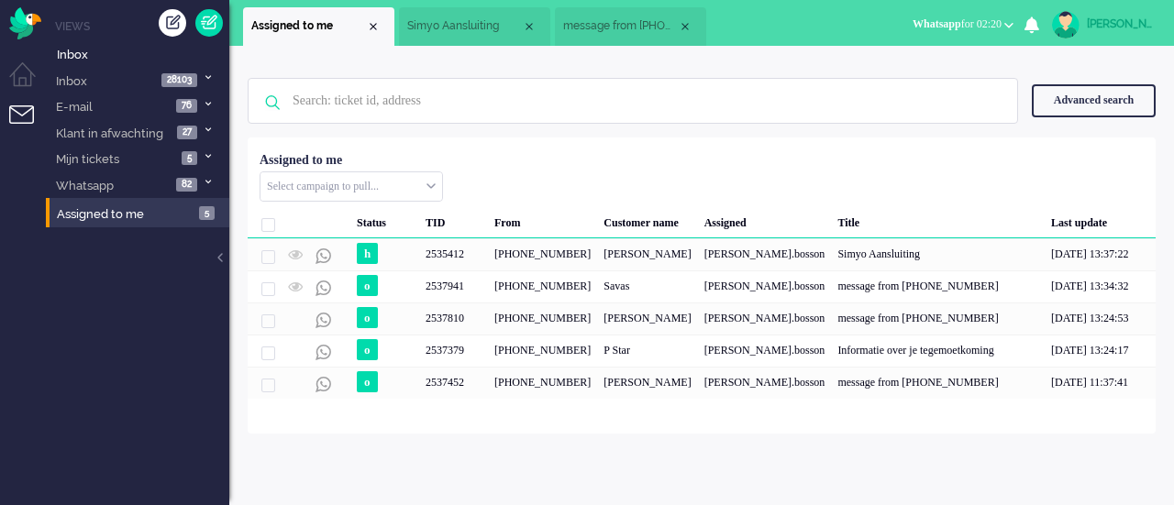
click at [590, 20] on span "message from +31620099093" at bounding box center [620, 26] width 115 height 16
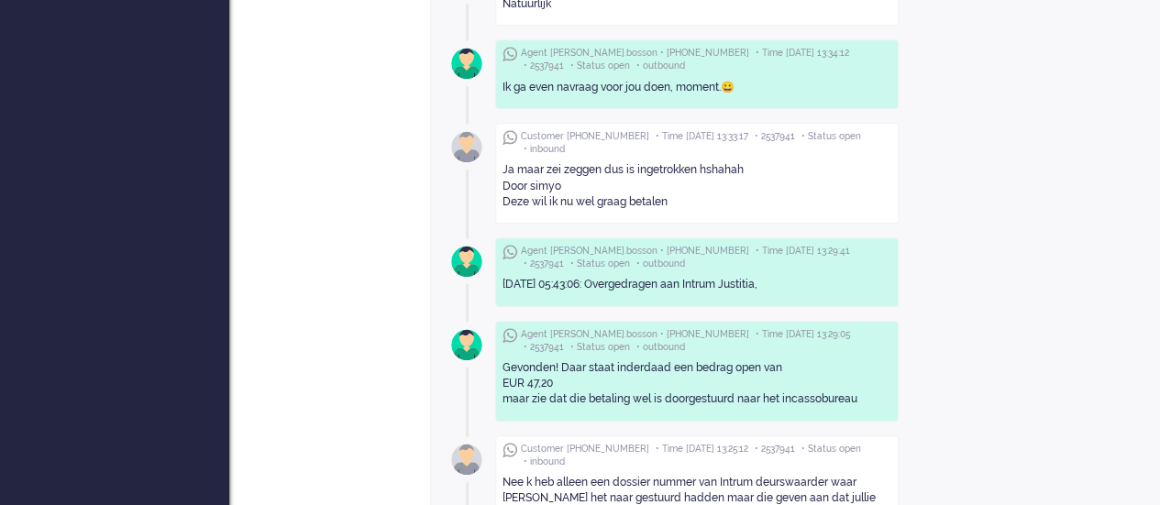
scroll to position [733, 0]
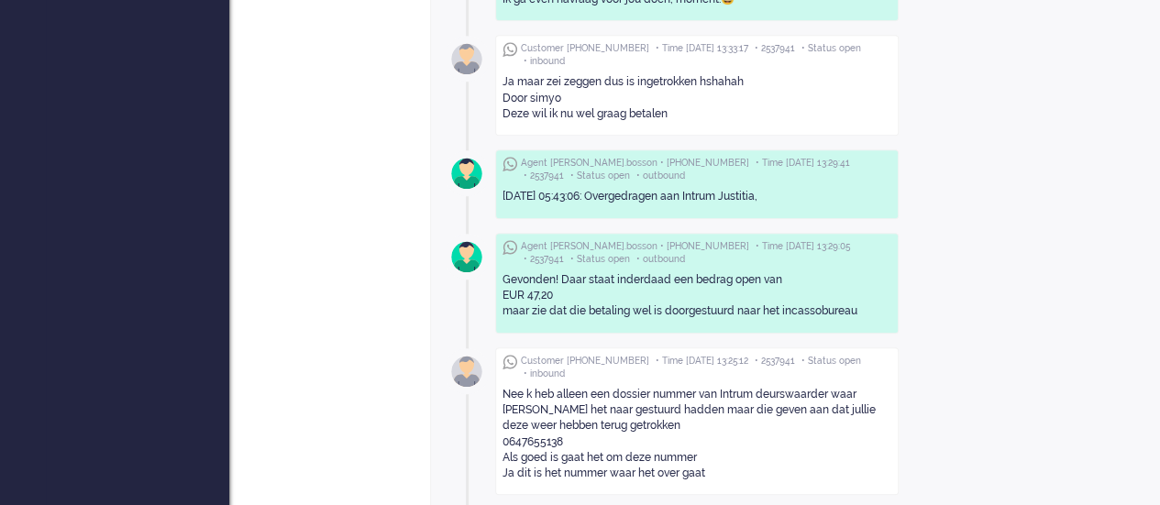
drag, startPoint x: 564, startPoint y: 292, endPoint x: 500, endPoint y: 291, distance: 64.2
click at [500, 291] on div "Agent kelly.bosson • +31651000054 • Time 2025-09-25 13:29:05 • 2537941 • Status…" at bounding box center [696, 283] width 403 height 101
copy div "EUR 47,20"
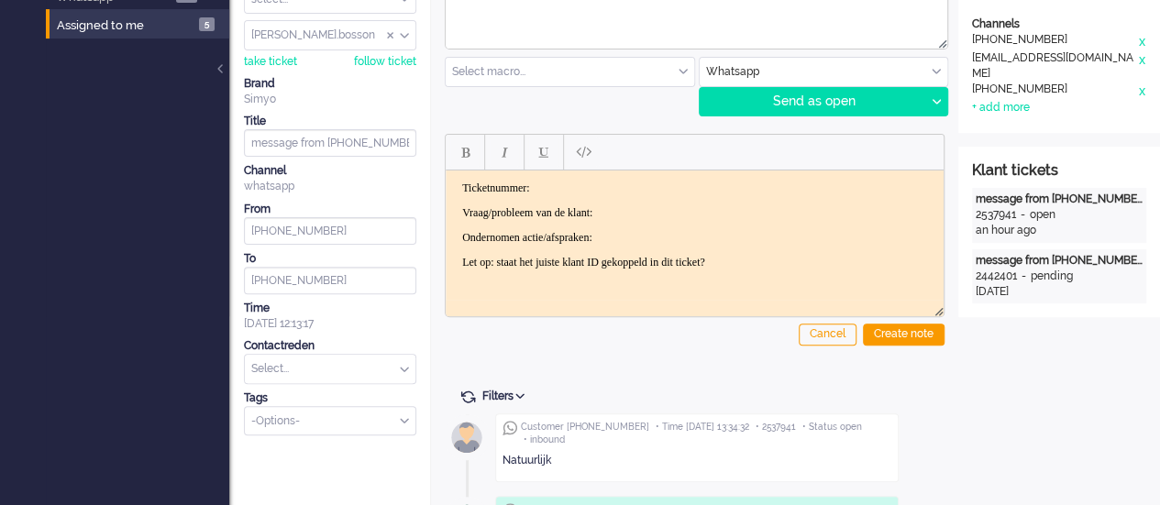
scroll to position [92, 0]
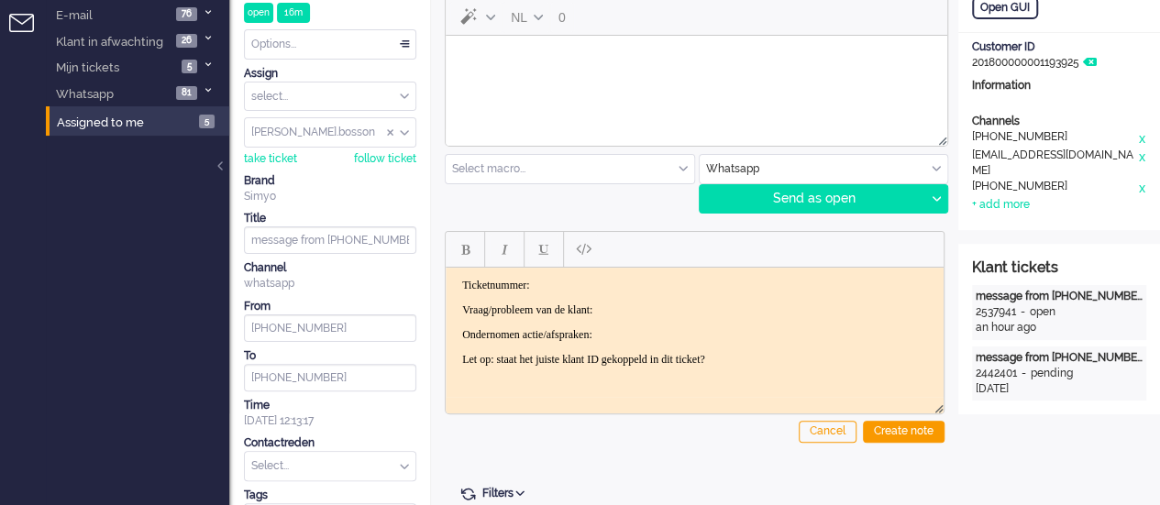
click at [512, 83] on html at bounding box center [696, 59] width 501 height 47
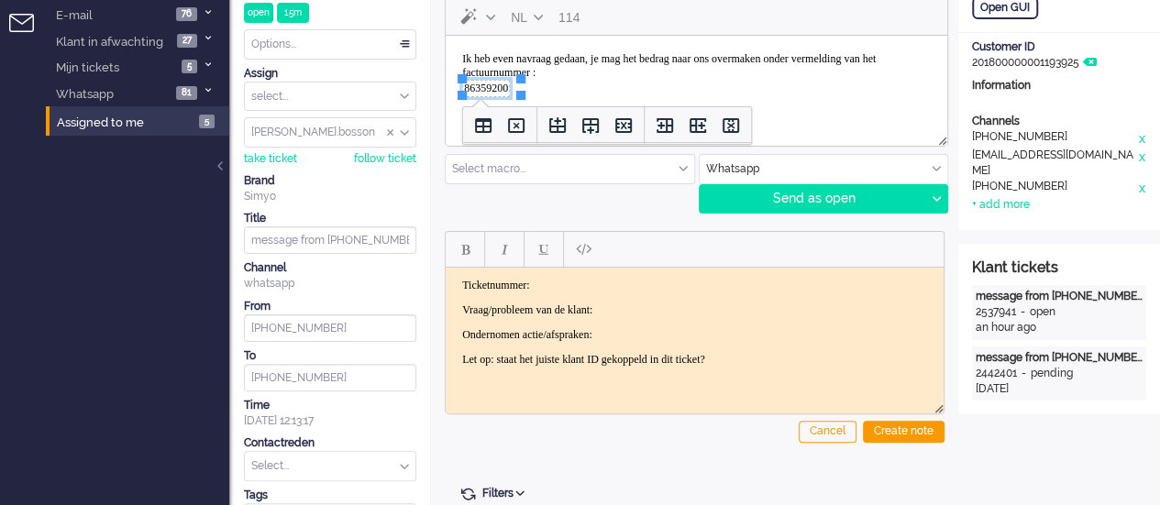
click at [541, 89] on body "Ik heb even navraag gedaan, je mag het bedrag naar ons overmaken onder vermeldi…" at bounding box center [696, 74] width 487 height 63
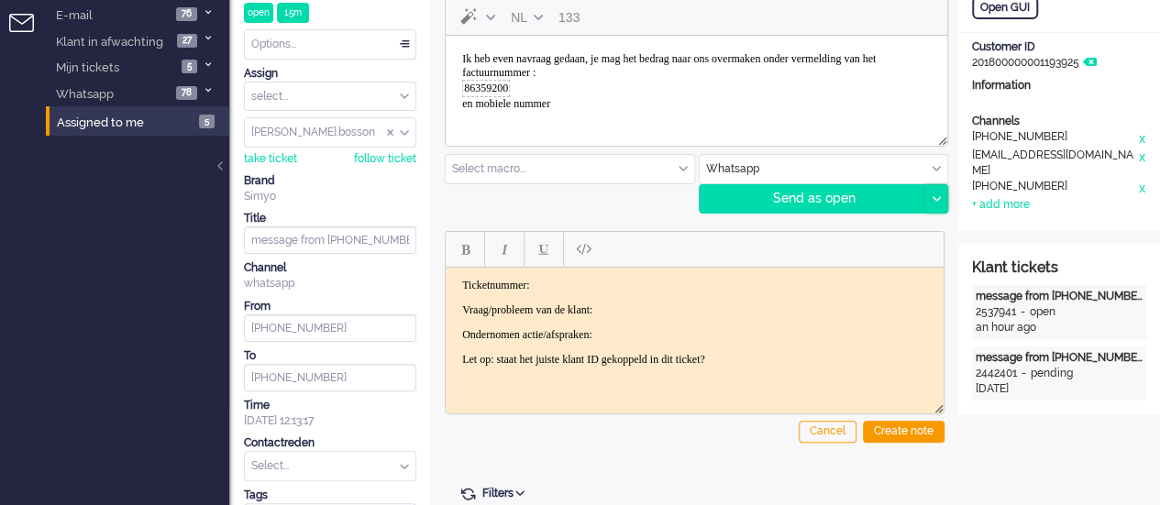
click at [931, 197] on icon at bounding box center [935, 199] width 9 height 6
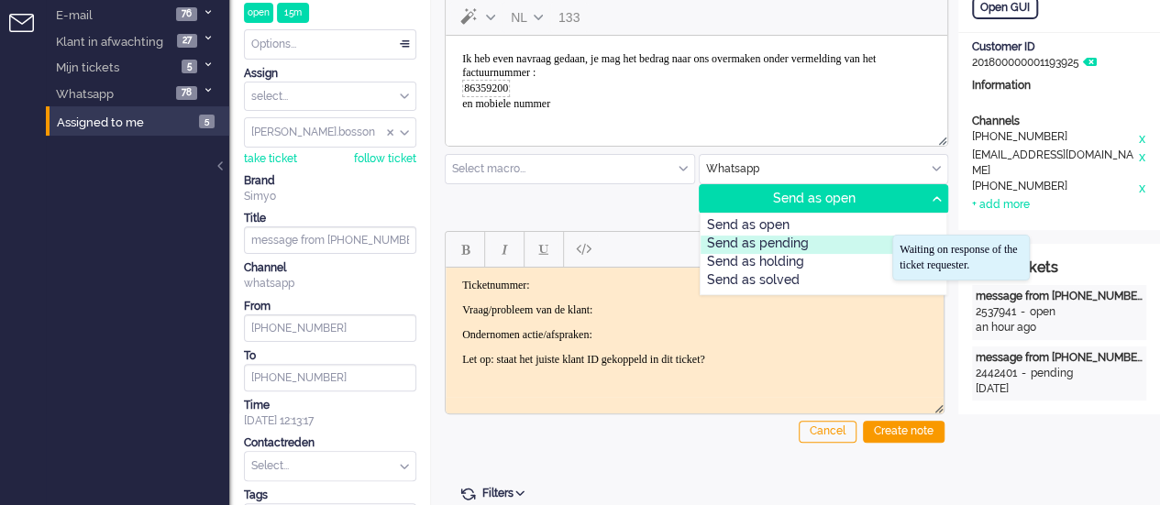
click at [852, 244] on div "Send as pending" at bounding box center [823, 245] width 247 height 18
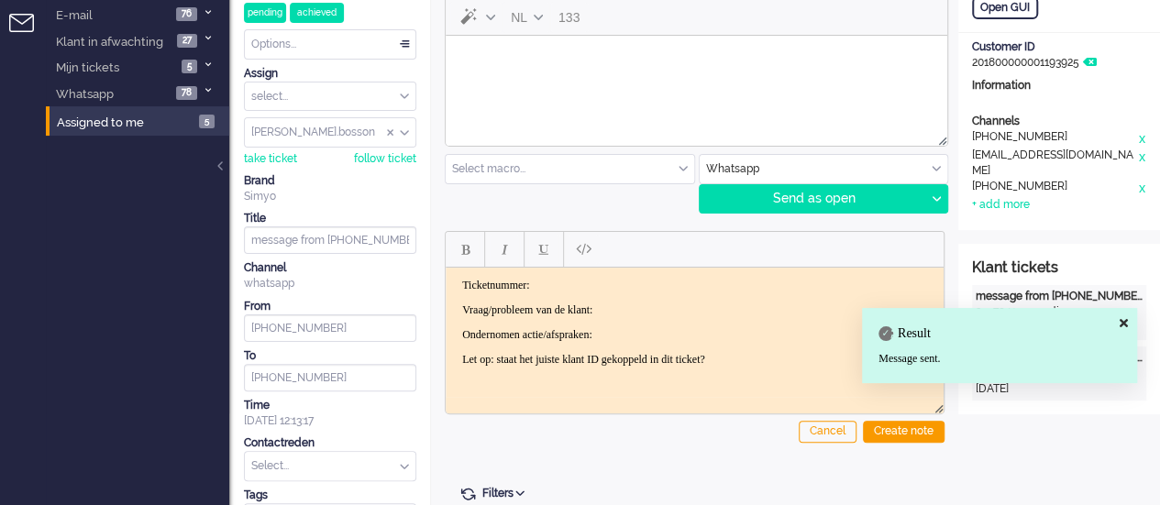
scroll to position [0, 0]
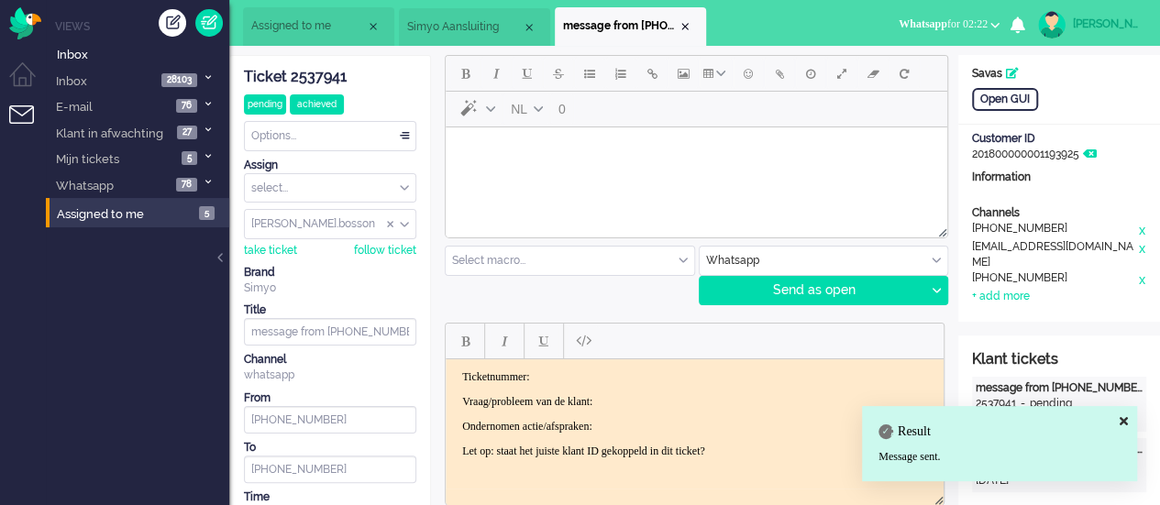
click at [474, 22] on span "Simyo Aansluiting" at bounding box center [464, 27] width 115 height 16
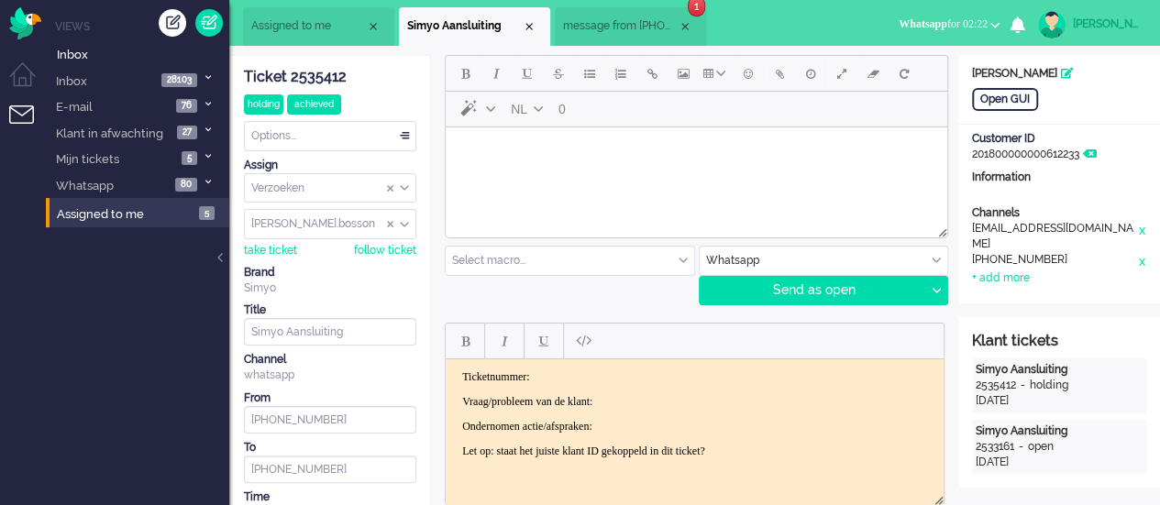
drag, startPoint x: 348, startPoint y: 73, endPoint x: 287, endPoint y: 73, distance: 61.4
click at [287, 73] on div "Ticket 2535412" at bounding box center [330, 77] width 172 height 21
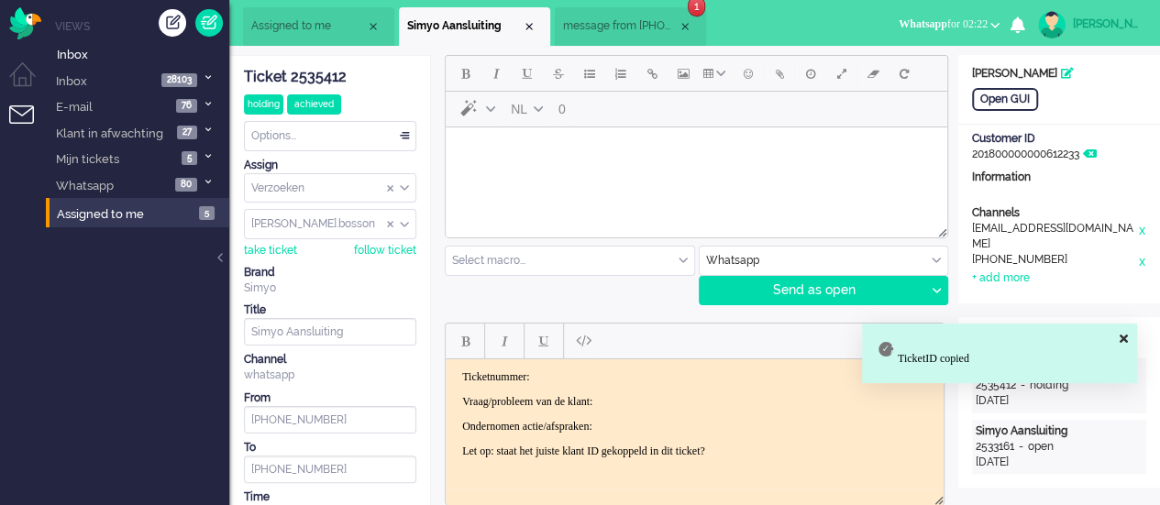
copy div "2535412"
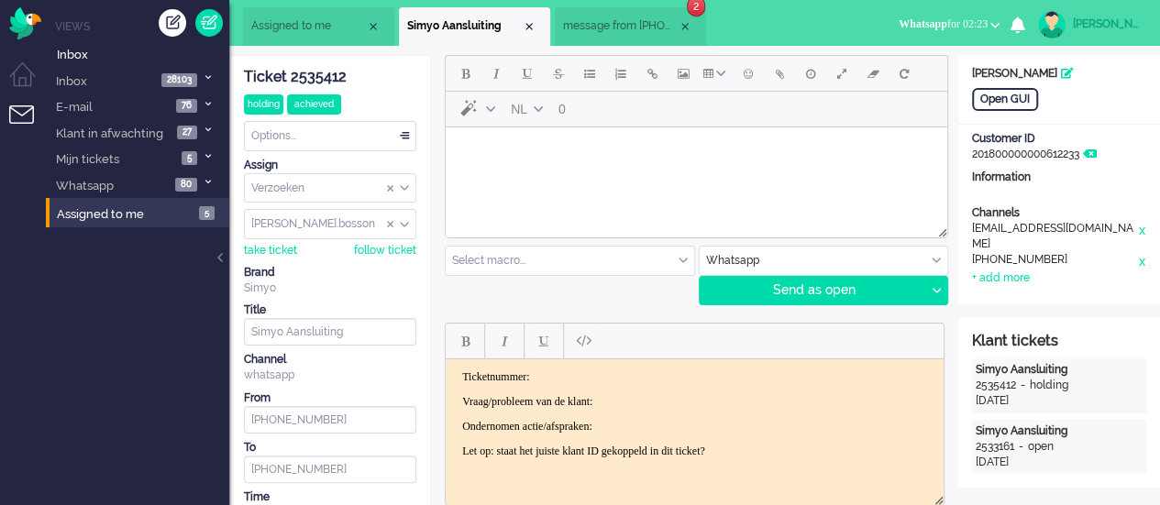
click at [581, 23] on span "message from +31620099093" at bounding box center [620, 26] width 115 height 16
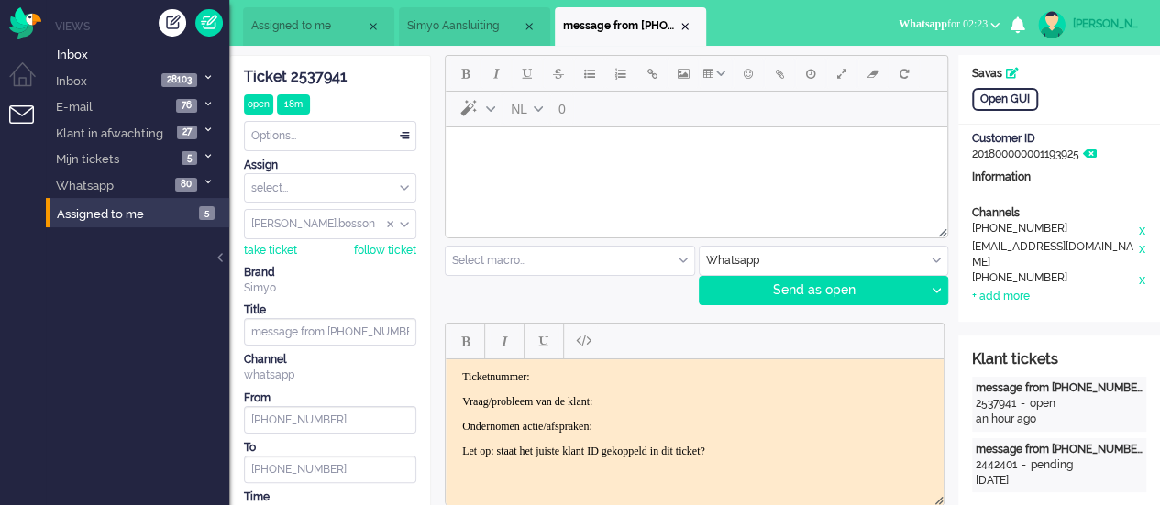
click at [492, 165] on body "Rich Text Area. Press ALT-0 for help." at bounding box center [696, 151] width 487 height 32
click at [746, 83] on button "Emoticons" at bounding box center [748, 73] width 31 height 31
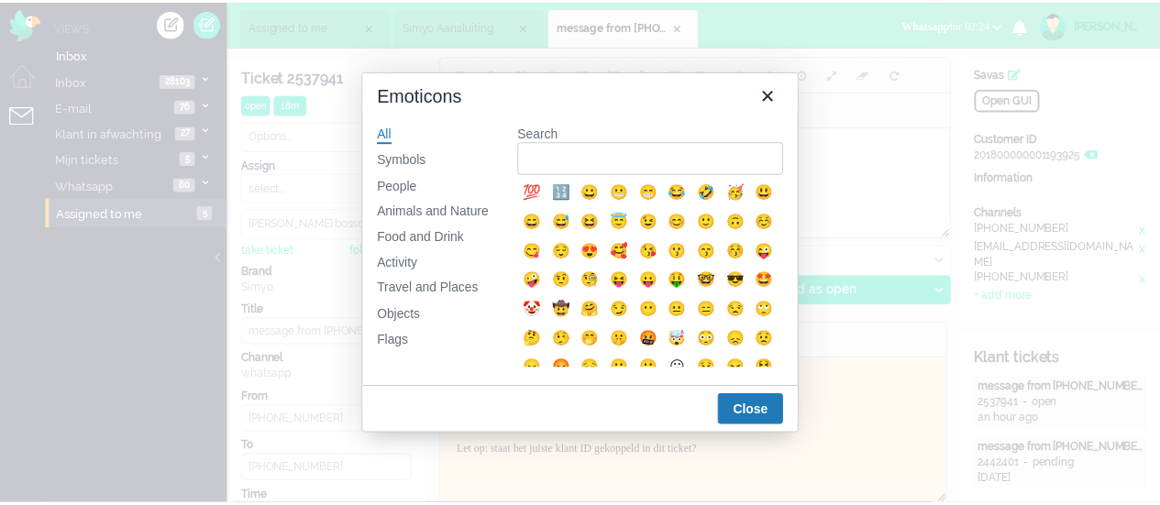
scroll to position [367, 0]
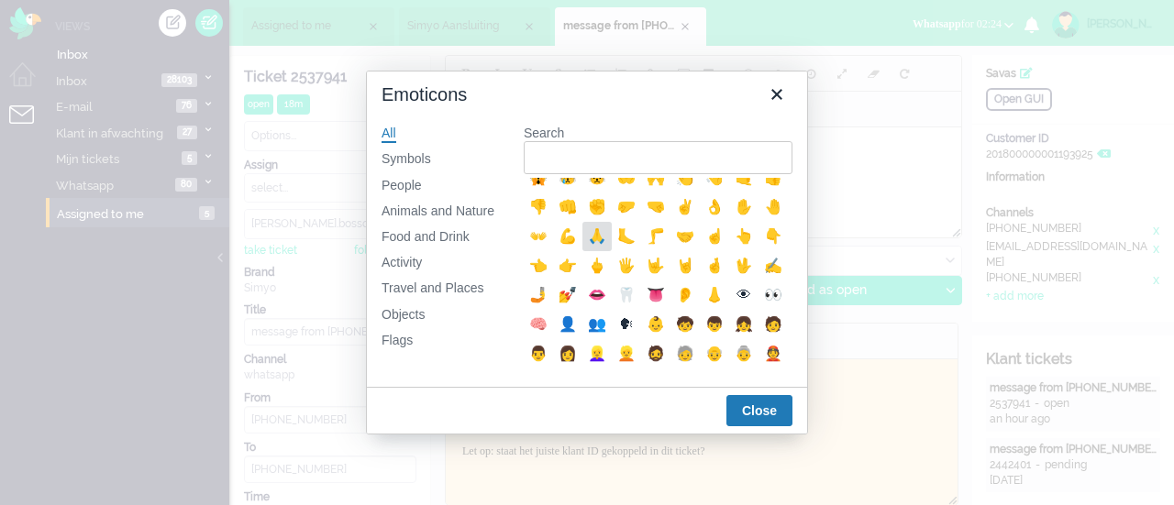
click at [586, 248] on div "🙏" at bounding box center [597, 237] width 22 height 22
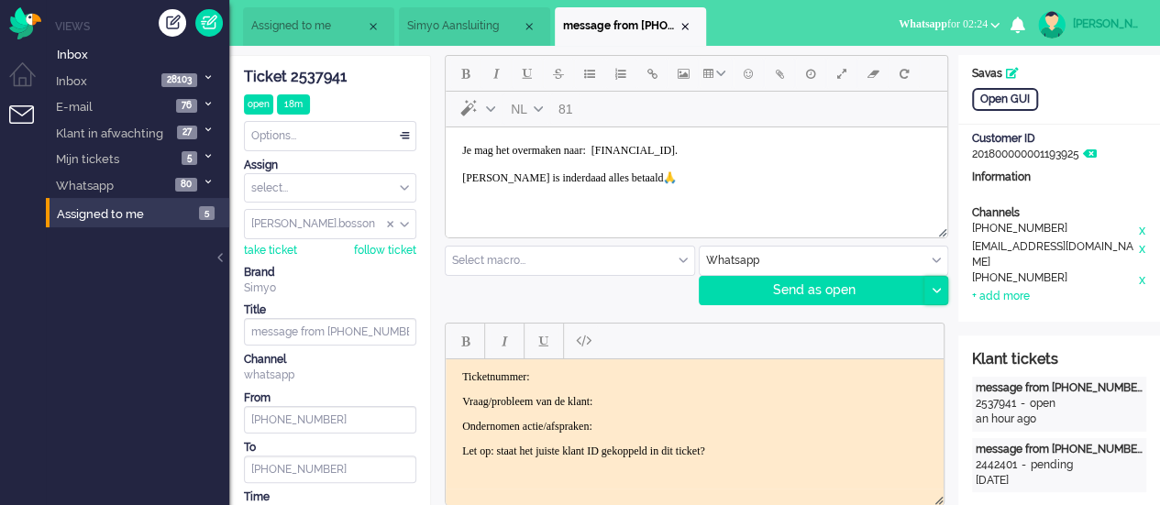
click at [927, 287] on div at bounding box center [935, 291] width 23 height 28
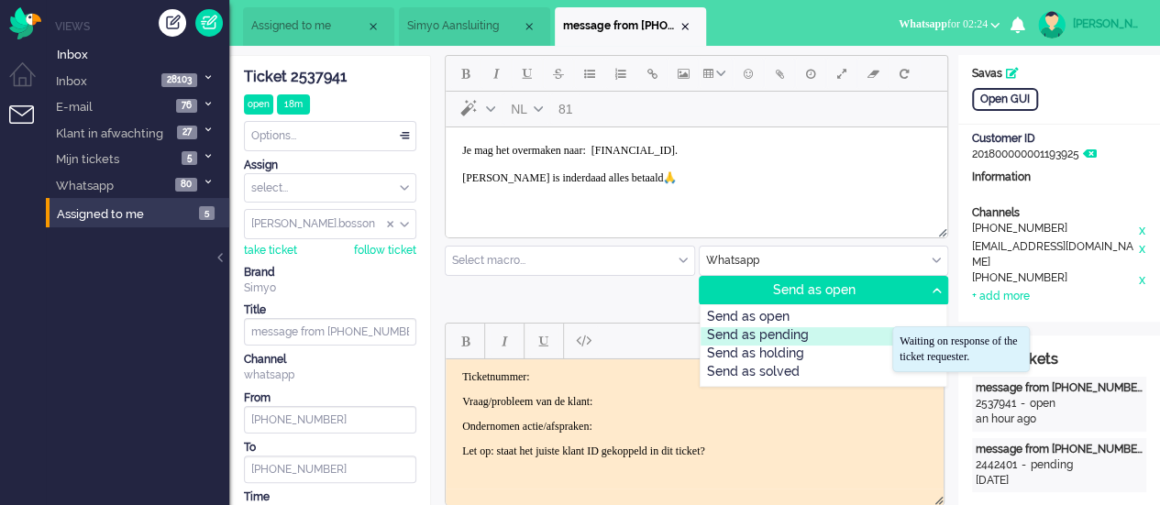
click at [847, 336] on div "Send as pending" at bounding box center [823, 336] width 247 height 18
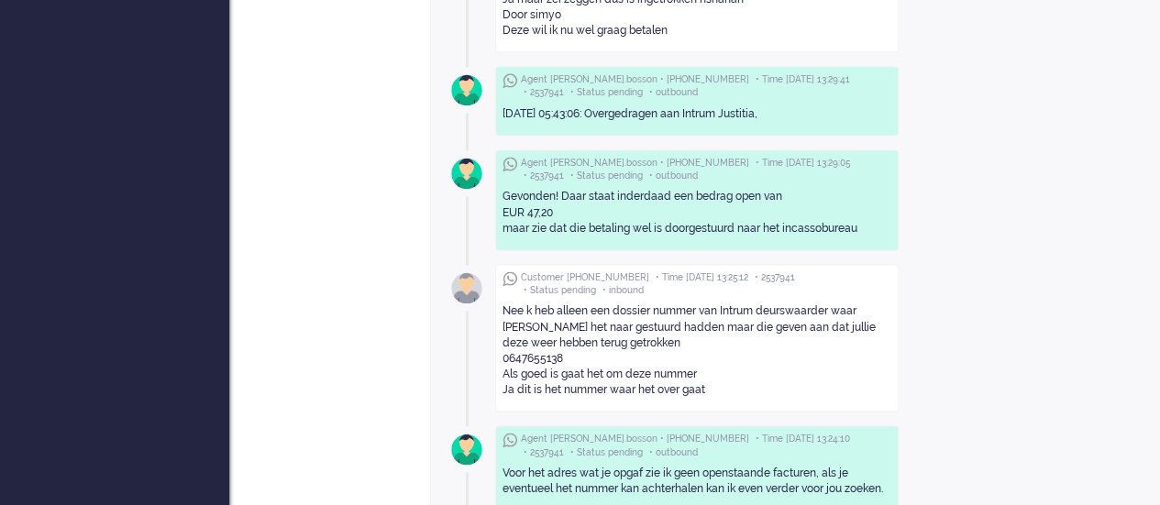
scroll to position [1100, 0]
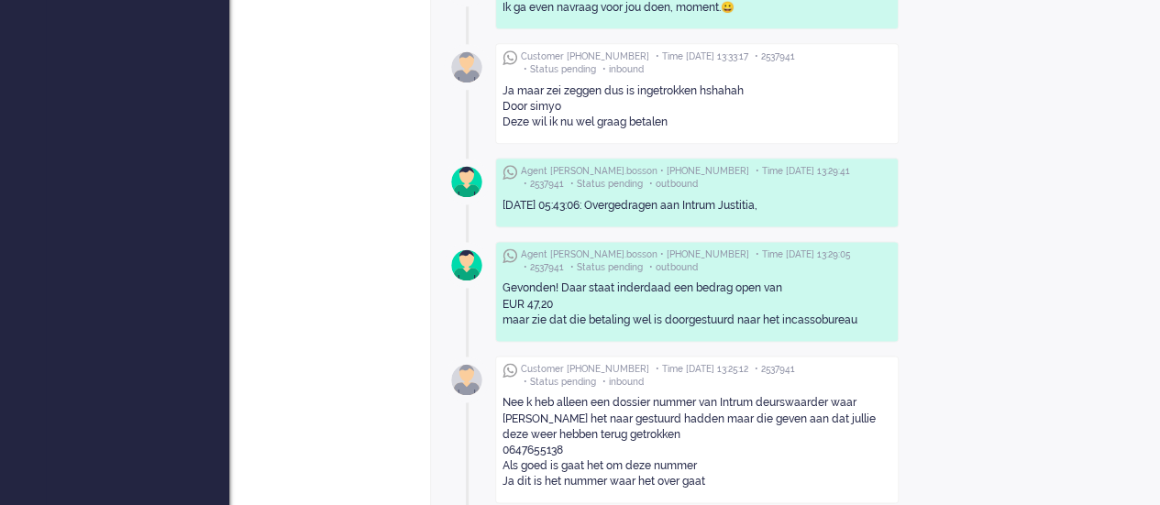
drag, startPoint x: 555, startPoint y: 299, endPoint x: 500, endPoint y: 301, distance: 55.0
click at [500, 301] on div "Agent kelly.bosson • +31651000054 • Time 2025-09-25 13:29:05 • 2537941 • Status…" at bounding box center [696, 291] width 403 height 101
copy div "EUR 47,20"
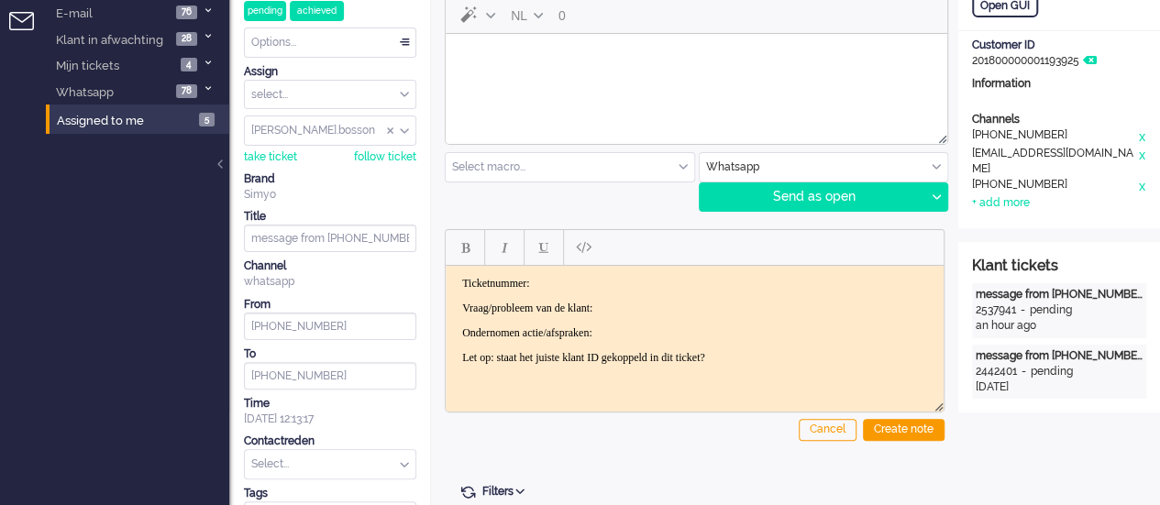
scroll to position [0, 0]
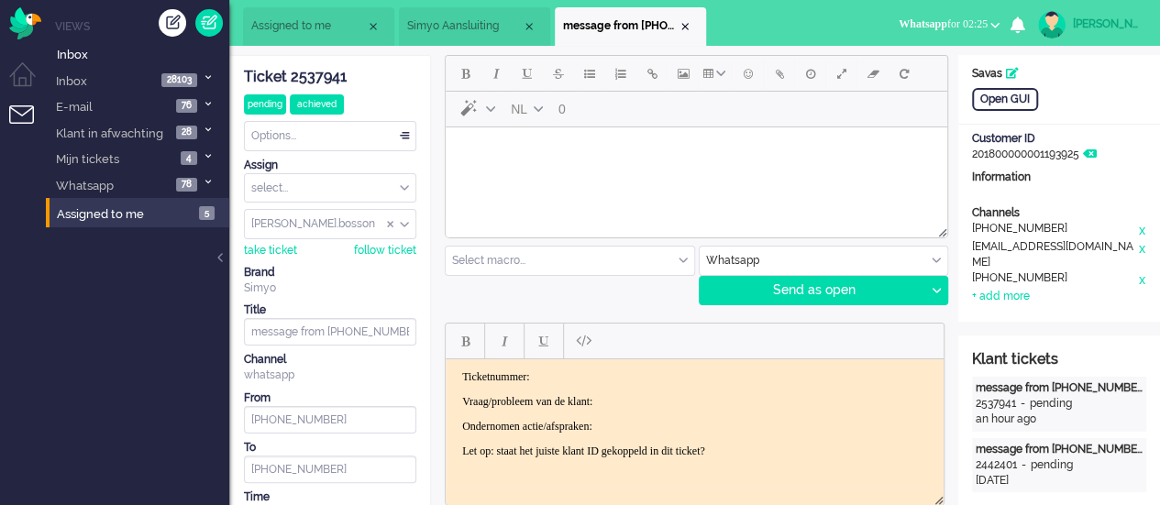
click at [601, 174] on html at bounding box center [696, 150] width 501 height 47
click at [933, 285] on div at bounding box center [935, 291] width 23 height 28
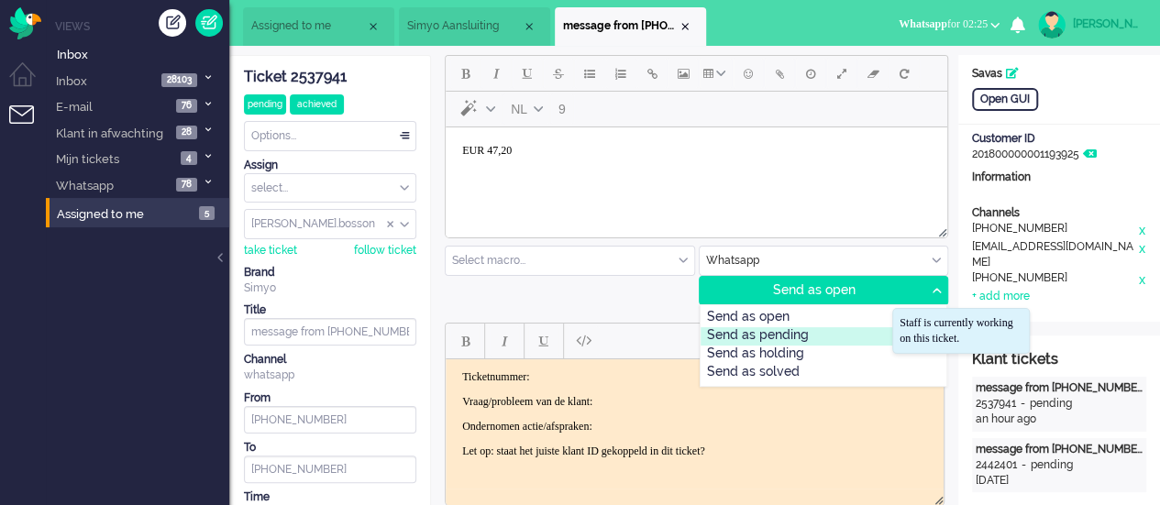
click at [844, 337] on div "Send as pending" at bounding box center [823, 336] width 247 height 18
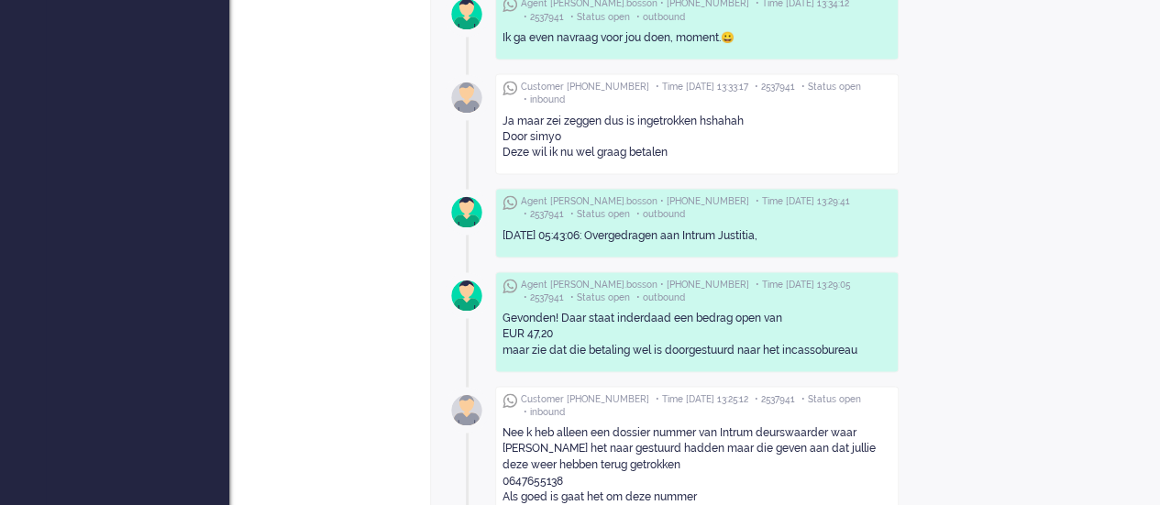
scroll to position [1559, 0]
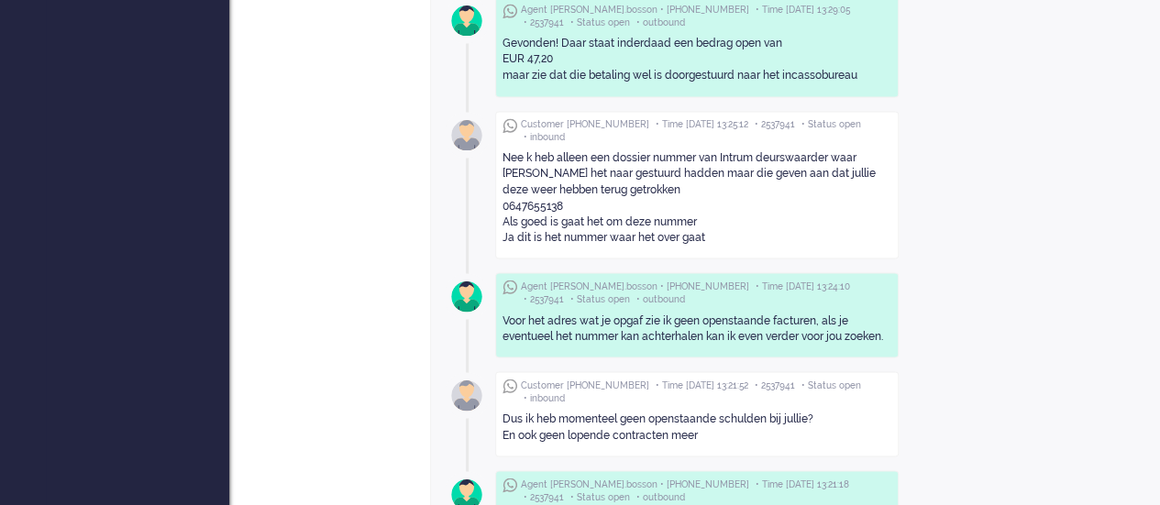
drag, startPoint x: 565, startPoint y: 197, endPoint x: 497, endPoint y: 199, distance: 67.9
click at [497, 199] on div "Customer +31620099093 • Time 2025-09-25 13:25:12 • 2537941 • Status open • inbo…" at bounding box center [696, 185] width 403 height 148
copy div "0647655138"
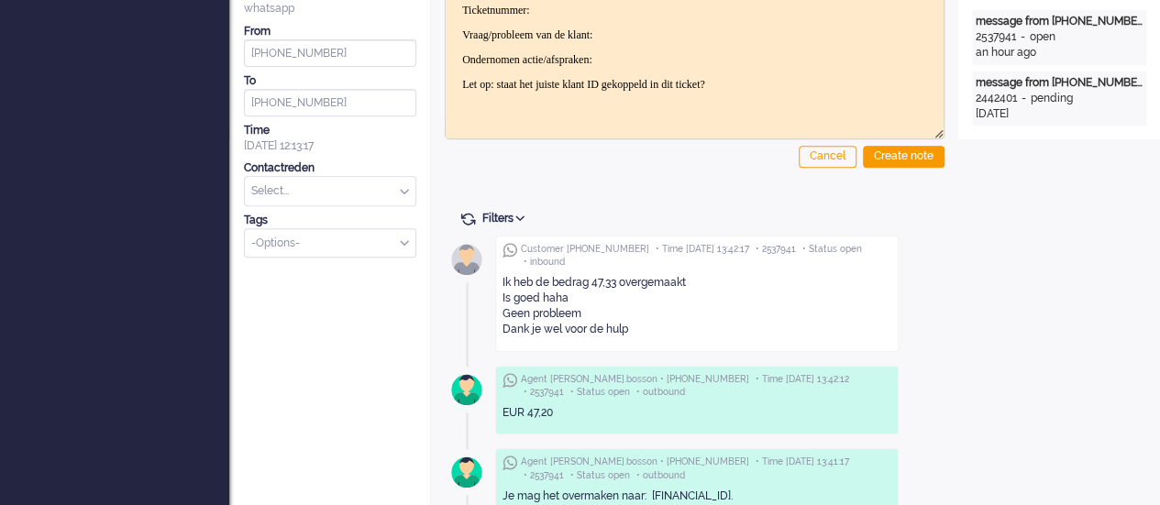
scroll to position [0, 0]
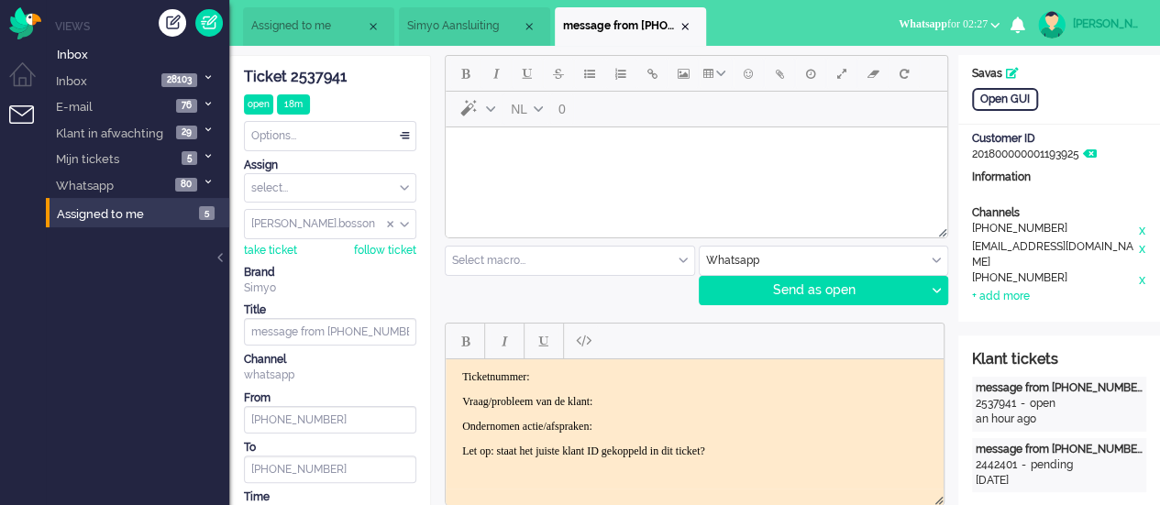
click at [505, 171] on html at bounding box center [696, 150] width 501 height 47
click at [940, 284] on div at bounding box center [935, 291] width 23 height 28
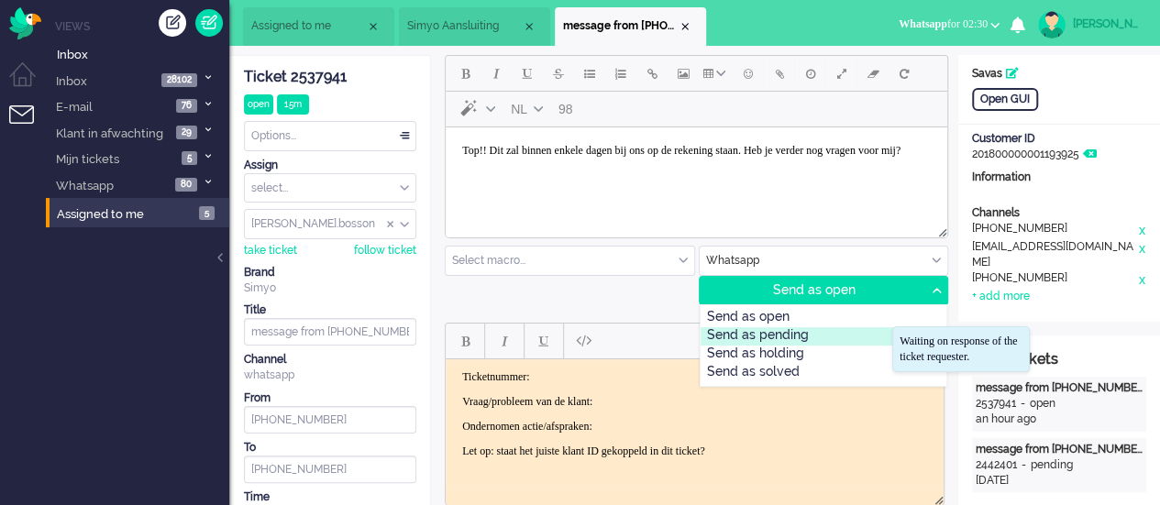
click at [808, 337] on div "Send as pending" at bounding box center [823, 336] width 247 height 18
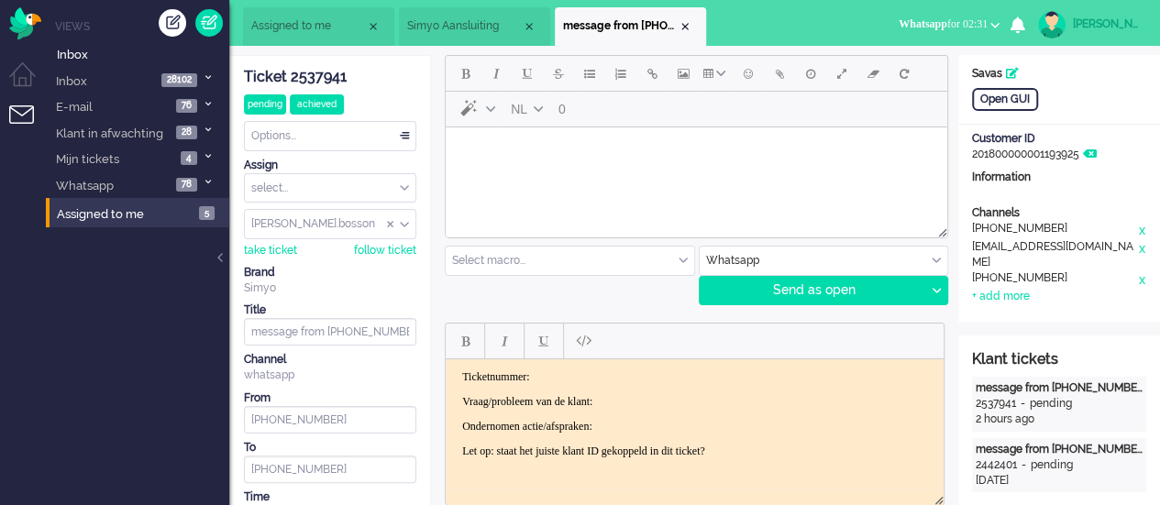
click at [968, 23] on span "Whatsapp for 02:31" at bounding box center [942, 23] width 89 height 13
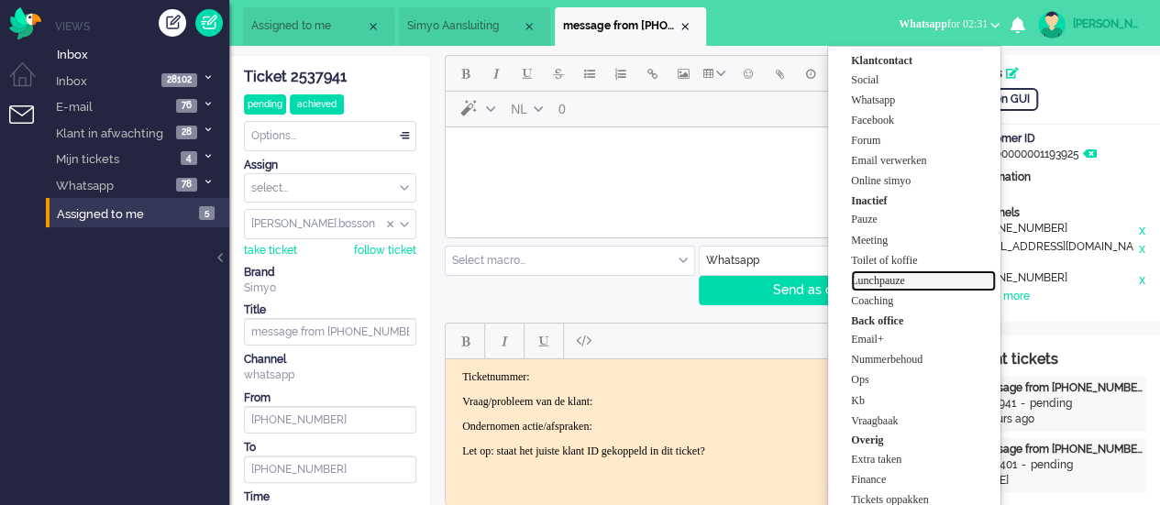
click at [893, 278] on label "Lunchpauze" at bounding box center [923, 281] width 145 height 16
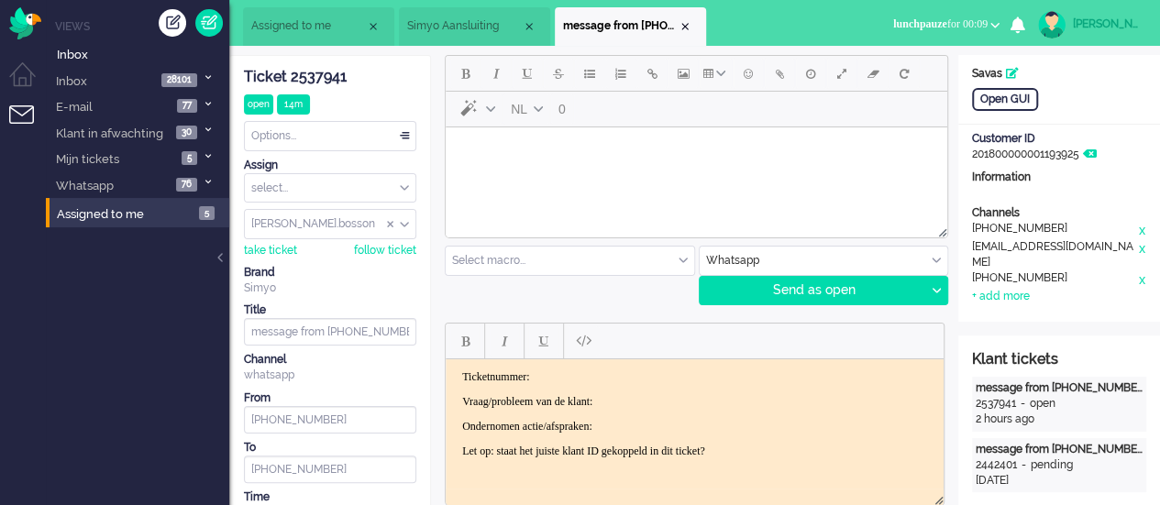
click at [628, 174] on html at bounding box center [696, 150] width 501 height 47
click at [748, 62] on button "Emoticons" at bounding box center [748, 73] width 31 height 31
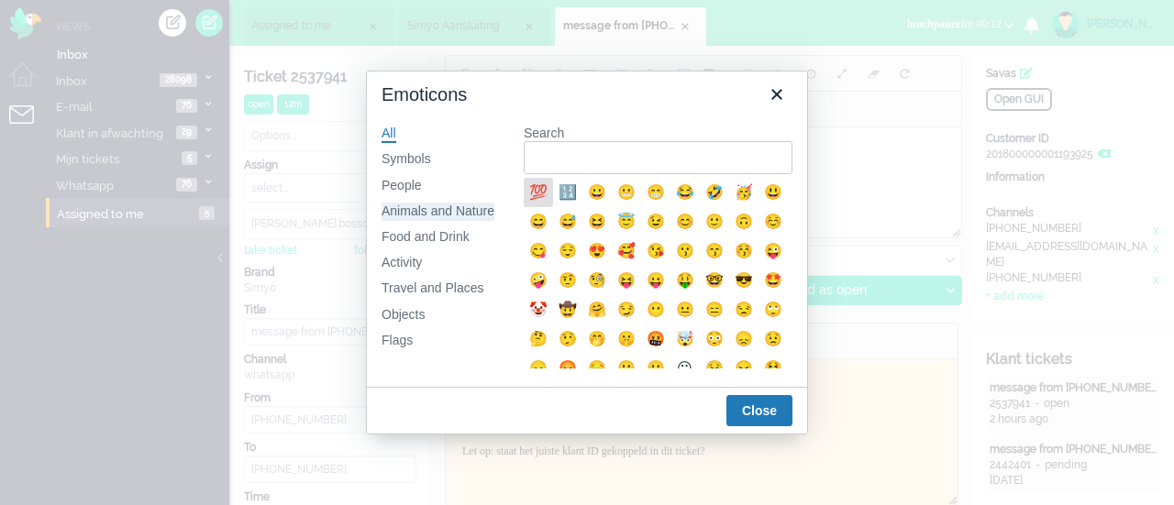
click at [445, 209] on div "Animals and Nature" at bounding box center [437, 212] width 113 height 18
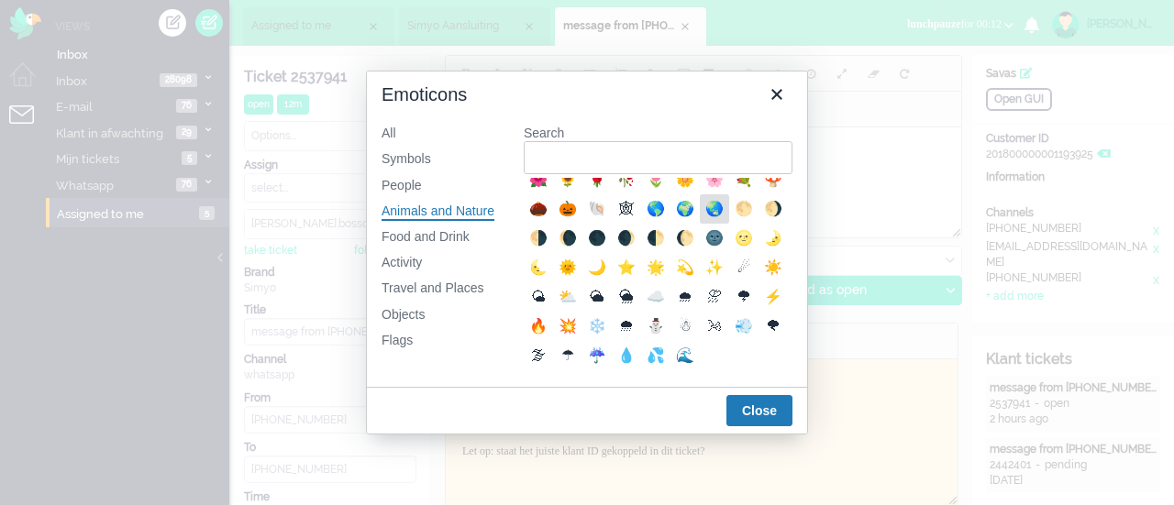
scroll to position [367, 0]
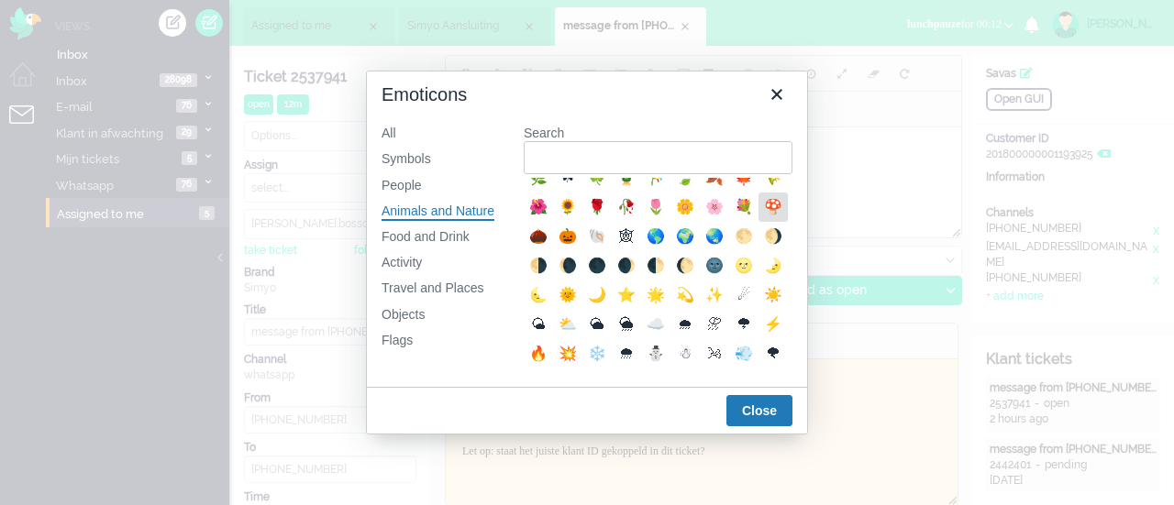
click at [762, 218] on div "🍄" at bounding box center [773, 207] width 22 height 22
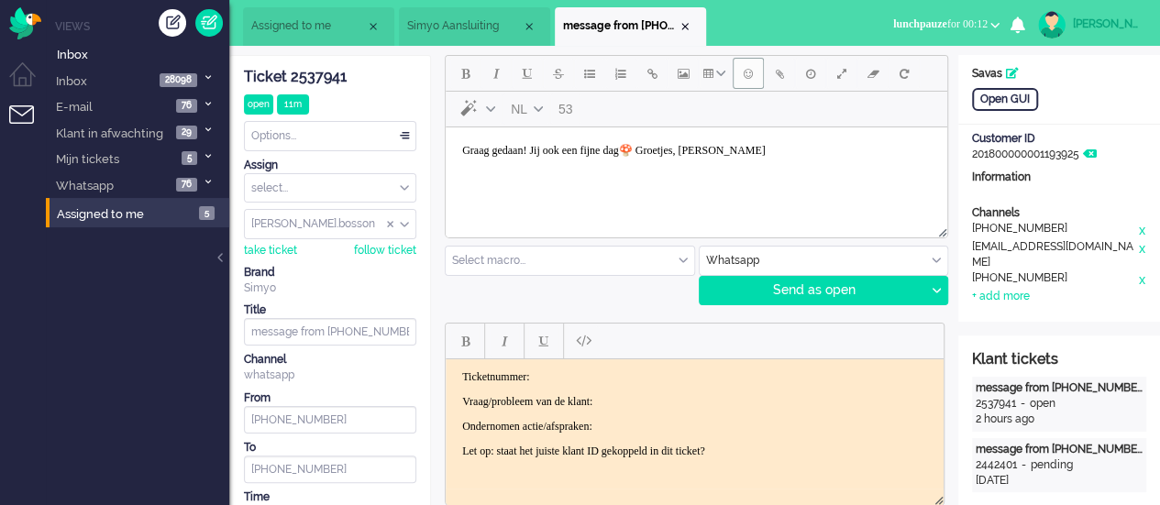
click at [752, 69] on button "Emoticons" at bounding box center [748, 73] width 31 height 31
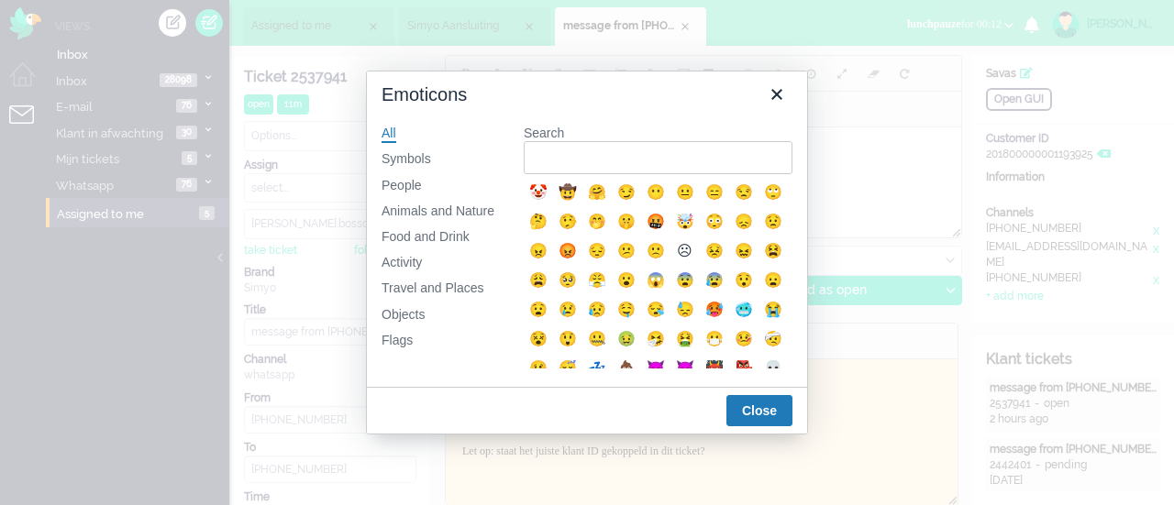
scroll to position [183, 0]
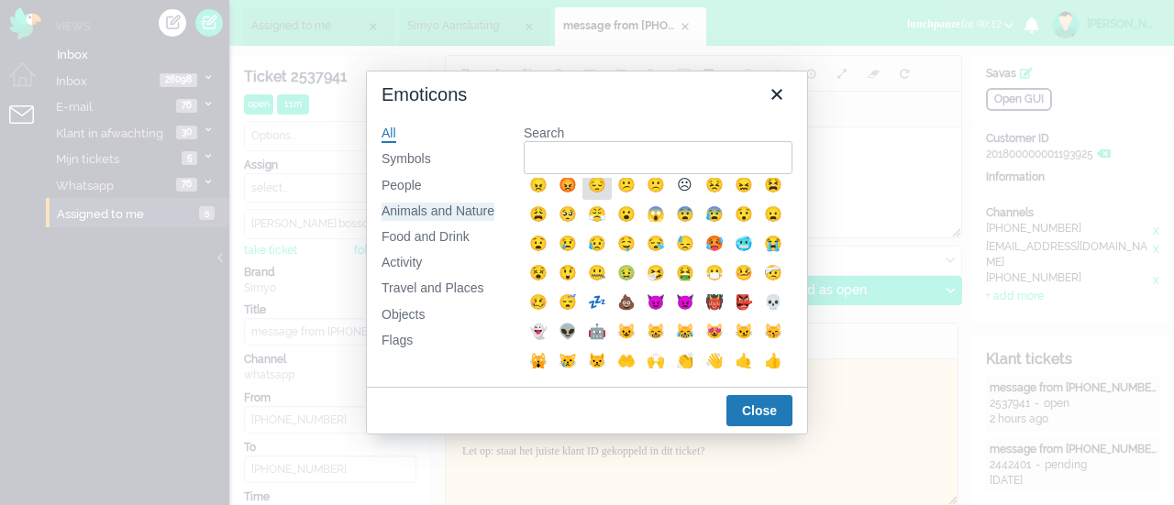
click at [464, 208] on div "Animals and Nature" at bounding box center [437, 212] width 113 height 18
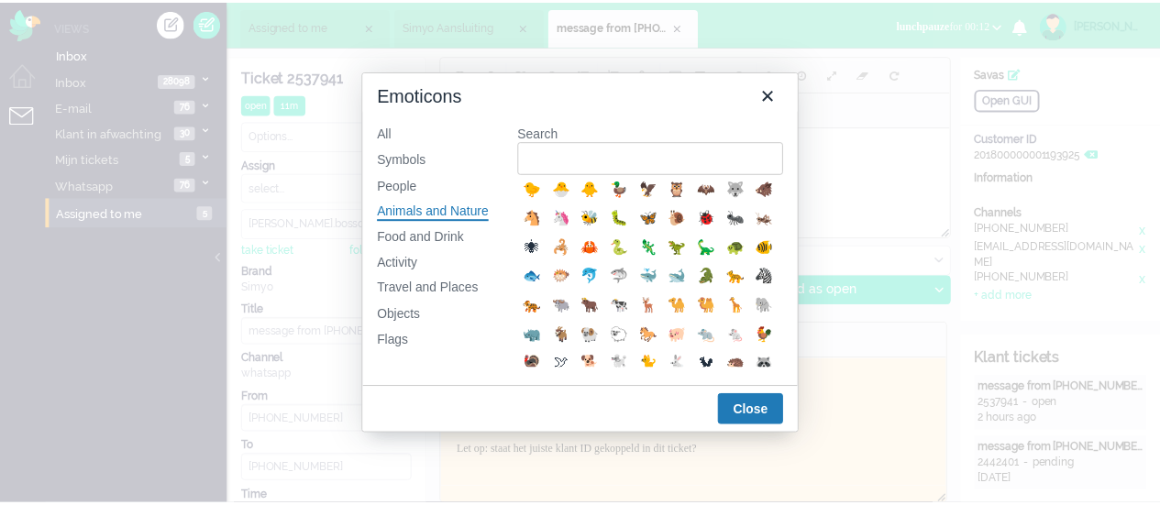
scroll to position [275, 0]
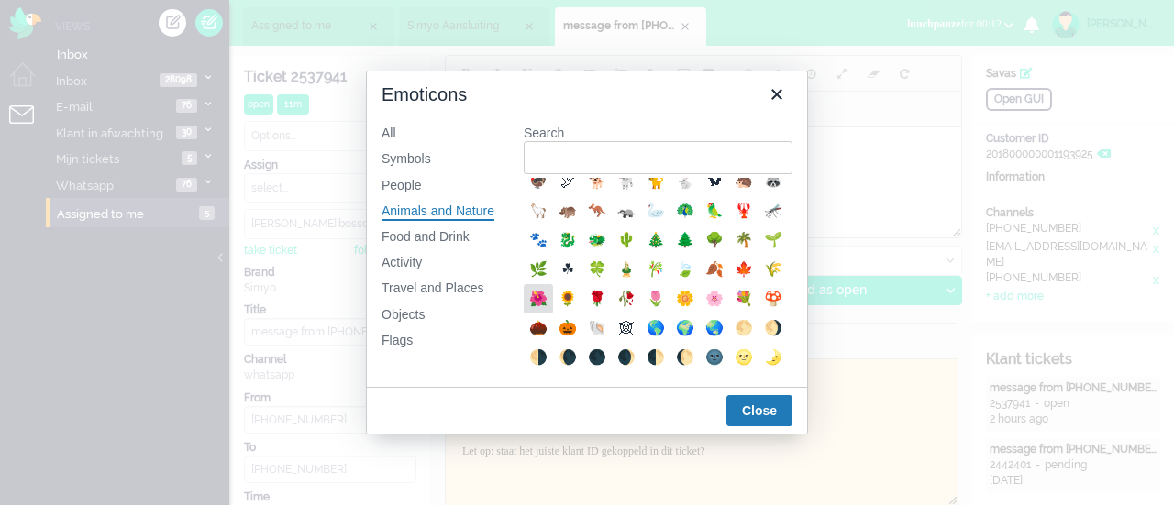
click at [549, 310] on div "🌺" at bounding box center [538, 299] width 22 height 22
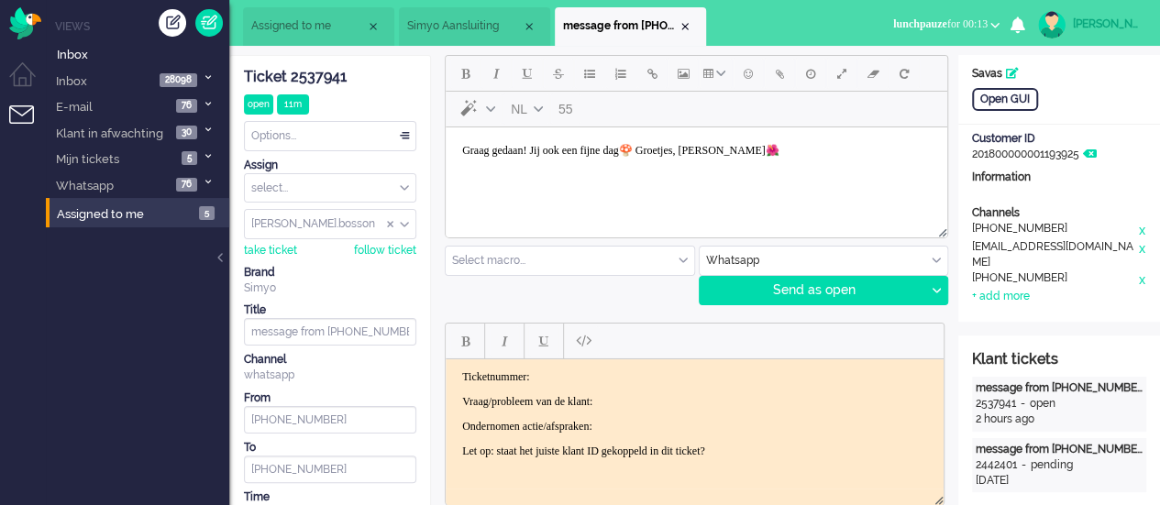
click at [317, 70] on div "Ticket 2537941" at bounding box center [330, 77] width 172 height 21
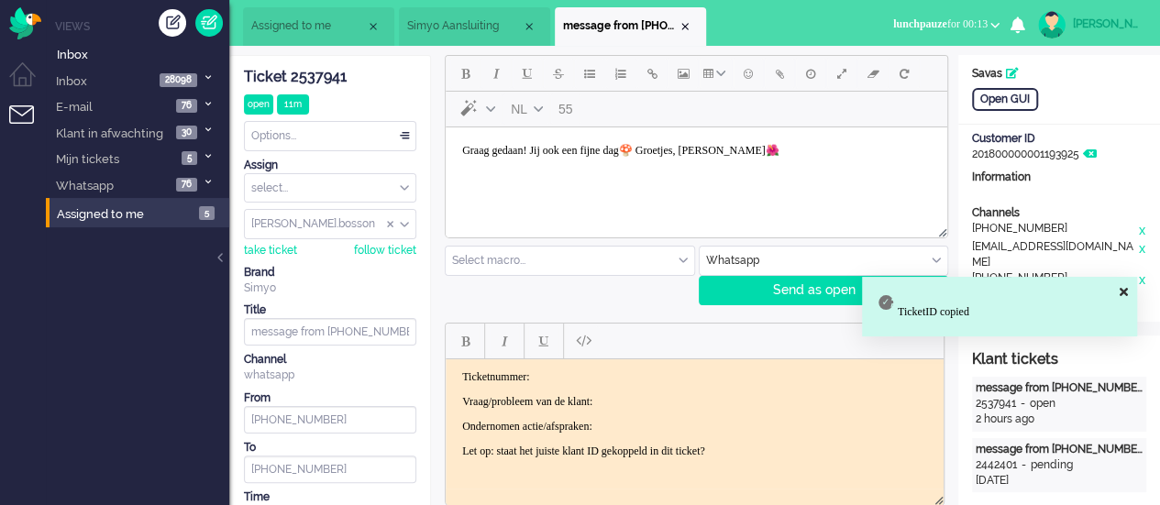
click at [582, 376] on p "Ticketnummer:" at bounding box center [694, 376] width 465 height 14
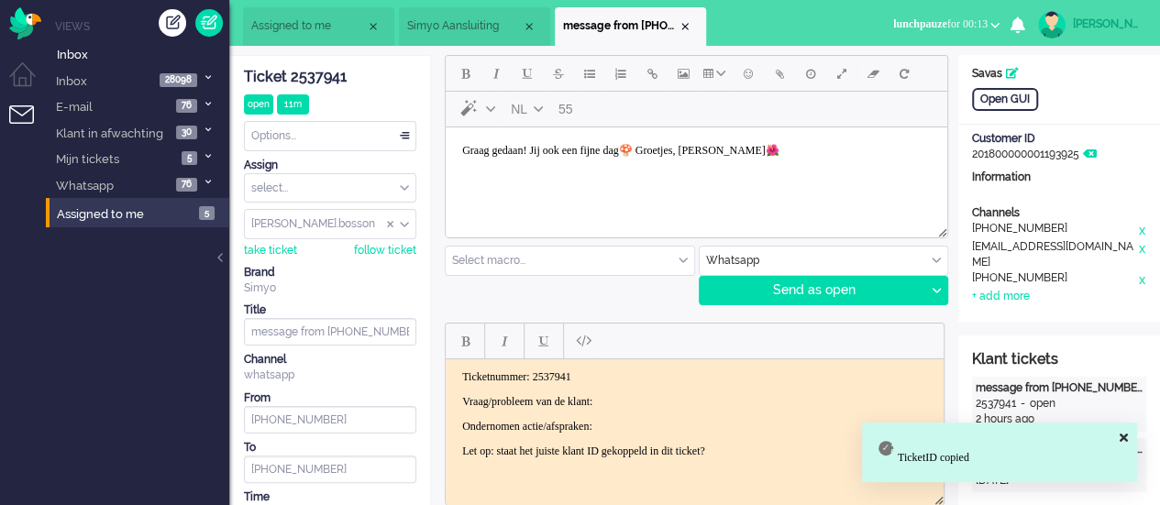
click at [643, 401] on p "Vraag/probleem van de klant:" at bounding box center [694, 401] width 465 height 14
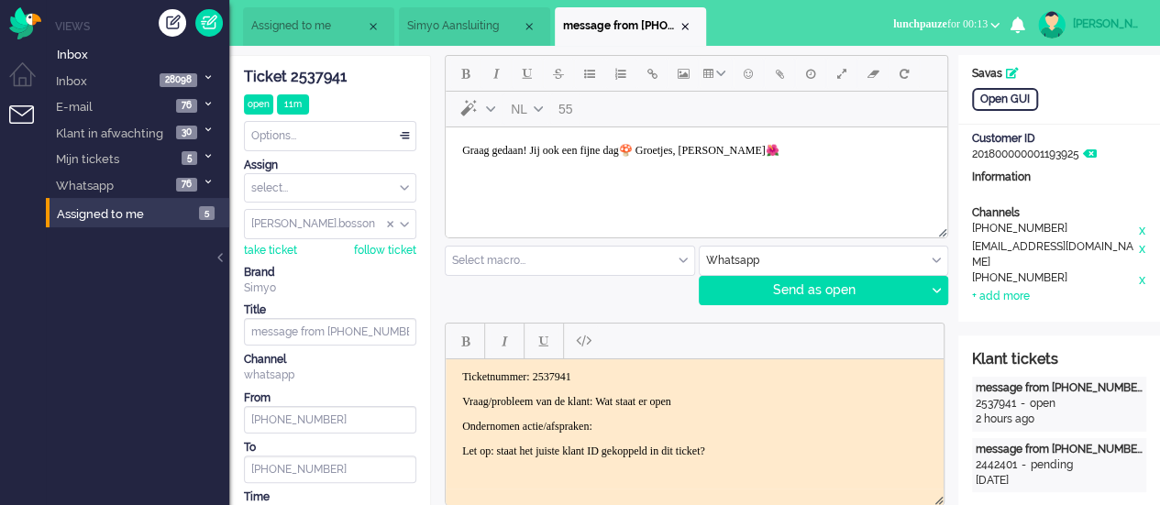
click at [645, 421] on p "Ondernomen actie/afspraken:" at bounding box center [694, 426] width 465 height 14
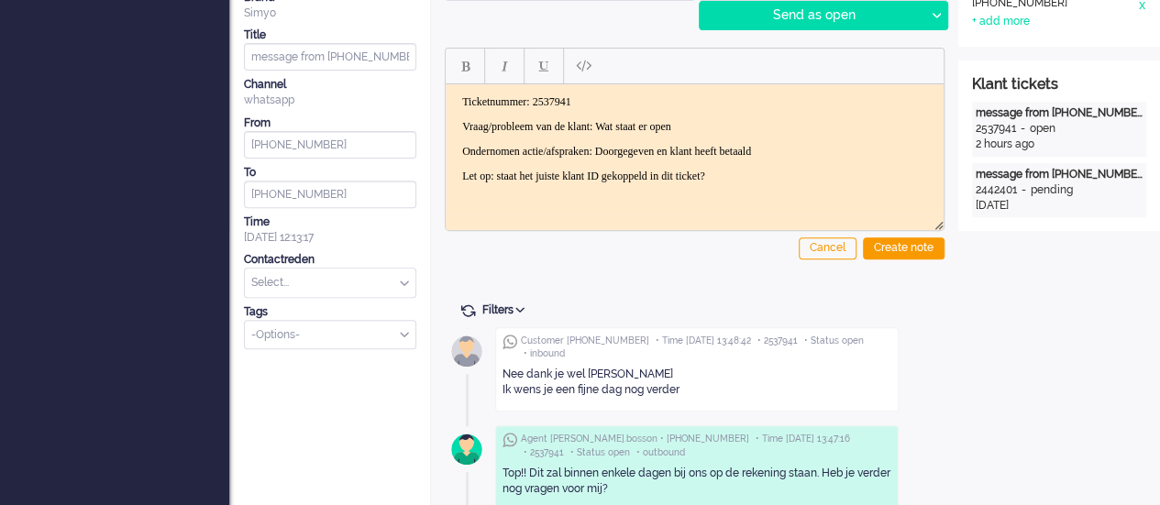
click at [283, 279] on input "text" at bounding box center [330, 283] width 171 height 28
type input "betal"
click at [298, 299] on li "Finance > Betaling of incasso" at bounding box center [330, 311] width 171 height 27
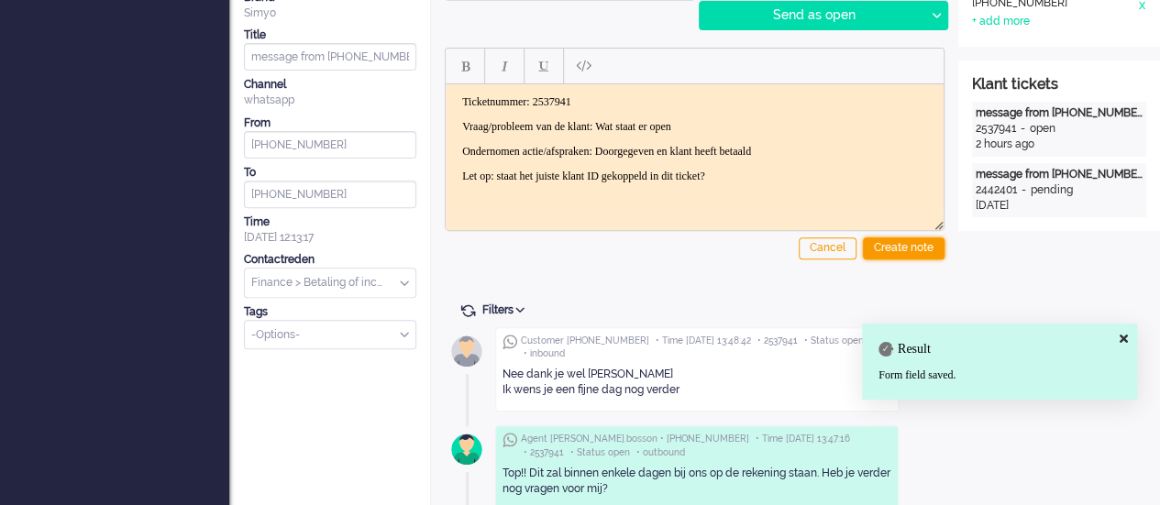
click at [907, 248] on div "Create note" at bounding box center [904, 248] width 82 height 22
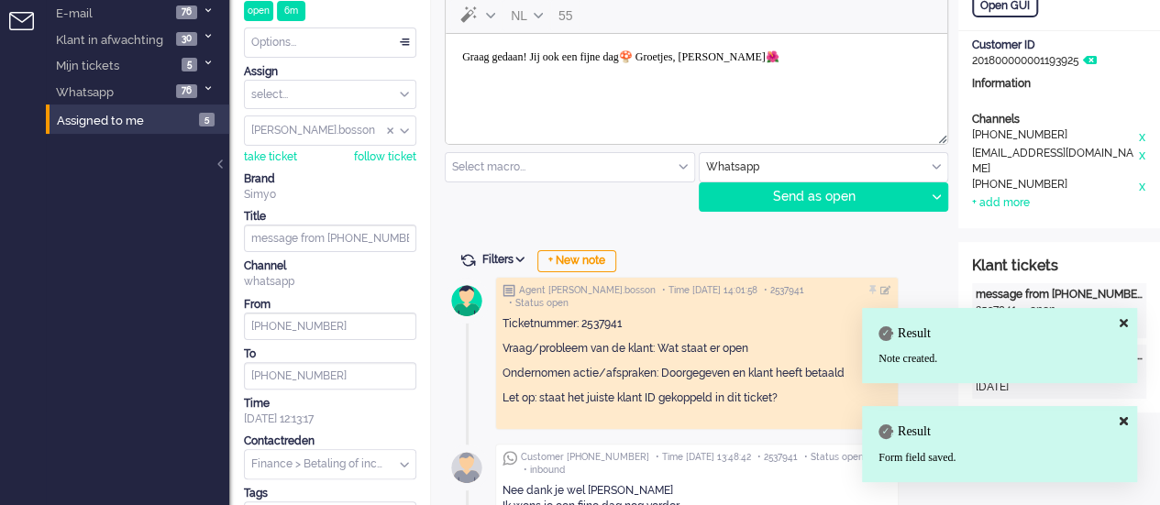
scroll to position [92, 0]
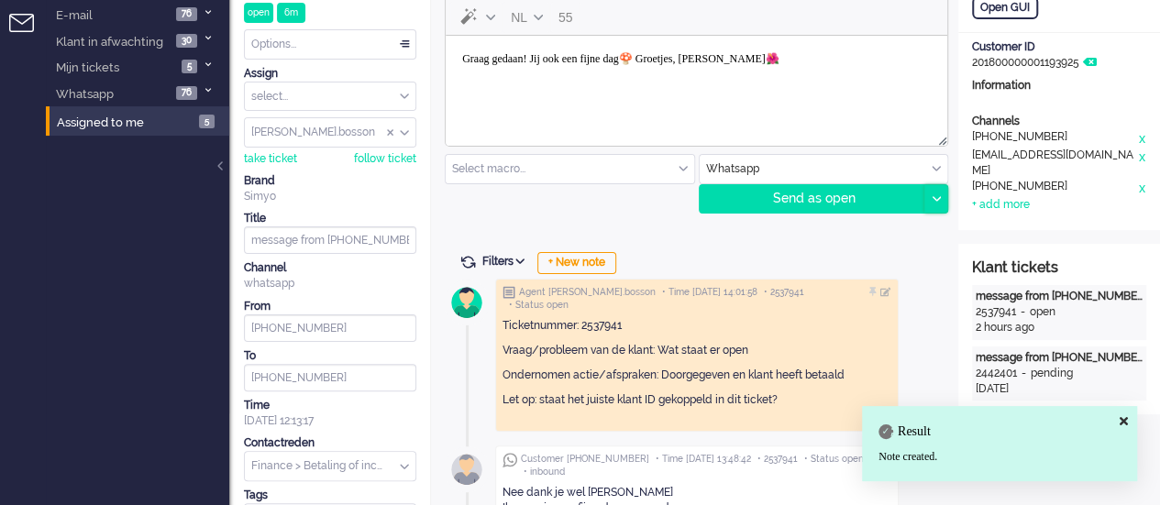
click at [933, 196] on icon at bounding box center [935, 199] width 9 height 6
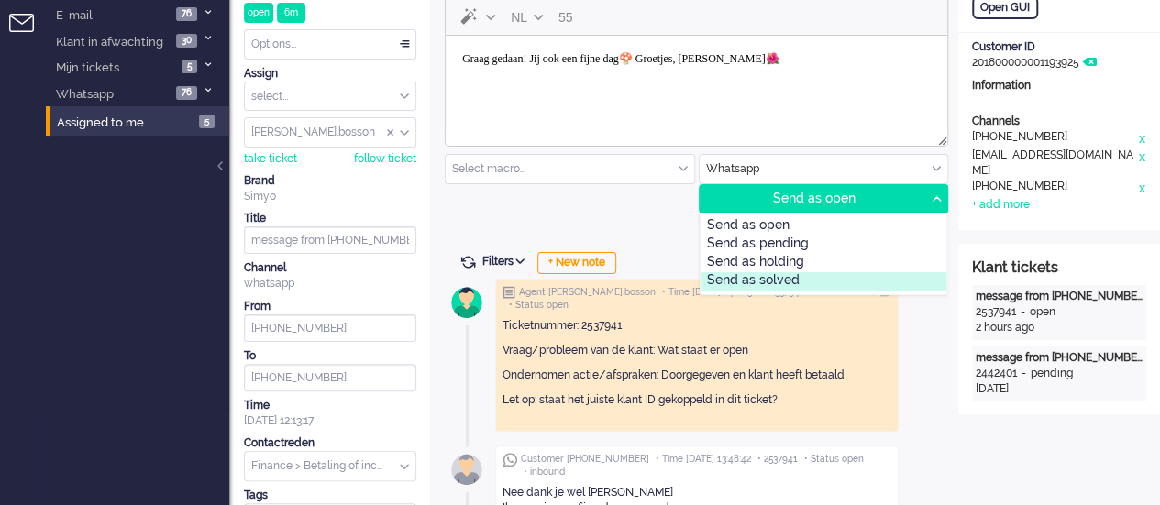
click at [816, 276] on div "Send as solved" at bounding box center [823, 281] width 247 height 18
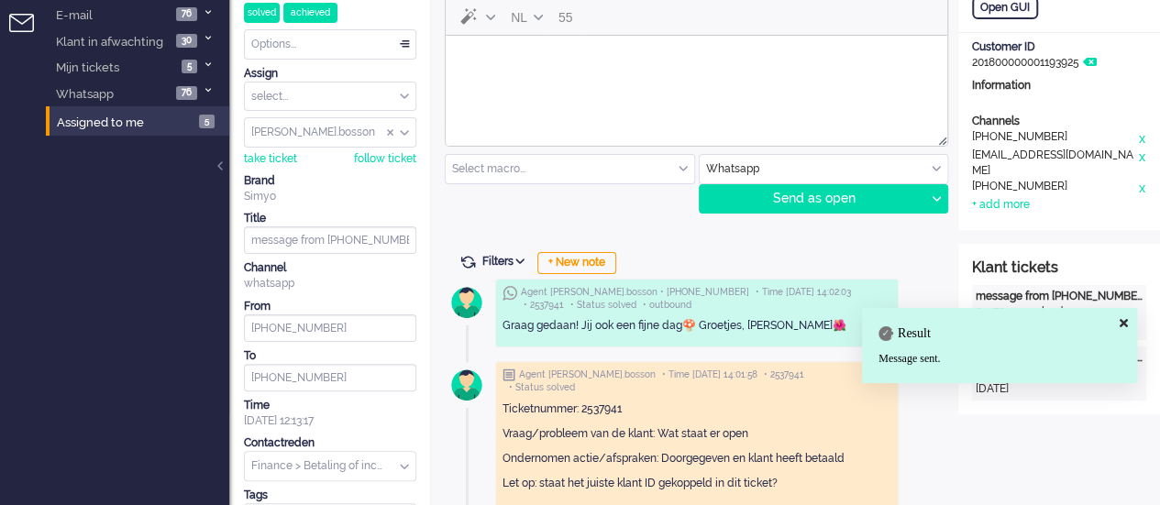
scroll to position [0, 0]
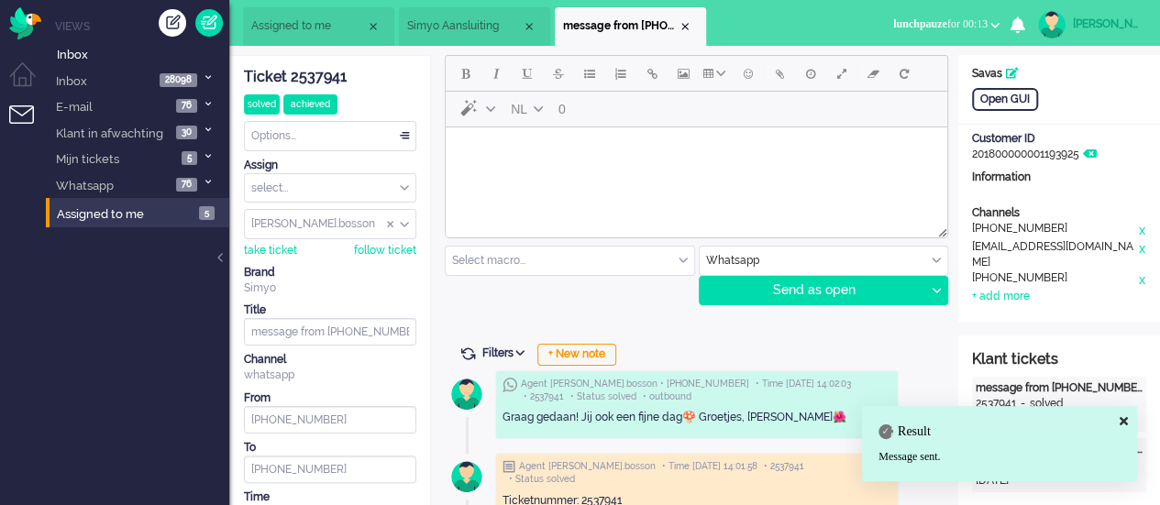
click at [689, 15] on li "message from +31620099093" at bounding box center [630, 26] width 151 height 39
click at [689, 19] on li "message from +31620099093" at bounding box center [630, 26] width 151 height 39
click at [691, 28] on div "Close tab" at bounding box center [685, 26] width 15 height 15
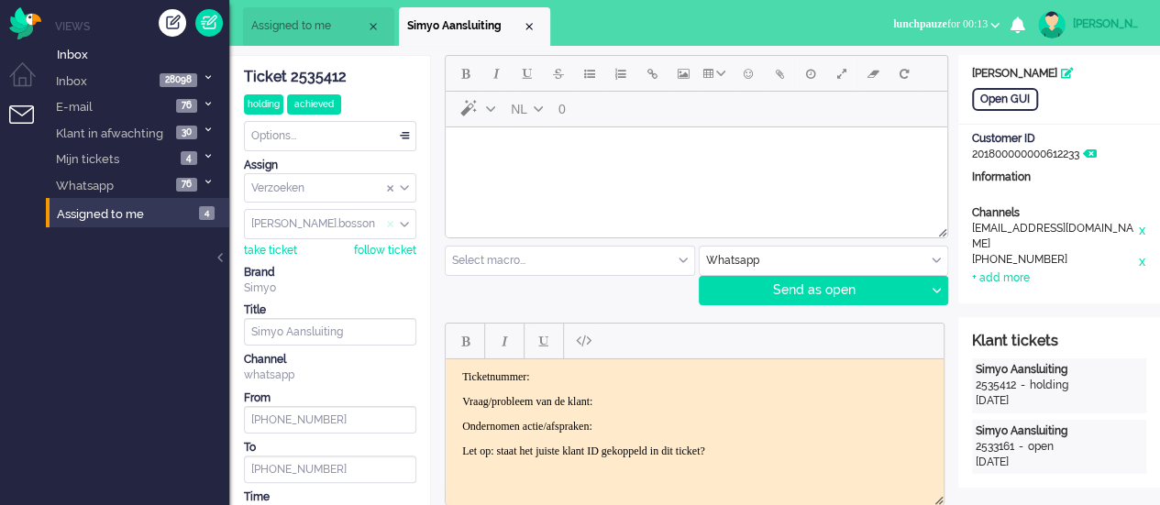
click at [387, 220] on span "Assign User" at bounding box center [390, 224] width 7 height 13
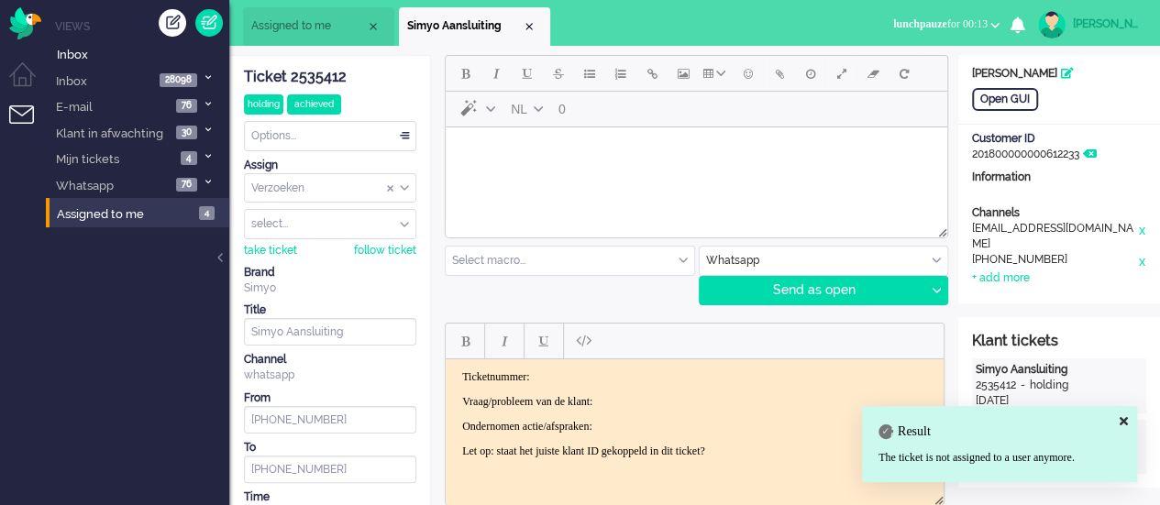
click at [530, 17] on li "Simyo Aansluiting" at bounding box center [474, 26] width 151 height 39
click at [535, 31] on li "Simyo Aansluiting" at bounding box center [474, 26] width 151 height 39
click at [534, 25] on div "Close tab" at bounding box center [529, 26] width 15 height 15
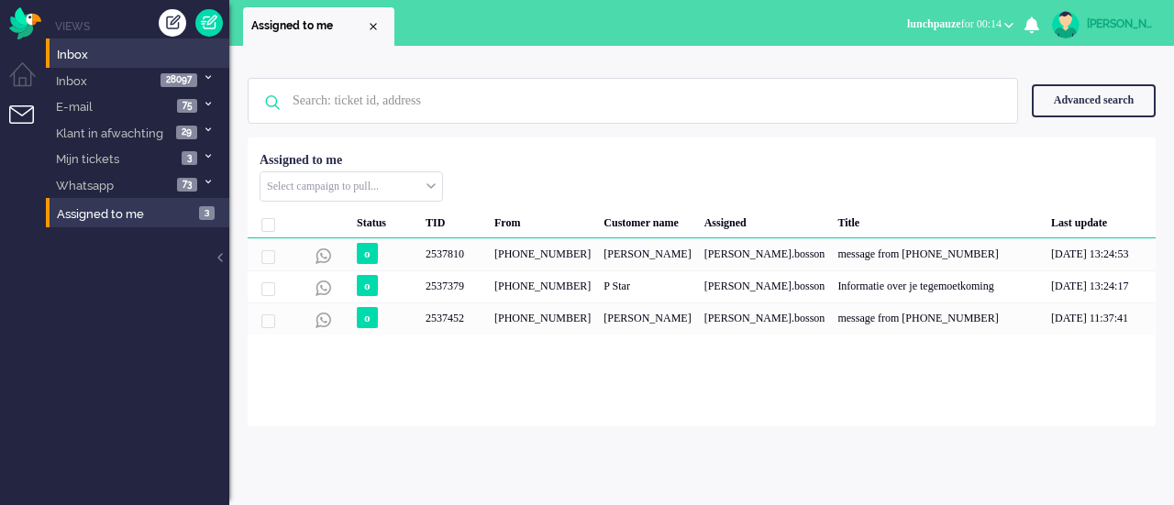
click at [374, 28] on div "Close tab" at bounding box center [373, 26] width 15 height 15
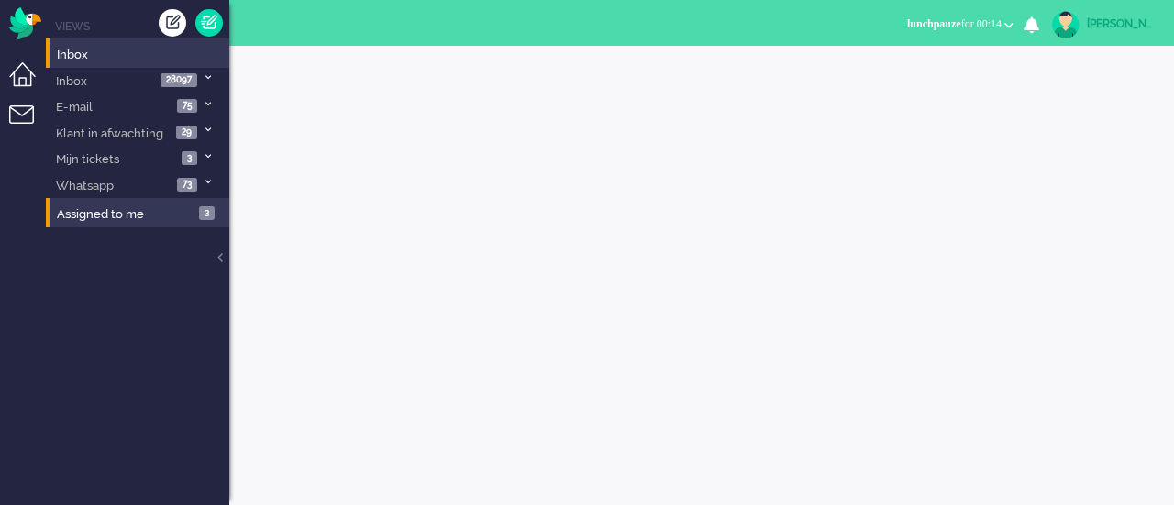
click at [39, 74] on li "Dashboard menu" at bounding box center [29, 82] width 41 height 41
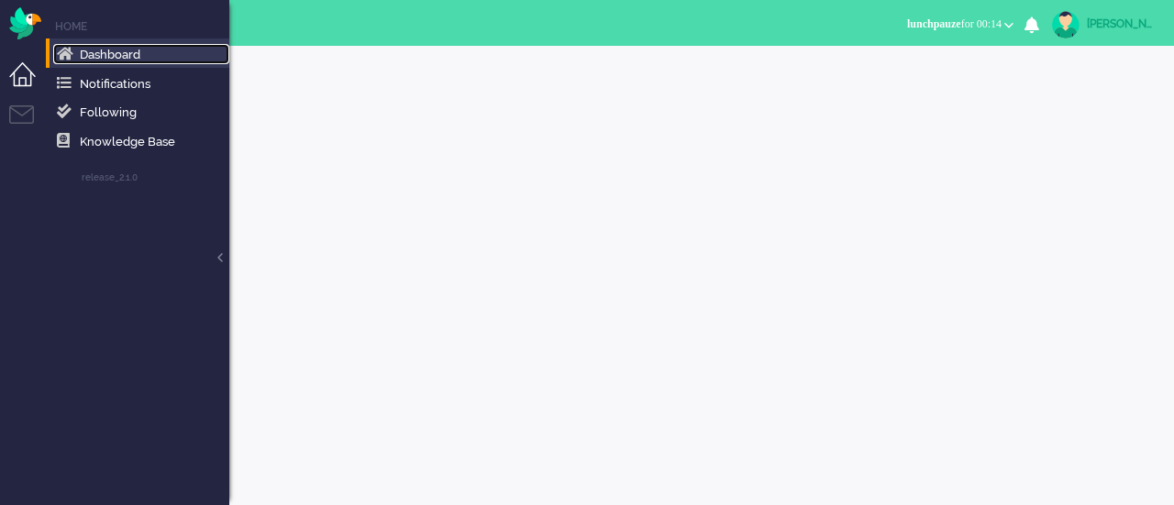
click at [99, 54] on span "Dashboard" at bounding box center [110, 55] width 61 height 14
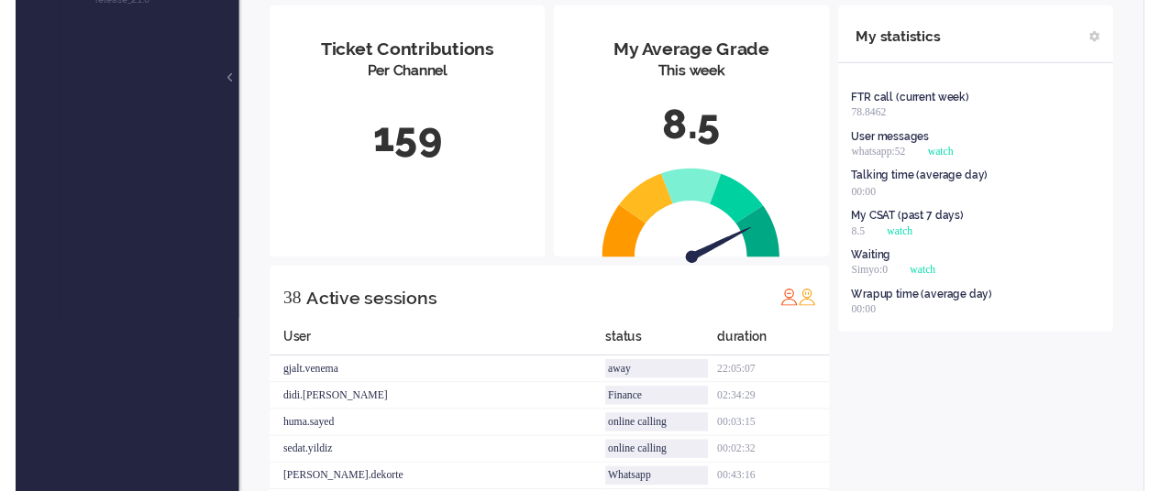
scroll to position [183, 0]
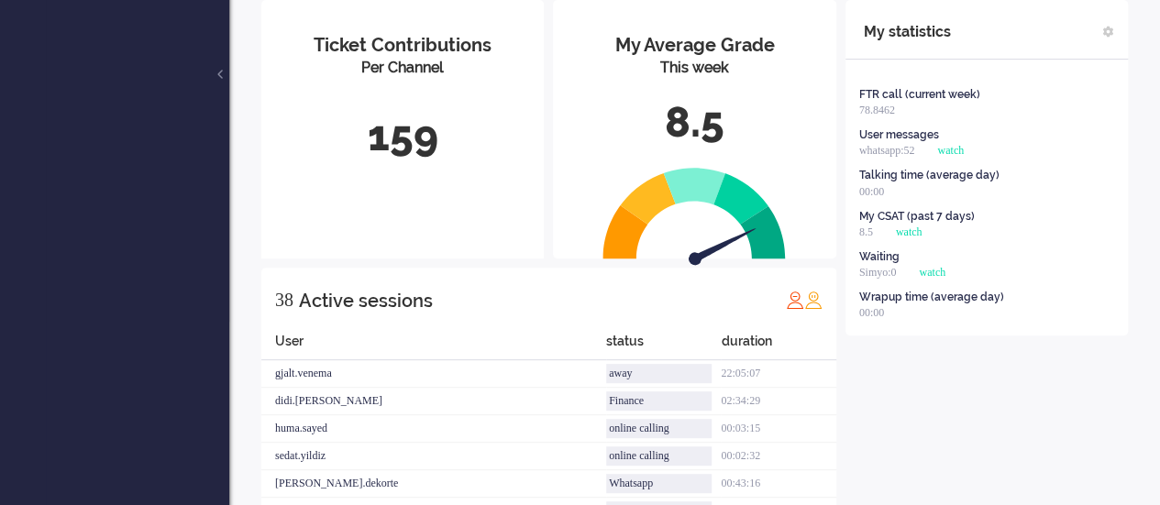
click at [723, 153] on div "My Average Grade This week 8.5" at bounding box center [694, 90] width 282 height 181
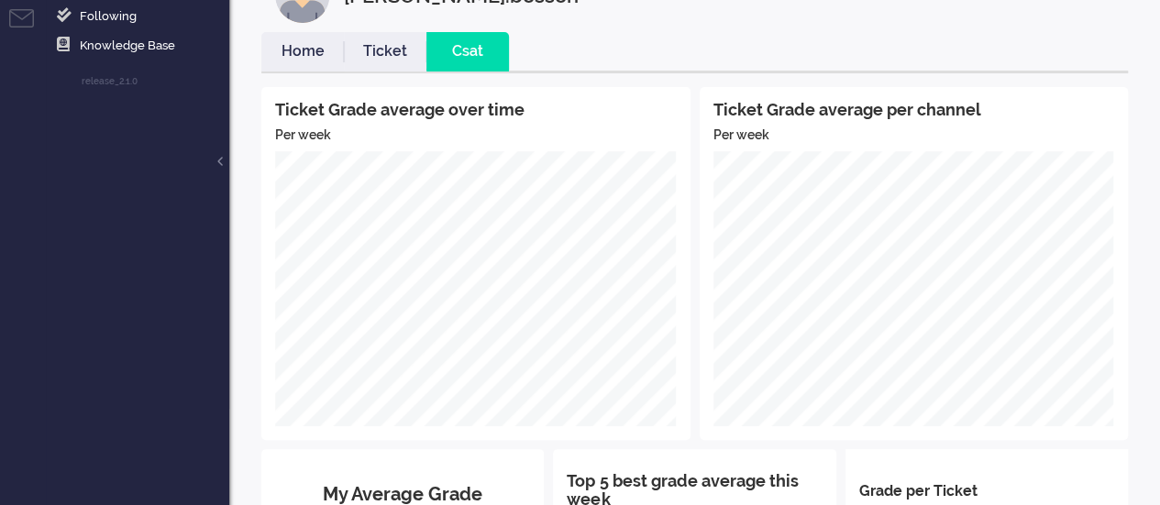
scroll to position [0, 0]
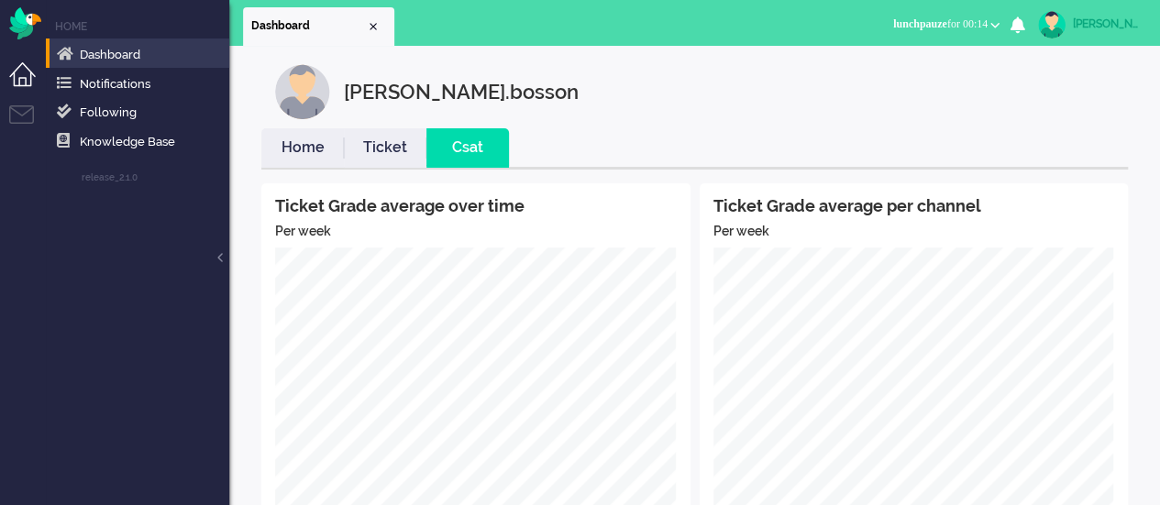
click at [282, 137] on li "Home" at bounding box center [302, 147] width 83 height 39
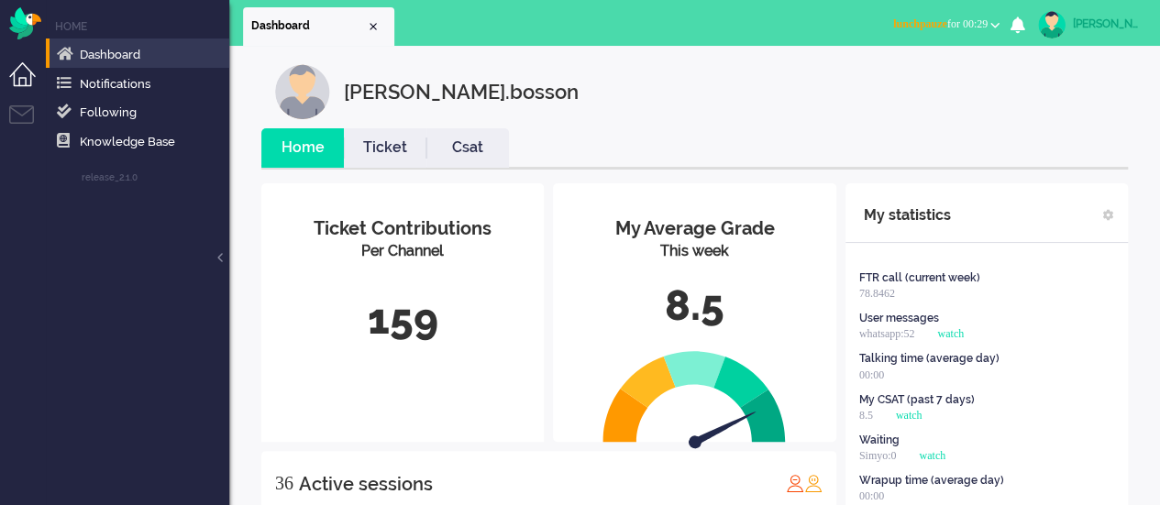
click at [973, 22] on span "lunchpauze for 00:29" at bounding box center [940, 23] width 94 height 13
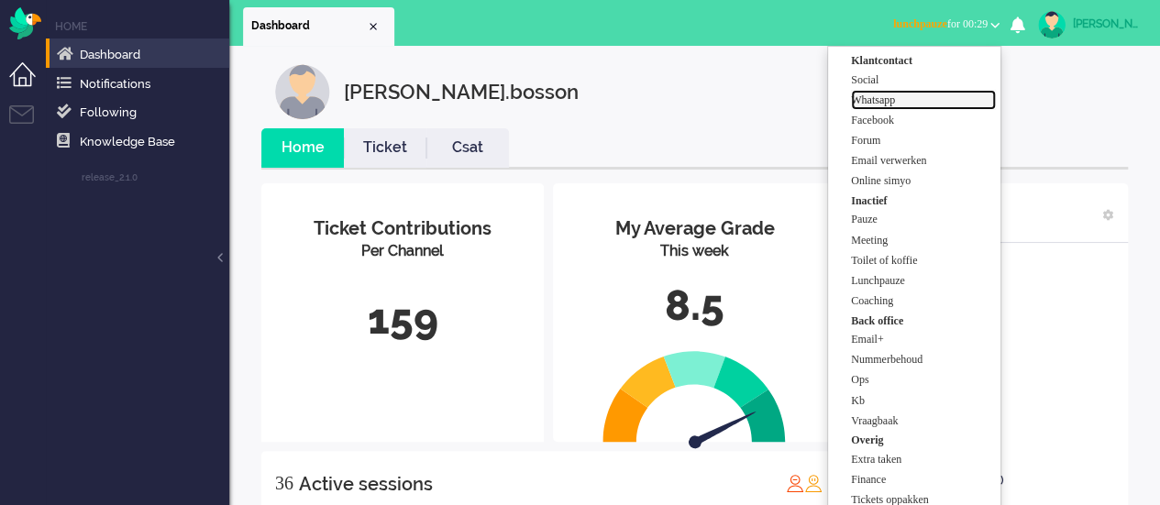
click at [915, 93] on label "Whatsapp" at bounding box center [923, 101] width 145 height 16
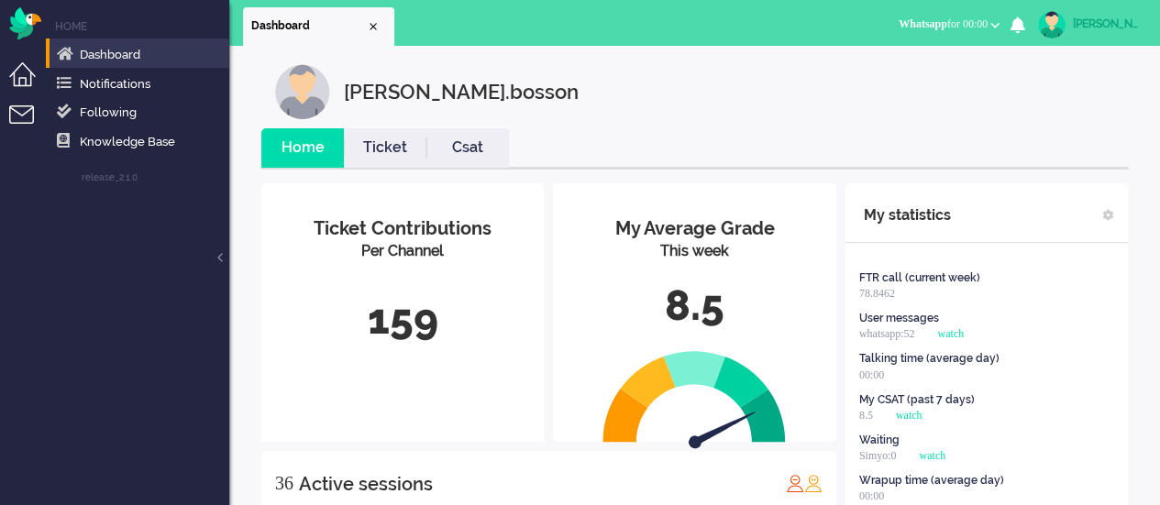
click at [24, 123] on li "Tickets menu" at bounding box center [29, 125] width 41 height 41
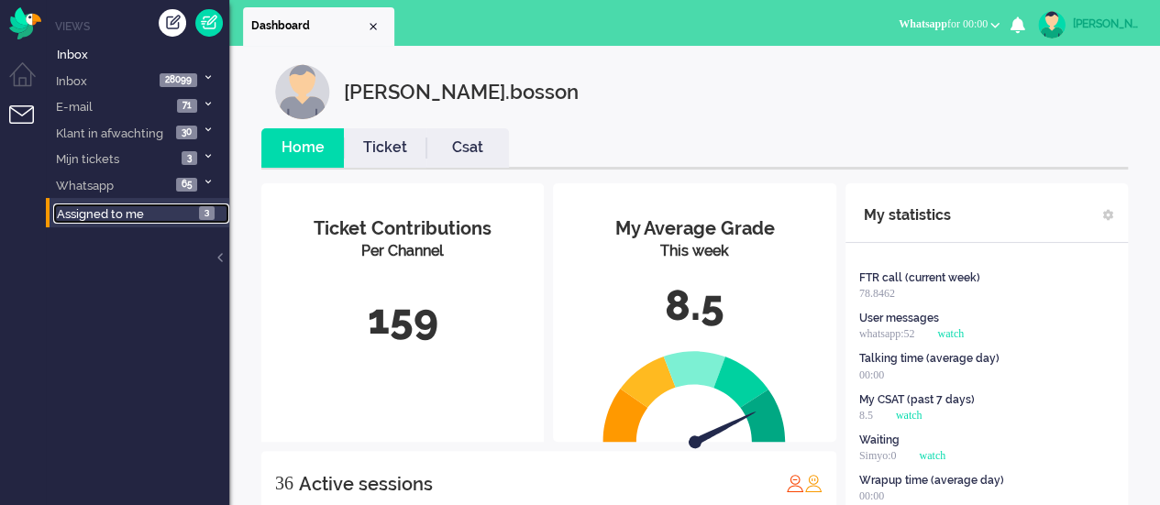
click at [94, 212] on span "Assigned to me" at bounding box center [100, 214] width 87 height 14
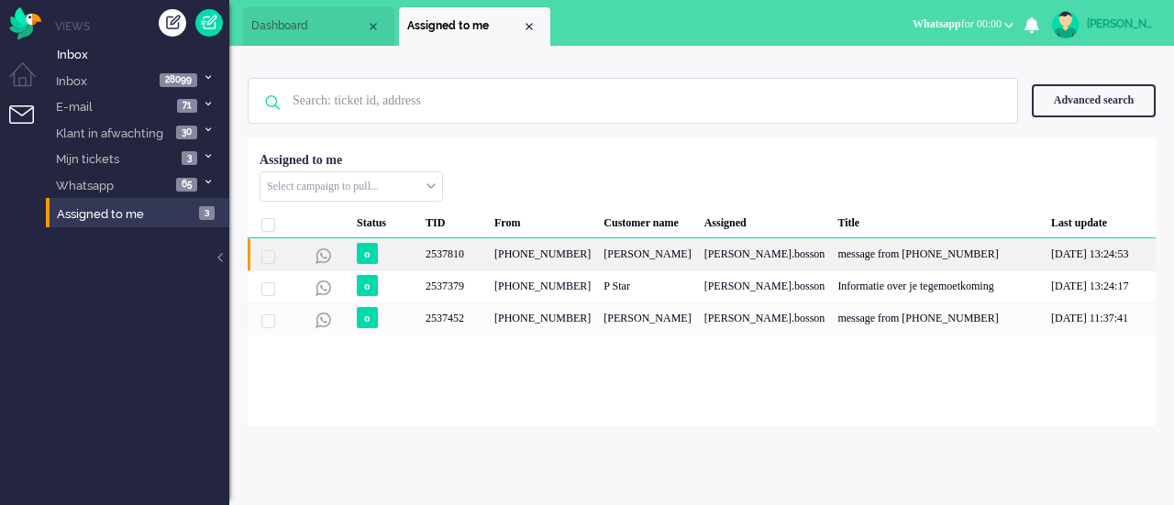
click at [622, 252] on div "[PERSON_NAME]" at bounding box center [647, 254] width 100 height 32
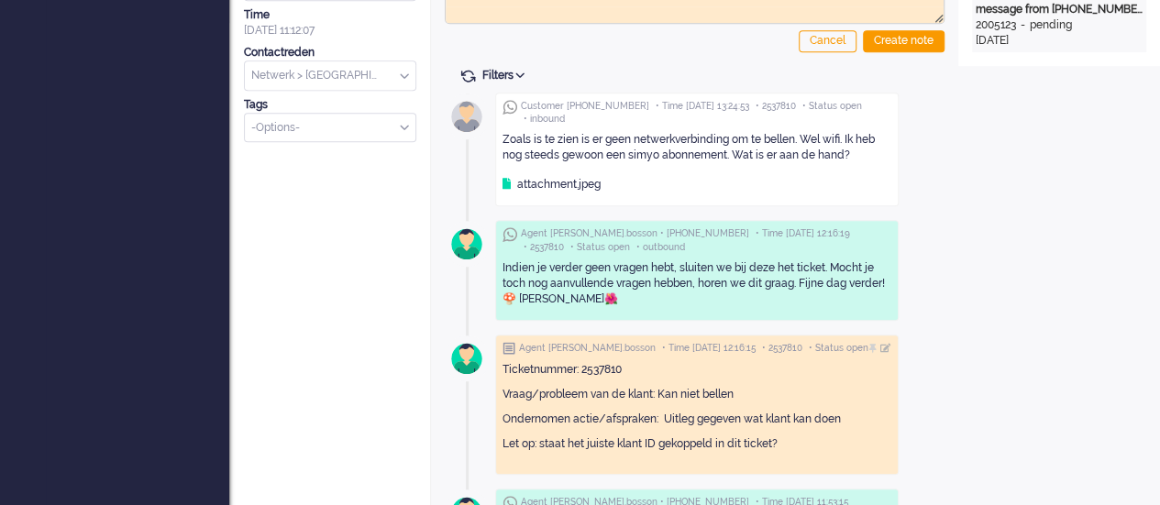
scroll to position [367, 0]
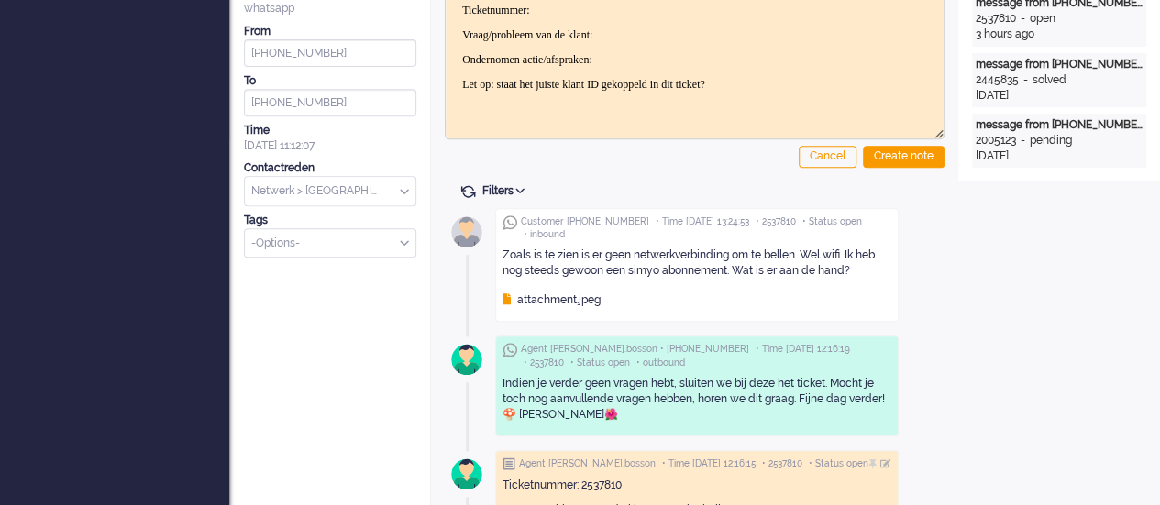
click at [585, 298] on div "attachment.jpeg" at bounding box center [551, 300] width 98 height 16
click at [578, 302] on div "attachment.jpeg" at bounding box center [551, 300] width 98 height 16
click at [551, 296] on div "attachment.jpeg" at bounding box center [551, 300] width 98 height 16
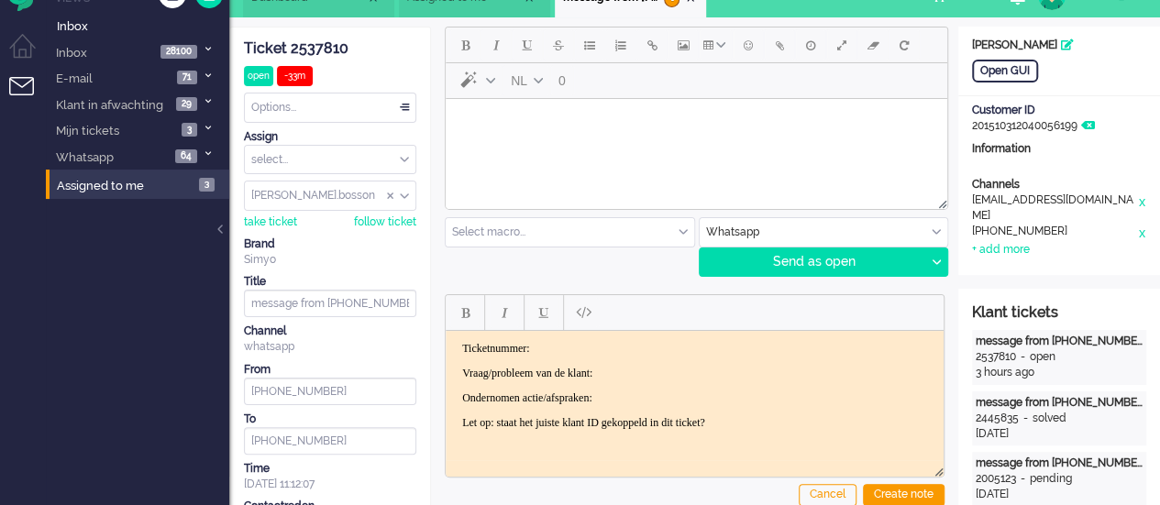
scroll to position [0, 0]
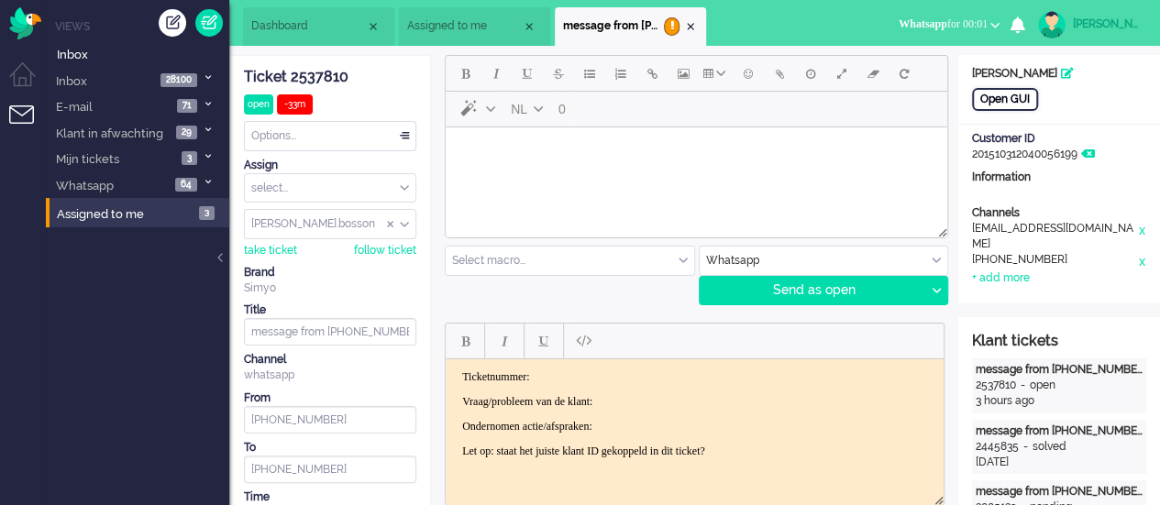
click at [989, 102] on div "Open GUI" at bounding box center [1005, 99] width 66 height 23
click at [507, 156] on body "Rich Text Area. Press ALT-0 for help." at bounding box center [696, 151] width 487 height 32
click at [942, 287] on div at bounding box center [935, 291] width 23 height 28
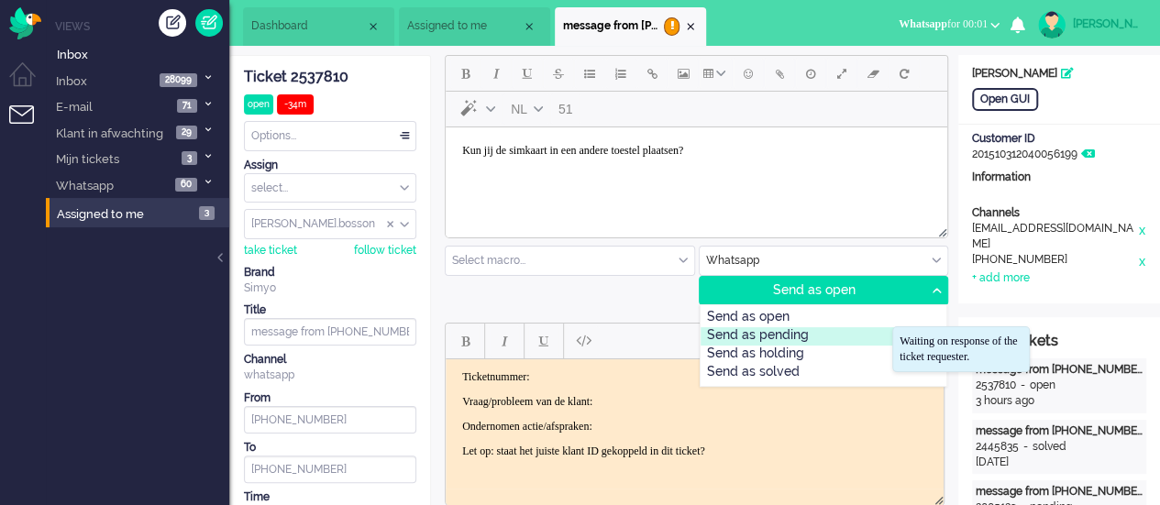
click at [881, 342] on div "Send as pending" at bounding box center [823, 336] width 247 height 18
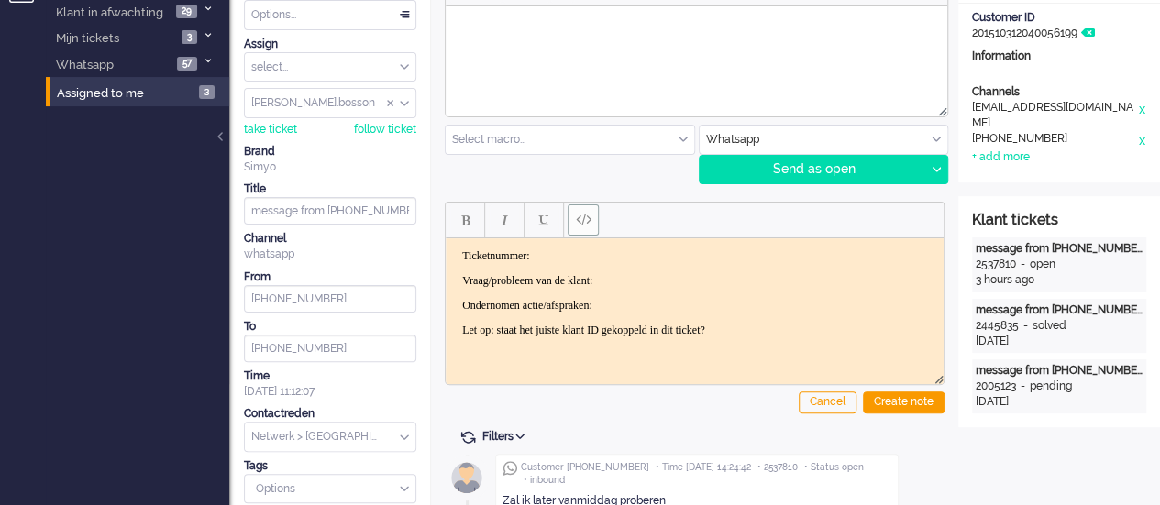
scroll to position [92, 0]
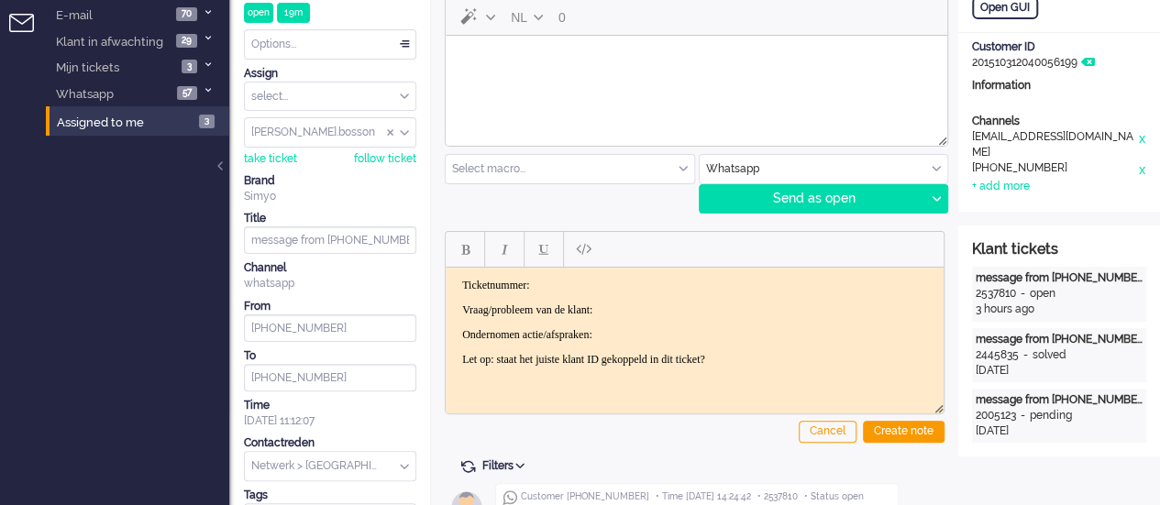
click at [489, 53] on body "Rich Text Area. Press ALT-0 for help." at bounding box center [696, 59] width 487 height 32
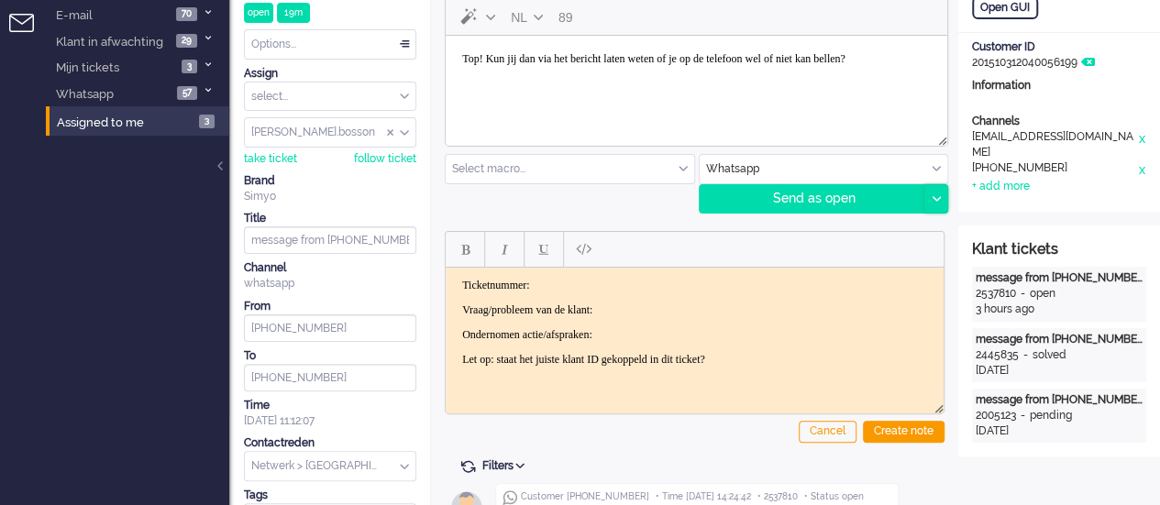
click at [936, 188] on div at bounding box center [935, 199] width 23 height 28
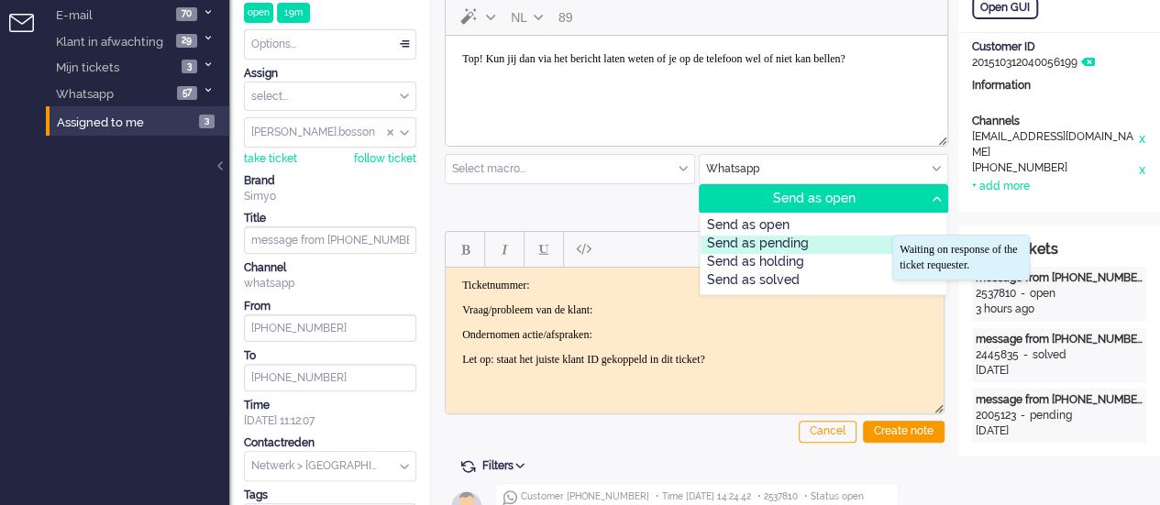
click at [863, 241] on div "Send as pending" at bounding box center [823, 245] width 247 height 18
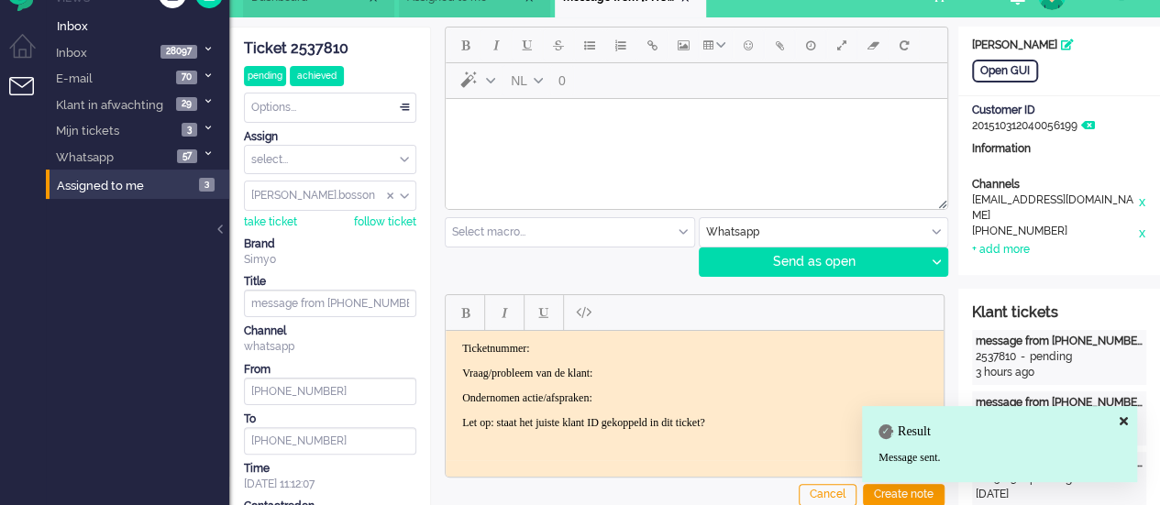
scroll to position [0, 0]
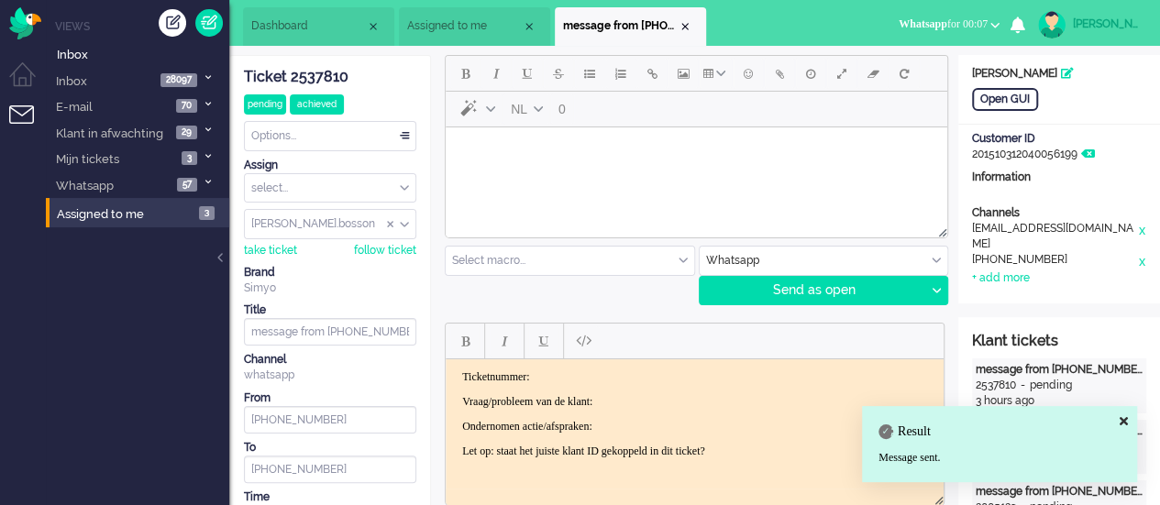
click at [299, 71] on div "Ticket 2537810" at bounding box center [330, 77] width 172 height 21
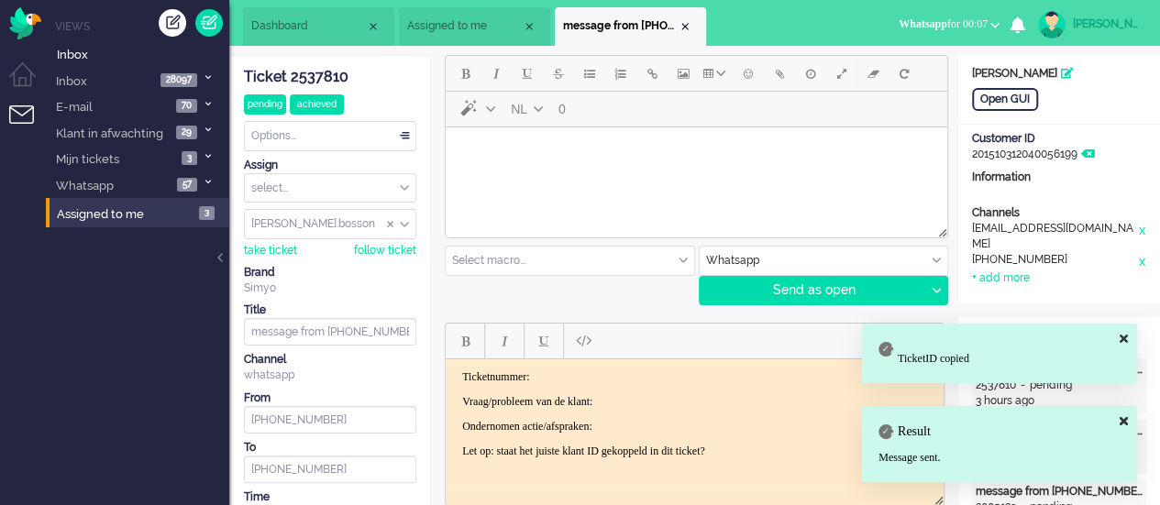
click at [571, 375] on p "Ticketnummer:" at bounding box center [694, 376] width 465 height 14
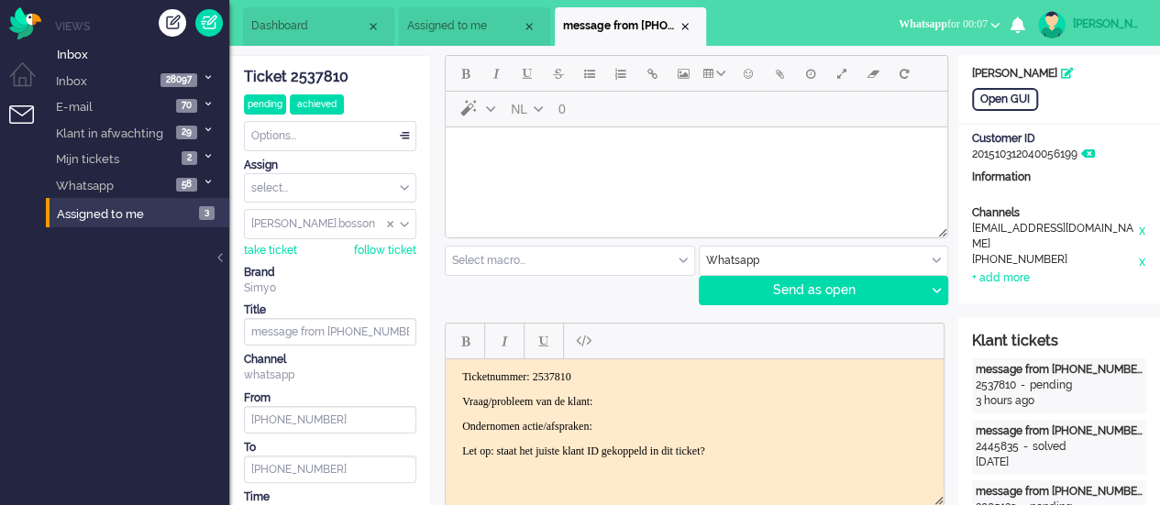
click at [677, 391] on body "Ticketnummer: 2537810 Vraag/probleem van de klant: Ondernomen actie/afspraken: …" at bounding box center [694, 413] width 483 height 88
click at [674, 423] on p "Ondernomen actie/afspraken:" at bounding box center [694, 426] width 465 height 14
click at [602, 174] on html at bounding box center [696, 150] width 501 height 47
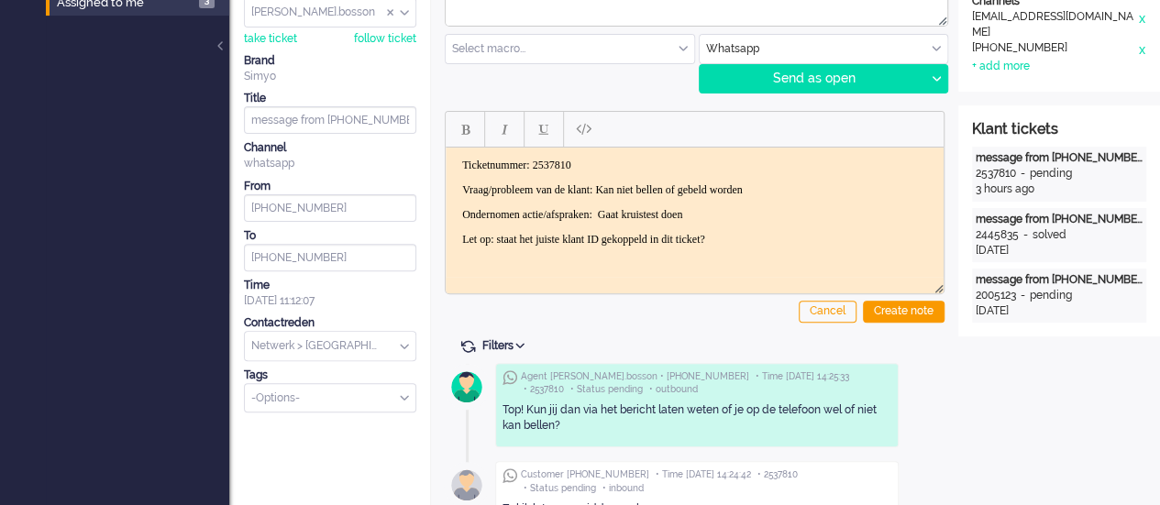
scroll to position [183, 0]
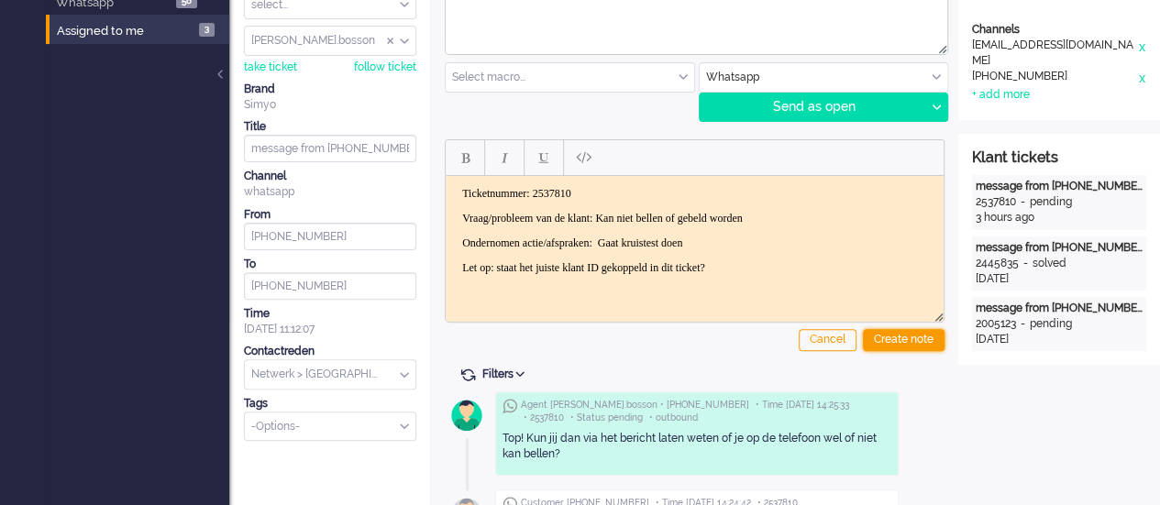
click at [894, 332] on div "Create note" at bounding box center [904, 340] width 82 height 22
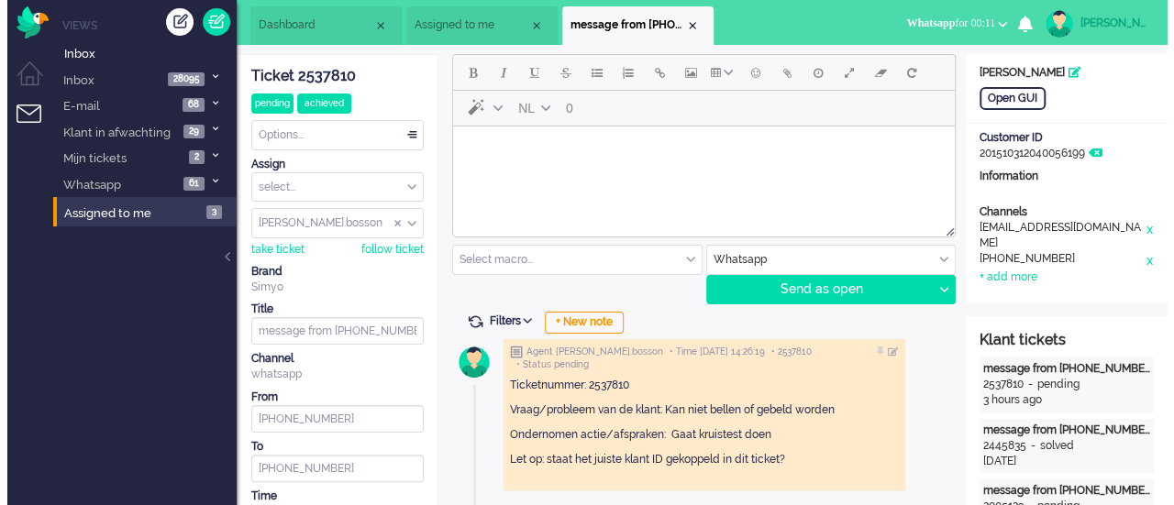
scroll to position [0, 0]
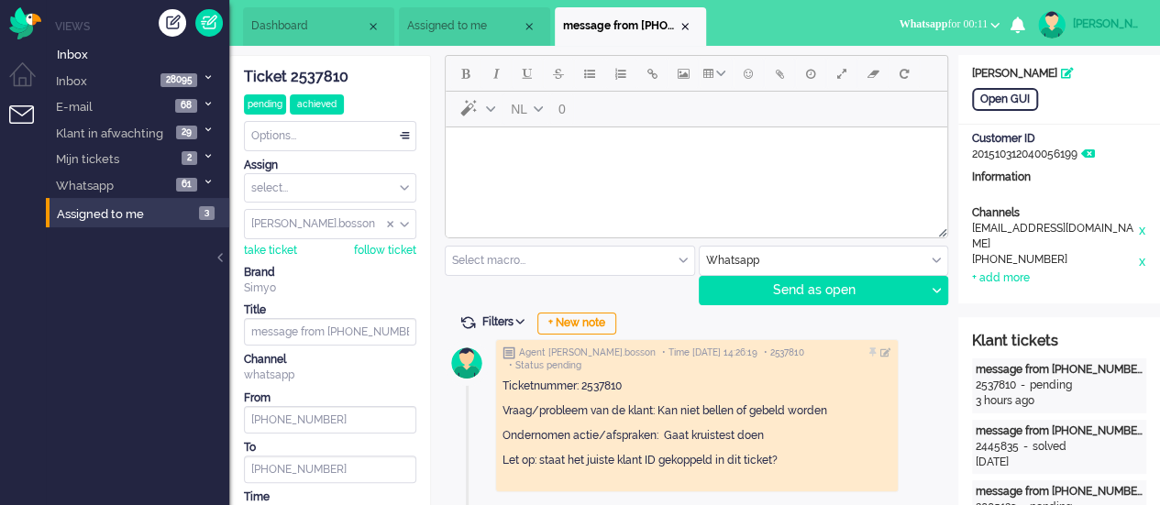
click at [511, 136] on body "Rich Text Area. Press ALT-0 for help." at bounding box center [696, 151] width 487 height 32
click at [755, 83] on button "Emoticons" at bounding box center [748, 73] width 31 height 31
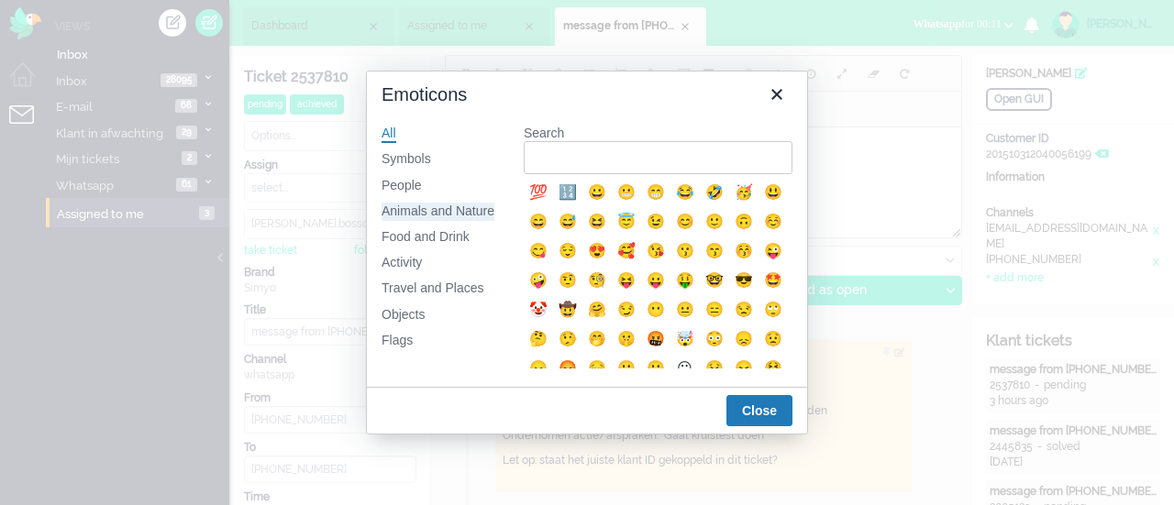
click at [403, 217] on div "Animals and Nature" at bounding box center [437, 212] width 113 height 18
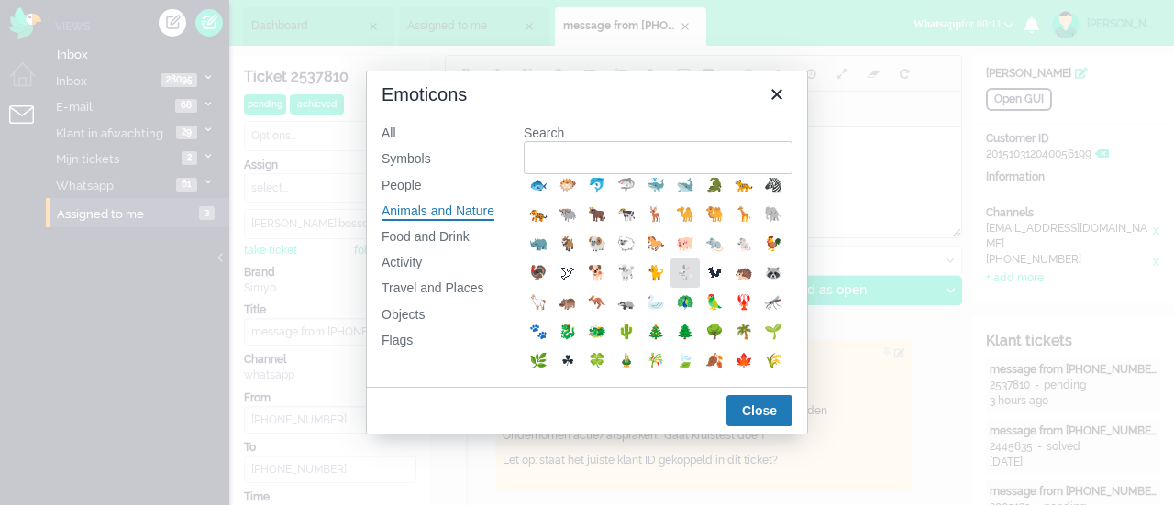
scroll to position [367, 0]
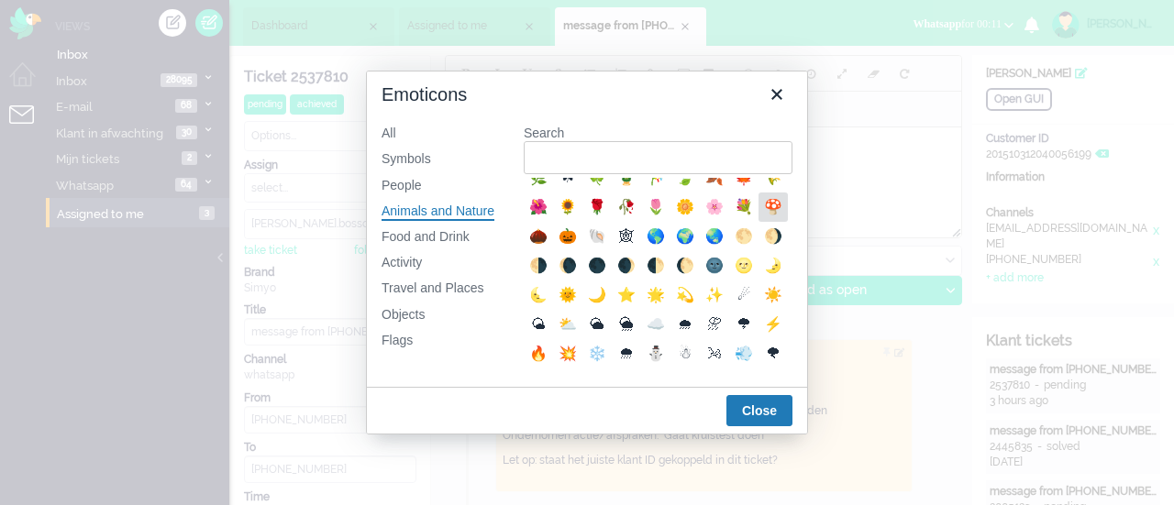
click at [762, 218] on div "🍄" at bounding box center [773, 207] width 22 height 22
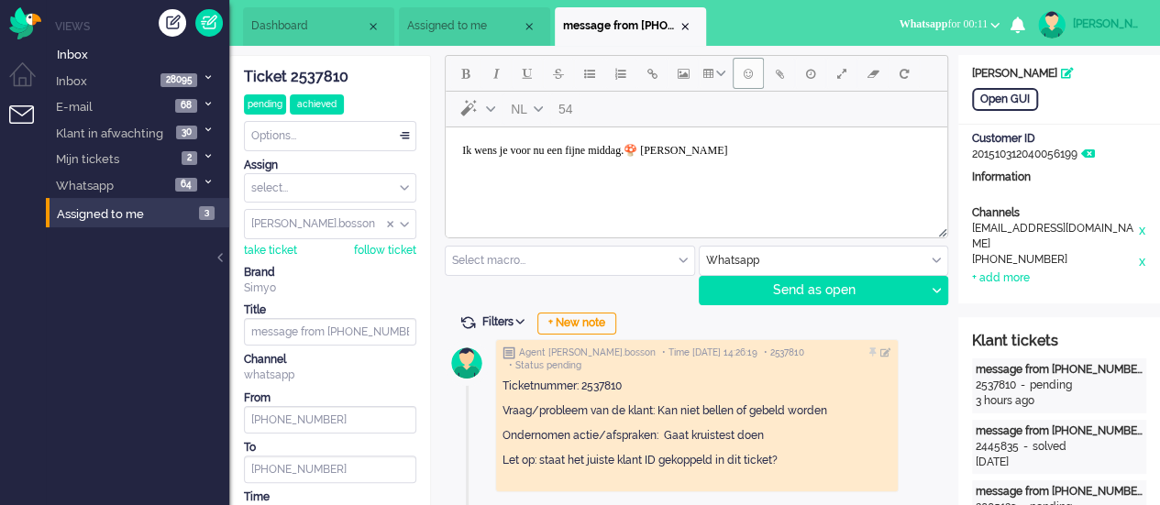
click at [745, 74] on span "Emoticons" at bounding box center [748, 73] width 9 height 15
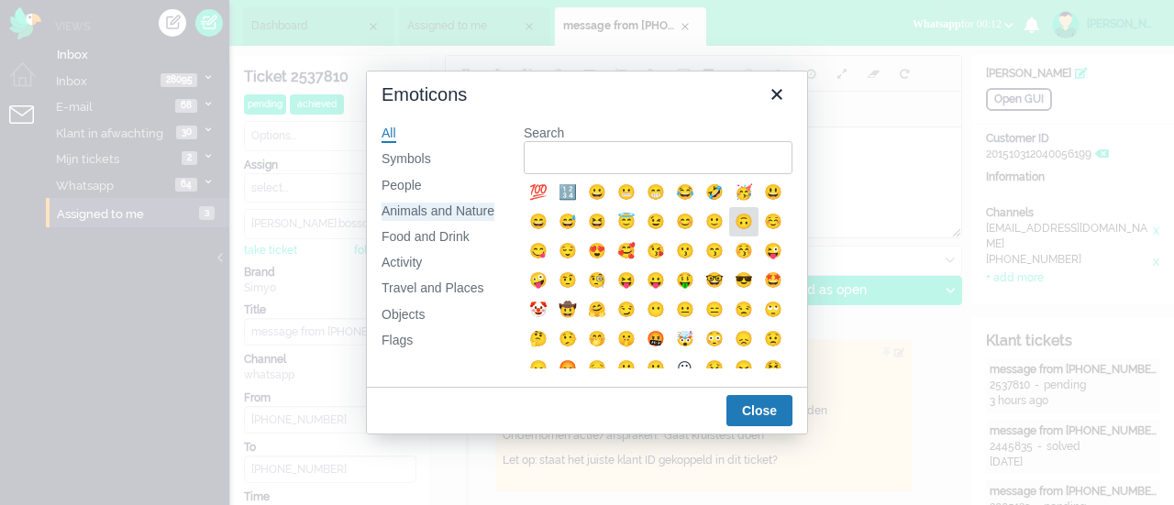
click at [464, 214] on div "Animals and Nature" at bounding box center [437, 212] width 113 height 18
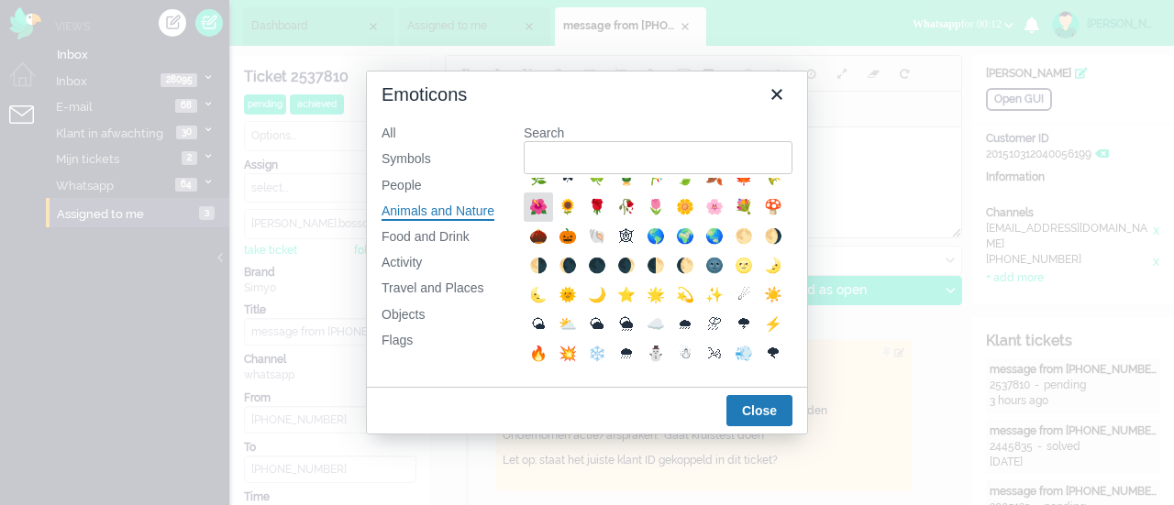
click at [549, 218] on div "🌺" at bounding box center [538, 207] width 22 height 22
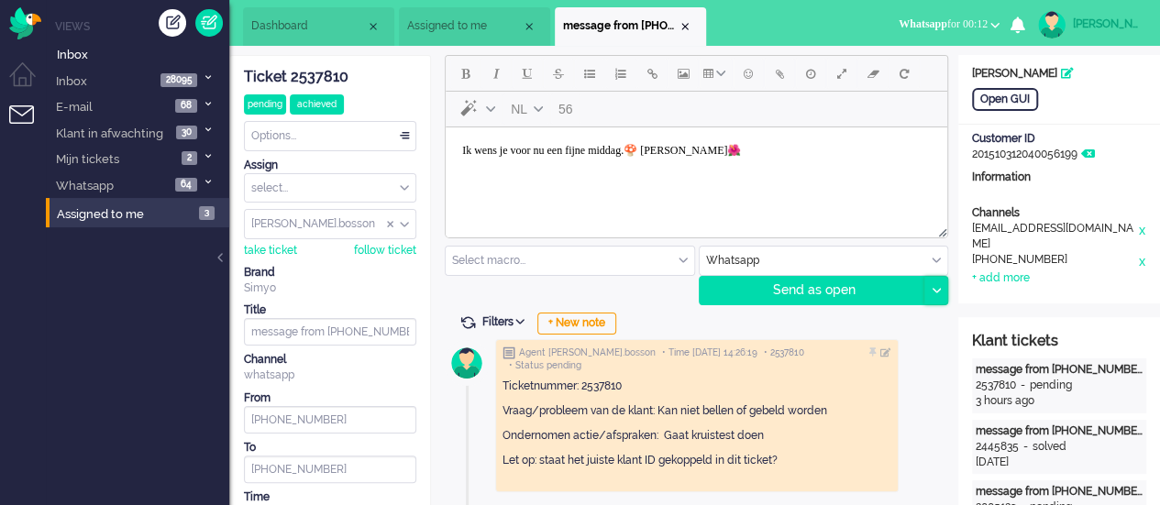
drag, startPoint x: 939, startPoint y: 283, endPoint x: 916, endPoint y: 299, distance: 27.7
click at [939, 283] on div at bounding box center [935, 291] width 23 height 28
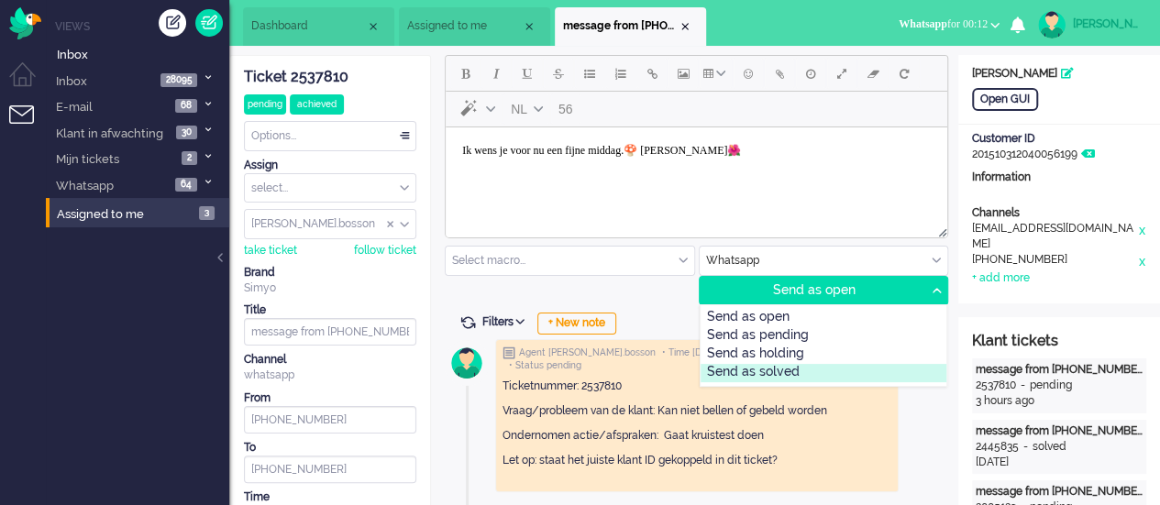
click at [829, 364] on div "Send as solved" at bounding box center [823, 373] width 247 height 18
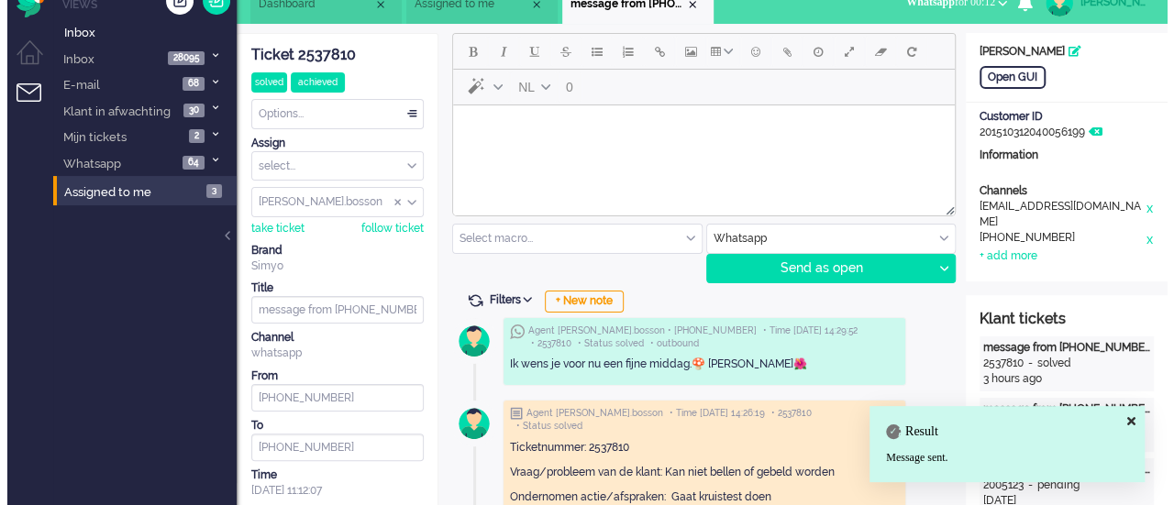
scroll to position [0, 0]
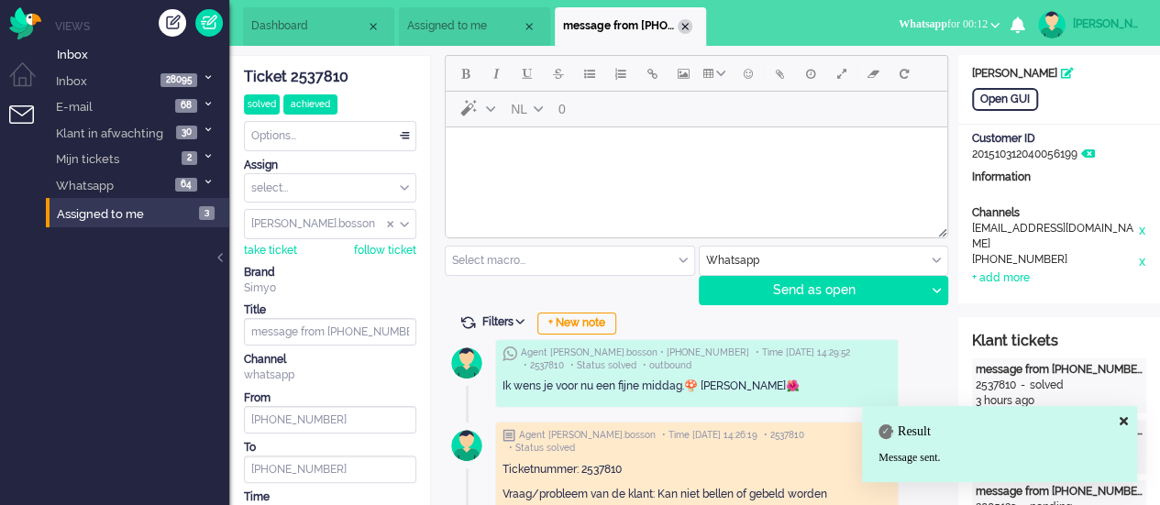
click at [683, 20] on div "Close tab" at bounding box center [685, 26] width 15 height 15
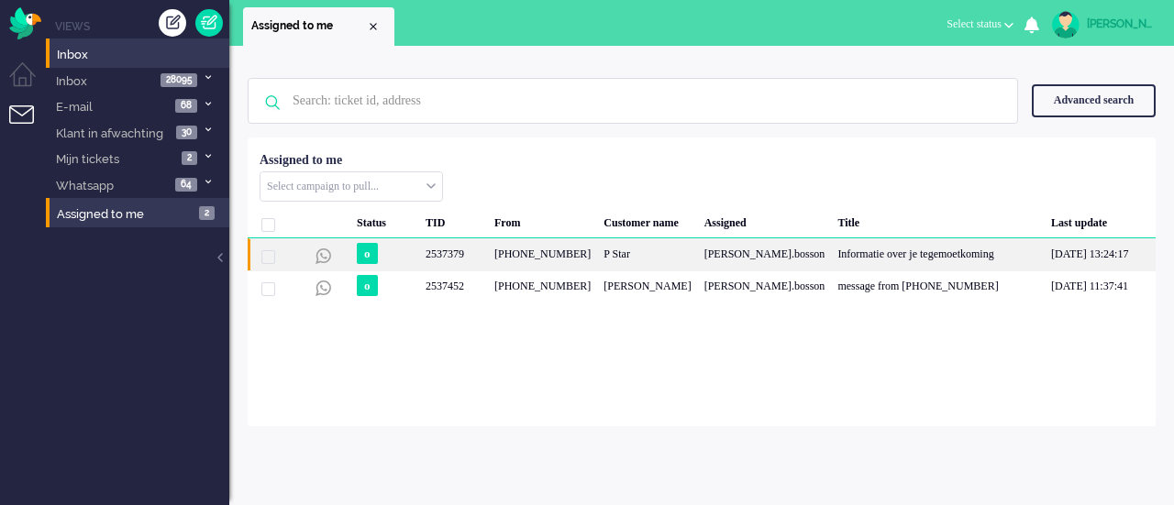
click at [489, 246] on div "[PHONE_NUMBER]" at bounding box center [542, 254] width 109 height 32
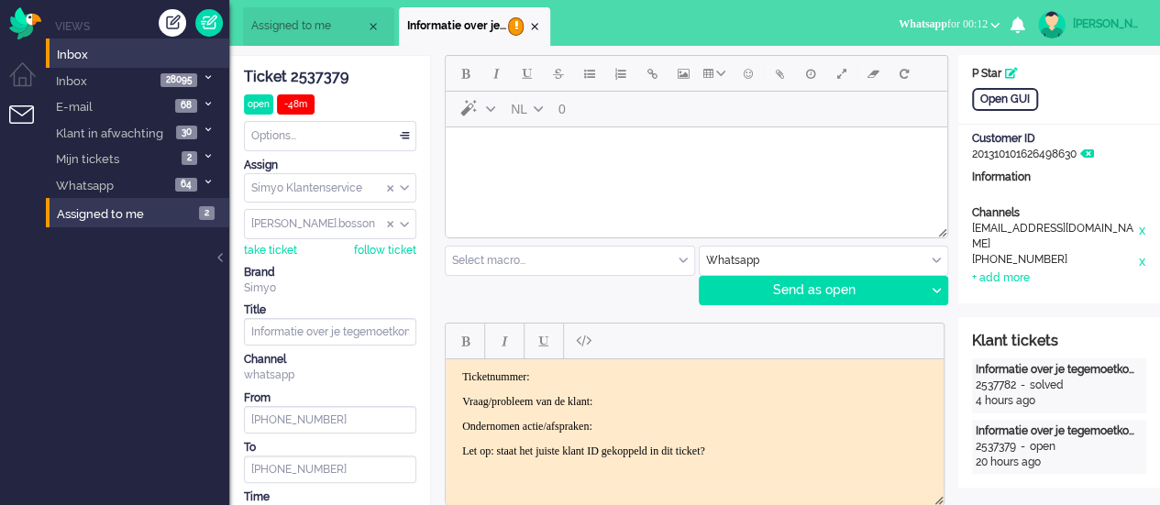
click at [543, 165] on body "Rich Text Area. Press ALT-0 for help." at bounding box center [696, 151] width 487 height 32
click at [750, 81] on button "Emoticons" at bounding box center [748, 73] width 31 height 31
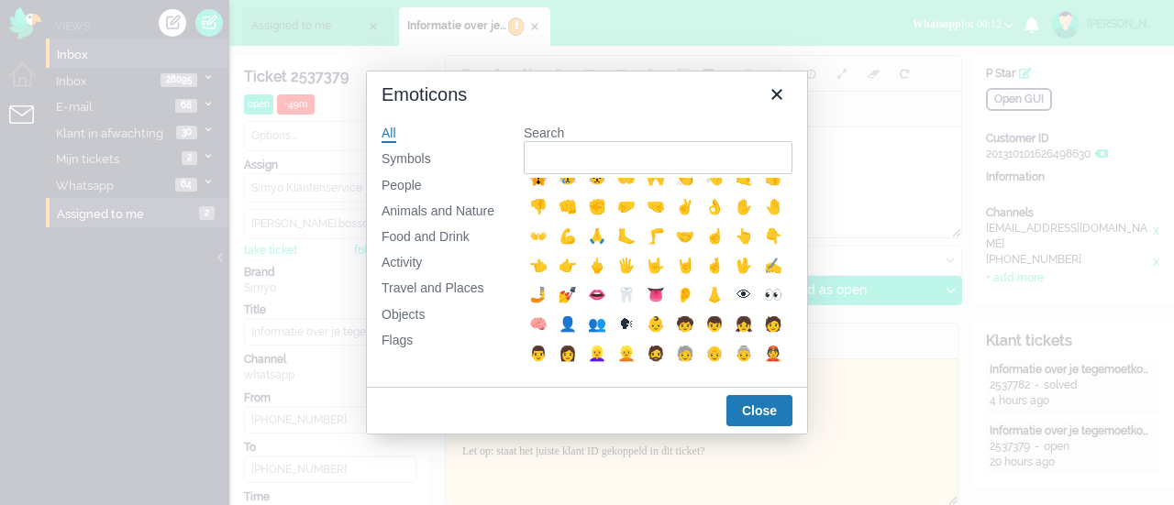
scroll to position [367, 0]
click at [458, 207] on div "Animals and Nature" at bounding box center [437, 212] width 113 height 18
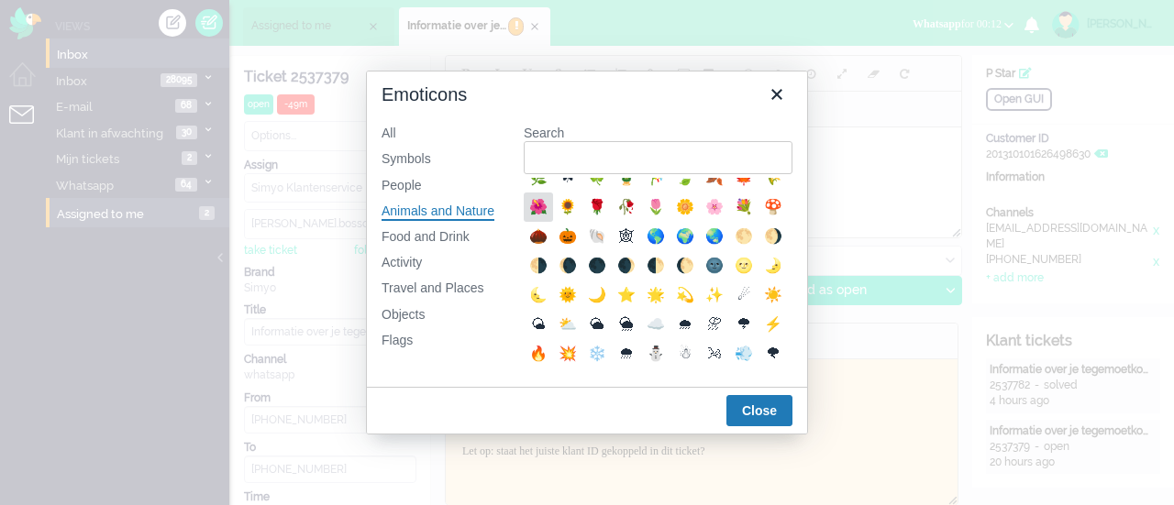
click at [549, 218] on div "🌺" at bounding box center [538, 207] width 22 height 22
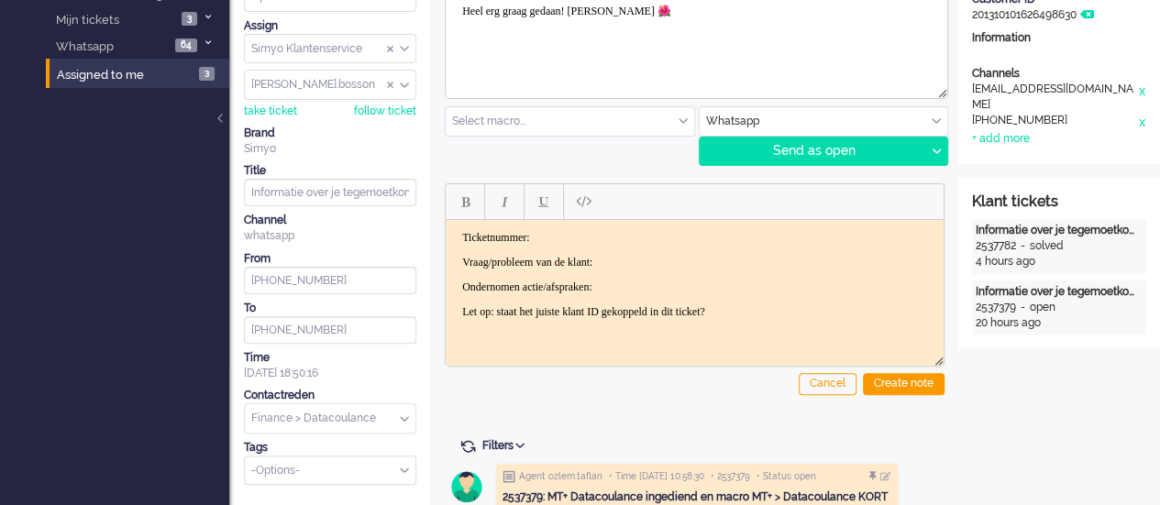
scroll to position [0, 0]
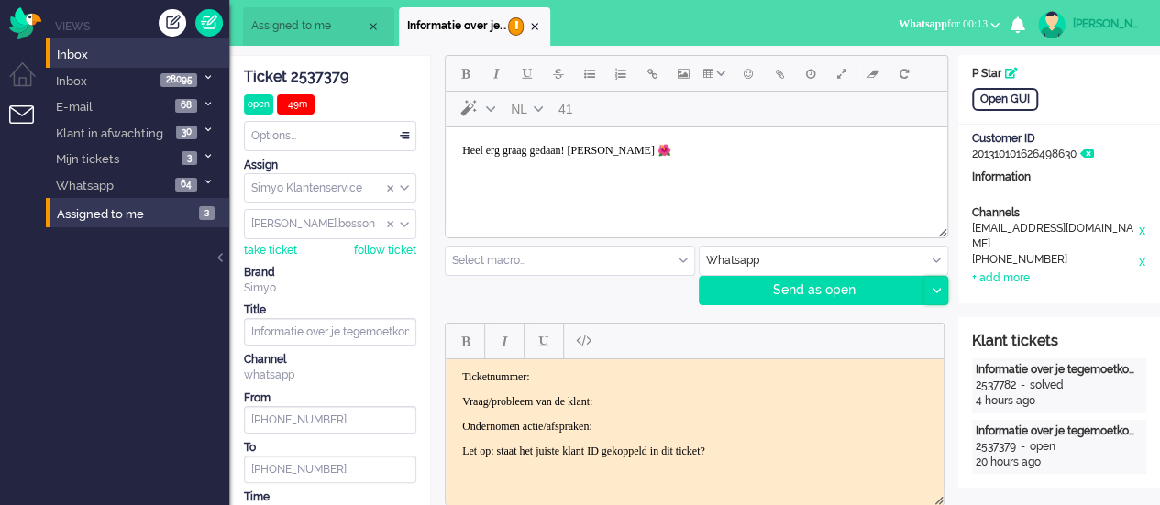
click at [936, 292] on icon at bounding box center [935, 291] width 9 height 6
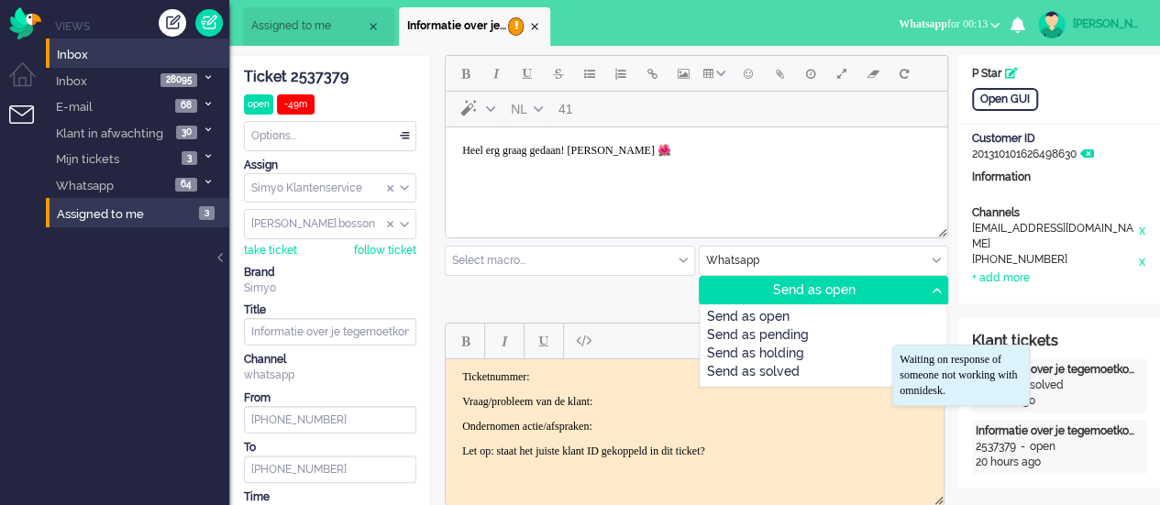
click at [858, 348] on div "Send as holding" at bounding box center [823, 355] width 247 height 18
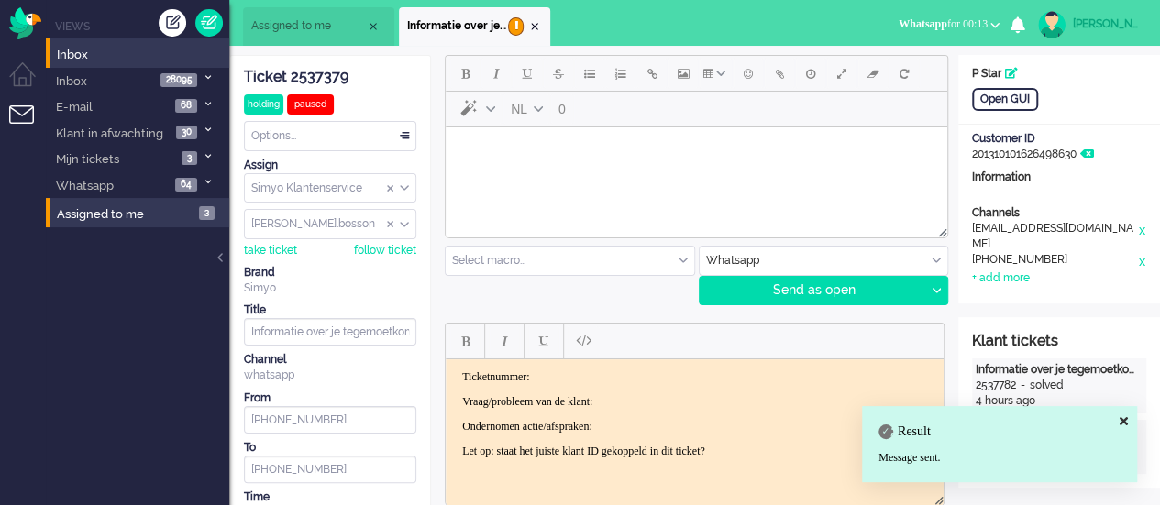
click at [537, 17] on li "Informatie over je tegemoetkoming" at bounding box center [474, 26] width 151 height 39
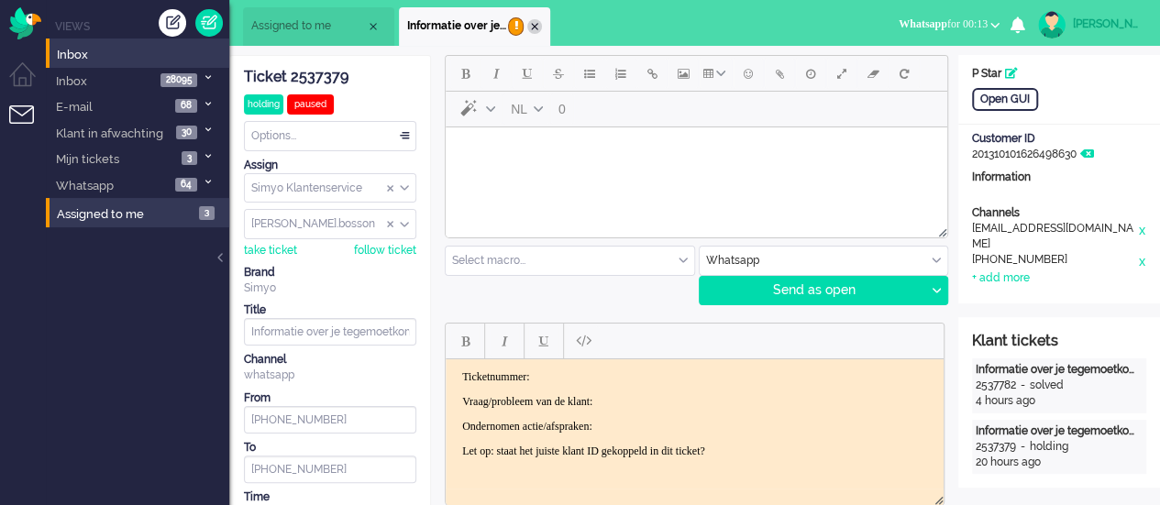
click at [535, 24] on div "Close tab" at bounding box center [534, 26] width 15 height 15
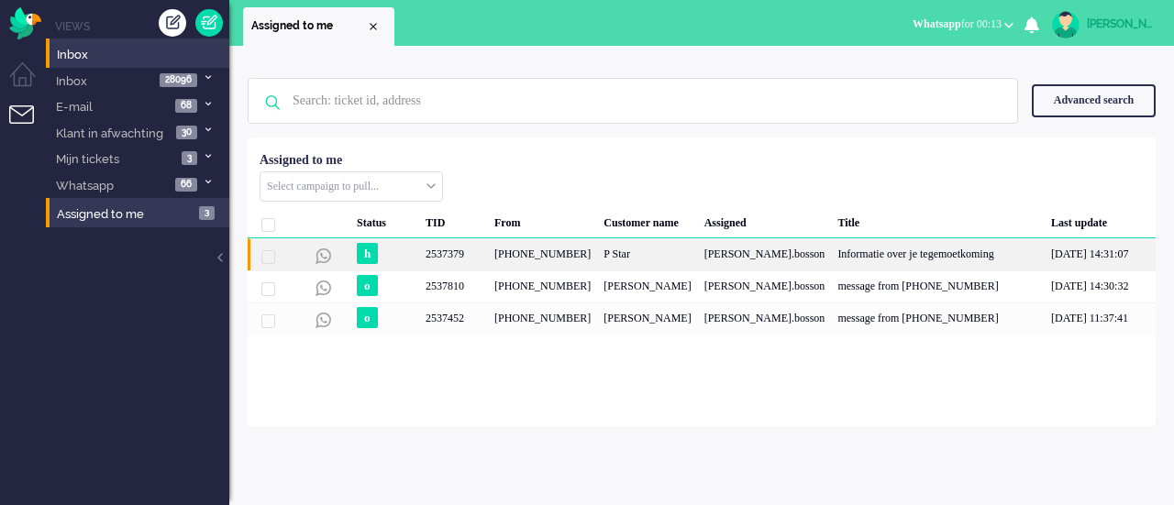
click at [495, 252] on div "[PHONE_NUMBER]" at bounding box center [542, 254] width 109 height 32
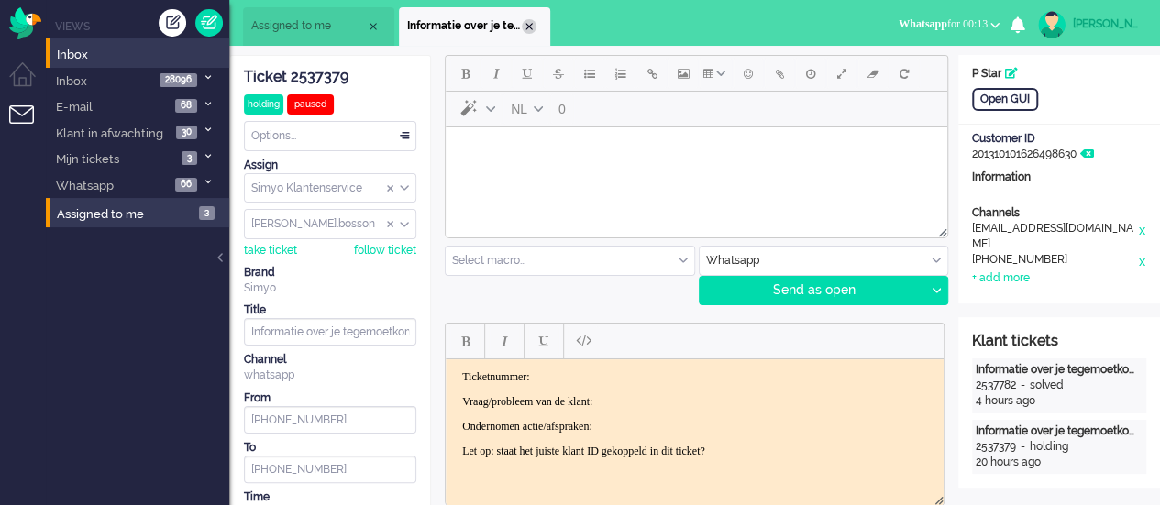
click at [526, 25] on div "Close tab" at bounding box center [529, 26] width 15 height 15
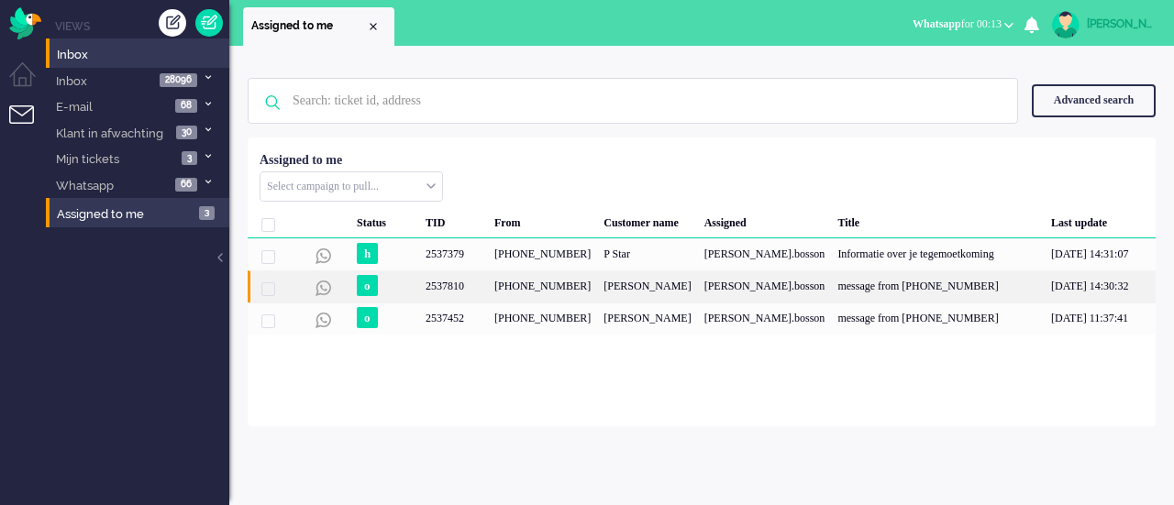
click at [502, 280] on div "[PHONE_NUMBER]" at bounding box center [542, 286] width 109 height 32
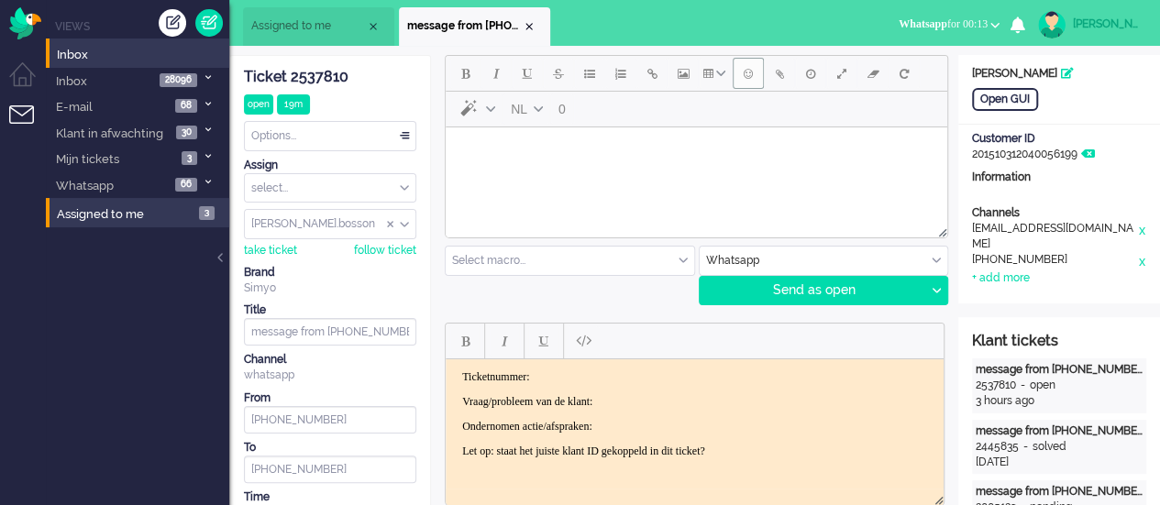
click at [746, 76] on span "Emoticons" at bounding box center [748, 73] width 9 height 15
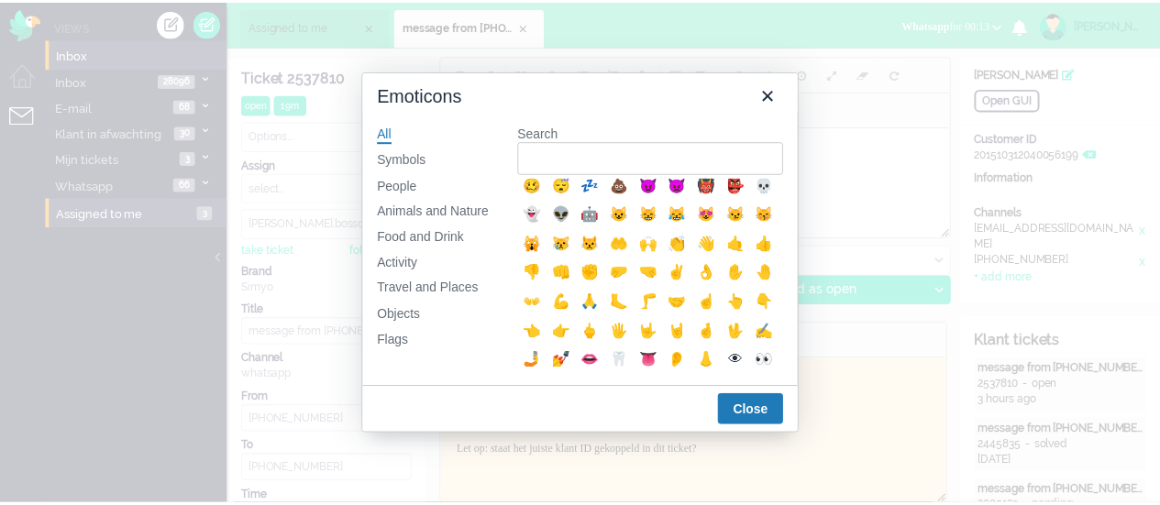
scroll to position [367, 0]
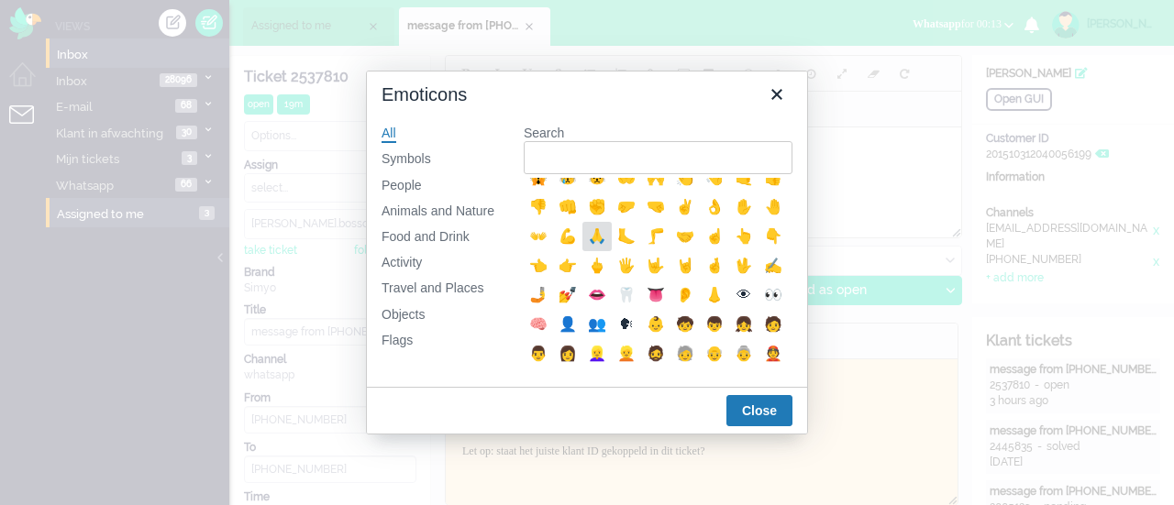
click at [586, 248] on div "🙏" at bounding box center [597, 237] width 22 height 22
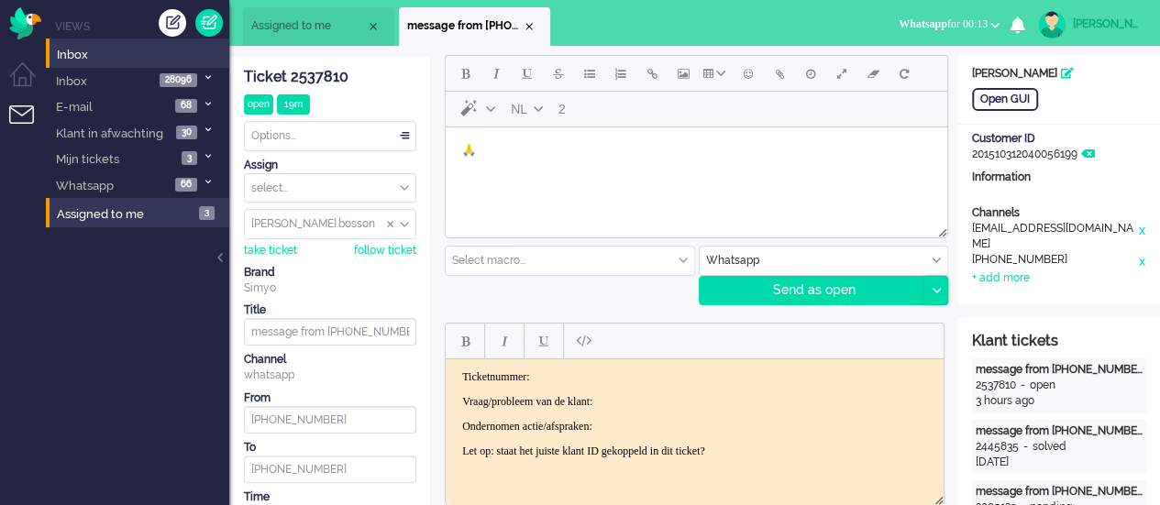
drag, startPoint x: 933, startPoint y: 284, endPoint x: 880, endPoint y: 326, distance: 67.9
click at [933, 285] on div at bounding box center [935, 291] width 23 height 28
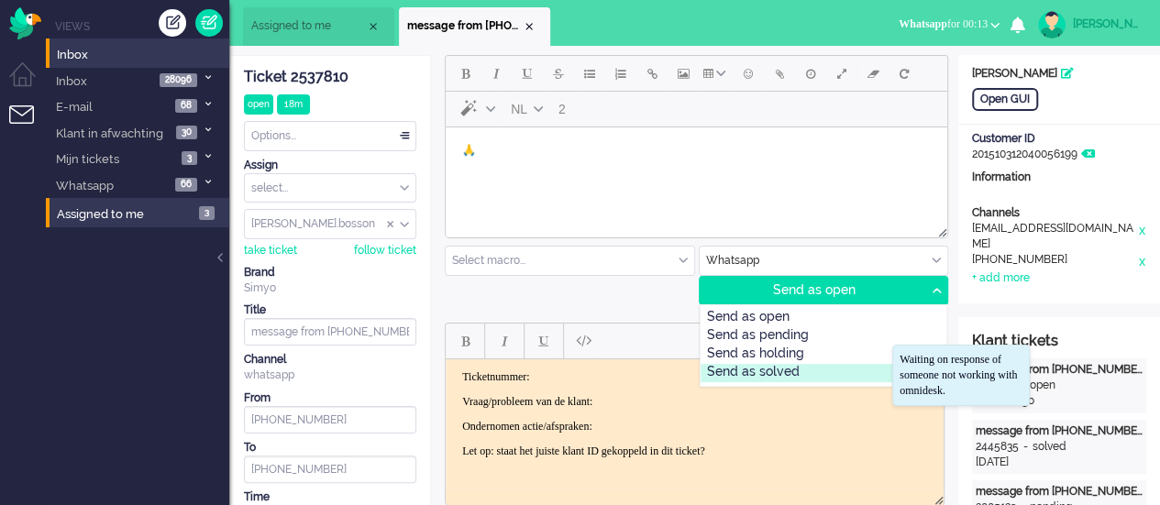
drag, startPoint x: 842, startPoint y: 367, endPoint x: 396, endPoint y: 9, distance: 571.3
click at [842, 367] on div "Send as solved" at bounding box center [823, 373] width 247 height 18
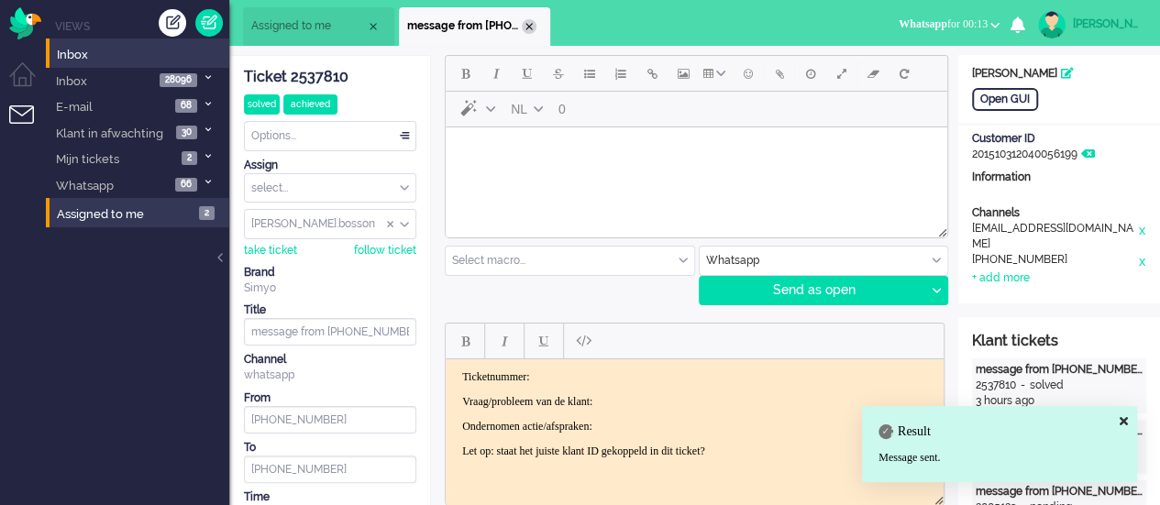
click at [526, 26] on div "Close tab" at bounding box center [529, 26] width 15 height 15
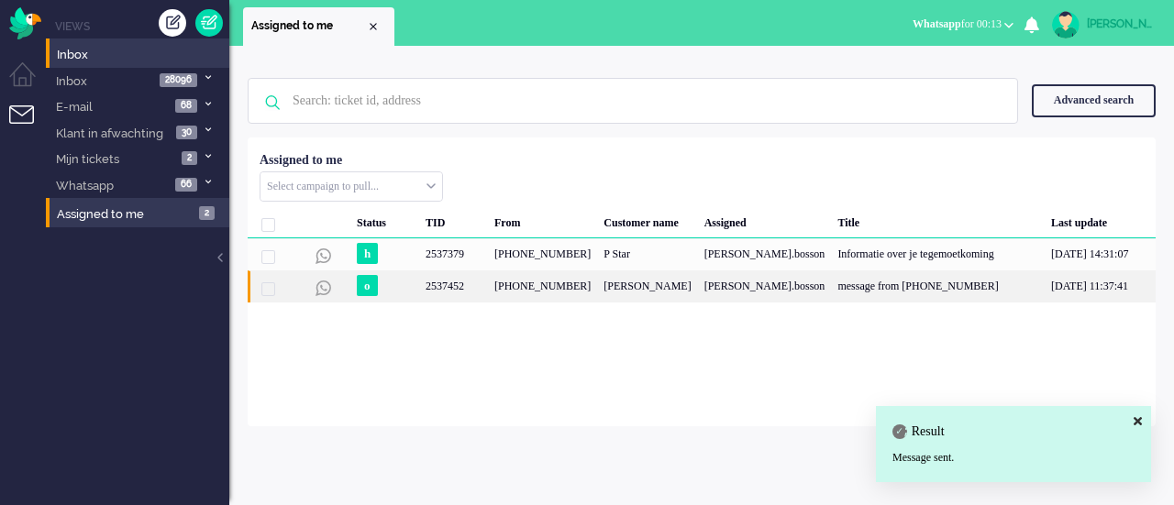
click at [524, 287] on div "[PHONE_NUMBER]" at bounding box center [542, 286] width 109 height 32
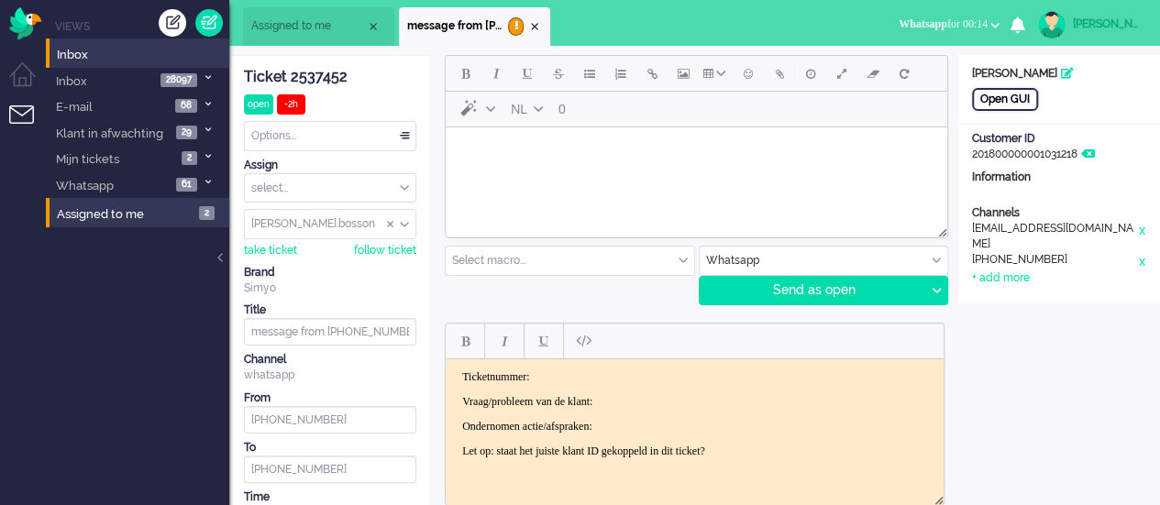
click at [981, 94] on div "Open GUI" at bounding box center [1005, 99] width 66 height 23
click at [531, 138] on body "Rich Text Area. Press ALT-0 for help." at bounding box center [696, 151] width 487 height 32
click at [751, 84] on button "Emoticons" at bounding box center [748, 73] width 31 height 31
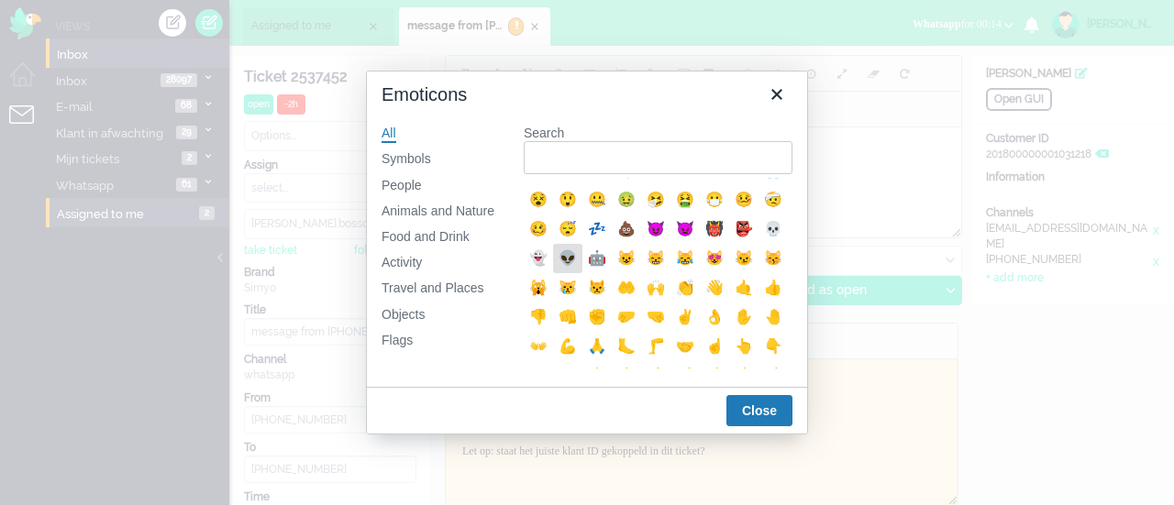
scroll to position [275, 0]
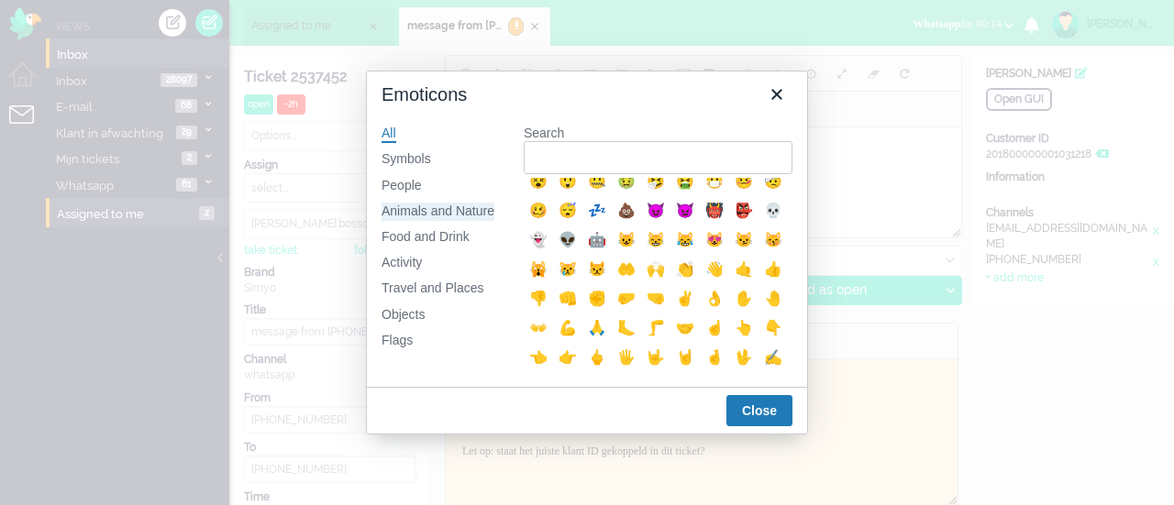
click at [453, 215] on div "Animals and Nature" at bounding box center [437, 212] width 113 height 18
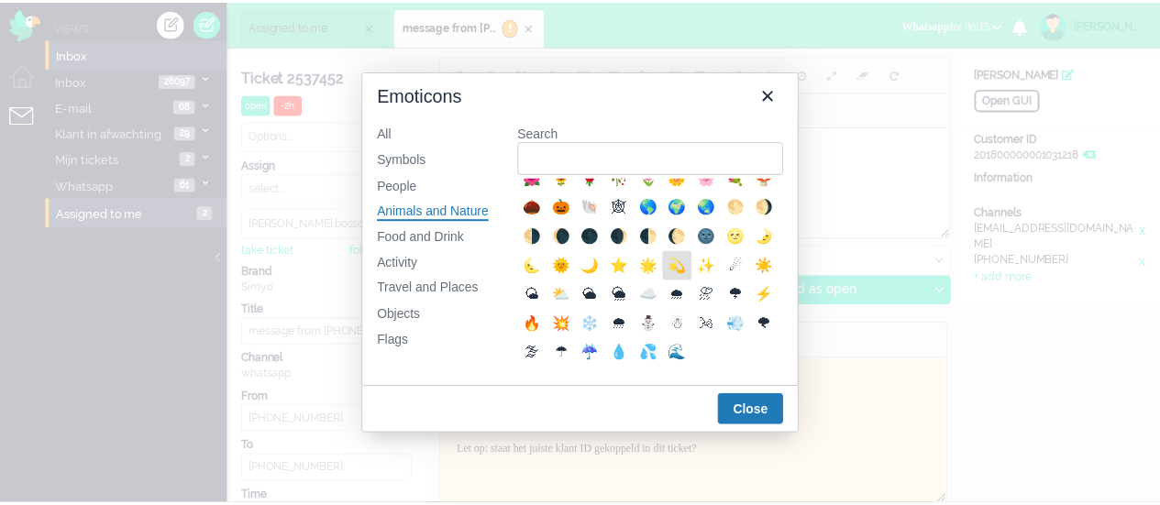
scroll to position [274, 0]
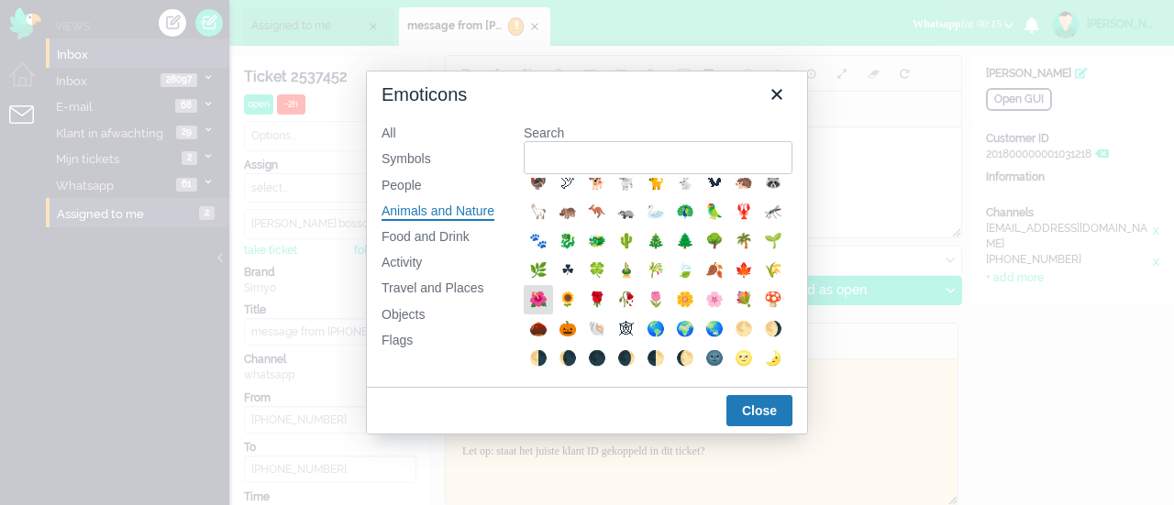
click at [549, 311] on div "🌺" at bounding box center [538, 300] width 22 height 22
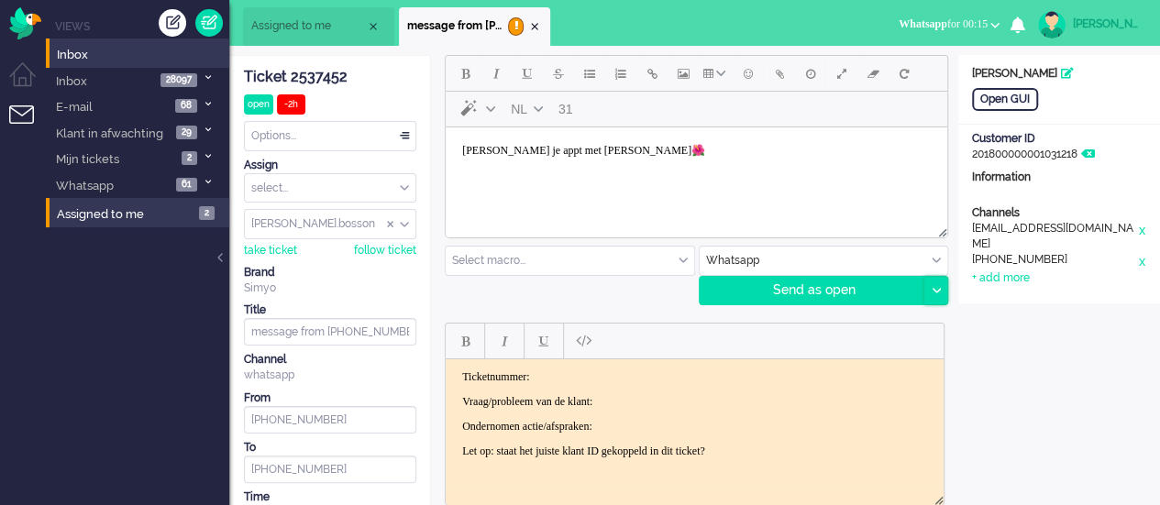
click at [926, 283] on div at bounding box center [935, 291] width 23 height 28
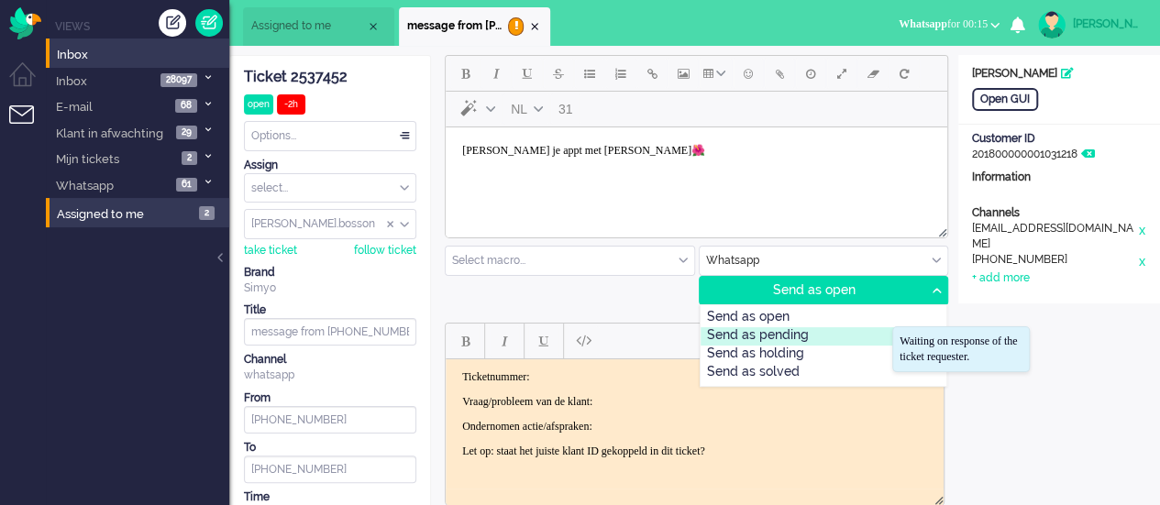
click at [895, 339] on div "Waiting on response of the ticket requester." at bounding box center [961, 349] width 138 height 46
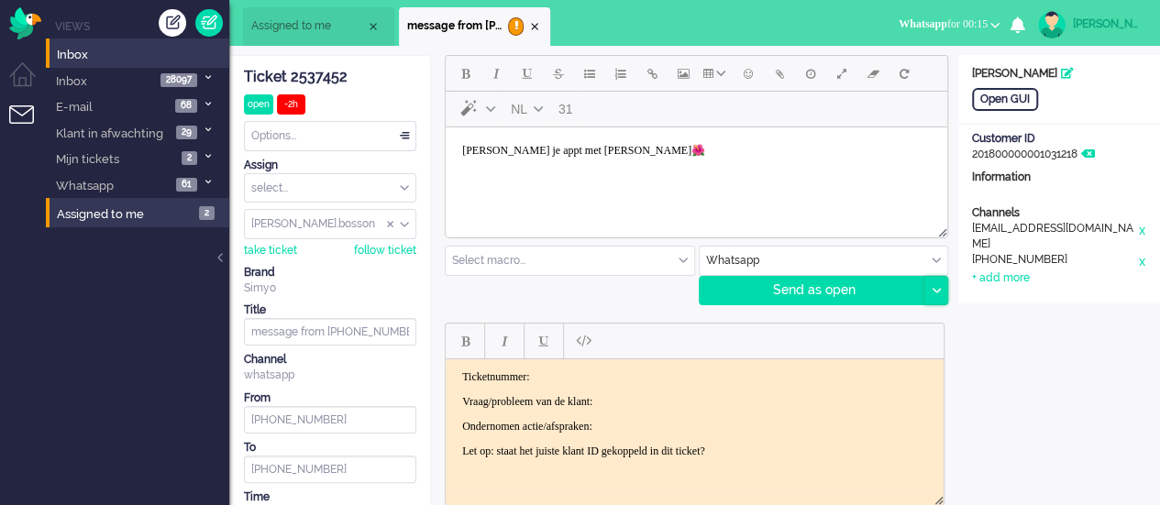
click at [925, 290] on div at bounding box center [935, 291] width 23 height 28
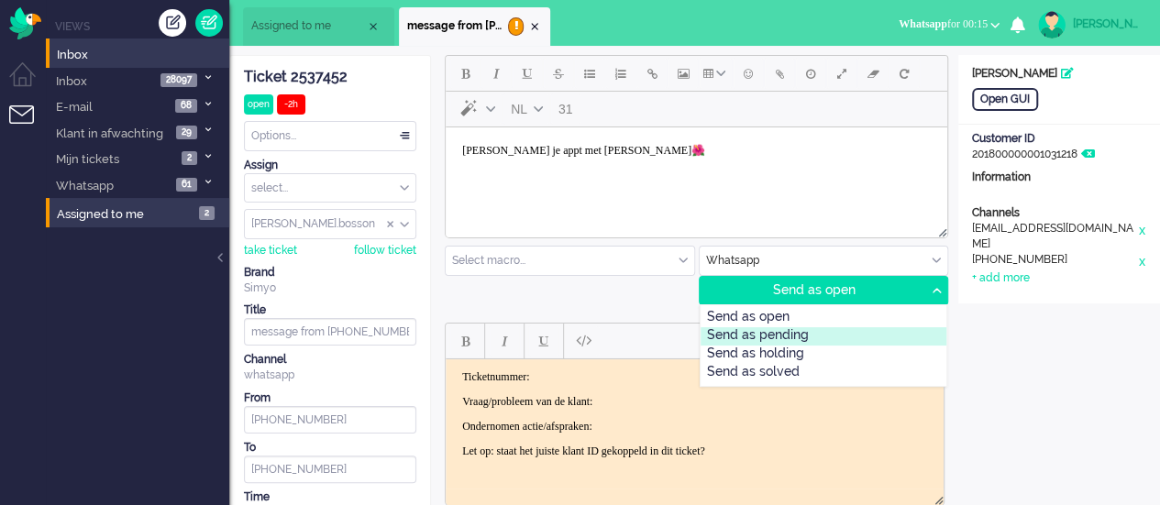
click at [836, 331] on div "Send as pending" at bounding box center [823, 336] width 247 height 18
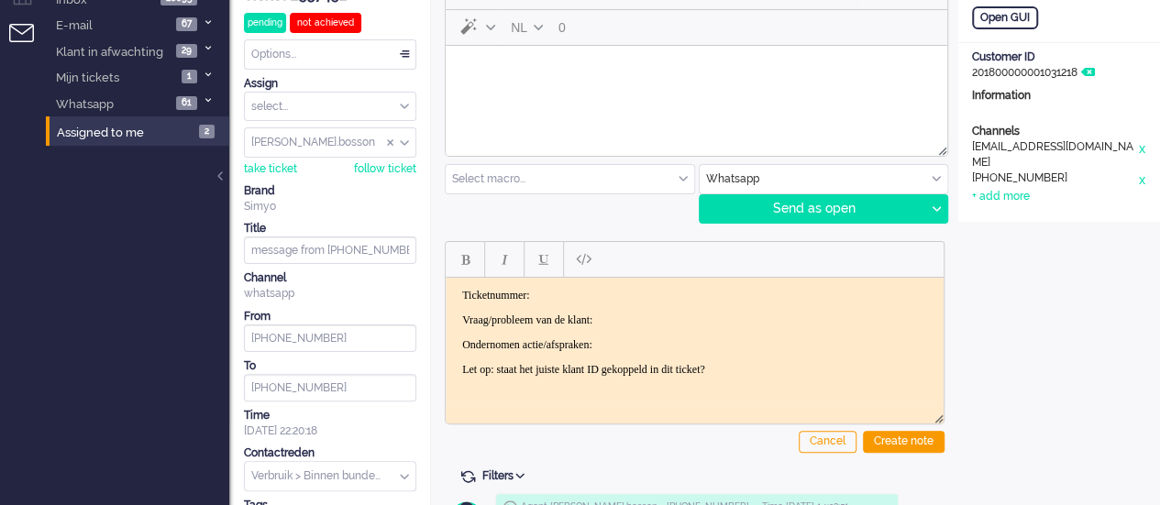
scroll to position [0, 0]
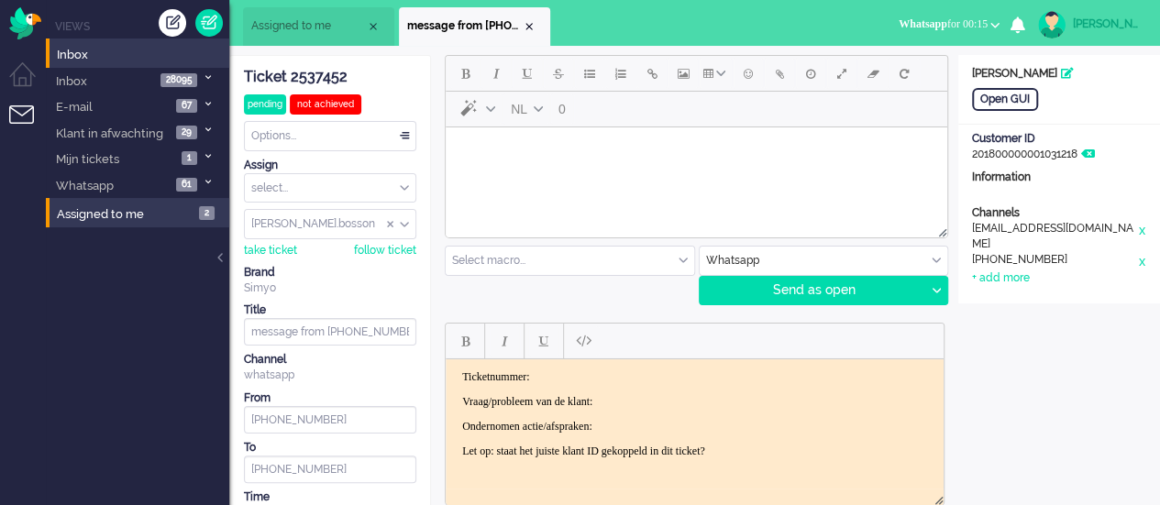
click at [539, 174] on html at bounding box center [696, 150] width 501 height 47
click at [755, 83] on button "Emoticons" at bounding box center [748, 73] width 31 height 31
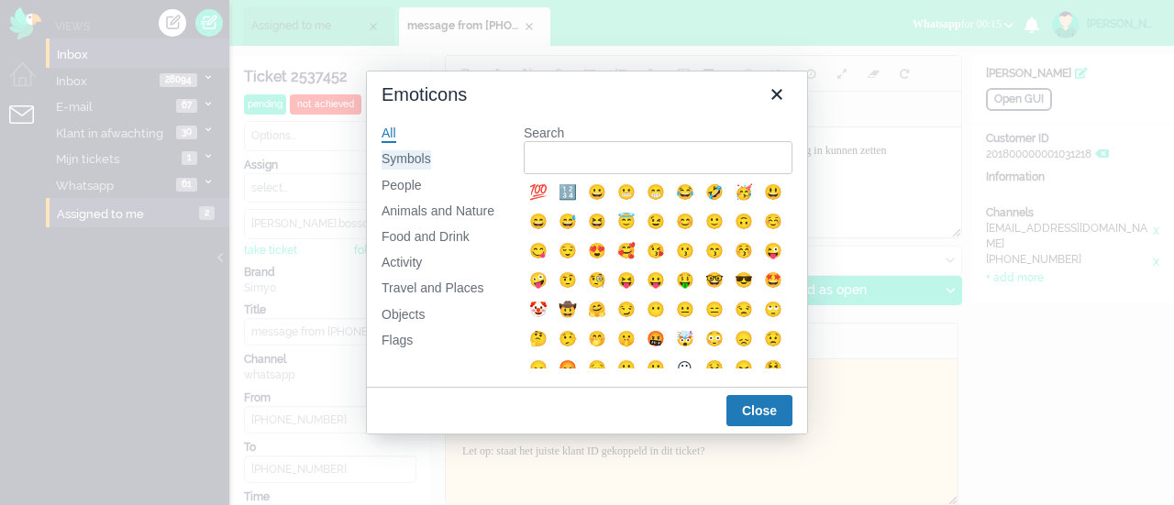
click at [403, 157] on div "Symbols" at bounding box center [406, 159] width 50 height 18
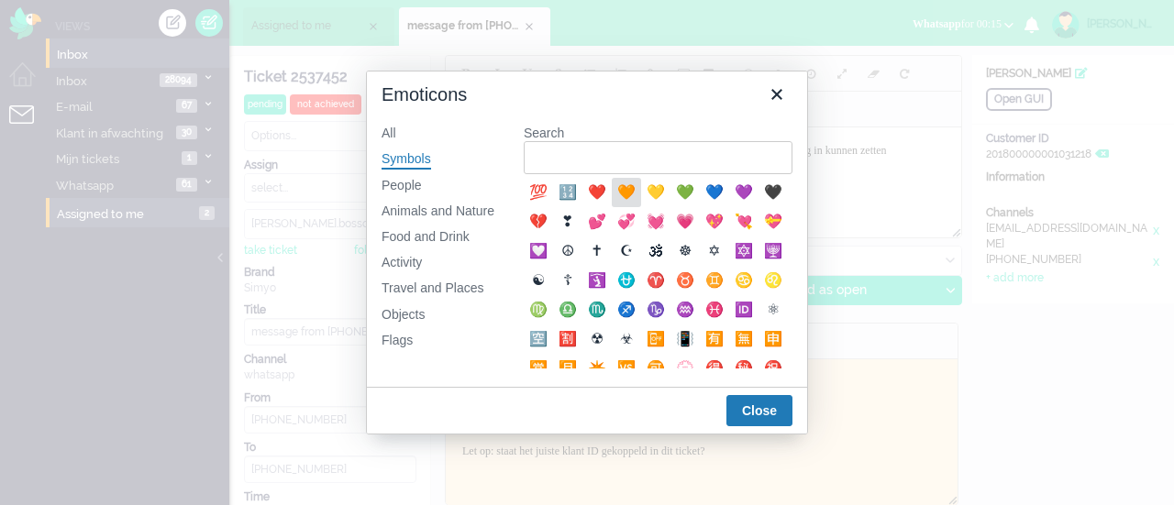
click at [624, 200] on div "🧡" at bounding box center [626, 193] width 22 height 22
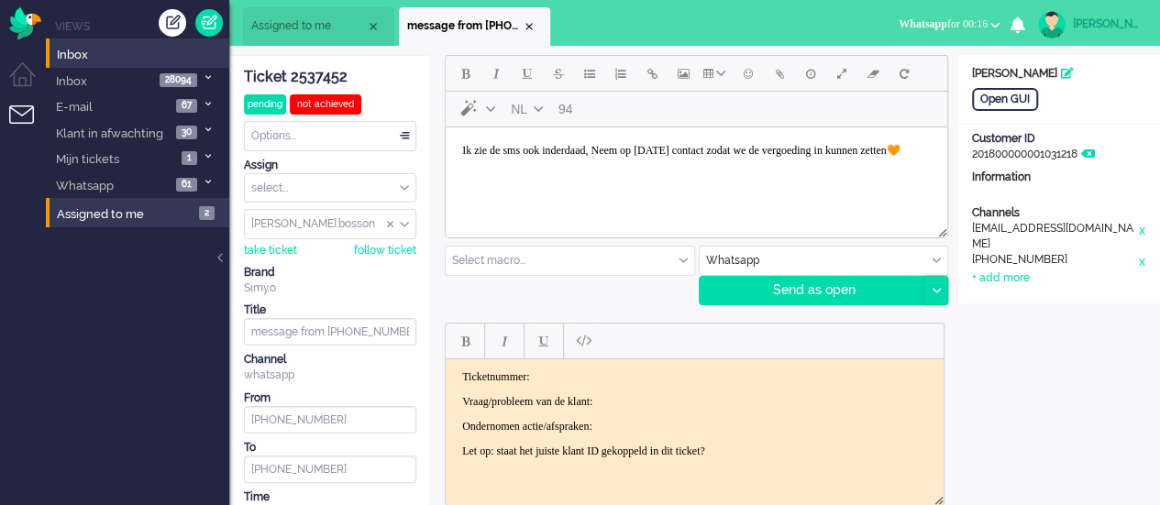
click at [928, 283] on div at bounding box center [935, 291] width 23 height 28
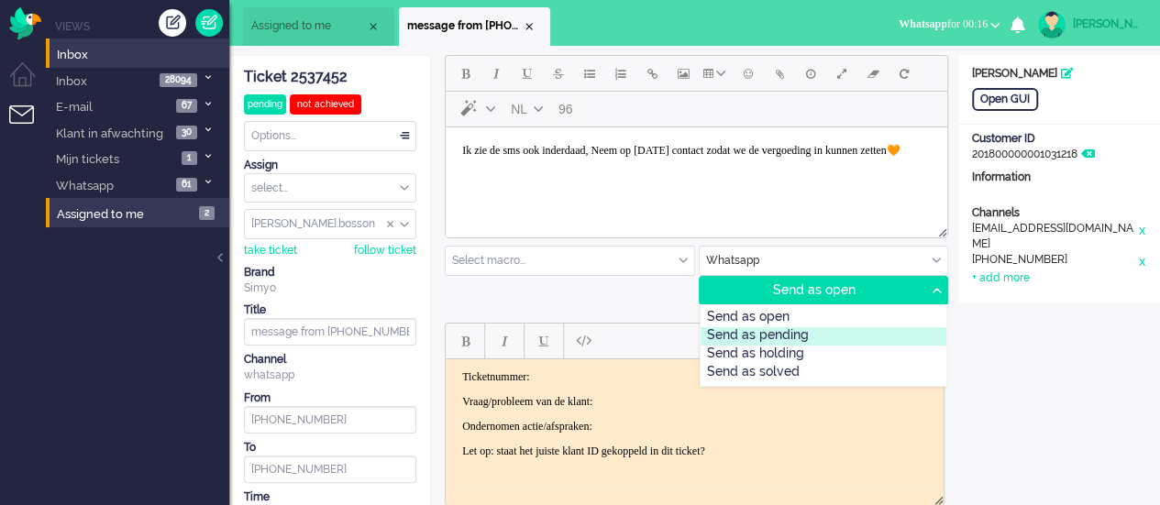
click at [866, 337] on div "Send as pending" at bounding box center [823, 336] width 247 height 18
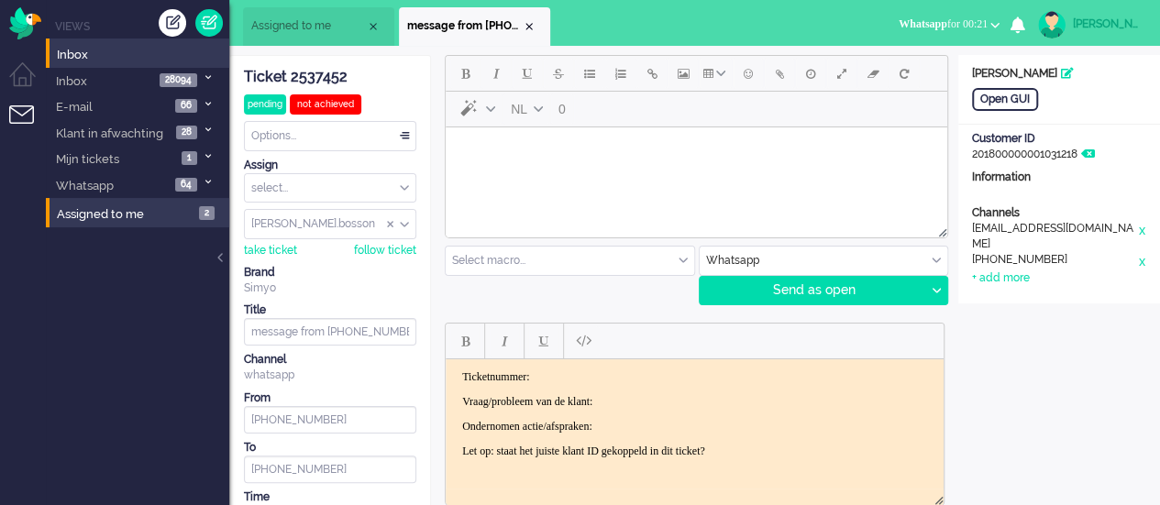
click at [333, 6] on ul "Assigned to me message from [PHONE_NUMBER]" at bounding box center [516, 23] width 546 height 46
click at [336, 39] on li "Assigned to me" at bounding box center [318, 26] width 151 height 39
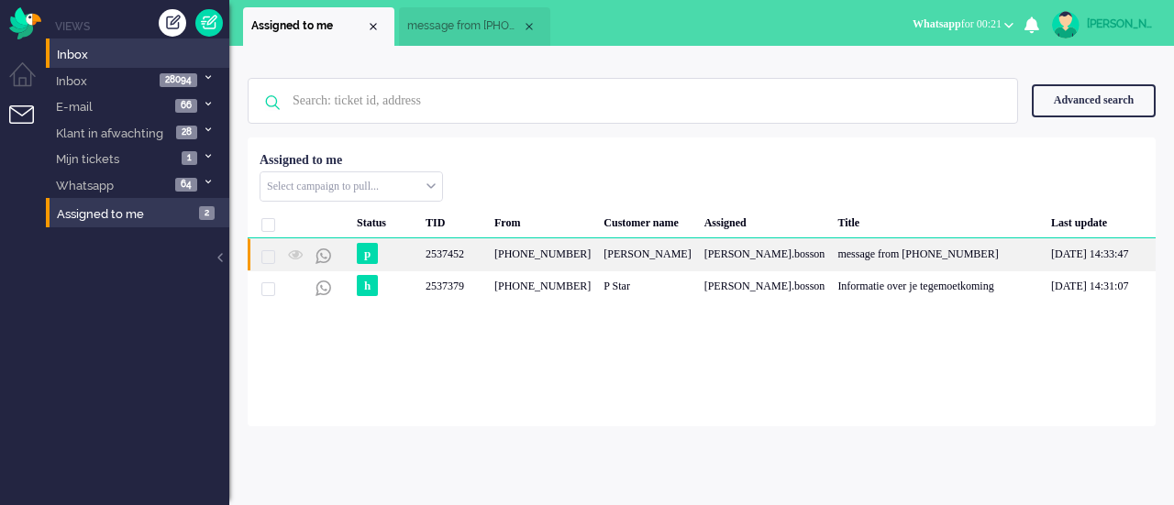
click at [543, 259] on div "[PHONE_NUMBER]" at bounding box center [542, 254] width 109 height 32
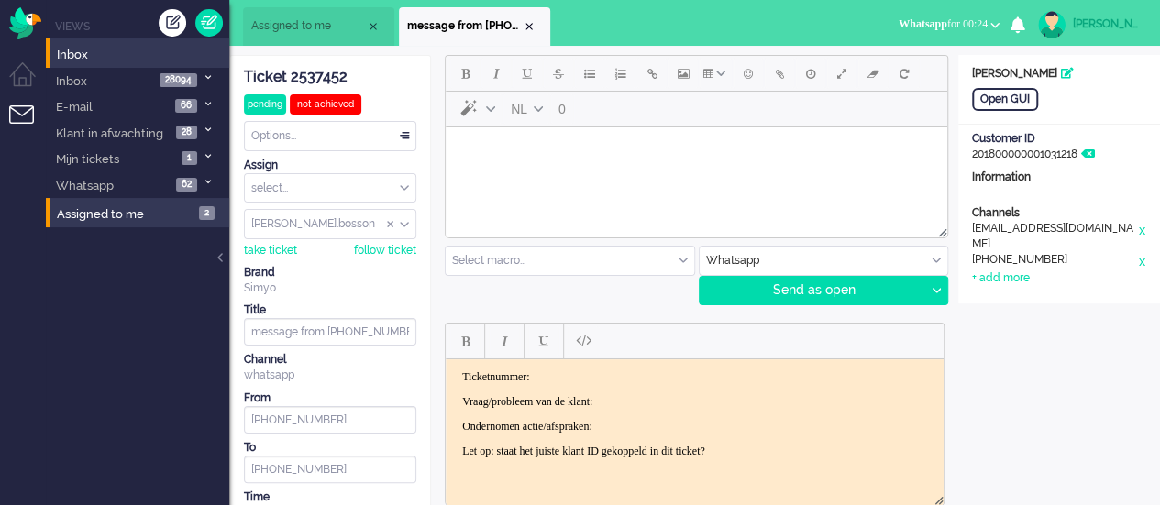
click at [272, 32] on span "Assigned to me" at bounding box center [308, 26] width 115 height 16
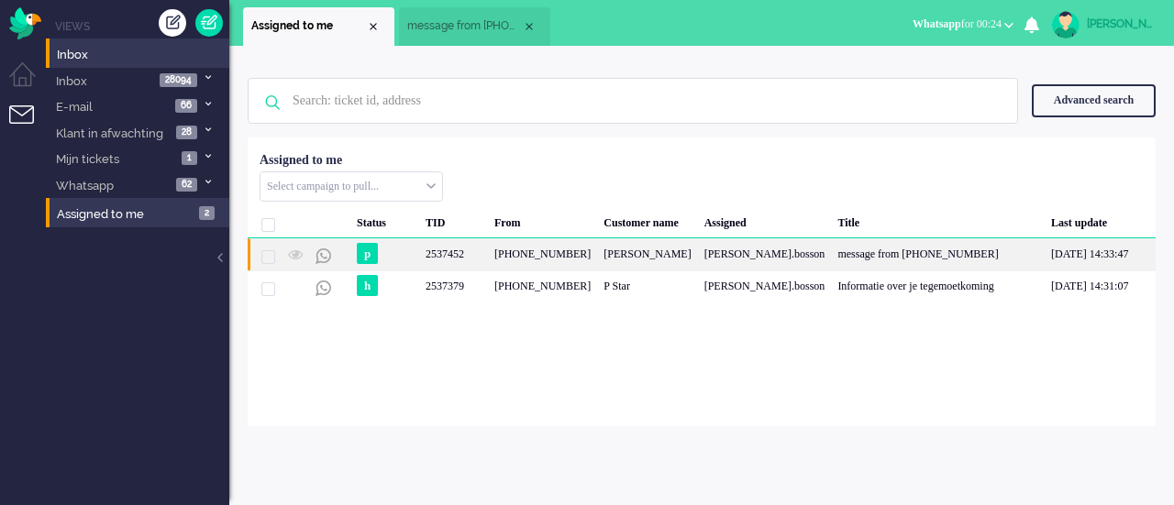
click at [473, 248] on div "2537452" at bounding box center [453, 254] width 69 height 32
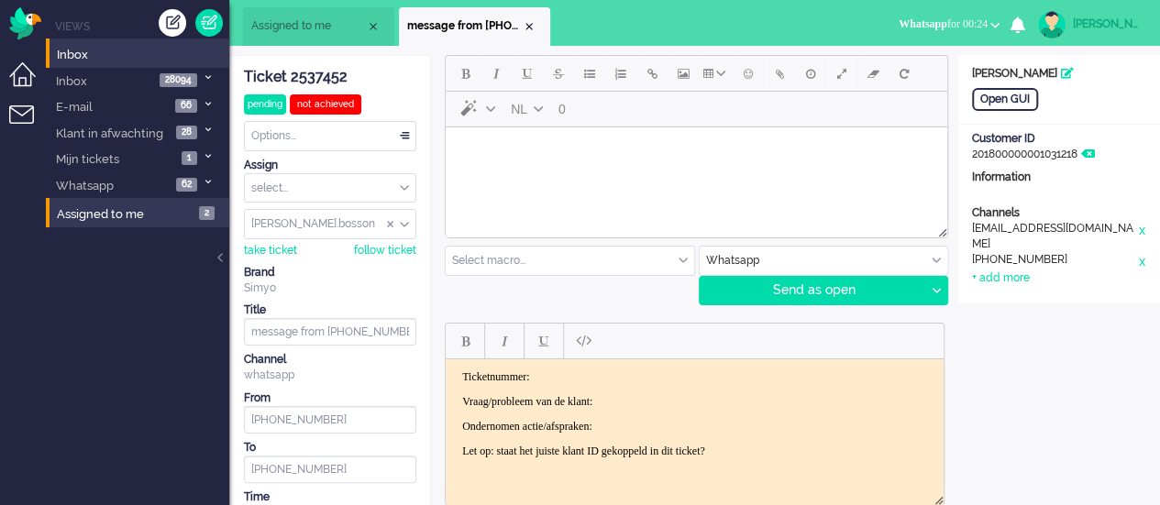
click at [17, 72] on li "Dashboard menu" at bounding box center [29, 82] width 41 height 41
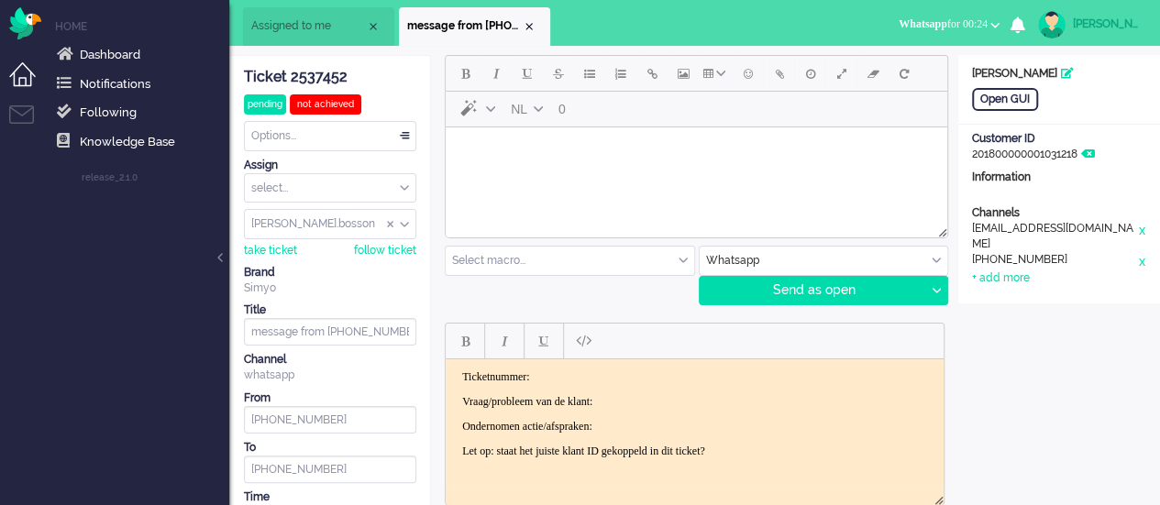
click at [277, 29] on span "Assigned to me" at bounding box center [308, 26] width 115 height 16
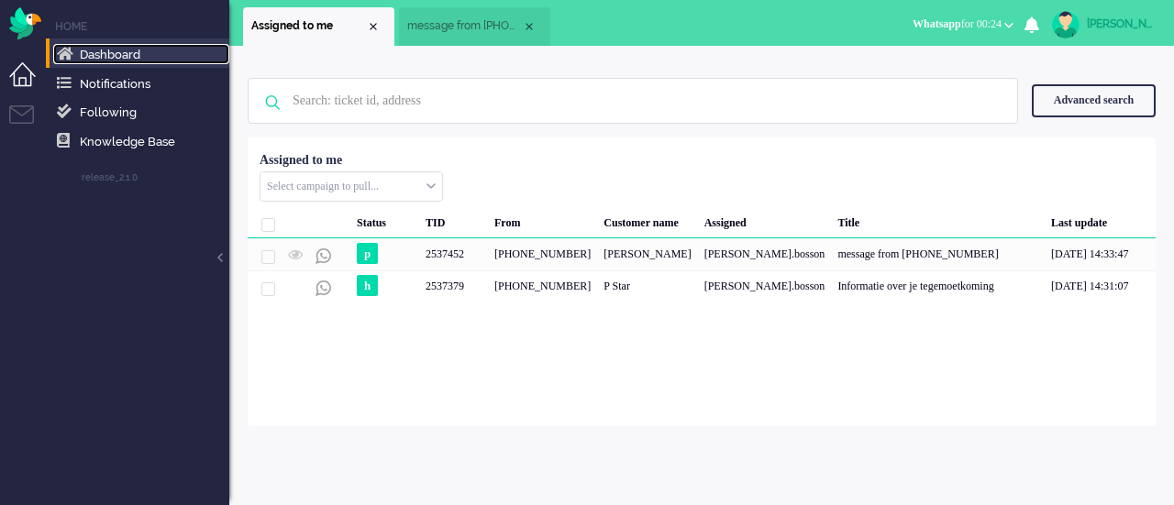
click at [106, 56] on span "Dashboard" at bounding box center [110, 55] width 61 height 14
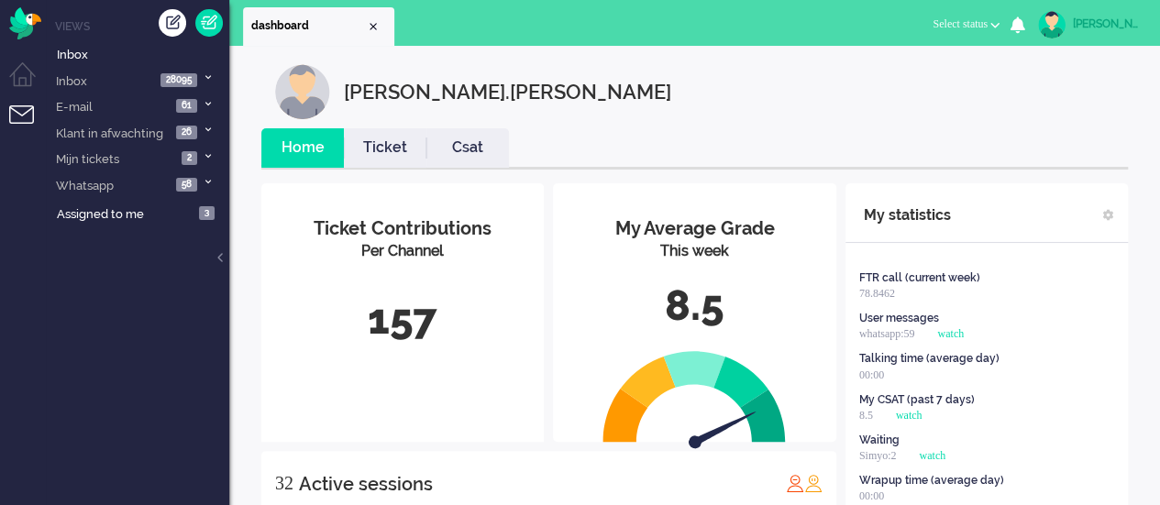
click at [963, 19] on span "Select status" at bounding box center [959, 23] width 55 height 13
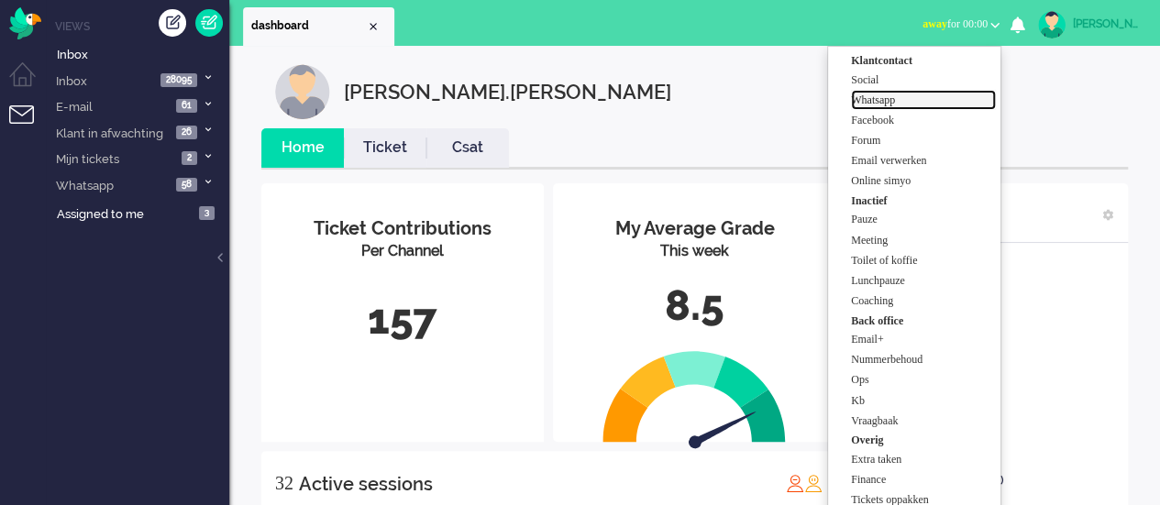
click at [891, 102] on label "Whatsapp" at bounding box center [923, 101] width 145 height 16
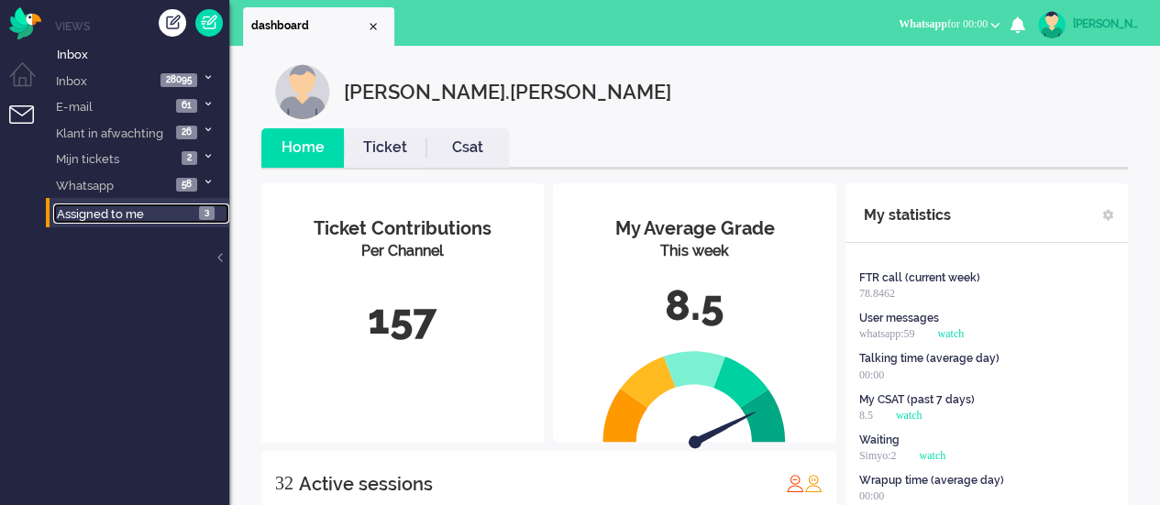
click at [116, 213] on span "Assigned to me" at bounding box center [100, 214] width 87 height 14
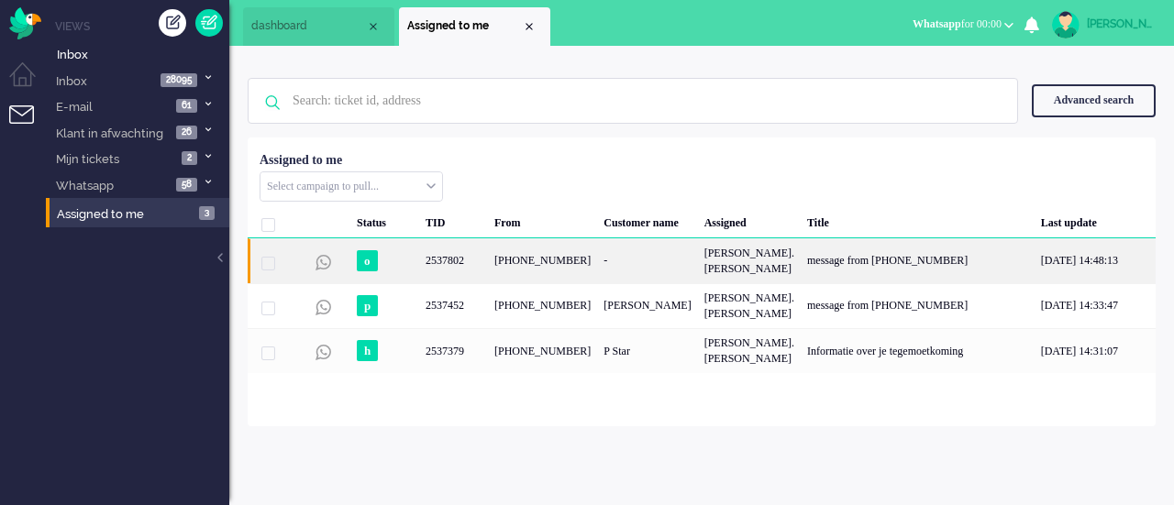
click at [514, 255] on div "[PHONE_NUMBER]" at bounding box center [542, 260] width 109 height 45
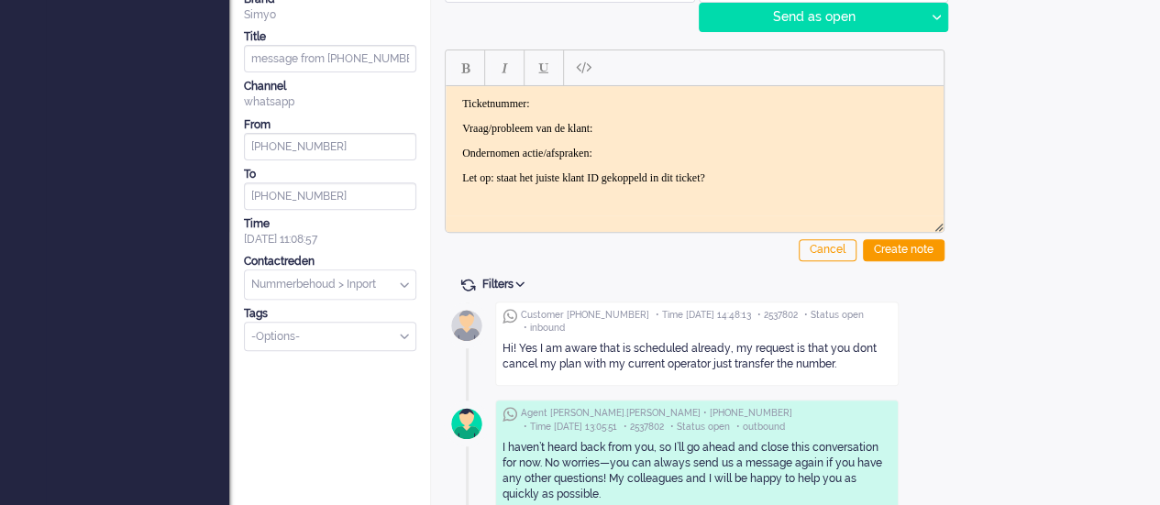
scroll to position [458, 0]
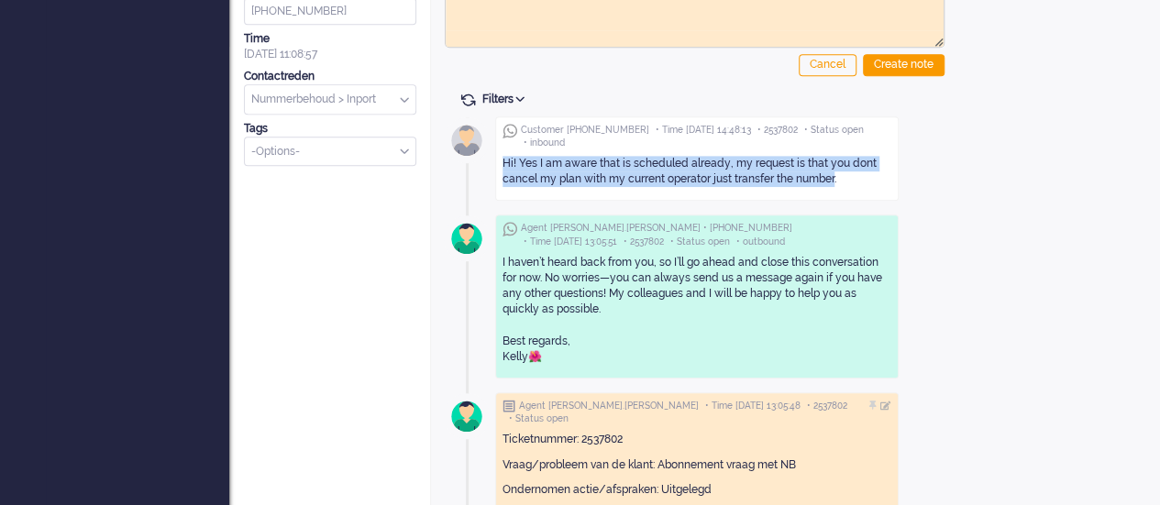
drag, startPoint x: 837, startPoint y: 181, endPoint x: 501, endPoint y: 153, distance: 337.6
click at [501, 153] on div "Customer [PHONE_NUMBER] • Time [DATE] 14:48:13 • 2537802 • Status open • inboun…" at bounding box center [696, 158] width 403 height 85
copy div "Hi! Yes I am aware that is scheduled already, my request is that you dont cance…"
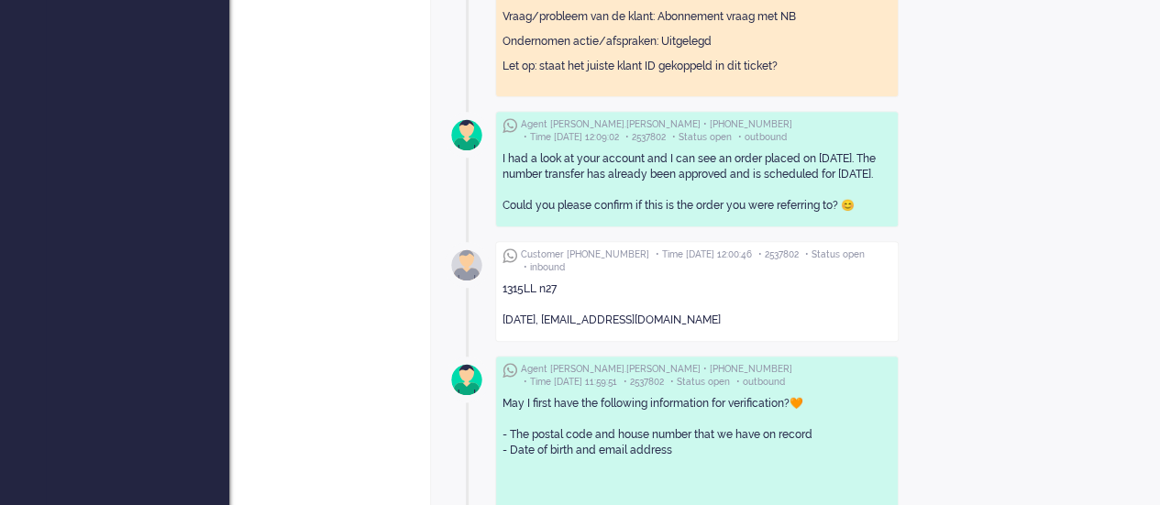
scroll to position [917, 0]
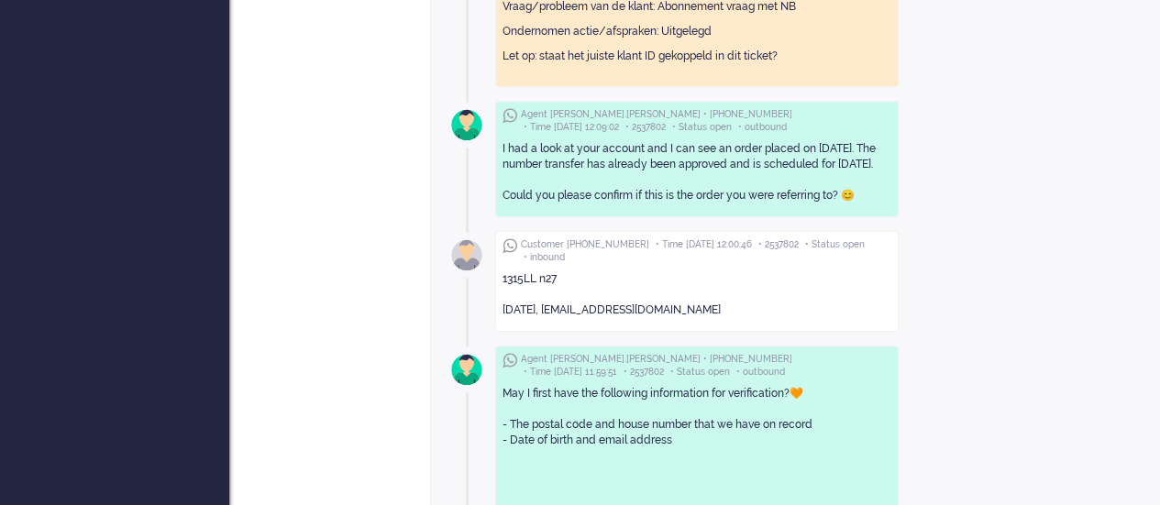
drag, startPoint x: 568, startPoint y: 311, endPoint x: 722, endPoint y: 322, distance: 154.4
click at [722, 321] on div "1315LL n27 [DATE], [EMAIL_ADDRESS][DOMAIN_NAME]" at bounding box center [696, 295] width 389 height 60
copy div "[EMAIL_ADDRESS][DOMAIN_NAME]"
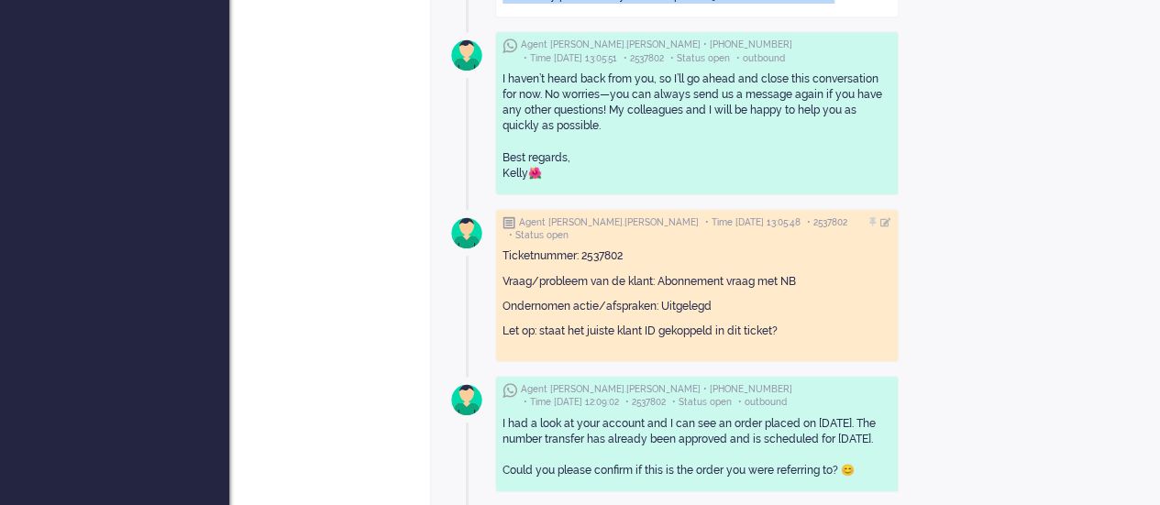
scroll to position [367, 0]
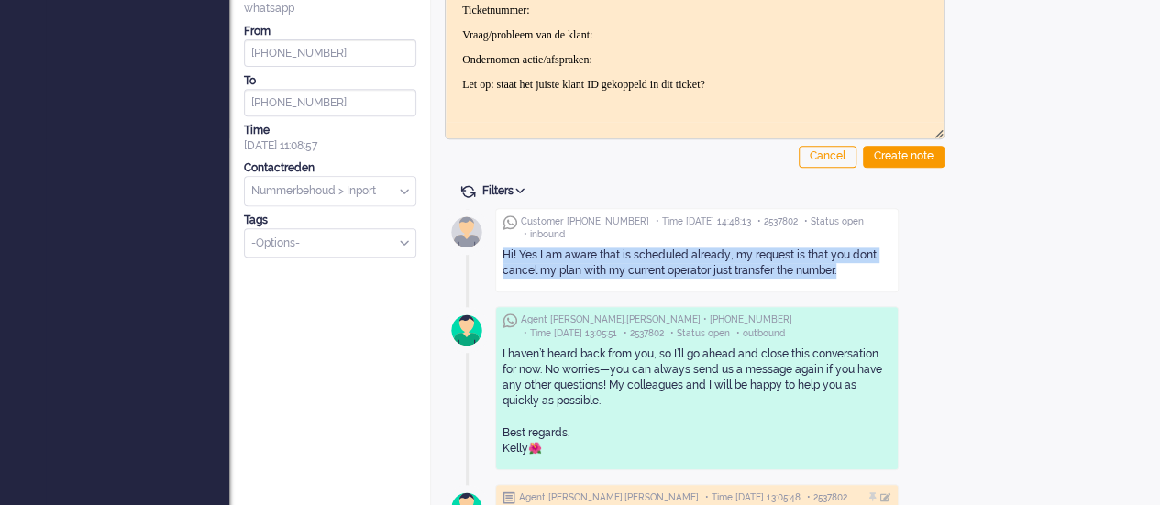
drag, startPoint x: 504, startPoint y: 249, endPoint x: 860, endPoint y: 268, distance: 356.2
click at [860, 268] on div "Hi! Yes I am aware that is scheduled already, my request is that you dont cance…" at bounding box center [696, 263] width 389 height 31
copy div "Hi! Yes I am aware that is scheduled already, my request is that you dont cance…"
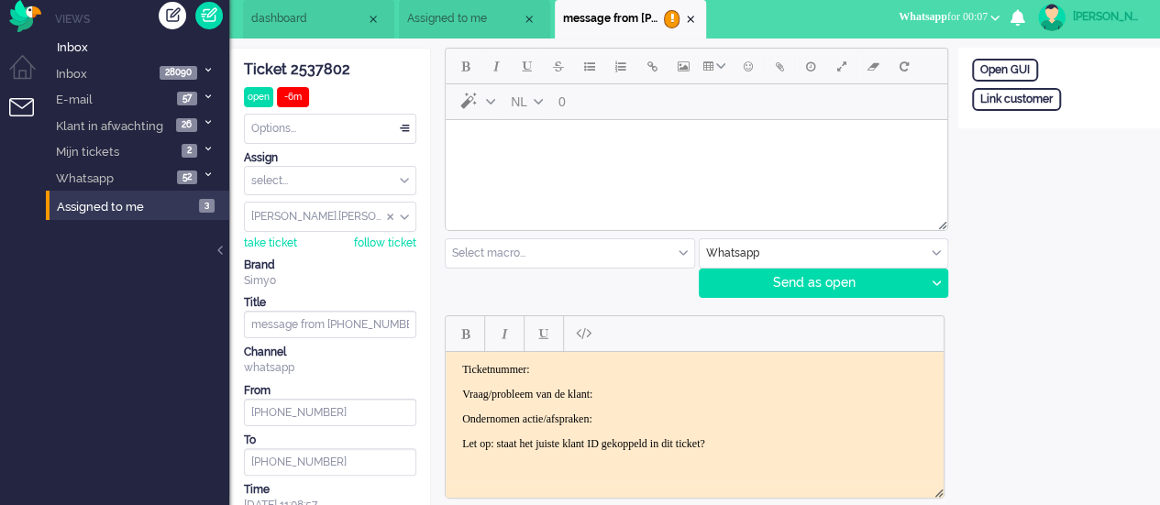
scroll to position [0, 0]
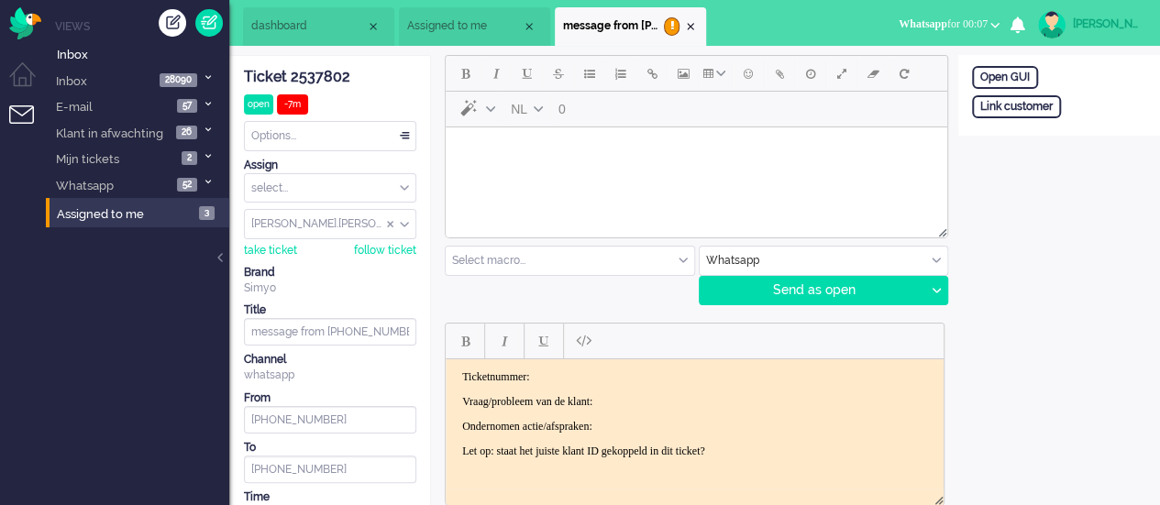
click at [498, 153] on body "Rich Text Area. Press ALT-0 for help." at bounding box center [696, 151] width 487 height 32
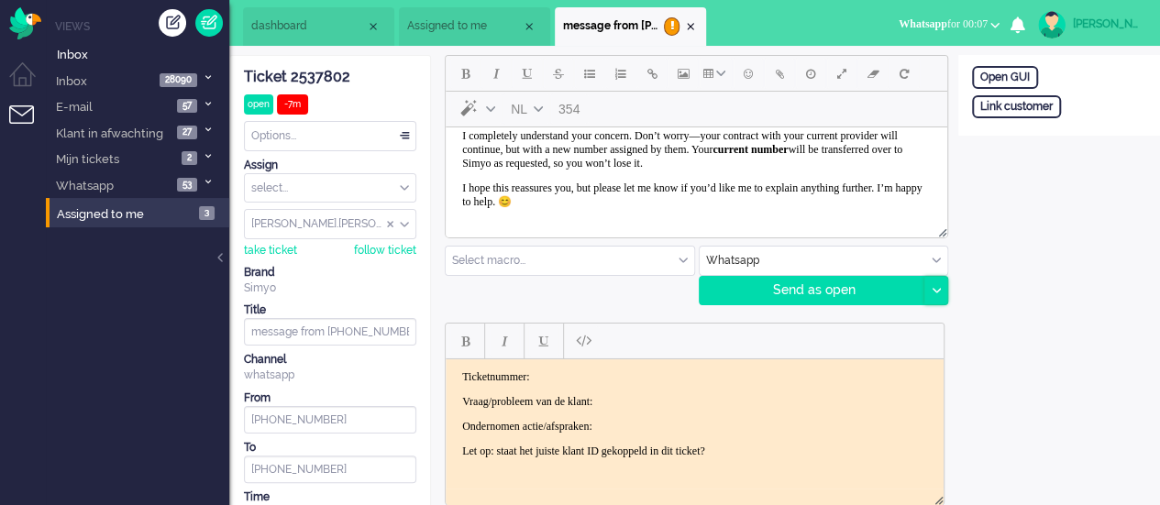
click at [938, 288] on icon at bounding box center [935, 291] width 9 height 6
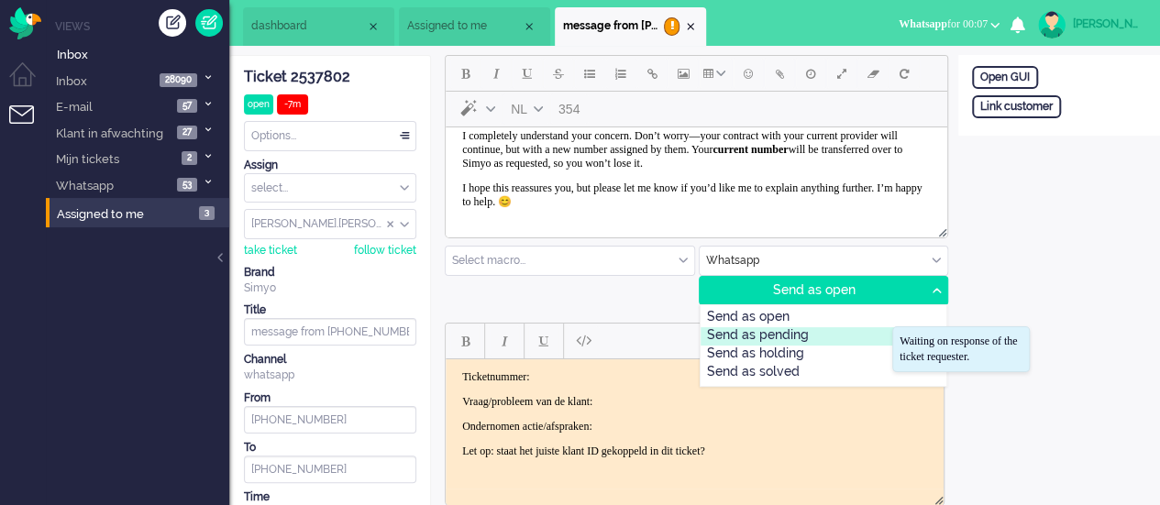
click at [817, 334] on div "Send as pending" at bounding box center [823, 336] width 247 height 18
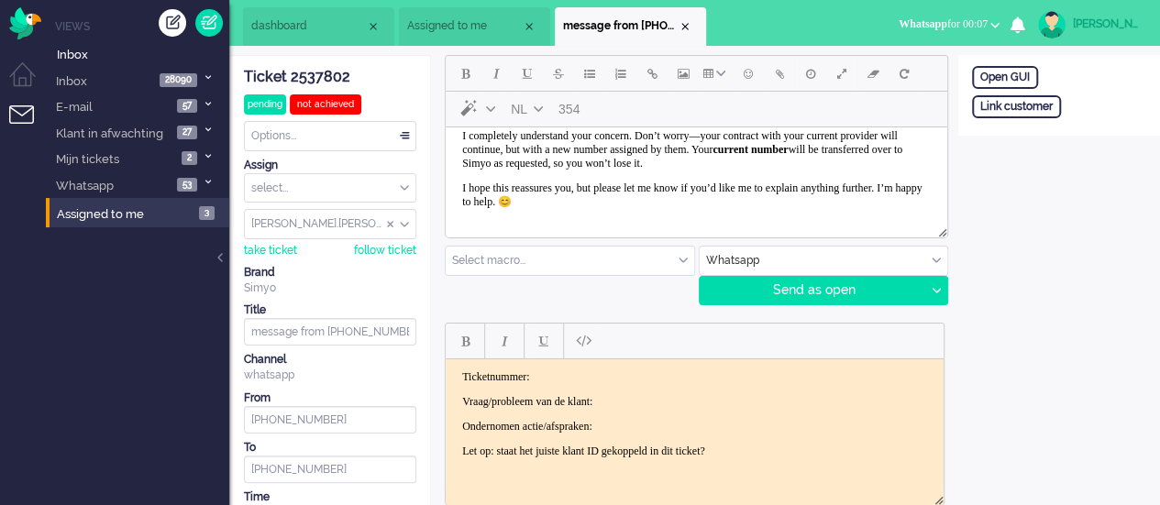
scroll to position [0, 0]
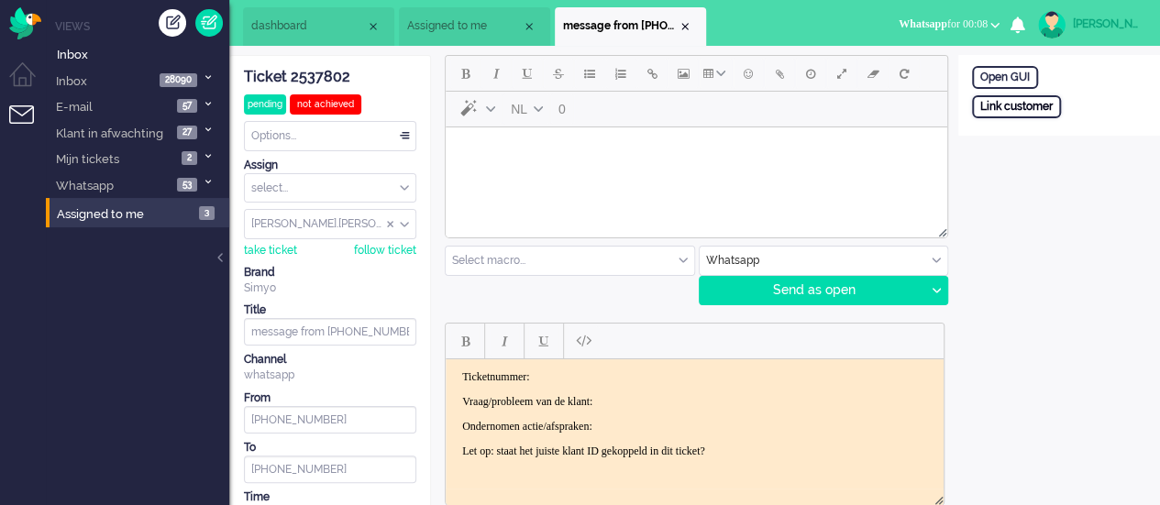
click at [1007, 105] on div "Link customer" at bounding box center [1016, 106] width 89 height 23
click at [1019, 133] on input "text" at bounding box center [1059, 131] width 174 height 28
paste input "201800000001634765"
type input "201800000001634765"
click at [1062, 170] on div "Search" at bounding box center [1068, 164] width 60 height 26
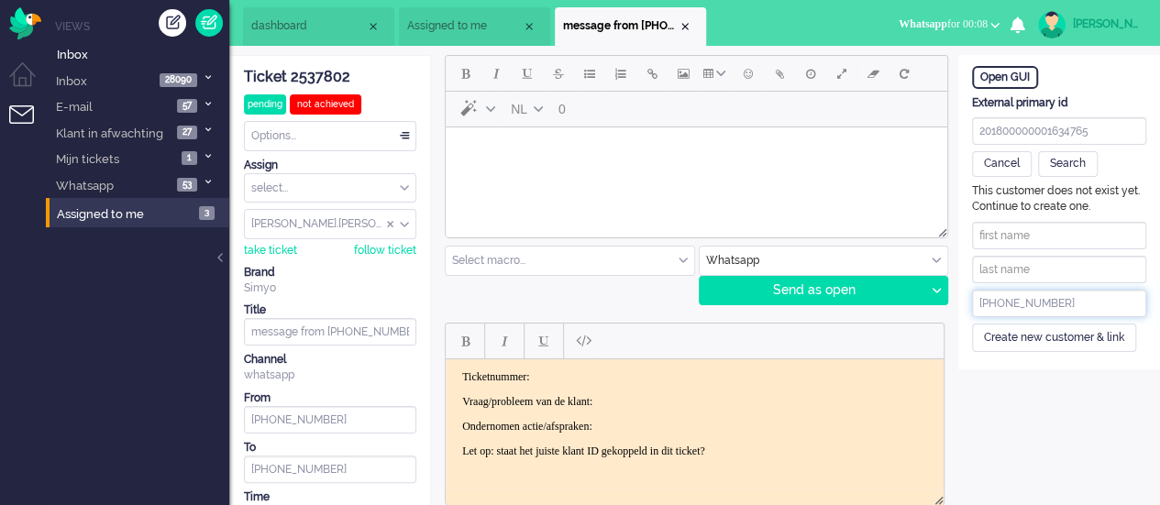
drag, startPoint x: 1069, startPoint y: 297, endPoint x: 985, endPoint y: 295, distance: 84.4
click at [985, 295] on input "[PHONE_NUMBER]" at bounding box center [1059, 304] width 174 height 28
paste input "616682342"
type input "+31616682342"
click at [1053, 338] on div "Create new customer & link" at bounding box center [1054, 338] width 164 height 28
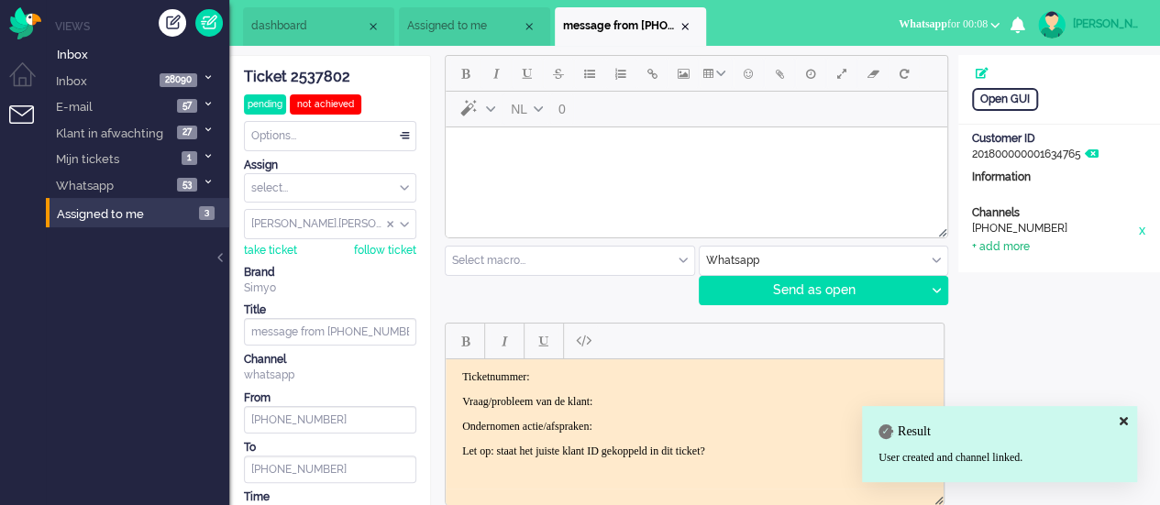
click at [1006, 248] on div "+ add more" at bounding box center [1001, 247] width 58 height 16
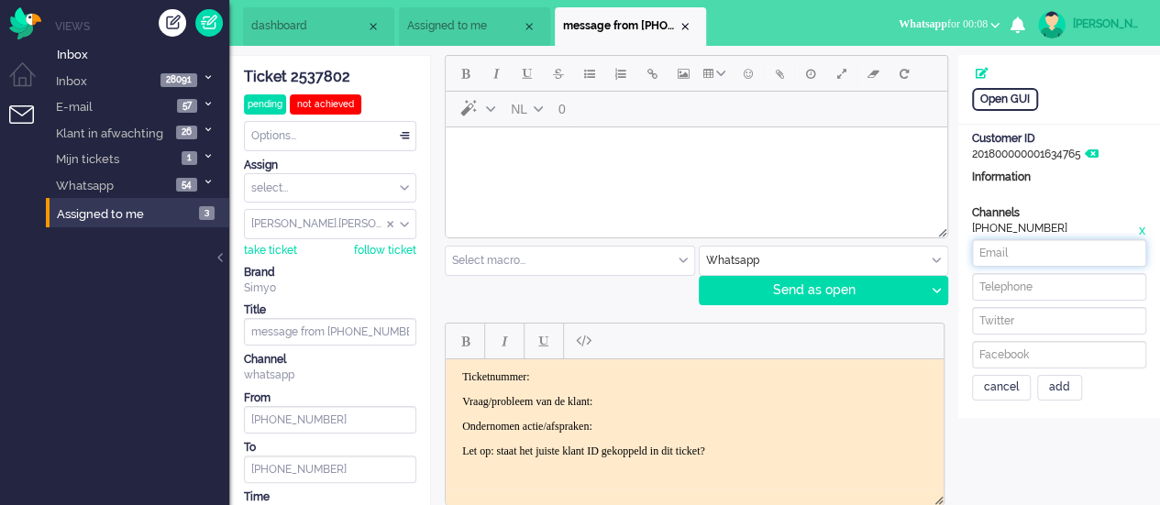
click at [1010, 258] on input at bounding box center [1059, 253] width 174 height 28
paste input "anatuliaagapito@gmail.com"
click at [976, 258] on input "anatuliaagapito@gmail.com" at bounding box center [1059, 253] width 174 height 28
type input "anatuliaagapito@gmail.com"
click at [1066, 391] on div "add" at bounding box center [1059, 388] width 45 height 26
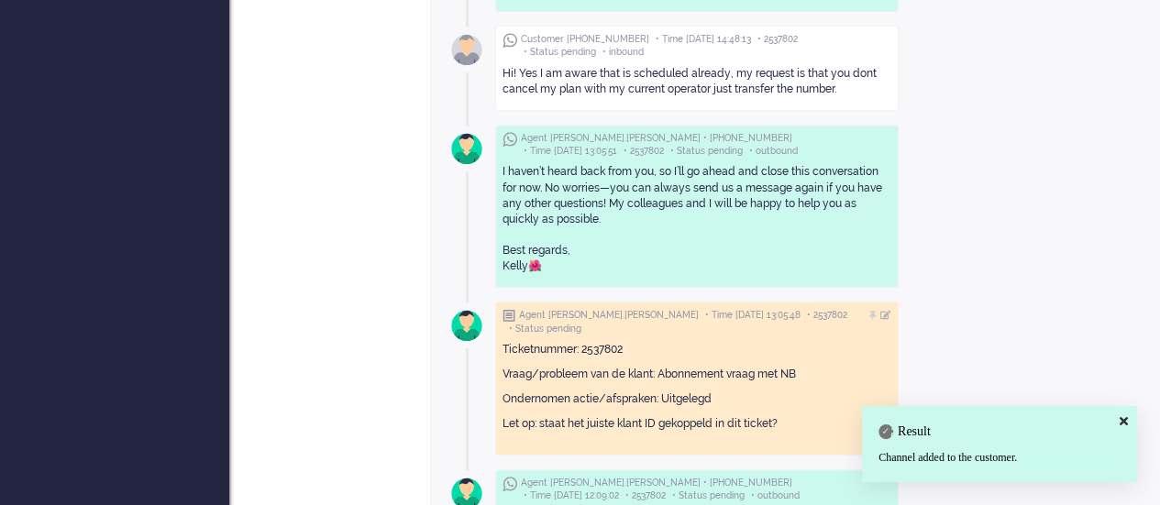
scroll to position [1008, 0]
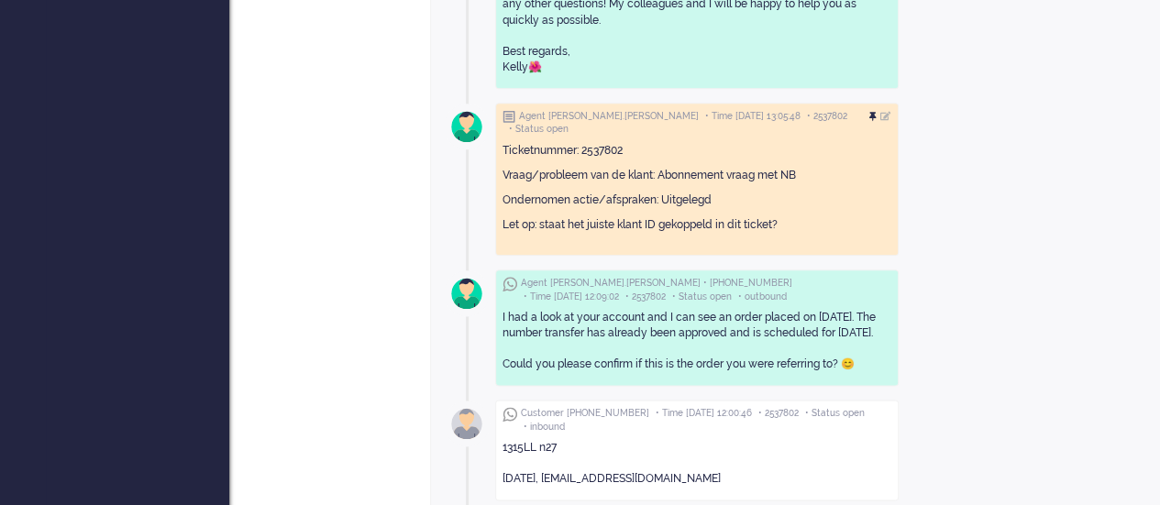
click at [891, 111] on div at bounding box center [885, 116] width 11 height 11
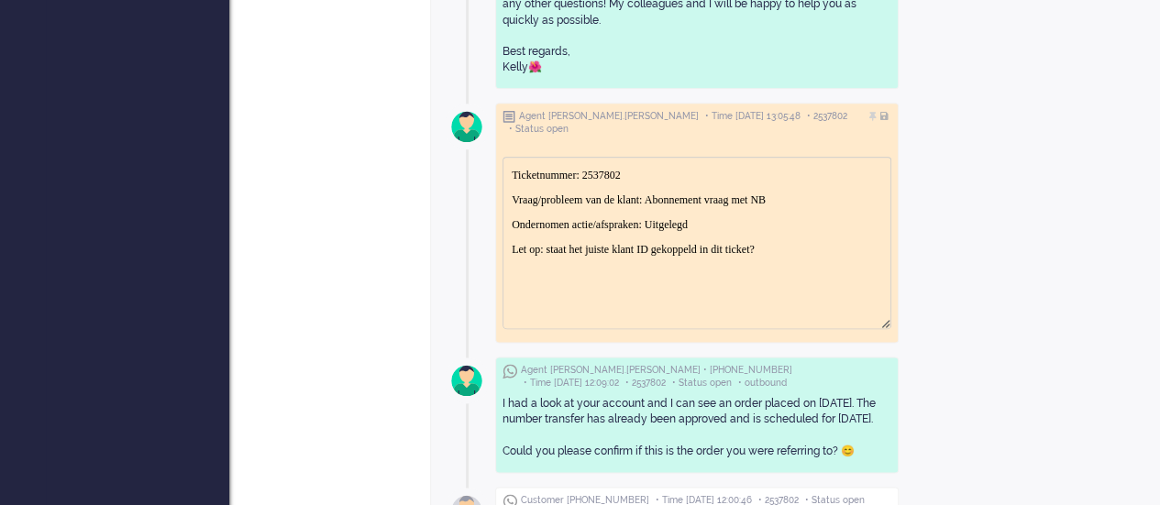
scroll to position [0, 0]
click at [754, 220] on p "Ondernomen actie/afspraken: Uitgelegd" at bounding box center [697, 224] width 370 height 14
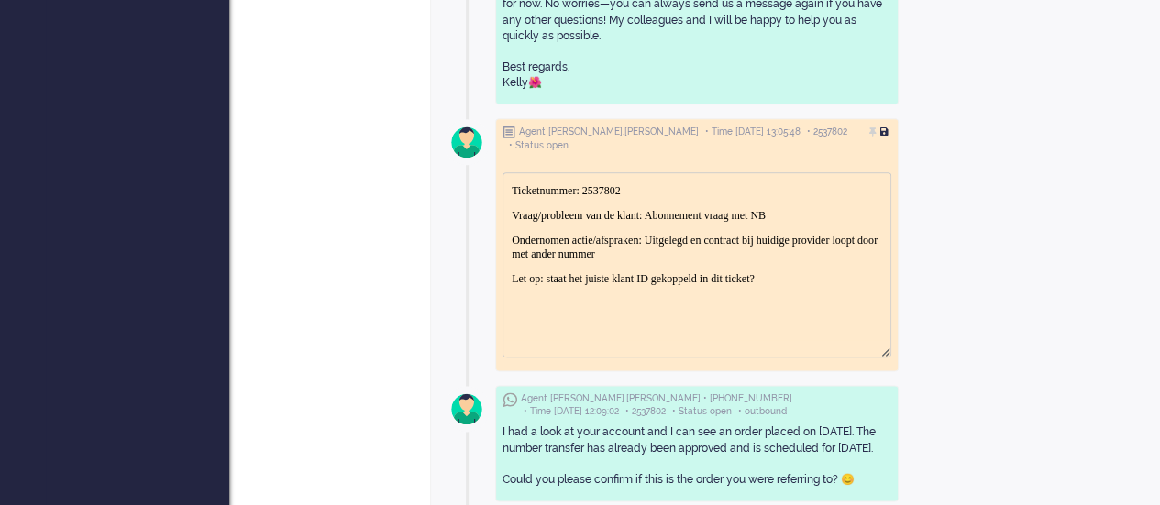
click at [891, 127] on div at bounding box center [885, 132] width 11 height 11
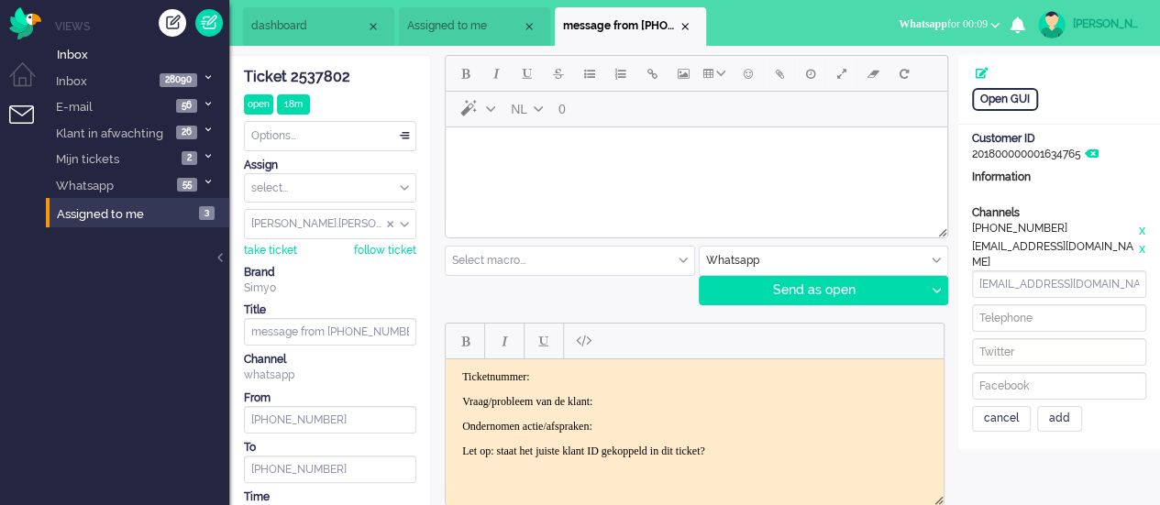
click at [553, 171] on html at bounding box center [696, 150] width 501 height 47
click at [747, 80] on span "Emoticons" at bounding box center [748, 73] width 9 height 15
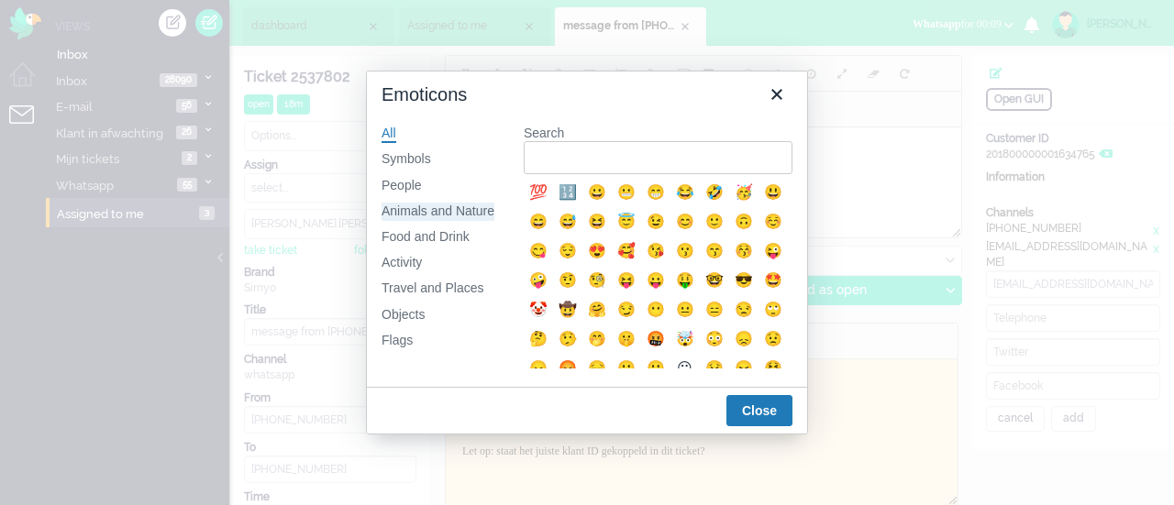
click at [433, 204] on div "Animals and Nature" at bounding box center [437, 212] width 113 height 18
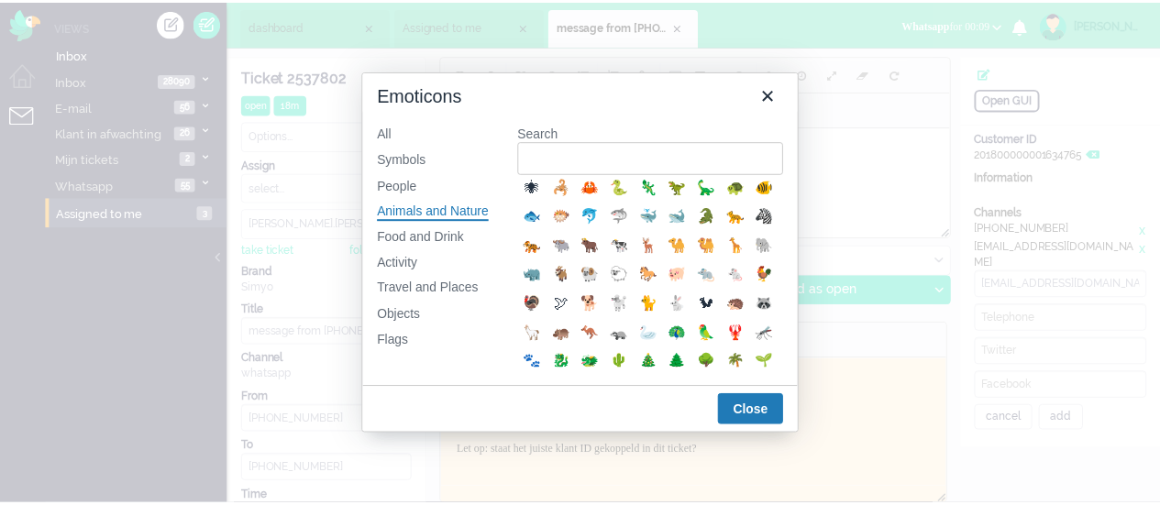
scroll to position [275, 0]
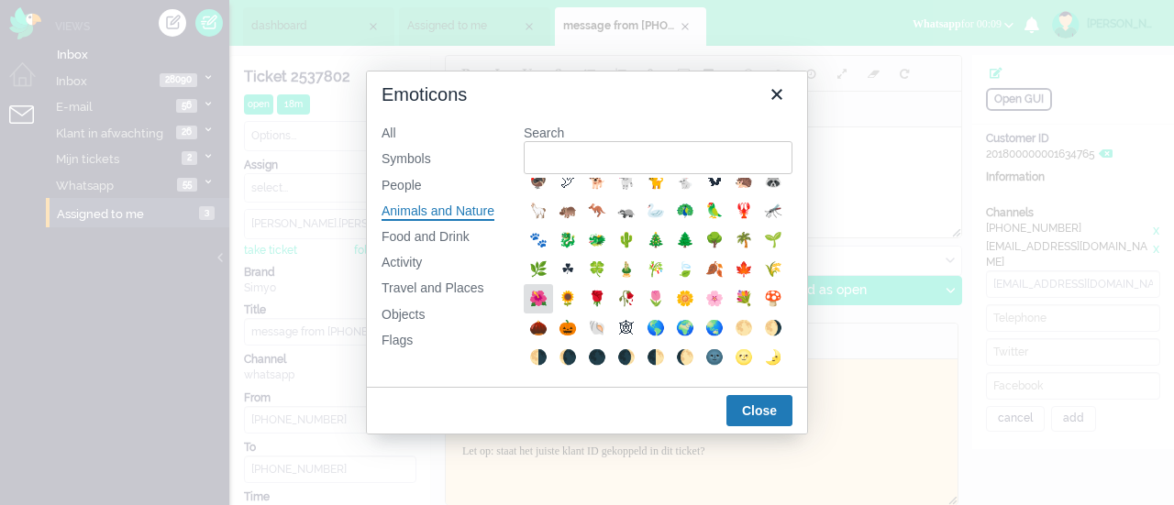
click at [549, 310] on div "🌺" at bounding box center [538, 299] width 22 height 22
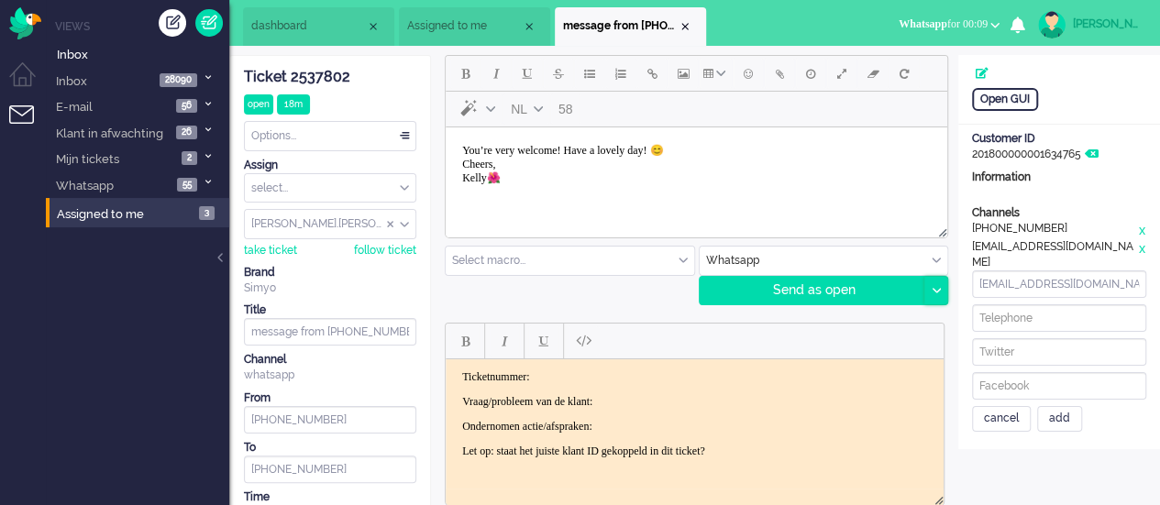
click at [935, 289] on icon at bounding box center [935, 291] width 9 height 6
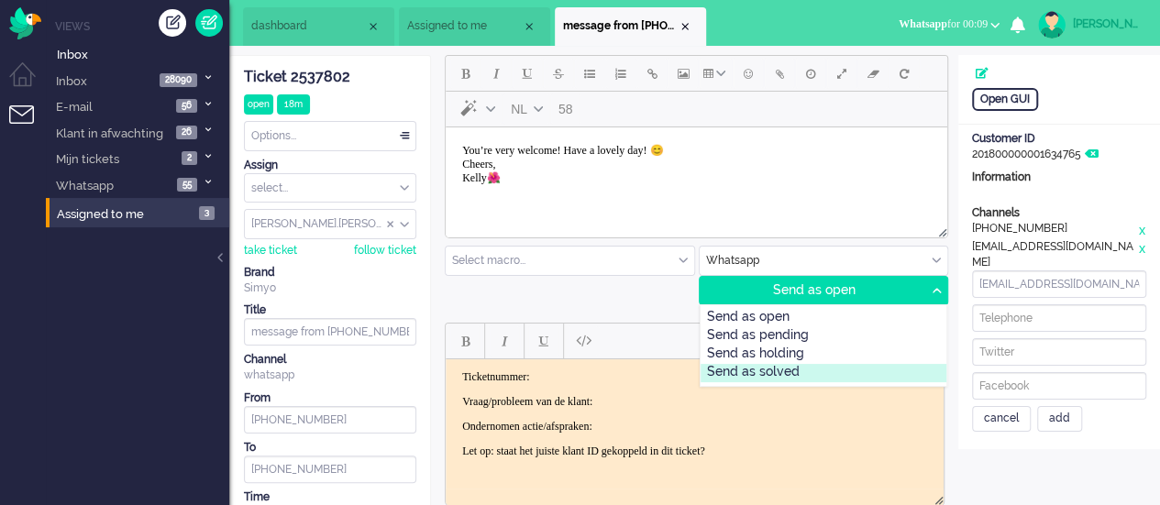
click at [844, 365] on div "Send as solved" at bounding box center [823, 373] width 247 height 18
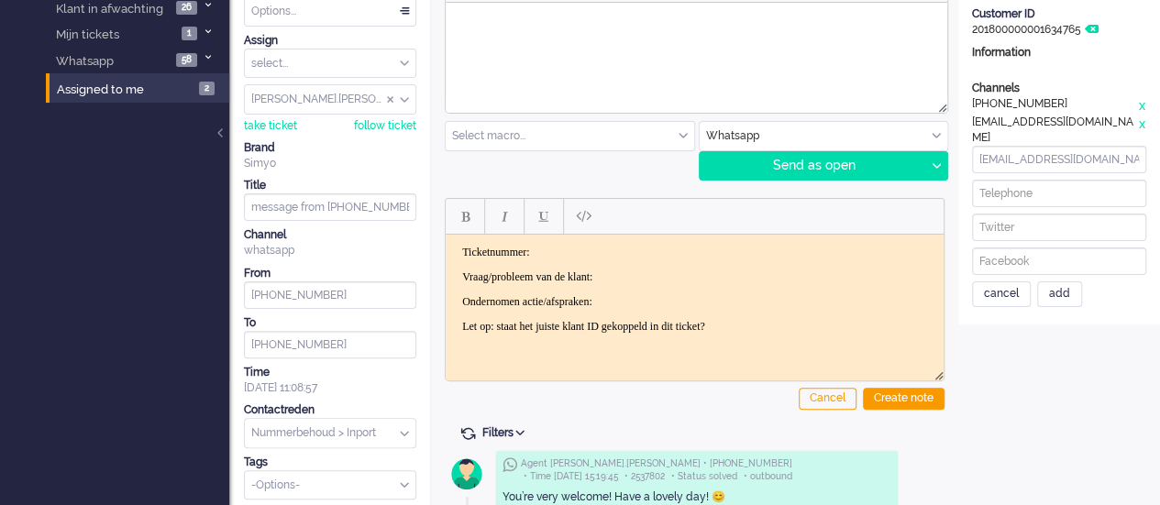
scroll to position [0, 0]
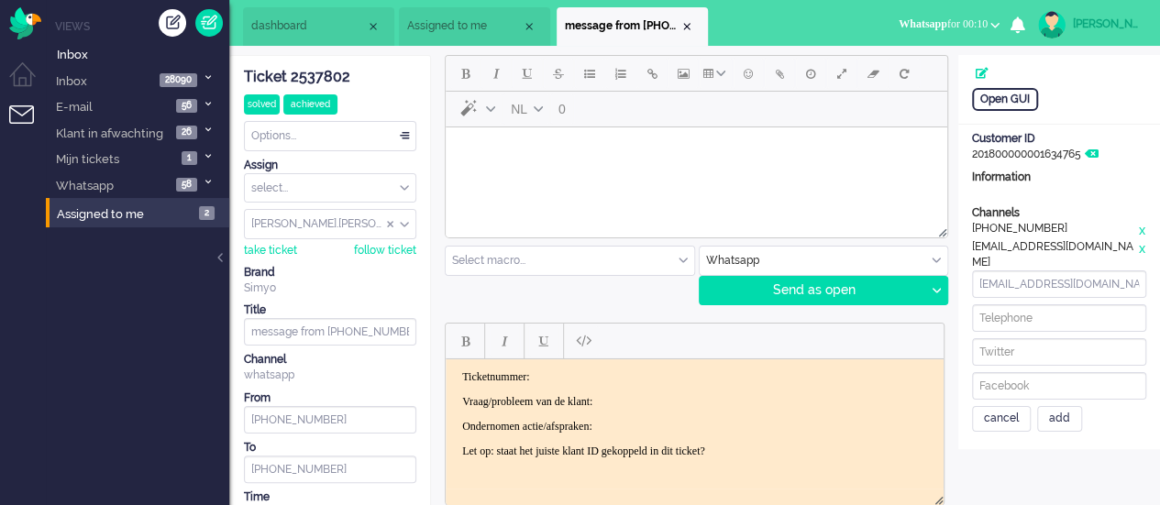
click at [683, 21] on div "Close tab" at bounding box center [686, 26] width 15 height 15
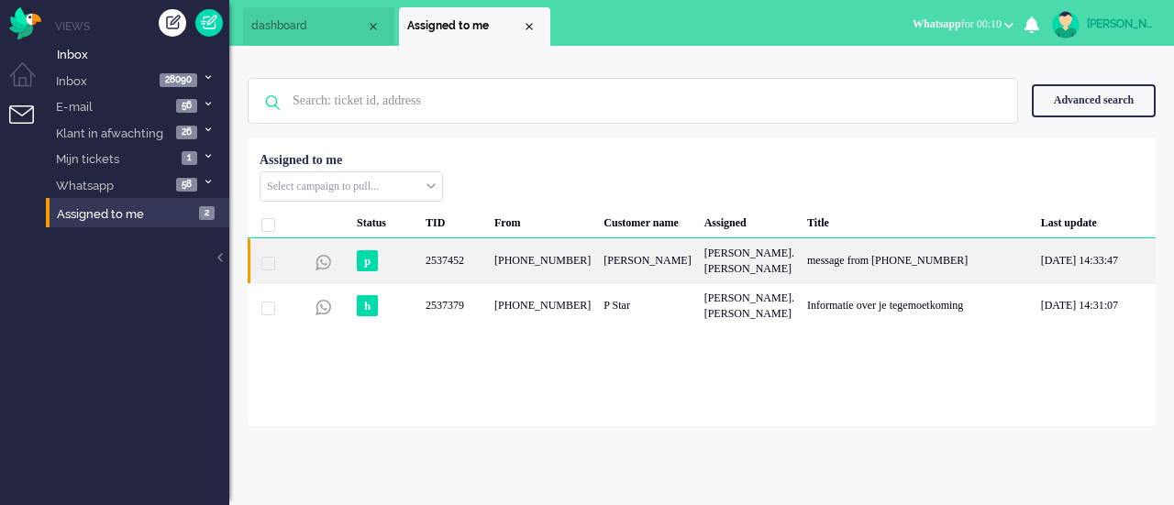
click at [574, 243] on div "+31624975323" at bounding box center [542, 260] width 109 height 45
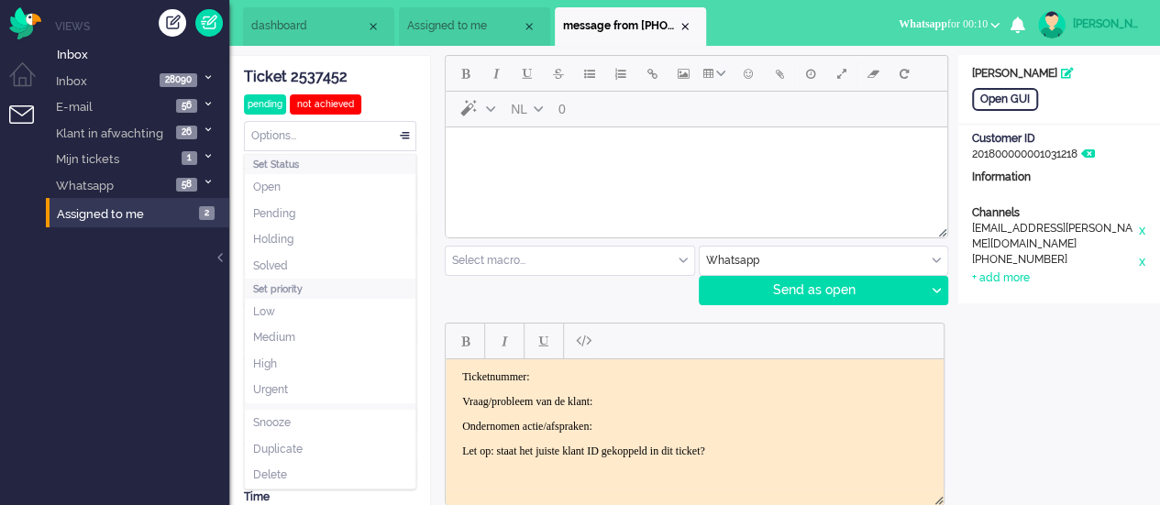
click at [395, 142] on div "Options..." at bounding box center [330, 136] width 171 height 28
click at [304, 260] on li "Solved" at bounding box center [330, 266] width 171 height 27
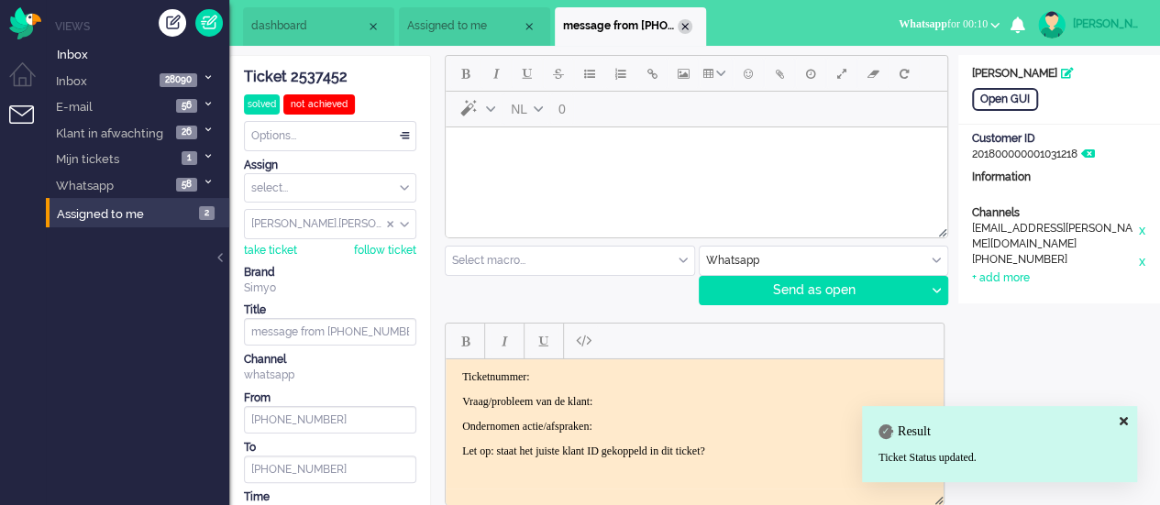
click at [686, 25] on div "Close tab" at bounding box center [685, 26] width 15 height 15
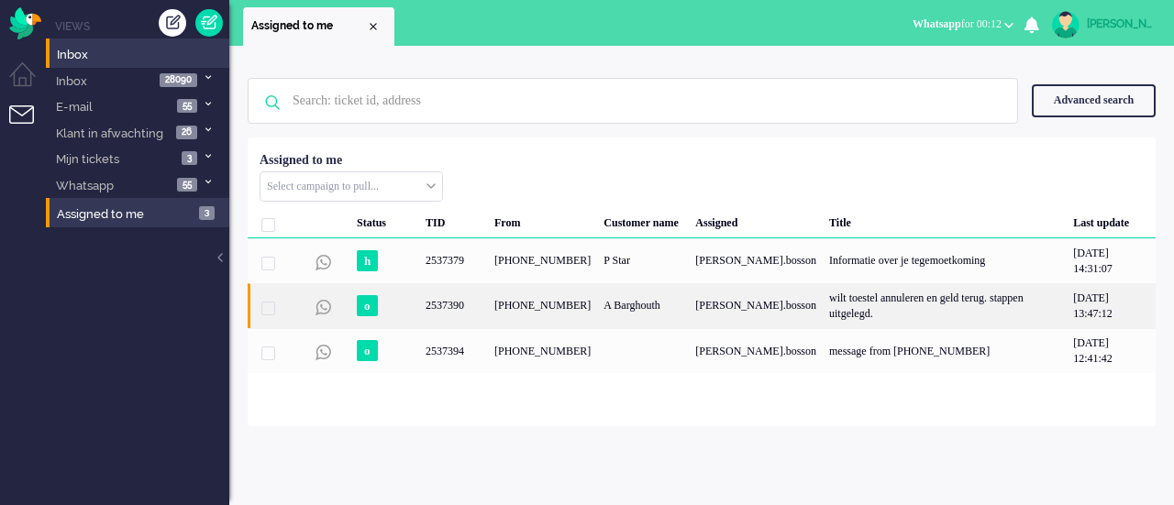
click at [526, 299] on div "[PHONE_NUMBER]" at bounding box center [542, 305] width 109 height 45
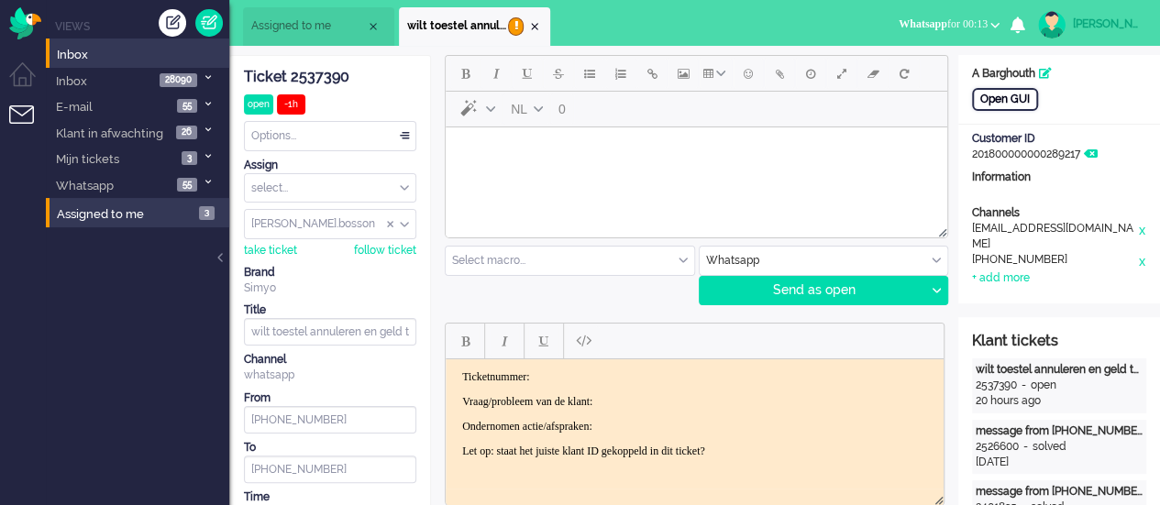
click at [992, 98] on div "Open GUI" at bounding box center [1005, 99] width 66 height 23
click at [504, 171] on html at bounding box center [696, 150] width 501 height 47
click at [64, 305] on ul "Views Inbox Inbox 28091 Simyo Open Email 28091 E-mail 54 Simyo Open en Nieuw 27…" at bounding box center [137, 252] width 183 height 505
click at [494, 142] on body "Rich Text Area. Press ALT-0 for help." at bounding box center [696, 151] width 487 height 32
click at [739, 78] on button "Emoticons" at bounding box center [748, 73] width 31 height 31
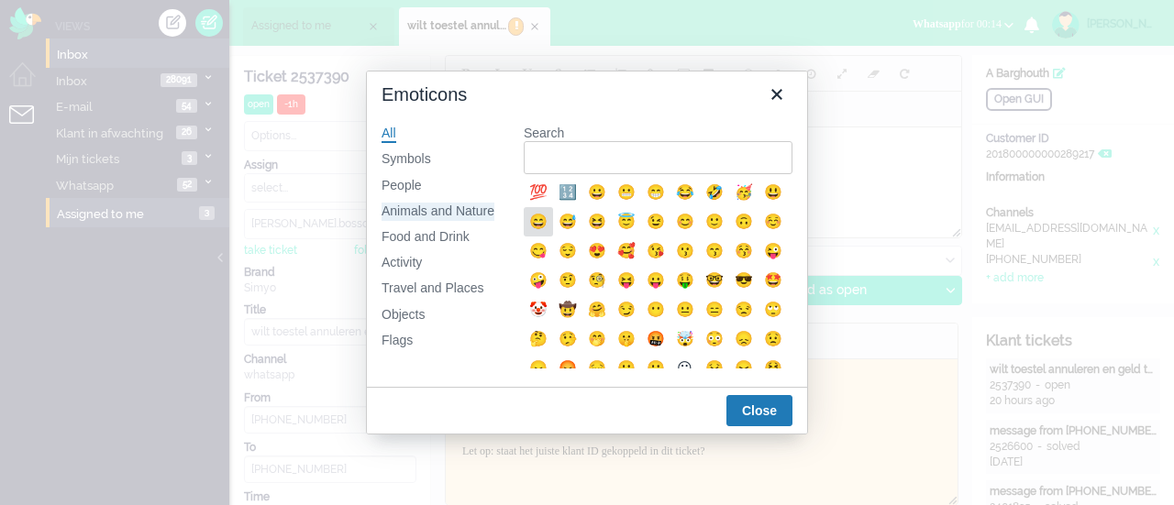
click at [457, 207] on div "Animals and Nature" at bounding box center [437, 212] width 113 height 18
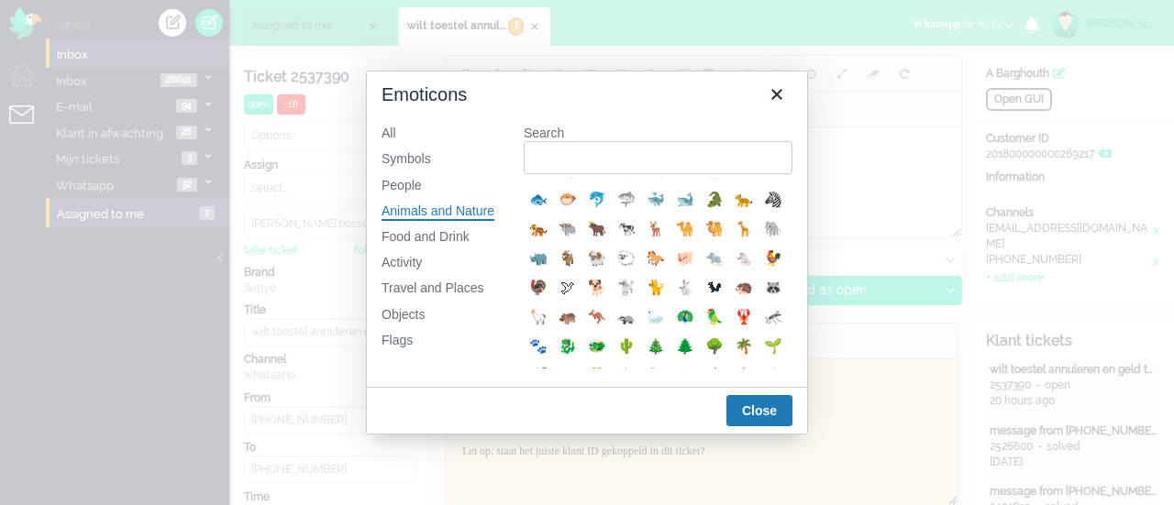
scroll to position [275, 0]
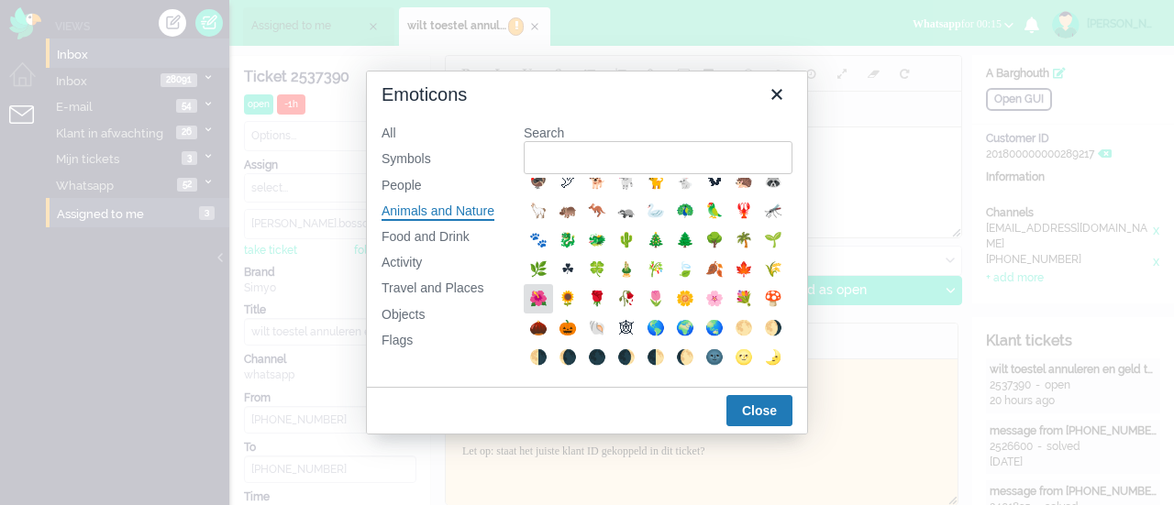
click at [549, 310] on div "🌺" at bounding box center [538, 299] width 22 height 22
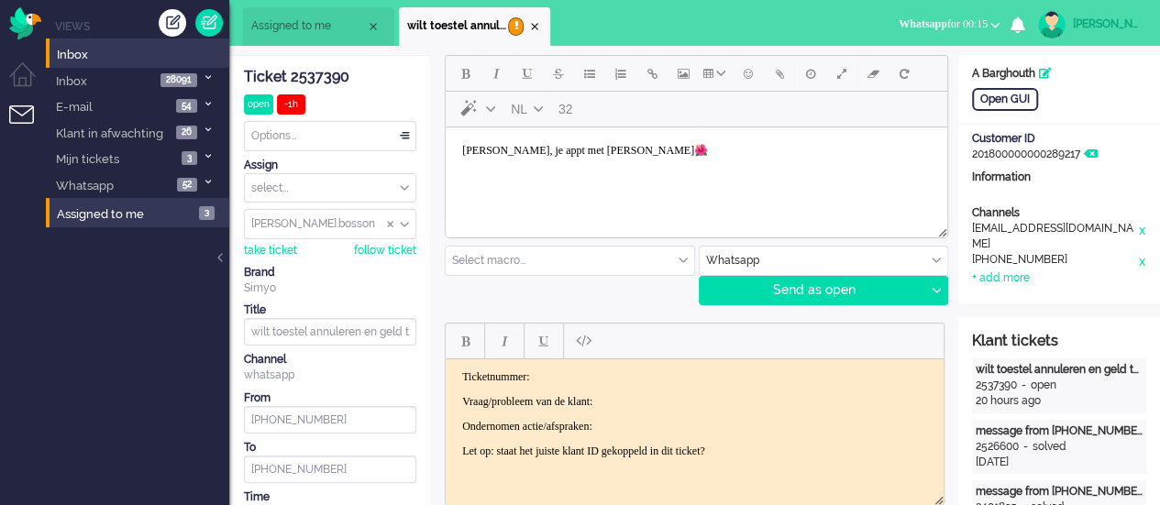
drag, startPoint x: 934, startPoint y: 285, endPoint x: 934, endPoint y: 307, distance: 22.0
click at [935, 285] on div at bounding box center [935, 291] width 23 height 28
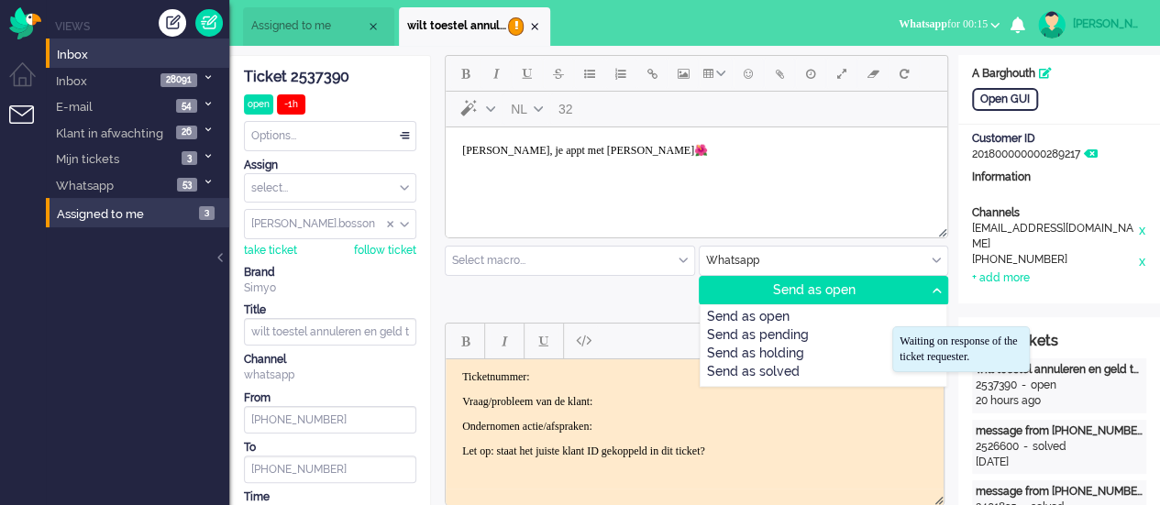
click at [837, 336] on div "Send as pending" at bounding box center [823, 336] width 247 height 18
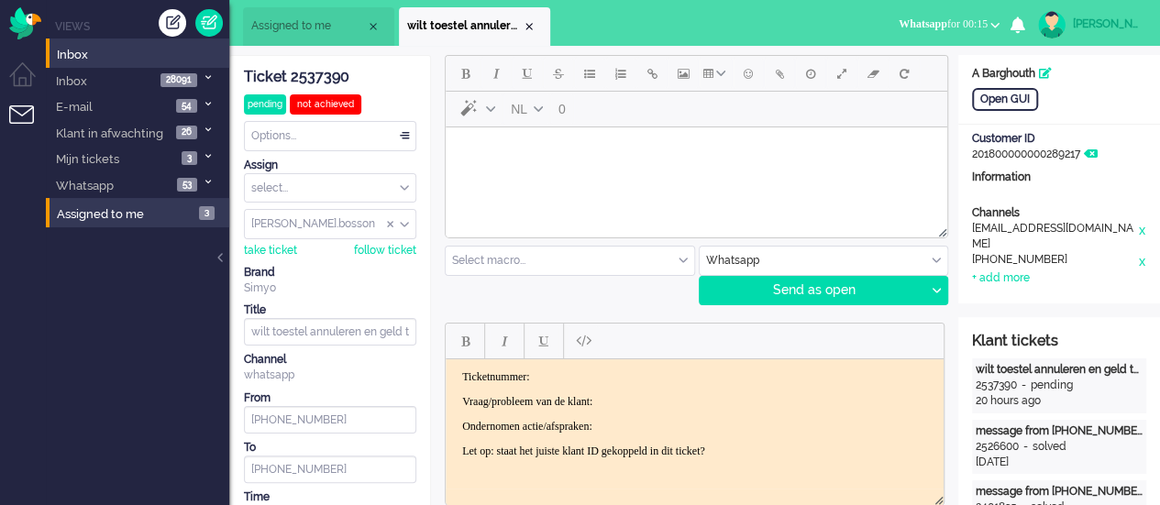
click at [580, 174] on html at bounding box center [696, 150] width 501 height 47
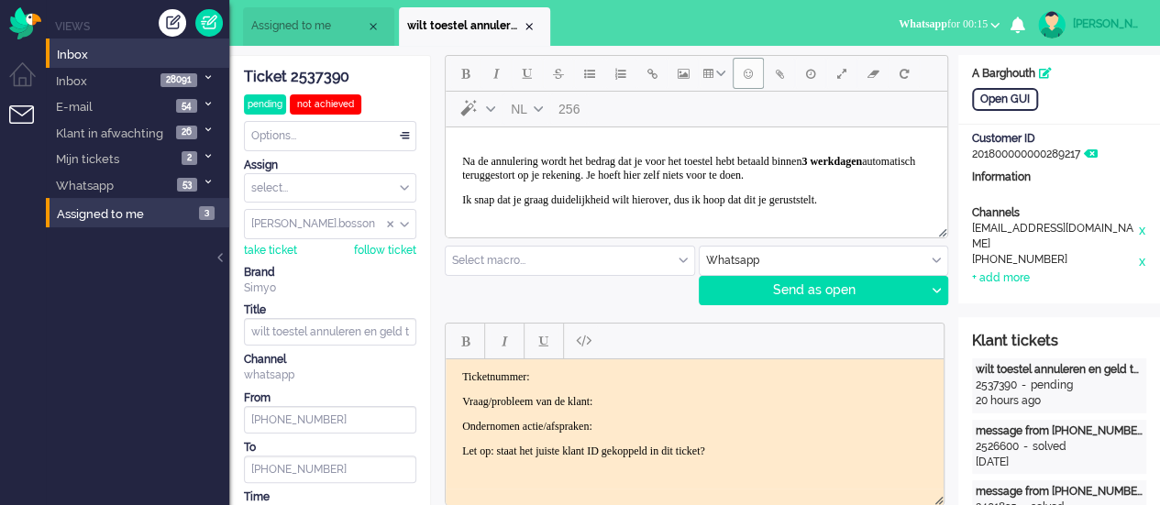
click at [746, 69] on span "Emoticons" at bounding box center [748, 73] width 9 height 15
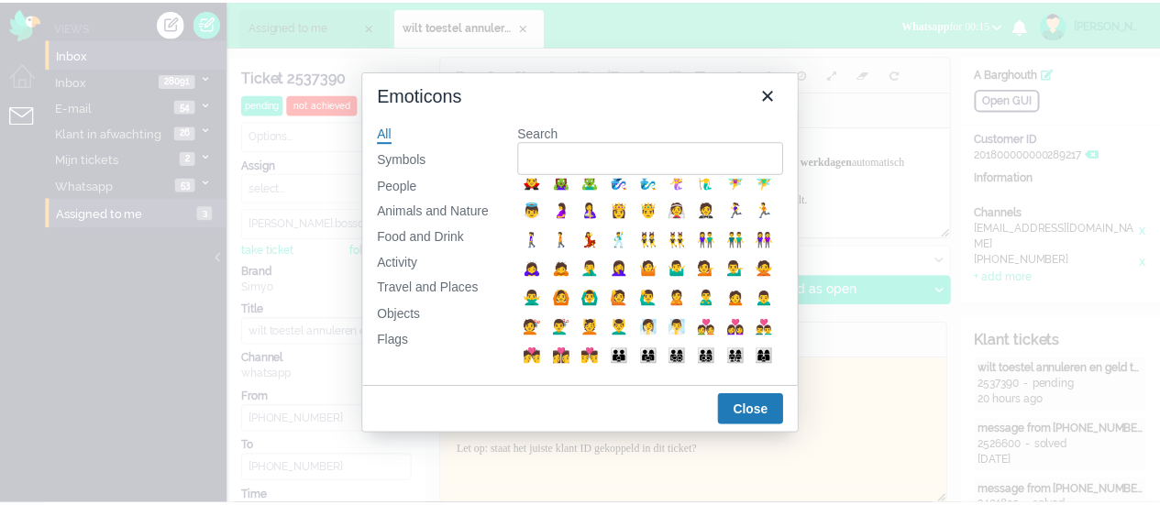
scroll to position [825, 0]
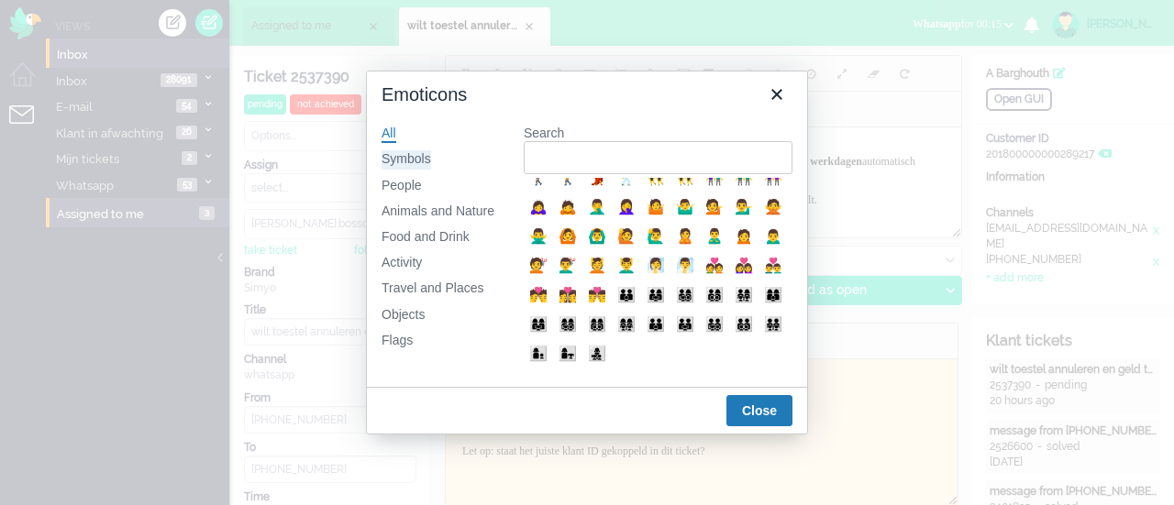
click at [416, 150] on div "Symbols" at bounding box center [406, 159] width 50 height 18
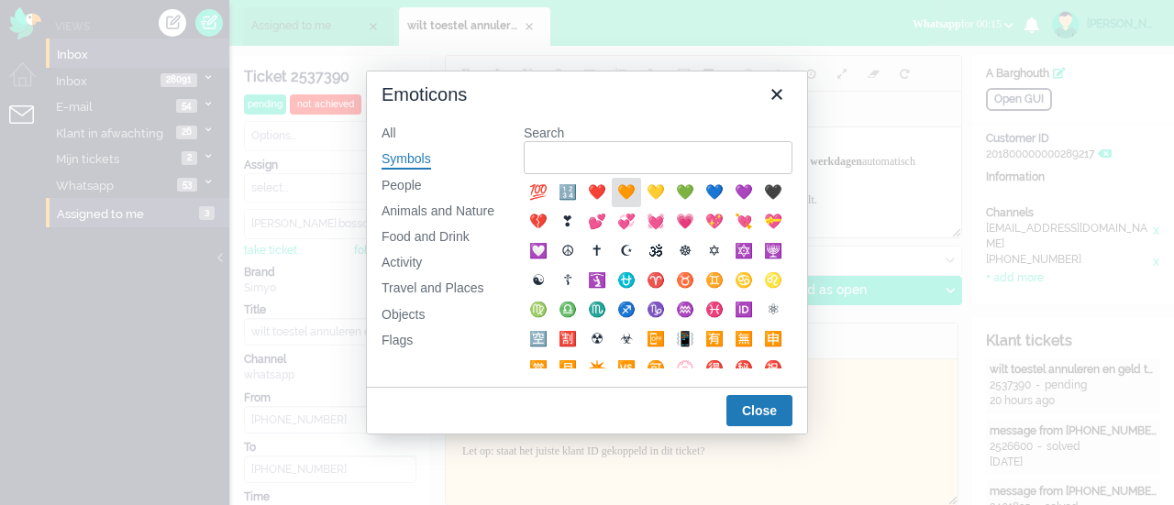
click at [621, 194] on div "🧡" at bounding box center [626, 193] width 22 height 22
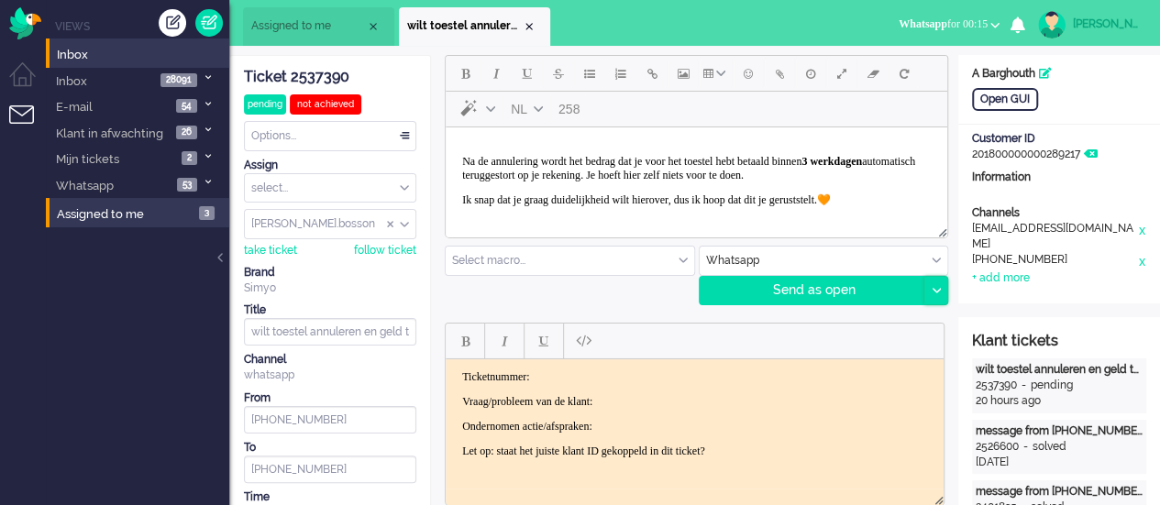
click at [937, 283] on div at bounding box center [935, 291] width 23 height 28
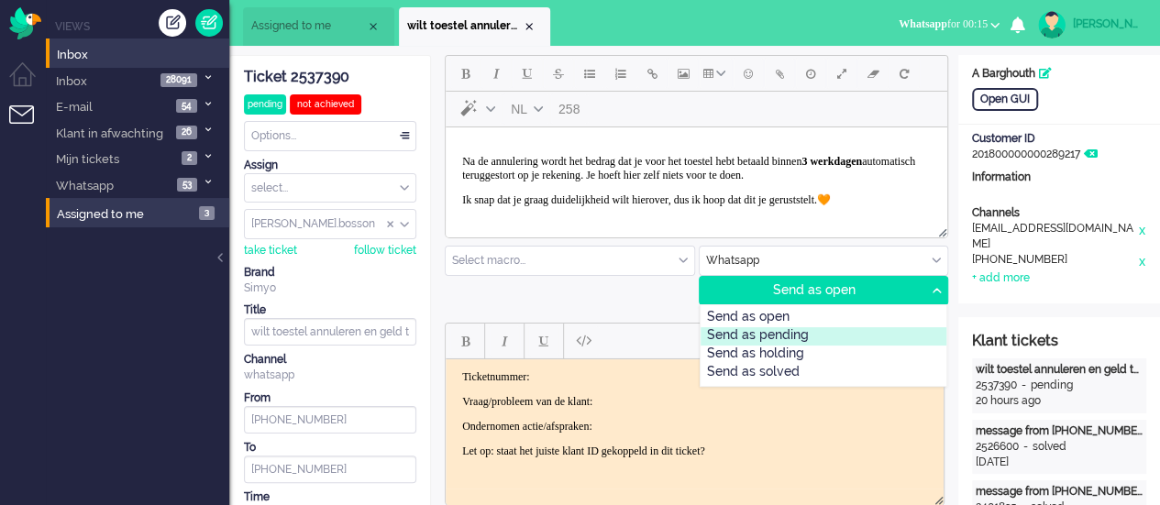
click at [870, 333] on div "Send as pending" at bounding box center [823, 336] width 247 height 18
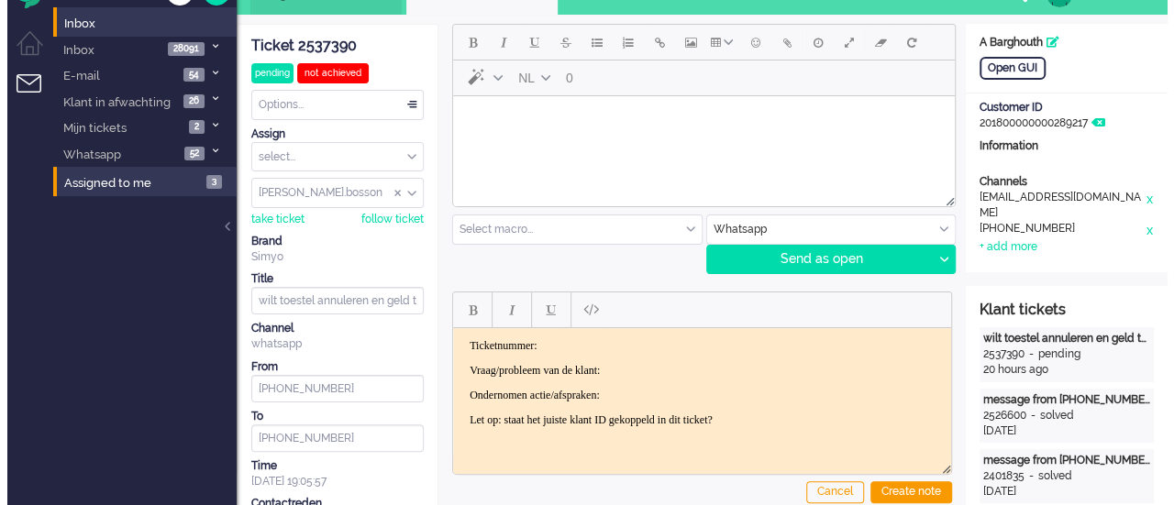
scroll to position [0, 0]
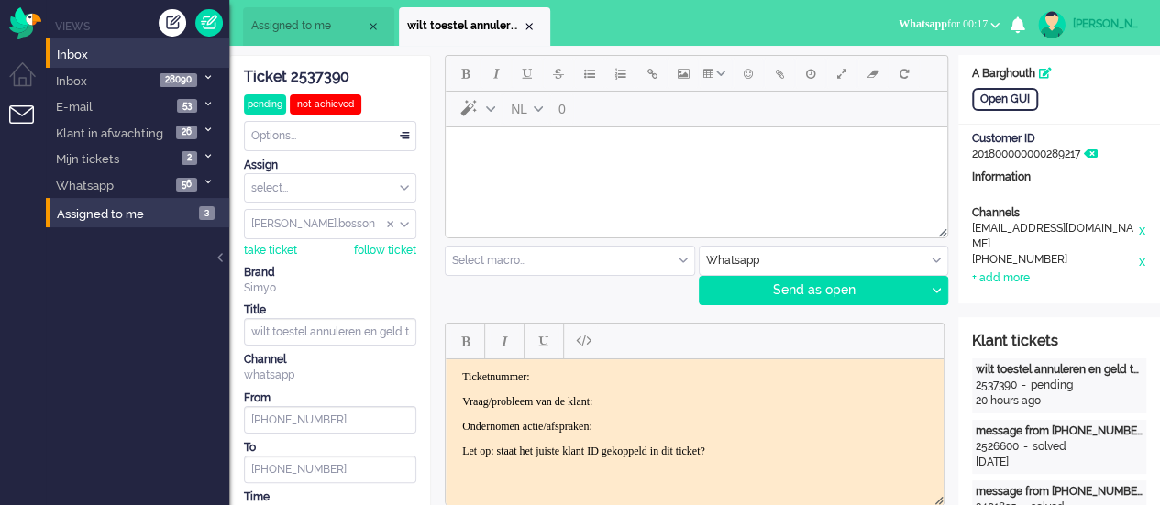
click at [566, 156] on body "Rich Text Area. Press ALT-0 for help." at bounding box center [696, 151] width 487 height 32
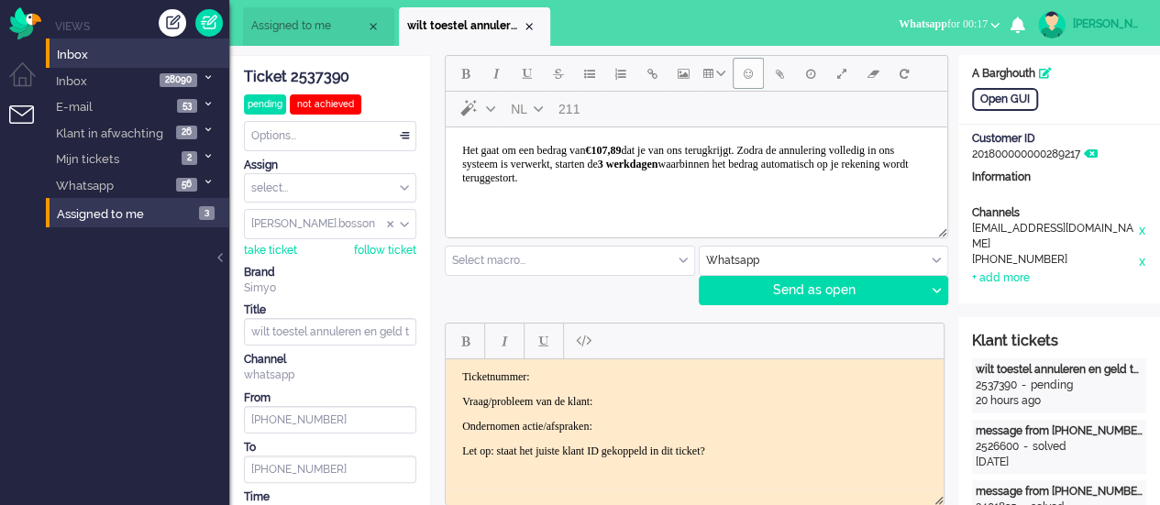
click at [743, 76] on button "Emoticons" at bounding box center [748, 73] width 31 height 31
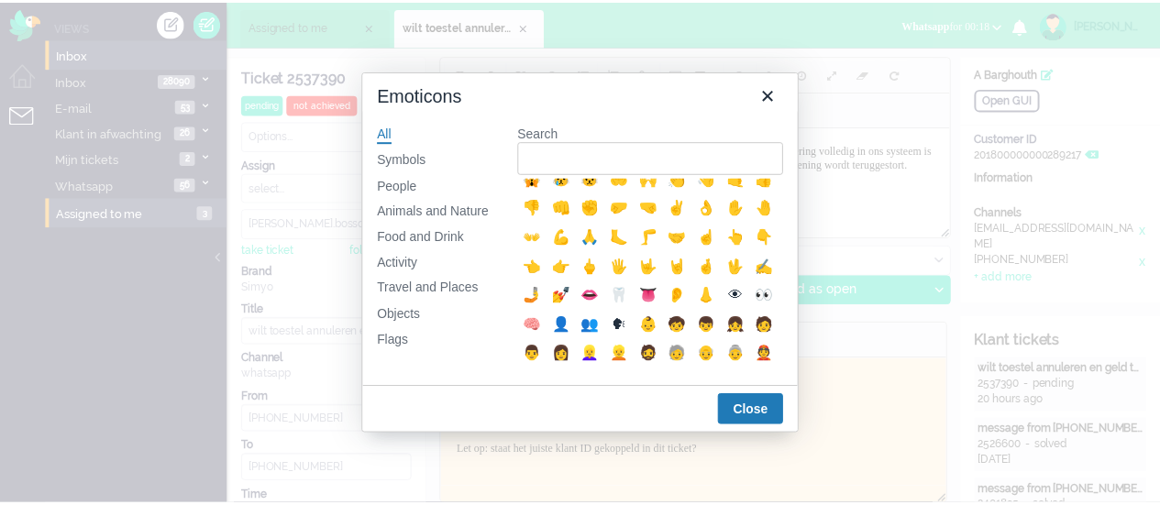
scroll to position [367, 0]
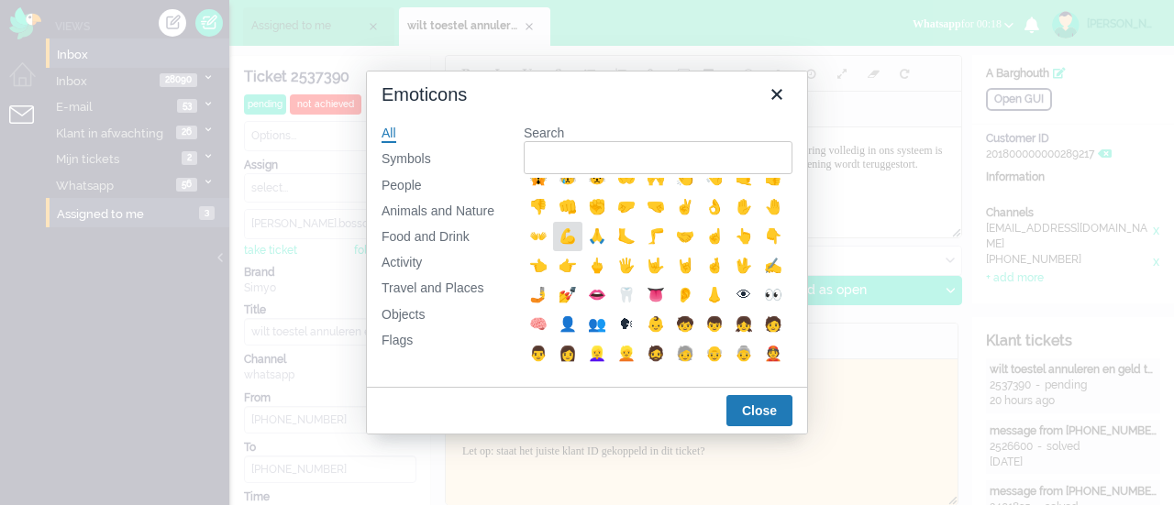
click at [579, 248] on div "💪" at bounding box center [568, 237] width 22 height 22
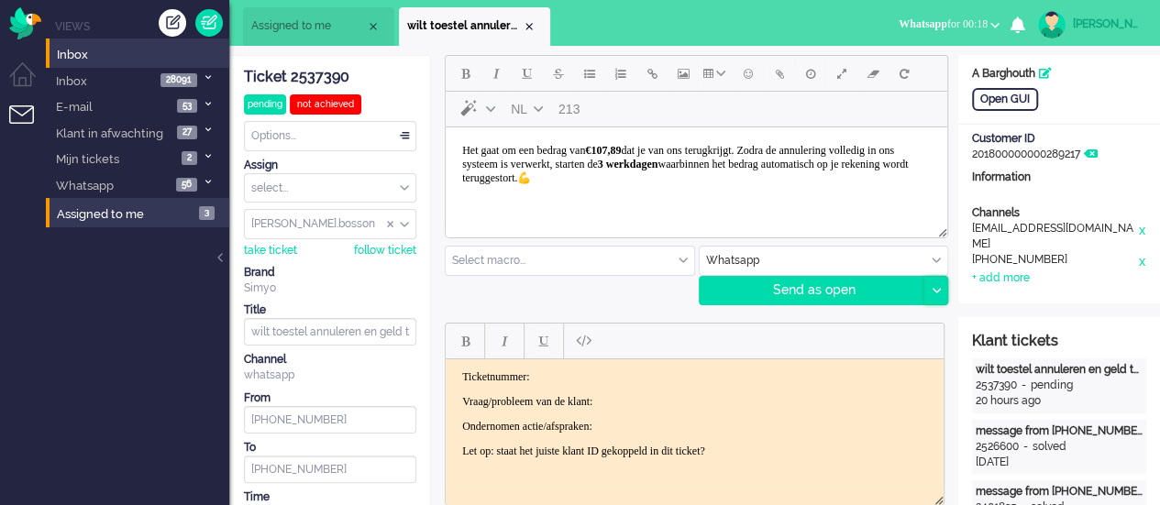
click at [942, 280] on div at bounding box center [935, 291] width 23 height 28
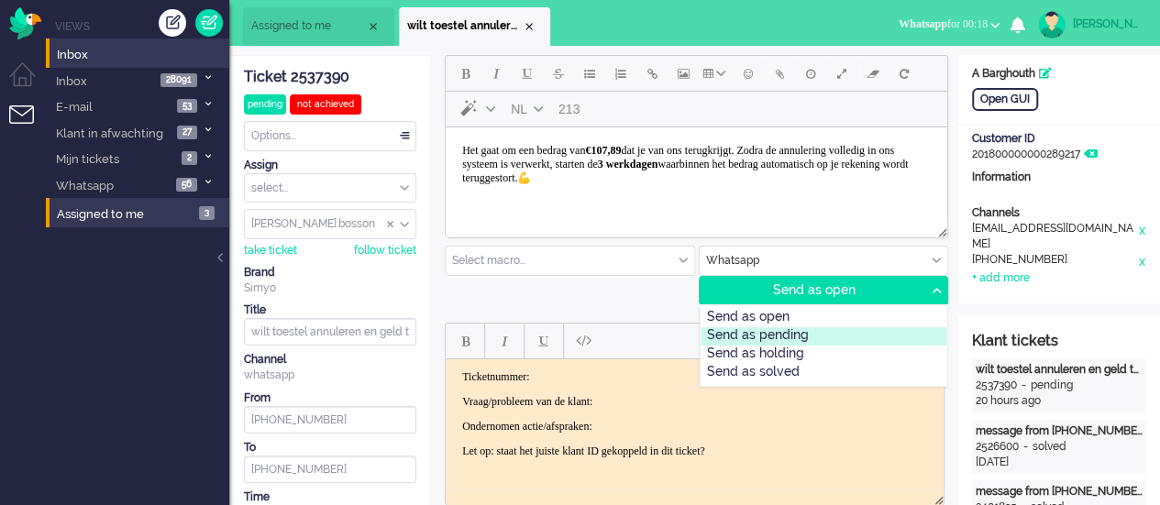
click at [830, 331] on div "Send as pending" at bounding box center [823, 336] width 247 height 18
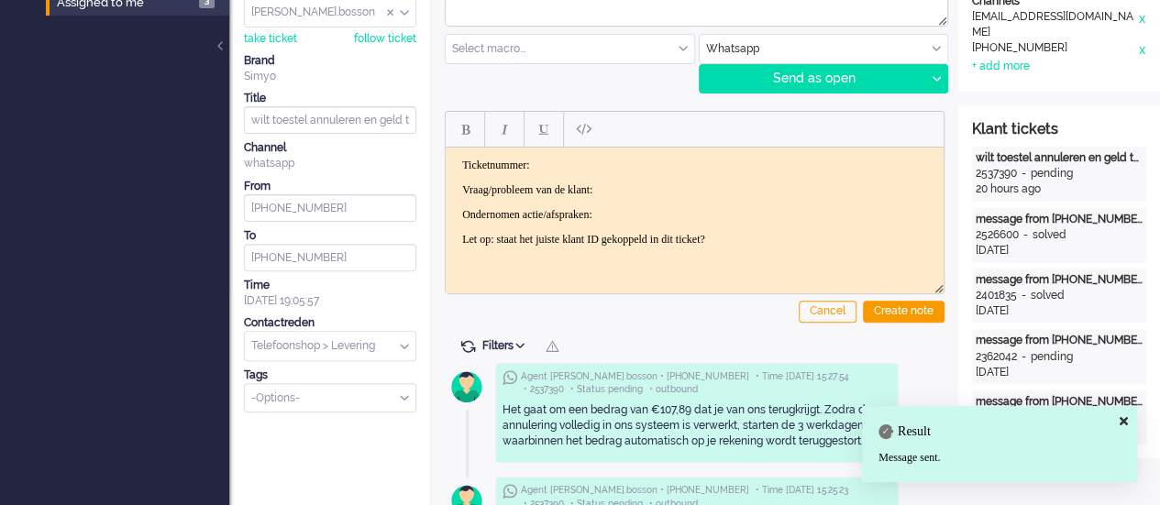
scroll to position [0, 0]
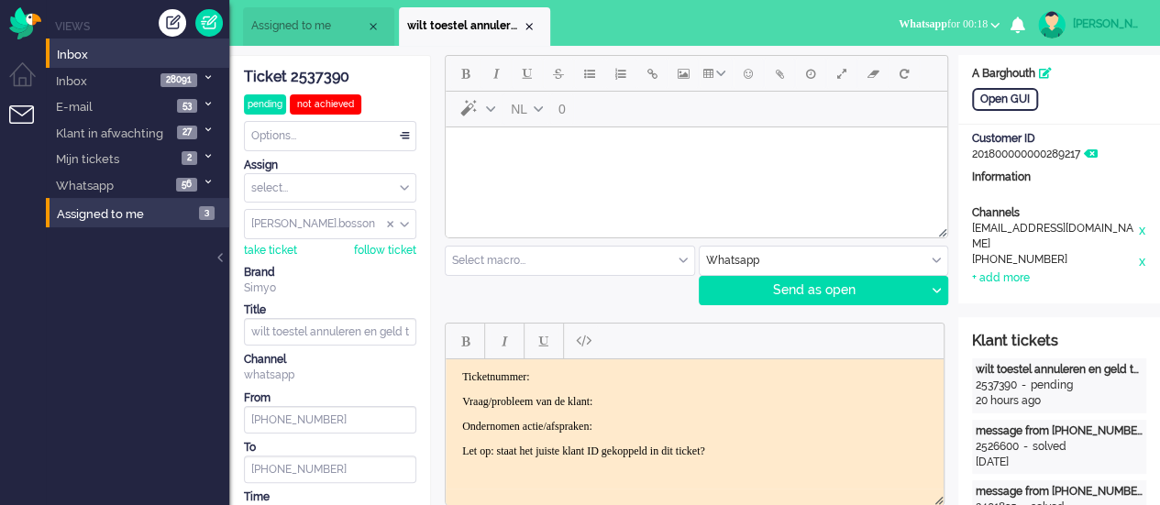
click at [913, 17] on span "Whatsapp" at bounding box center [922, 23] width 49 height 13
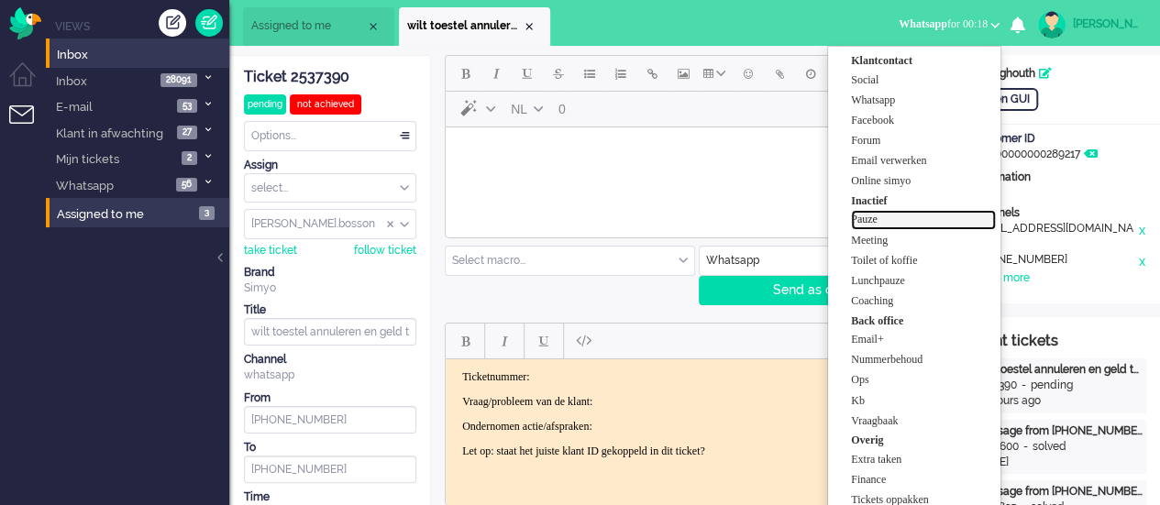
click at [876, 218] on label "Pauze" at bounding box center [923, 220] width 145 height 16
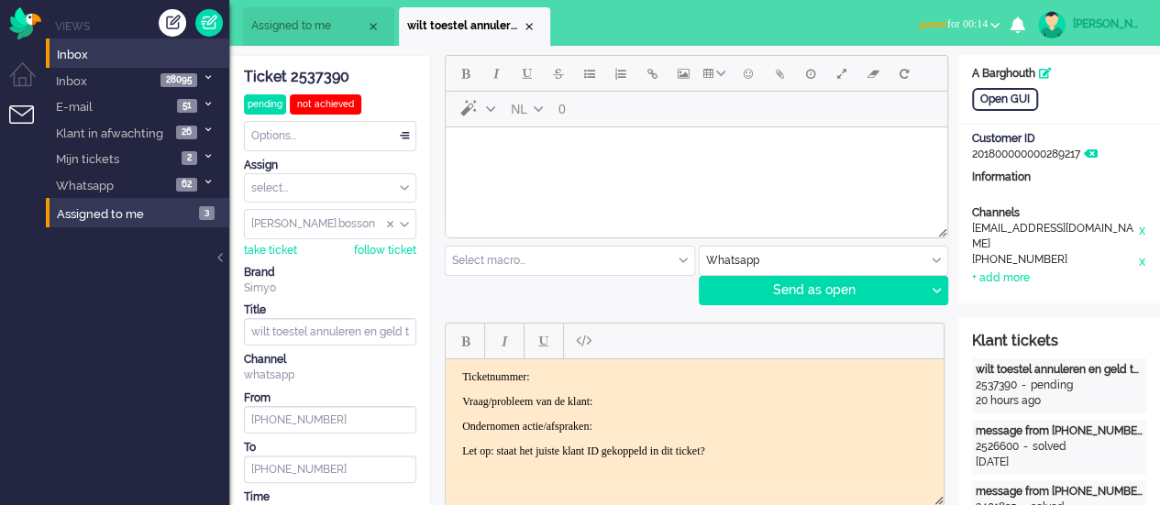
click at [934, 28] on span "pauze for 00:14" at bounding box center [954, 23] width 68 height 13
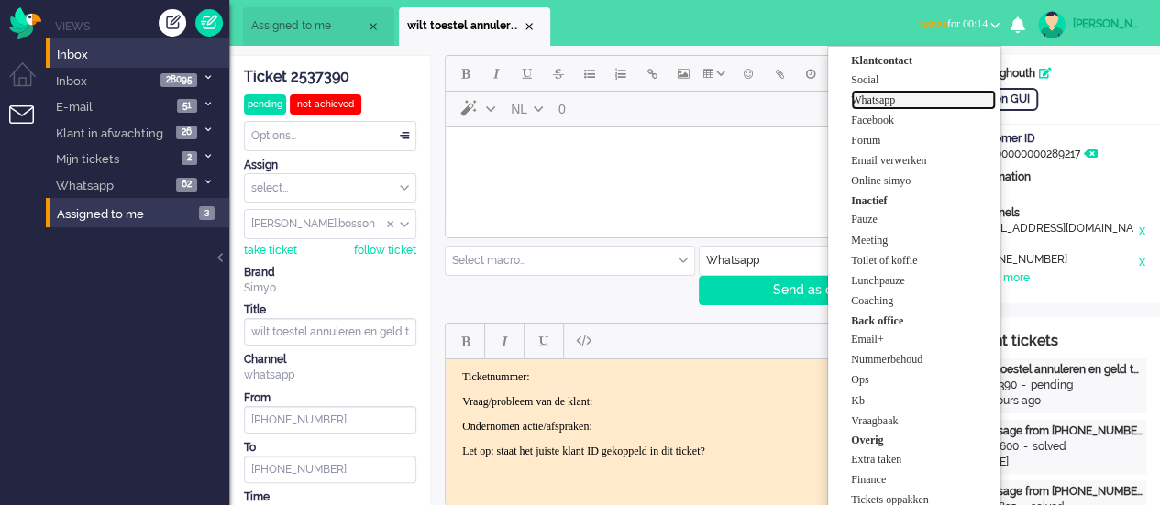
click at [887, 102] on label "Whatsapp" at bounding box center [923, 101] width 145 height 16
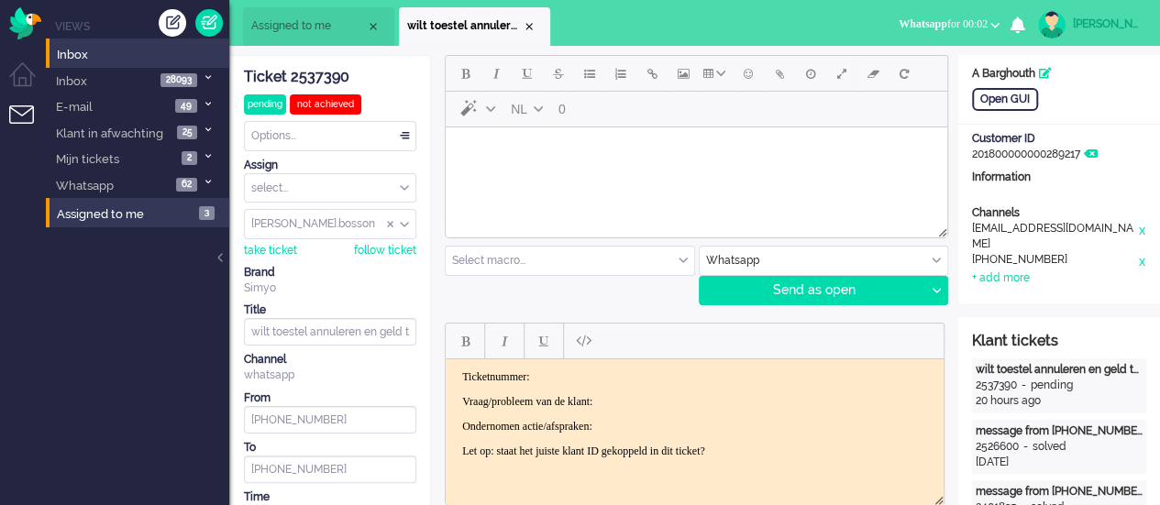
click at [319, 71] on div "Ticket 2537390" at bounding box center [330, 77] width 172 height 21
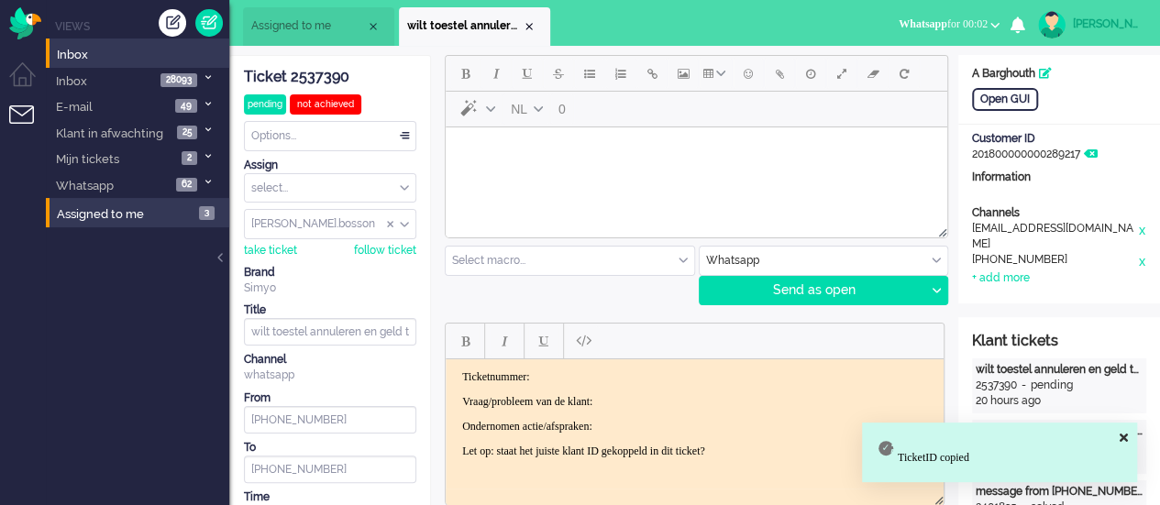
click at [578, 367] on html "Ticketnummer: Vraag/probleem van de klant: Ondernomen actie/afspraken: Let op: …" at bounding box center [695, 413] width 498 height 110
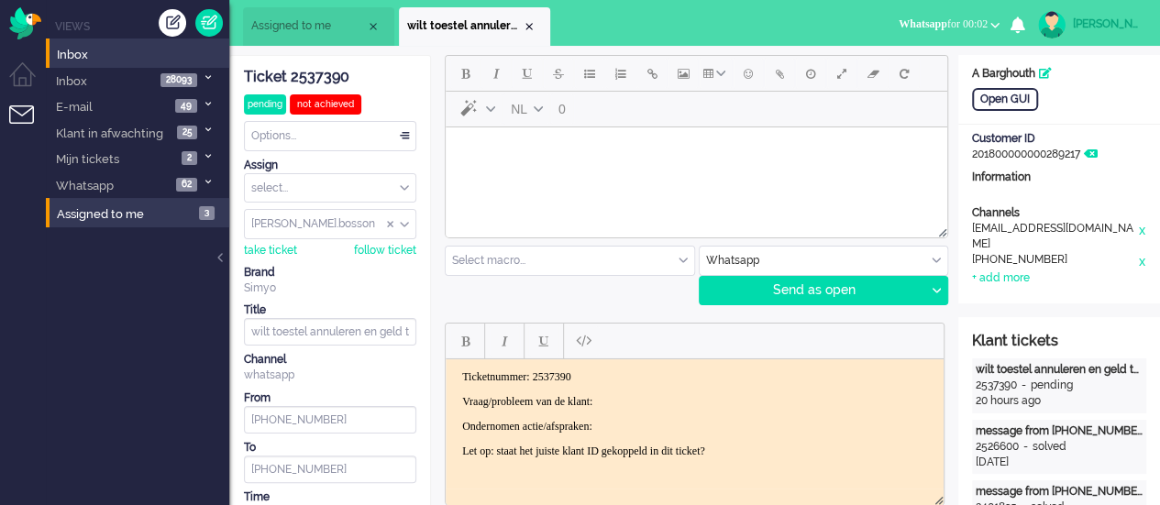
click at [642, 407] on p "Vraag/probleem van de klant:" at bounding box center [694, 401] width 465 height 14
click at [652, 420] on p "Ondernomen actie/afspraken:" at bounding box center [694, 426] width 465 height 14
click at [562, 165] on body "Rich Text Area. Press ALT-0 for help." at bounding box center [696, 151] width 487 height 32
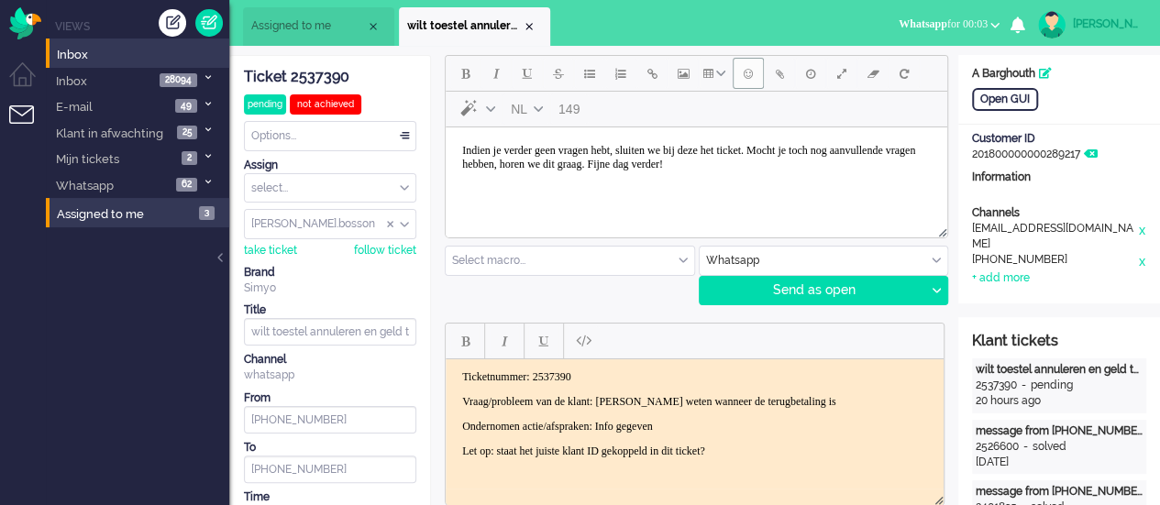
click at [747, 70] on span "Emoticons" at bounding box center [748, 73] width 9 height 15
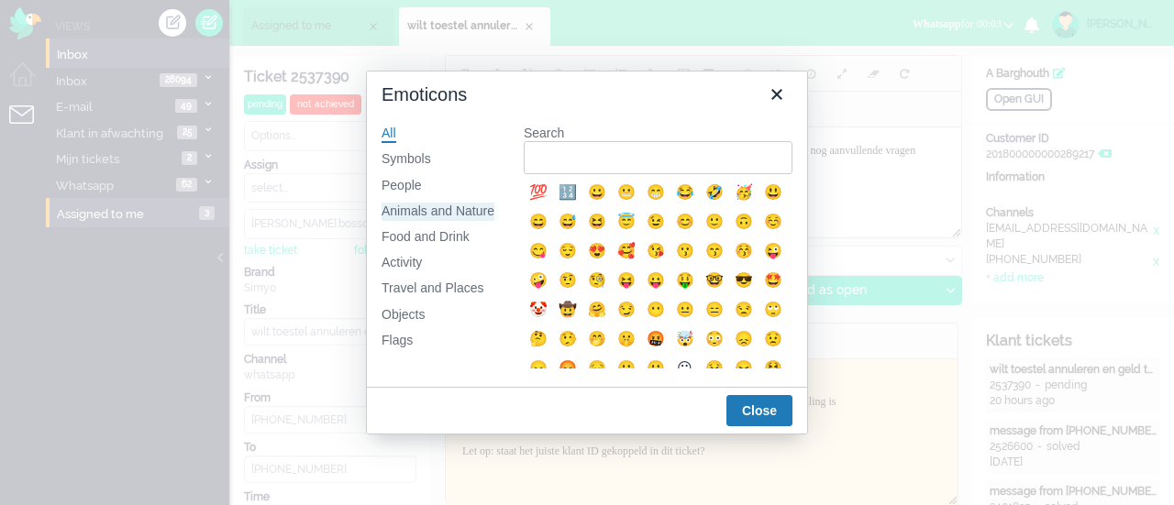
click at [413, 206] on div "Animals and Nature" at bounding box center [437, 212] width 113 height 18
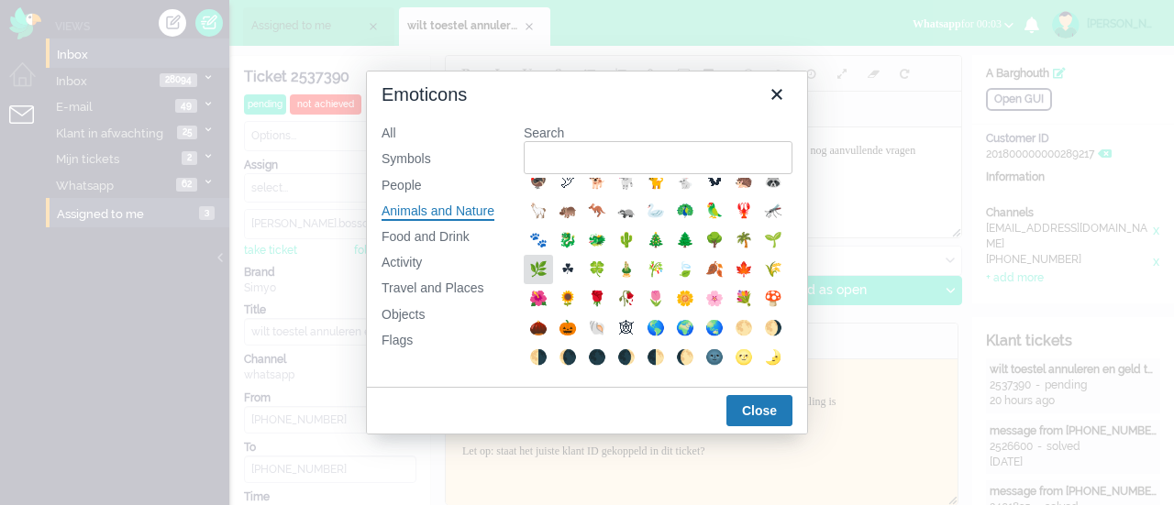
scroll to position [367, 0]
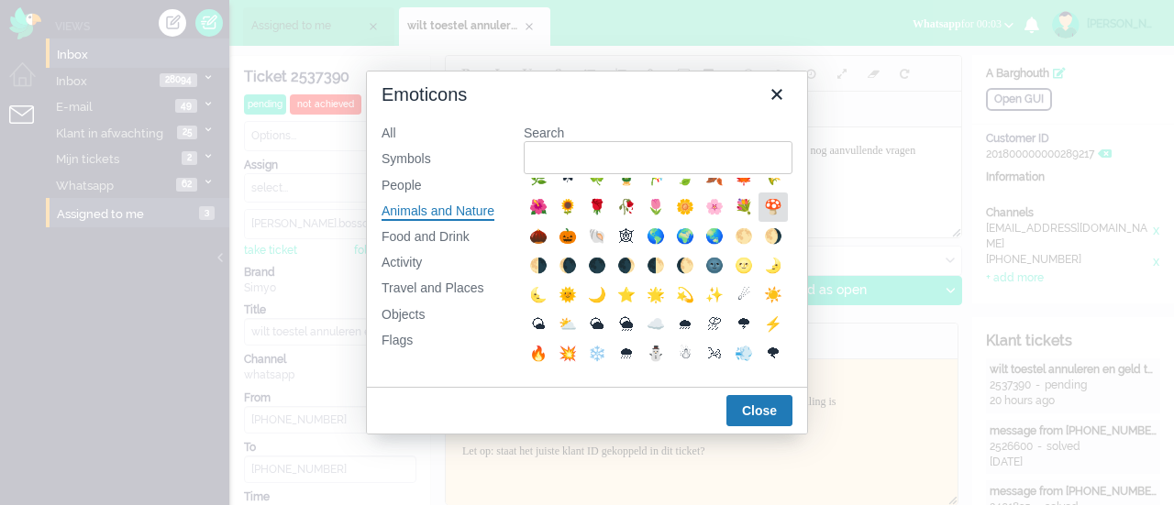
click at [762, 218] on div "🍄" at bounding box center [773, 207] width 22 height 22
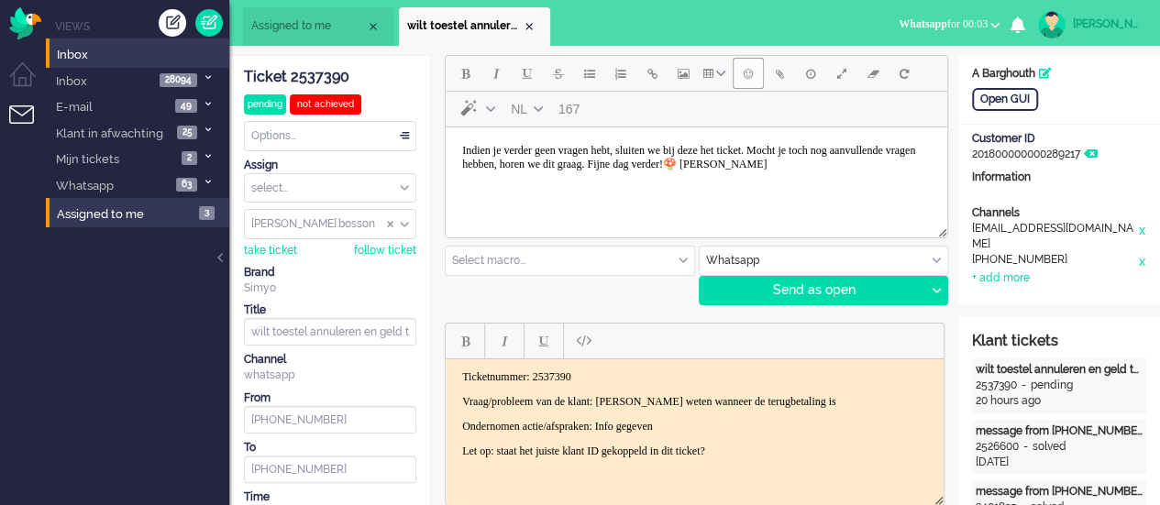
click at [744, 80] on span "Emoticons" at bounding box center [748, 73] width 9 height 15
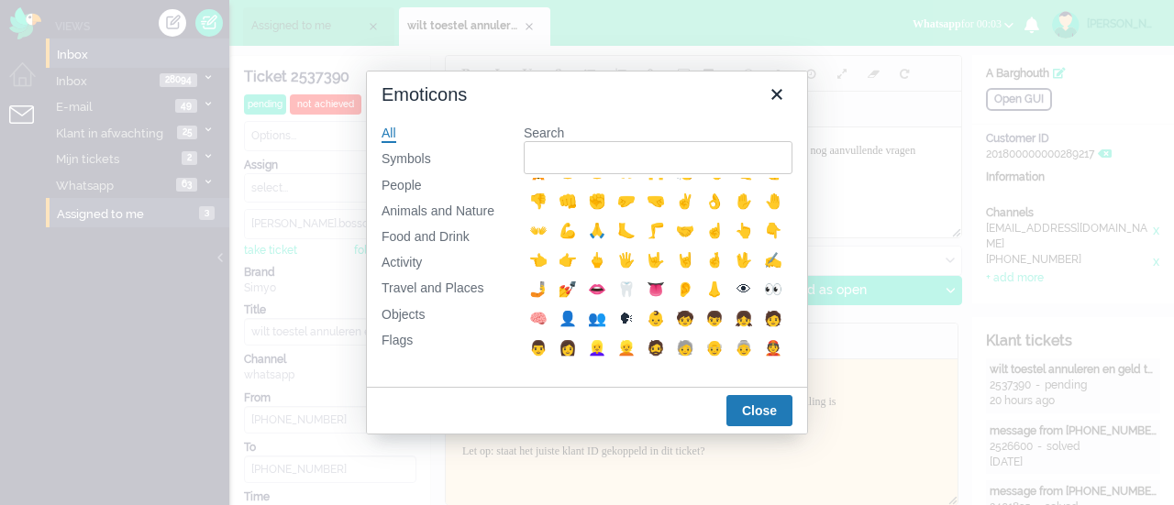
scroll to position [458, 0]
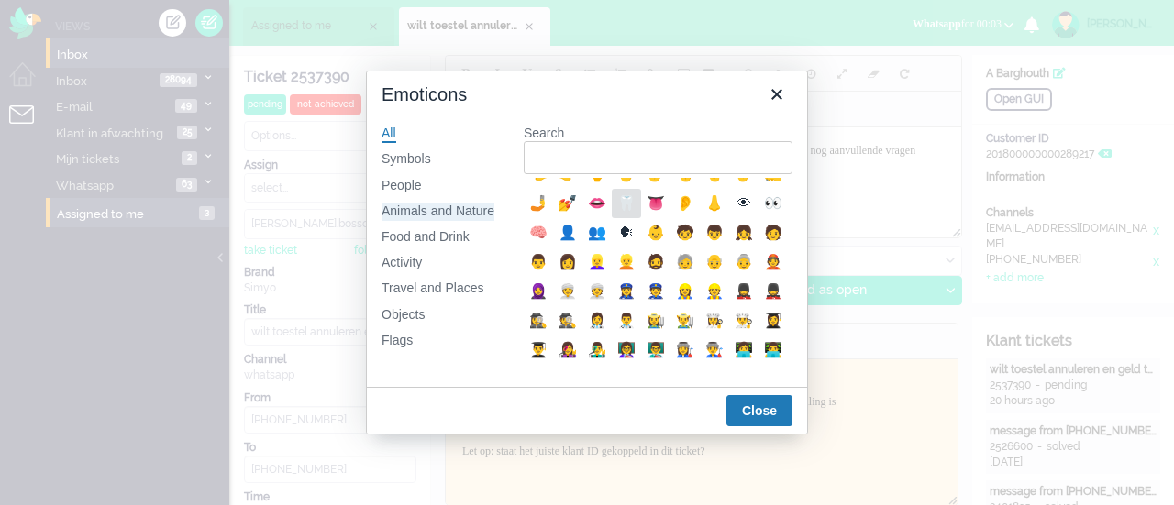
click at [446, 206] on div "Animals and Nature" at bounding box center [437, 212] width 113 height 18
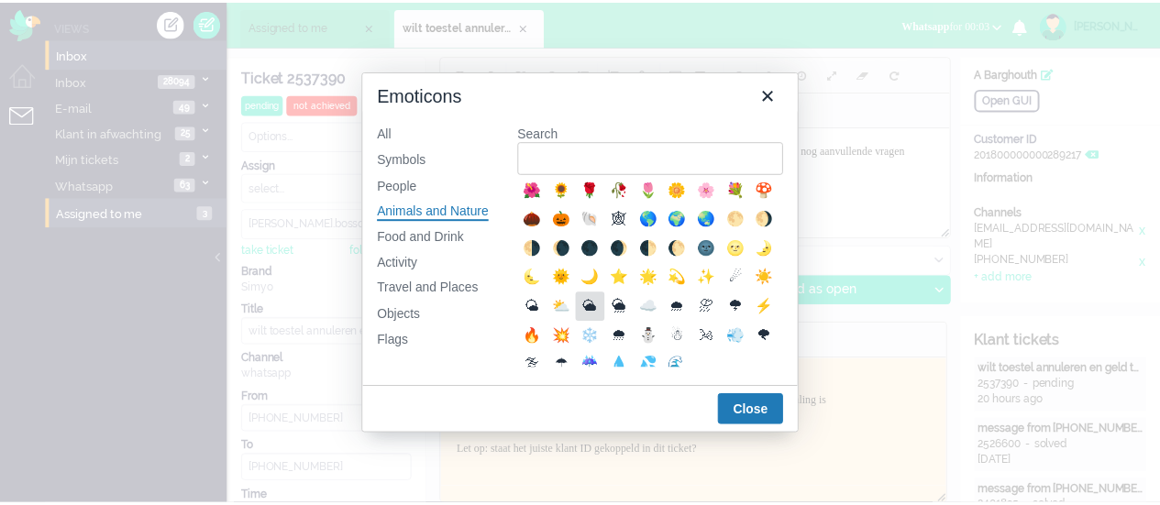
scroll to position [275, 0]
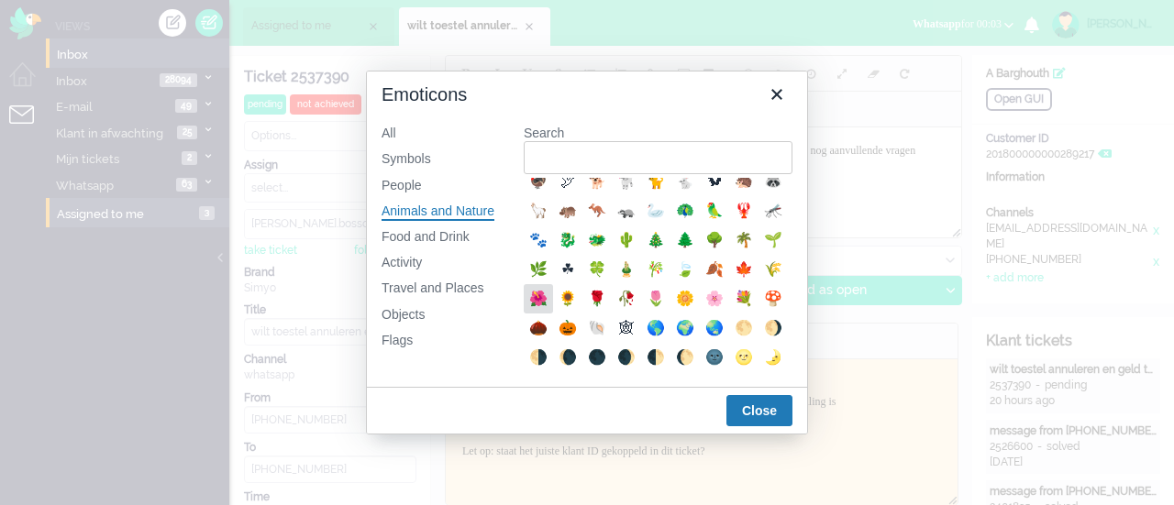
click at [549, 310] on div "🌺" at bounding box center [538, 299] width 22 height 22
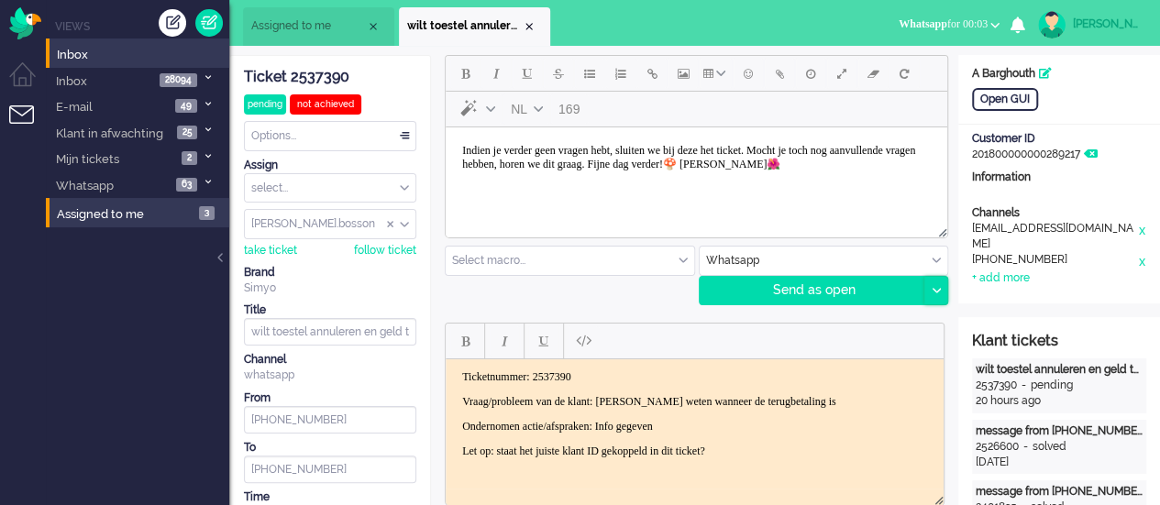
click at [939, 289] on icon at bounding box center [935, 291] width 9 height 6
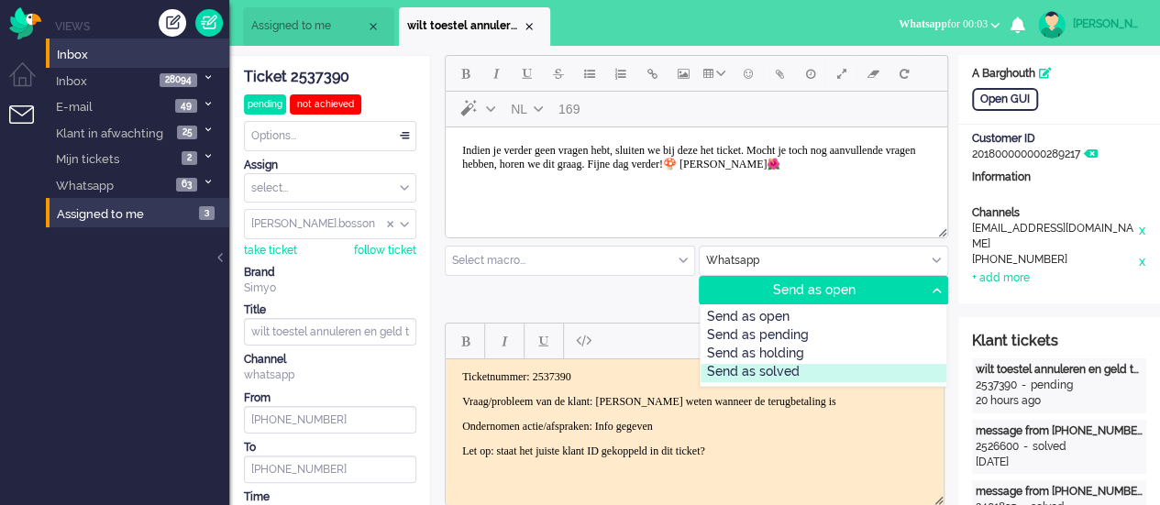
click at [825, 367] on div "Send as solved" at bounding box center [823, 373] width 247 height 18
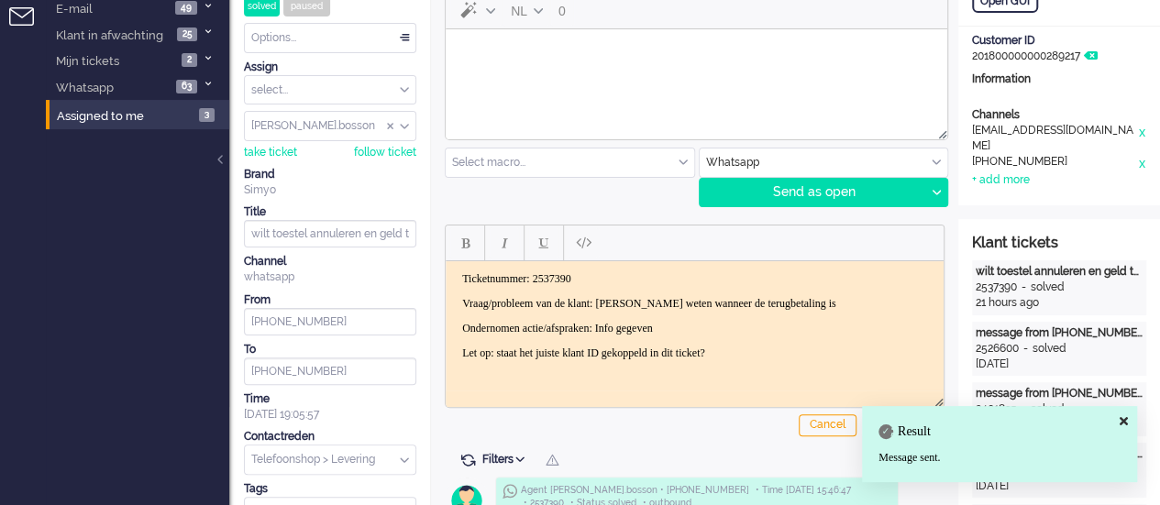
scroll to position [367, 0]
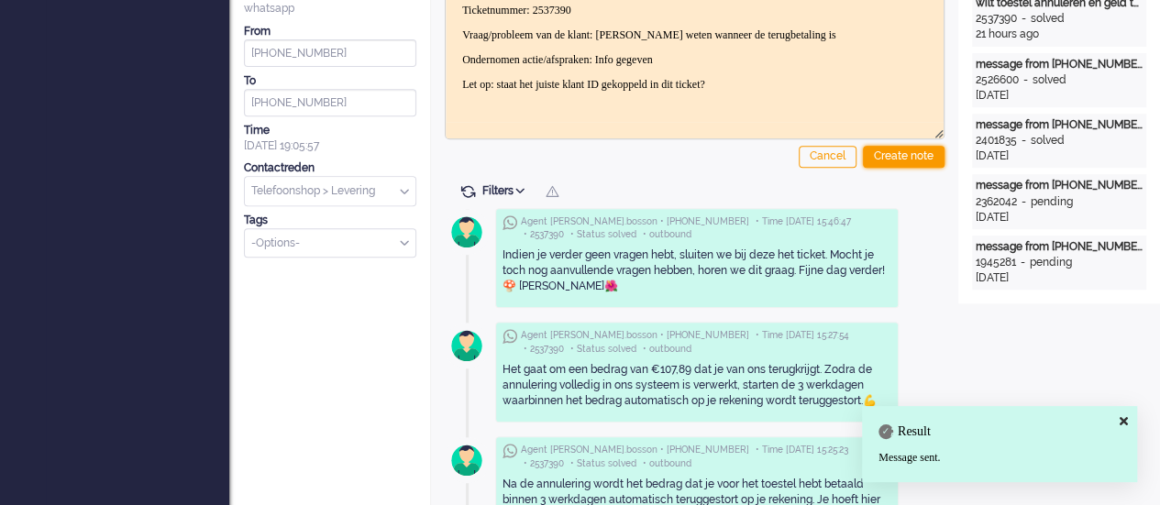
click at [890, 159] on div "Create note" at bounding box center [904, 157] width 82 height 22
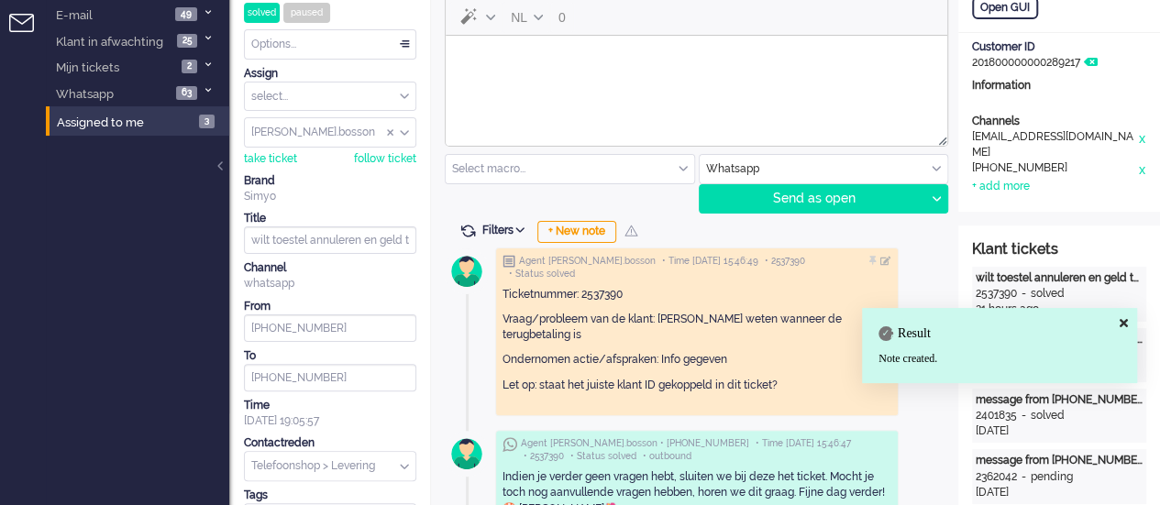
scroll to position [0, 0]
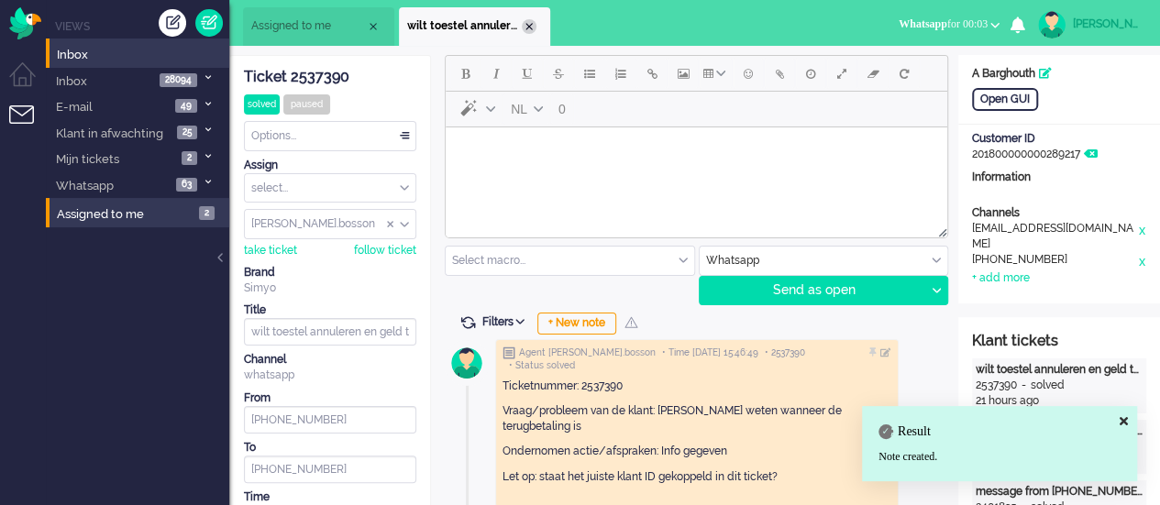
click at [530, 28] on div "Close tab" at bounding box center [529, 26] width 15 height 15
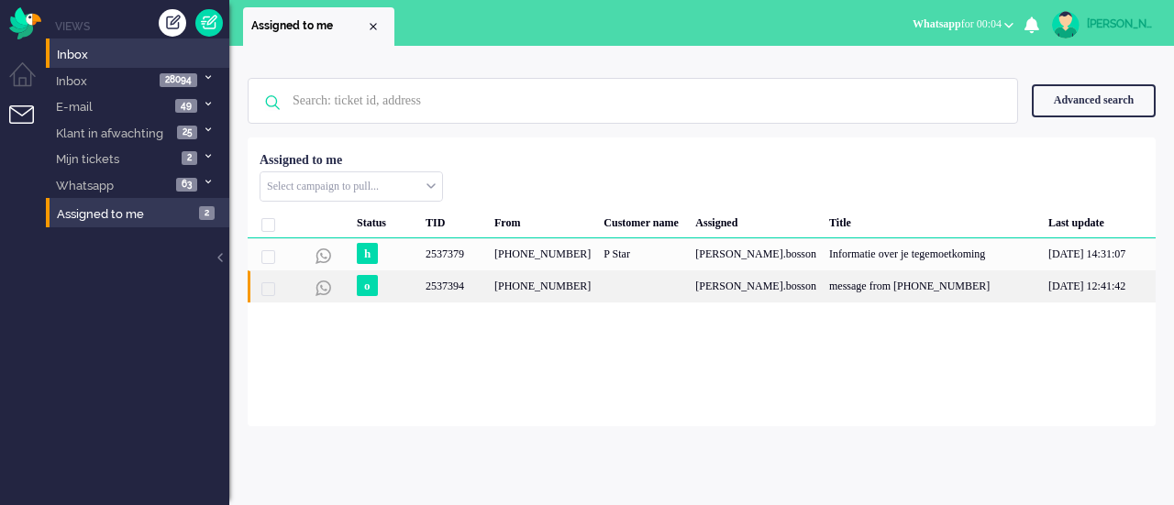
click at [489, 280] on div "[PHONE_NUMBER]" at bounding box center [542, 286] width 109 height 32
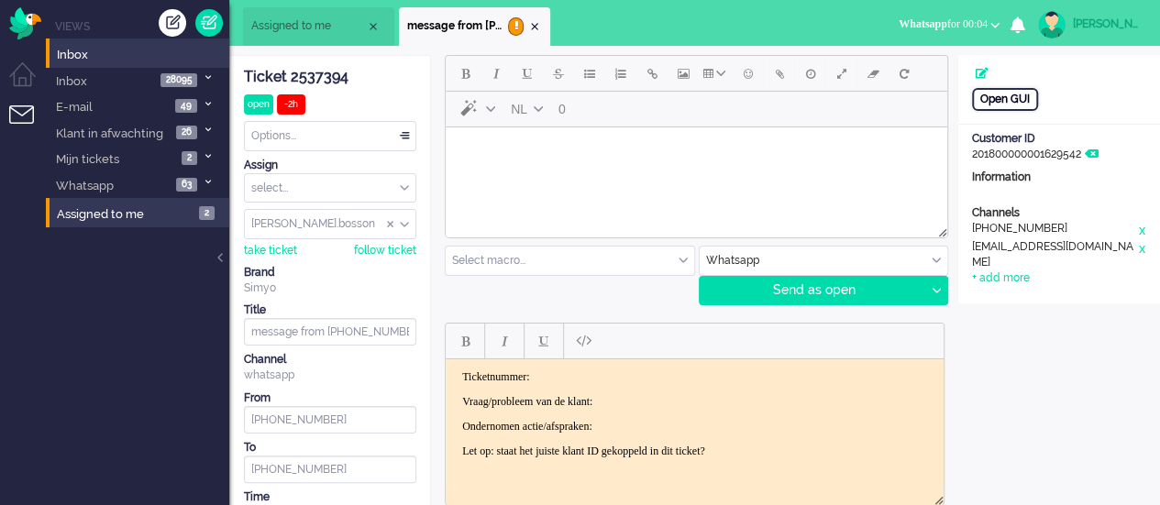
click at [988, 93] on div "Open GUI" at bounding box center [1005, 99] width 66 height 23
click at [512, 165] on body "Rich Text Area. Press ALT-0 for help." at bounding box center [696, 151] width 487 height 32
click at [746, 84] on button "Emoticons" at bounding box center [748, 73] width 31 height 31
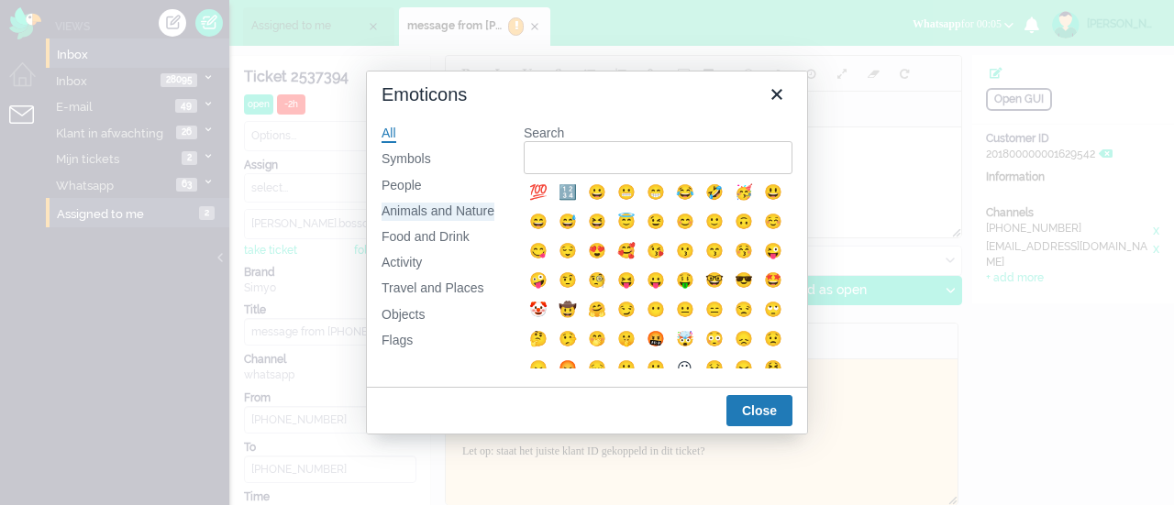
click at [457, 212] on div "Animals and Nature" at bounding box center [437, 212] width 113 height 18
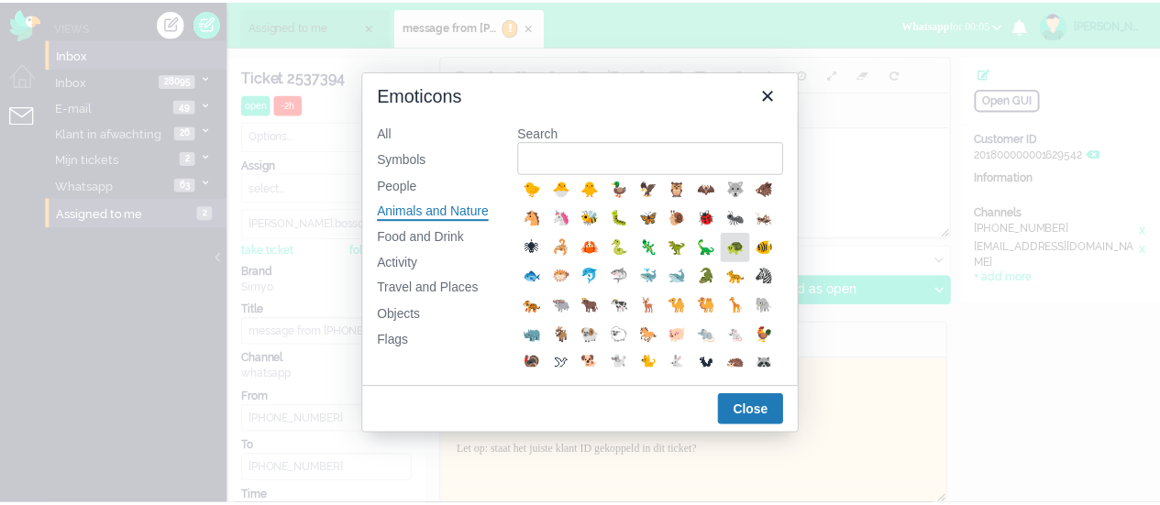
scroll to position [275, 0]
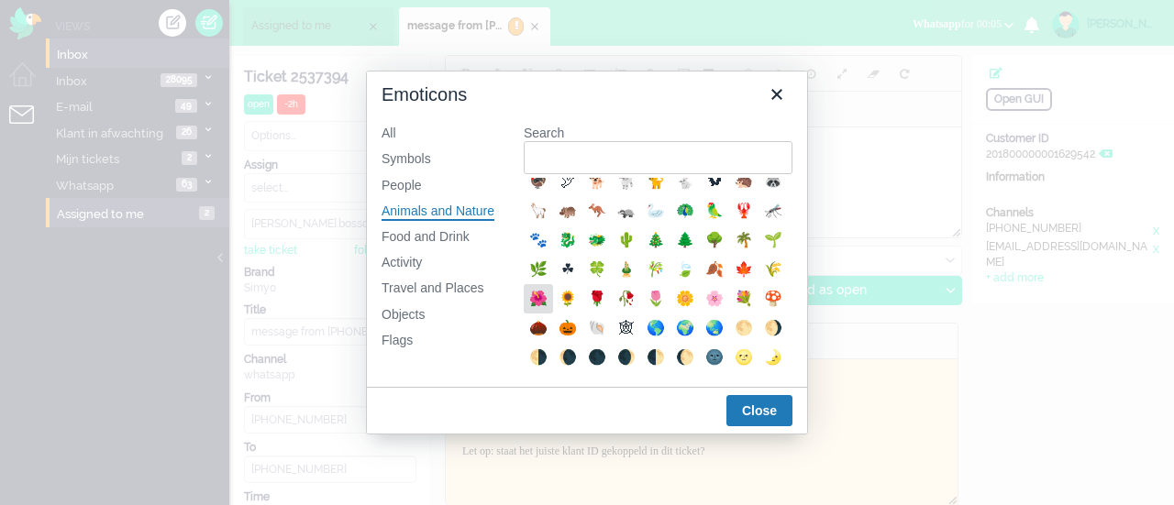
click at [549, 310] on div "🌺" at bounding box center [538, 299] width 22 height 22
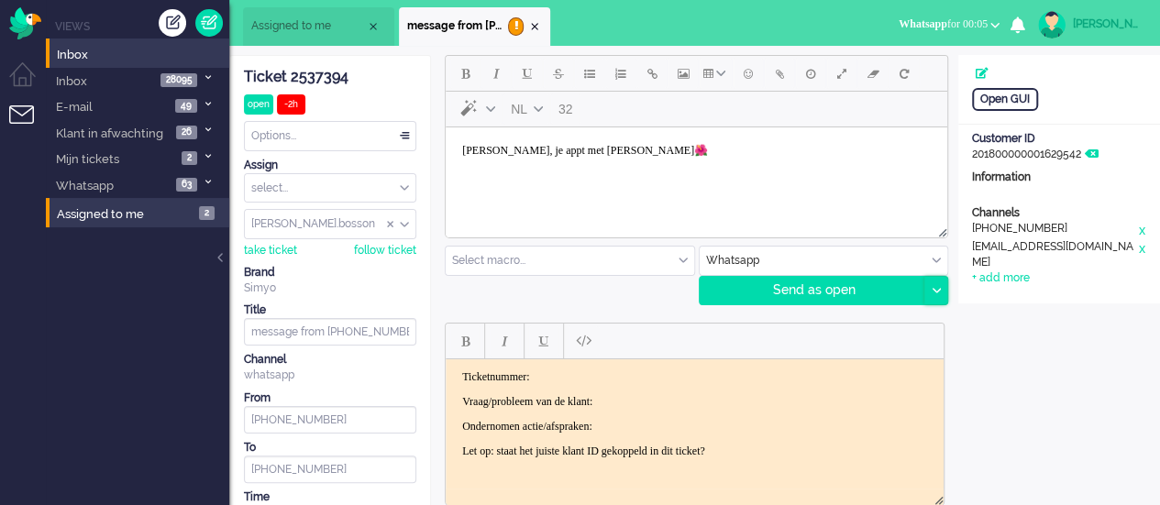
click at [937, 283] on div at bounding box center [935, 291] width 23 height 28
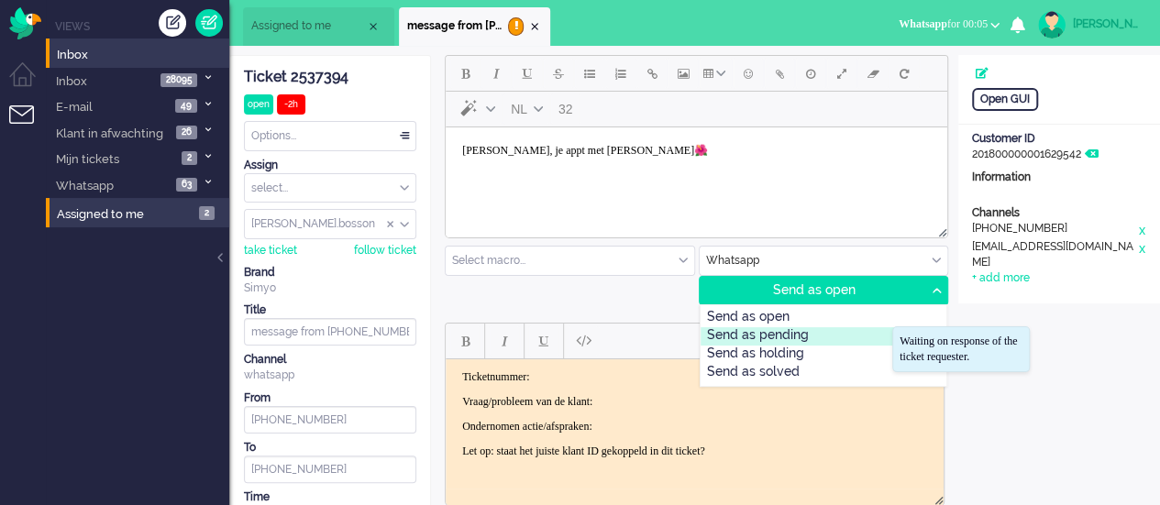
click at [854, 336] on div "Send as pending" at bounding box center [823, 336] width 247 height 18
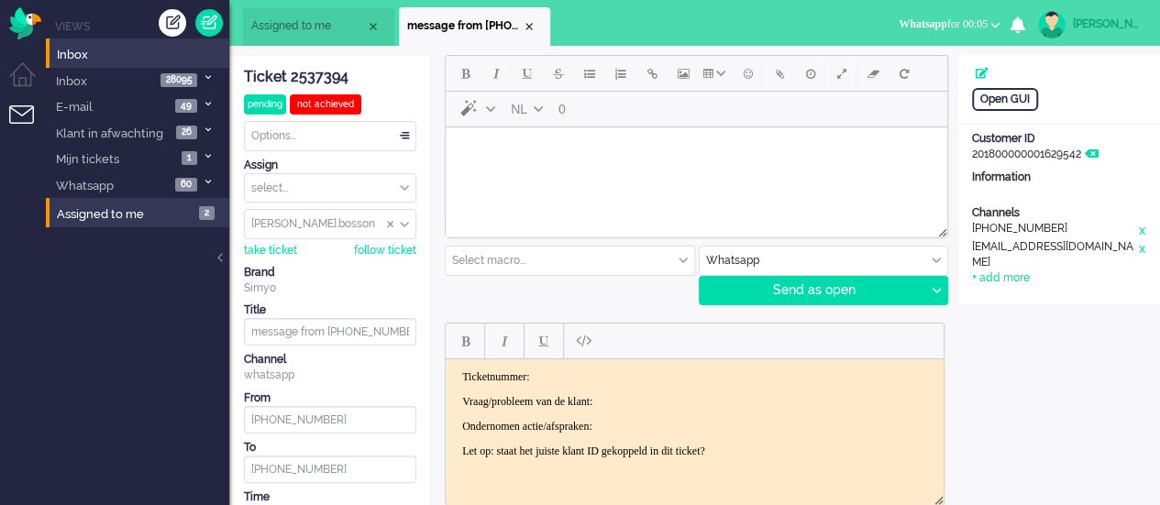
click at [634, 174] on html at bounding box center [696, 150] width 501 height 47
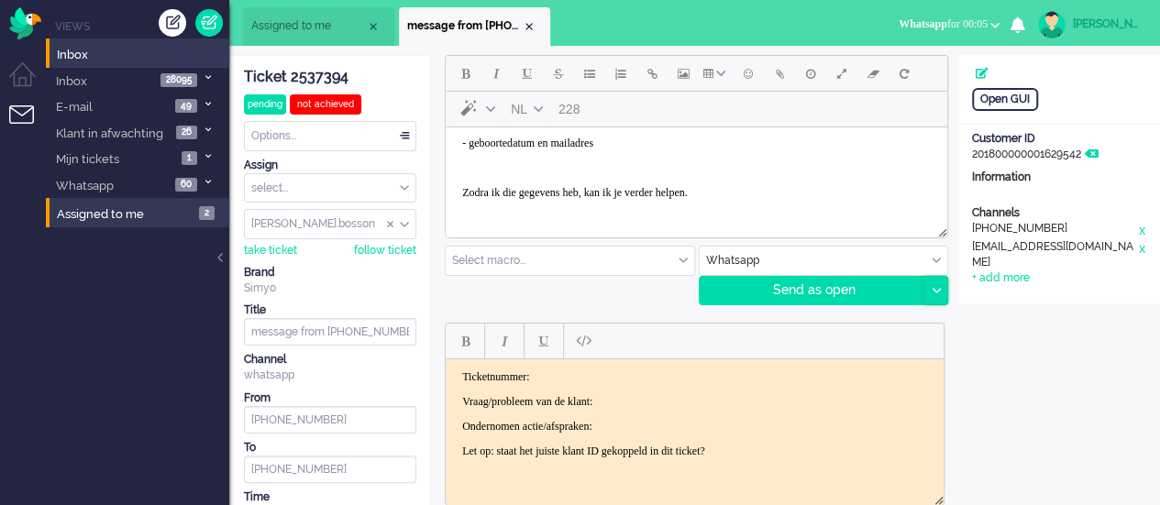
click at [930, 289] on div at bounding box center [935, 291] width 23 height 28
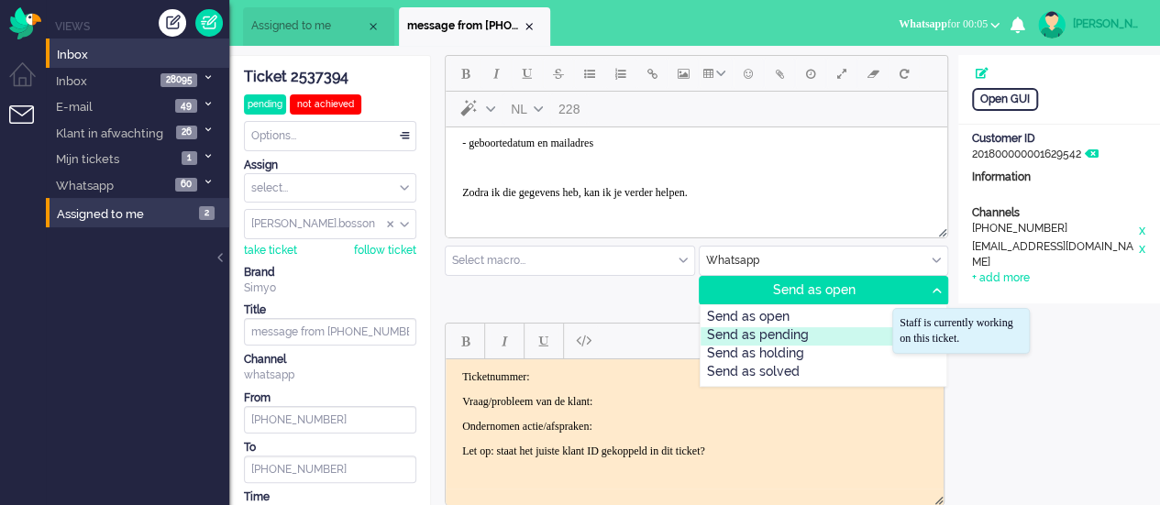
click at [836, 331] on div "Send as pending" at bounding box center [823, 336] width 247 height 18
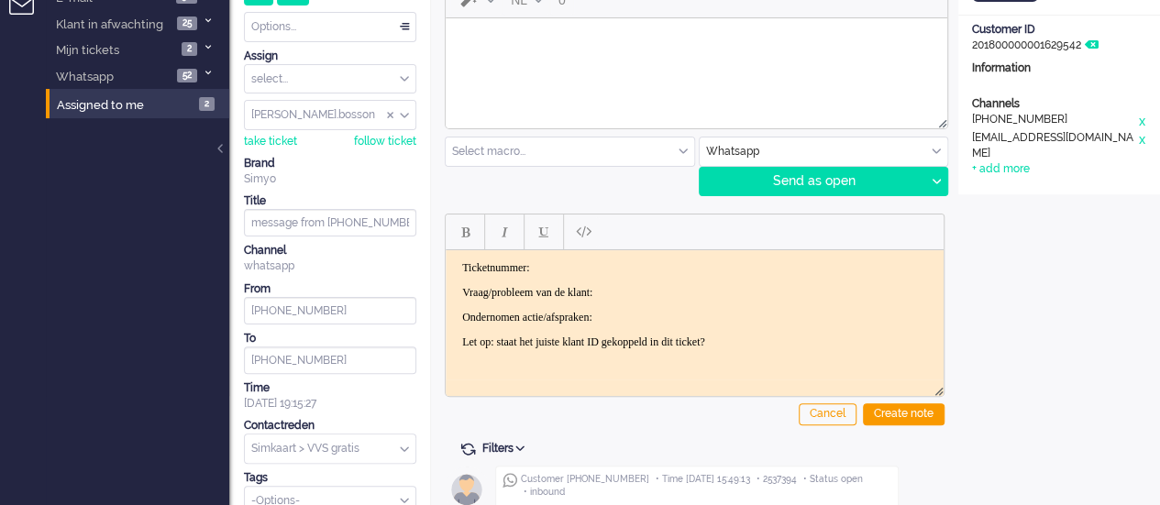
scroll to position [0, 0]
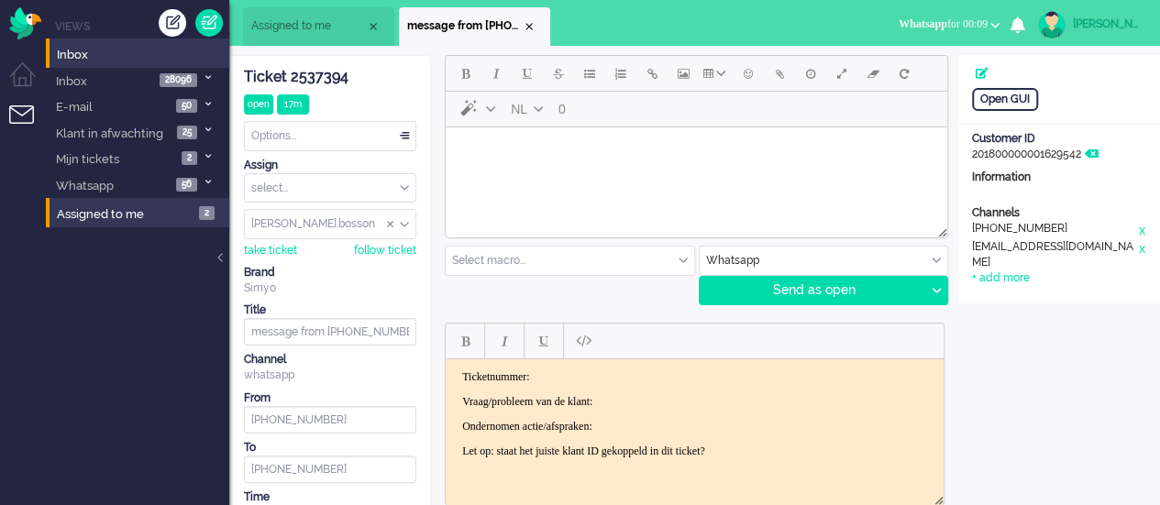
click at [509, 145] on body "Rich Text Area. Press ALT-0 for help." at bounding box center [696, 151] width 487 height 32
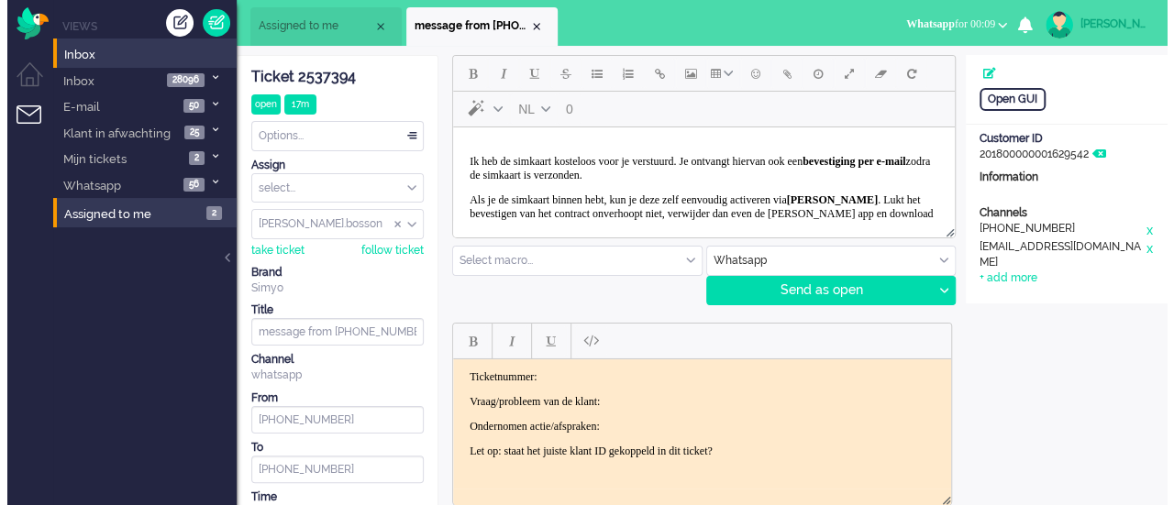
scroll to position [39, 0]
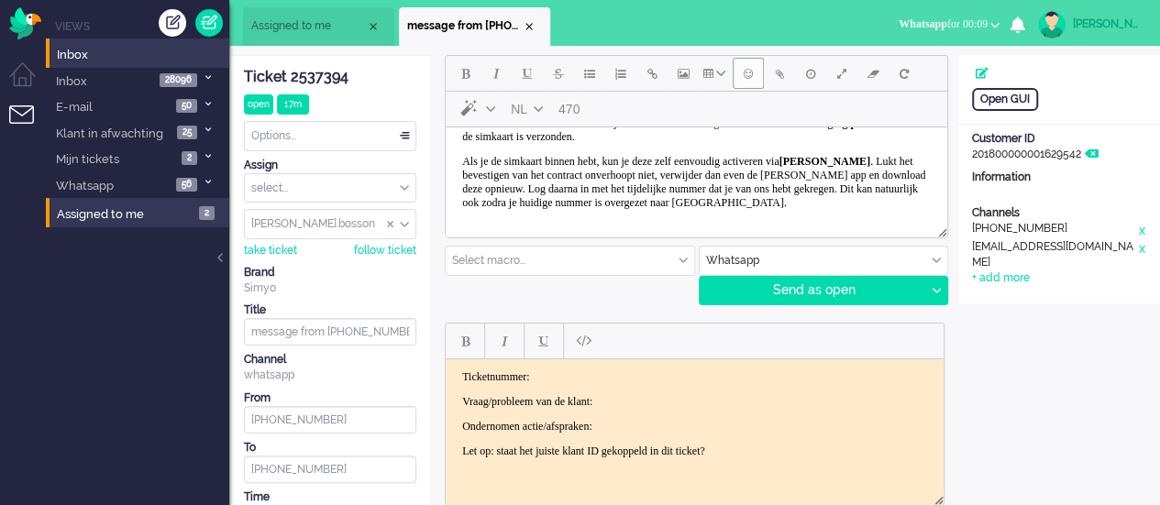
click at [738, 74] on button "Emoticons" at bounding box center [748, 73] width 31 height 31
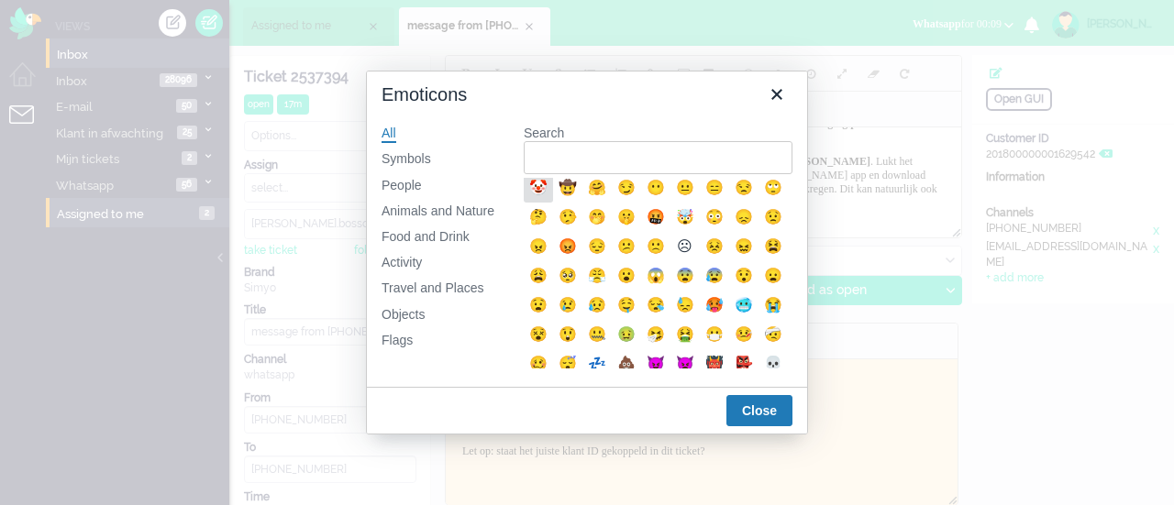
scroll to position [183, 0]
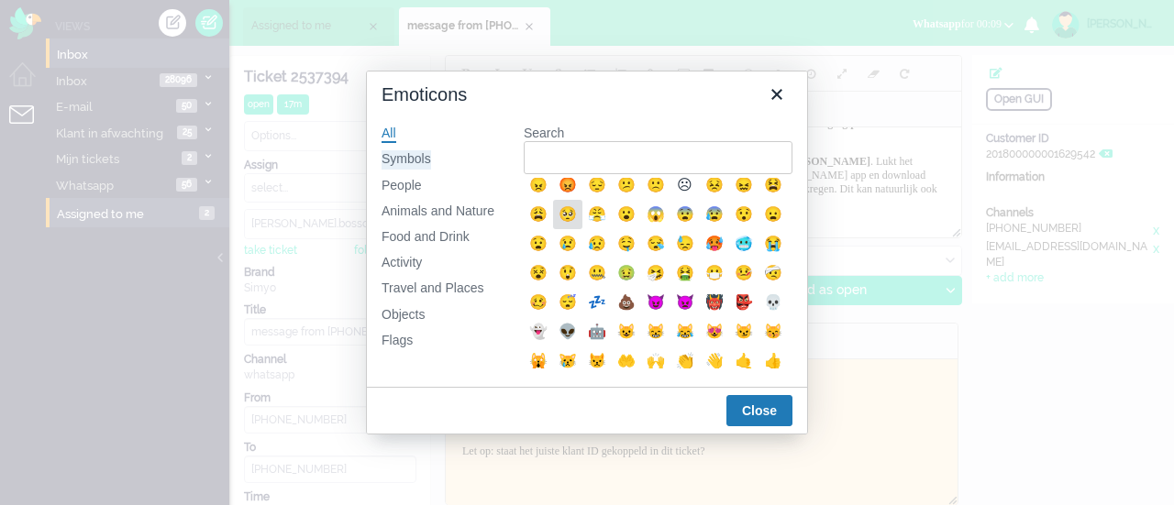
click at [401, 160] on div "Symbols" at bounding box center [406, 159] width 50 height 18
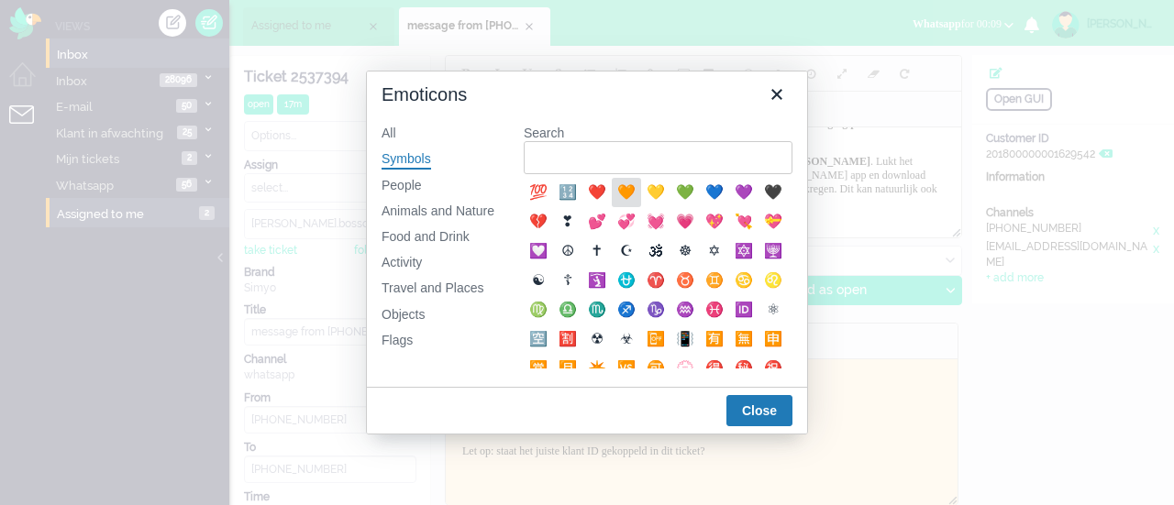
click at [623, 190] on div "🧡" at bounding box center [626, 193] width 22 height 22
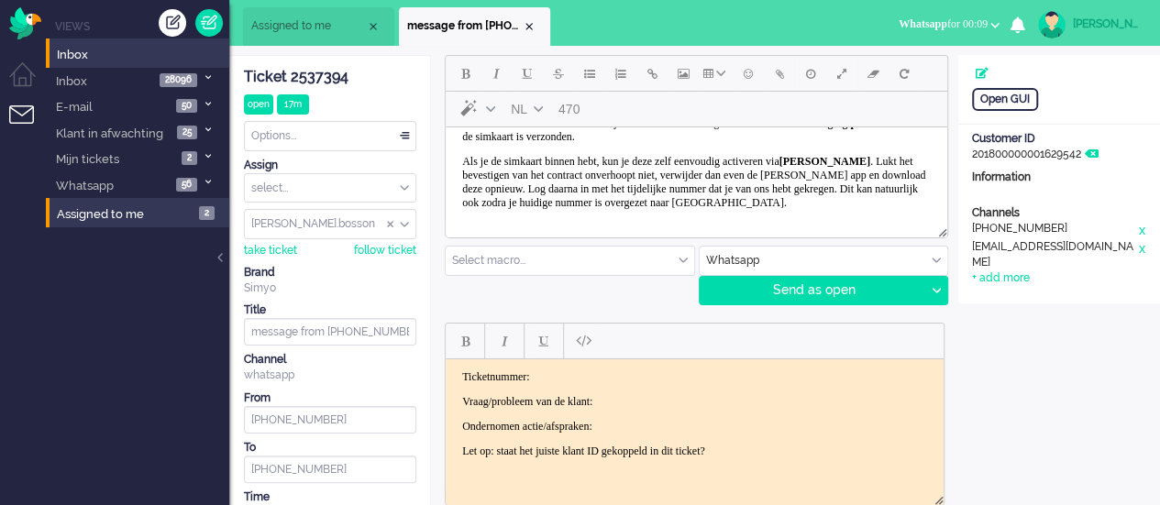
scroll to position [39, 0]
click at [939, 285] on div at bounding box center [935, 291] width 23 height 28
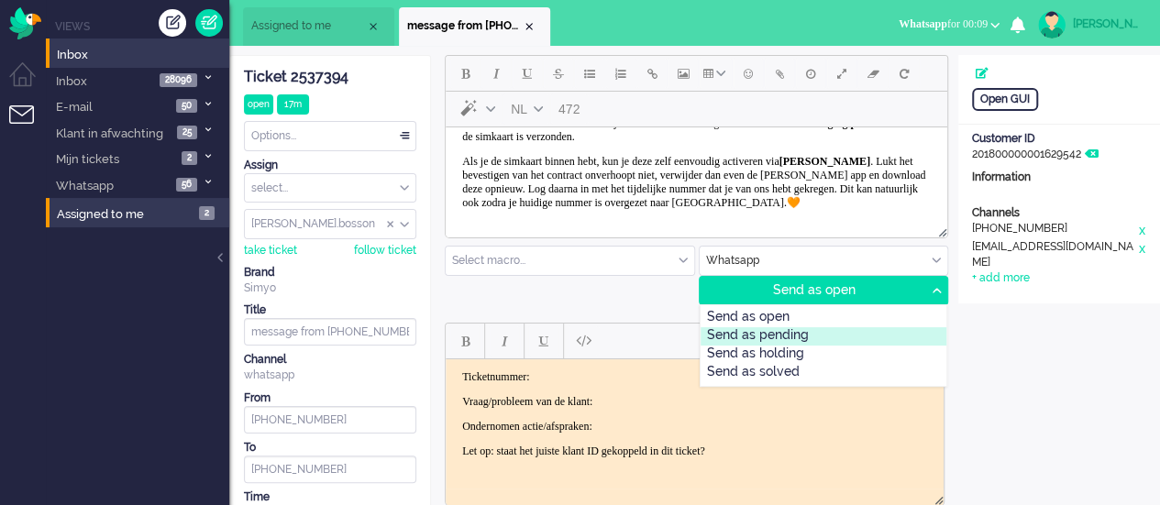
click at [816, 328] on div "Send as pending" at bounding box center [823, 336] width 247 height 18
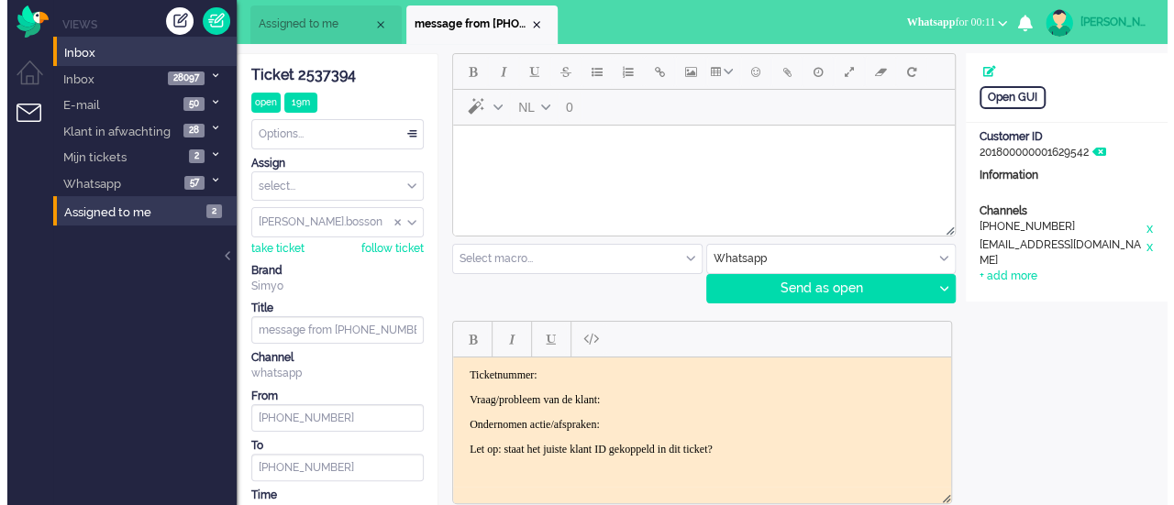
scroll to position [0, 0]
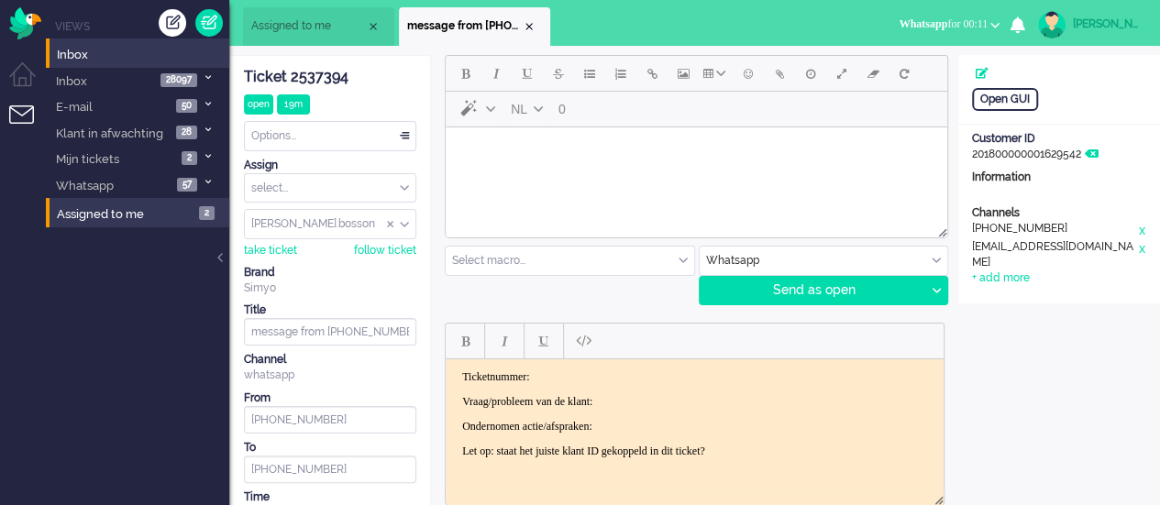
click at [445, 153] on div "NL 0" at bounding box center [696, 146] width 503 height 183
click at [465, 165] on body "Rich Text Area. Press ALT-0 for help." at bounding box center [696, 151] width 487 height 32
click at [750, 67] on span "Emoticons" at bounding box center [748, 73] width 9 height 15
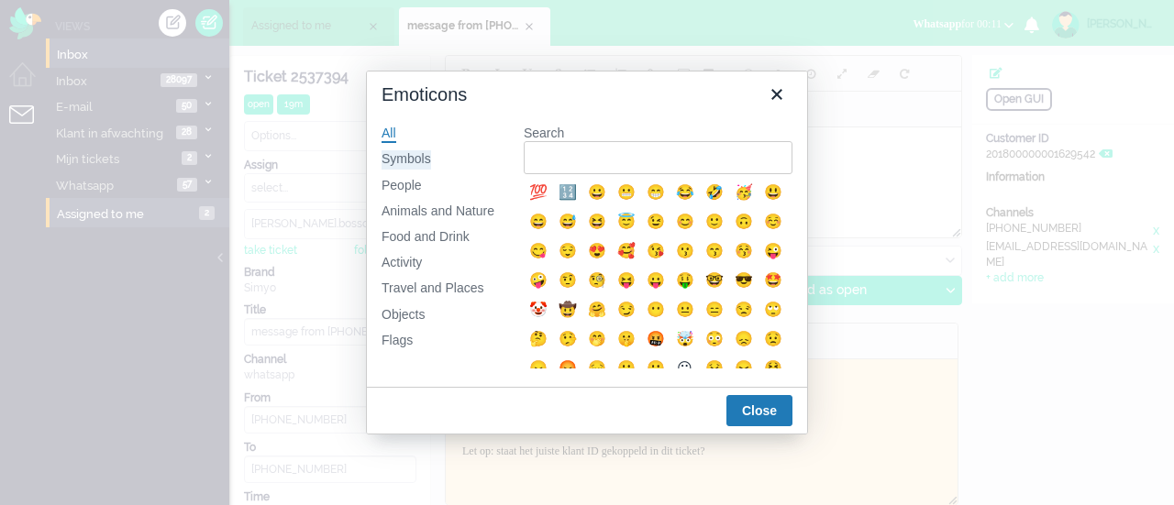
click at [394, 157] on div "Symbols" at bounding box center [406, 159] width 50 height 18
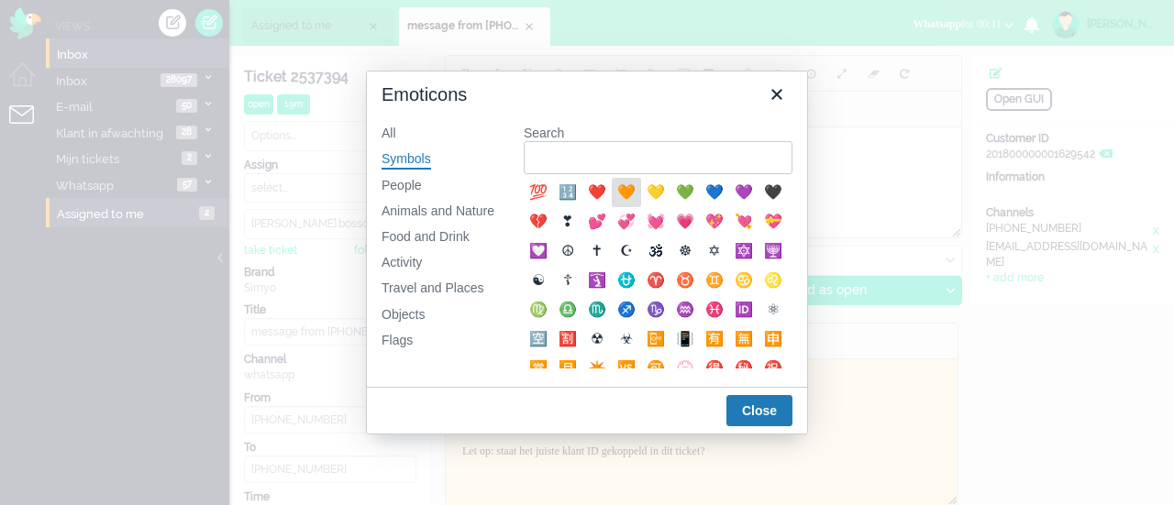
click at [623, 192] on div "🧡" at bounding box center [626, 193] width 22 height 22
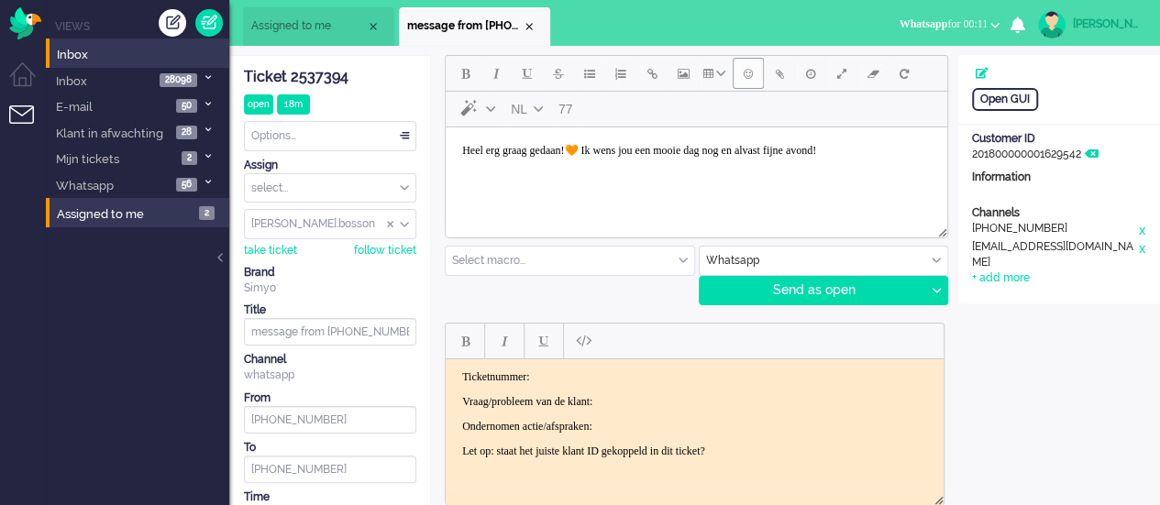
click at [739, 71] on button "Emoticons" at bounding box center [748, 73] width 31 height 31
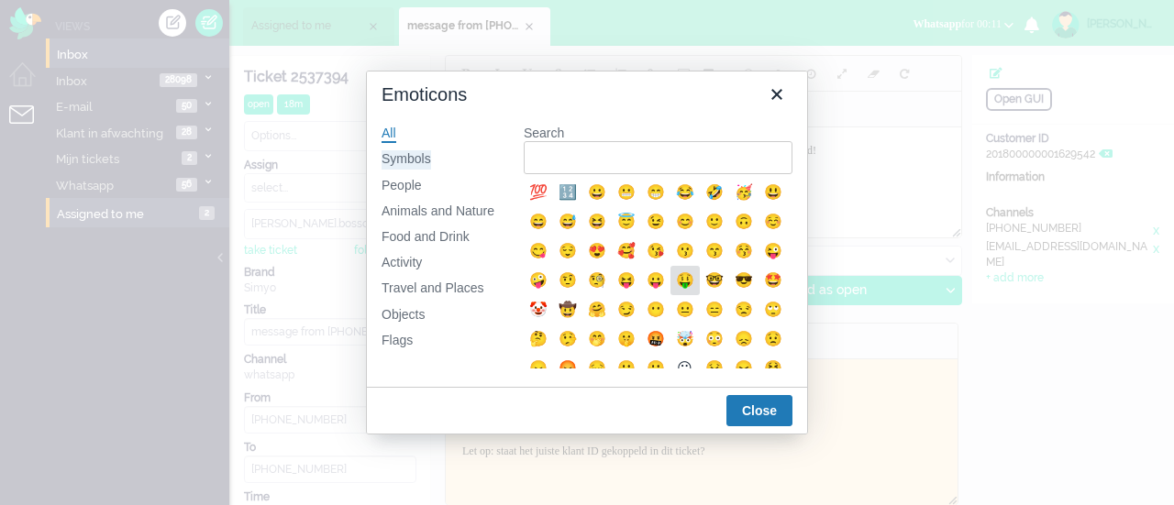
click at [414, 160] on div "Symbols" at bounding box center [406, 159] width 50 height 18
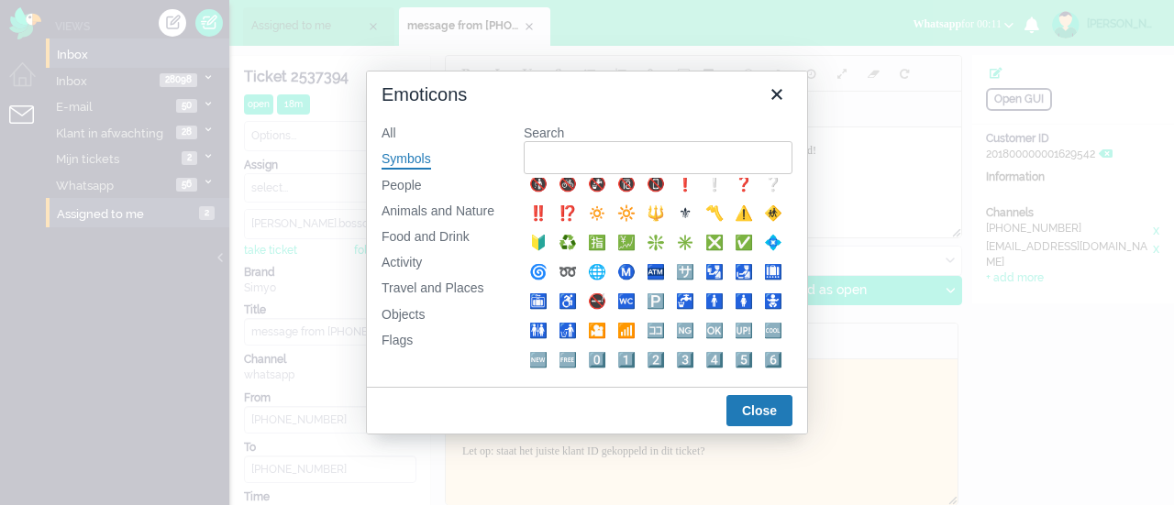
scroll to position [275, 0]
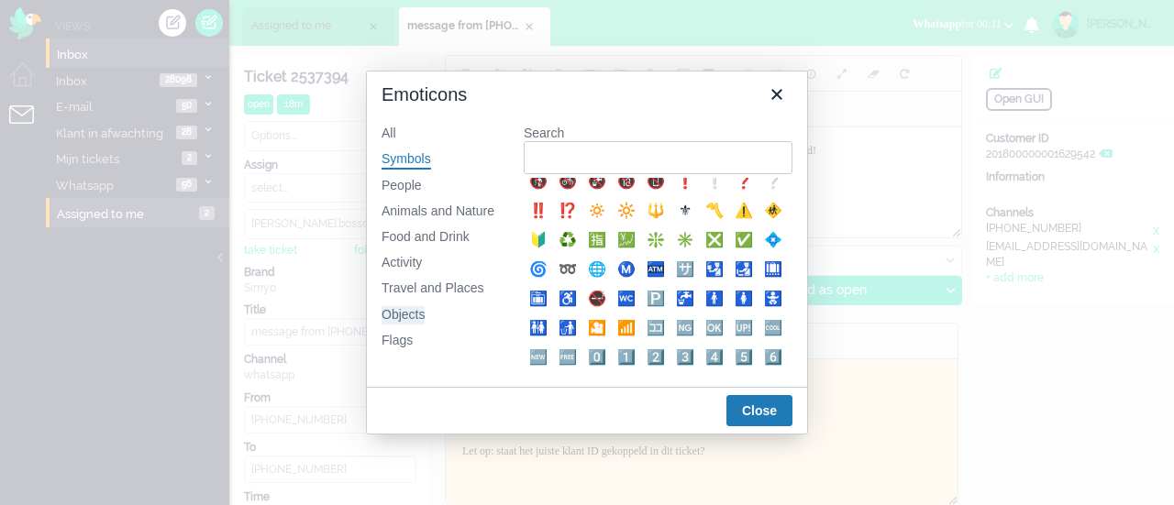
click at [417, 308] on div "Objects" at bounding box center [402, 315] width 43 height 18
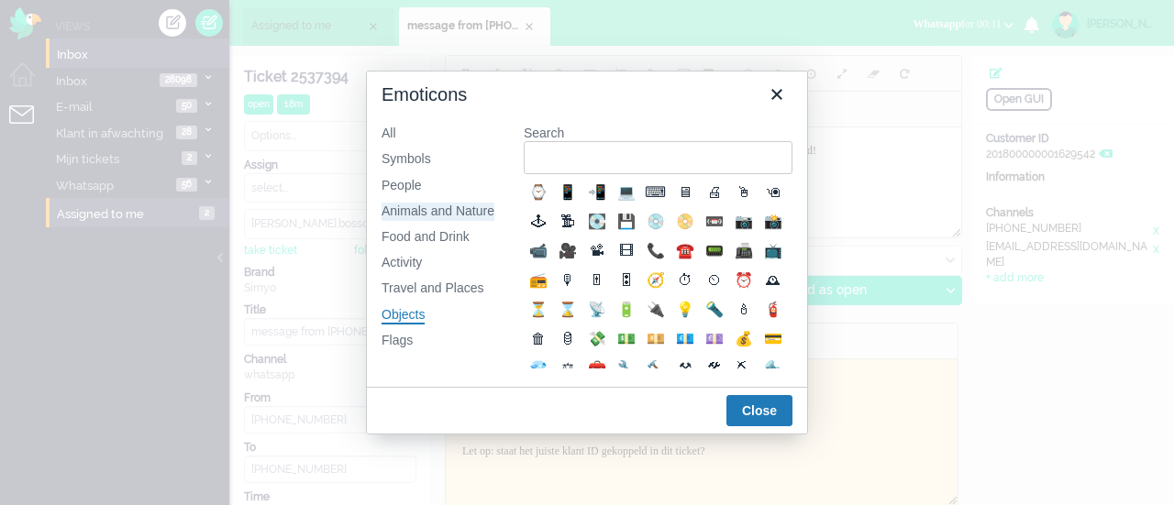
click at [455, 208] on div "Animals and Nature" at bounding box center [437, 212] width 113 height 18
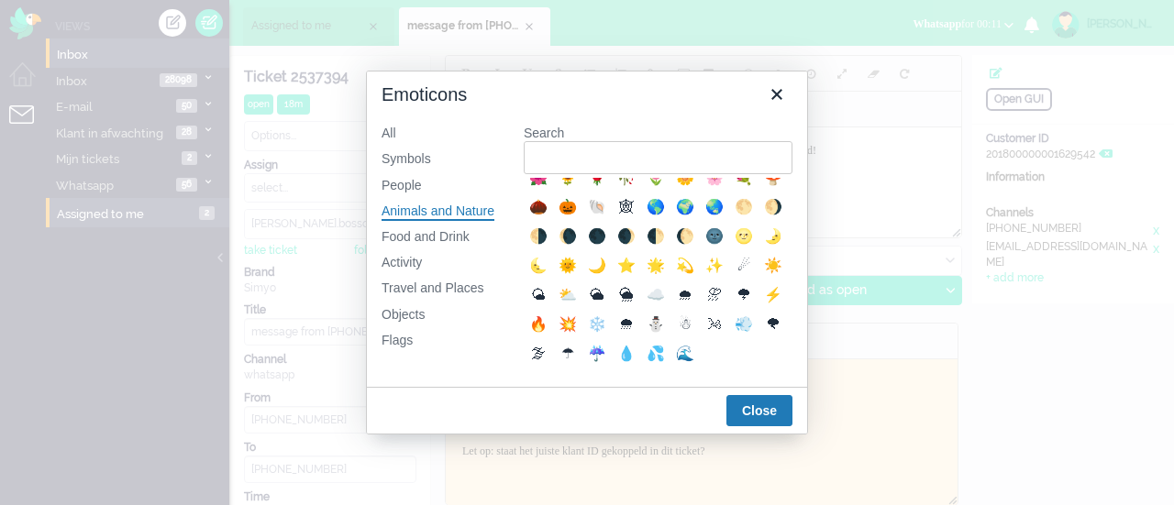
scroll to position [484, 0]
drag, startPoint x: 748, startPoint y: 212, endPoint x: 302, endPoint y: 83, distance: 464.6
click at [762, 226] on div "🌛" at bounding box center [773, 237] width 22 height 22
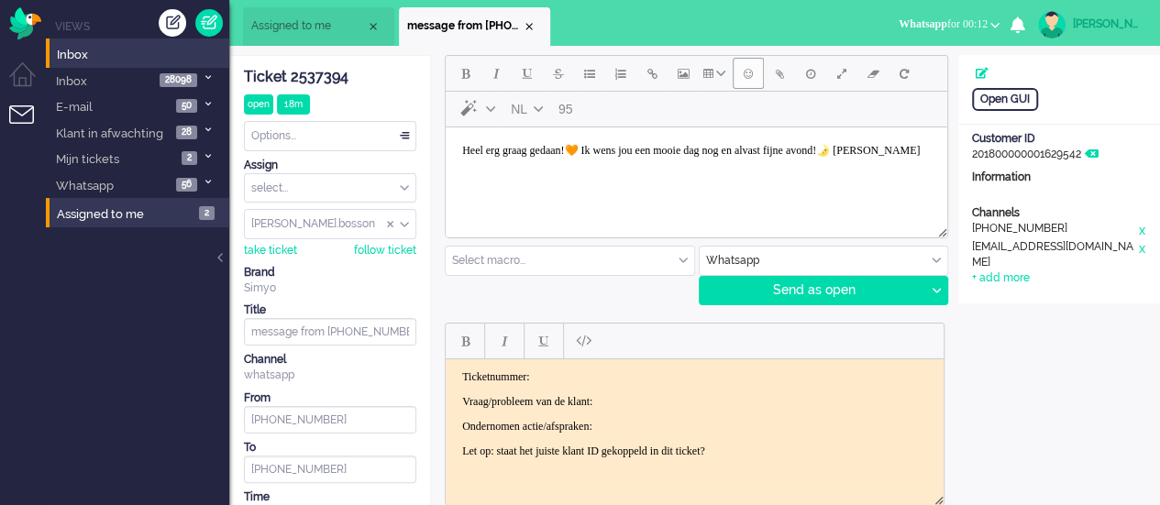
click at [747, 72] on span "Emoticons" at bounding box center [748, 73] width 9 height 15
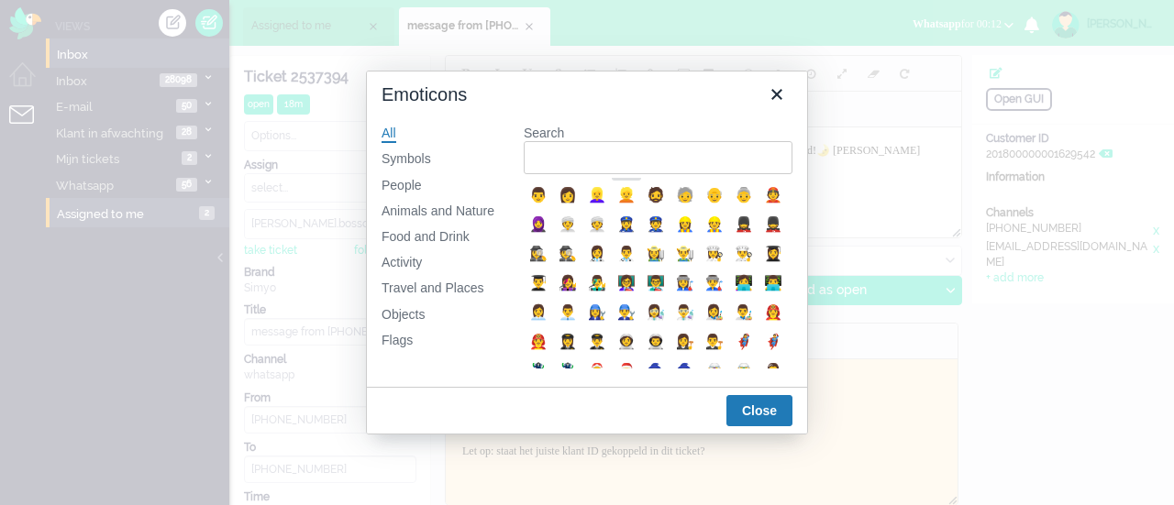
scroll to position [550, 0]
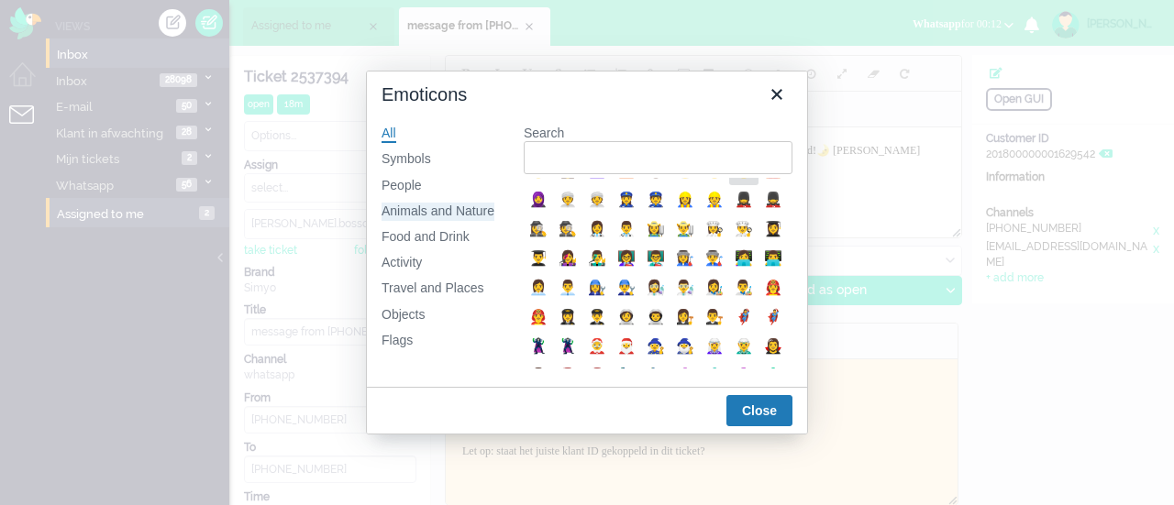
click at [470, 214] on div "Animals and Nature" at bounding box center [437, 212] width 113 height 18
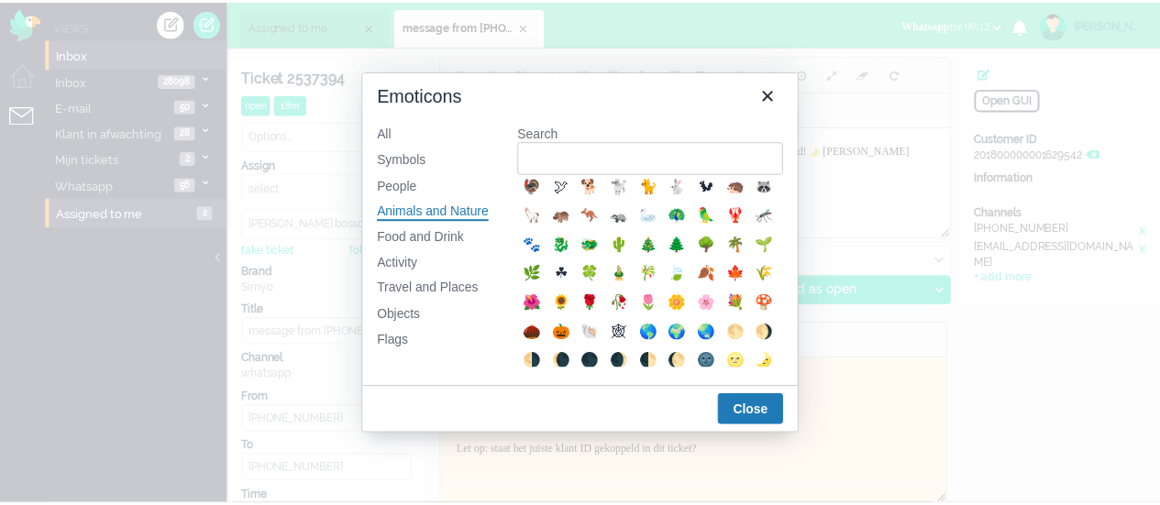
scroll to position [275, 0]
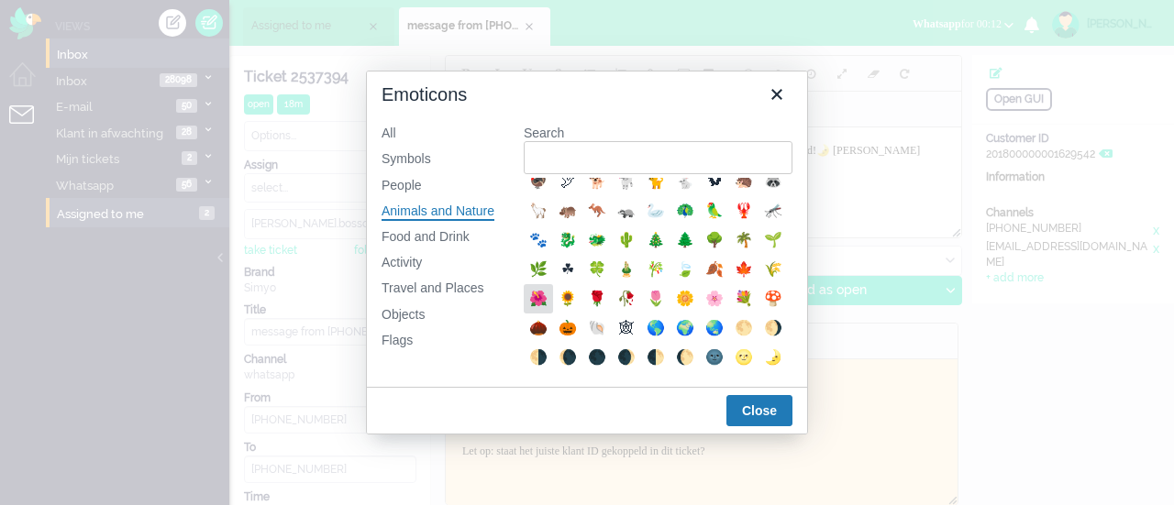
click at [549, 310] on div "🌺" at bounding box center [538, 299] width 22 height 22
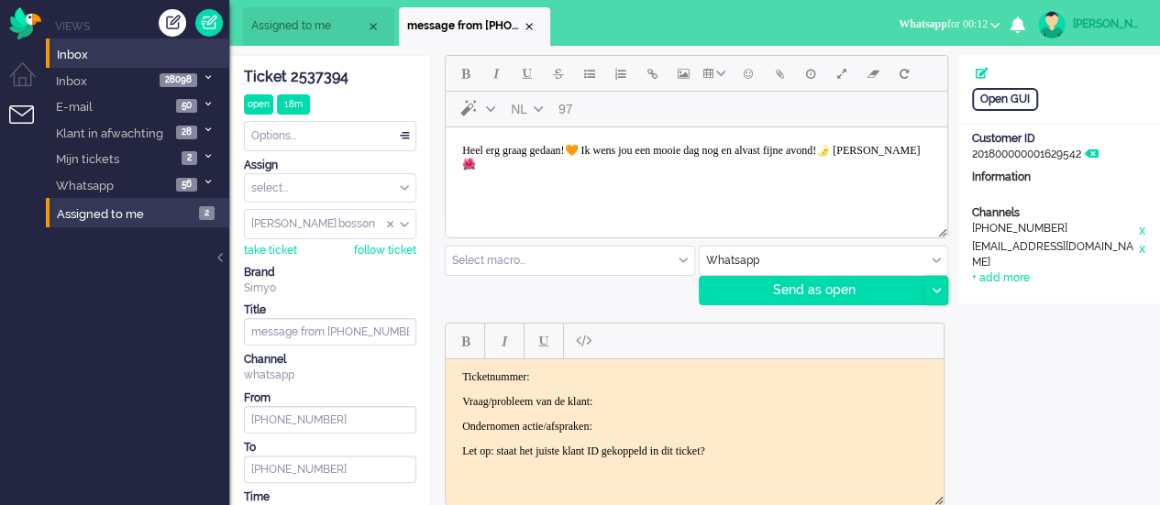
click at [941, 289] on div at bounding box center [935, 291] width 23 height 28
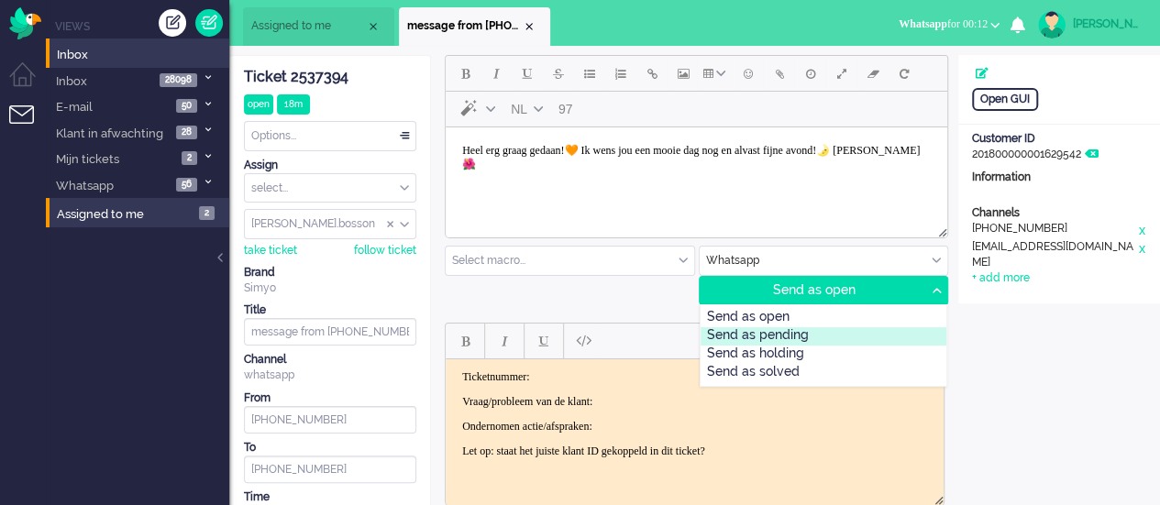
click at [825, 332] on div "Send as pending" at bounding box center [823, 336] width 247 height 18
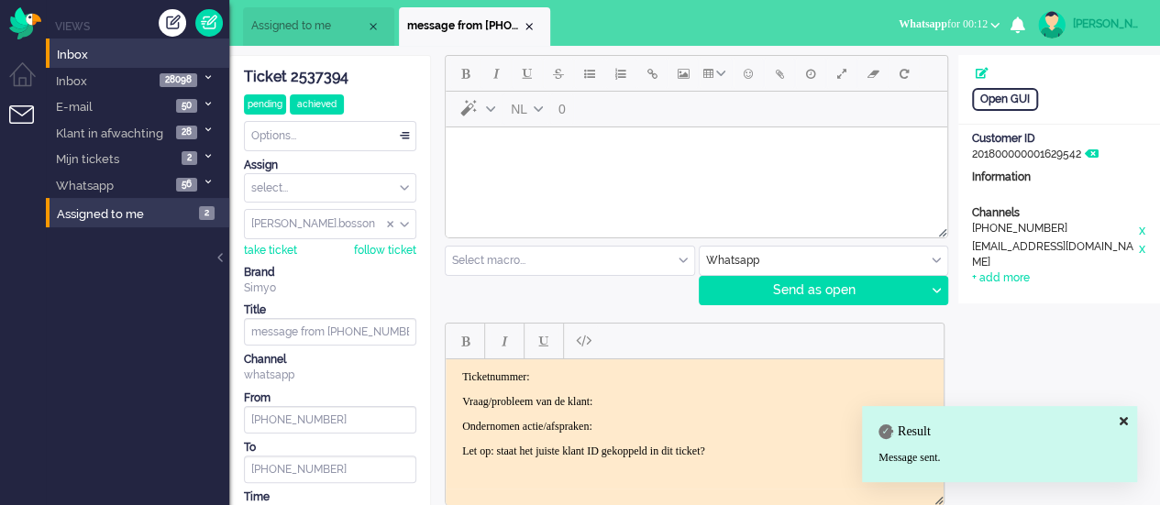
click at [325, 79] on div "Ticket 2537394" at bounding box center [330, 77] width 172 height 21
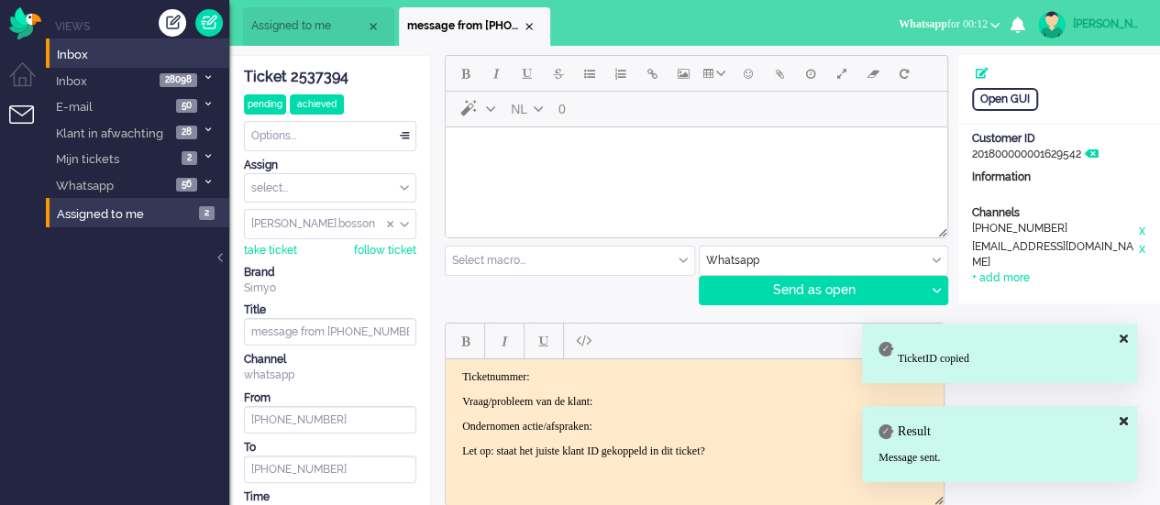
click at [566, 372] on p "Ticketnummer:" at bounding box center [694, 376] width 465 height 14
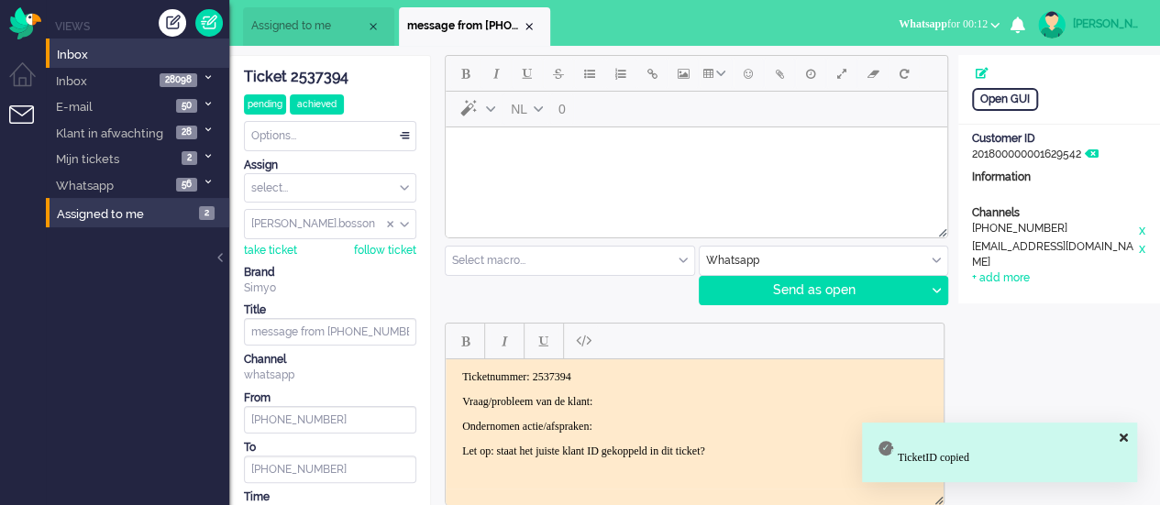
click at [659, 398] on p "Vraag/probleem van de klant:" at bounding box center [694, 401] width 465 height 14
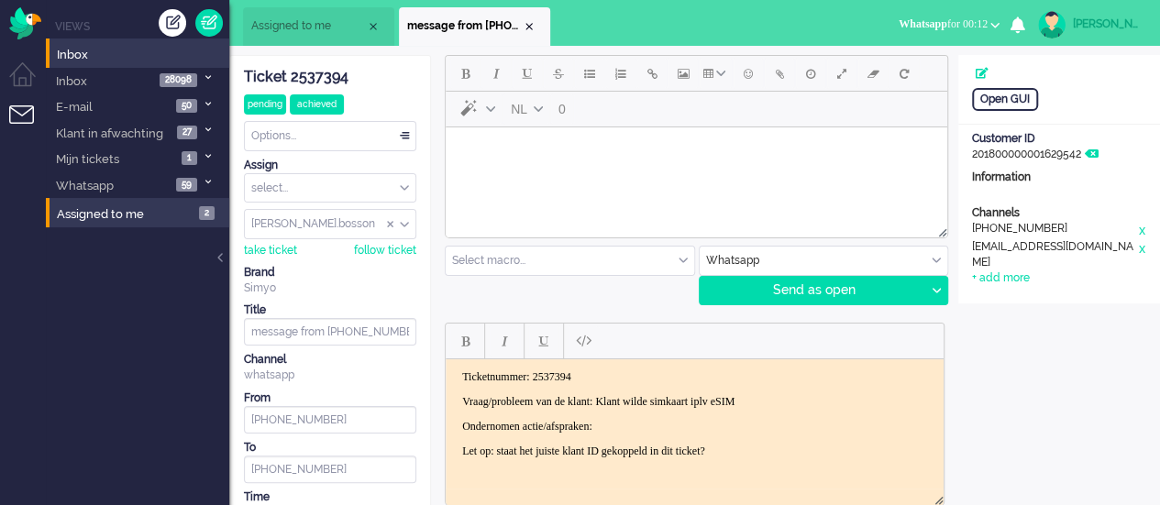
click at [659, 416] on body "Ticketnummer: 2537394 Vraag/probleem van de klant: Klant wilde simkaart iplv eS…" at bounding box center [694, 413] width 483 height 88
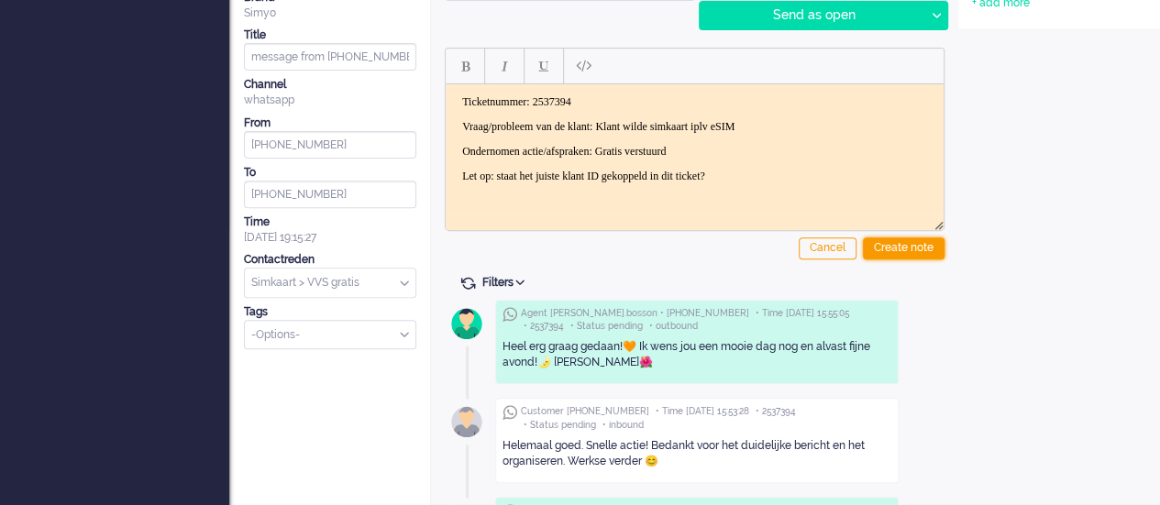
click at [900, 248] on div "Create note" at bounding box center [904, 248] width 82 height 22
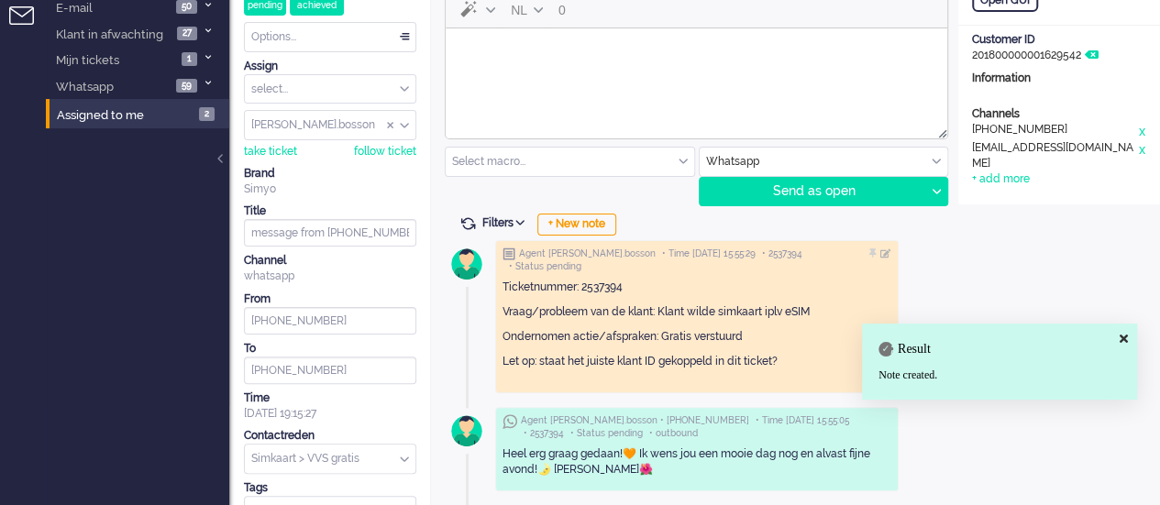
scroll to position [0, 0]
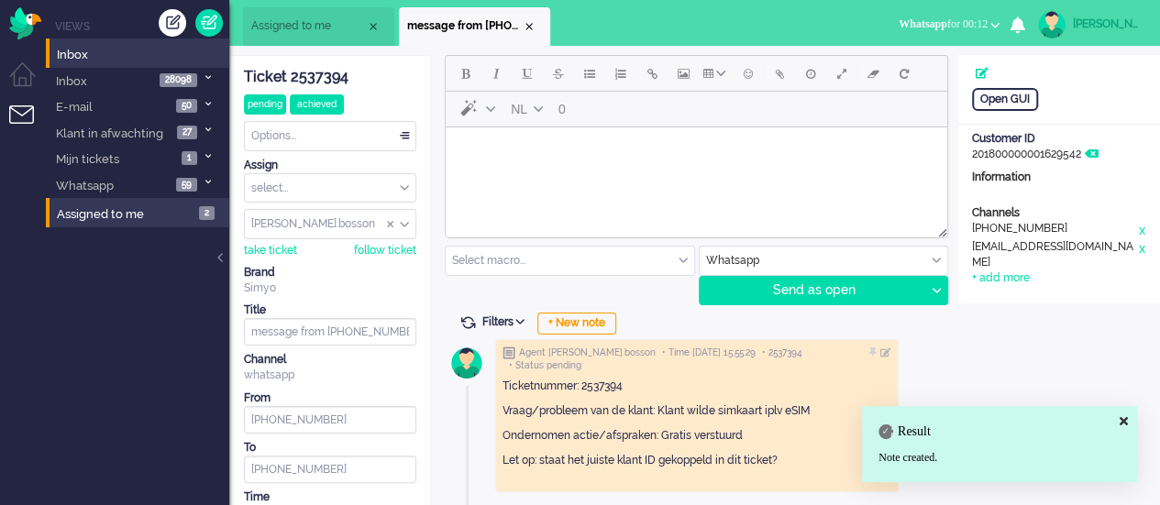
click at [308, 134] on div "Options..." at bounding box center [330, 136] width 171 height 28
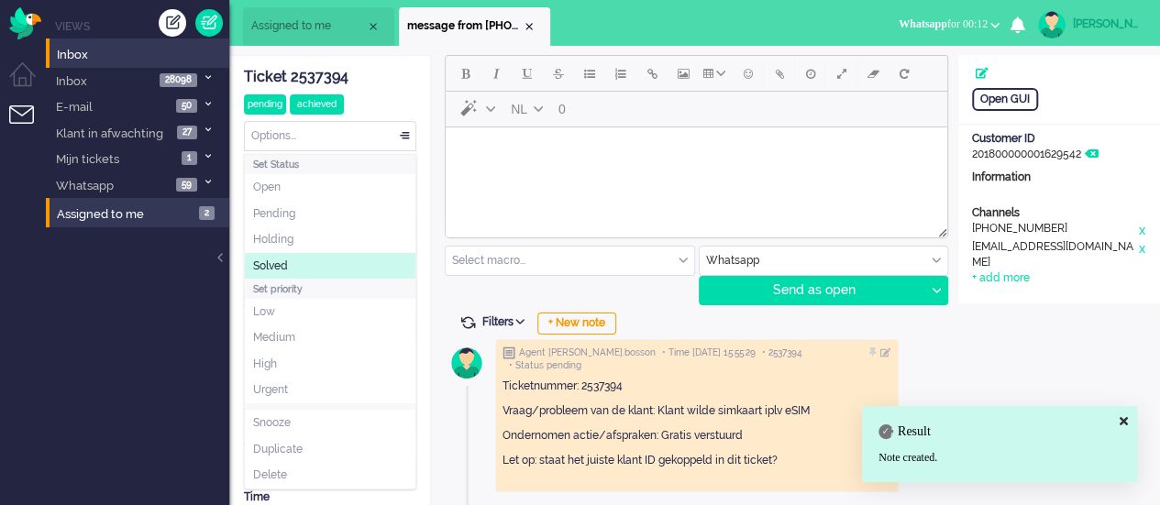
click at [309, 255] on li "Solved" at bounding box center [330, 266] width 171 height 27
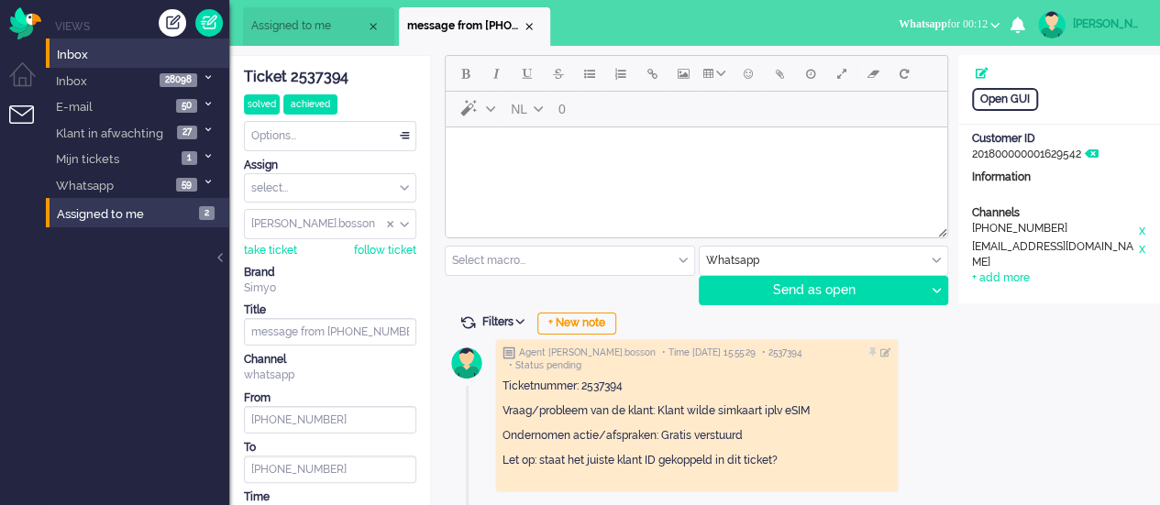
click at [534, 24] on div "Close tab" at bounding box center [529, 26] width 15 height 15
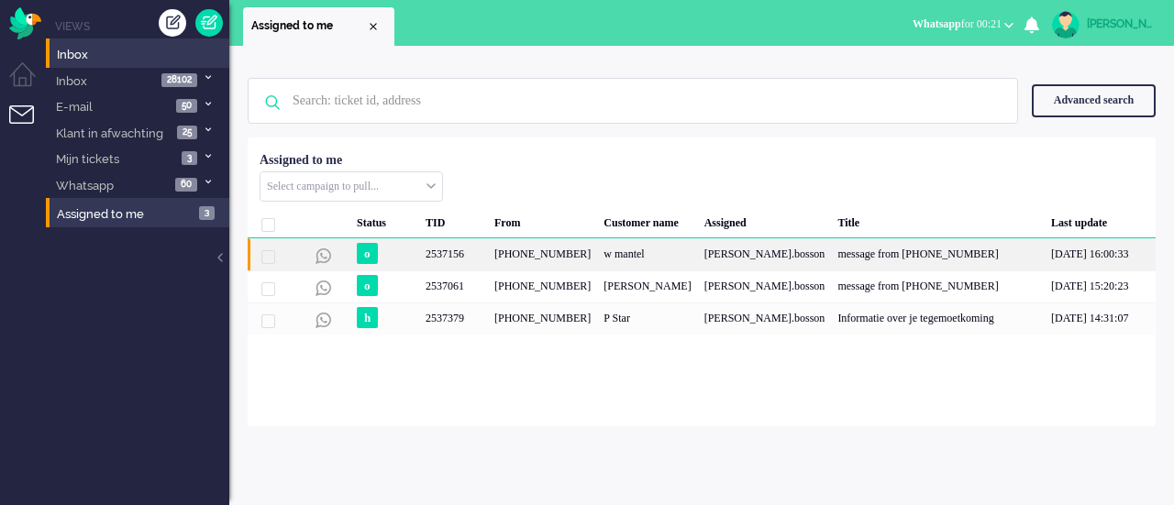
click at [522, 260] on div "[PHONE_NUMBER]" at bounding box center [542, 254] width 109 height 32
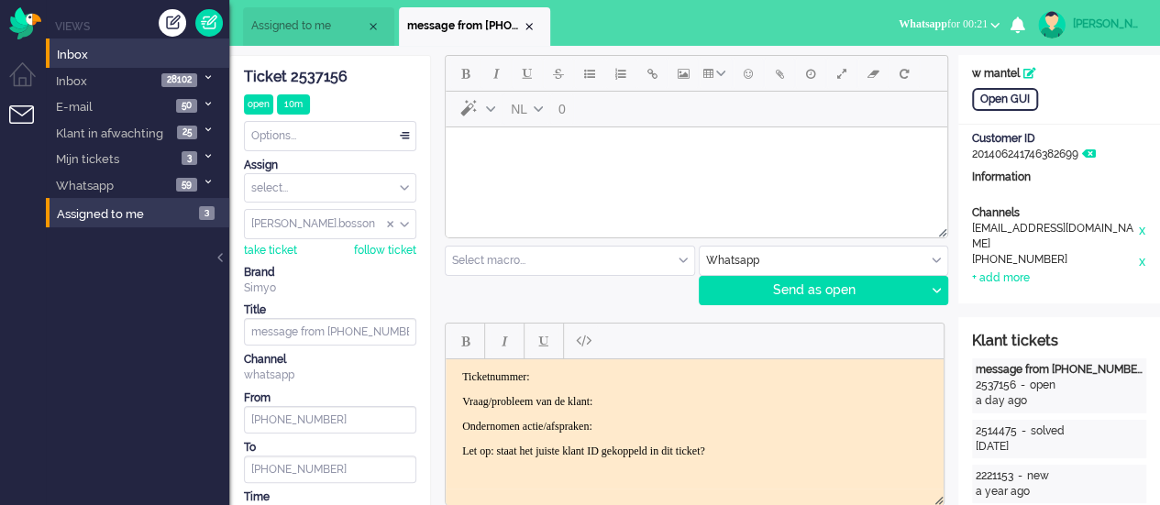
click at [501, 148] on body "Rich Text Area. Press ALT-0 for help." at bounding box center [696, 151] width 487 height 32
click at [740, 75] on button "Emoticons" at bounding box center [748, 73] width 31 height 31
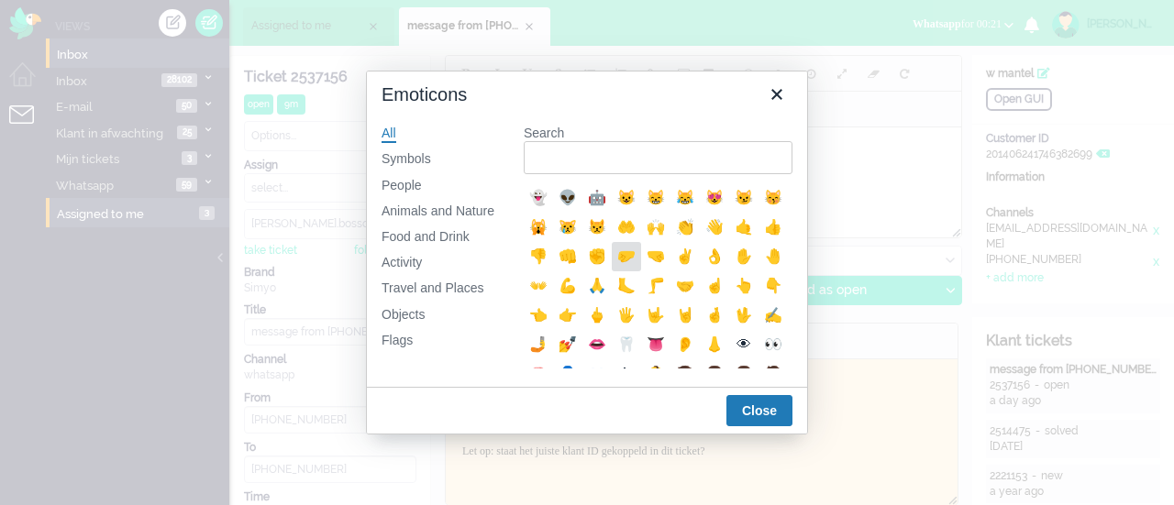
scroll to position [275, 0]
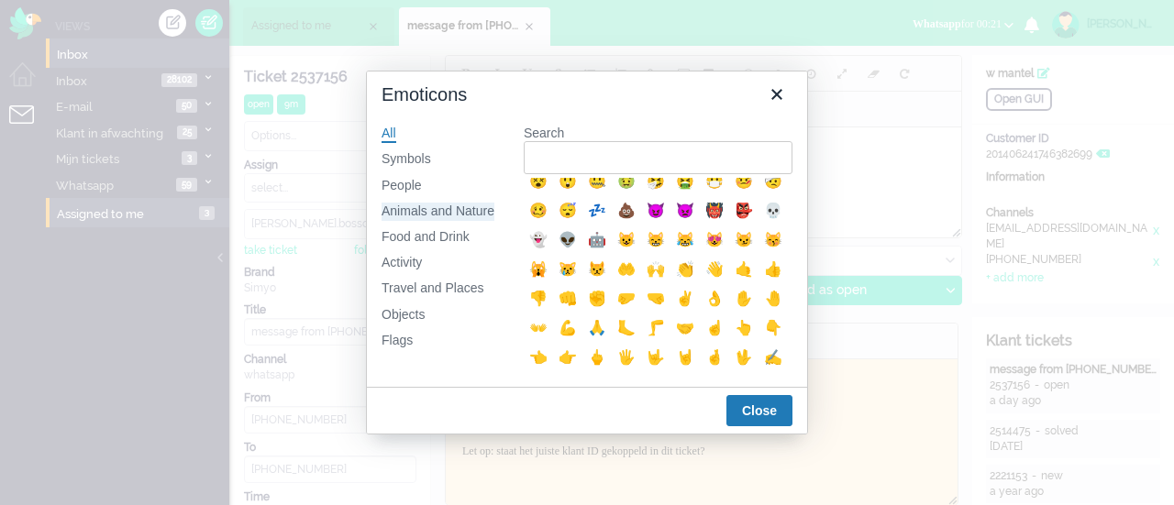
click at [430, 204] on div "Animals and Nature" at bounding box center [437, 212] width 113 height 18
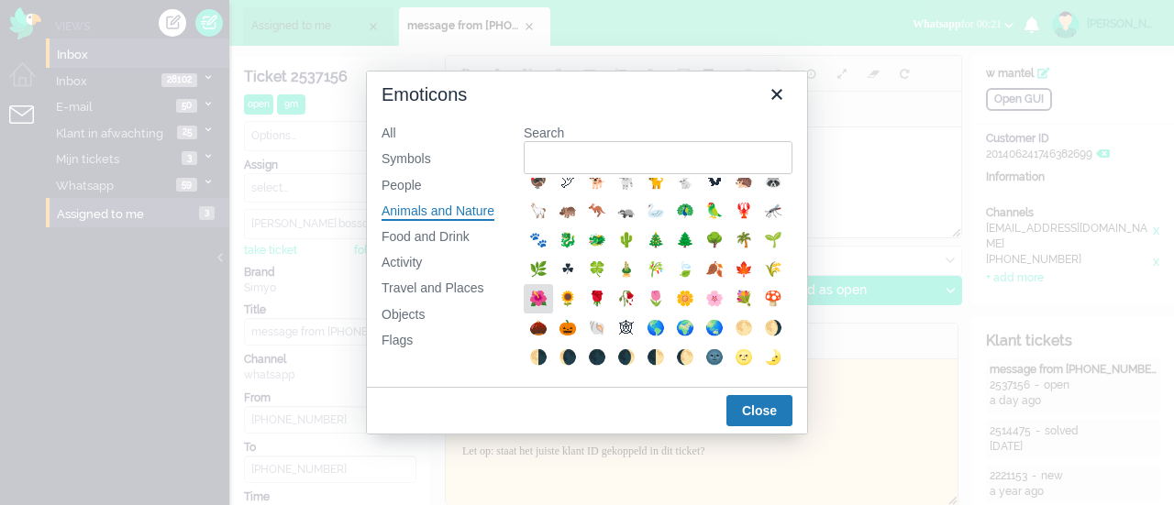
click at [549, 310] on div "🌺" at bounding box center [538, 299] width 22 height 22
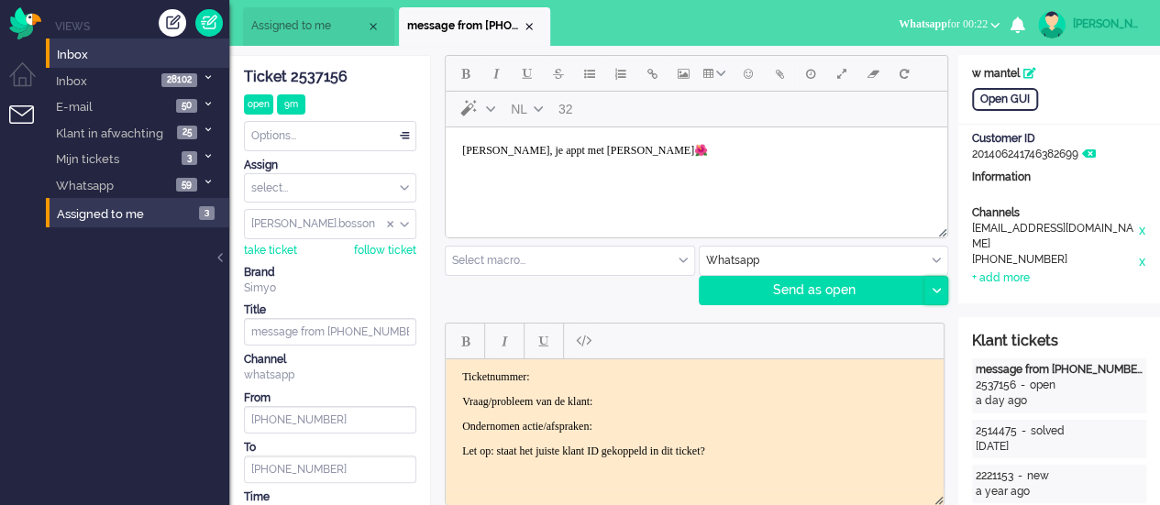
click at [935, 289] on icon at bounding box center [935, 291] width 9 height 6
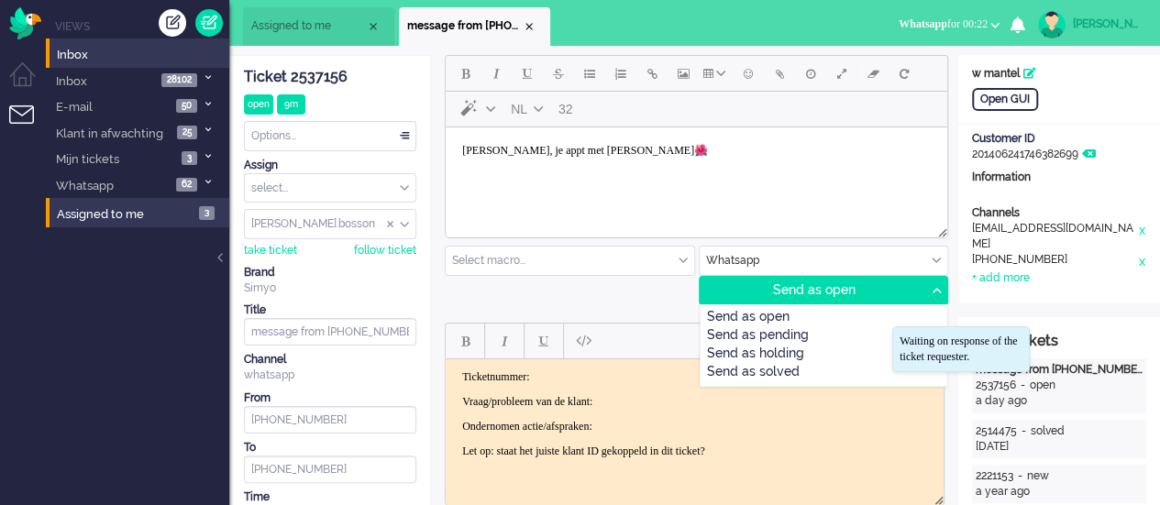
click at [832, 333] on div "Send as pending" at bounding box center [823, 336] width 247 height 18
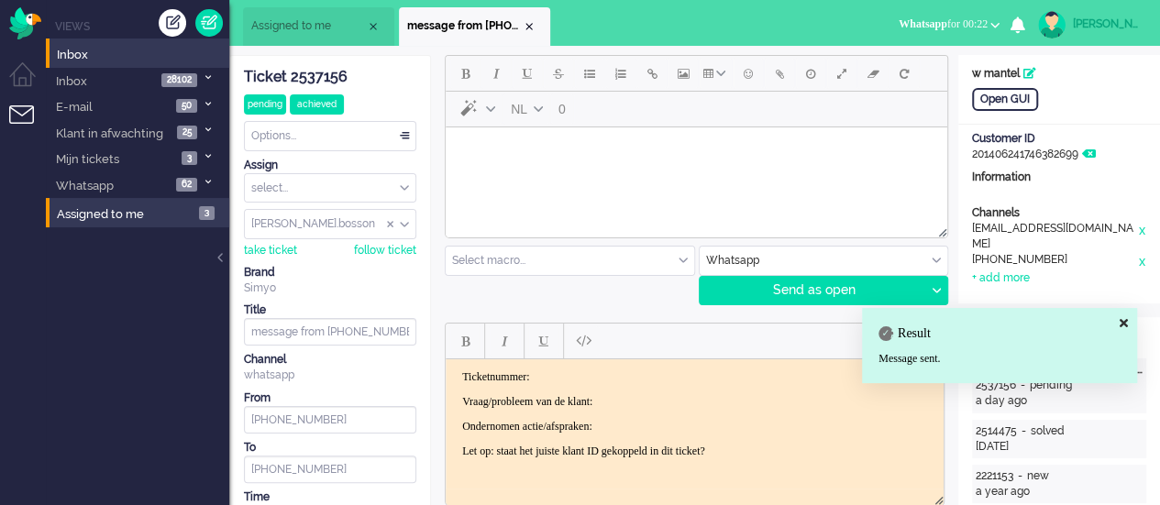
click at [579, 174] on html at bounding box center [696, 150] width 501 height 47
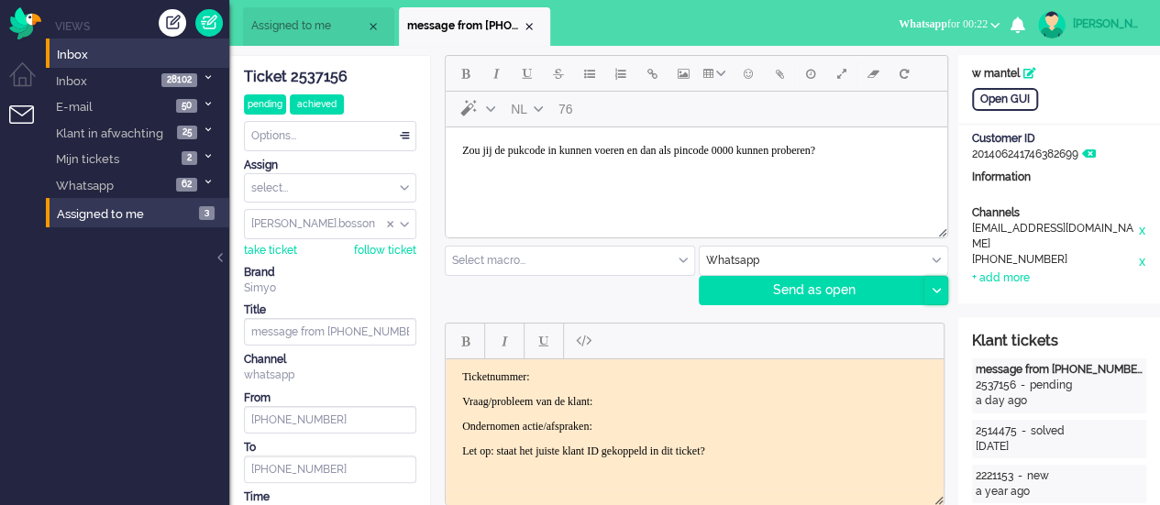
click at [941, 286] on div at bounding box center [935, 291] width 23 height 28
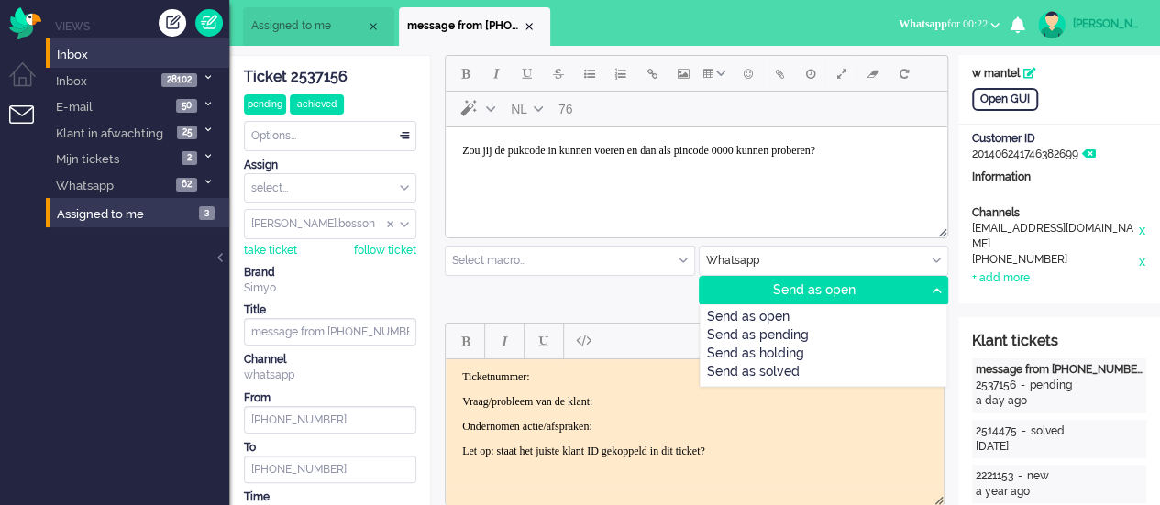
click at [876, 340] on div "Send as pending" at bounding box center [823, 336] width 247 height 18
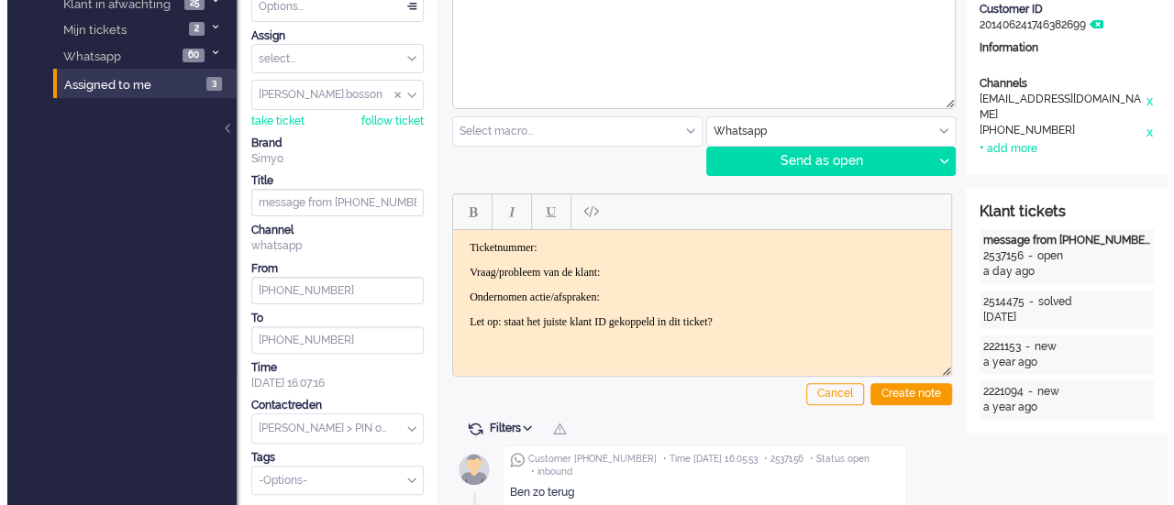
scroll to position [0, 0]
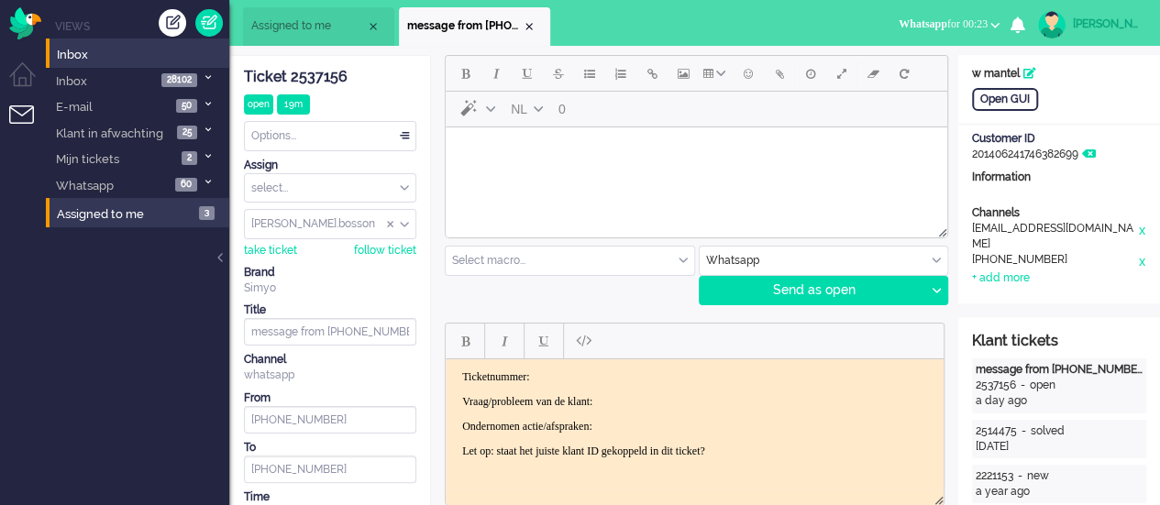
click at [525, 174] on html at bounding box center [696, 150] width 501 height 47
click at [753, 75] on button "Emoticons" at bounding box center [748, 73] width 31 height 31
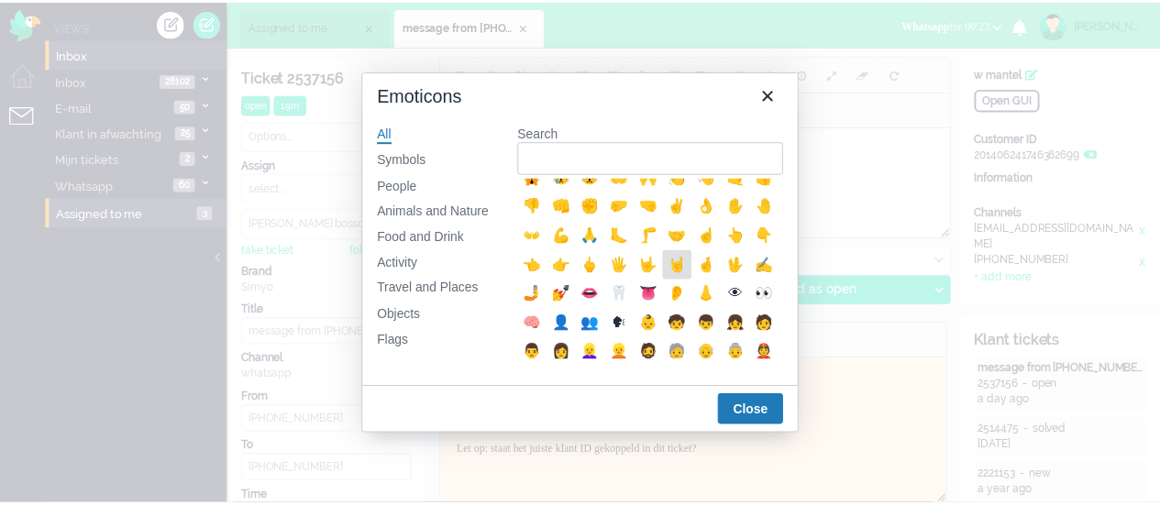
scroll to position [367, 0]
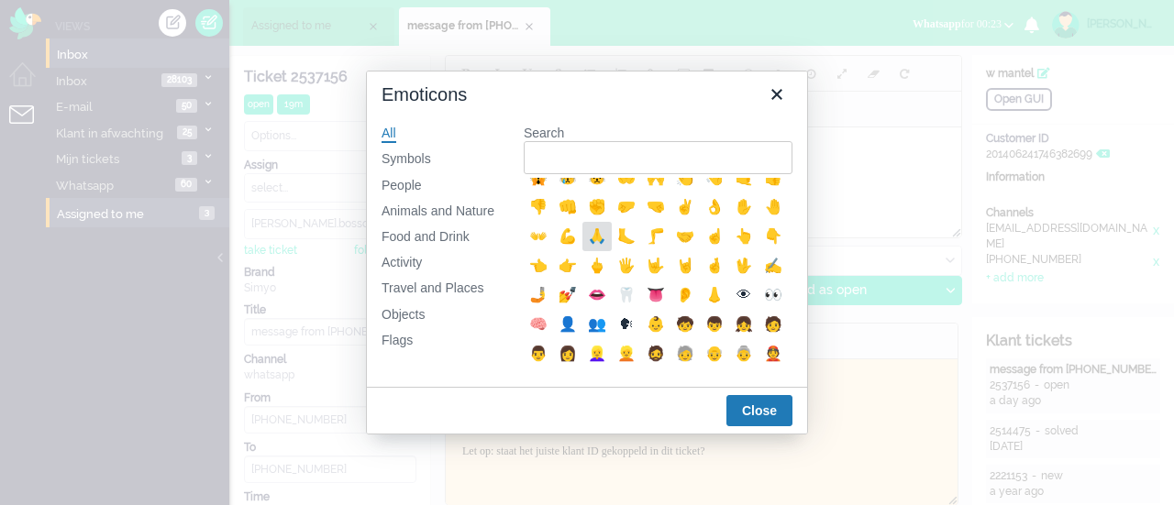
click at [586, 248] on div "🙏" at bounding box center [597, 237] width 22 height 22
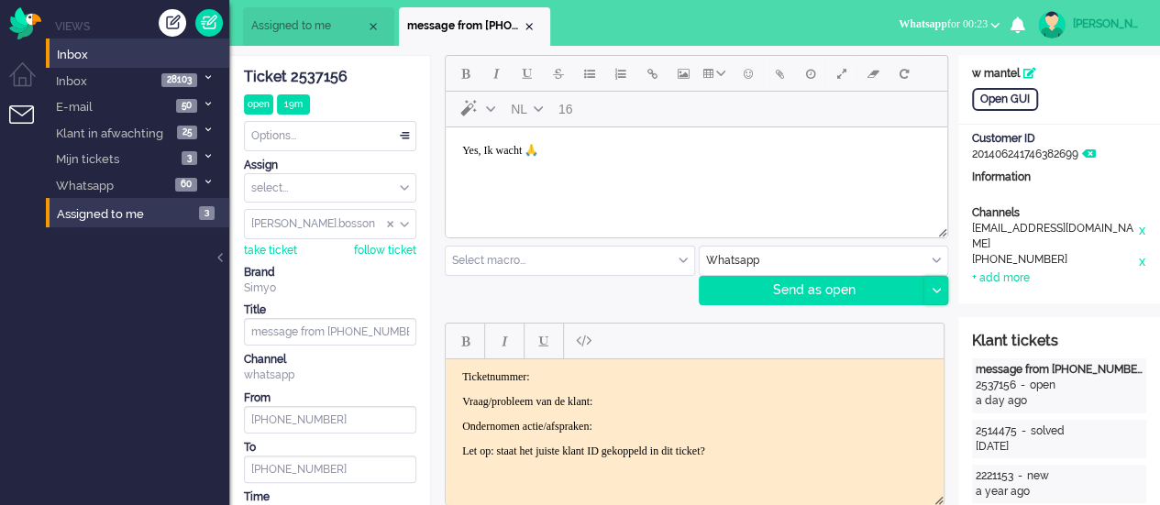
click at [940, 293] on div at bounding box center [935, 291] width 23 height 28
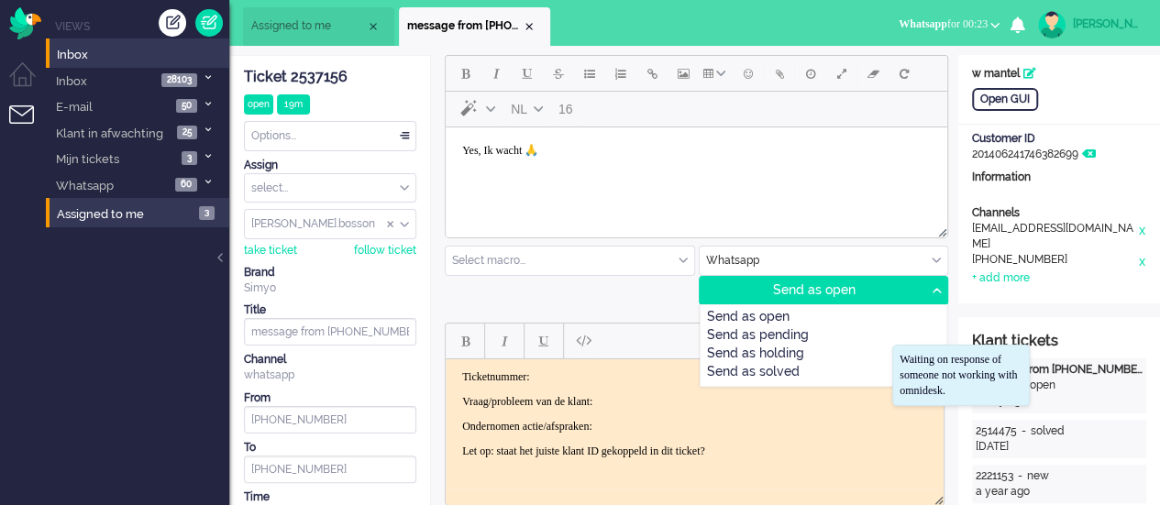
click at [821, 332] on div "Send as pending" at bounding box center [823, 336] width 247 height 18
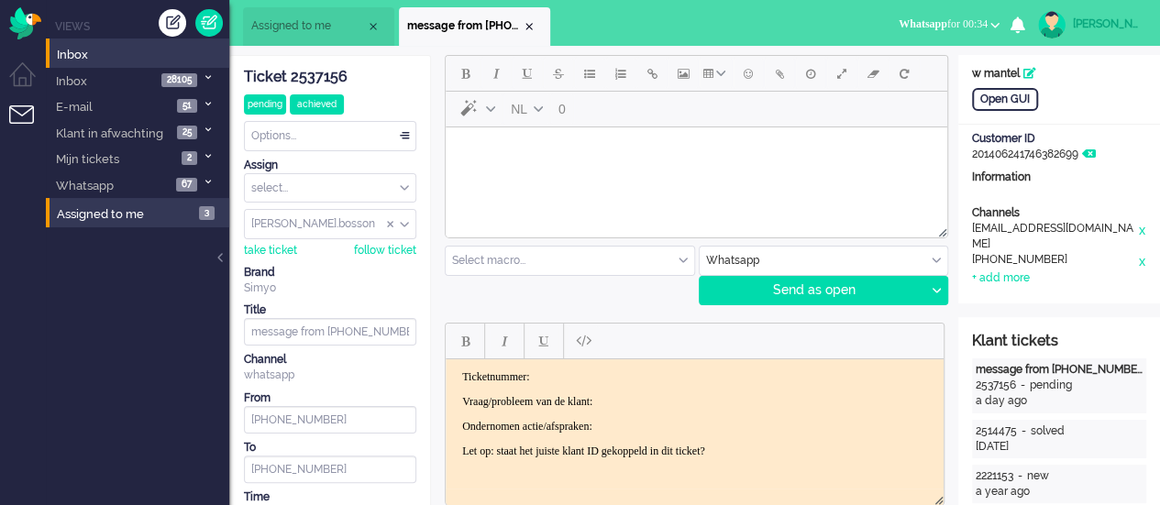
click at [580, 174] on html at bounding box center [696, 150] width 501 height 47
click at [931, 288] on icon at bounding box center [935, 291] width 9 height 6
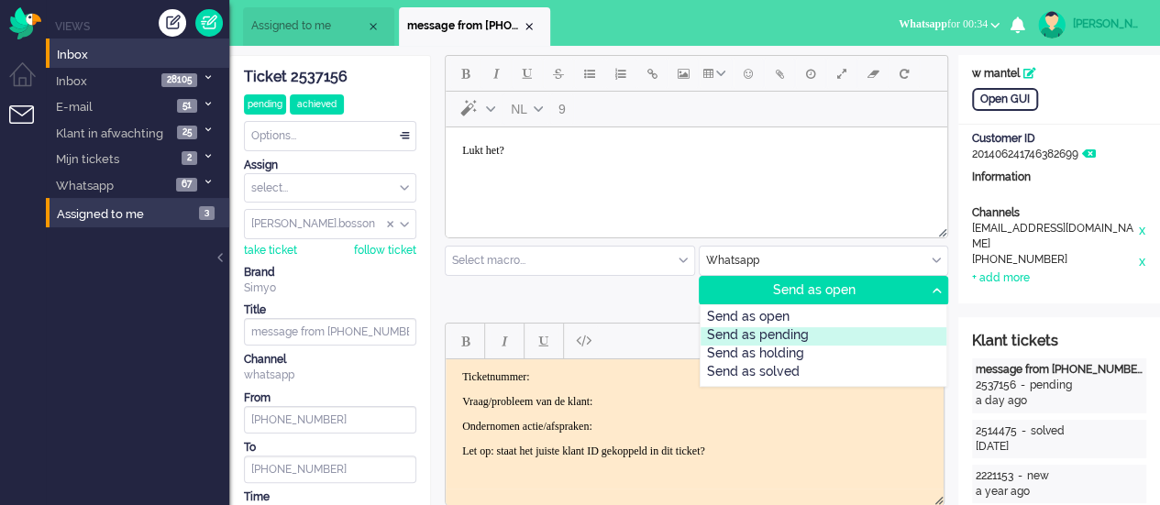
click at [843, 341] on div "Send as pending" at bounding box center [823, 336] width 247 height 18
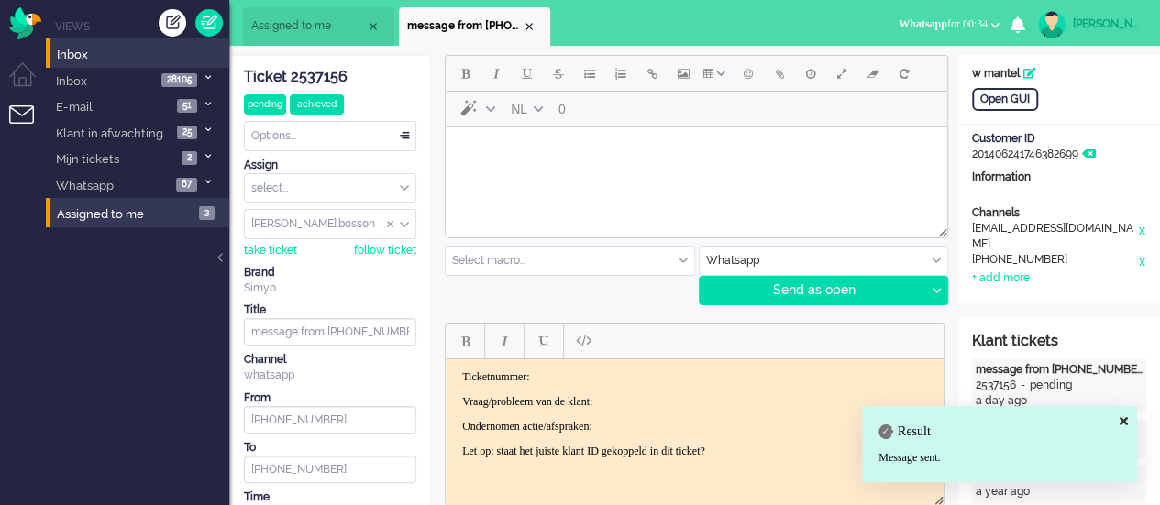
click at [341, 27] on span "Assigned to me" at bounding box center [308, 26] width 115 height 16
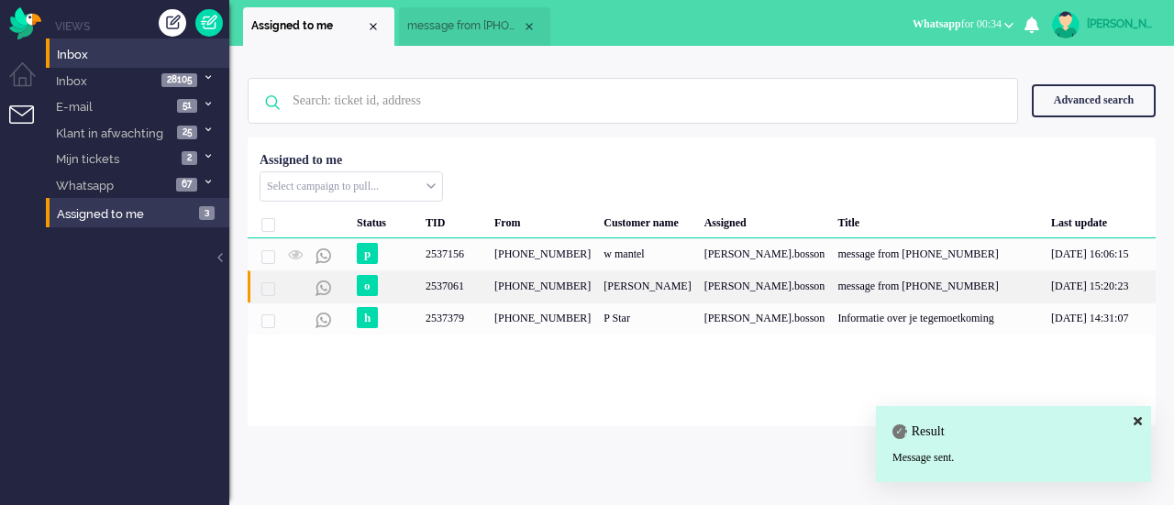
click at [458, 294] on div "2537061" at bounding box center [453, 286] width 69 height 32
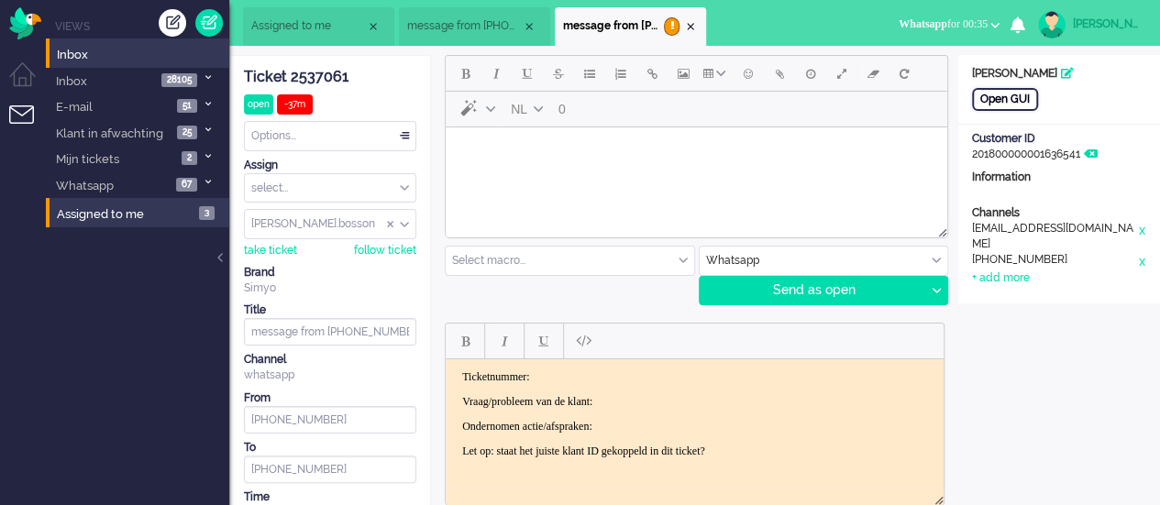
click at [1025, 94] on div "Open GUI" at bounding box center [1005, 99] width 66 height 23
click at [565, 167] on html at bounding box center [696, 150] width 501 height 47
click at [739, 76] on button "Emoticons" at bounding box center [748, 73] width 31 height 31
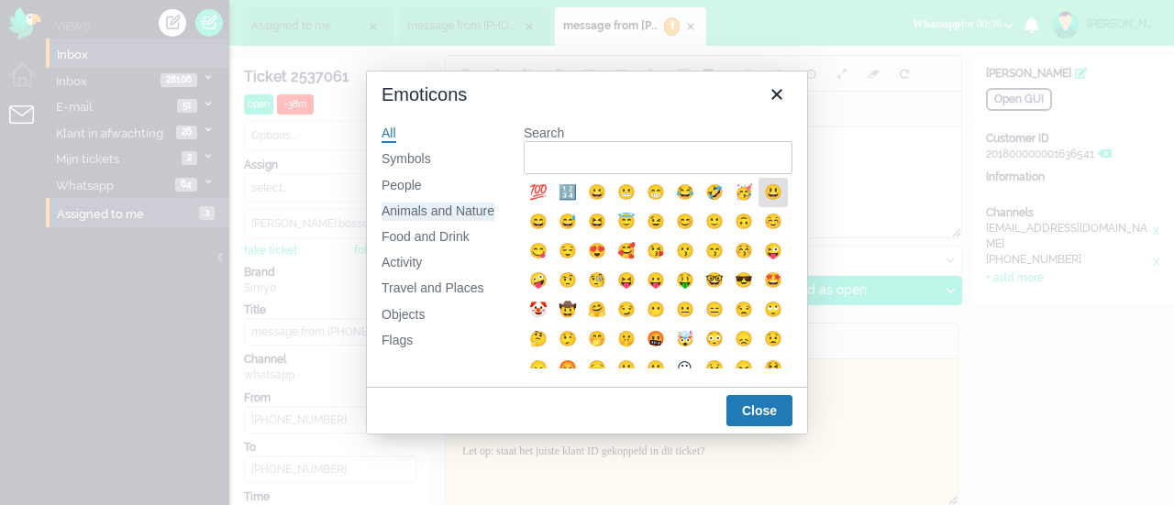
click at [458, 208] on div "Animals and Nature" at bounding box center [437, 212] width 113 height 18
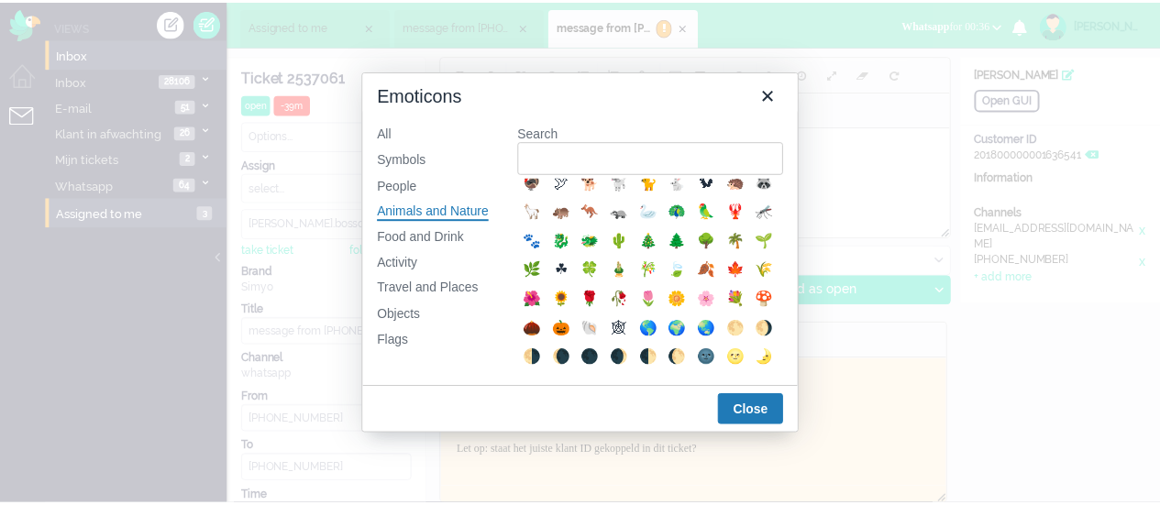
scroll to position [275, 0]
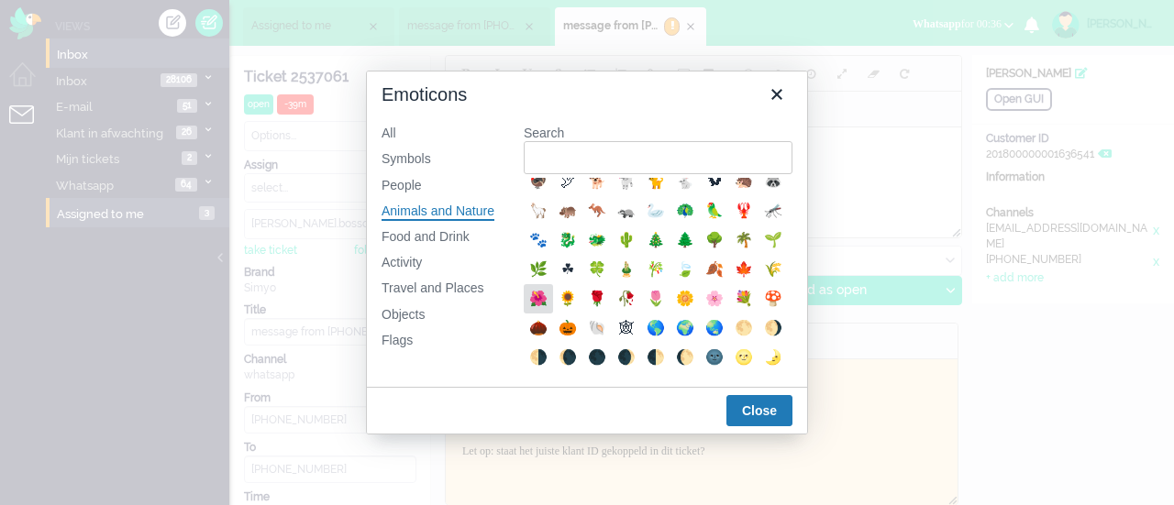
click at [549, 310] on div "🌺" at bounding box center [538, 299] width 22 height 22
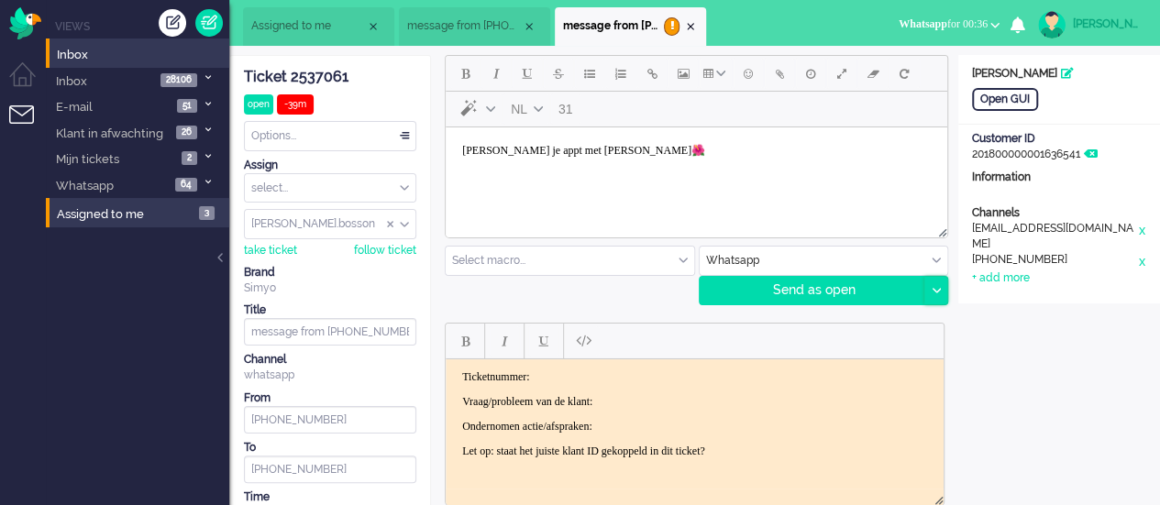
click at [938, 288] on icon at bounding box center [935, 291] width 9 height 6
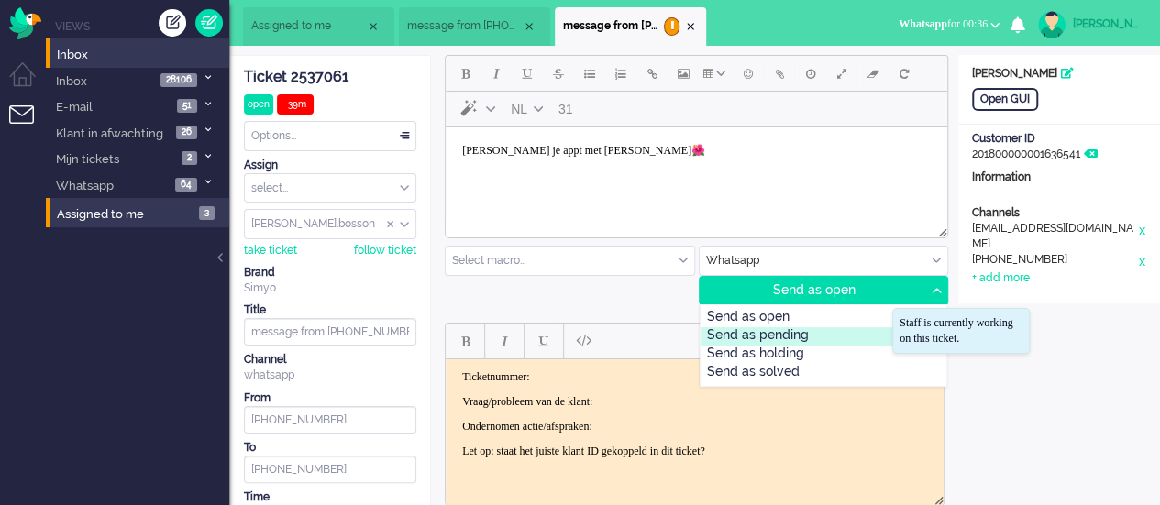
click at [831, 332] on div "Send as pending" at bounding box center [823, 336] width 247 height 18
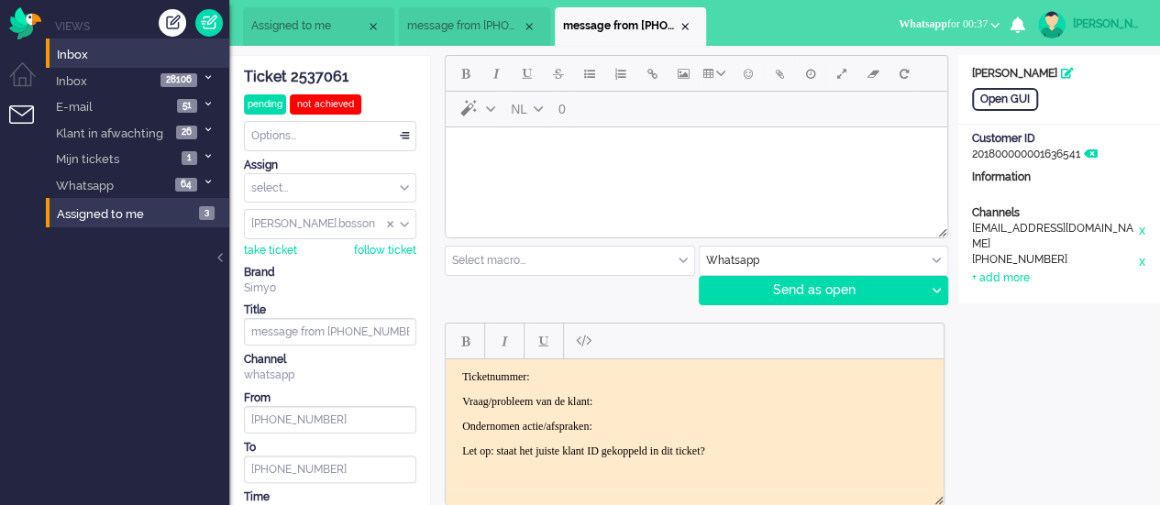
click at [534, 171] on html at bounding box center [696, 150] width 501 height 47
drag, startPoint x: 937, startPoint y: 291, endPoint x: 906, endPoint y: 313, distance: 38.2
click at [937, 291] on icon at bounding box center [935, 291] width 9 height 6
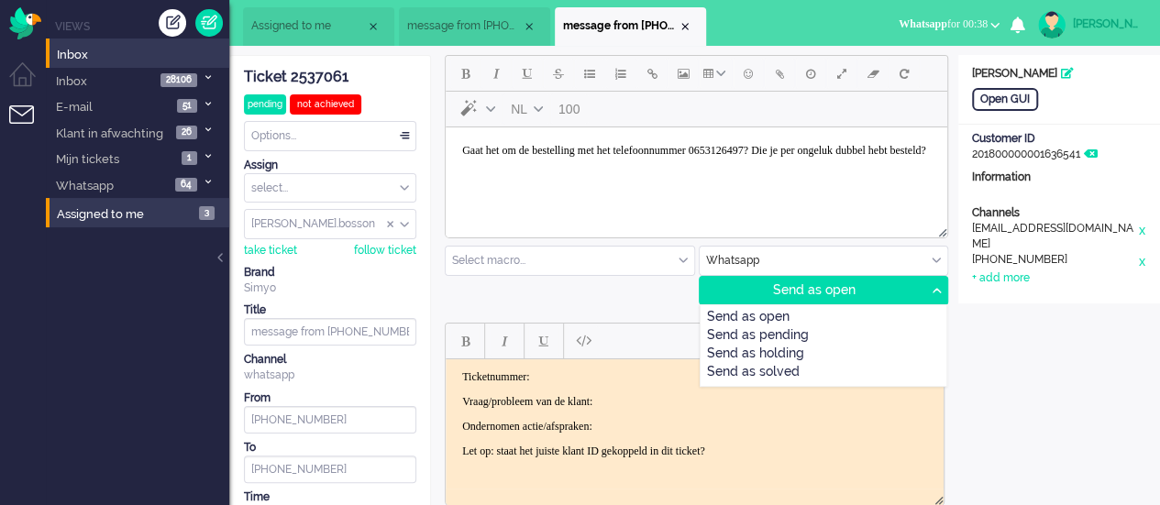
click at [823, 338] on div "Send as pending" at bounding box center [823, 336] width 247 height 18
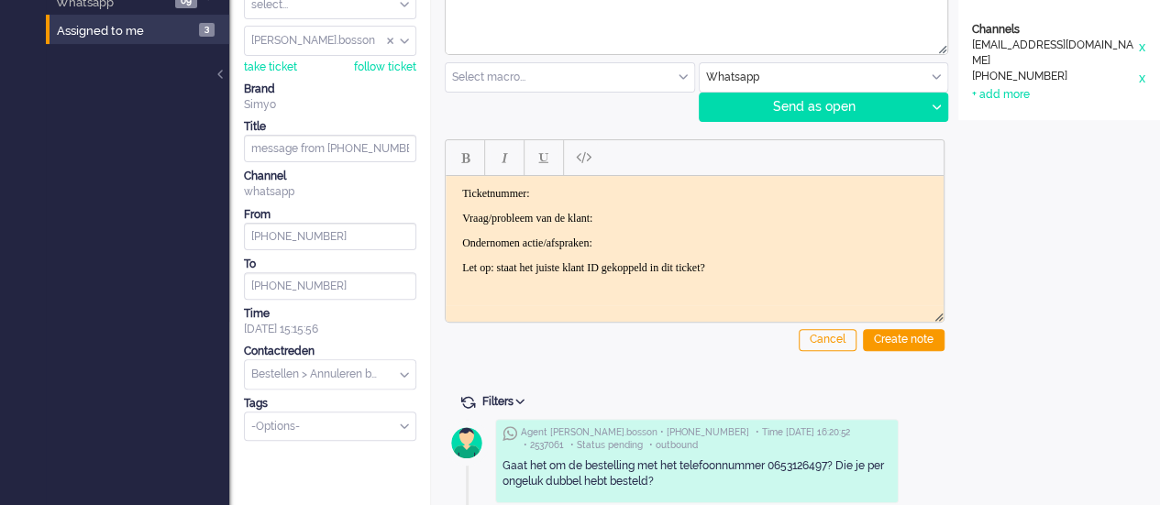
scroll to position [0, 0]
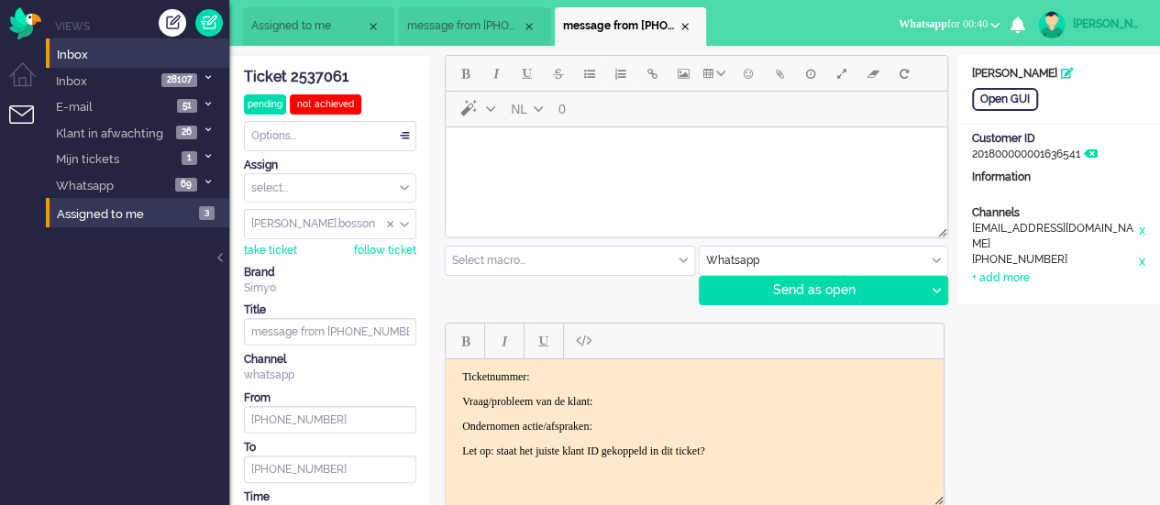
click at [460, 30] on span "message from [PHONE_NUMBER]" at bounding box center [464, 26] width 115 height 16
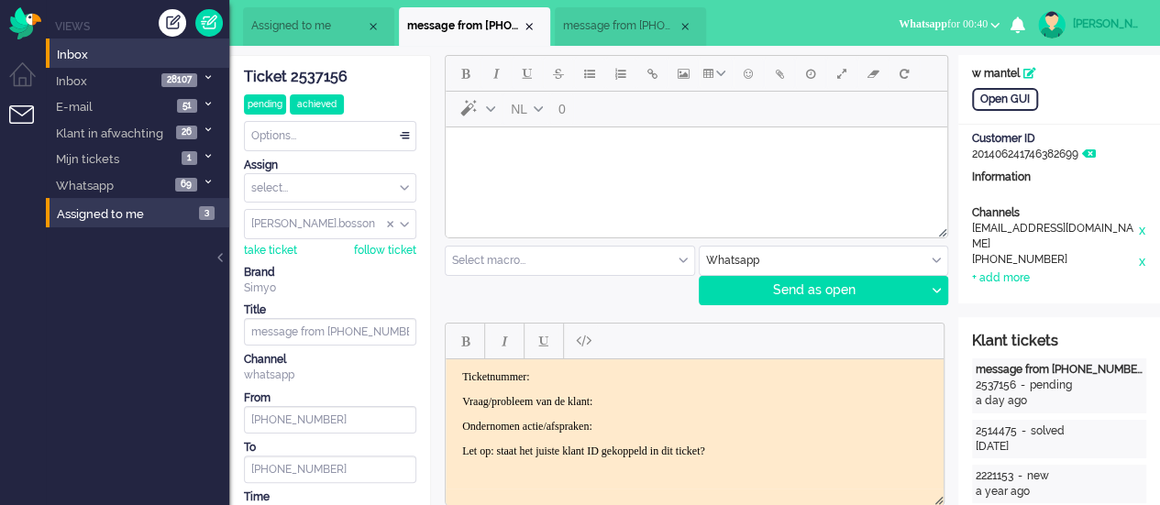
click at [628, 25] on span "message from [PHONE_NUMBER]" at bounding box center [620, 26] width 115 height 16
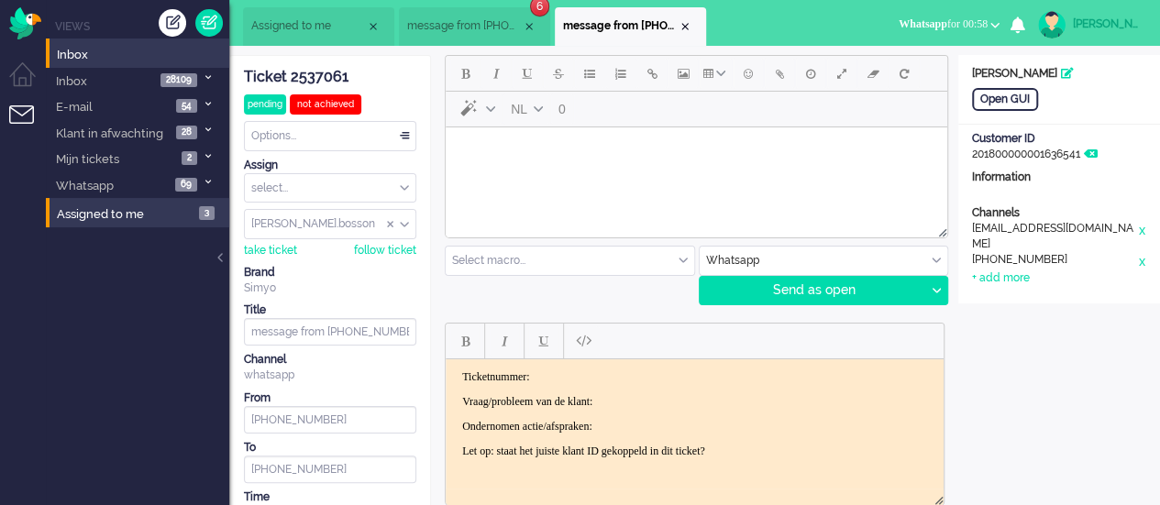
click at [457, 19] on span "message from [PHONE_NUMBER]" at bounding box center [464, 26] width 115 height 16
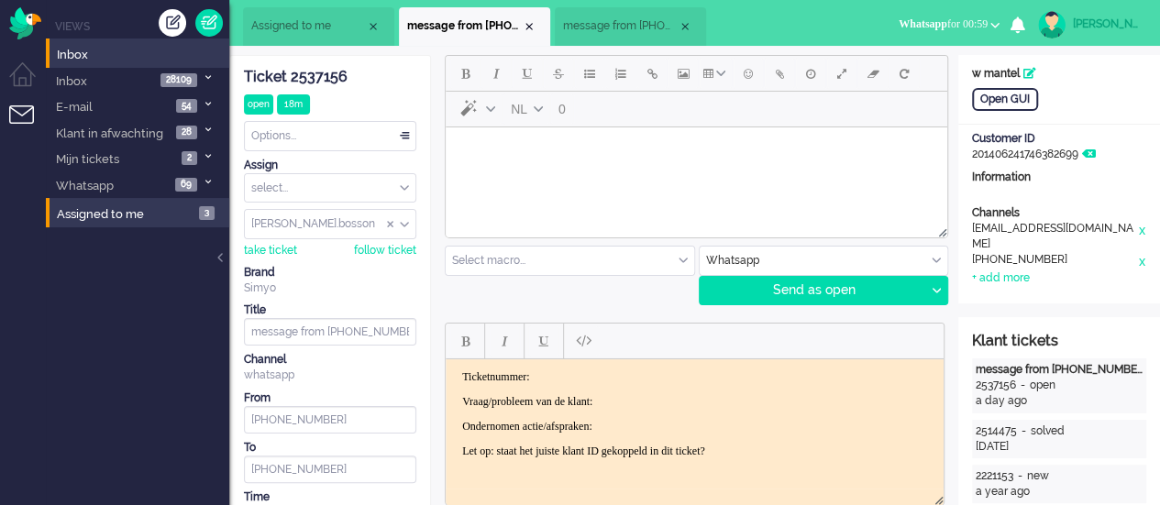
click at [501, 174] on html at bounding box center [696, 150] width 501 height 47
click at [933, 289] on icon at bounding box center [935, 291] width 9 height 6
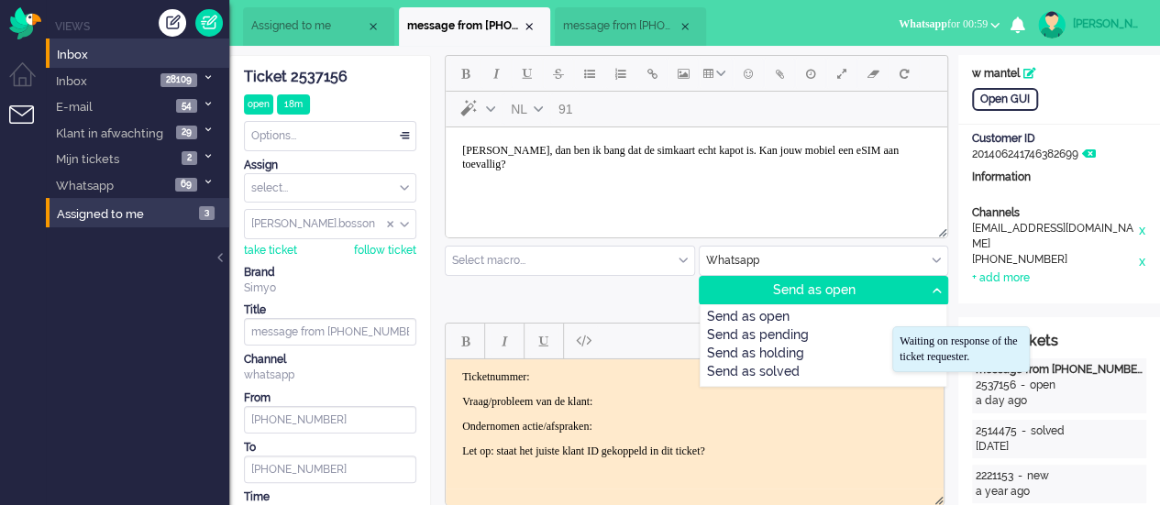
click at [874, 336] on div "Send as pending" at bounding box center [823, 336] width 247 height 18
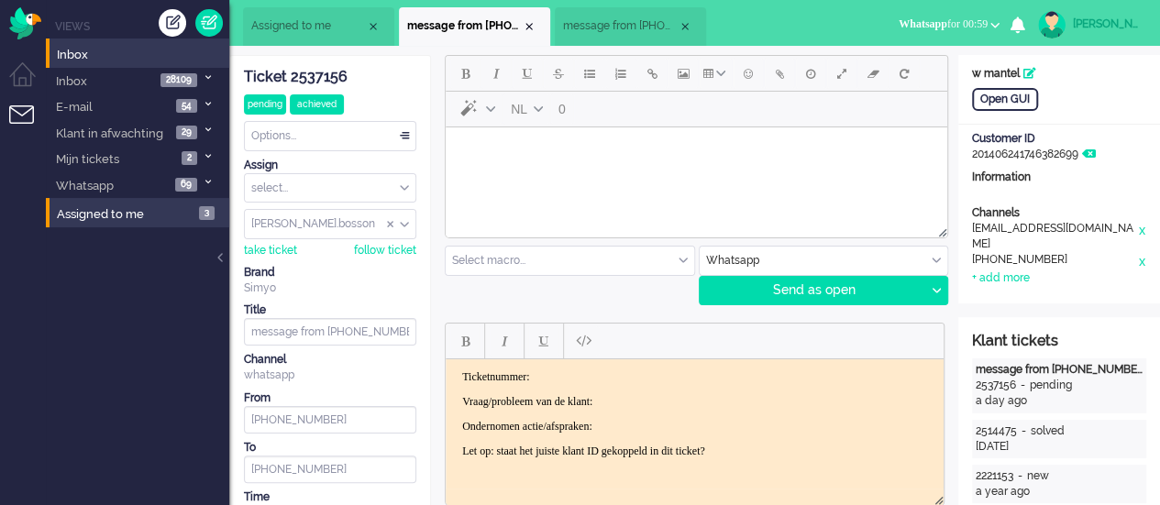
click at [582, 14] on li "message from [PHONE_NUMBER]" at bounding box center [630, 26] width 151 height 39
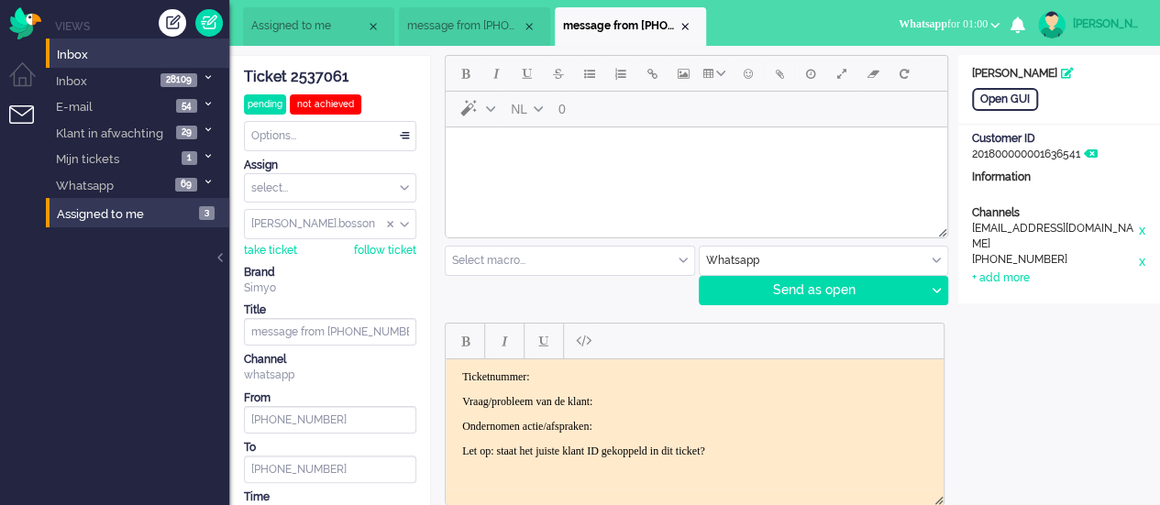
click at [562, 167] on html at bounding box center [696, 150] width 501 height 47
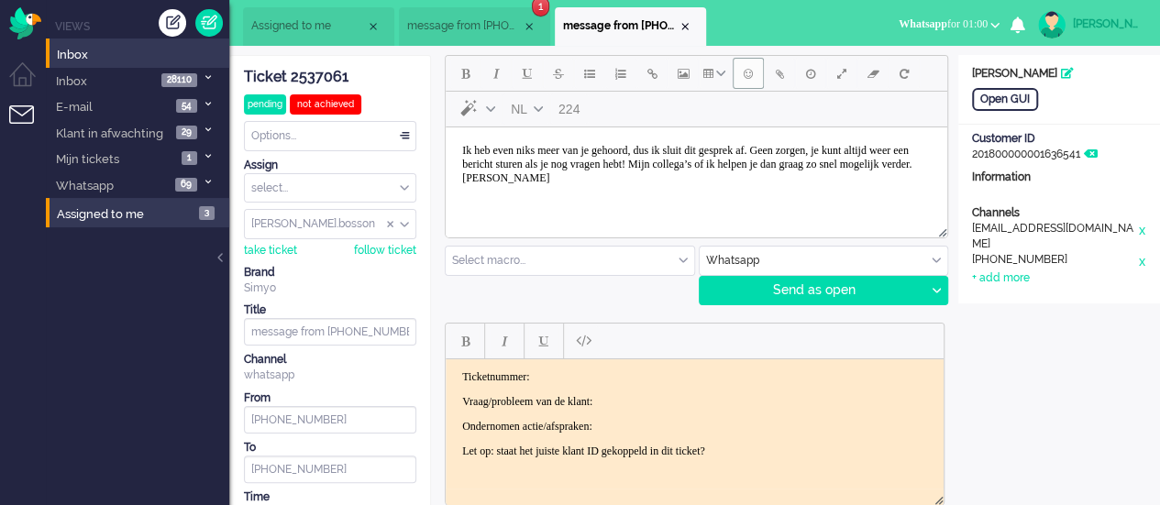
click at [744, 72] on span "Emoticons" at bounding box center [748, 73] width 9 height 15
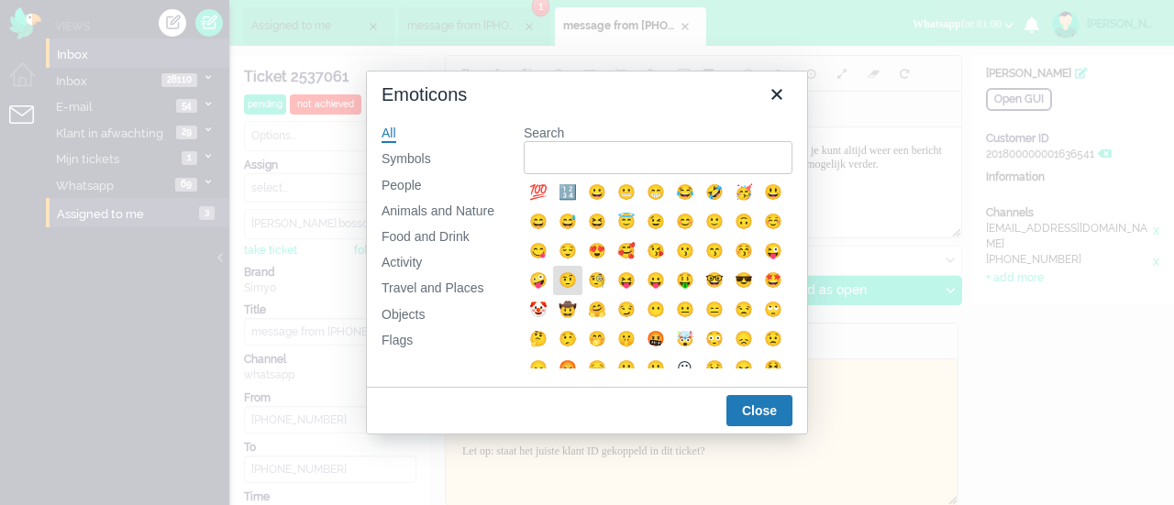
scroll to position [183, 0]
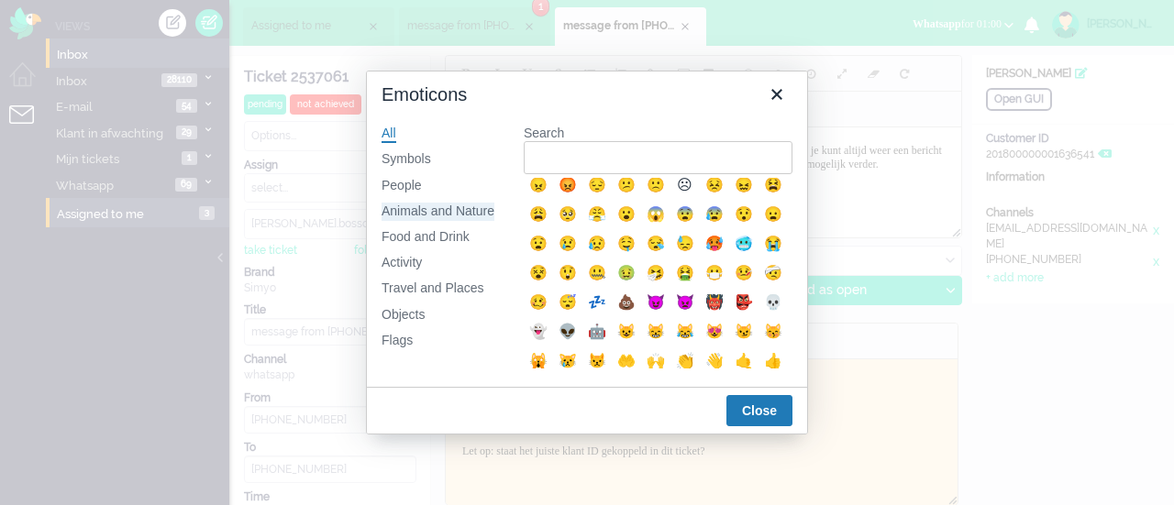
click at [465, 207] on div "Animals and Nature" at bounding box center [437, 212] width 113 height 18
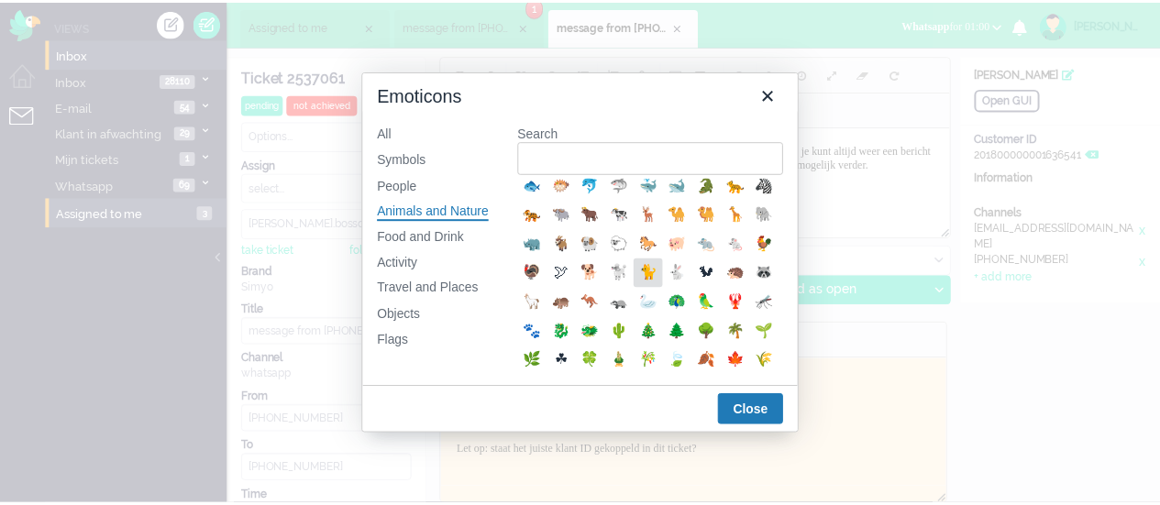
scroll to position [367, 0]
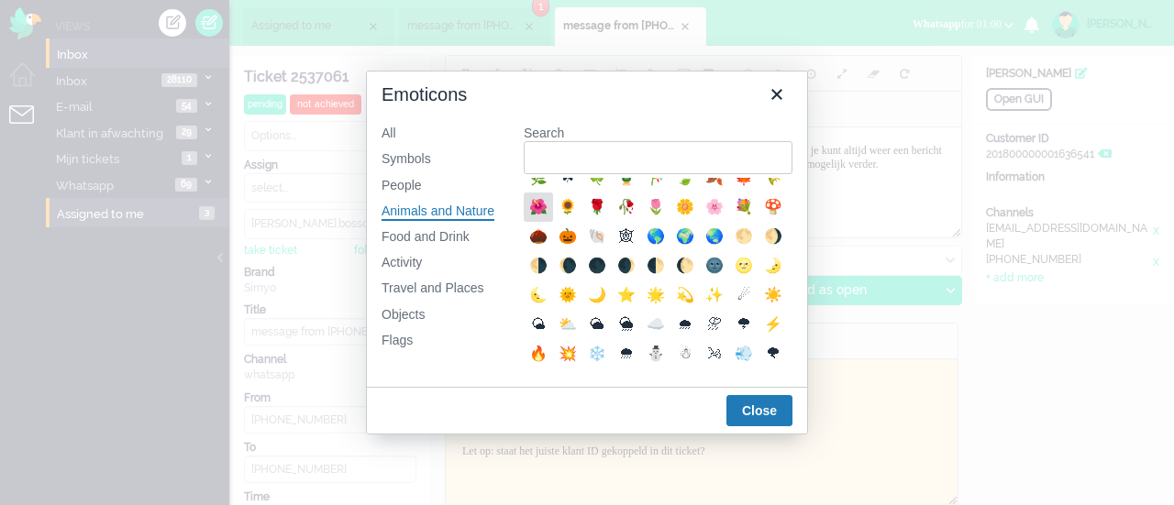
click at [549, 218] on div "🌺" at bounding box center [538, 207] width 22 height 22
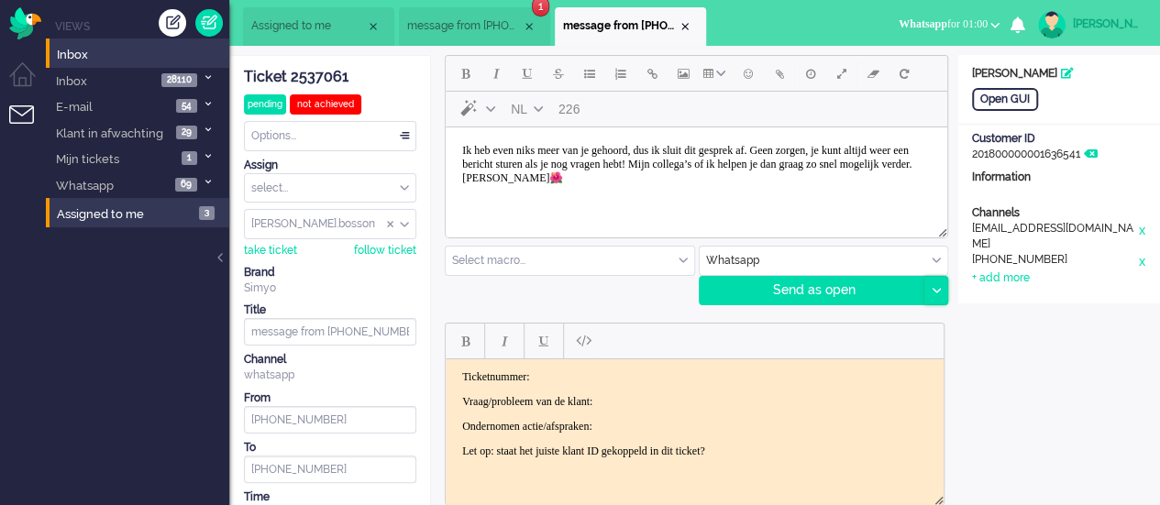
click at [938, 289] on icon at bounding box center [935, 291] width 9 height 6
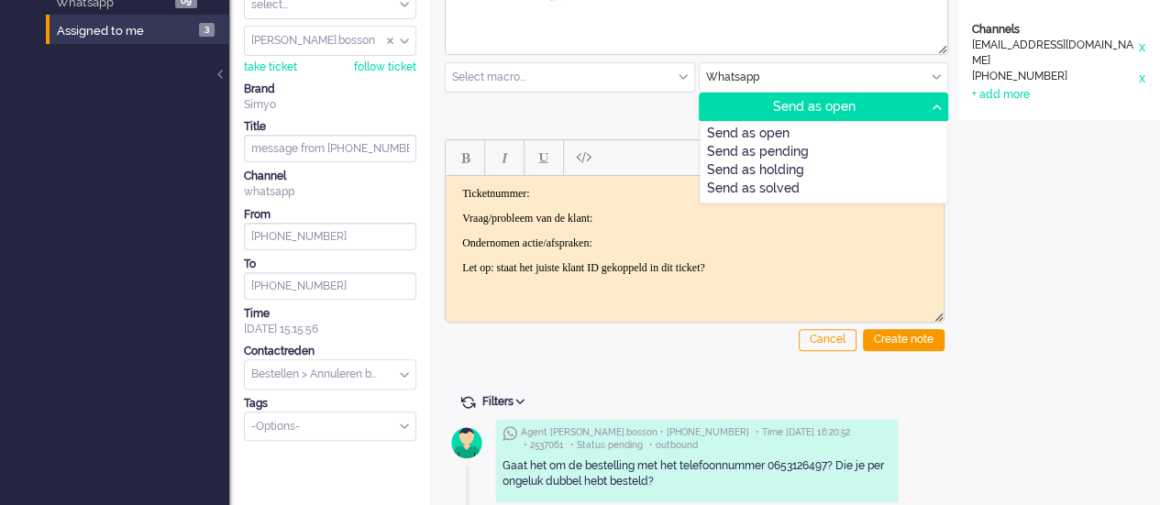
scroll to position [0, 0]
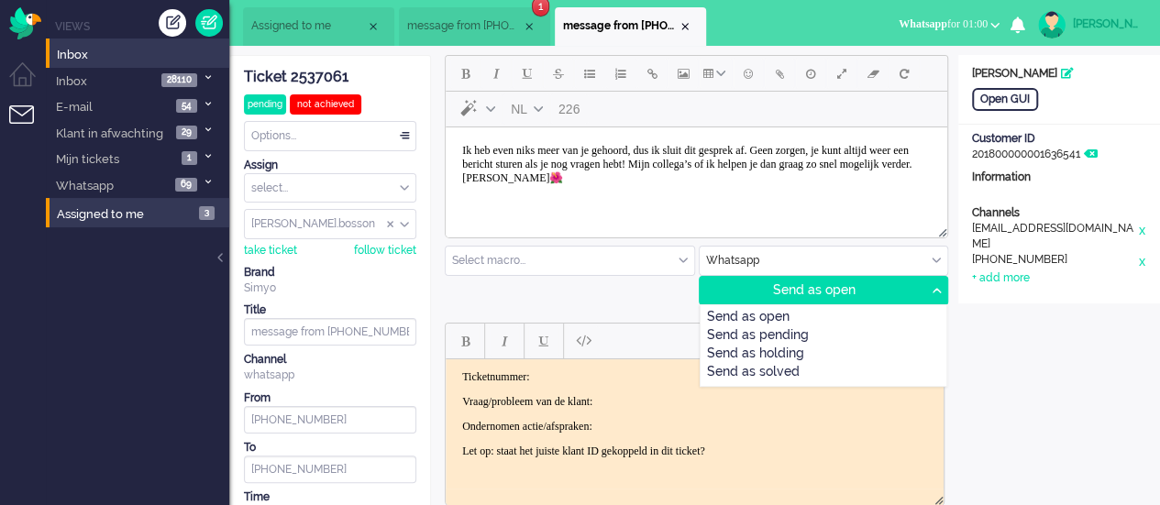
click at [314, 77] on div "Ticket 2537061" at bounding box center [330, 77] width 172 height 21
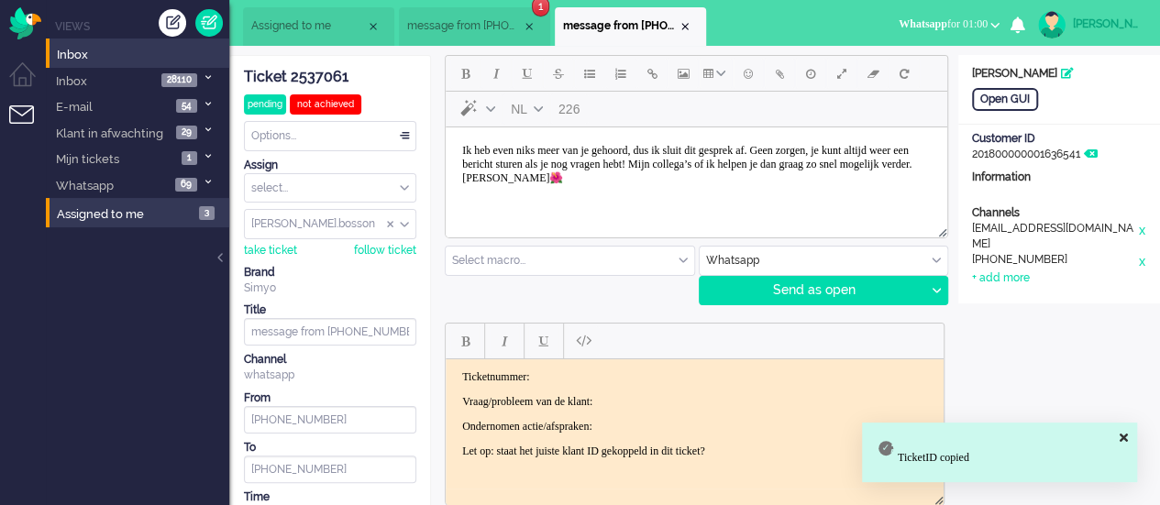
click at [591, 385] on body "Ticketnummer: Vraag/probleem van de klant: Ondernomen actie/afspraken: Let op: …" at bounding box center [694, 413] width 483 height 88
click at [584, 369] on p "Ticketnummer:" at bounding box center [694, 376] width 465 height 14
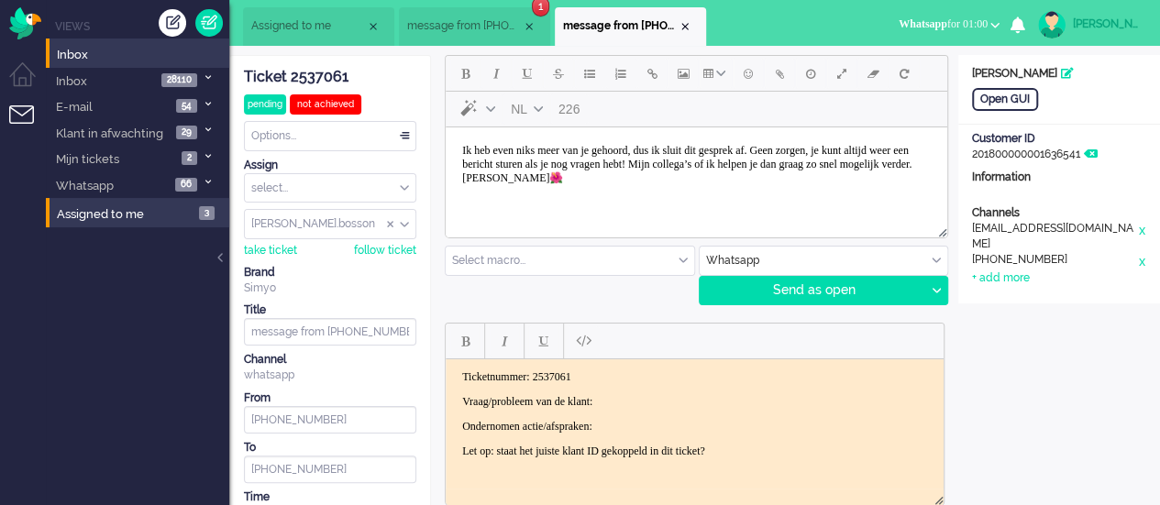
click at [643, 396] on p "Vraag/probleem van de klant:" at bounding box center [694, 401] width 465 height 14
click at [650, 425] on p "Ondernomen actie/afspraken:" at bounding box center [694, 426] width 465 height 14
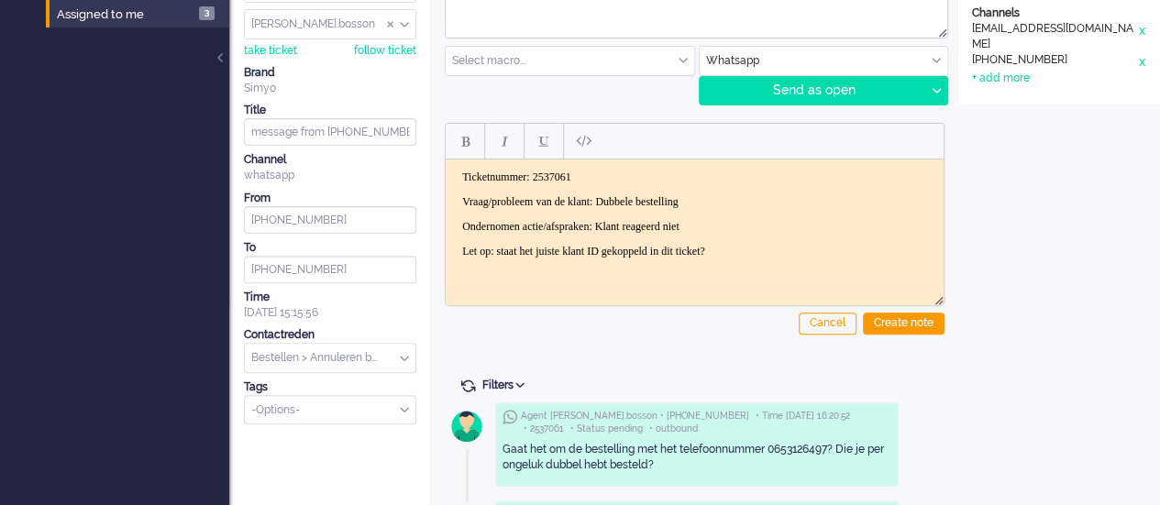
scroll to position [367, 0]
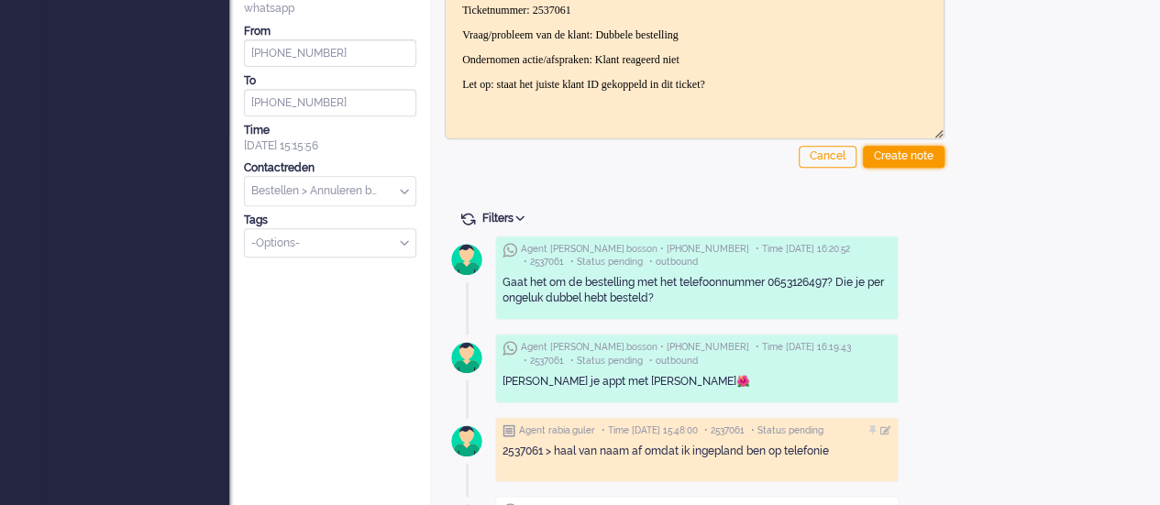
click at [885, 155] on div "Create note" at bounding box center [904, 157] width 82 height 22
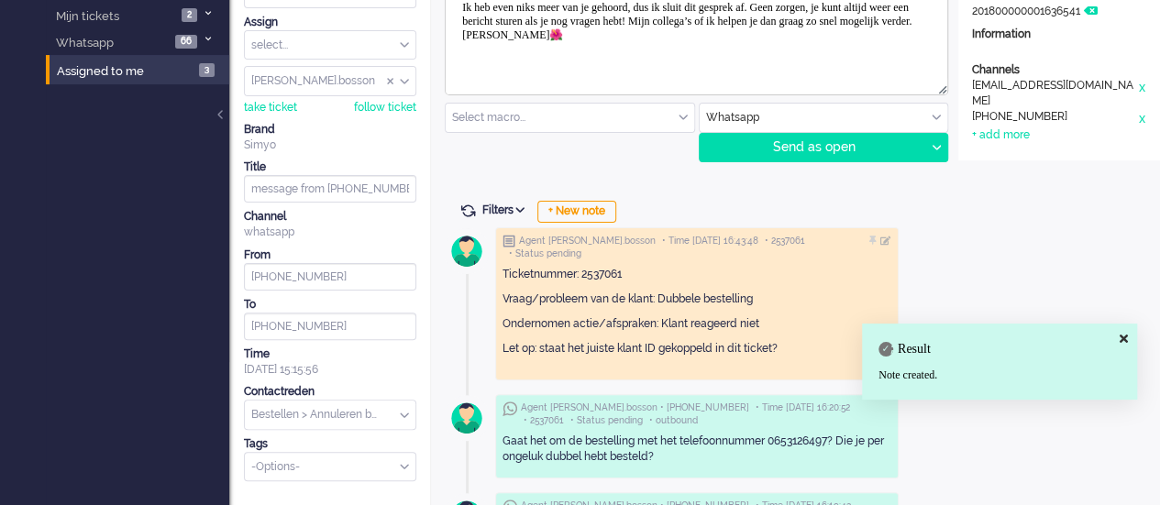
scroll to position [0, 0]
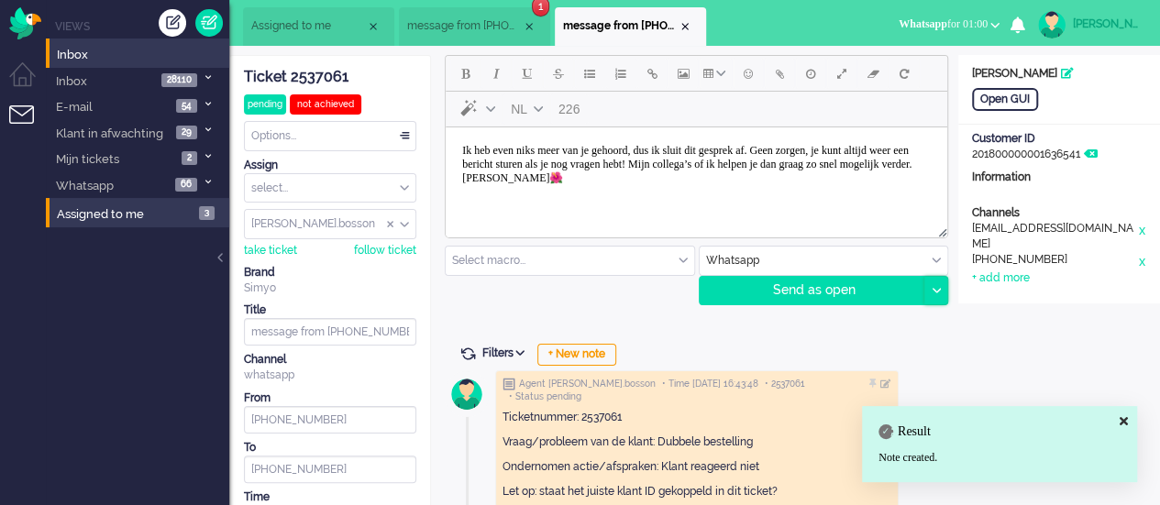
click at [933, 283] on div at bounding box center [935, 291] width 23 height 28
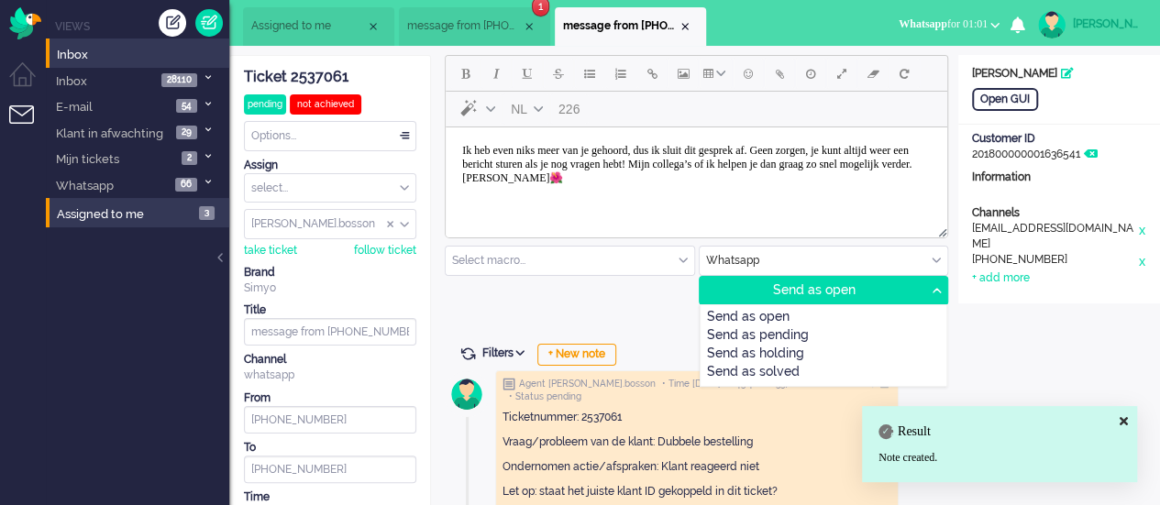
click at [781, 367] on div "Send as solved" at bounding box center [823, 373] width 247 height 18
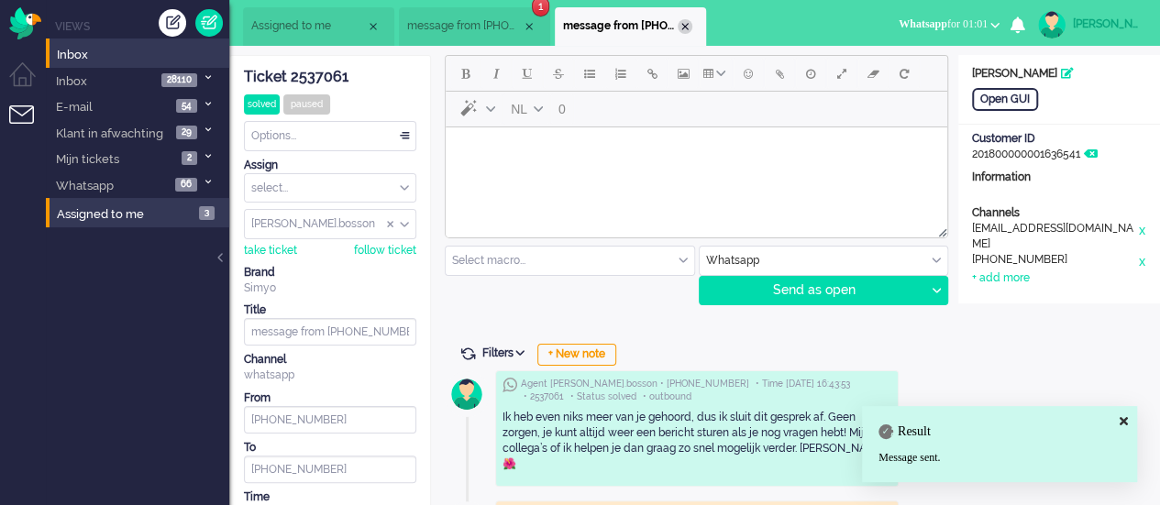
click at [681, 27] on div "Close tab" at bounding box center [685, 26] width 15 height 15
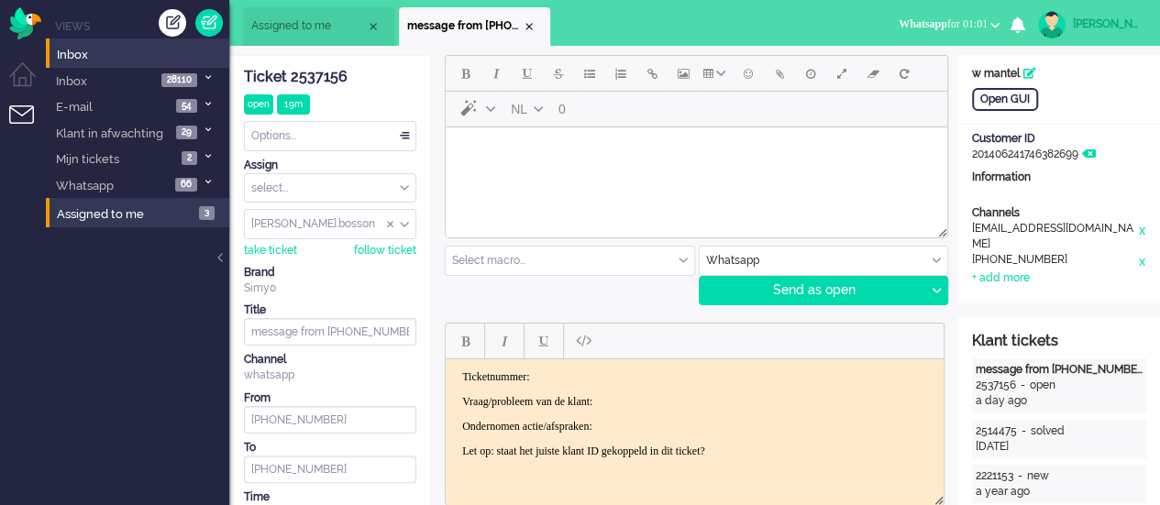
click at [522, 174] on html at bounding box center [696, 150] width 501 height 47
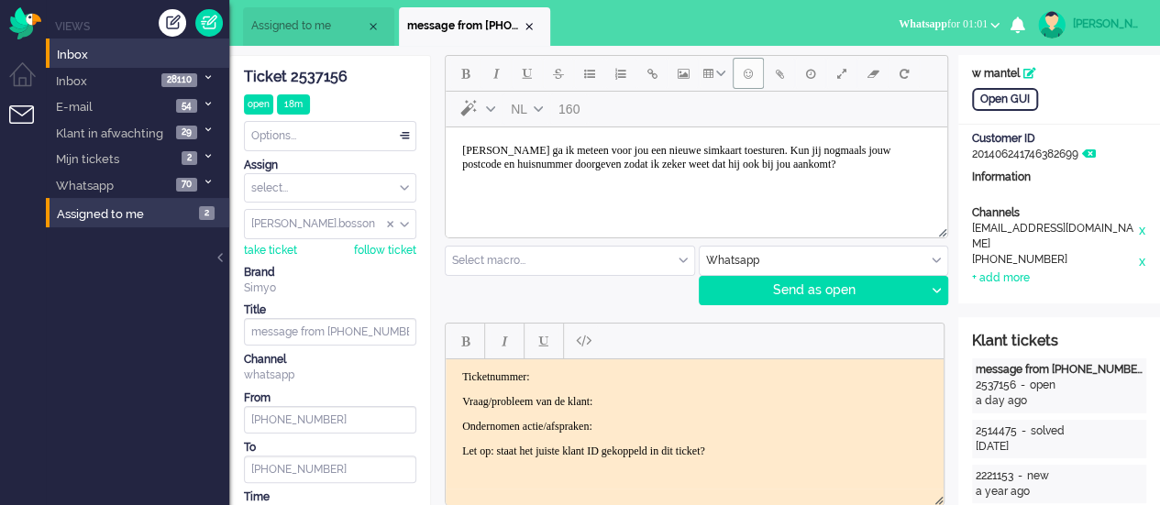
click at [746, 81] on span "Emoticons" at bounding box center [748, 73] width 9 height 15
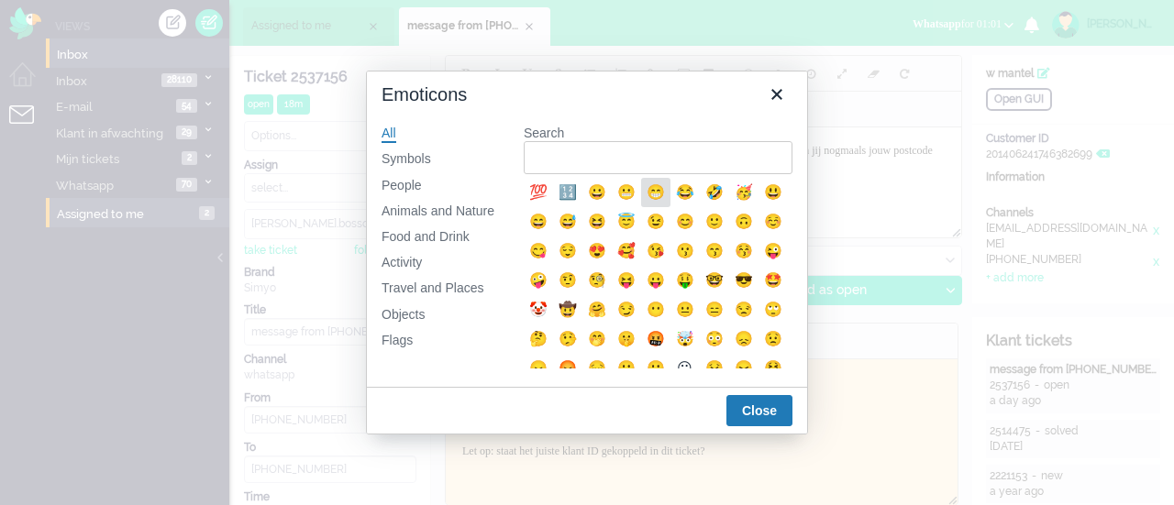
click at [656, 196] on div "😁" at bounding box center [656, 193] width 22 height 22
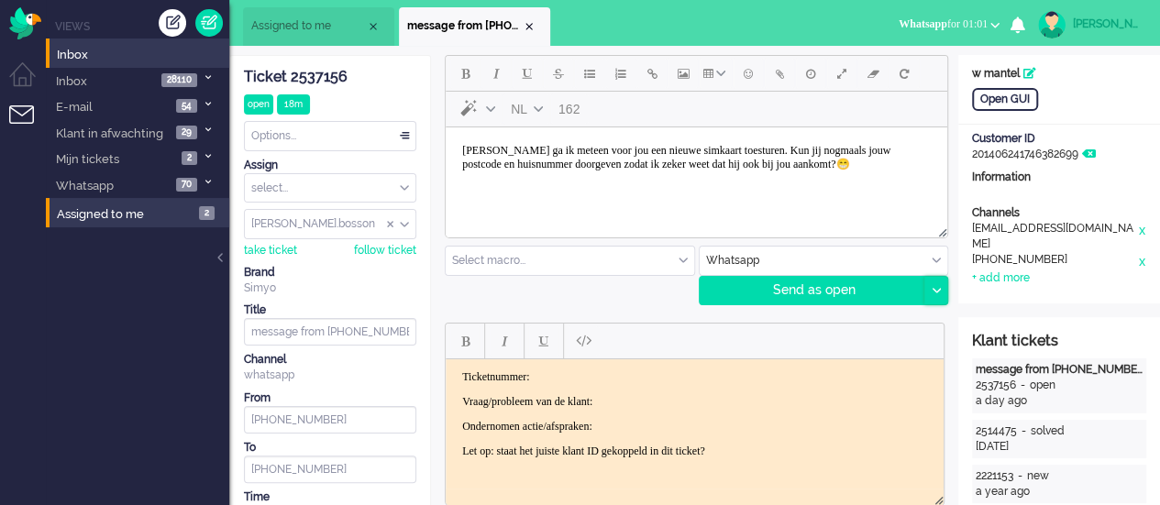
click at [929, 292] on div at bounding box center [935, 291] width 23 height 28
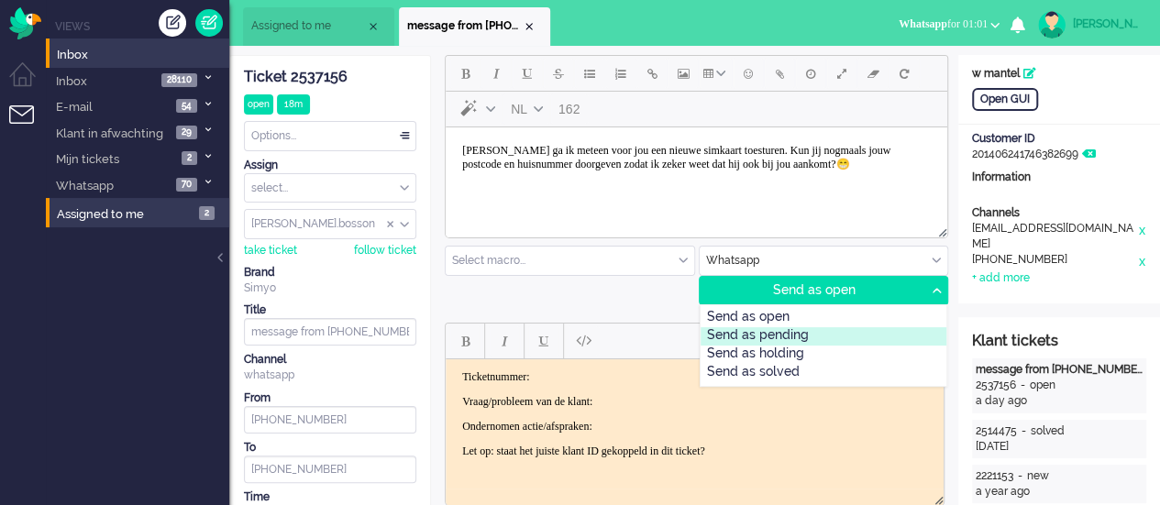
click at [881, 331] on div "Send as pending" at bounding box center [823, 336] width 247 height 18
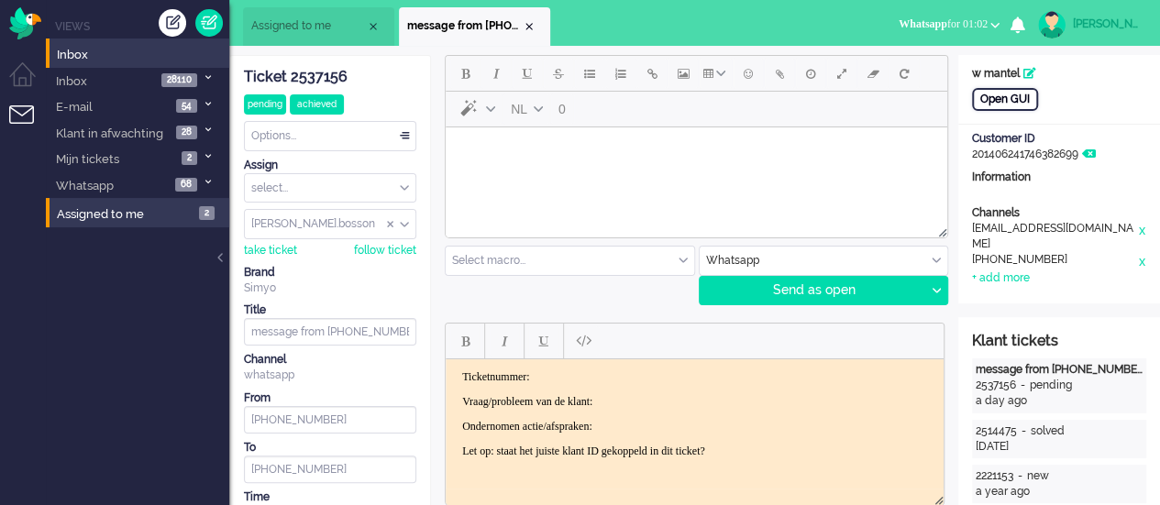
click at [999, 96] on div "Open GUI" at bounding box center [1005, 99] width 66 height 23
click at [481, 172] on html at bounding box center [696, 150] width 501 height 47
click at [933, 285] on div at bounding box center [935, 291] width 23 height 28
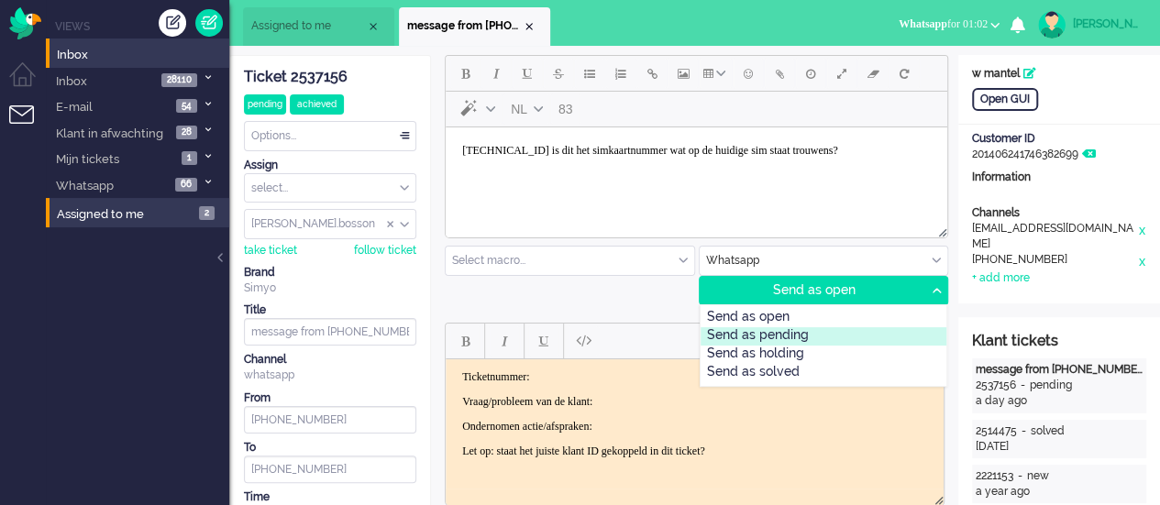
click at [880, 336] on div "Send as pending" at bounding box center [823, 336] width 247 height 18
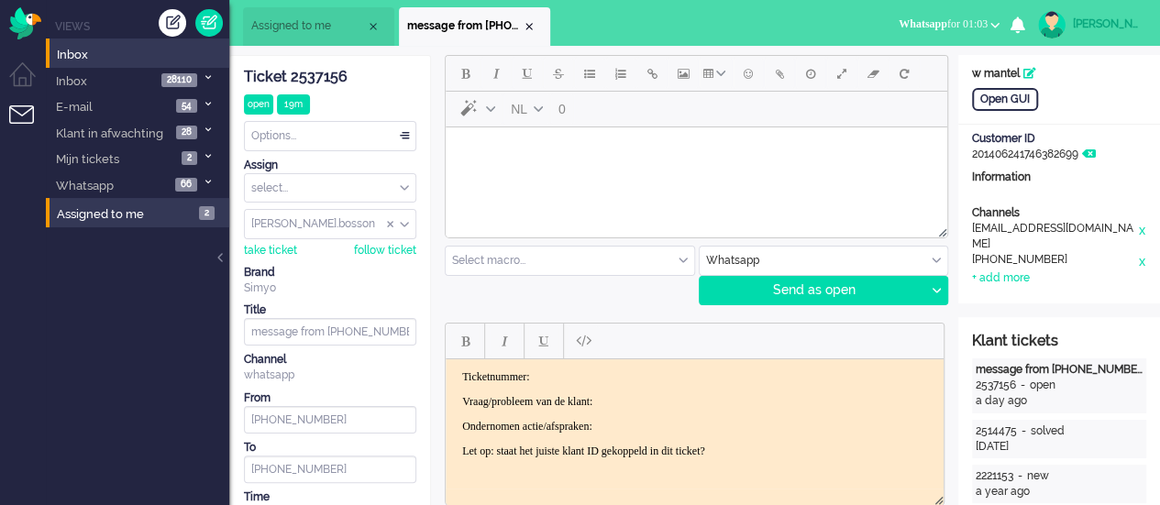
click at [483, 174] on html at bounding box center [696, 150] width 501 height 47
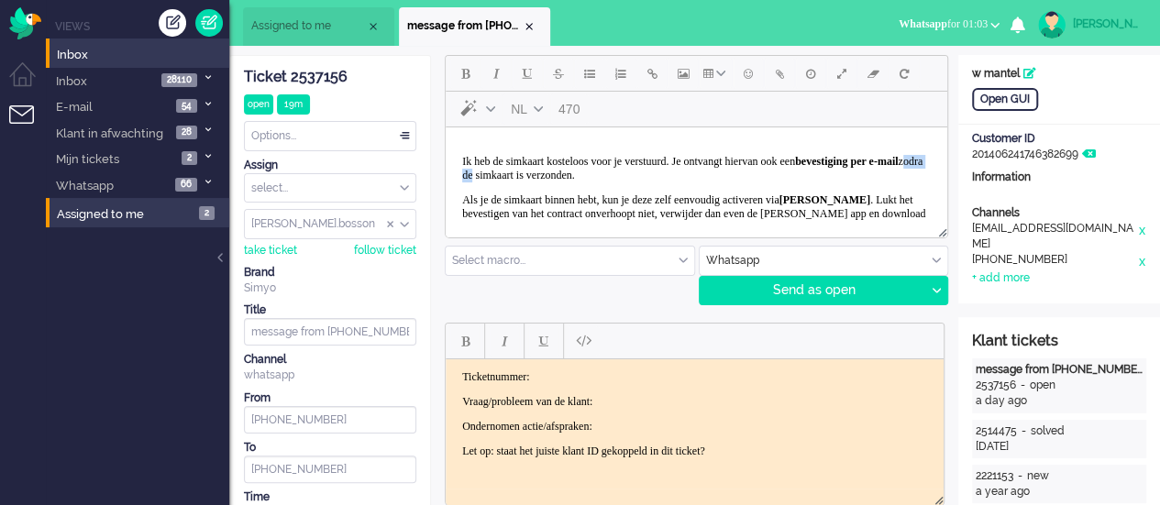
drag, startPoint x: 604, startPoint y: 138, endPoint x: 782, endPoint y: 179, distance: 182.4
click at [782, 179] on p "Ik heb de simkaart kosteloos voor je verstuurd. Je ontvangt hiervan ook een bev…" at bounding box center [696, 169] width 468 height 28
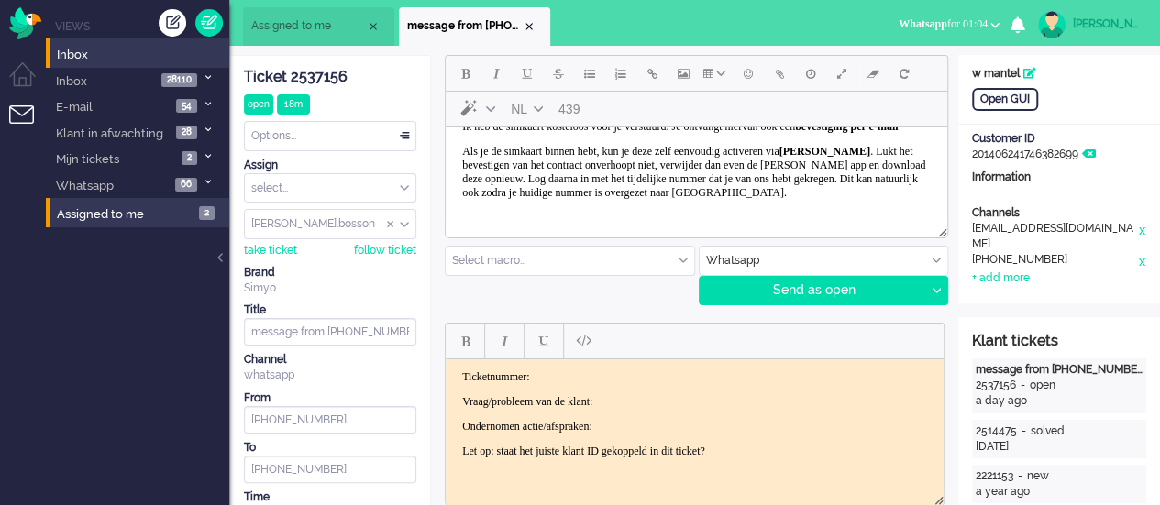
scroll to position [66, 0]
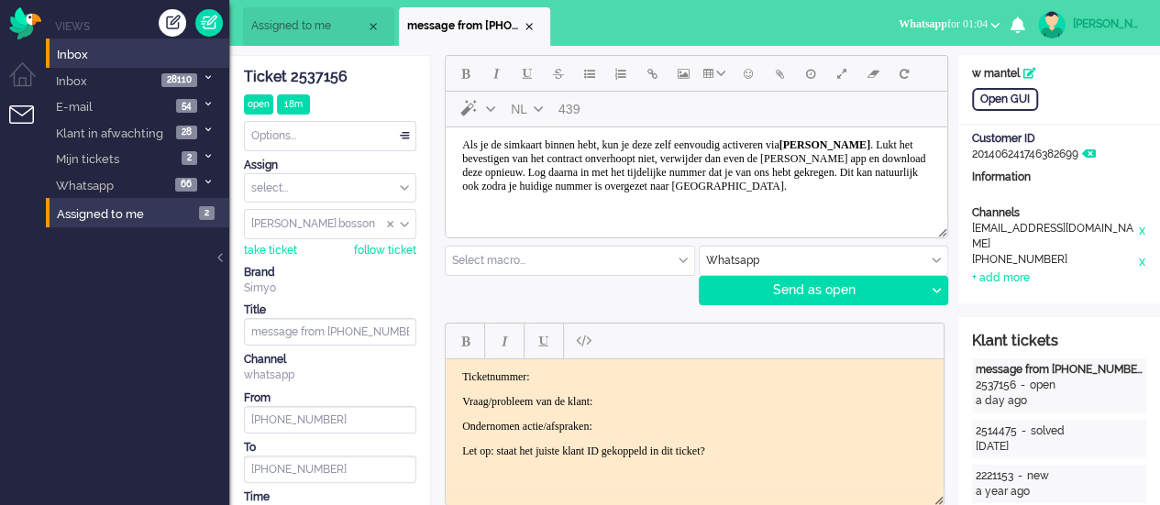
click at [659, 189] on p "Als je de simkaart binnen hebt, kun je deze zelf eenvoudig activeren via Mijn S…" at bounding box center [696, 165] width 468 height 55
click at [748, 76] on span "Emoticons" at bounding box center [748, 73] width 9 height 15
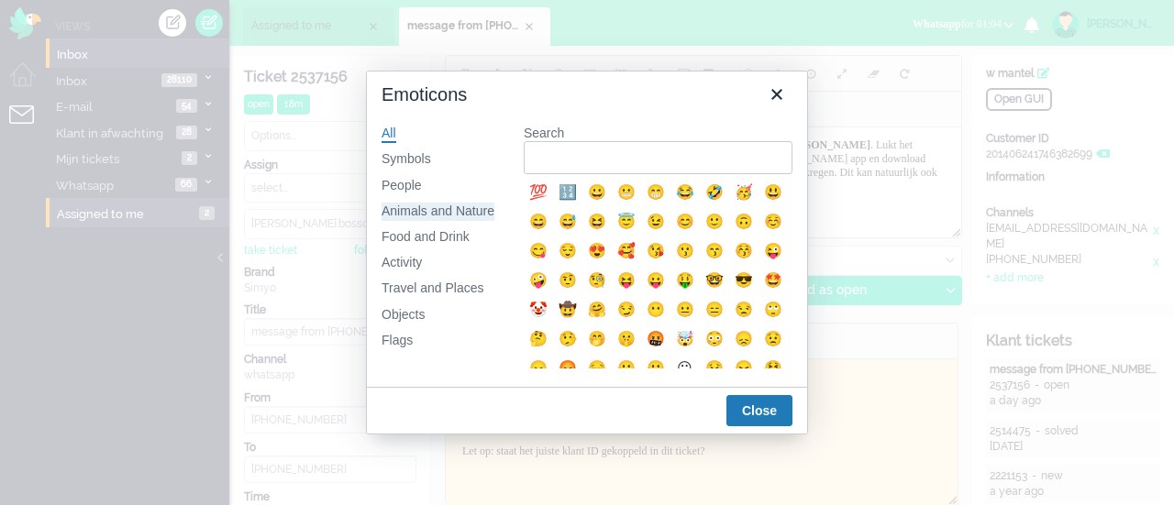
click at [455, 214] on div "Animals and Nature" at bounding box center [437, 212] width 113 height 18
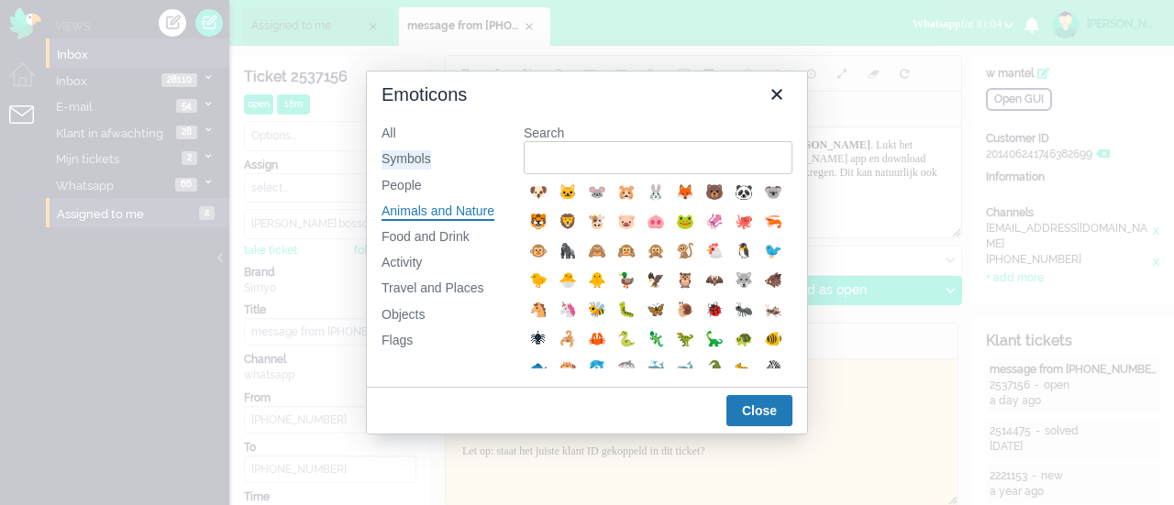
click at [418, 157] on div "Symbols" at bounding box center [406, 159] width 50 height 18
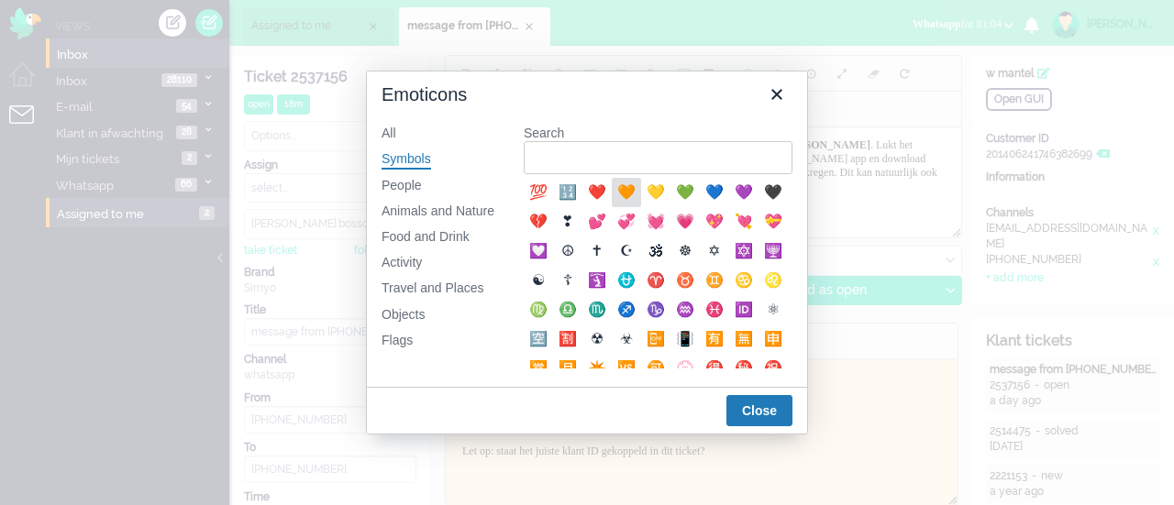
drag, startPoint x: 174, startPoint y: 61, endPoint x: 620, endPoint y: 188, distance: 463.2
click at [620, 188] on div "🧡" at bounding box center [626, 193] width 22 height 22
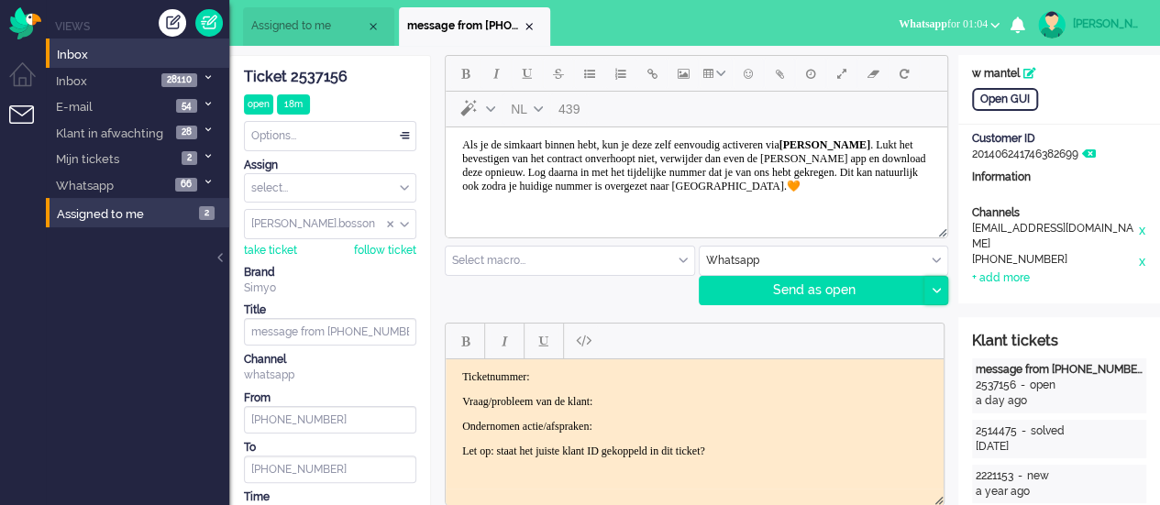
click at [930, 283] on div at bounding box center [935, 291] width 23 height 28
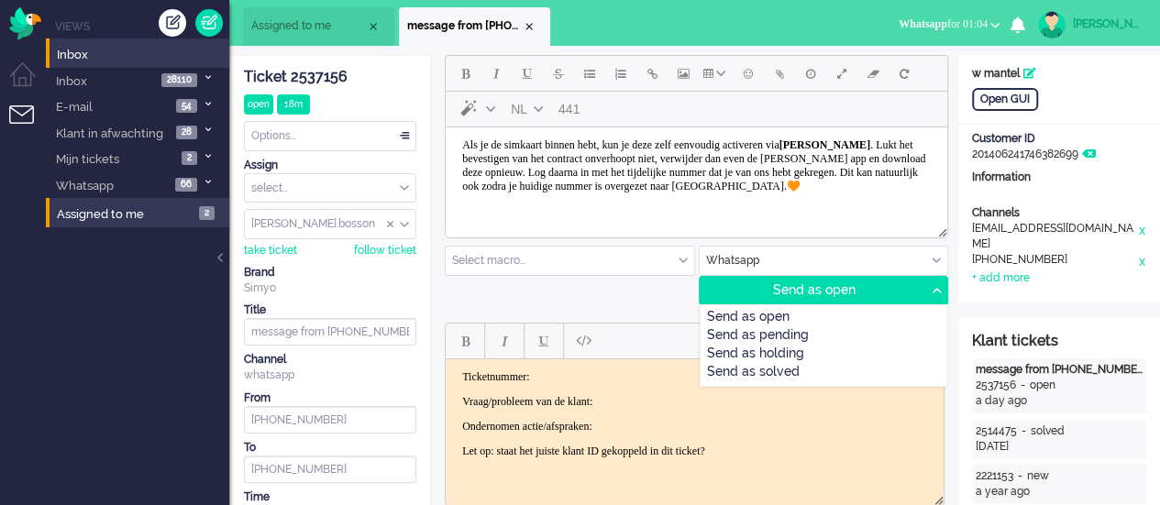
click at [859, 329] on div "Send as pending" at bounding box center [823, 336] width 247 height 18
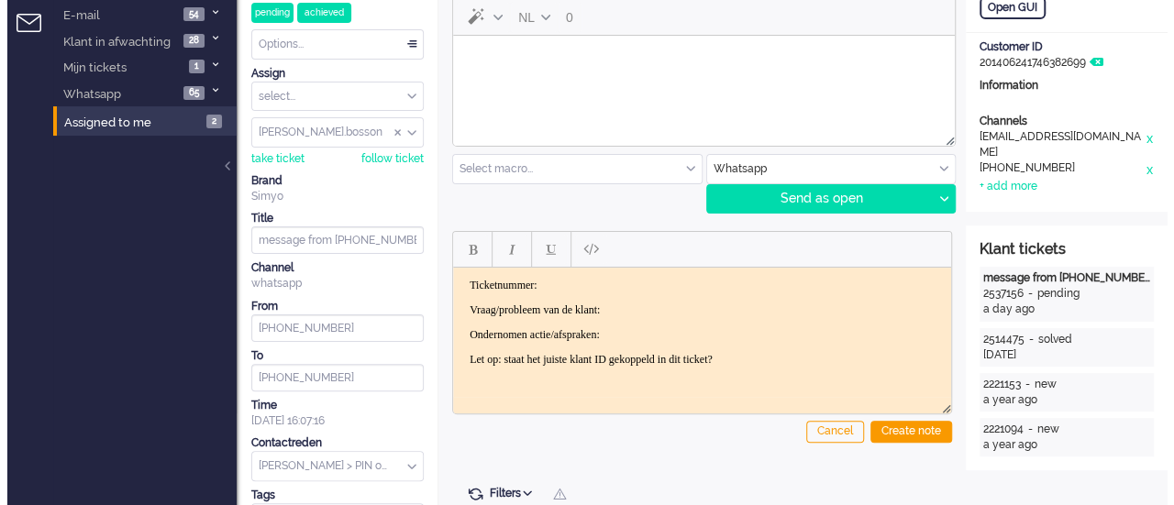
scroll to position [0, 0]
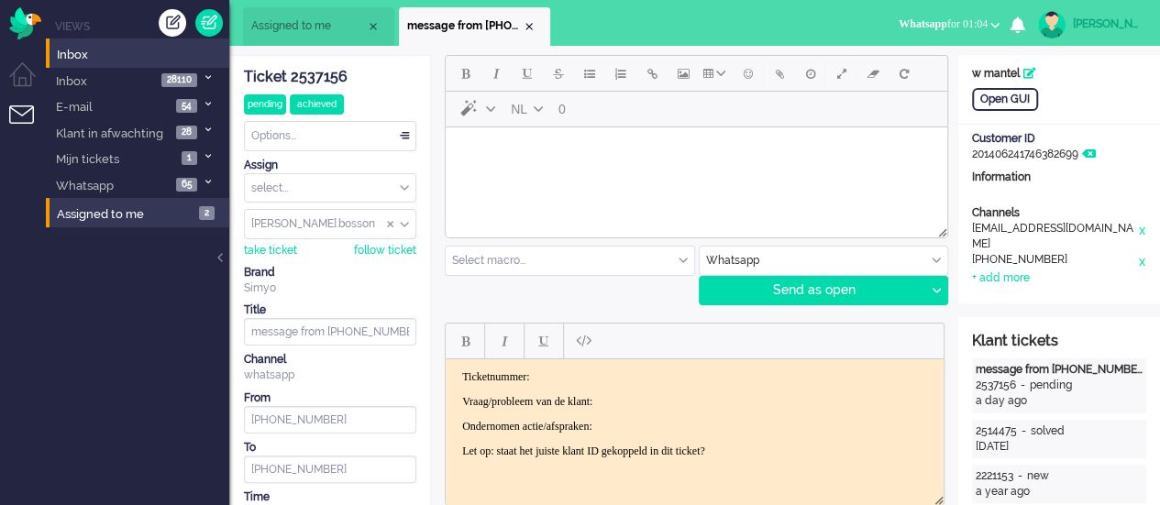
click at [517, 174] on html at bounding box center [696, 150] width 501 height 47
click at [749, 76] on span "Emoticons" at bounding box center [748, 73] width 9 height 15
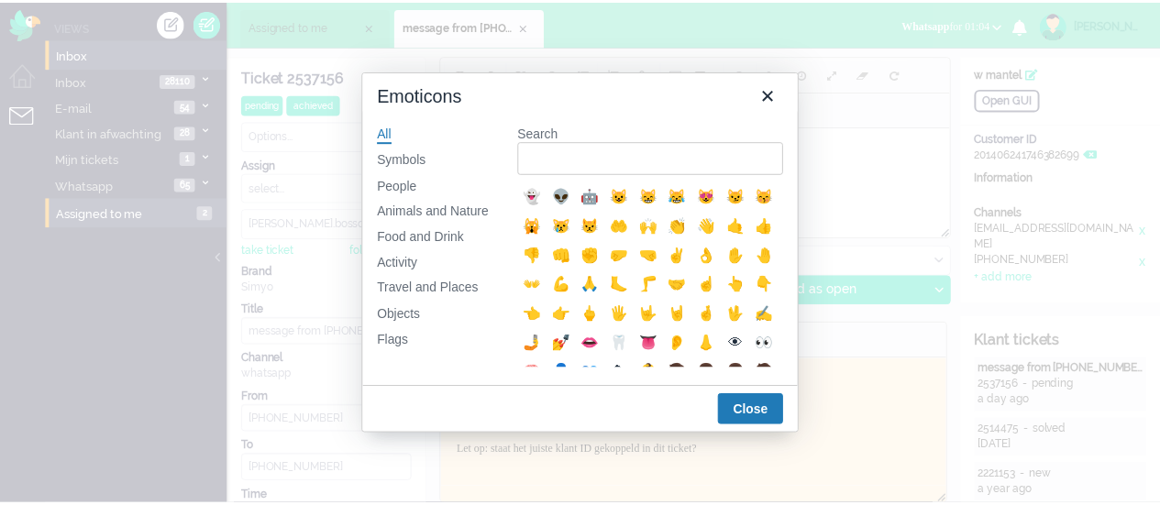
scroll to position [99, 0]
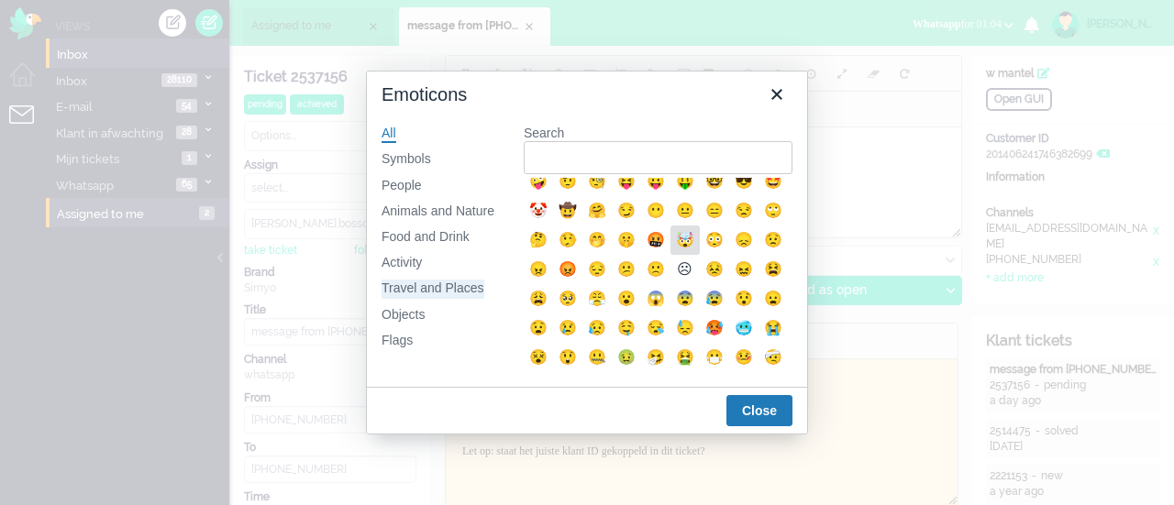
click at [415, 292] on div "Travel and Places" at bounding box center [432, 289] width 103 height 18
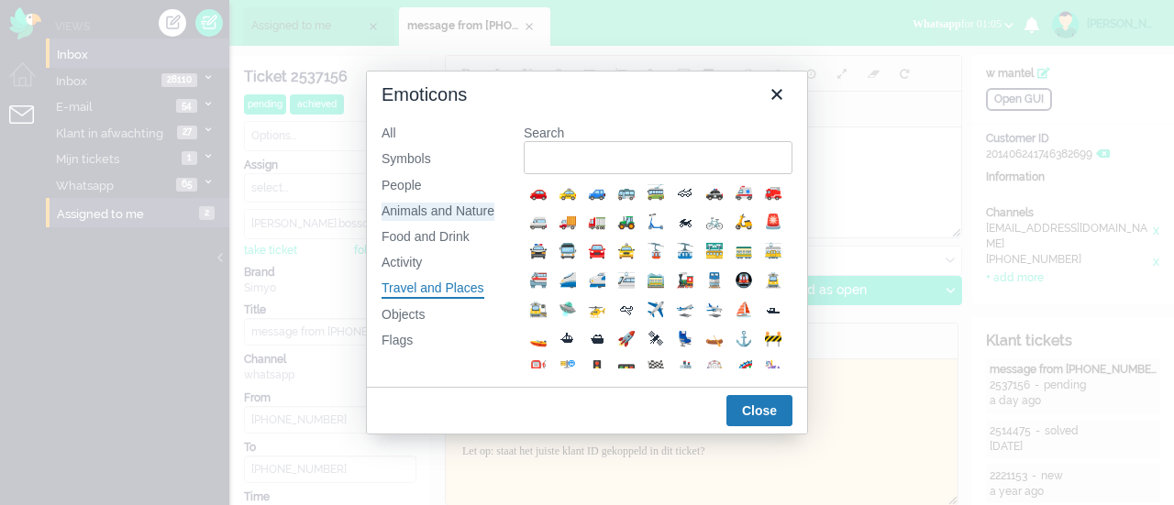
click at [412, 204] on div "Animals and Nature" at bounding box center [437, 212] width 113 height 18
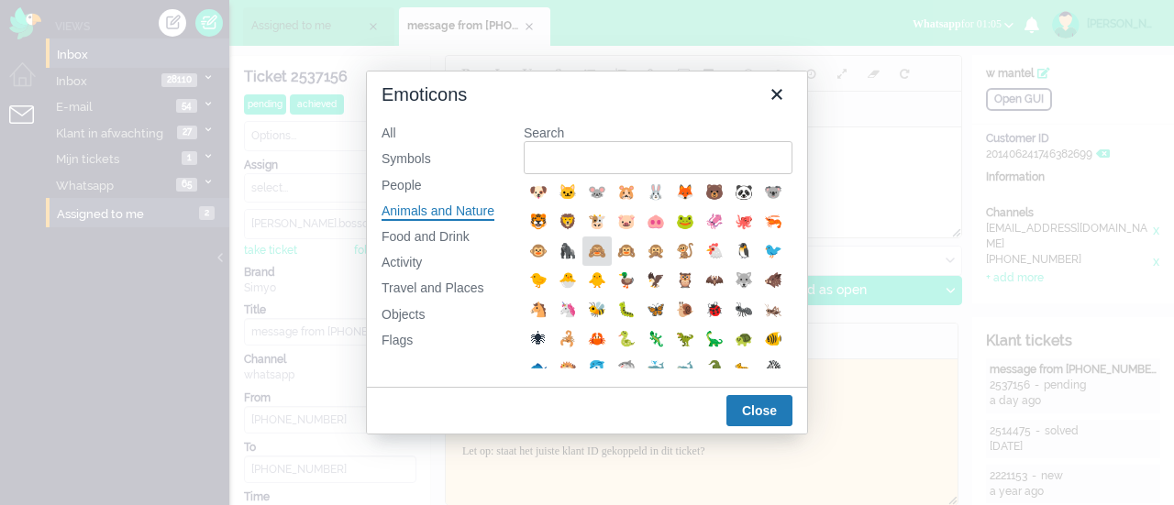
click at [608, 254] on div "🙈" at bounding box center [597, 251] width 22 height 22
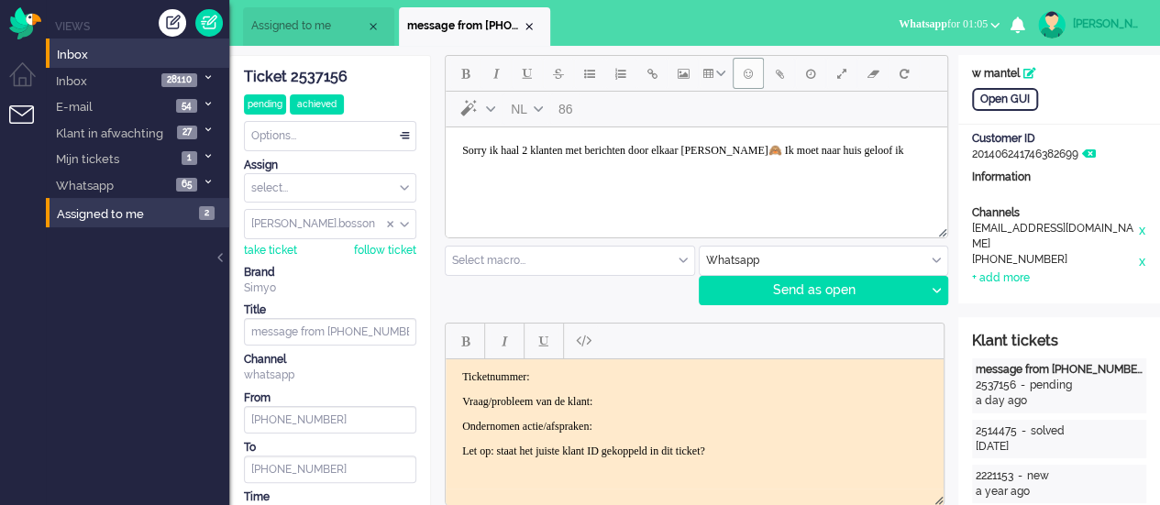
click at [747, 74] on span "Emoticons" at bounding box center [748, 73] width 9 height 15
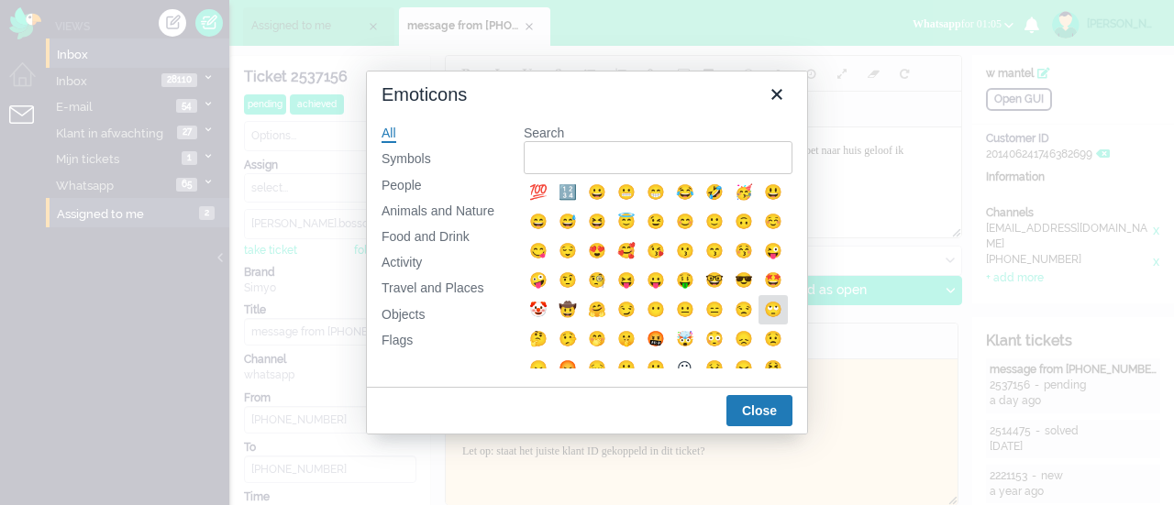
click at [762, 321] on div "🙄" at bounding box center [773, 310] width 22 height 22
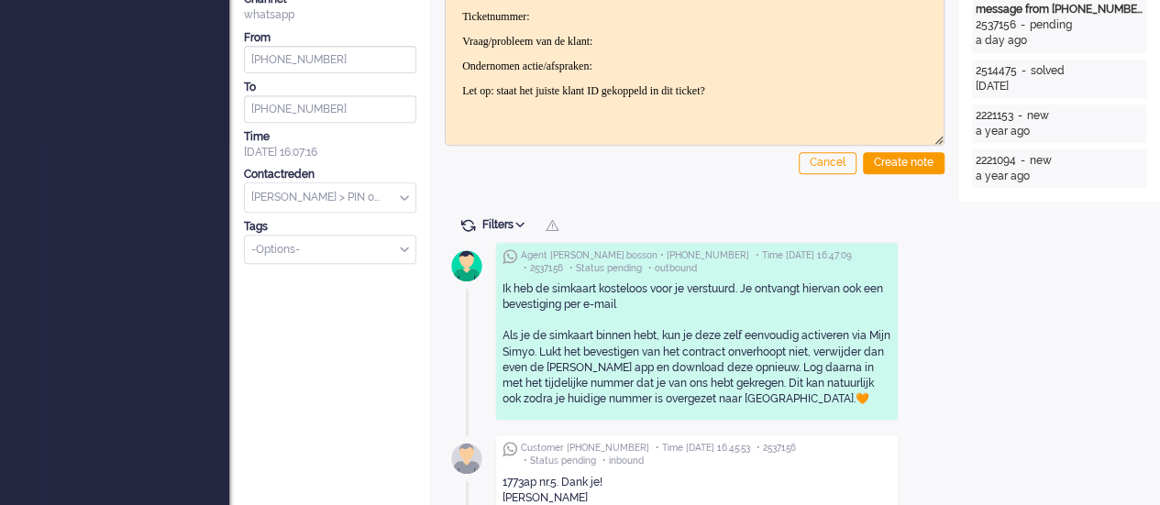
scroll to position [458, 0]
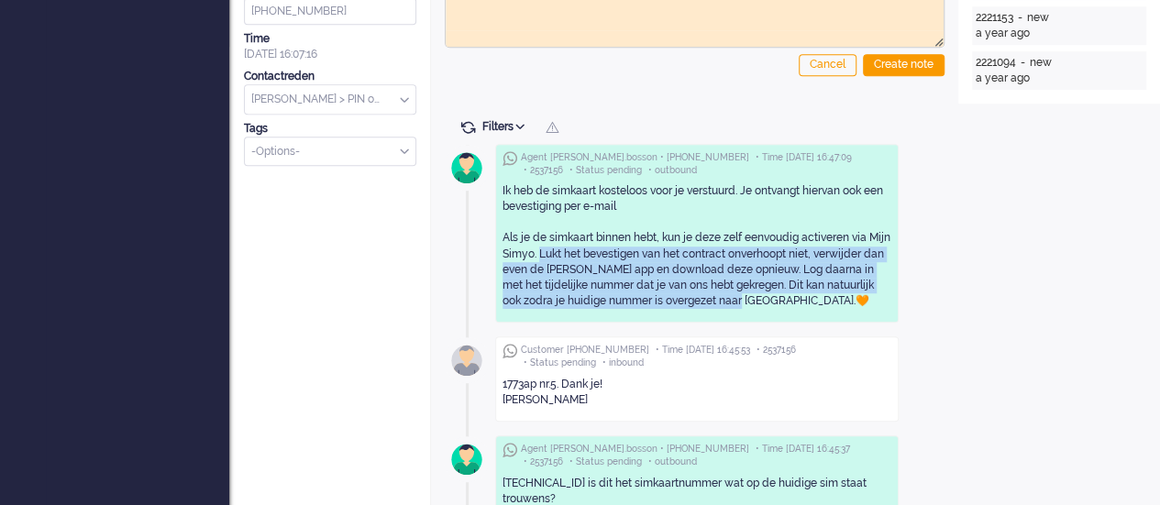
drag, startPoint x: 550, startPoint y: 250, endPoint x: 713, endPoint y: 300, distance: 170.5
click at [713, 300] on div "Ik heb de simkaart kosteloos voor je verstuurd. Je ontvangt hiervan ook een bev…" at bounding box center [696, 246] width 389 height 126
copy div "Lukt het bevestigen van het contract onverhoopt niet, verwijder dan even de [PE…"
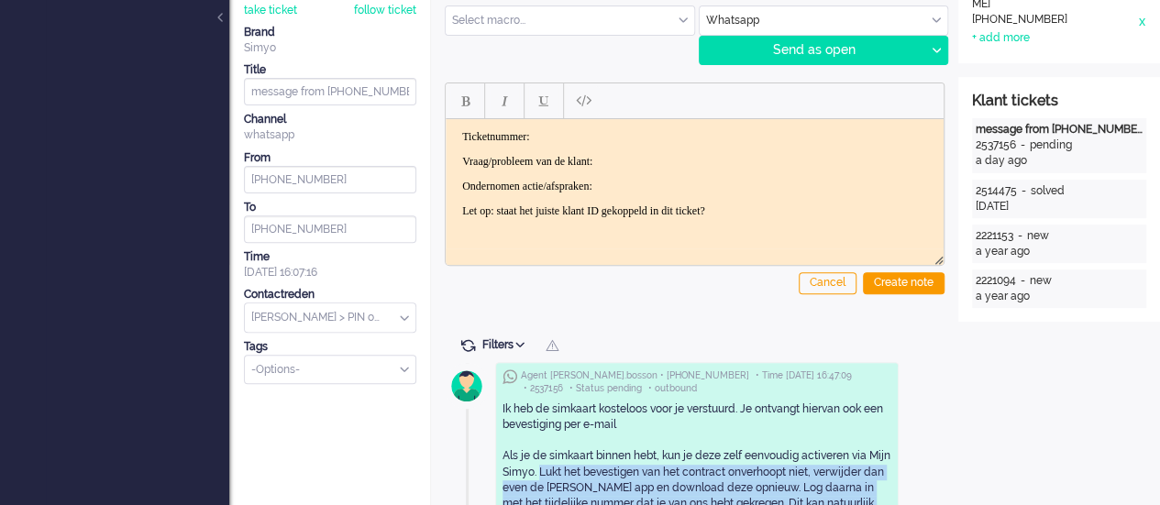
scroll to position [92, 0]
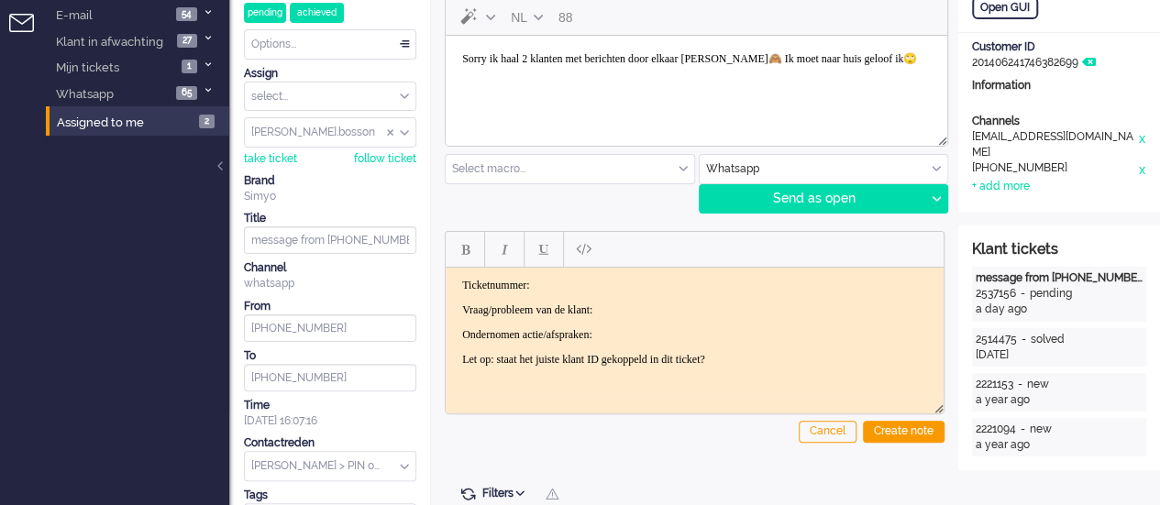
click at [536, 75] on body "Sorry ik haal 2 klanten met berichten door elkaar [PERSON_NAME]🙈 Ik moet naar h…" at bounding box center [696, 59] width 487 height 32
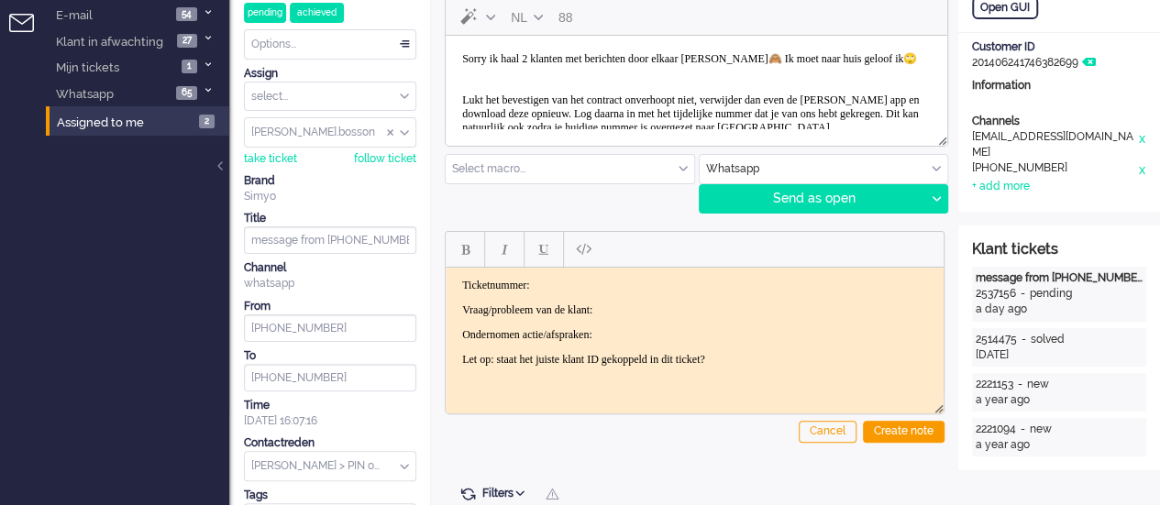
scroll to position [32, 0]
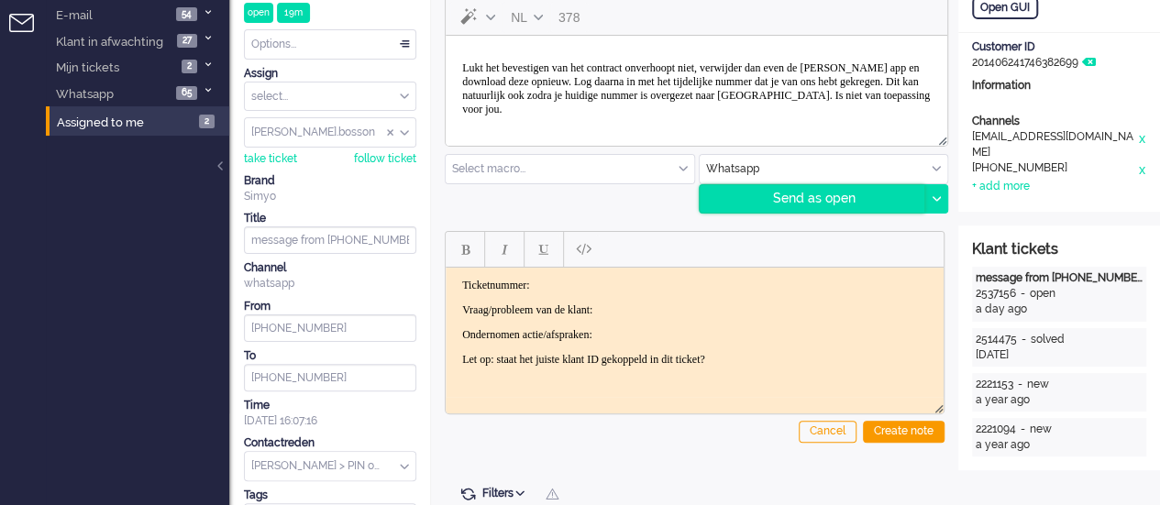
click at [922, 196] on div "Send as open" at bounding box center [813, 199] width 226 height 28
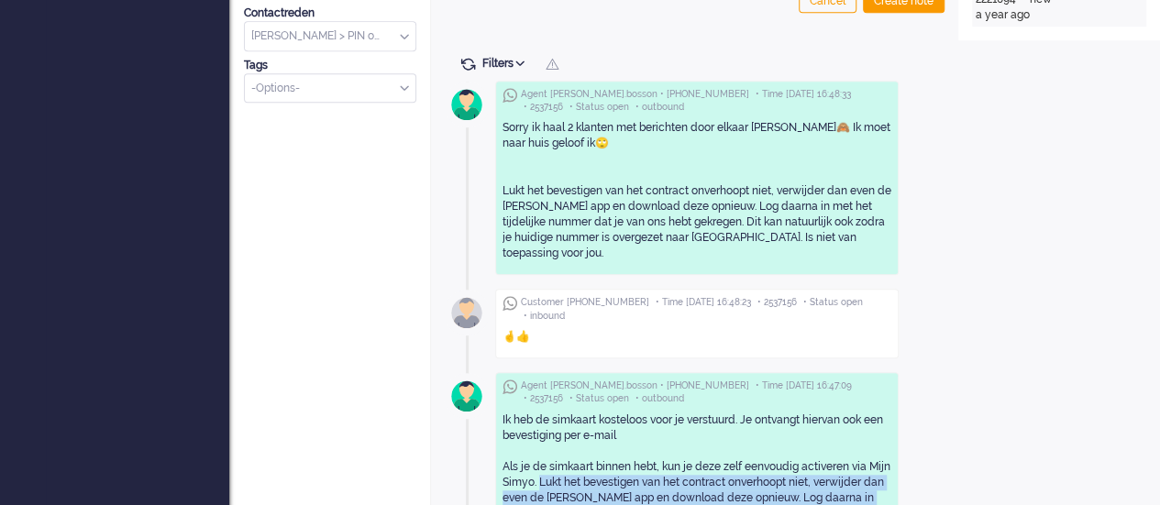
scroll to position [550, 0]
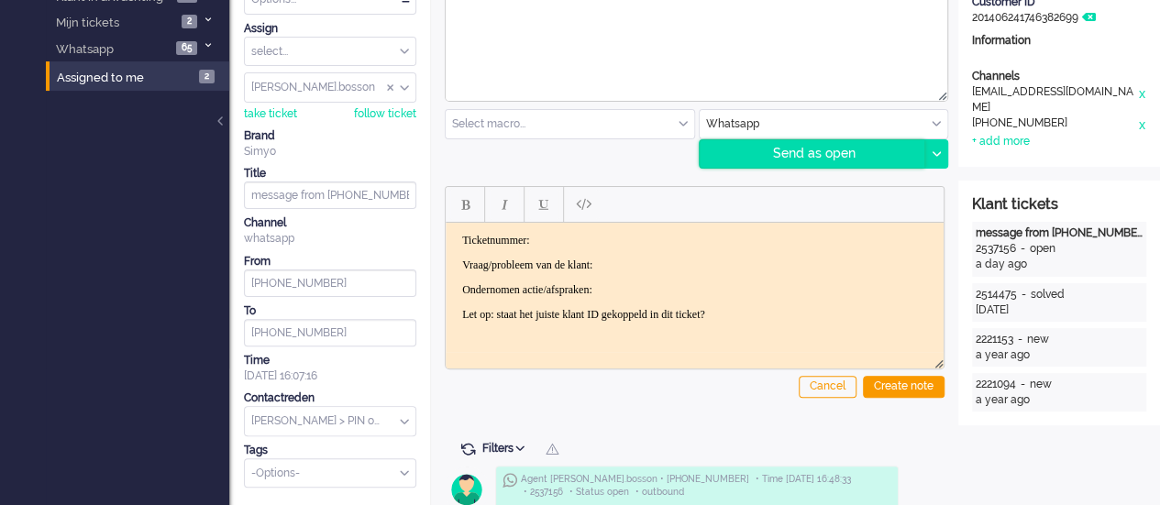
scroll to position [0, 0]
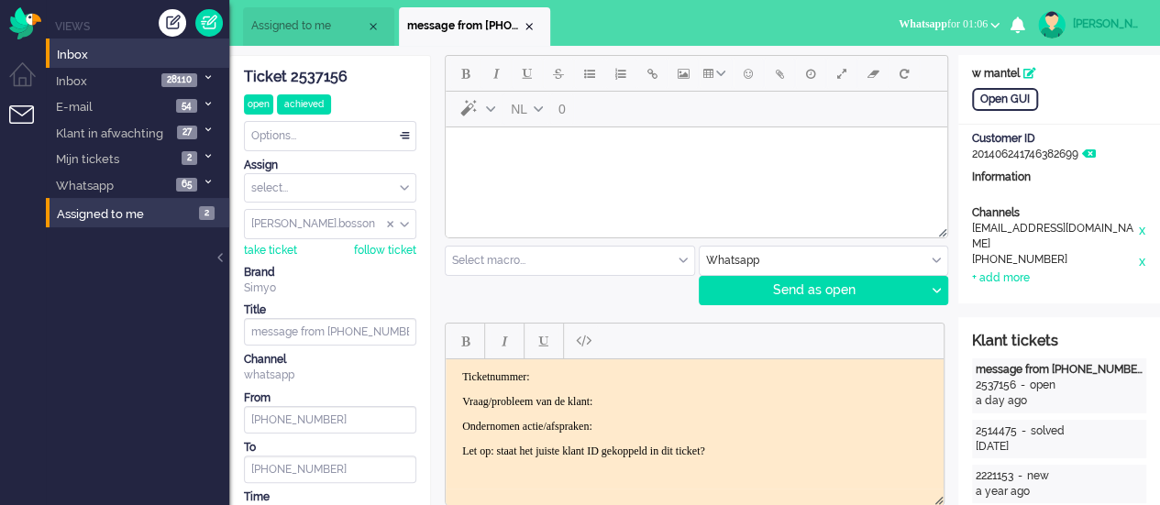
click at [619, 174] on html at bounding box center [696, 150] width 501 height 47
click at [935, 283] on div at bounding box center [935, 291] width 23 height 28
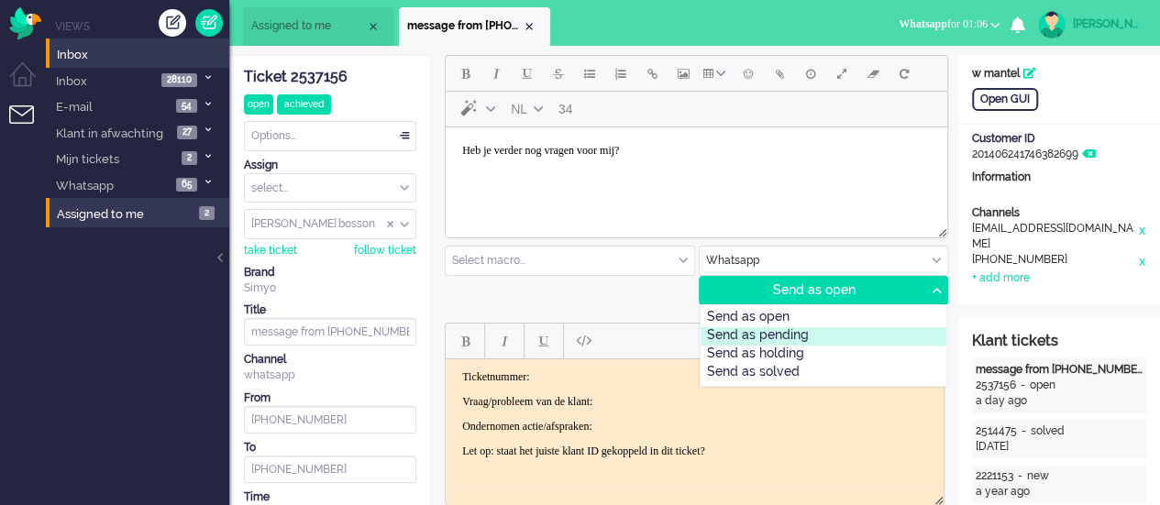
click at [845, 333] on div "Send as pending" at bounding box center [823, 336] width 247 height 18
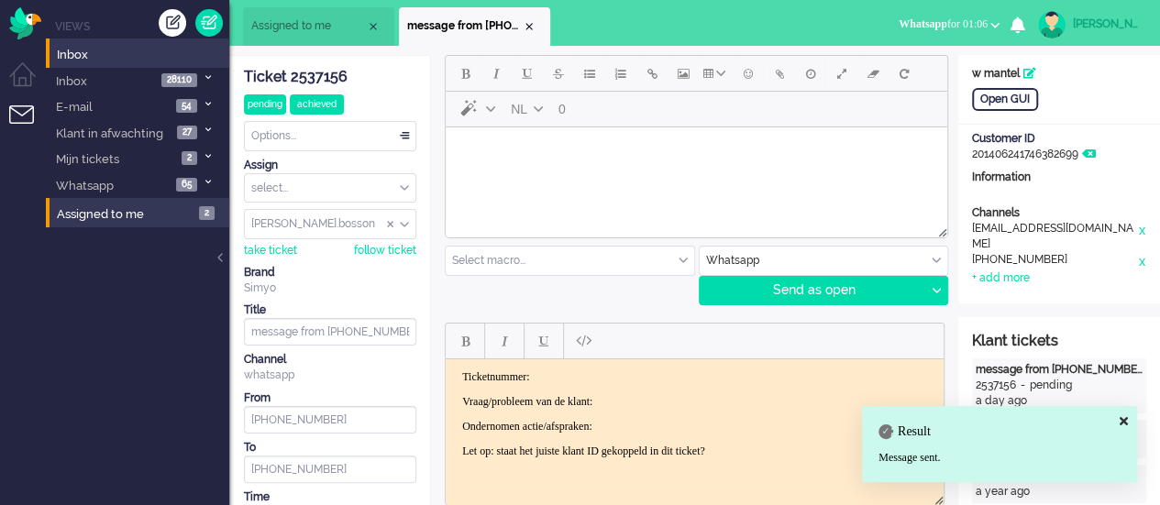
drag, startPoint x: 317, startPoint y: 75, endPoint x: 347, endPoint y: 97, distance: 37.4
click at [317, 74] on div "Ticket 2537156" at bounding box center [330, 77] width 172 height 21
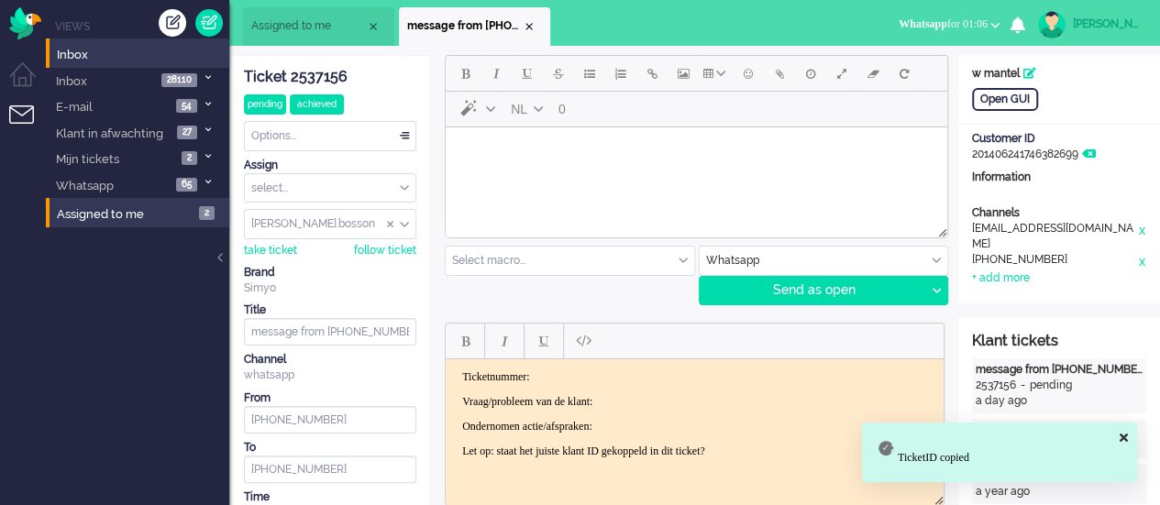
click at [560, 369] on p "Ticketnummer:" at bounding box center [694, 376] width 465 height 14
click at [643, 405] on p "Vraag/probleem van de klant:" at bounding box center [694, 401] width 465 height 14
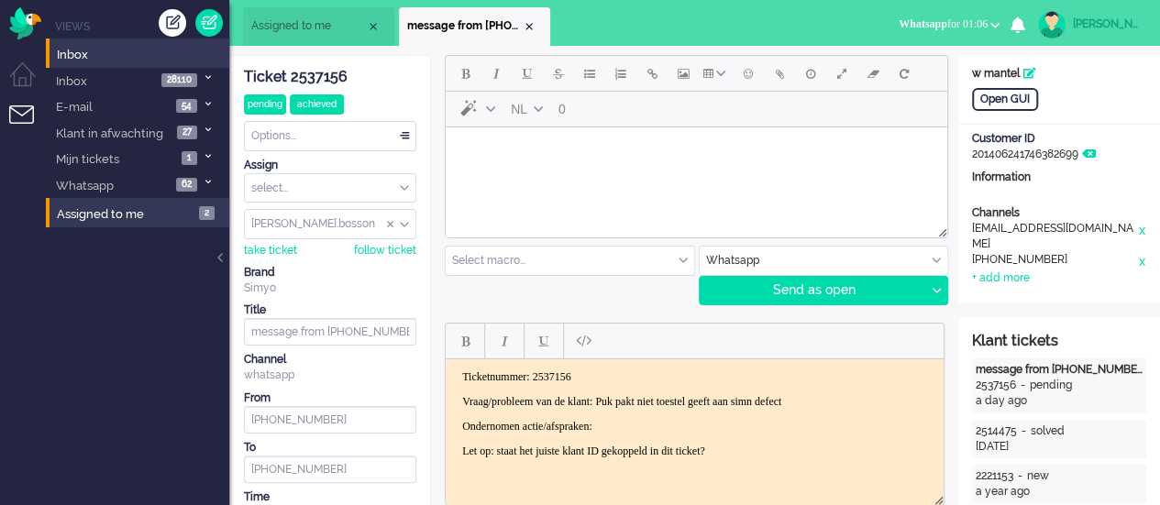
click at [639, 420] on p "Ondernomen actie/afspraken:" at bounding box center [694, 426] width 465 height 14
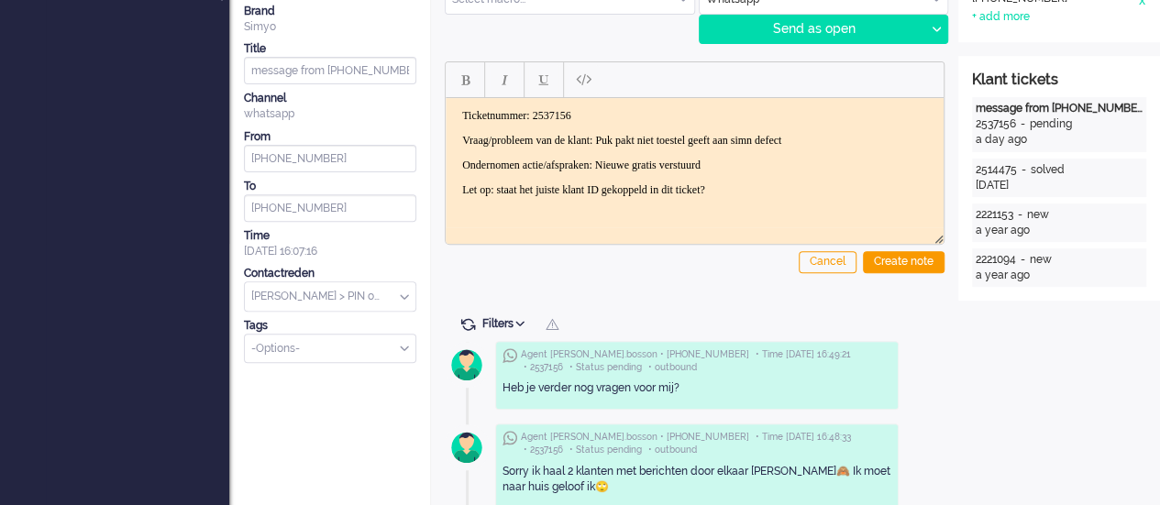
scroll to position [367, 0]
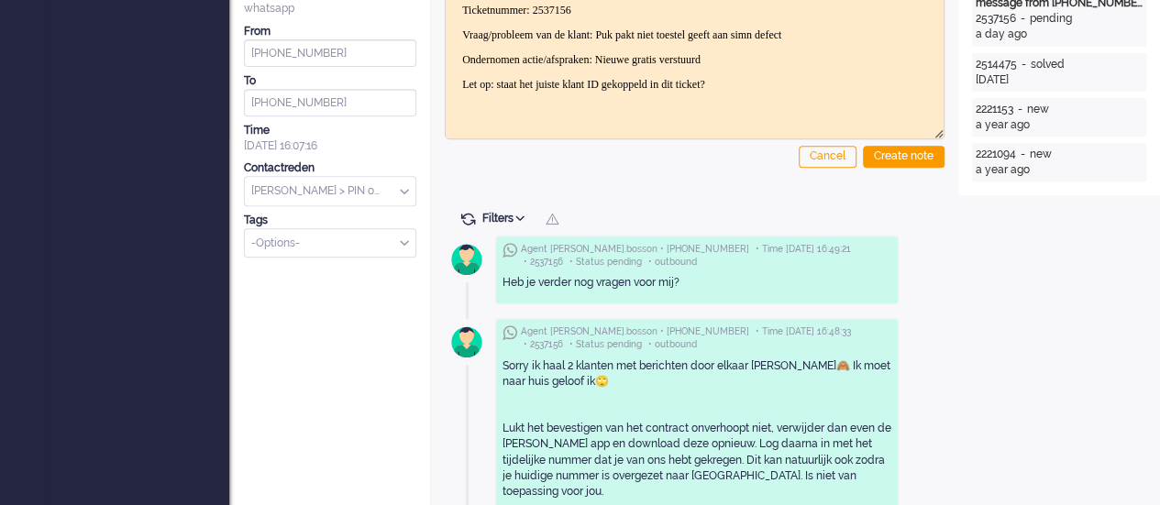
click at [354, 193] on input "text" at bounding box center [330, 191] width 171 height 28
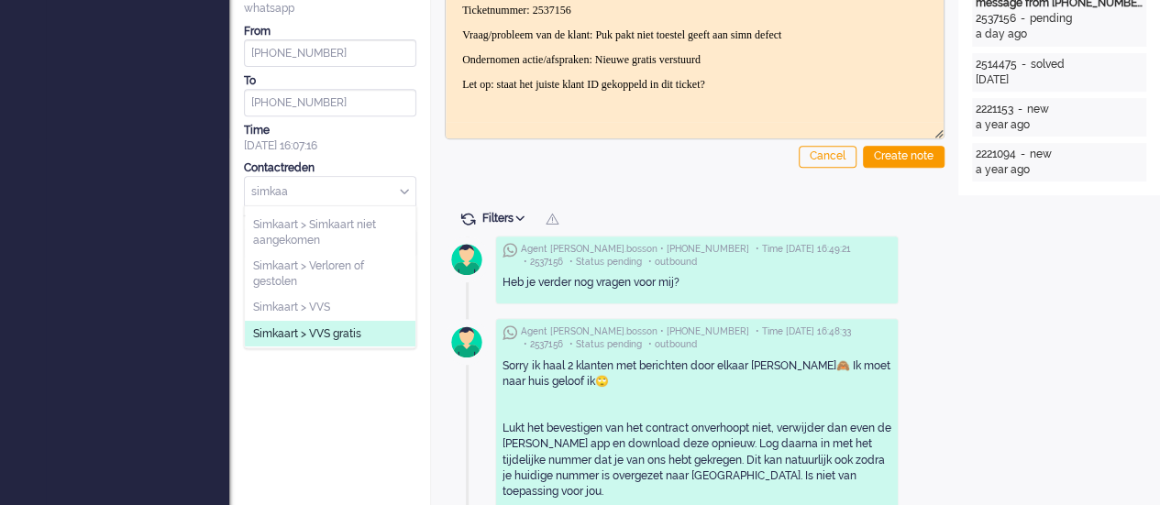
type input "simkaa"
click at [325, 327] on span "Simkaart > VVS gratis" at bounding box center [307, 334] width 108 height 16
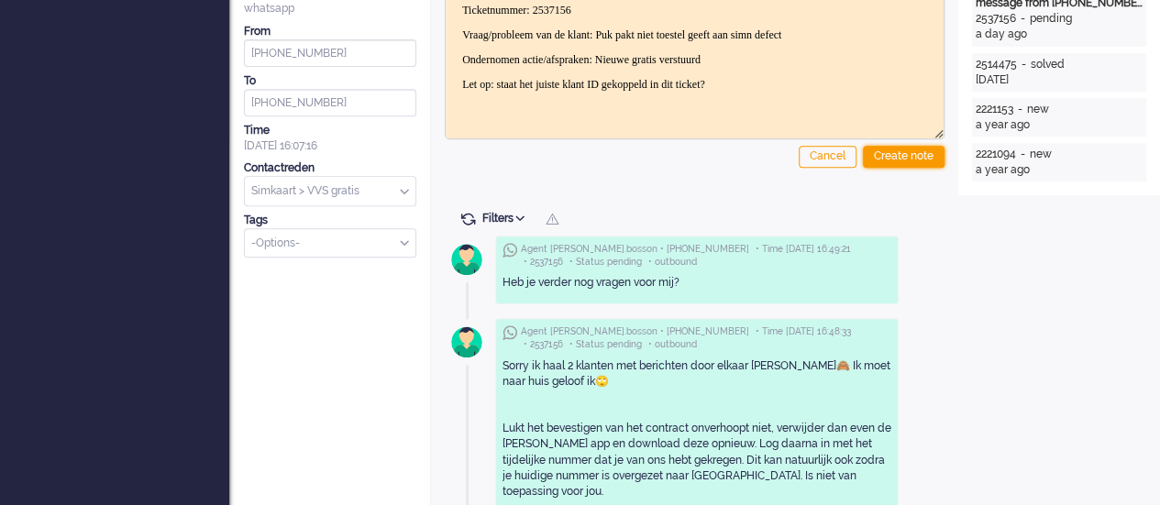
click at [916, 155] on div "Create note" at bounding box center [904, 157] width 82 height 22
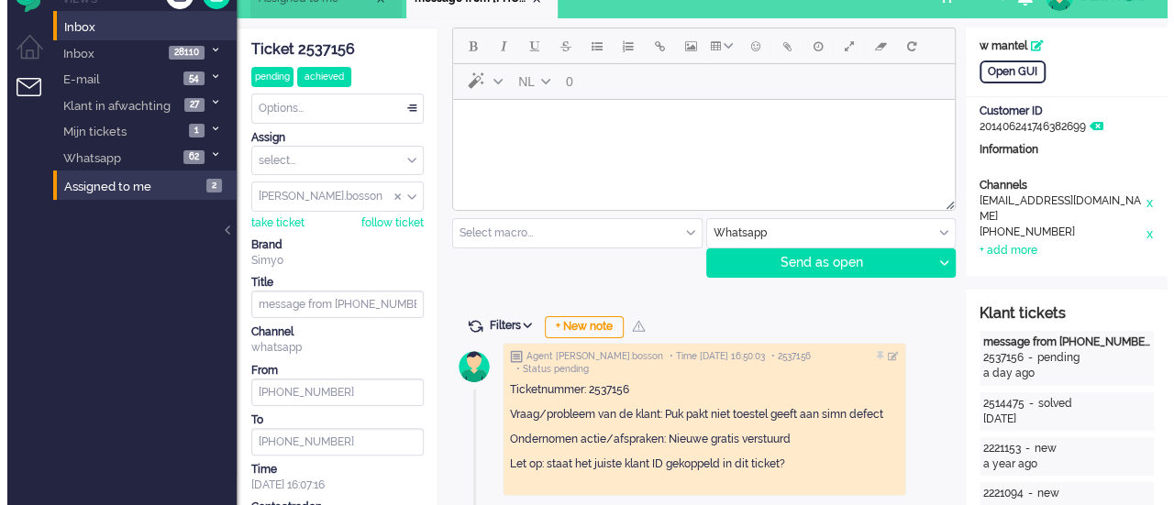
scroll to position [0, 0]
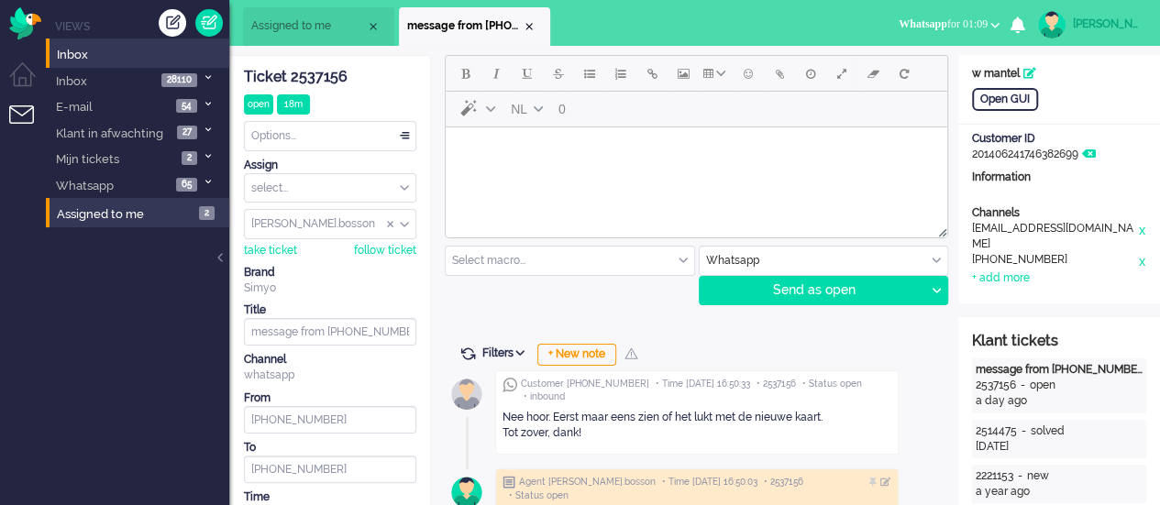
click at [655, 174] on html at bounding box center [696, 150] width 501 height 47
click at [739, 67] on button "Emoticons" at bounding box center [748, 73] width 31 height 31
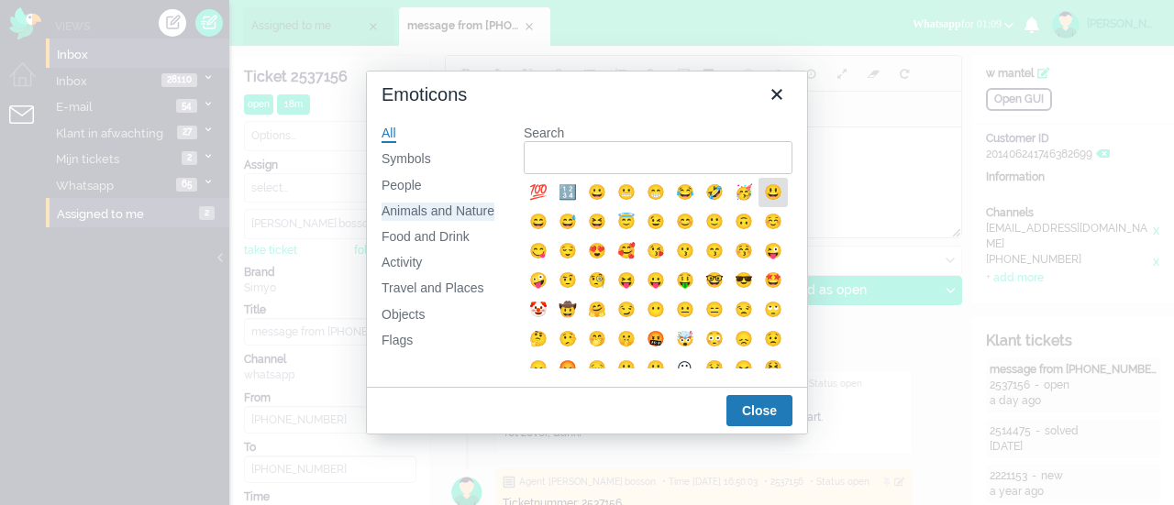
click at [420, 215] on div "Animals and Nature" at bounding box center [437, 212] width 113 height 18
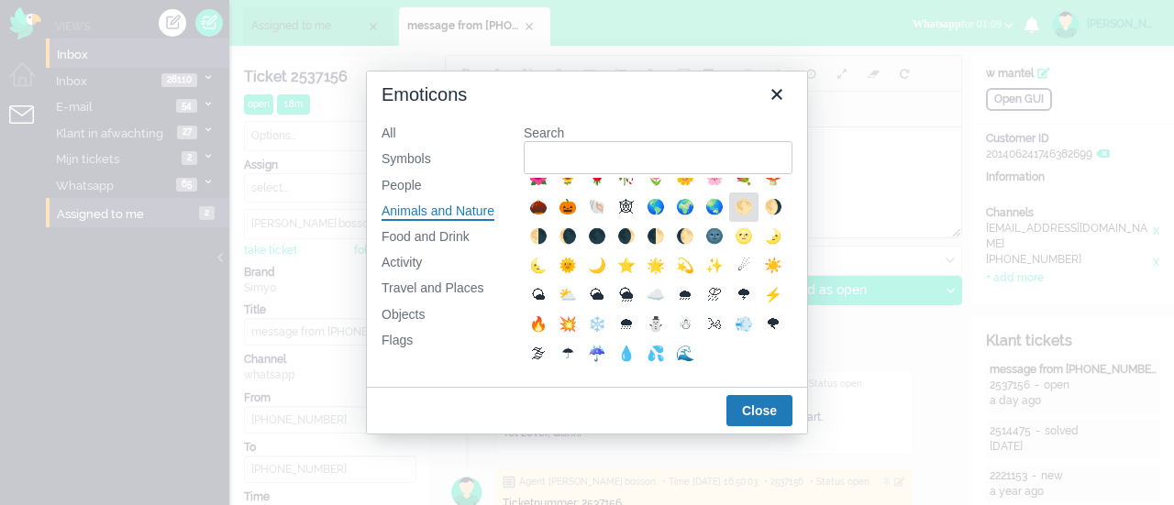
scroll to position [458, 0]
click at [762, 234] on div "🌛" at bounding box center [773, 237] width 22 height 22
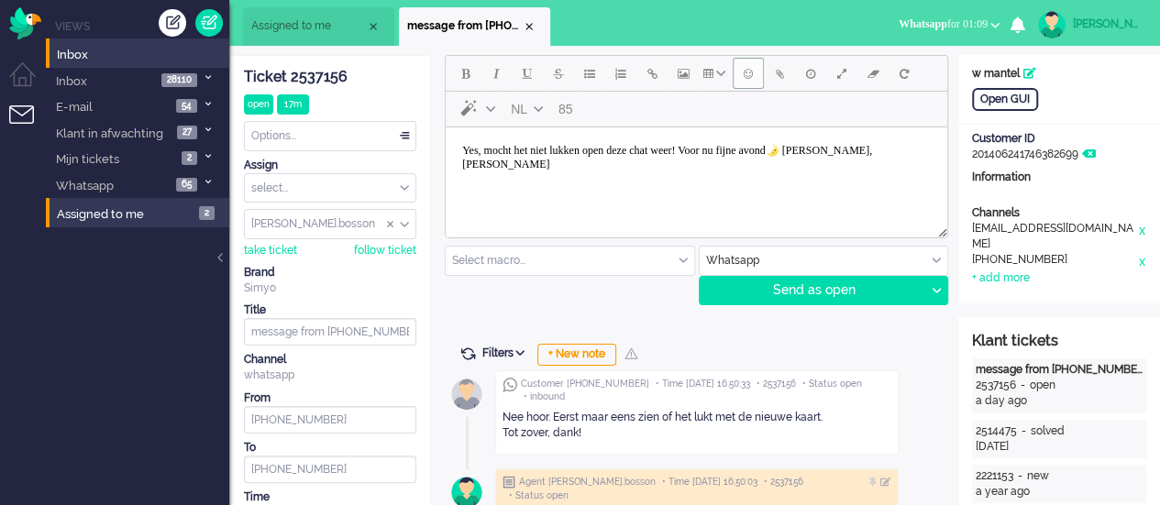
click at [749, 78] on span "Emoticons" at bounding box center [748, 73] width 9 height 15
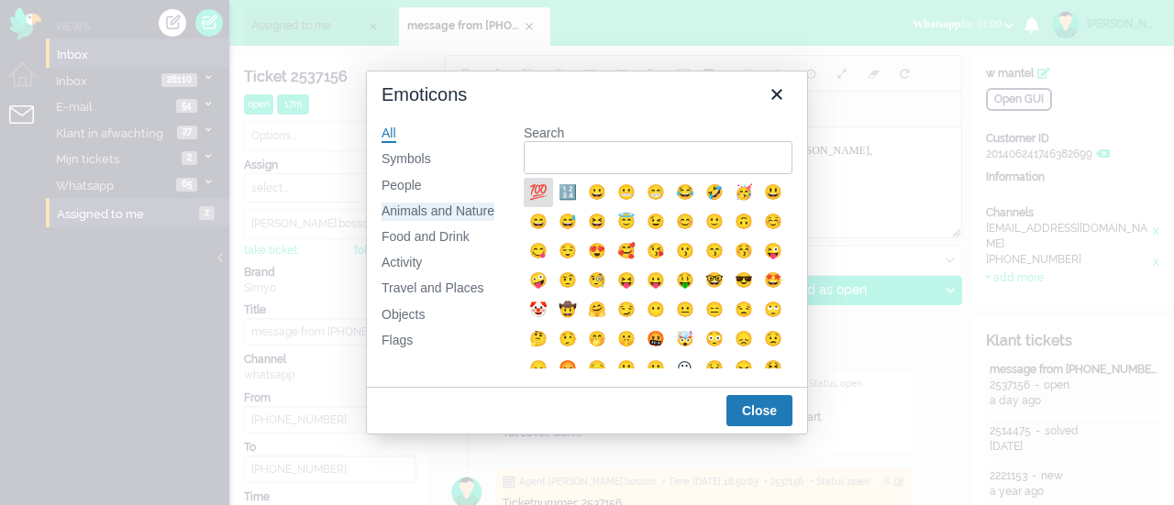
click at [455, 214] on div "Animals and Nature" at bounding box center [437, 212] width 113 height 18
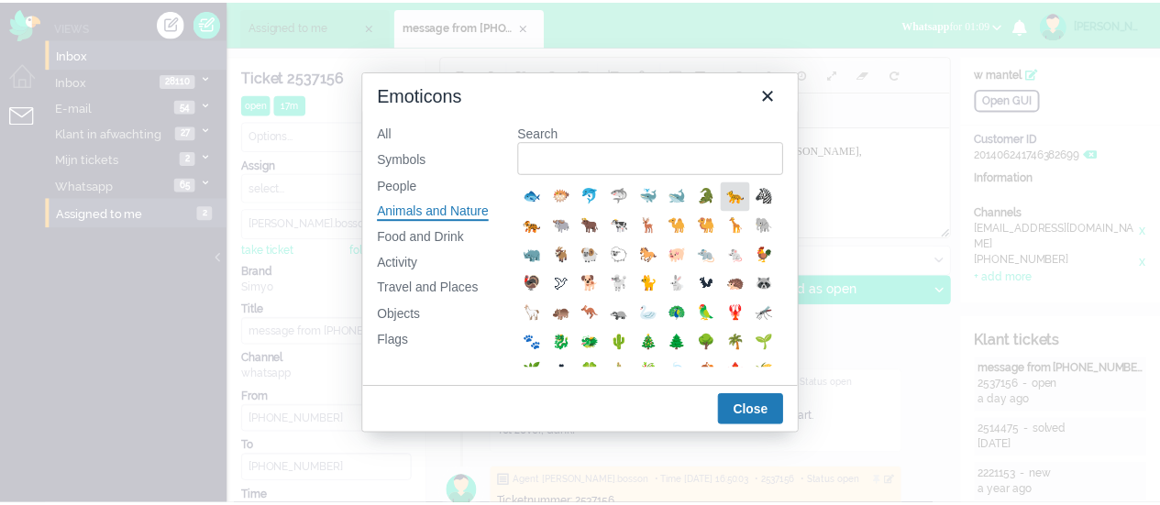
scroll to position [275, 0]
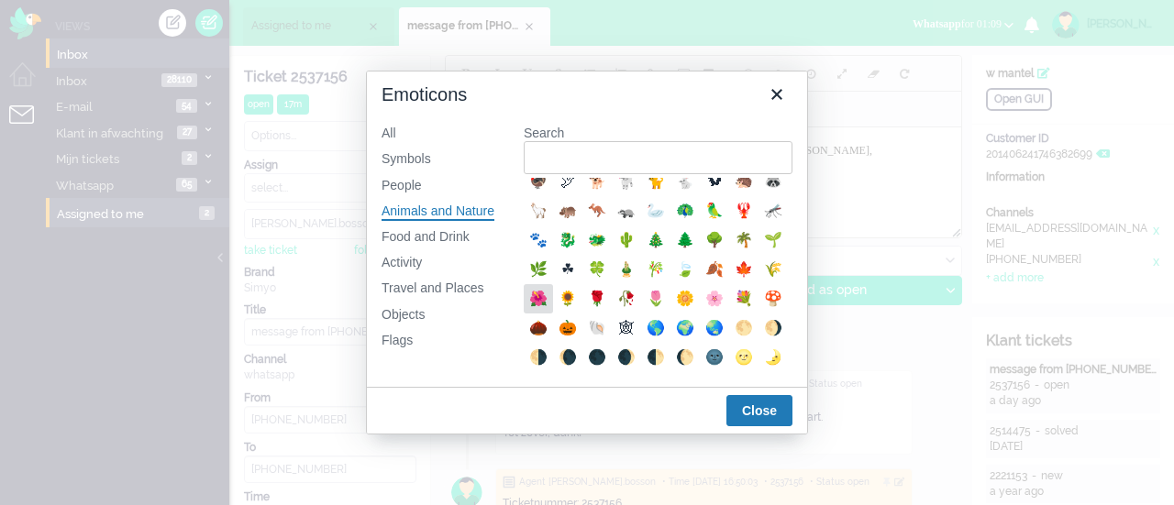
click at [549, 310] on div "🌺" at bounding box center [538, 299] width 22 height 22
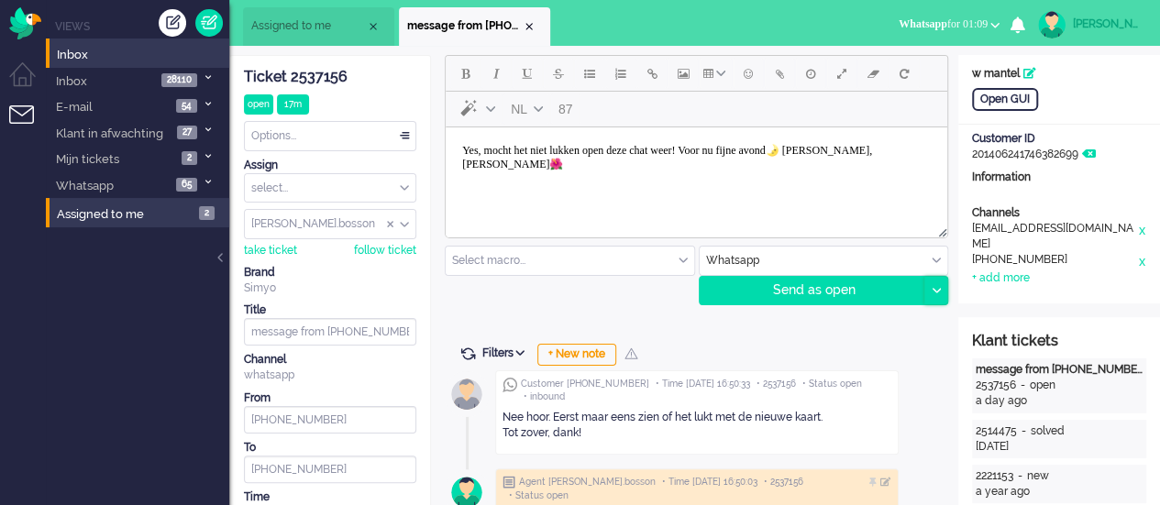
click at [931, 290] on icon at bounding box center [935, 291] width 9 height 6
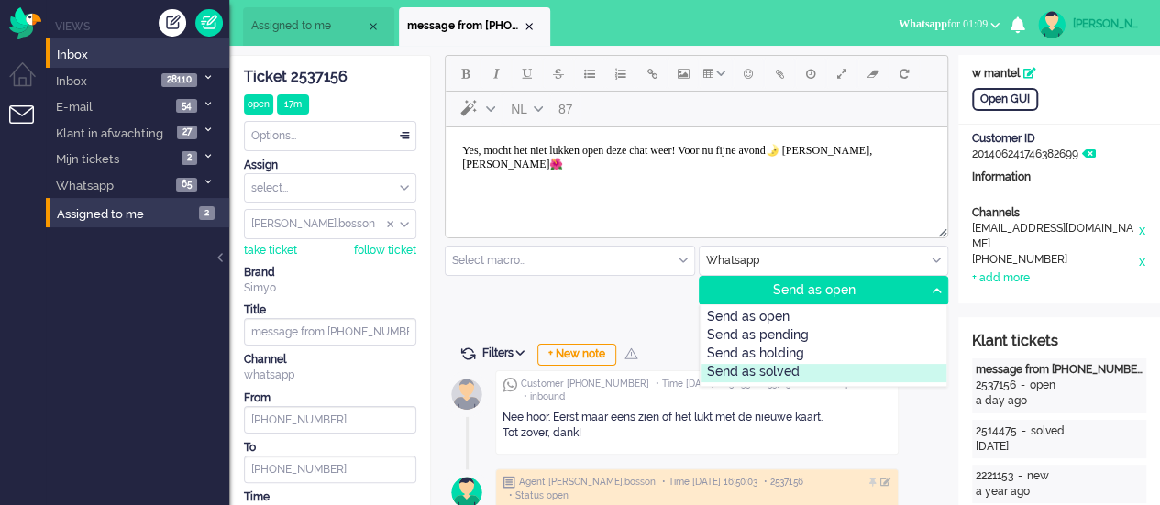
click at [836, 367] on div "Send as solved" at bounding box center [823, 373] width 247 height 18
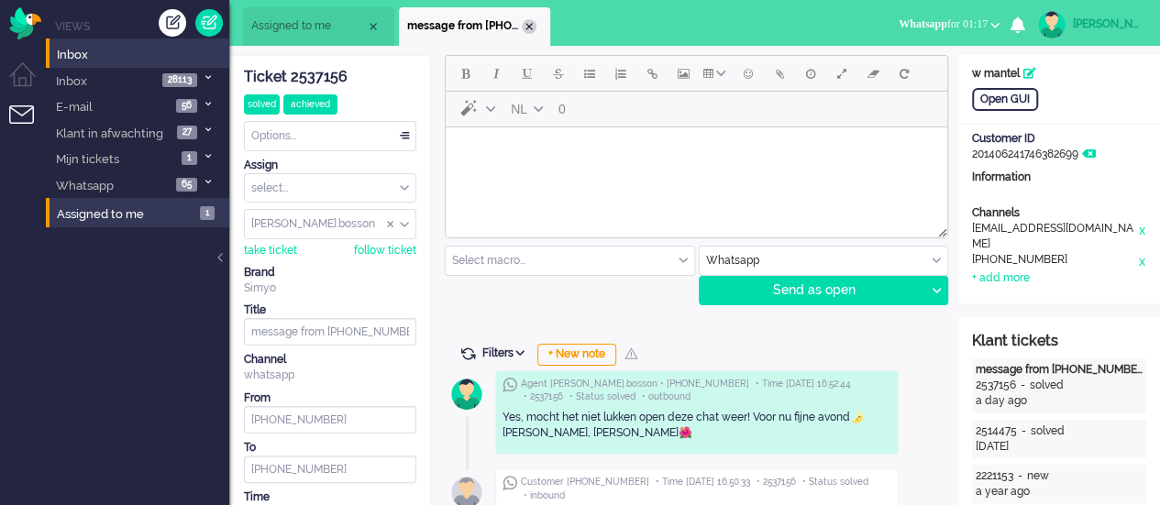
click at [534, 28] on div "Close tab" at bounding box center [529, 26] width 15 height 15
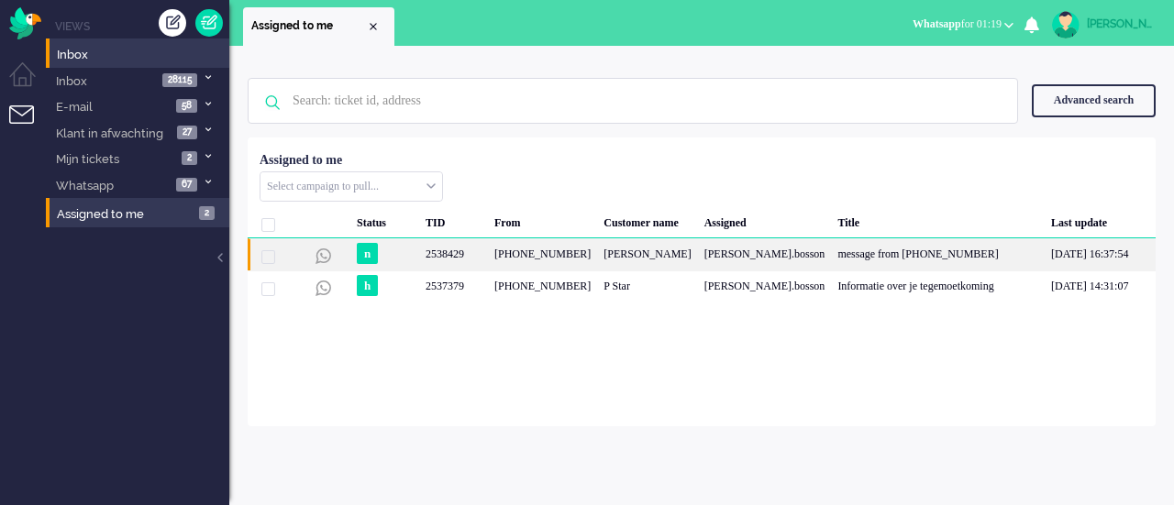
click at [558, 250] on div "[PHONE_NUMBER]" at bounding box center [542, 254] width 109 height 32
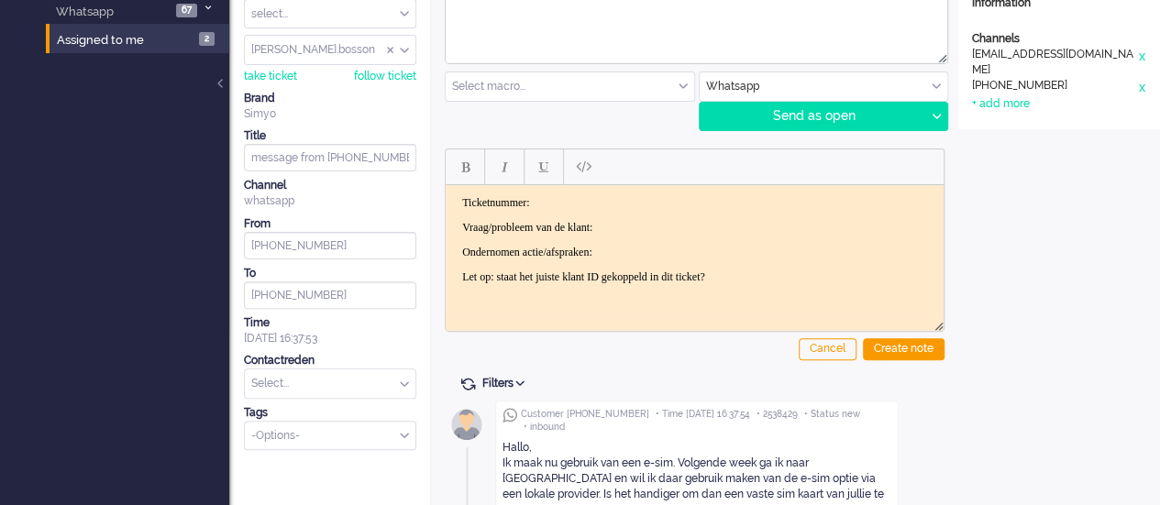
scroll to position [260, 0]
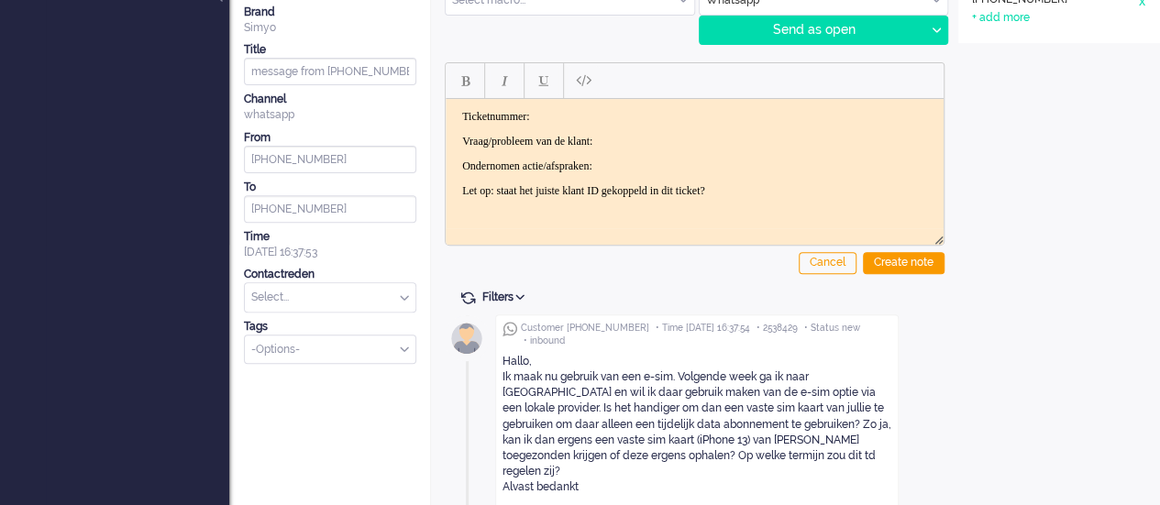
drag, startPoint x: 501, startPoint y: 369, endPoint x: 649, endPoint y: 469, distance: 179.0
click at [649, 469] on div "Customer [PHONE_NUMBER] • Time [DATE] 16:37:54 • 2538429 • Status new • inbound…" at bounding box center [696, 411] width 403 height 195
copy div "Ik maak nu gebruik van een e-sim. Volgende week ga ik naar [GEOGRAPHIC_DATA] en…"
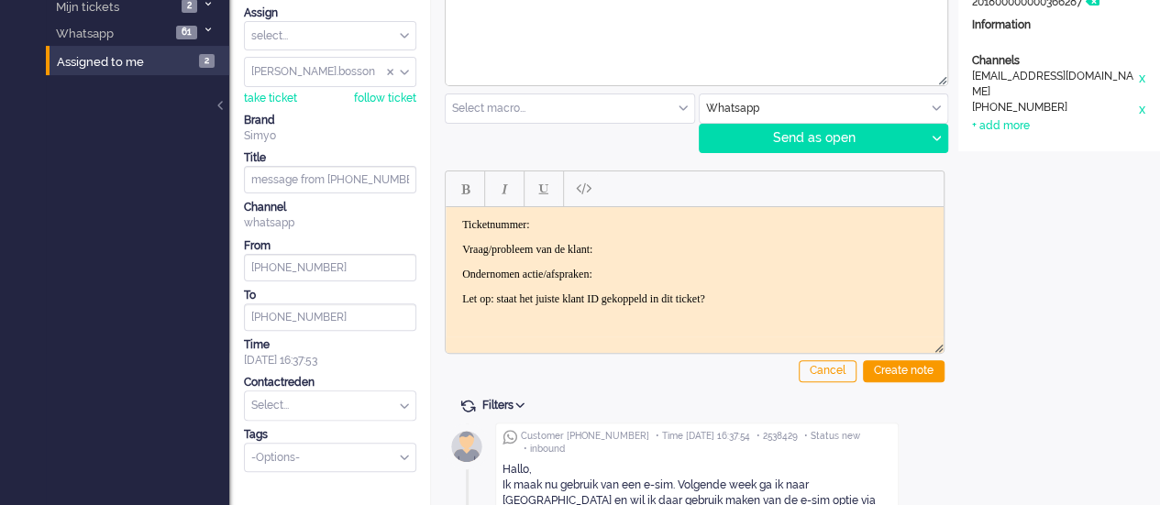
scroll to position [77, 0]
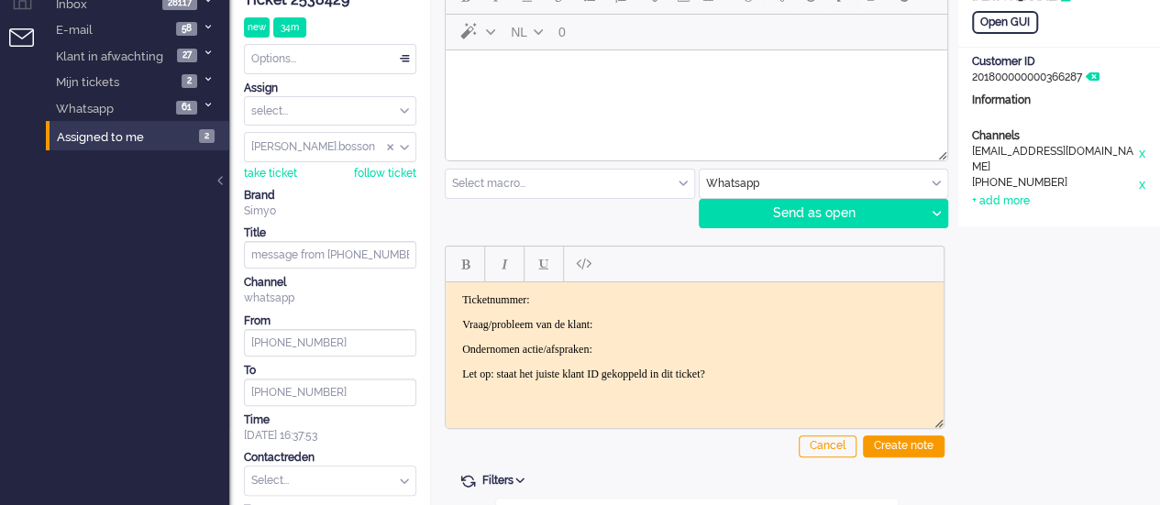
drag, startPoint x: 579, startPoint y: 123, endPoint x: 568, endPoint y: 123, distance: 10.1
click at [578, 97] on html at bounding box center [696, 73] width 501 height 47
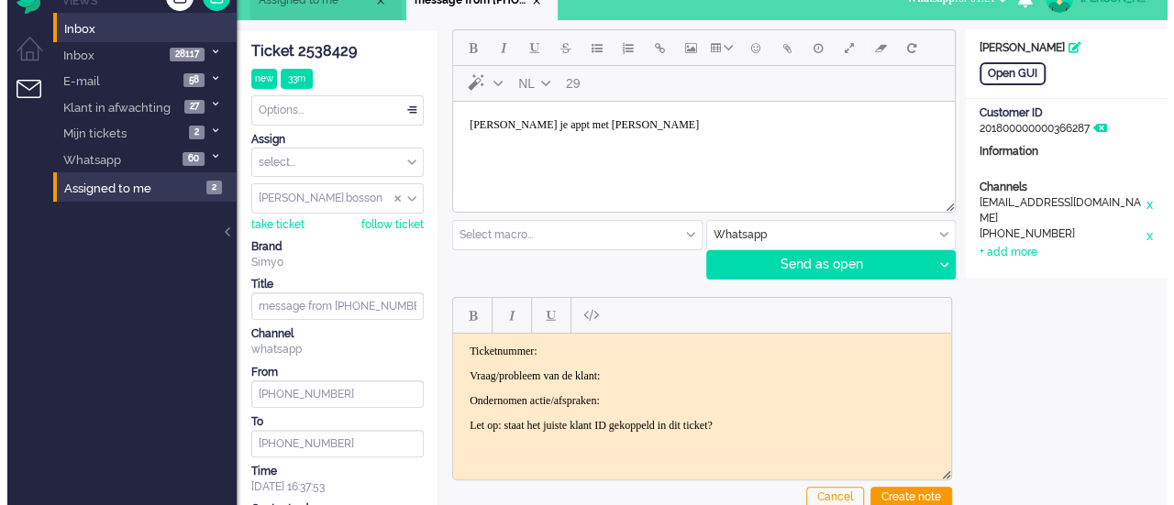
scroll to position [0, 0]
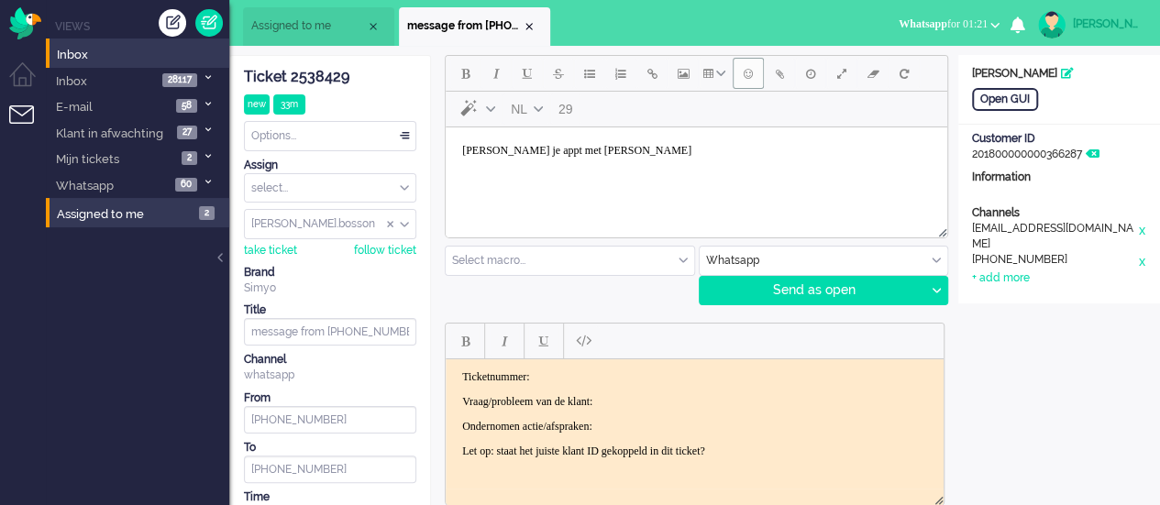
click at [744, 71] on span "Emoticons" at bounding box center [748, 73] width 9 height 15
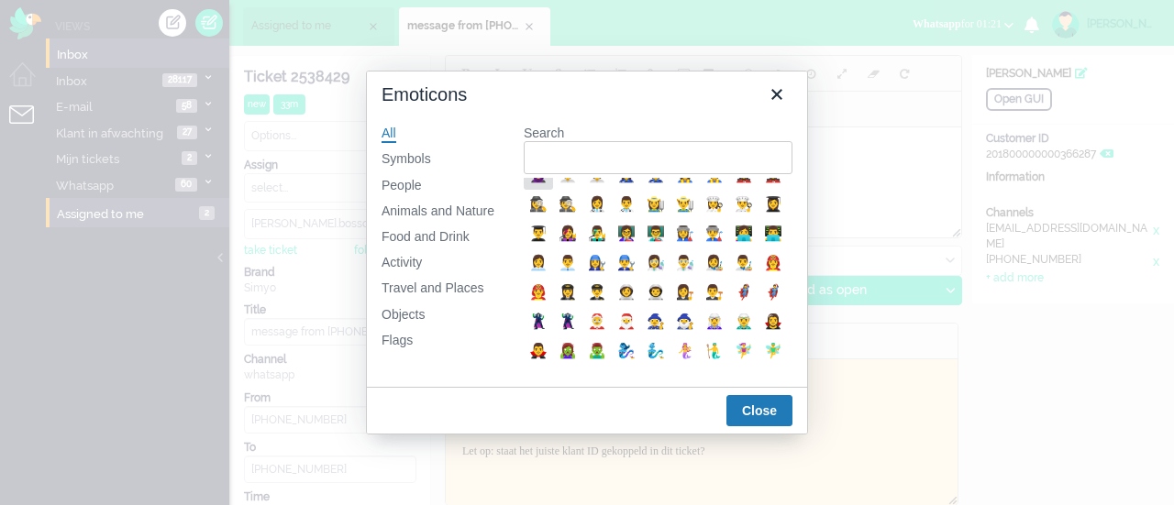
scroll to position [557, 0]
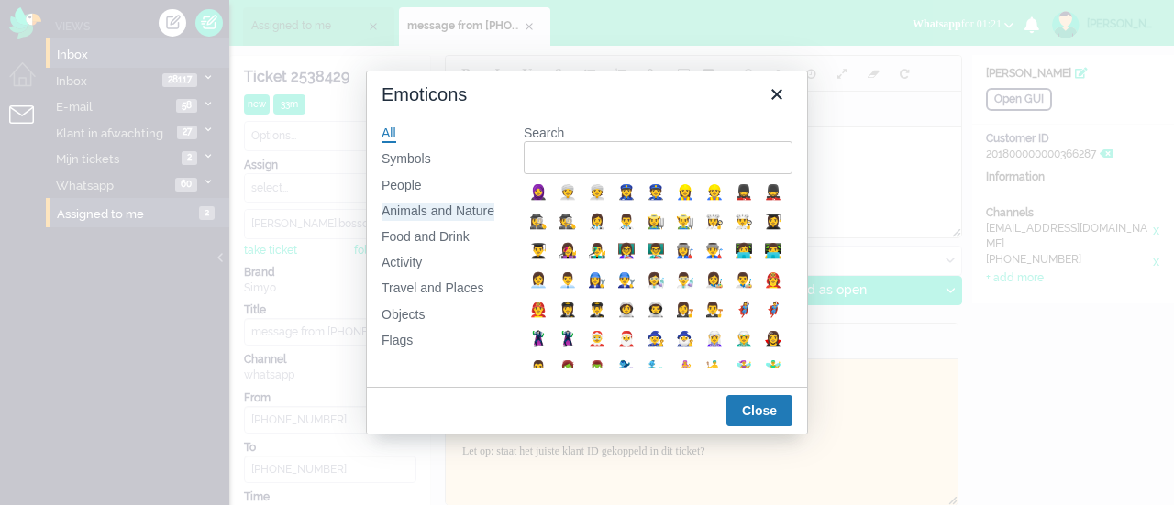
click at [447, 215] on div "Animals and Nature" at bounding box center [437, 212] width 113 height 18
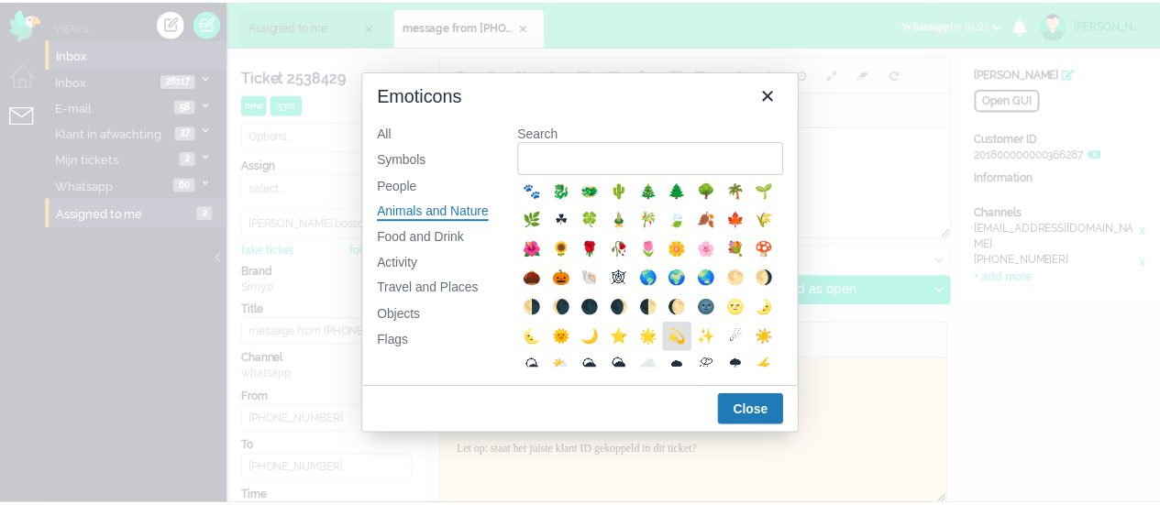
scroll to position [275, 0]
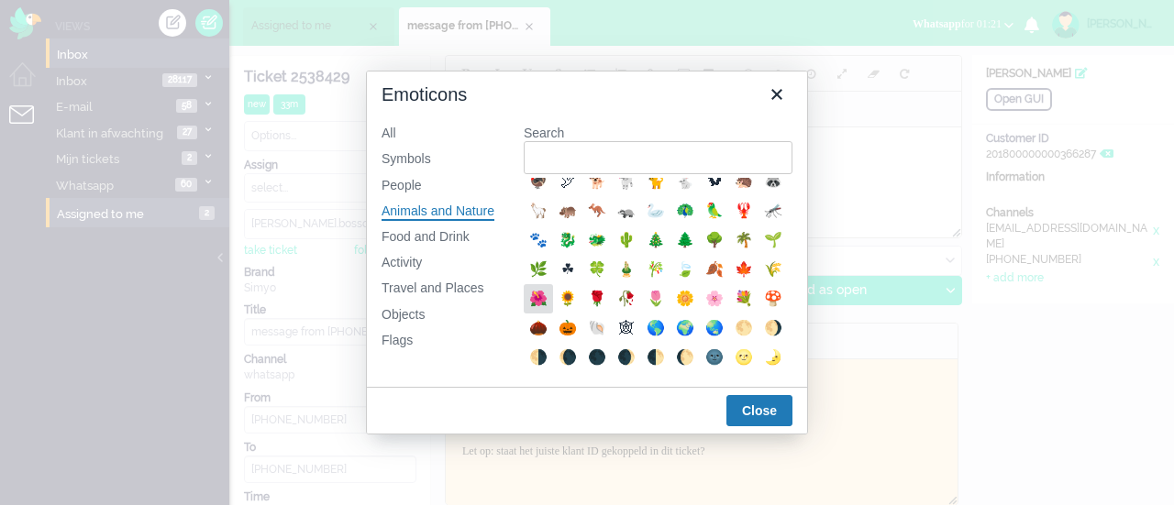
click at [549, 310] on div "🌺" at bounding box center [538, 299] width 22 height 22
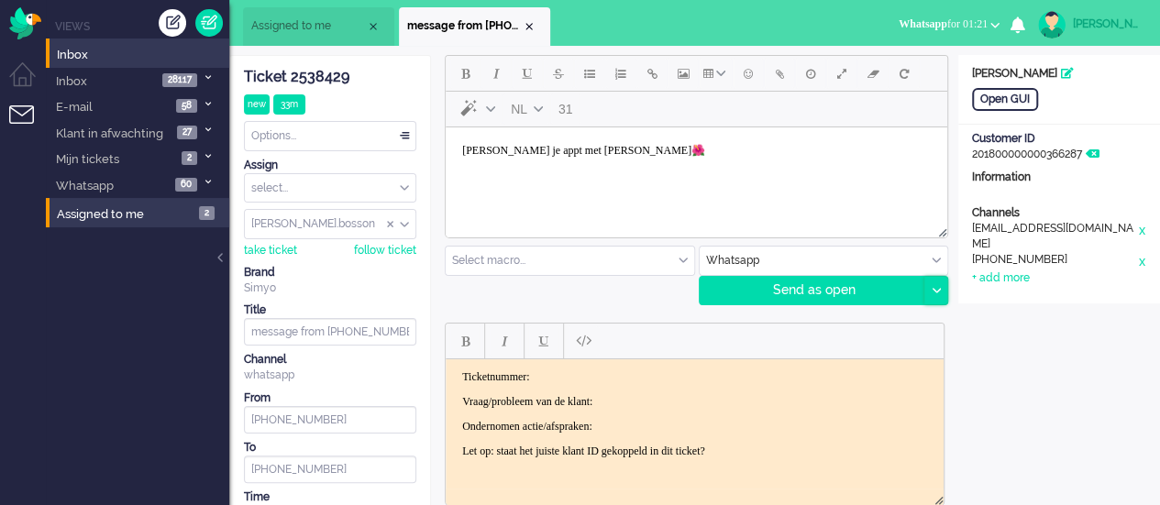
click at [939, 291] on icon at bounding box center [935, 291] width 9 height 6
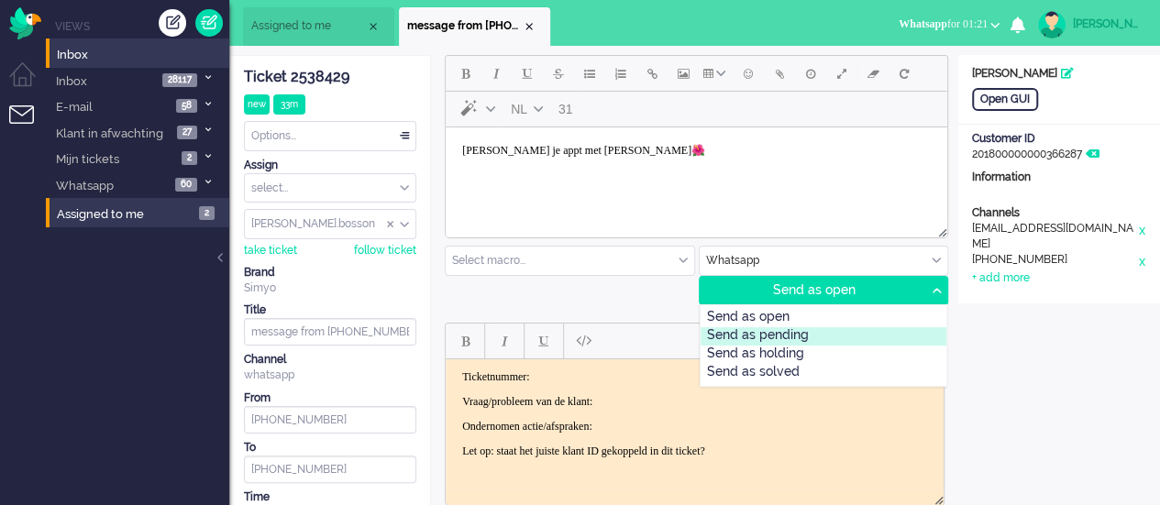
click at [845, 335] on div "Send as pending" at bounding box center [823, 336] width 247 height 18
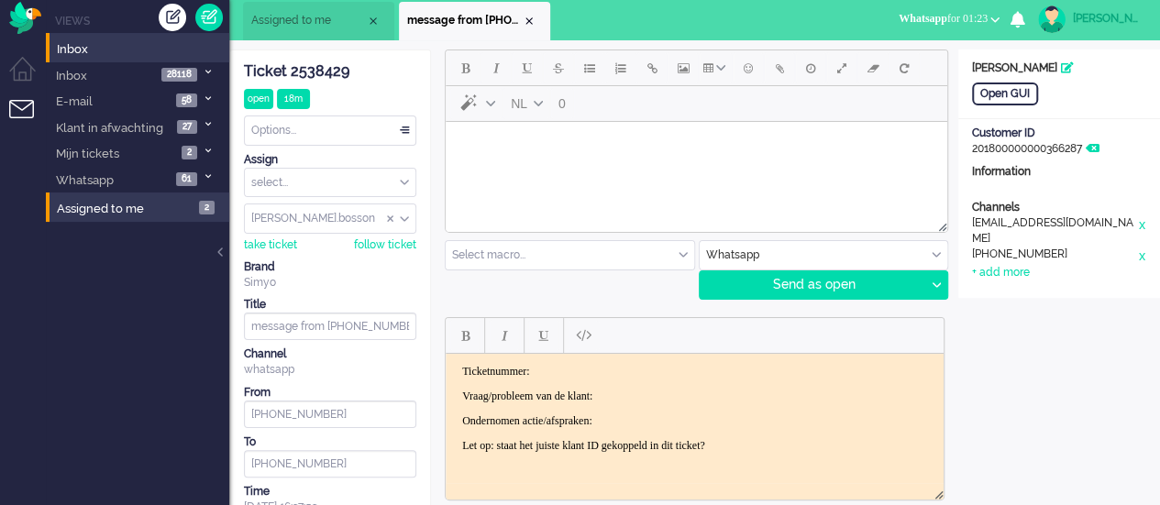
scroll to position [0, 0]
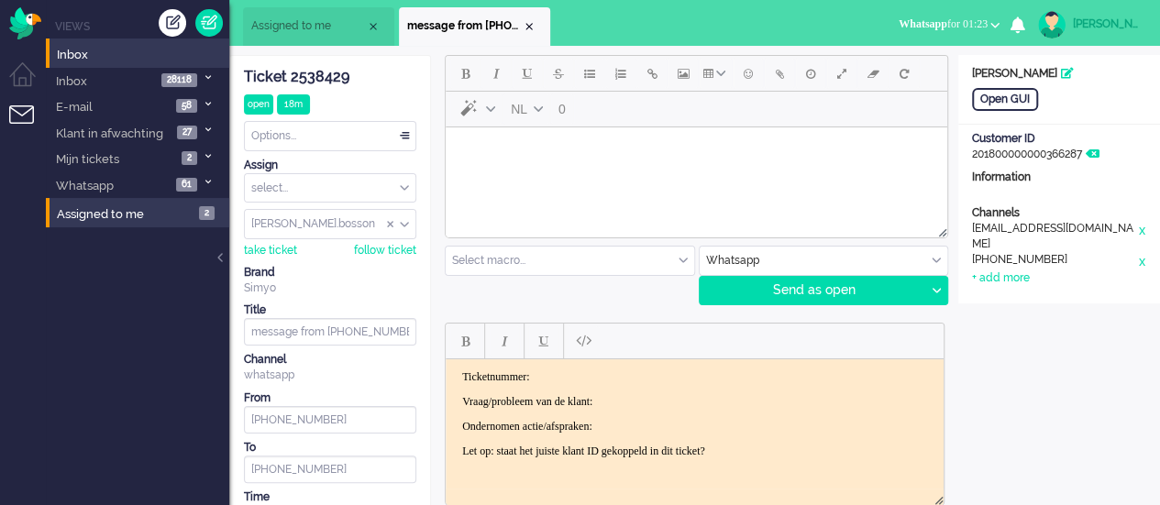
click at [524, 161] on body "Rich Text Area. Press ALT-0 for help." at bounding box center [696, 151] width 487 height 32
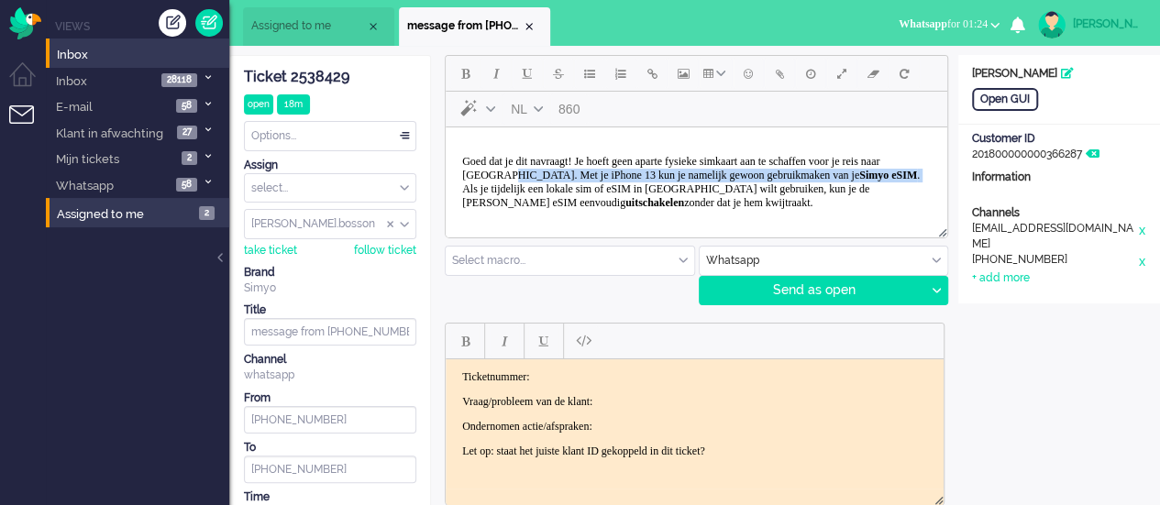
drag, startPoint x: 601, startPoint y: 176, endPoint x: 583, endPoint y: 194, distance: 25.3
click at [583, 194] on p "Goed dat je dit navraagt! Je hoeft geen aparte fysieke simkaart aan te schaffen…" at bounding box center [696, 182] width 468 height 55
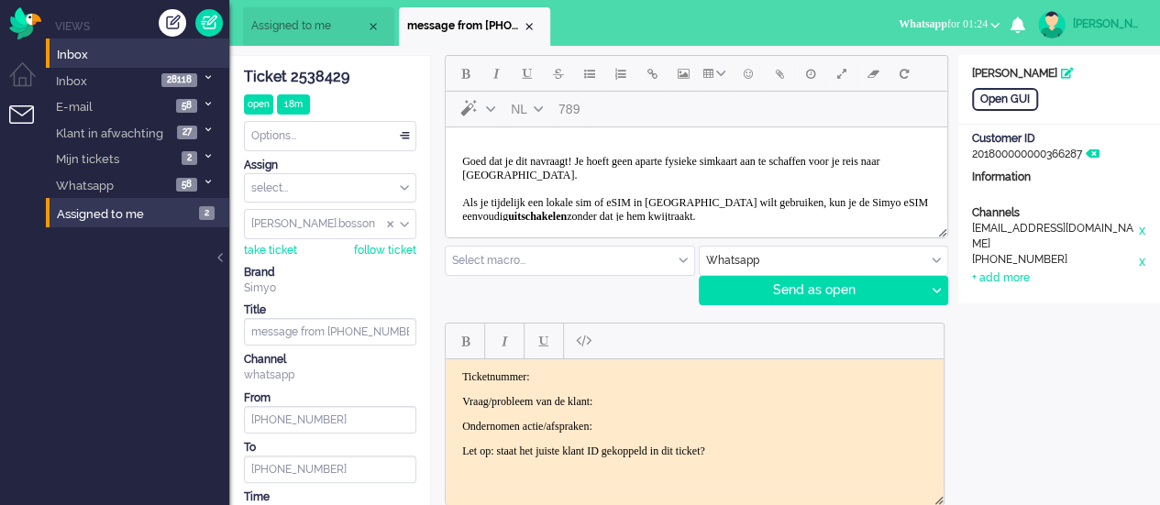
click at [612, 174] on p "Goed dat je dit navraagt! Je hoeft geen aparte fysieke simkaart aan te schaffen…" at bounding box center [696, 189] width 468 height 69
click at [753, 76] on button "Emoticons" at bounding box center [748, 73] width 31 height 31
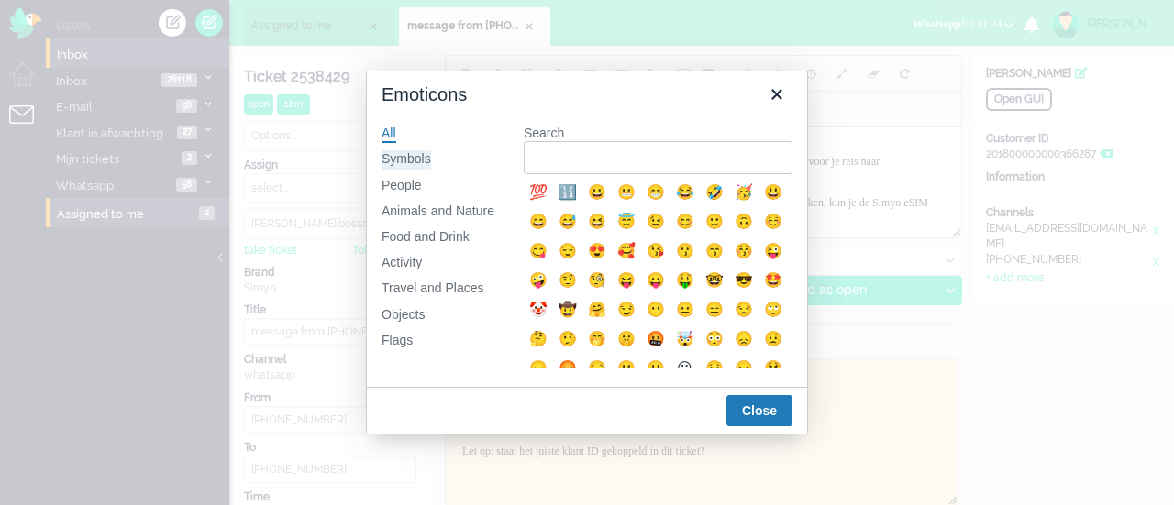
click at [418, 156] on div "Symbols" at bounding box center [406, 159] width 50 height 18
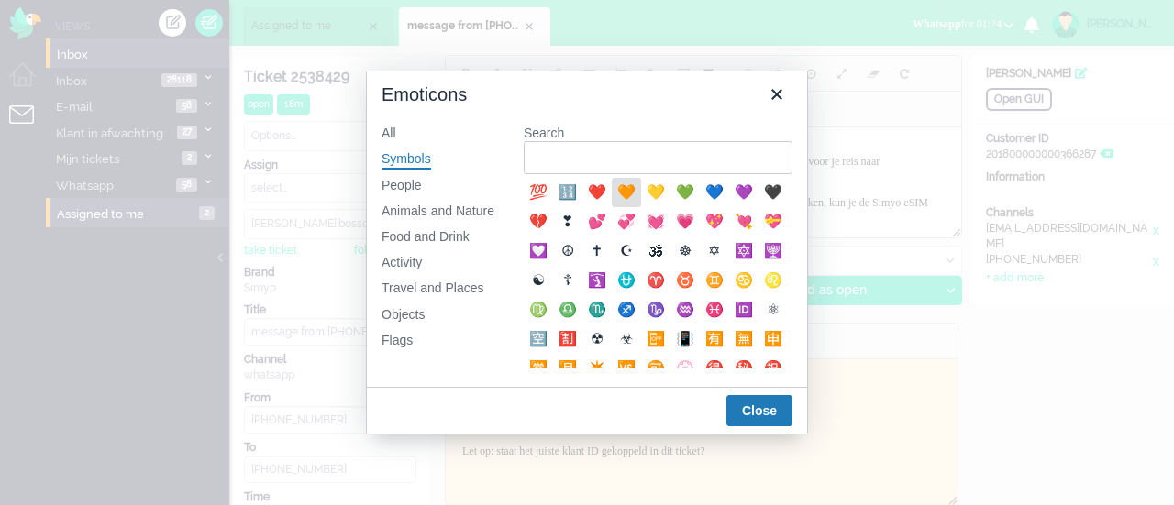
drag, startPoint x: 633, startPoint y: 195, endPoint x: 237, endPoint y: 63, distance: 416.6
click at [633, 195] on div "🧡" at bounding box center [626, 193] width 22 height 22
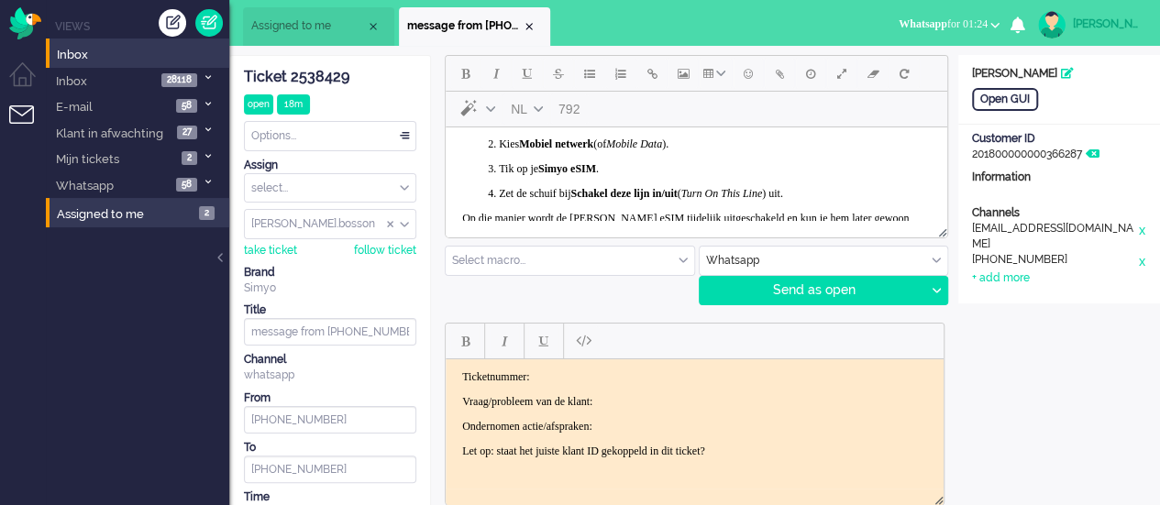
scroll to position [183, 0]
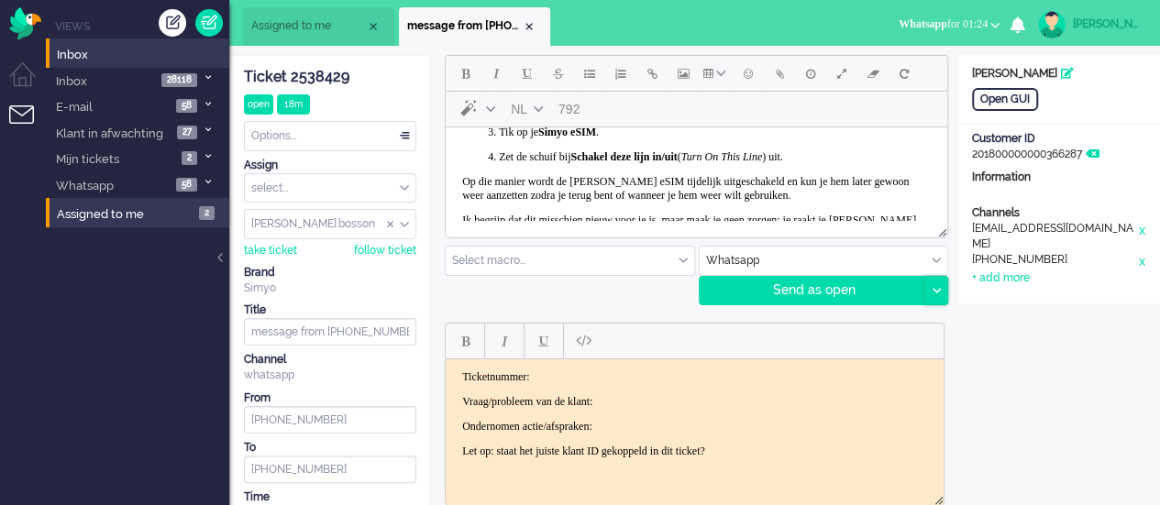
click at [942, 296] on div at bounding box center [935, 291] width 23 height 28
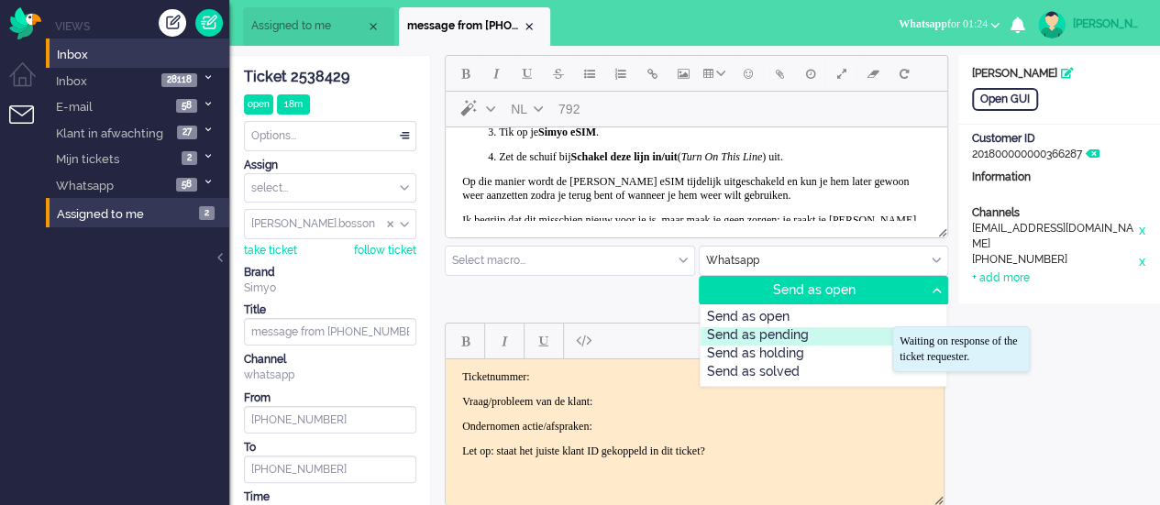
click at [876, 331] on div "Send as pending" at bounding box center [823, 336] width 247 height 18
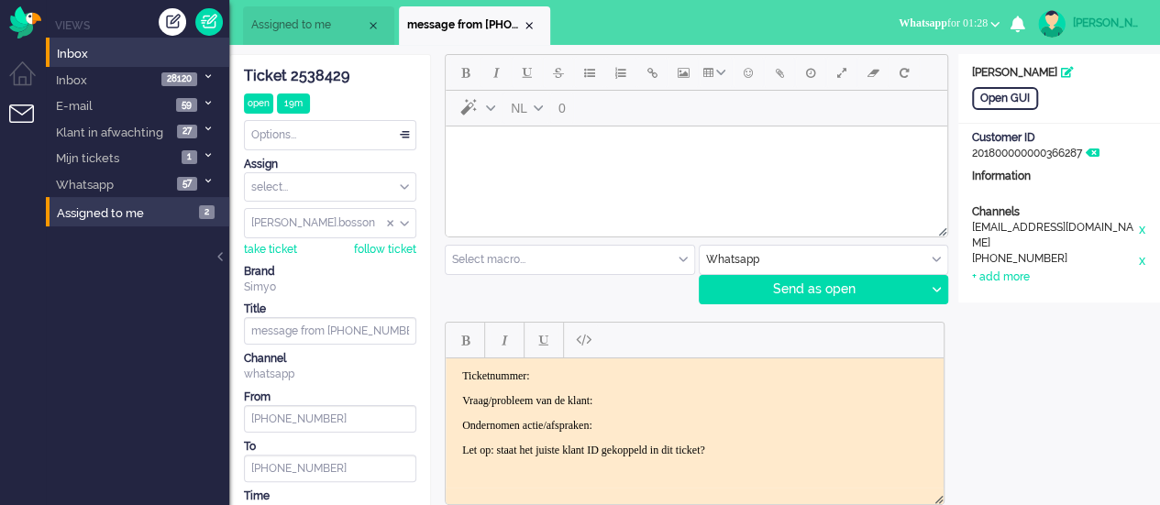
scroll to position [0, 0]
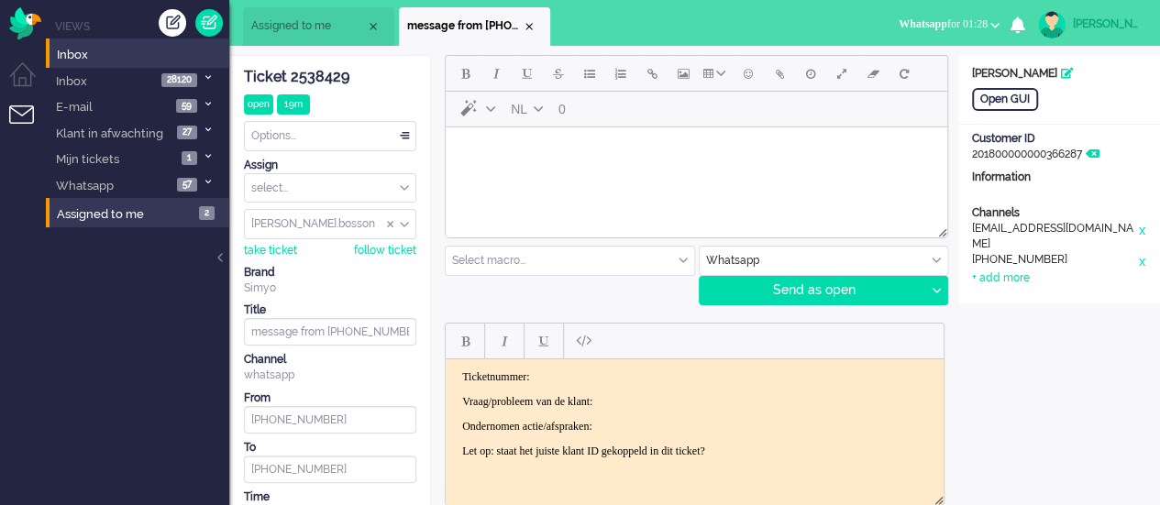
click at [602, 172] on html at bounding box center [696, 150] width 501 height 47
click at [492, 150] on body "Rich Text Area. Press ALT-0 for help." at bounding box center [696, 151] width 487 height 32
click at [746, 78] on span "Emoticons" at bounding box center [748, 73] width 9 height 15
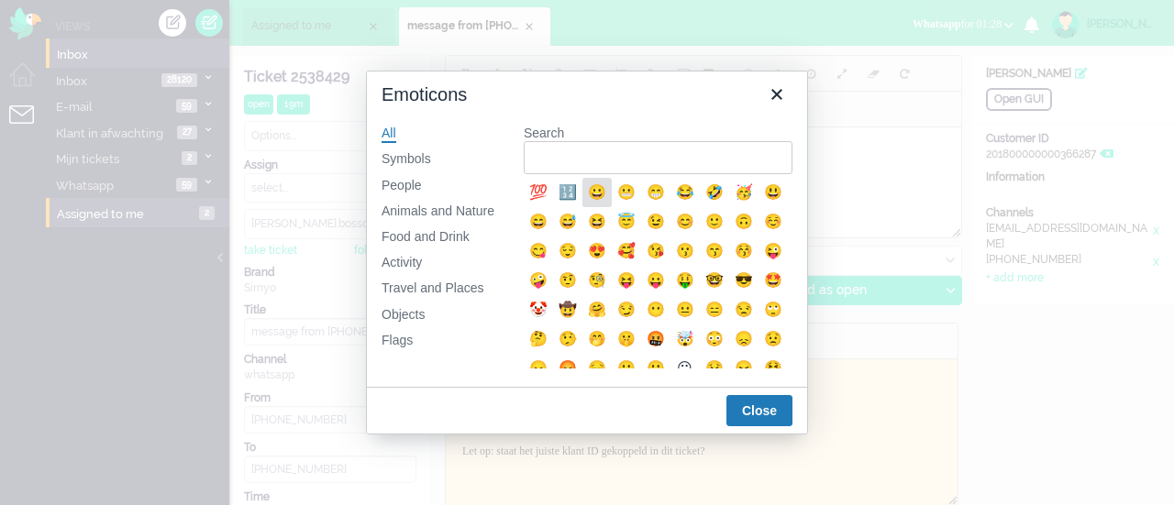
drag, startPoint x: 601, startPoint y: 190, endPoint x: 158, endPoint y: 62, distance: 461.7
click at [601, 190] on div "😀" at bounding box center [597, 193] width 22 height 22
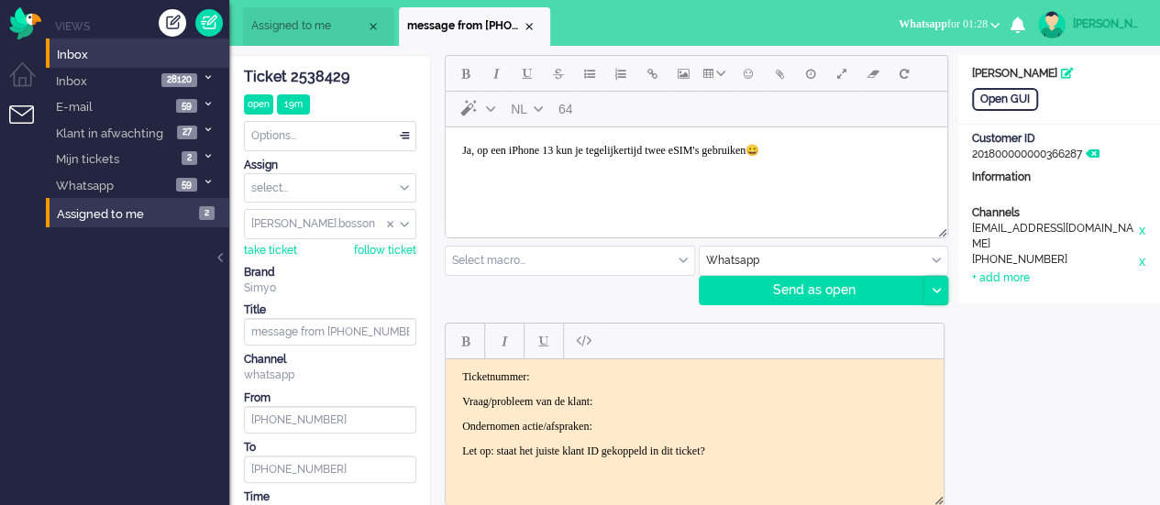
click at [935, 292] on icon at bounding box center [935, 291] width 9 height 6
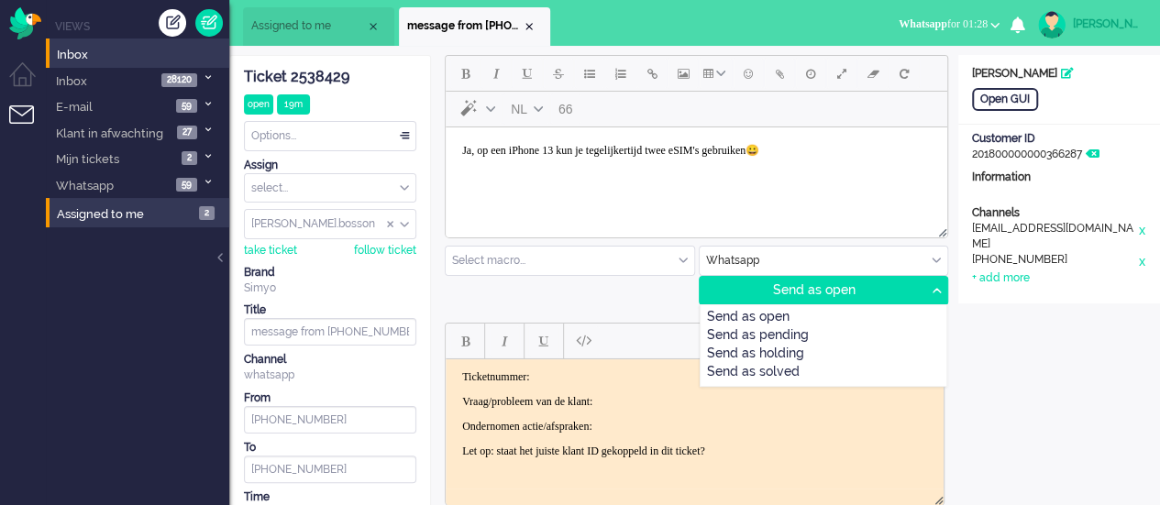
click at [843, 333] on div "Send as pending" at bounding box center [823, 336] width 247 height 18
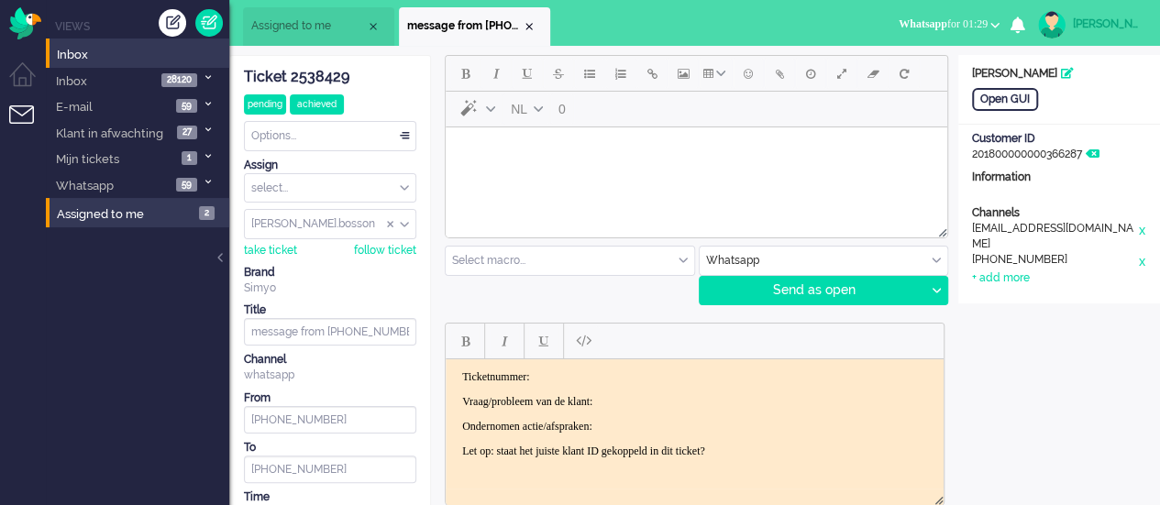
click at [536, 167] on html at bounding box center [696, 150] width 501 height 47
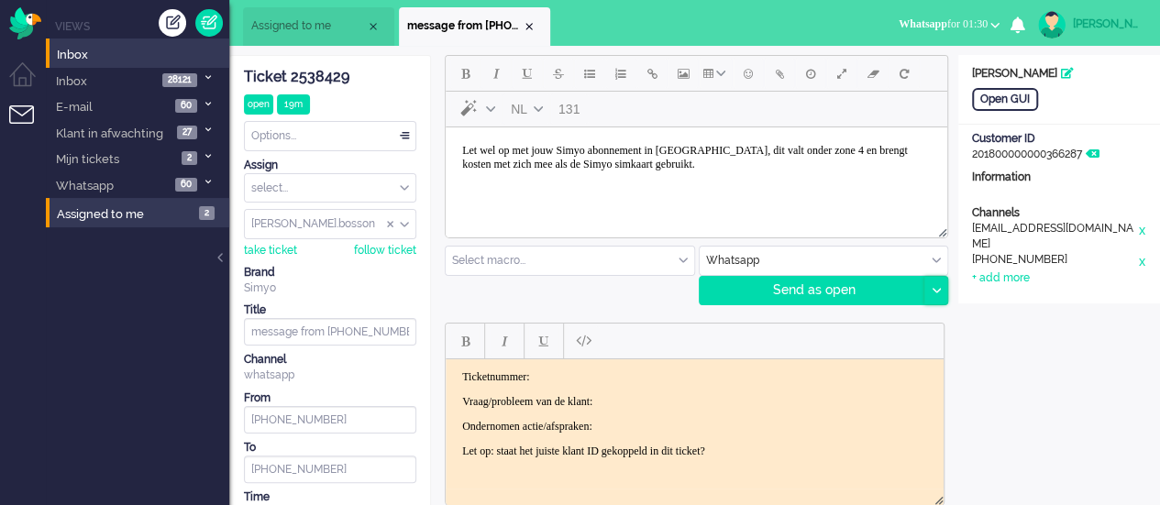
click at [926, 289] on div at bounding box center [935, 291] width 23 height 28
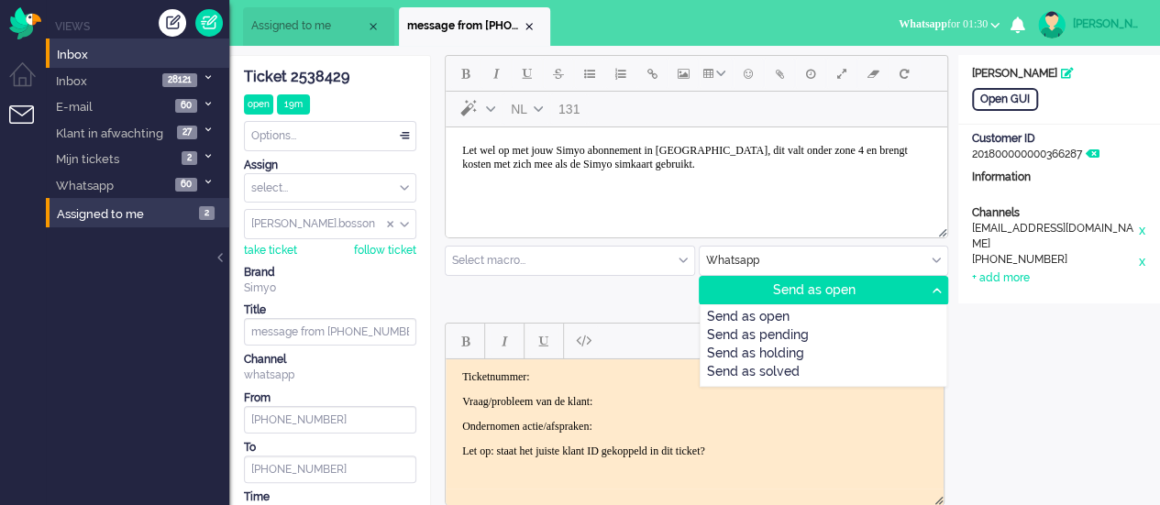
click at [836, 327] on div "Send as pending" at bounding box center [823, 336] width 247 height 18
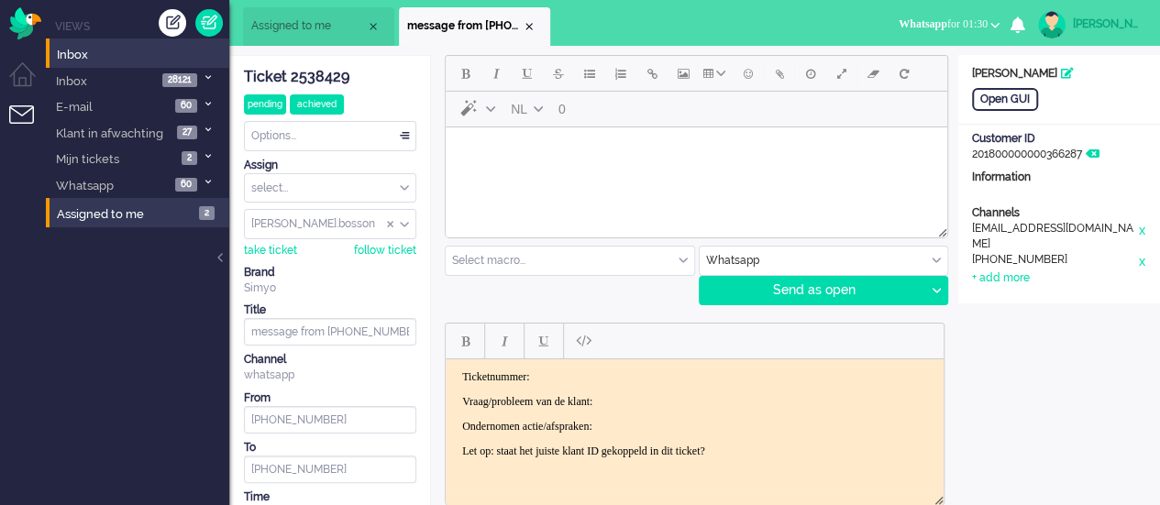
click at [590, 143] on body "Rich Text Area. Press ALT-0 for help." at bounding box center [696, 151] width 487 height 32
click at [301, 76] on div "Ticket 2538429" at bounding box center [330, 77] width 172 height 21
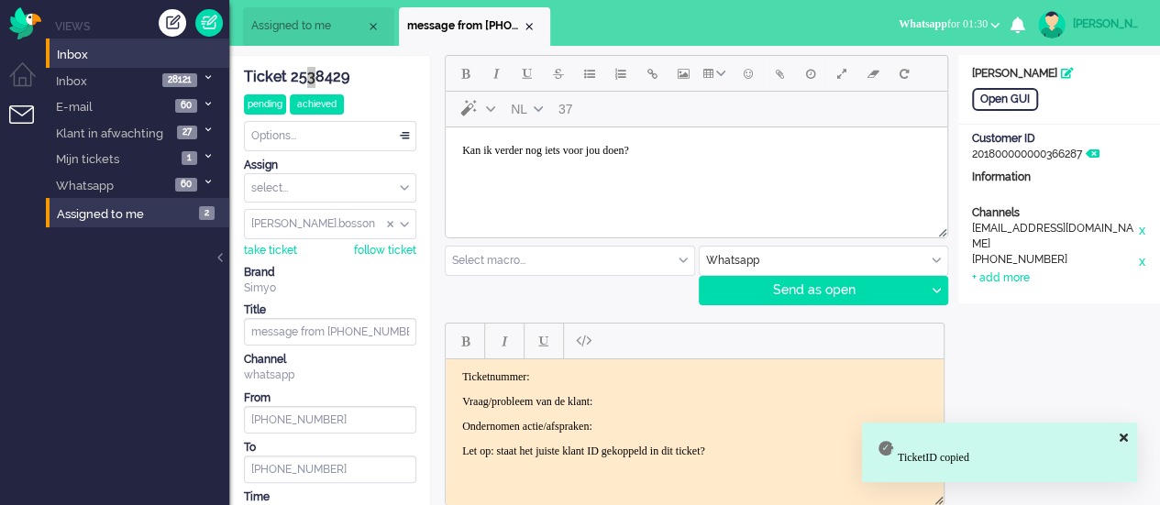
click at [580, 370] on p "Ticketnummer:" at bounding box center [694, 376] width 465 height 14
click at [652, 385] on body "Ticketnummer: 2538429 Vraag/probleem van de klant: Ondernomen actie/afspraken: …" at bounding box center [694, 413] width 483 height 88
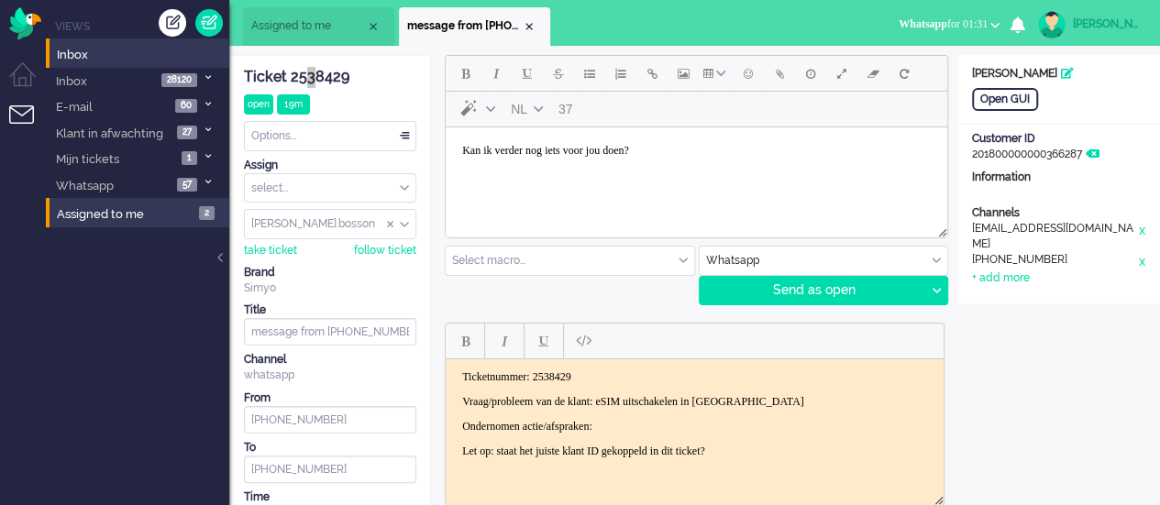
click at [640, 416] on body "Ticketnummer: 2538429 Vraag/probleem van de klant: eSIM uitschakelen in [GEOGRA…" at bounding box center [694, 413] width 483 height 88
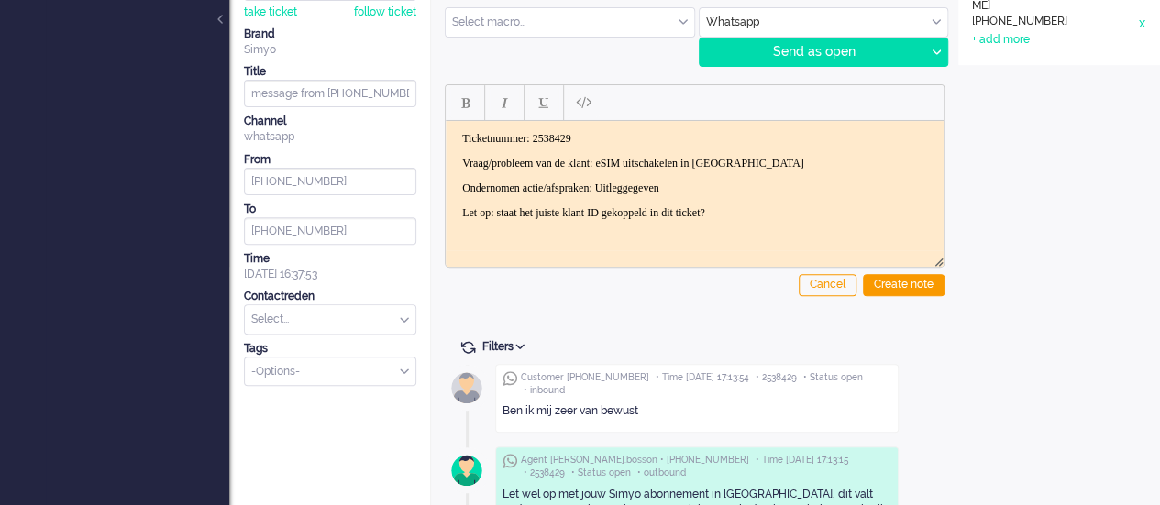
scroll to position [275, 0]
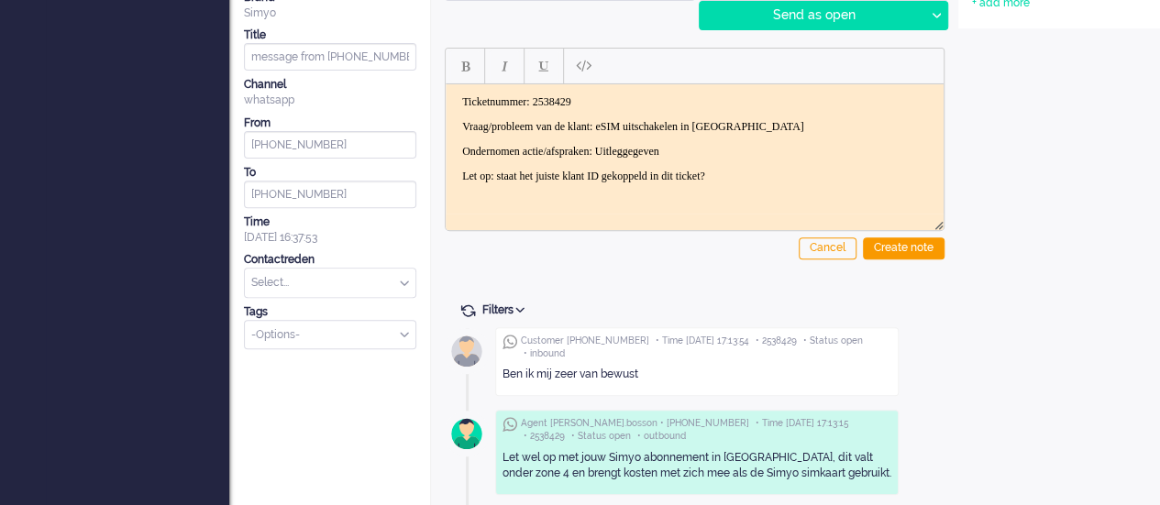
click at [325, 281] on input "text" at bounding box center [330, 283] width 171 height 28
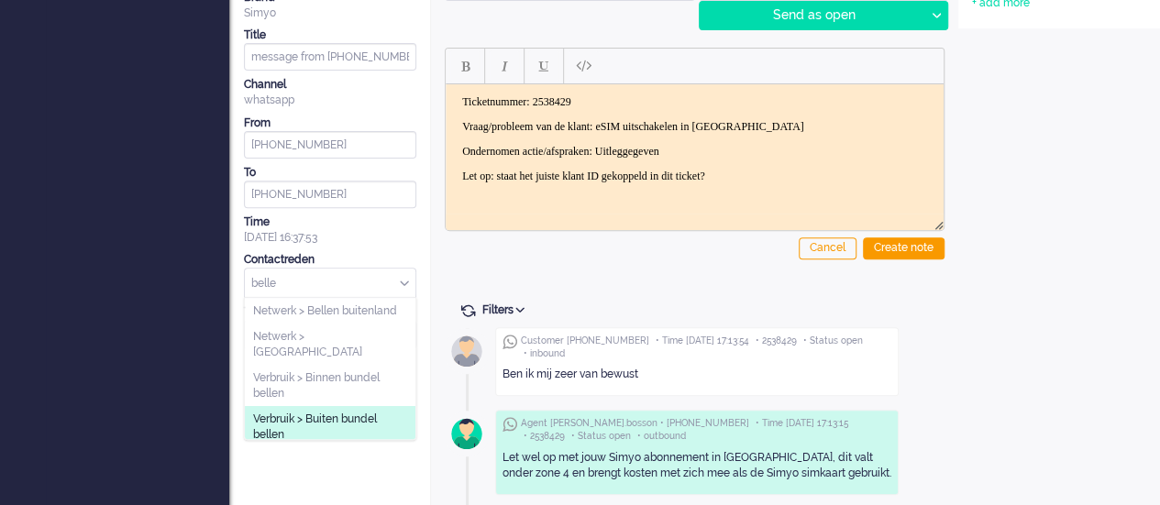
type input "belle"
click at [341, 412] on span "Verbruik > Buiten bundel bellen" at bounding box center [330, 427] width 154 height 30
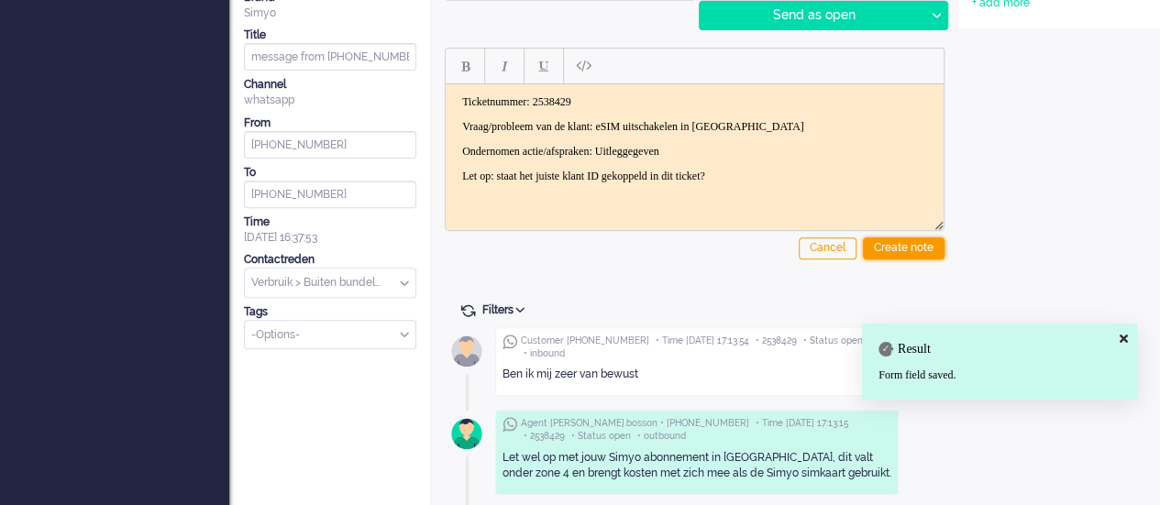
click at [900, 248] on div "Create note" at bounding box center [904, 248] width 82 height 22
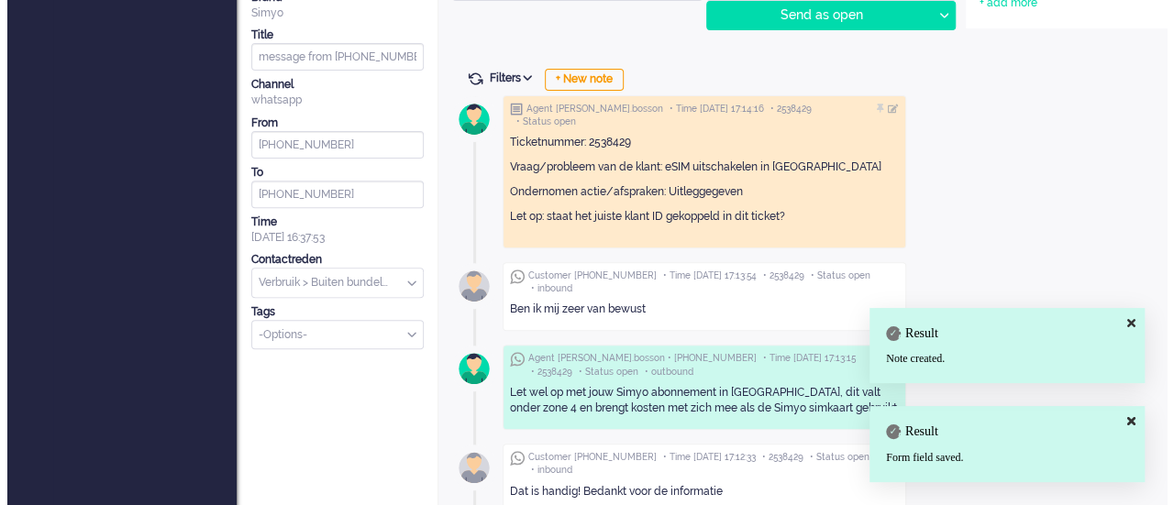
scroll to position [0, 0]
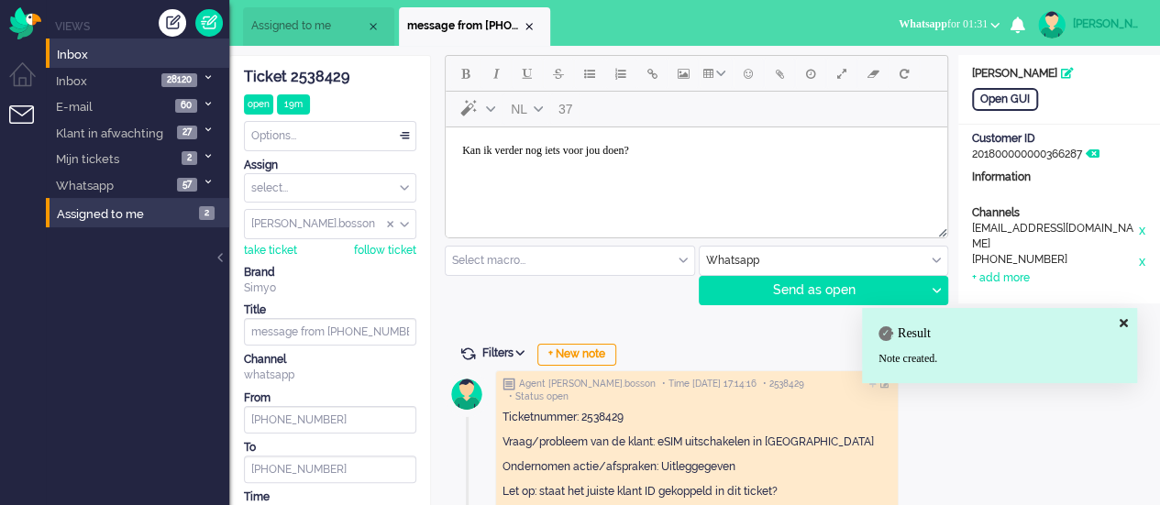
click at [459, 149] on body "Kan ik verder nog iets voor jou doen?" at bounding box center [696, 151] width 487 height 32
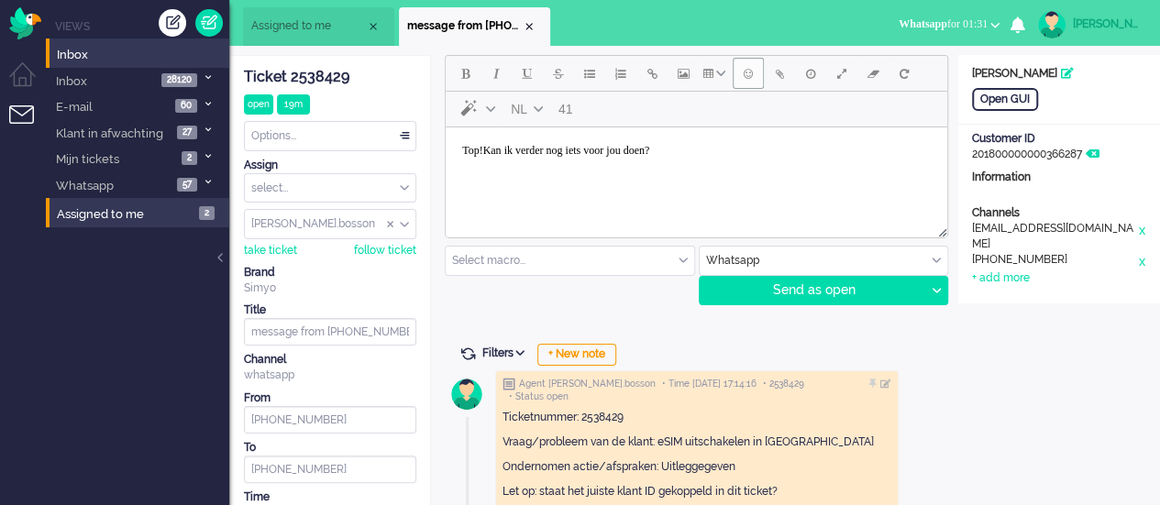
click at [738, 77] on button "Emoticons" at bounding box center [748, 73] width 31 height 31
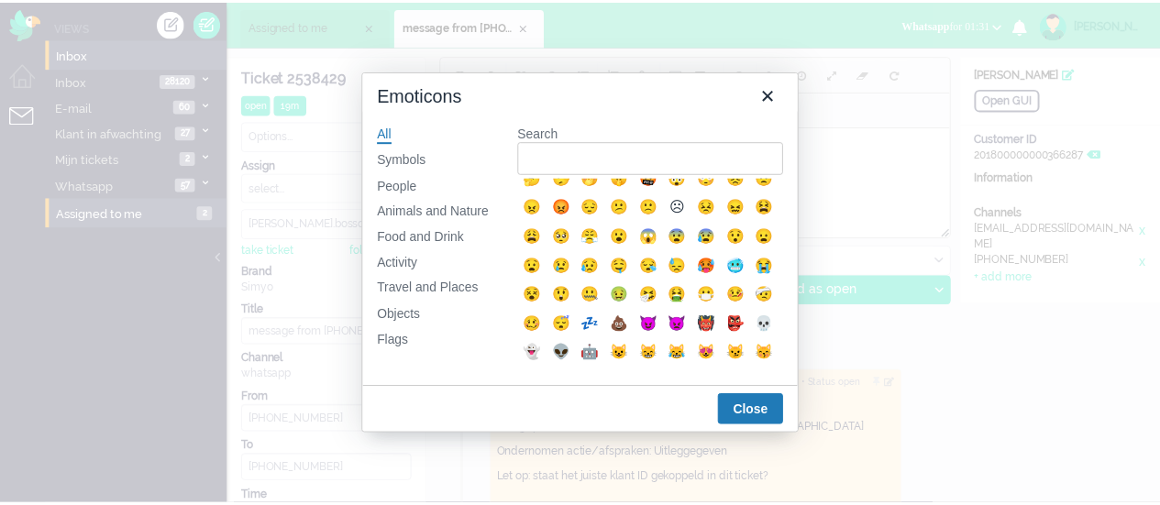
scroll to position [367, 0]
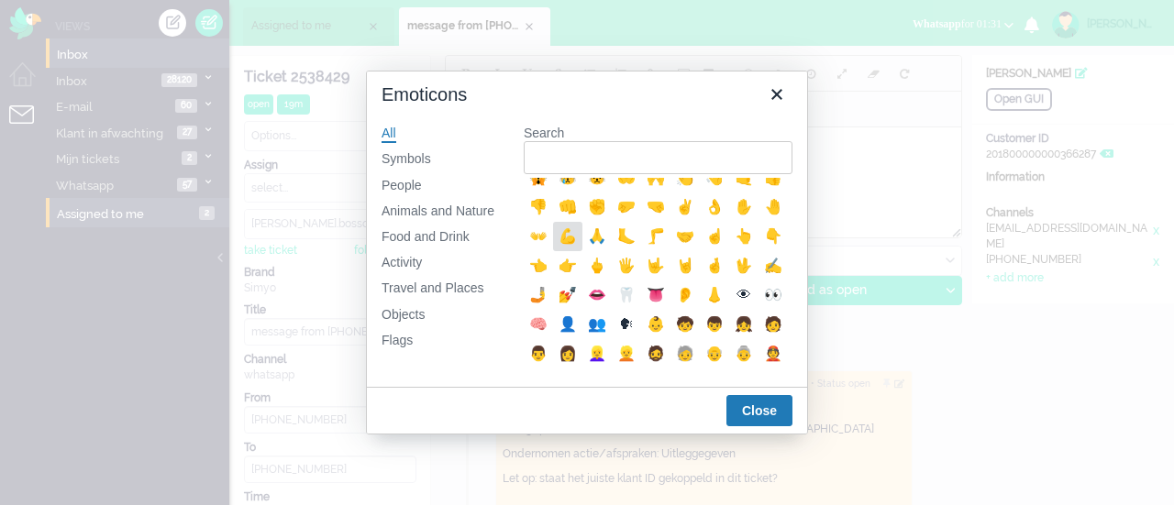
click at [579, 248] on div "💪" at bounding box center [568, 237] width 22 height 22
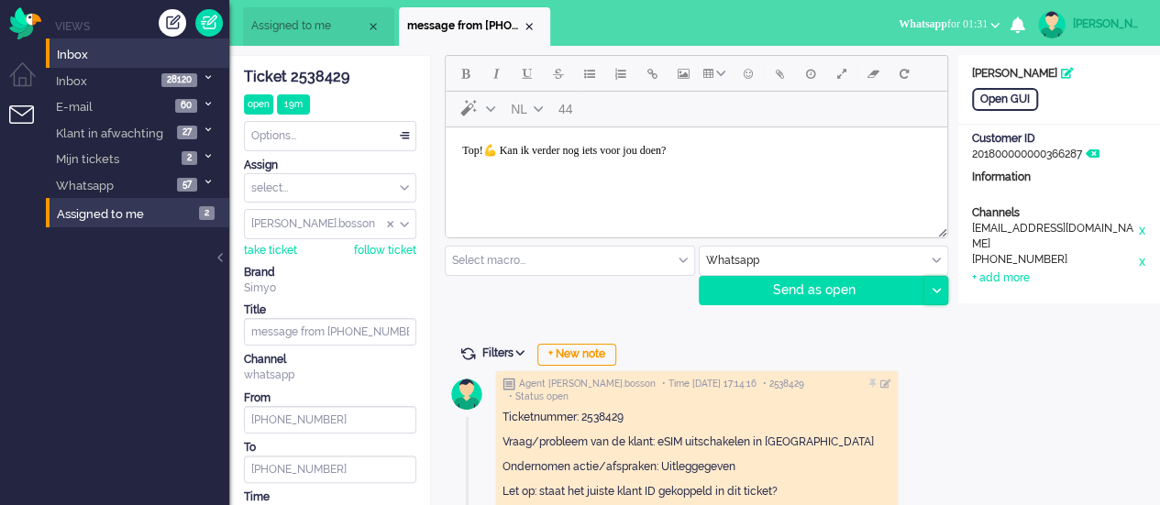
click at [942, 289] on div at bounding box center [935, 291] width 23 height 28
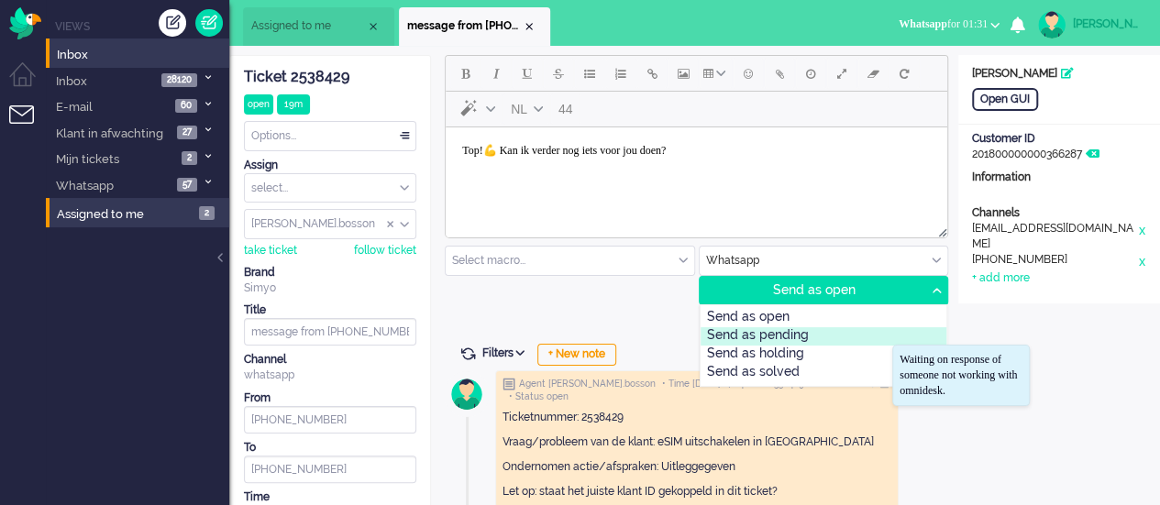
click at [821, 338] on div "Send as pending" at bounding box center [823, 336] width 247 height 18
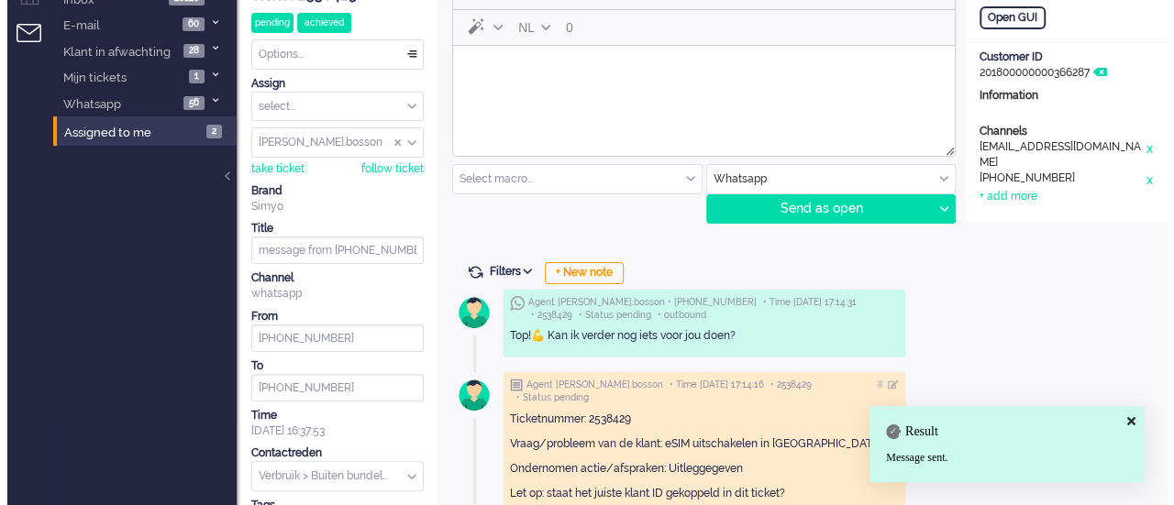
scroll to position [0, 0]
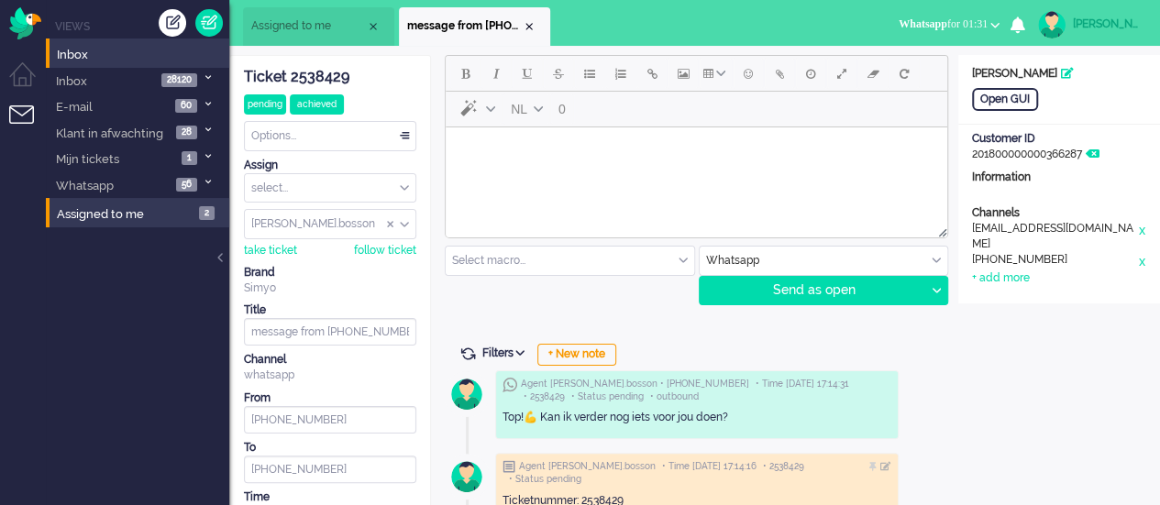
click at [554, 174] on html at bounding box center [696, 150] width 501 height 47
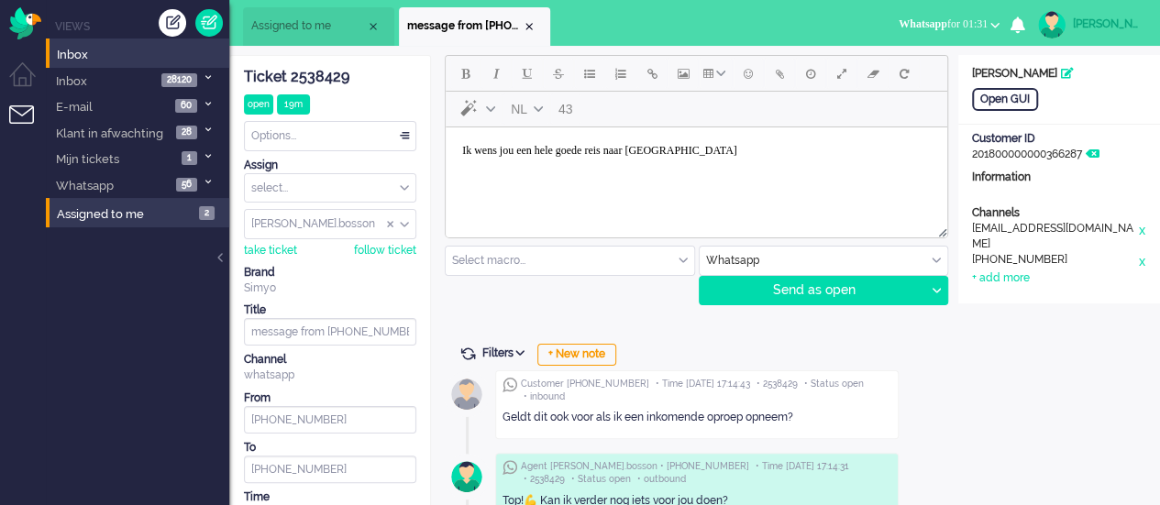
click at [638, 152] on body "Ik wens jou een hele goede reis naar [GEOGRAPHIC_DATA]" at bounding box center [696, 151] width 487 height 32
click at [750, 74] on span "Emoticons" at bounding box center [748, 73] width 9 height 15
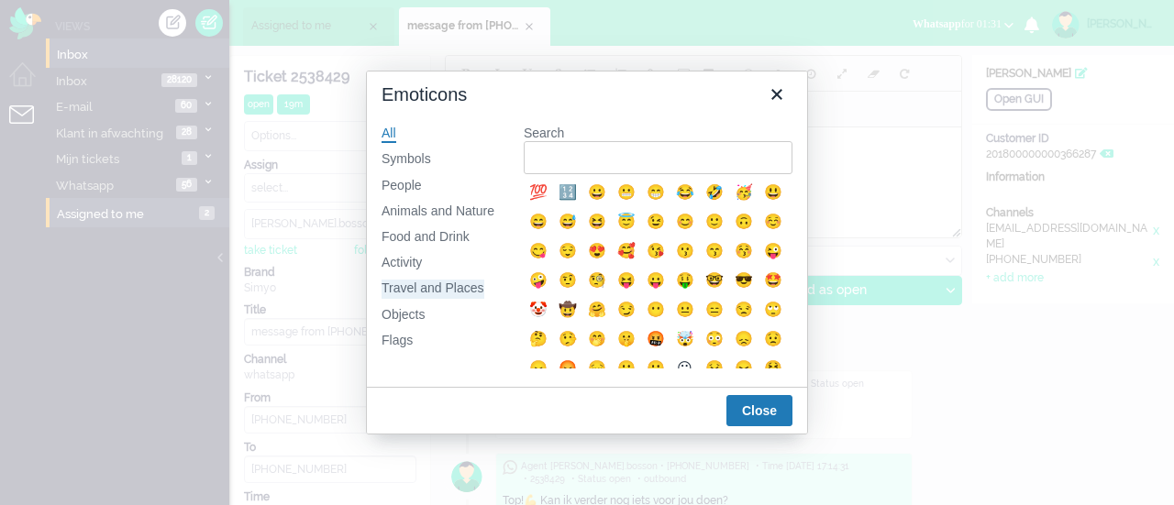
click at [420, 287] on div "Travel and Places" at bounding box center [432, 289] width 103 height 18
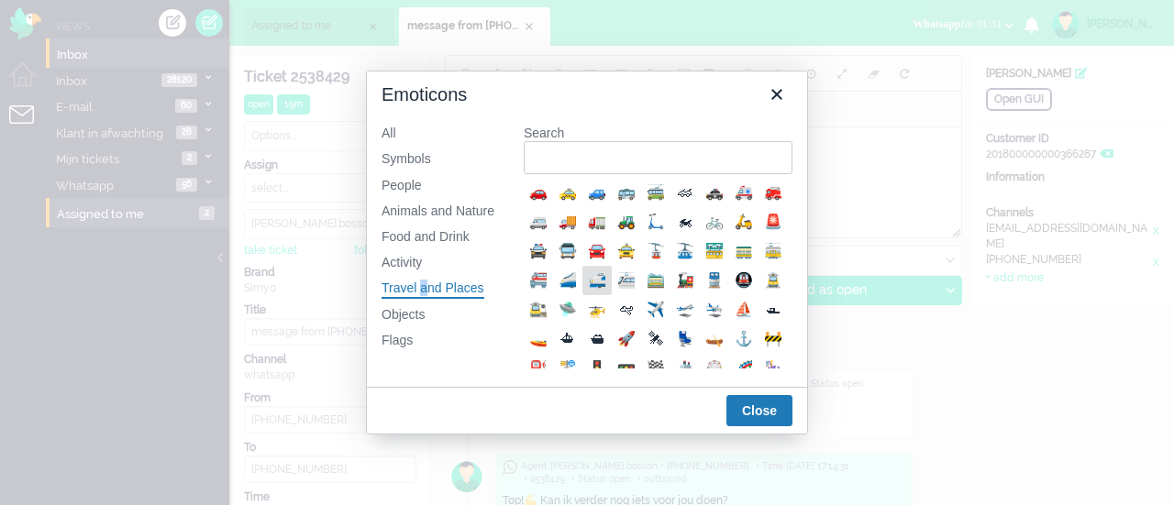
scroll to position [92, 0]
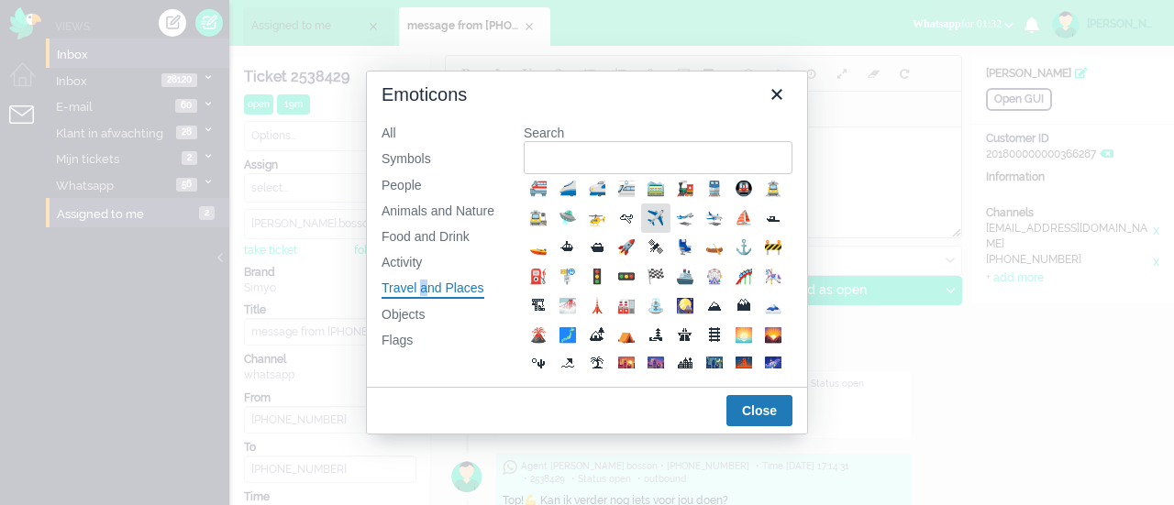
click at [645, 229] on div "✈️" at bounding box center [656, 218] width 22 height 22
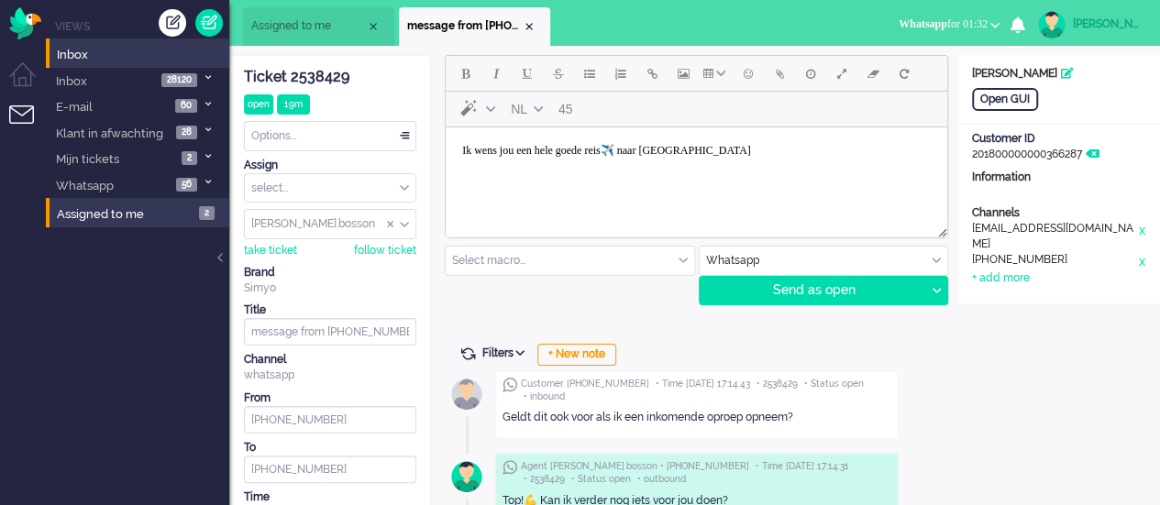
click at [728, 145] on body "Ik wens jou een hele goede reis✈️ naar [GEOGRAPHIC_DATA]" at bounding box center [696, 151] width 487 height 32
click at [744, 66] on span "Emoticons" at bounding box center [748, 73] width 9 height 15
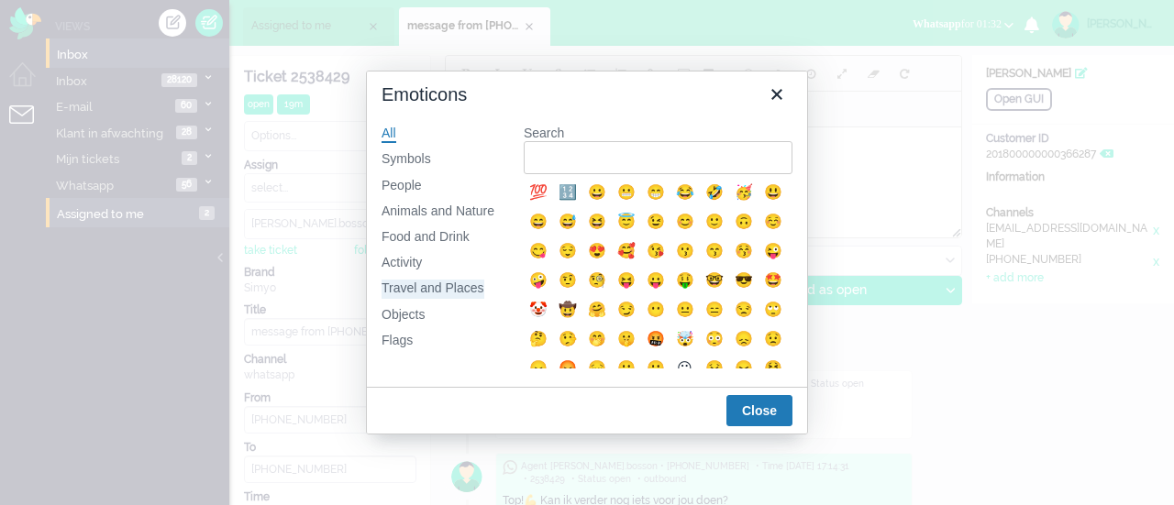
click at [429, 291] on div "Travel and Places" at bounding box center [432, 289] width 103 height 18
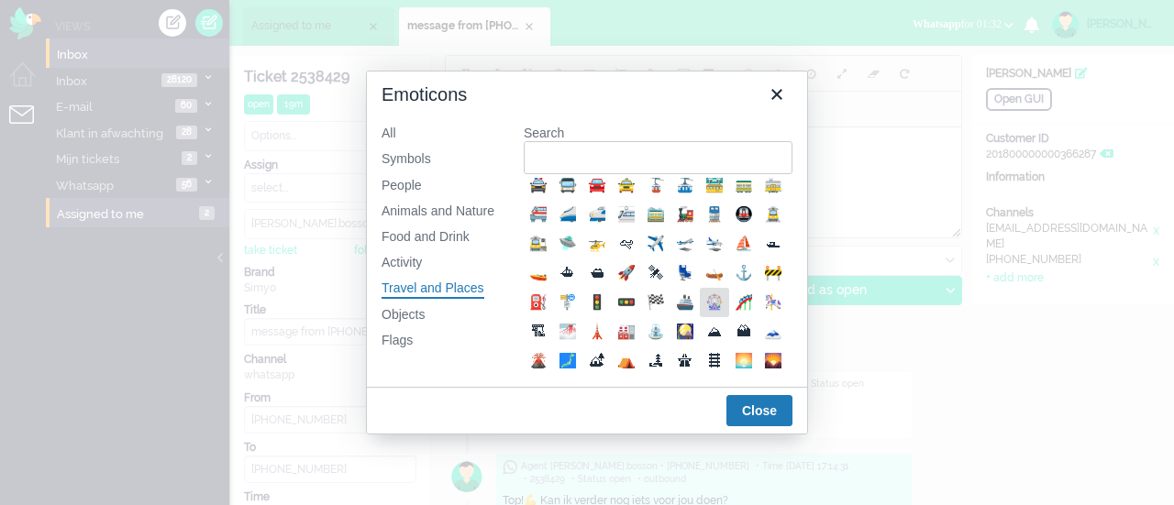
scroll to position [0, 0]
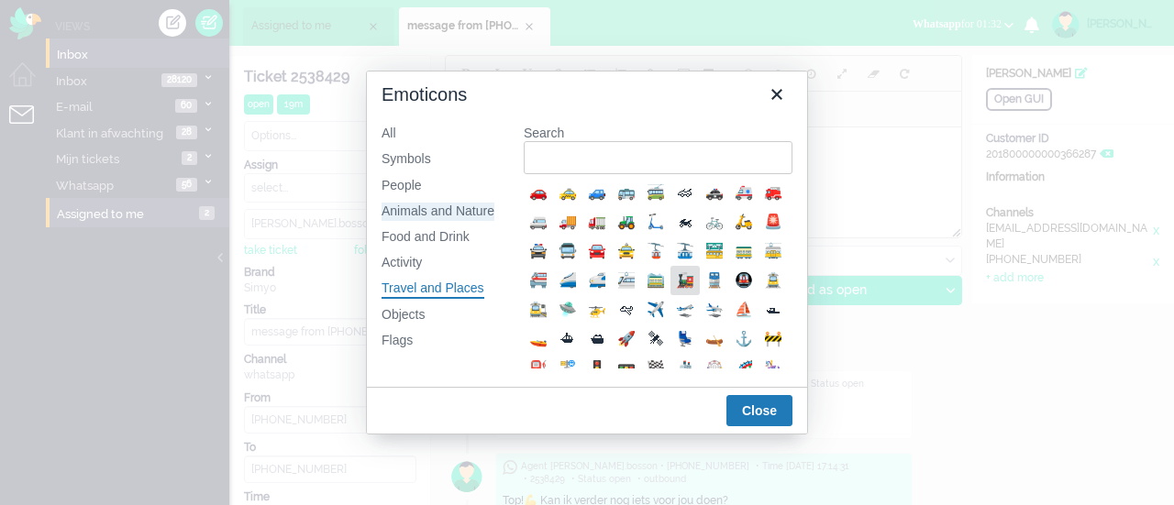
click at [409, 214] on div "Animals and Nature" at bounding box center [437, 212] width 113 height 18
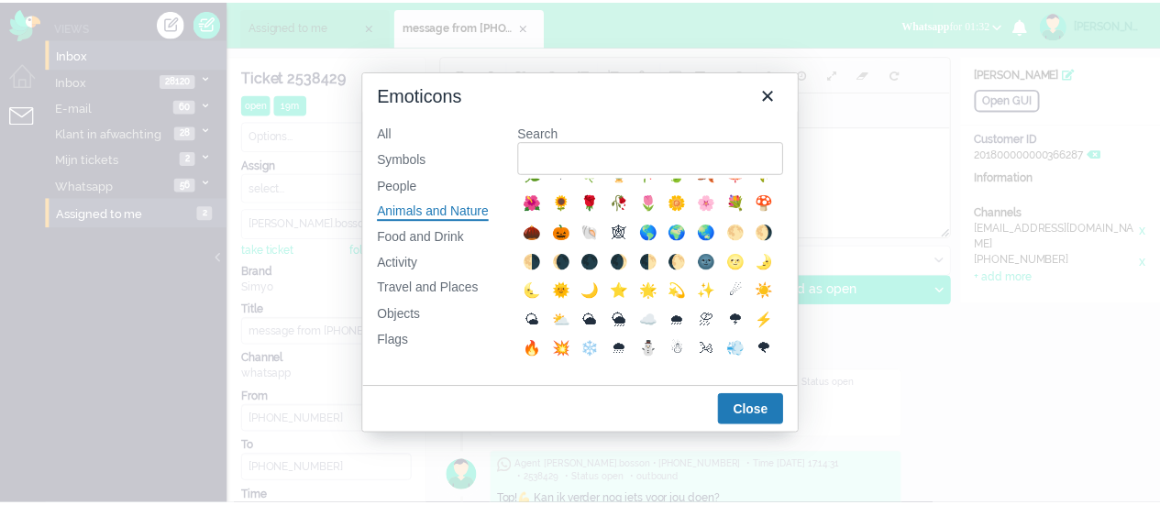
scroll to position [458, 0]
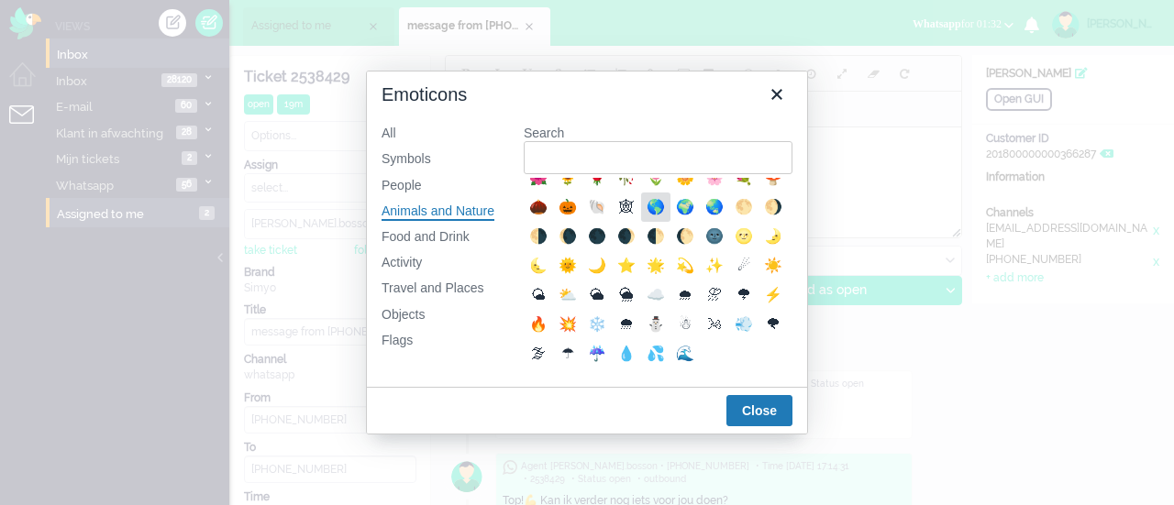
click at [645, 204] on div "🌎" at bounding box center [656, 207] width 22 height 22
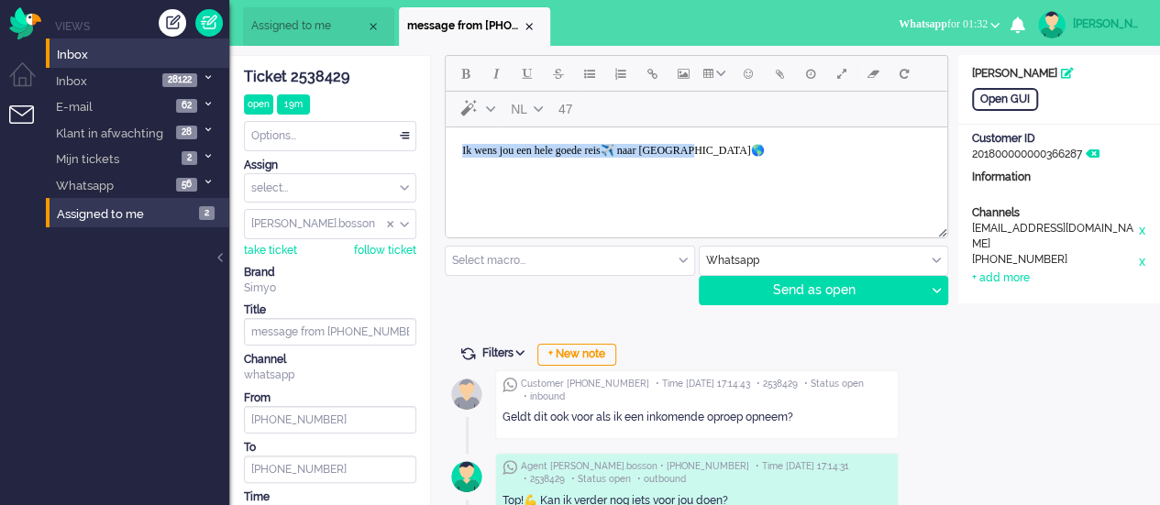
drag, startPoint x: 753, startPoint y: 154, endPoint x: 443, endPoint y: 141, distance: 310.1
click at [446, 141] on html "Ik wens jou een hele goede reis✈️ naar [GEOGRAPHIC_DATA]🌎" at bounding box center [696, 150] width 501 height 47
copy body "Ik wens jou een hele goede reis✈️ naar [GEOGRAPHIC_DATA]🌎"
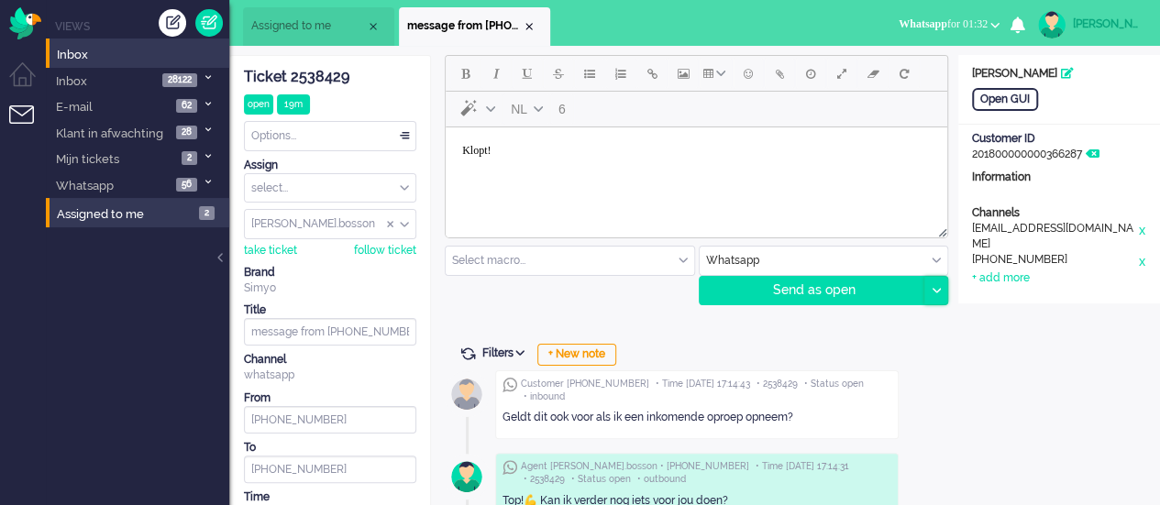
click at [931, 282] on div at bounding box center [935, 291] width 23 height 28
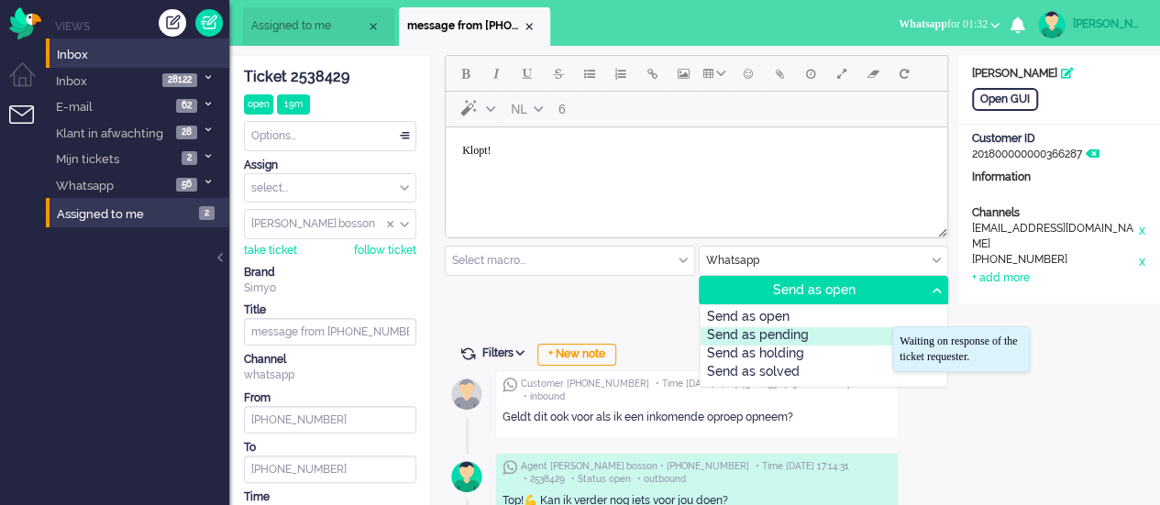
click at [839, 333] on div "Send as pending" at bounding box center [823, 336] width 247 height 18
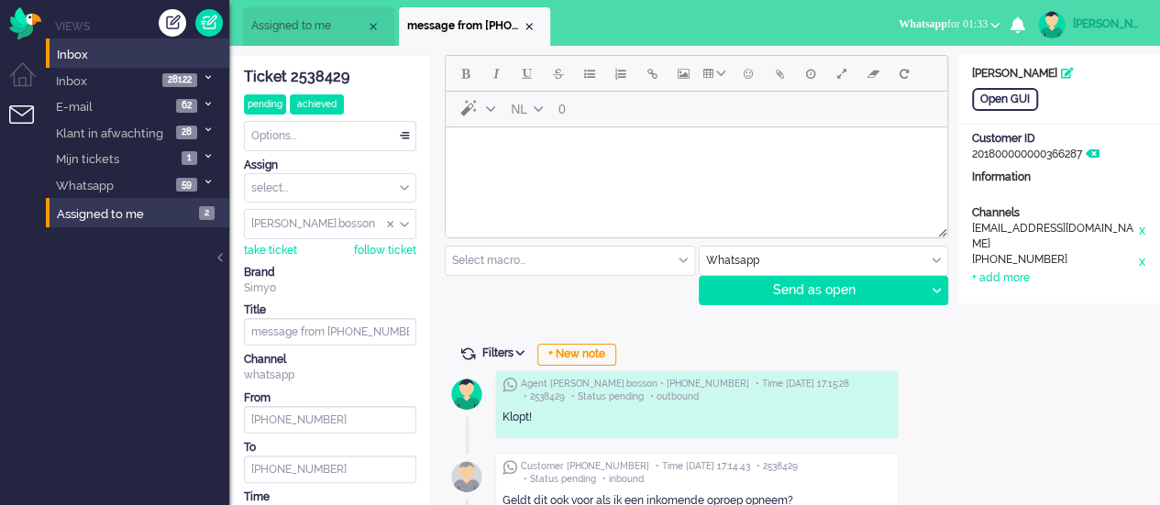
click at [551, 174] on html at bounding box center [696, 150] width 501 height 47
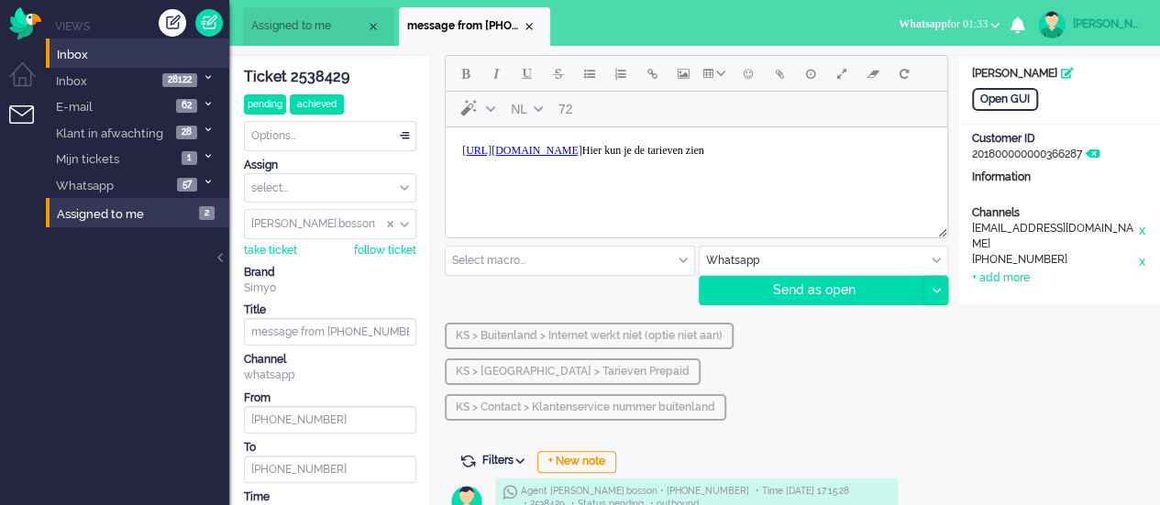
click at [937, 291] on icon at bounding box center [935, 291] width 9 height 6
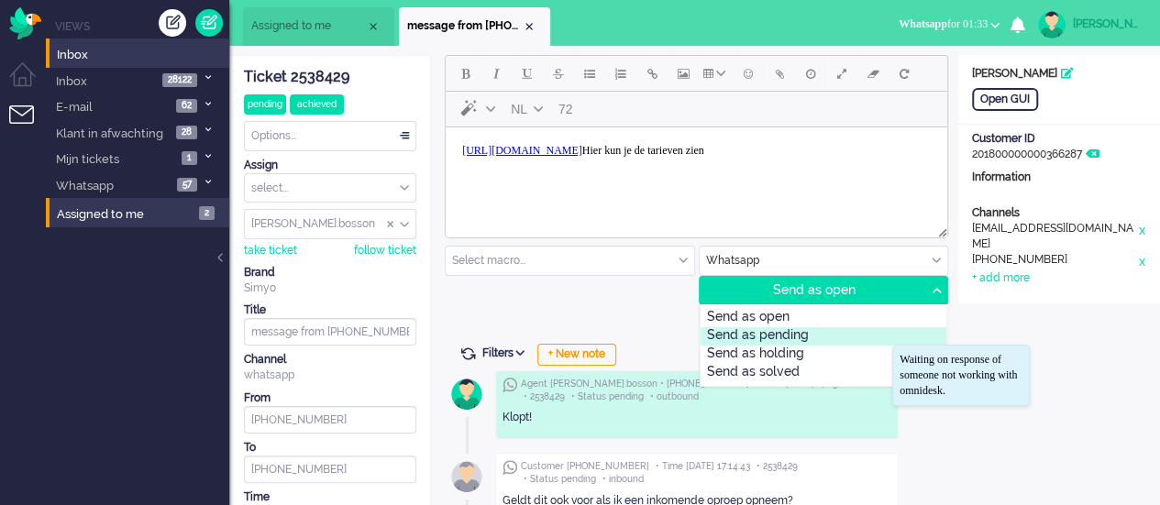
click at [888, 339] on div "Send as pending" at bounding box center [823, 336] width 247 height 18
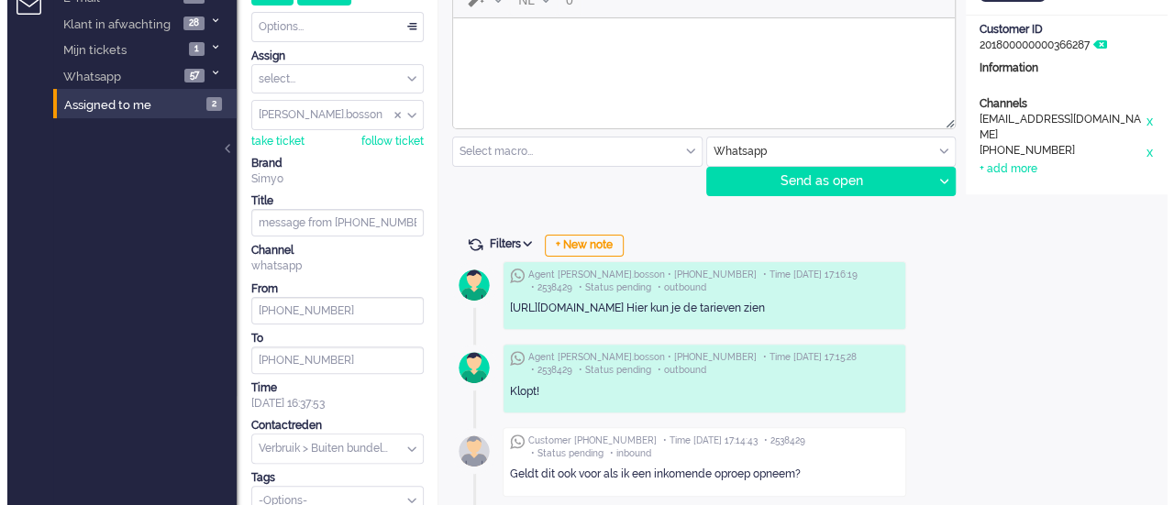
scroll to position [0, 0]
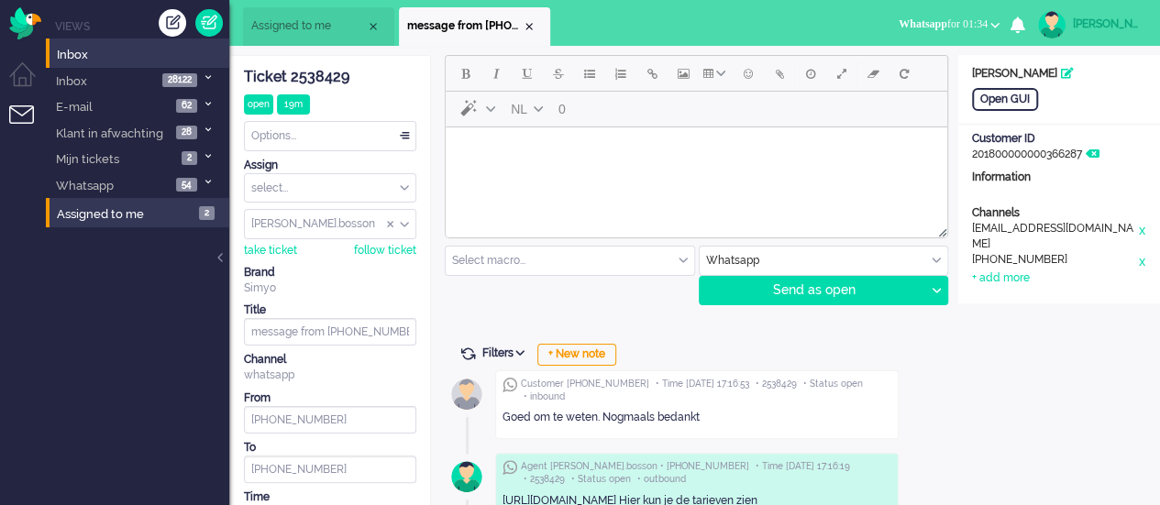
click at [528, 174] on html at bounding box center [696, 150] width 501 height 47
click at [654, 149] on body "Heel erg graag gedaan! Goede reis naar [GEOGRAPHIC_DATA]" at bounding box center [696, 151] width 487 height 32
click at [740, 78] on button "Emoticons" at bounding box center [748, 73] width 31 height 31
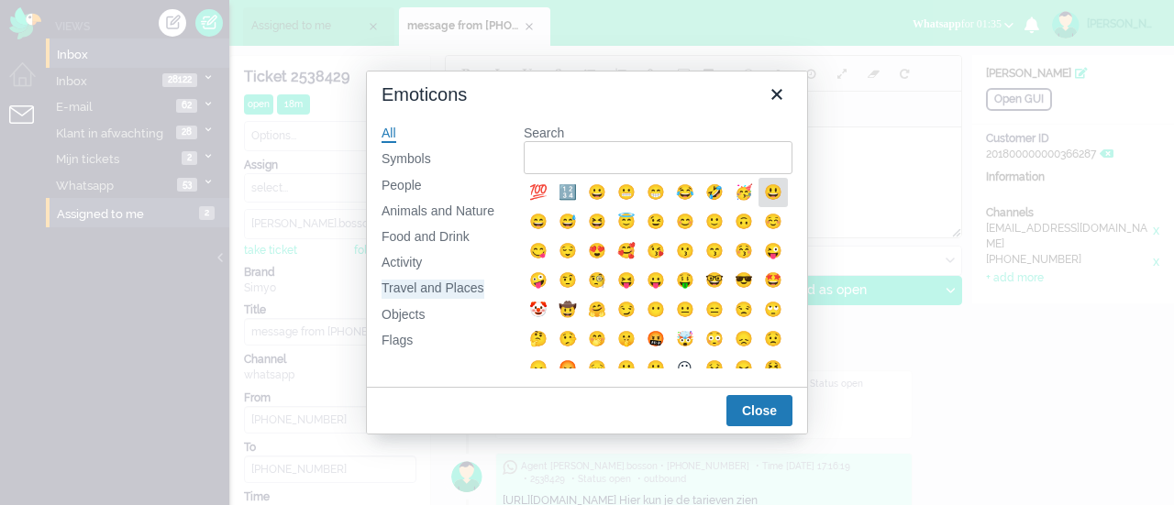
click at [414, 287] on div "Travel and Places" at bounding box center [432, 289] width 103 height 18
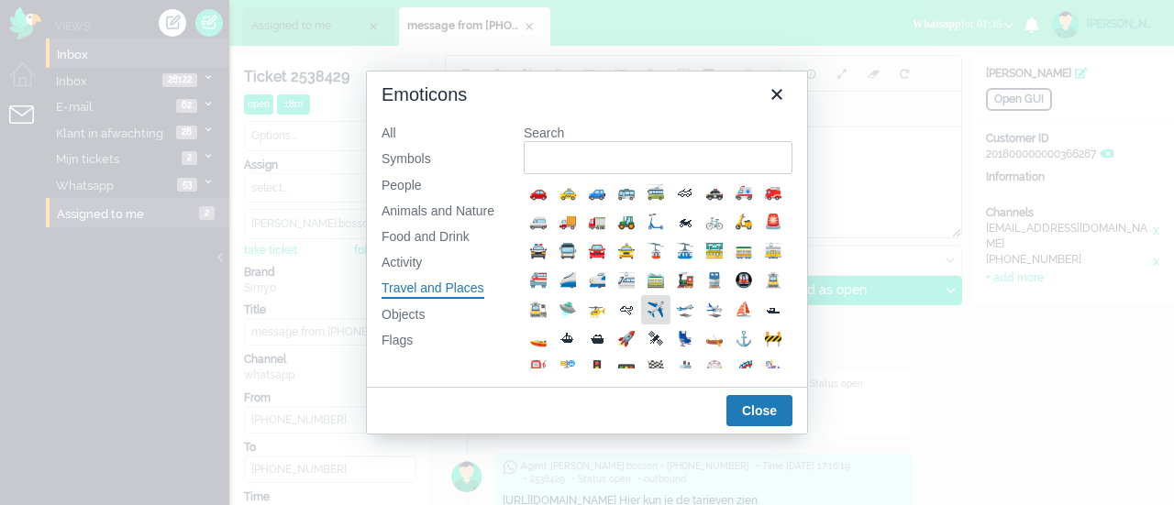
click at [645, 321] on div "✈️" at bounding box center [656, 310] width 22 height 22
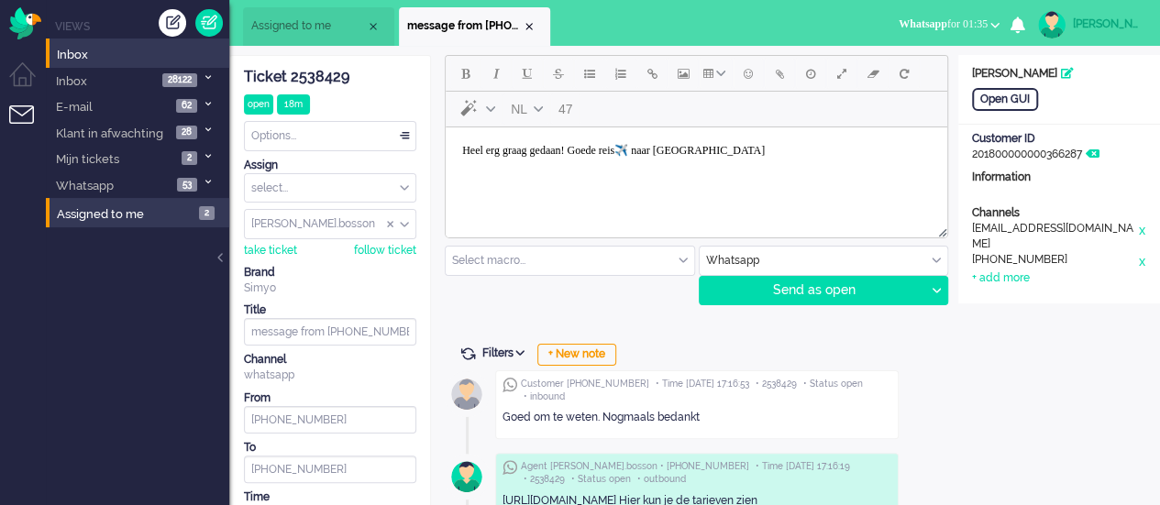
click at [755, 147] on body "Heel erg graag gedaan! Goede reis✈️ naar [GEOGRAPHIC_DATA]" at bounding box center [696, 151] width 487 height 32
click at [753, 78] on button "Emoticons" at bounding box center [748, 73] width 31 height 31
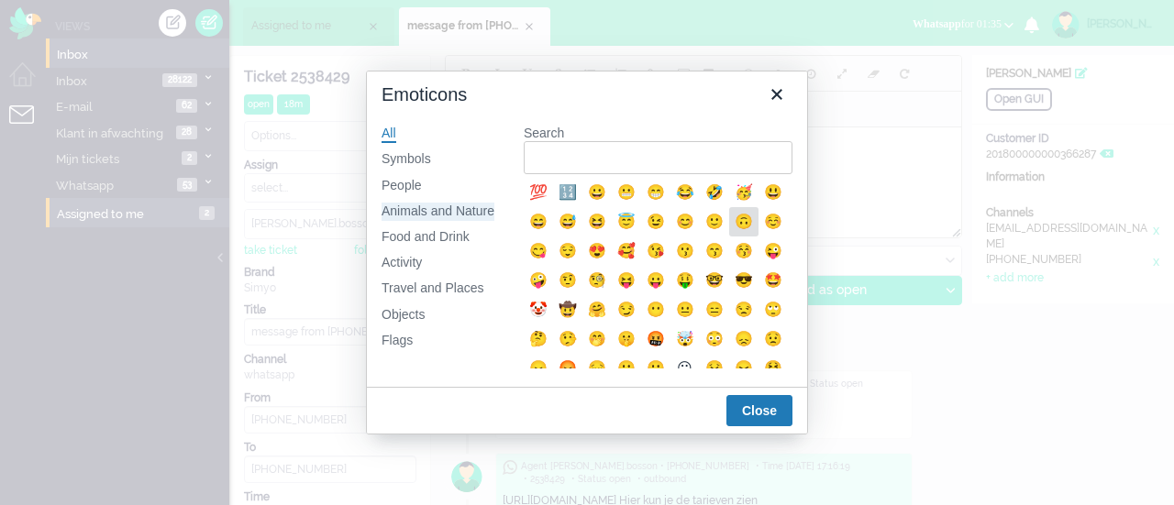
click at [429, 203] on div "Animals and Nature" at bounding box center [437, 212] width 113 height 18
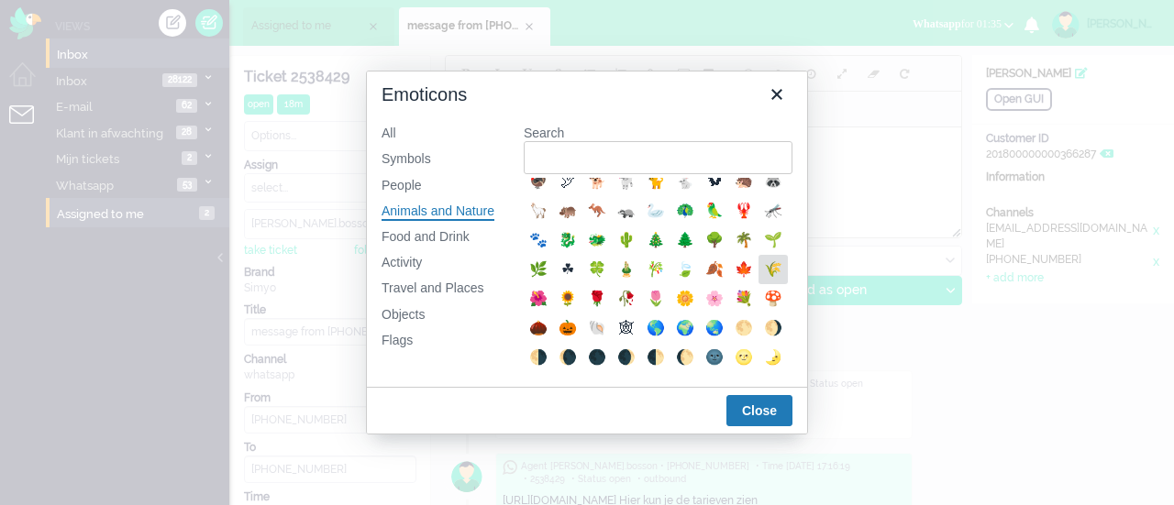
scroll to position [458, 0]
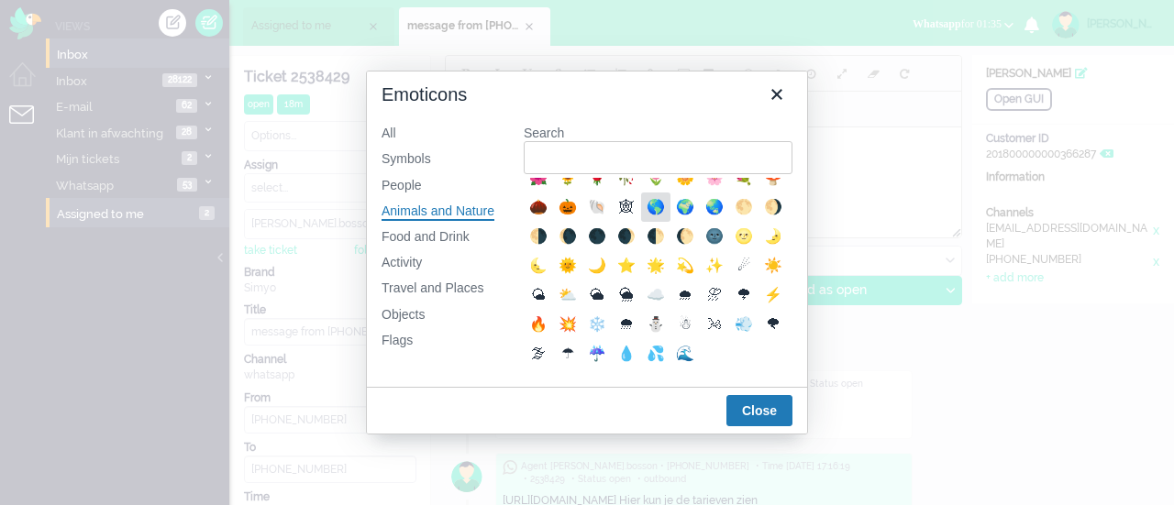
click at [645, 200] on div "🌎" at bounding box center [656, 207] width 22 height 22
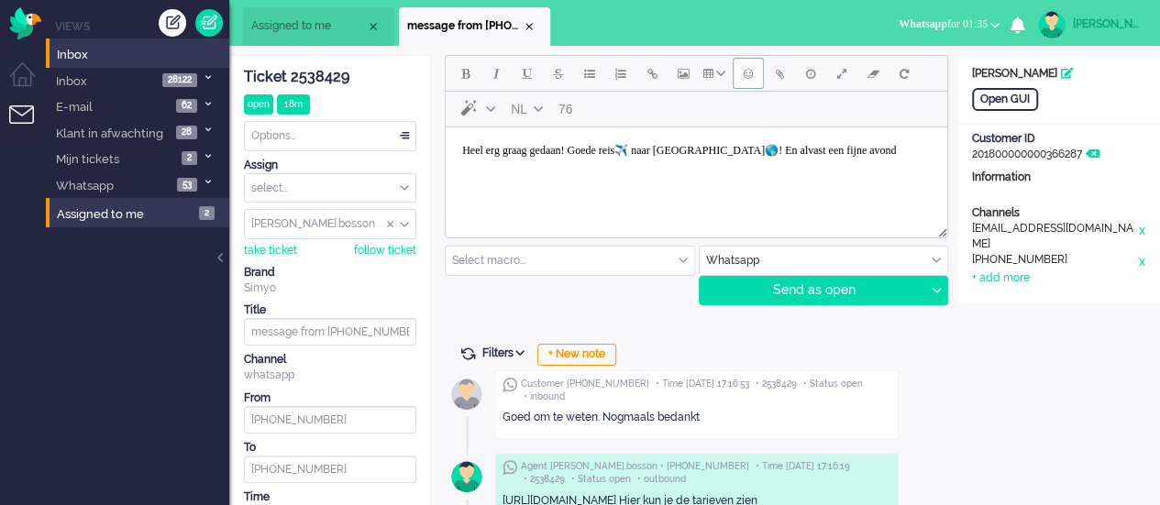
click at [747, 72] on span "Emoticons" at bounding box center [748, 73] width 9 height 15
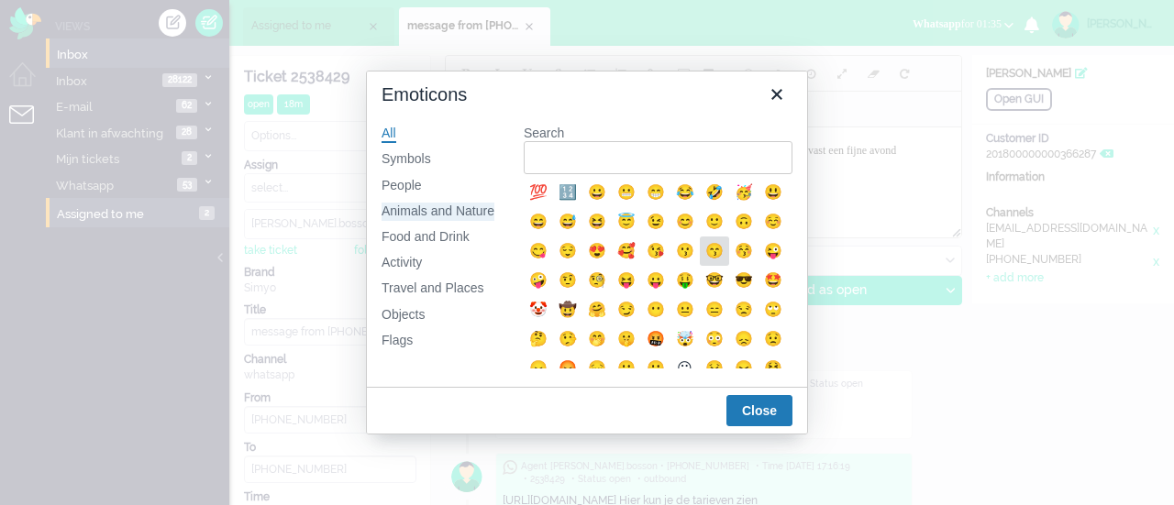
click at [451, 217] on div "Animals and Nature" at bounding box center [437, 212] width 113 height 18
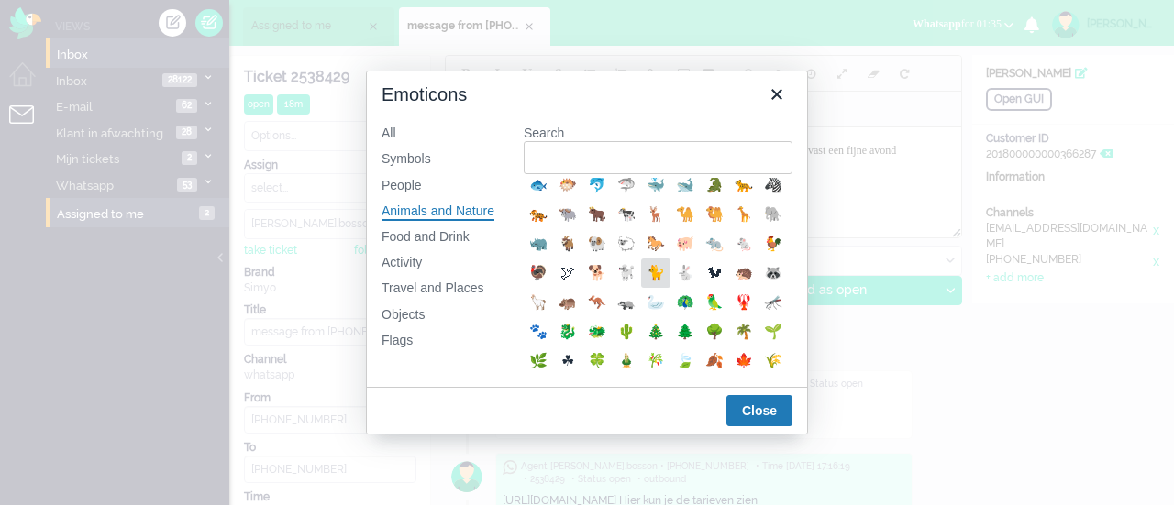
scroll to position [484, 0]
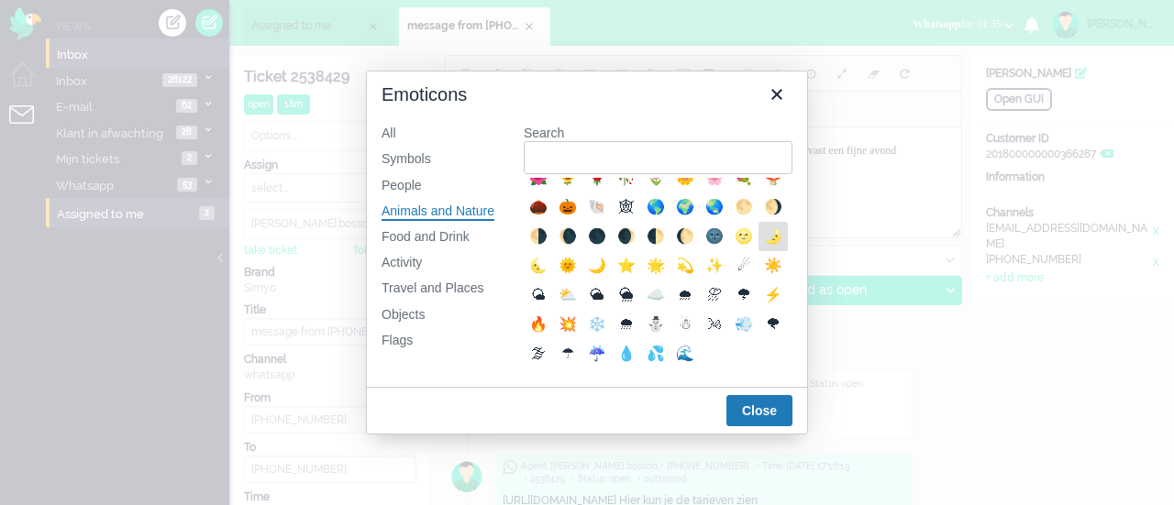
click at [762, 226] on div "🌛" at bounding box center [773, 237] width 22 height 22
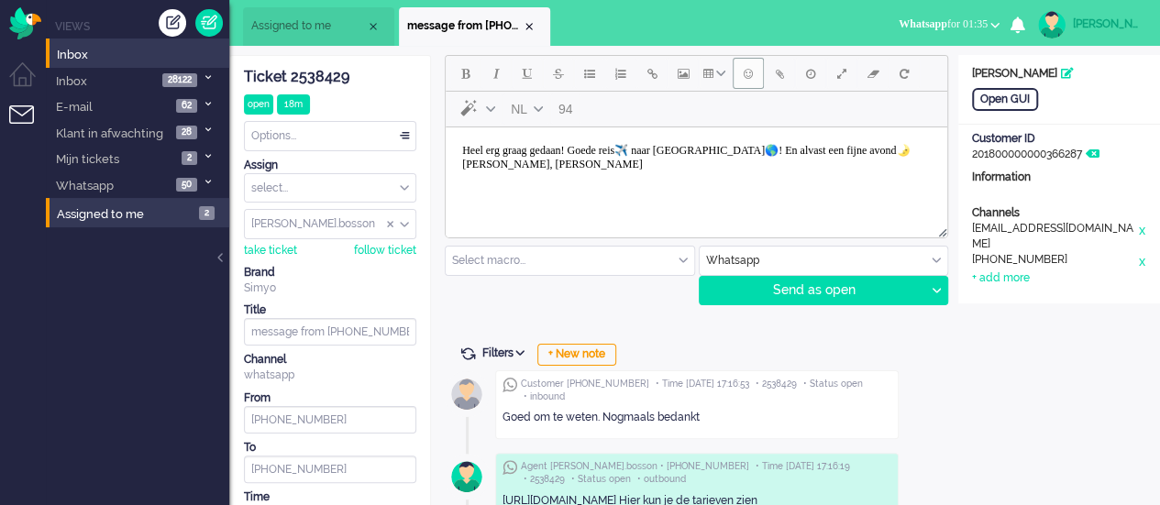
click at [744, 72] on span "Emoticons" at bounding box center [748, 73] width 9 height 15
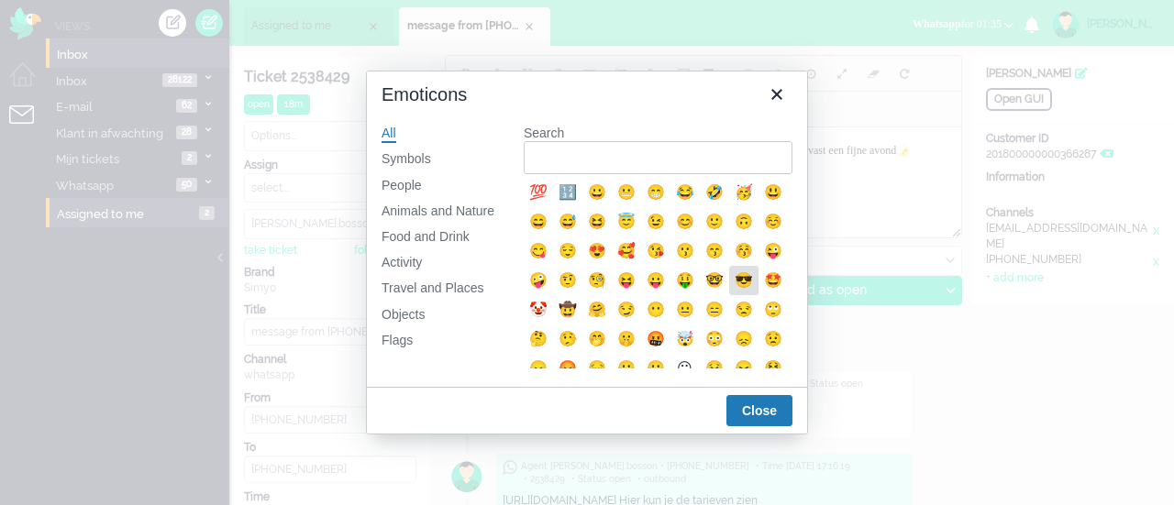
scroll to position [367, 0]
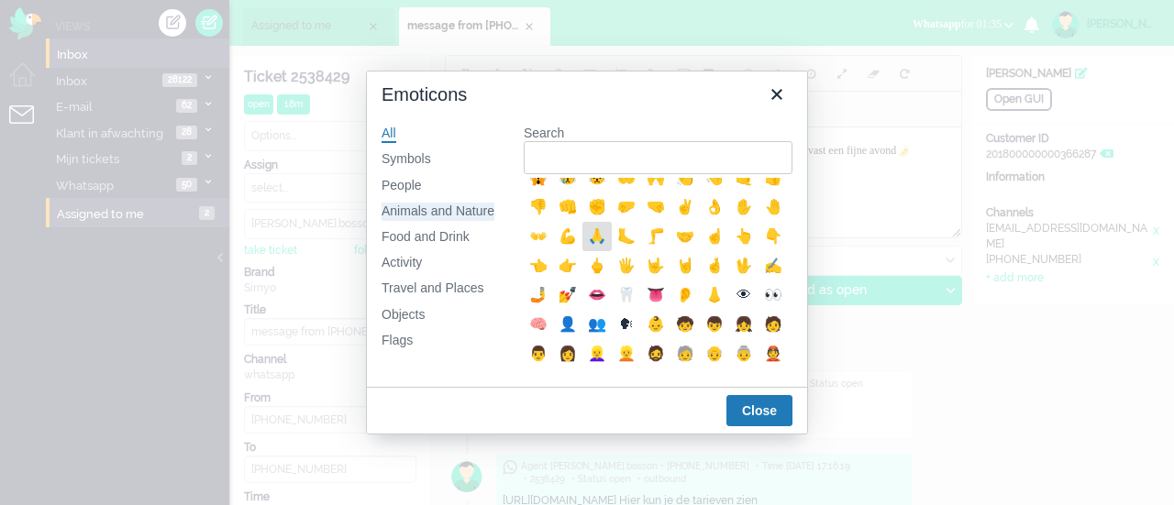
click at [398, 215] on div "Animals and Nature" at bounding box center [437, 212] width 113 height 18
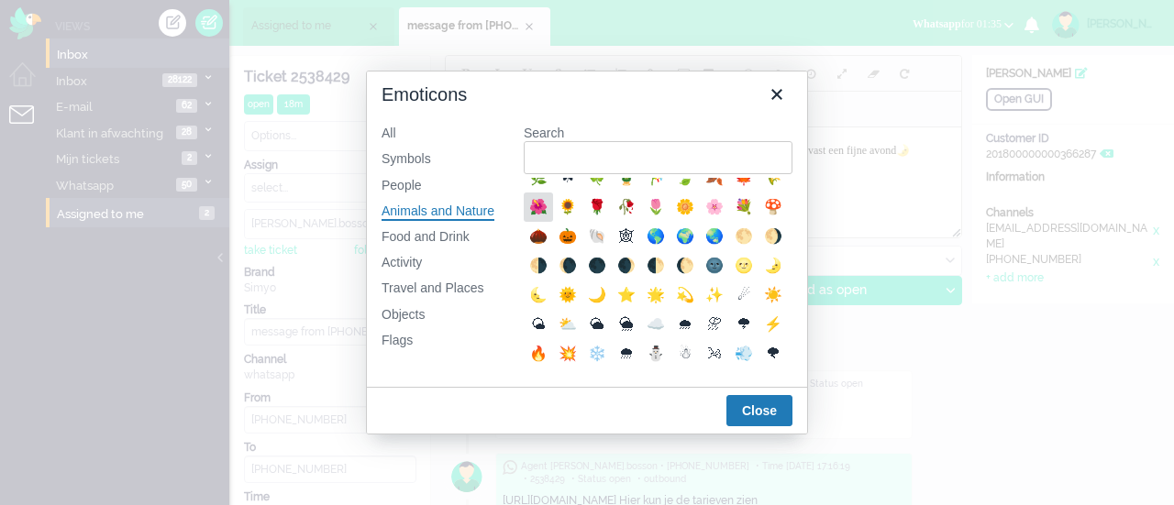
click at [549, 218] on div "🌺" at bounding box center [538, 207] width 22 height 22
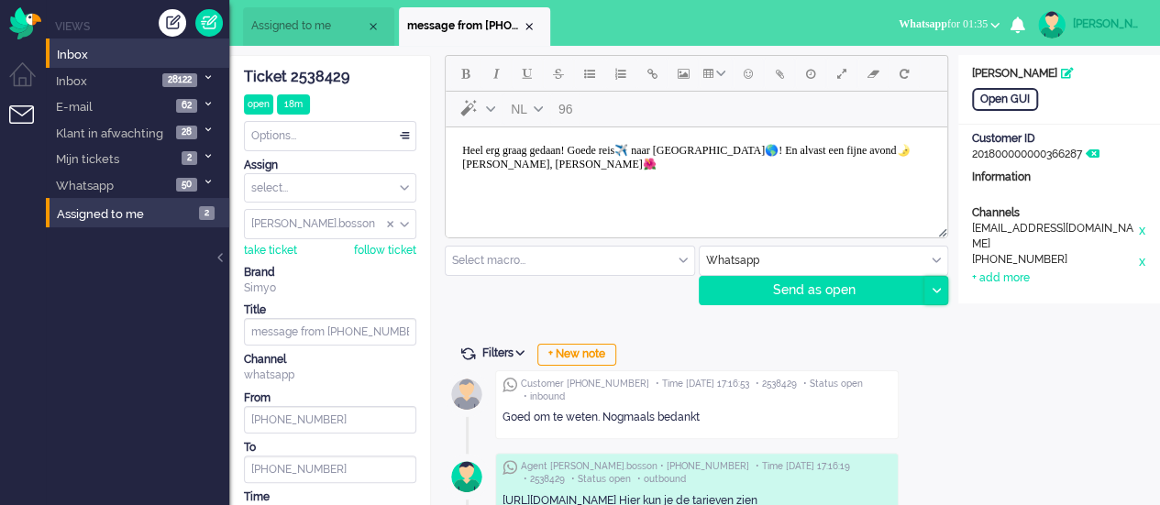
click at [933, 288] on icon at bounding box center [935, 291] width 9 height 6
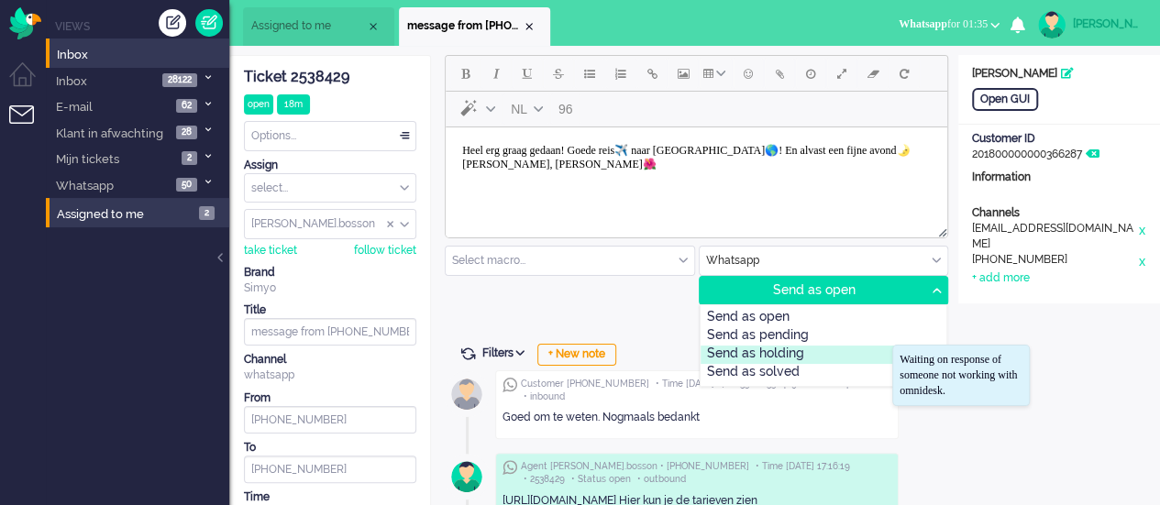
scroll to position [92, 0]
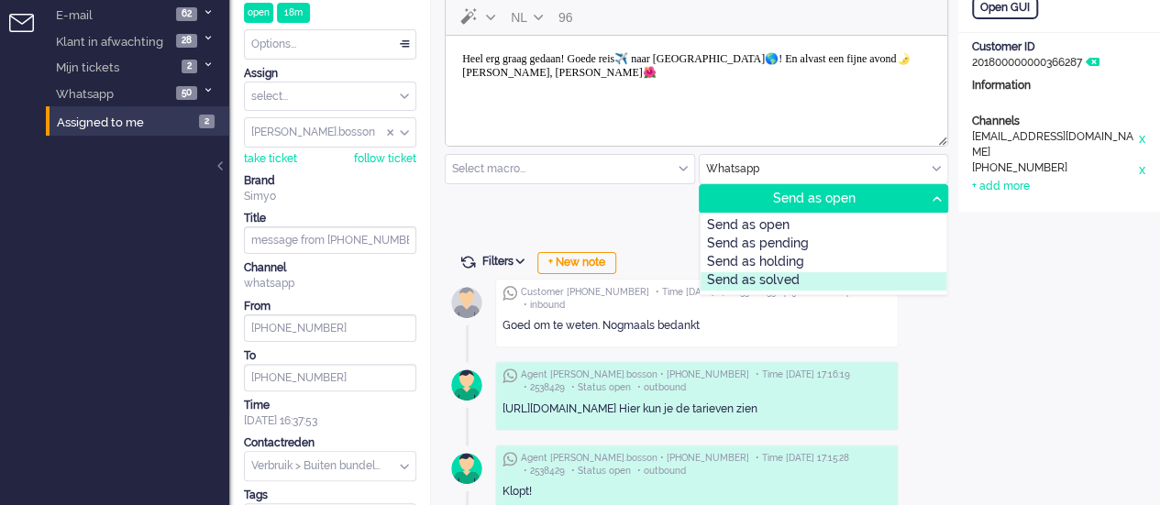
click at [779, 274] on div "Send as solved" at bounding box center [823, 281] width 247 height 18
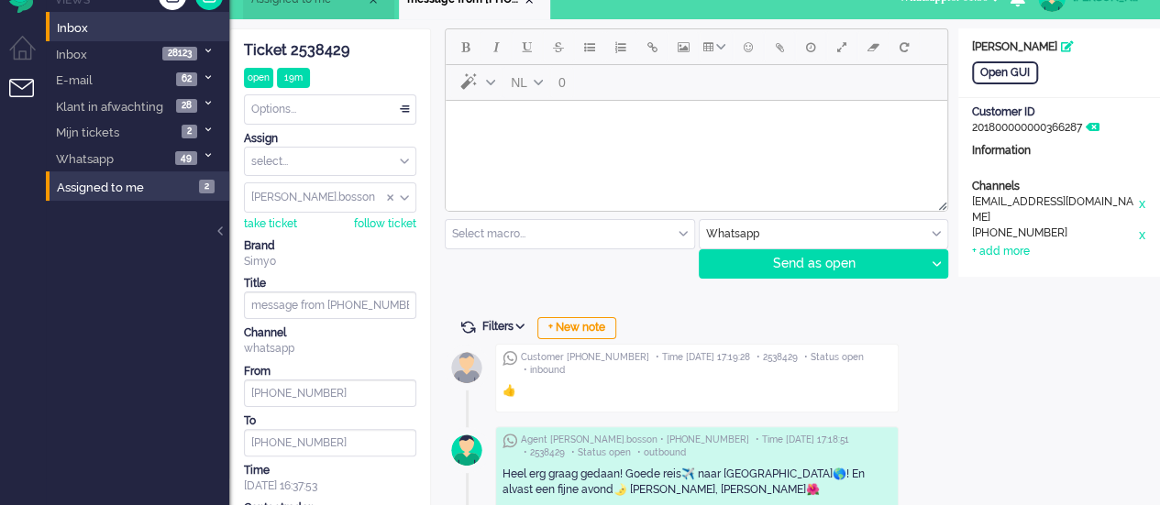
scroll to position [0, 0]
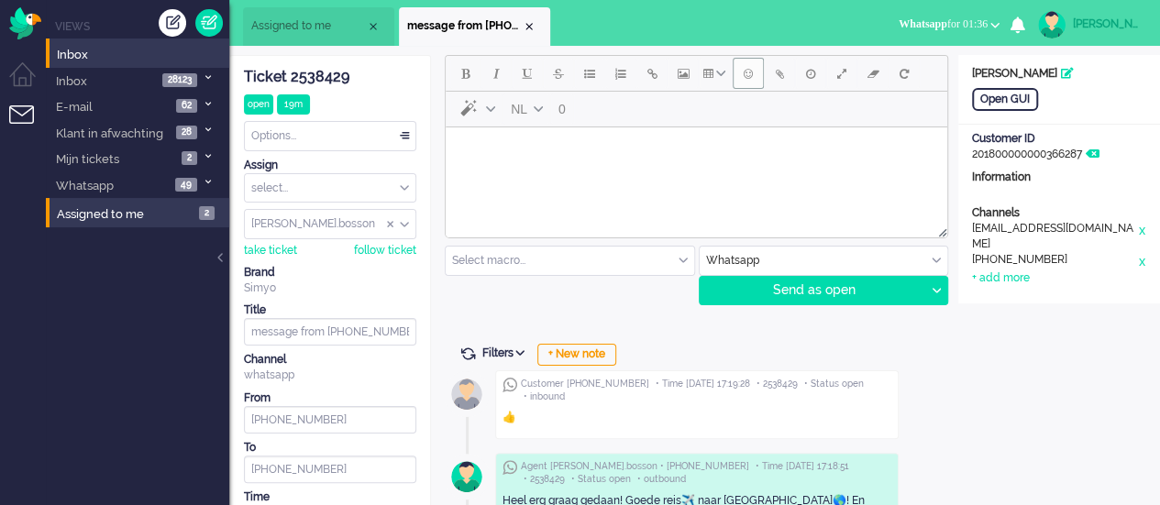
click at [749, 75] on span "Emoticons" at bounding box center [748, 73] width 9 height 15
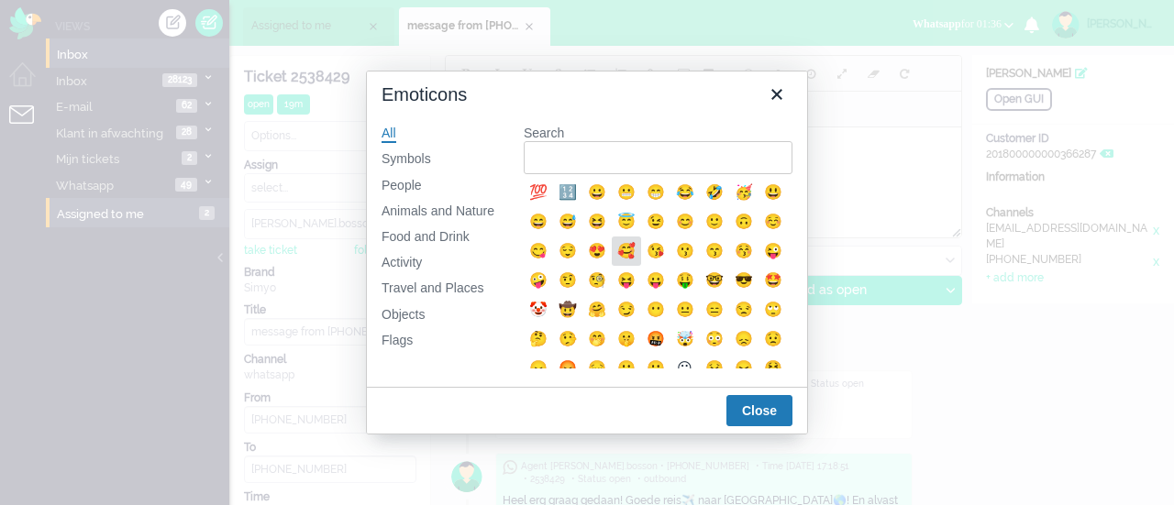
click at [637, 258] on div "🥰" at bounding box center [626, 251] width 22 height 22
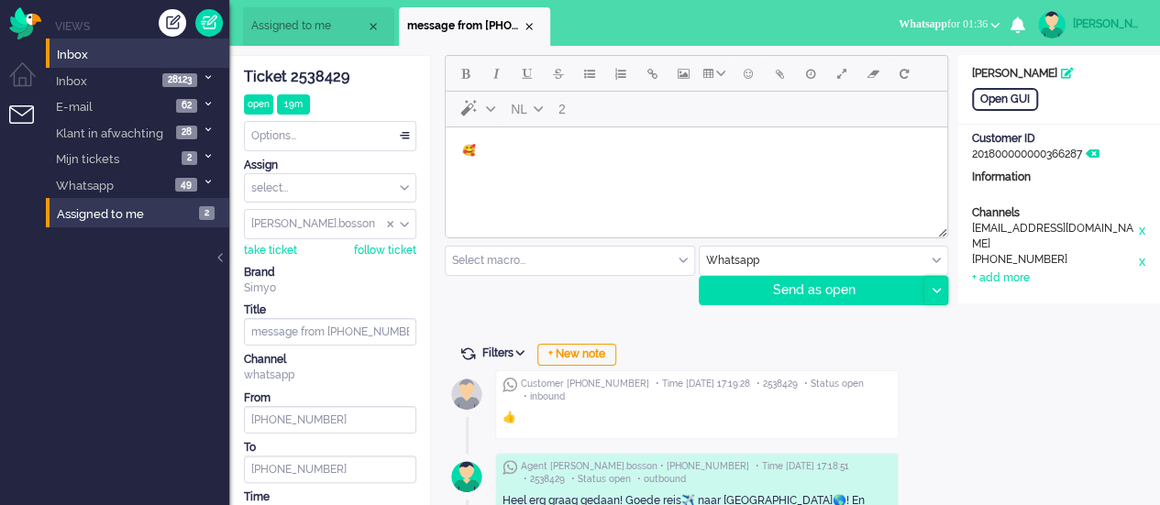
click at [934, 285] on div at bounding box center [935, 291] width 23 height 28
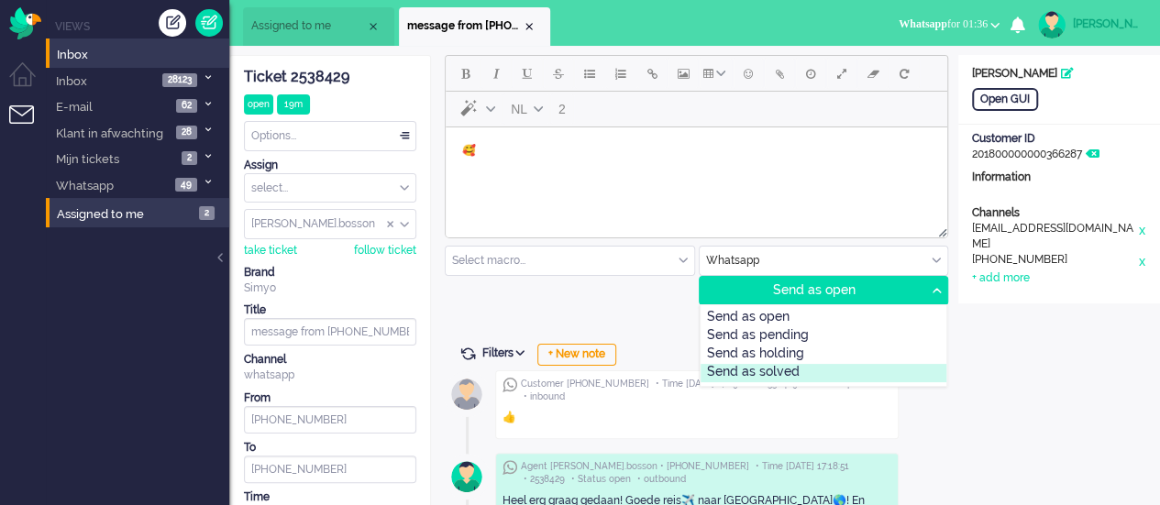
click at [831, 366] on div "Send as solved" at bounding box center [823, 373] width 247 height 18
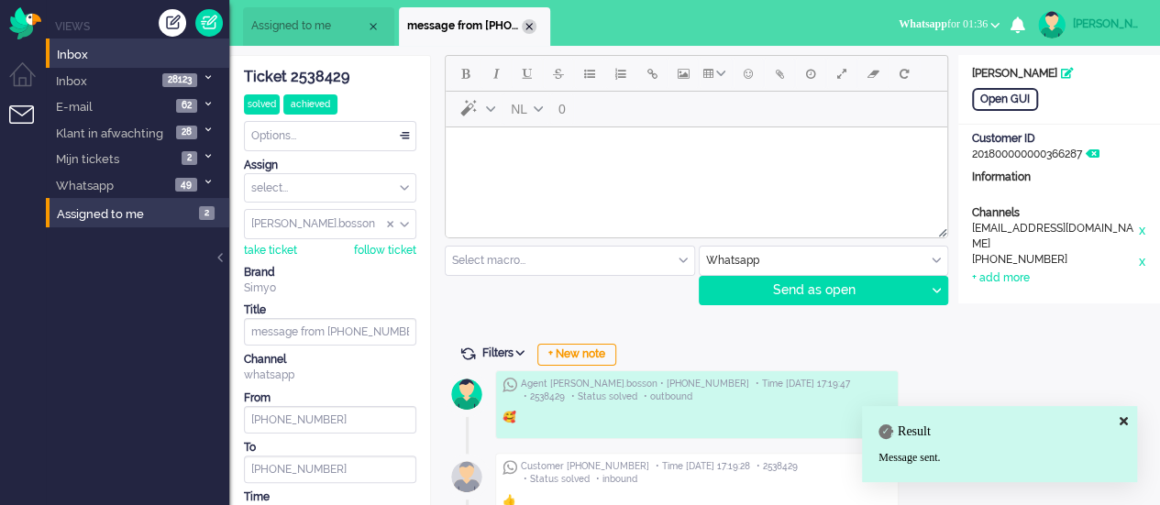
click at [526, 22] on div "Close tab" at bounding box center [529, 26] width 15 height 15
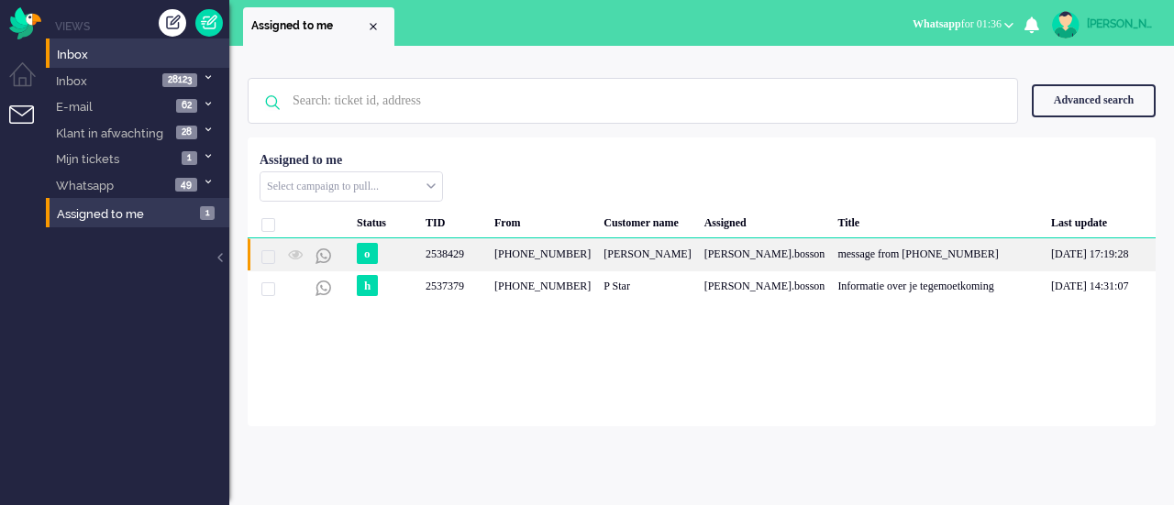
click at [622, 256] on div "[PERSON_NAME]" at bounding box center [647, 254] width 100 height 32
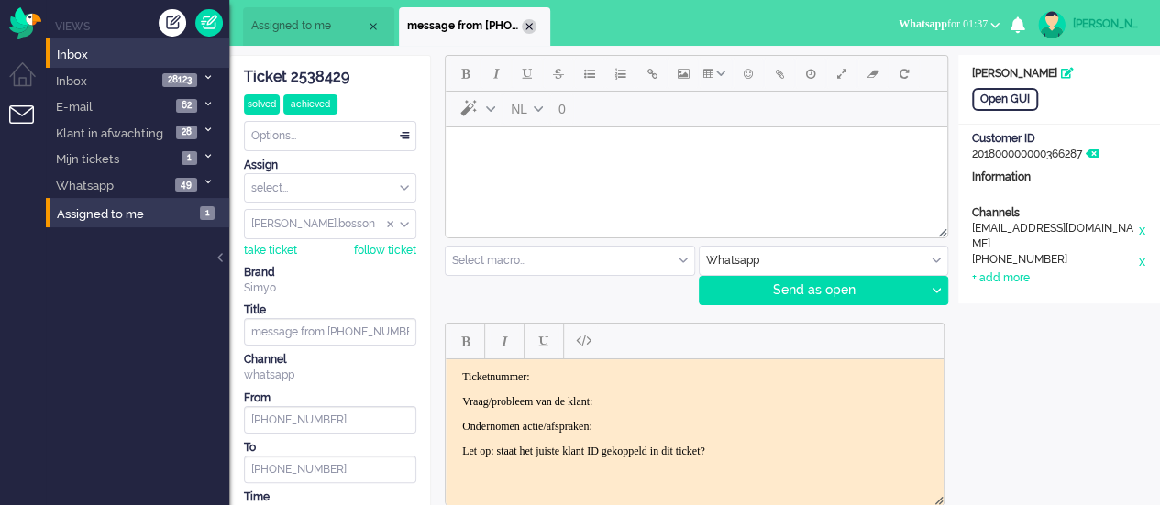
click at [529, 31] on div "Close tab" at bounding box center [529, 26] width 15 height 15
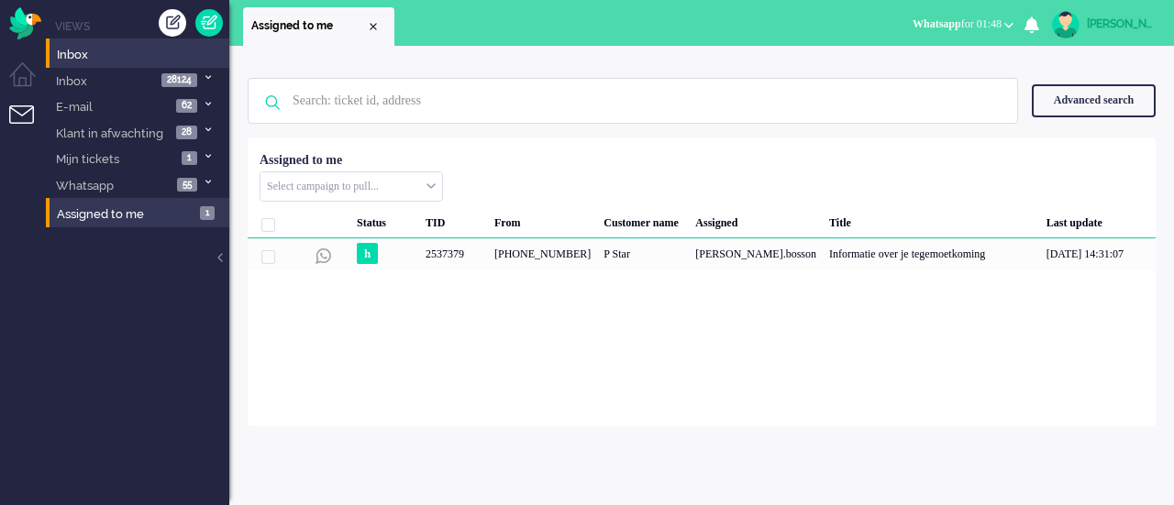
click at [1102, 20] on div "[PERSON_NAME].bosson" at bounding box center [1120, 24] width 69 height 18
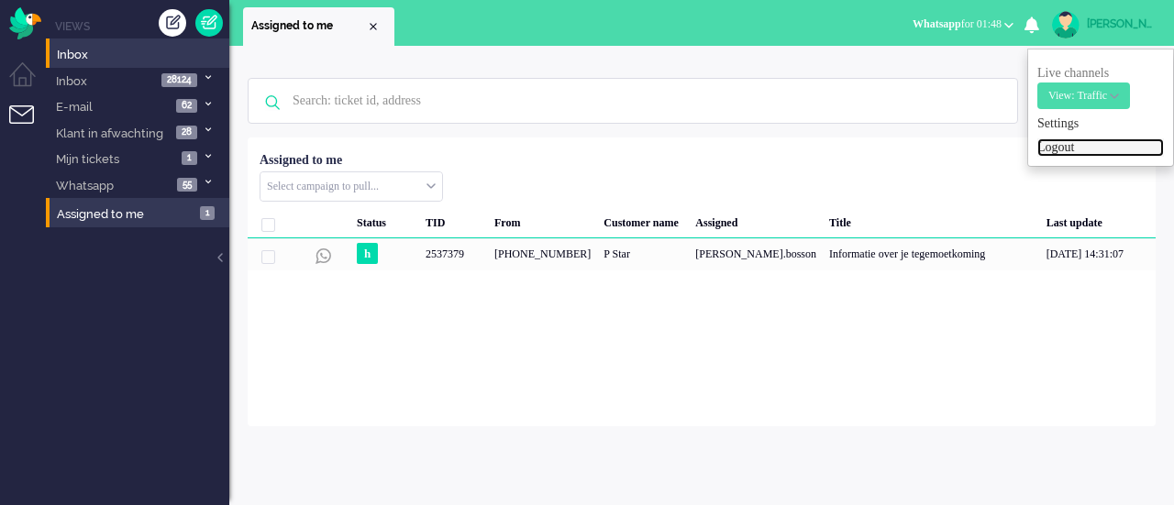
click at [1048, 146] on link "Logout" at bounding box center [1100, 147] width 127 height 18
